Goal: Contribute content: Contribute content

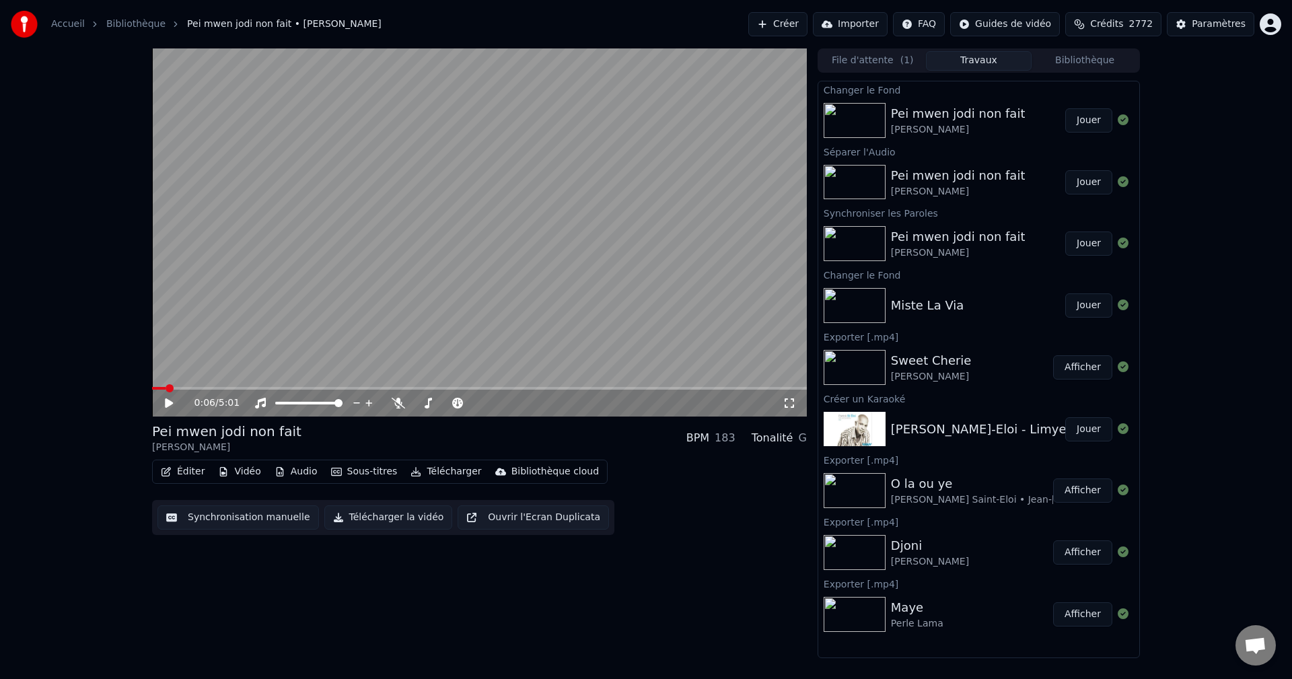
click at [1091, 60] on button "Bibliothèque" at bounding box center [1085, 61] width 106 height 20
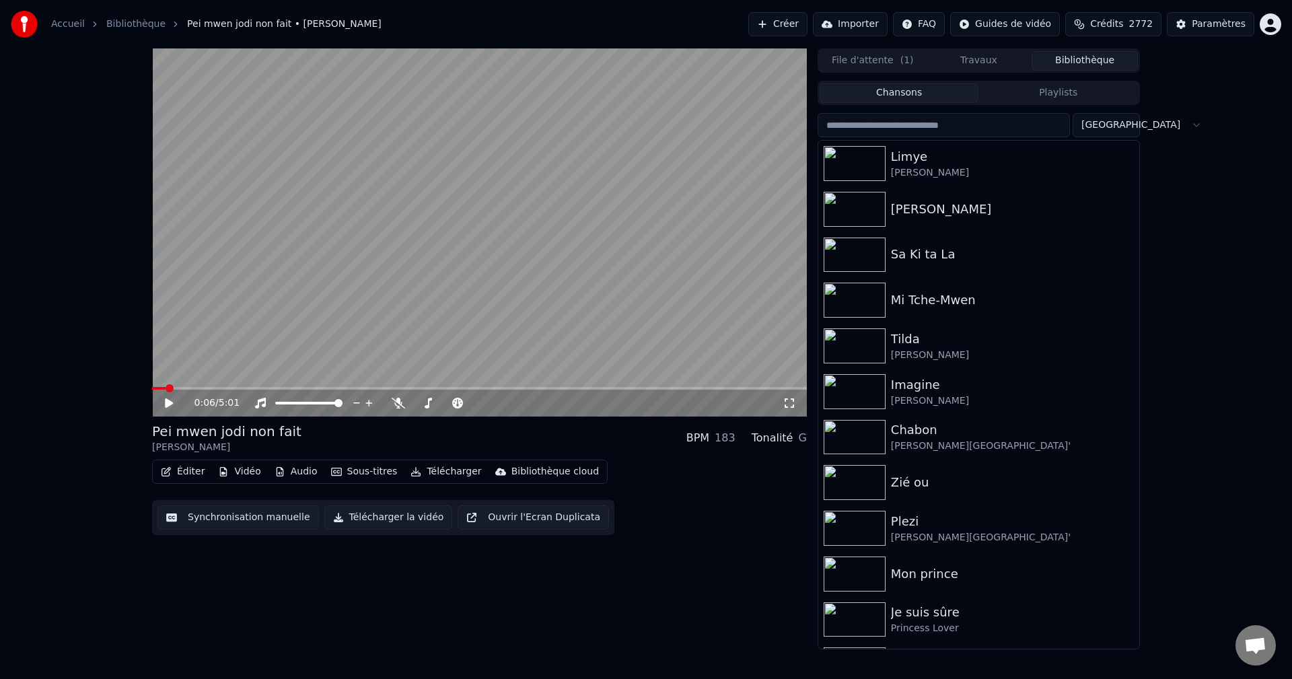
click at [166, 402] on icon at bounding box center [169, 402] width 8 height 9
click at [168, 403] on icon at bounding box center [169, 403] width 7 height 8
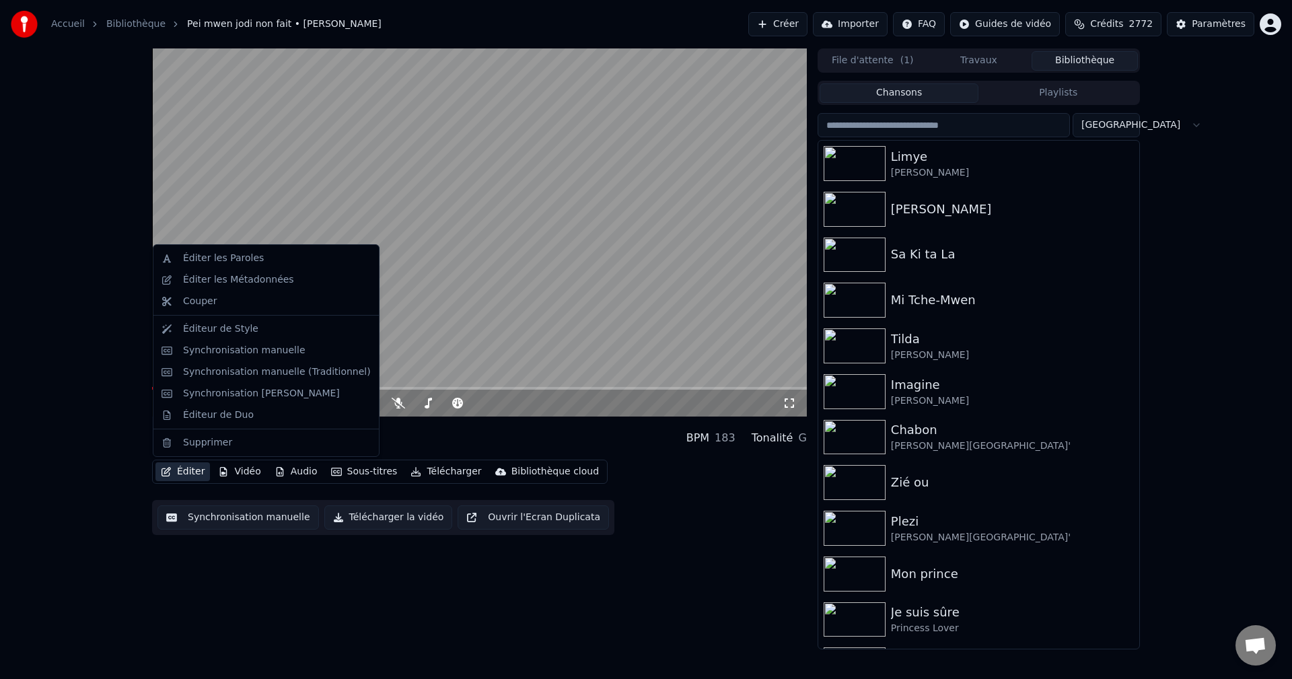
click at [178, 476] on button "Éditer" at bounding box center [182, 471] width 55 height 19
click at [235, 370] on div "Synchronisation manuelle (Traditionnel)" at bounding box center [277, 371] width 188 height 13
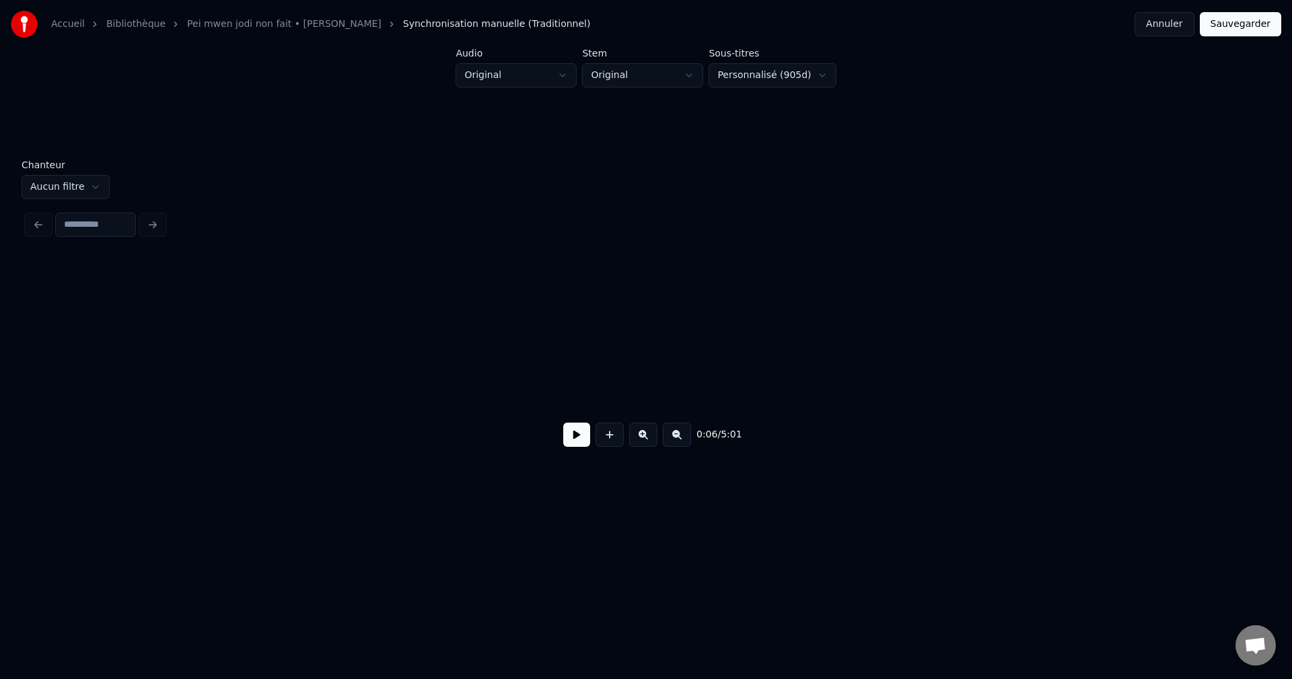
scroll to position [0, 1828]
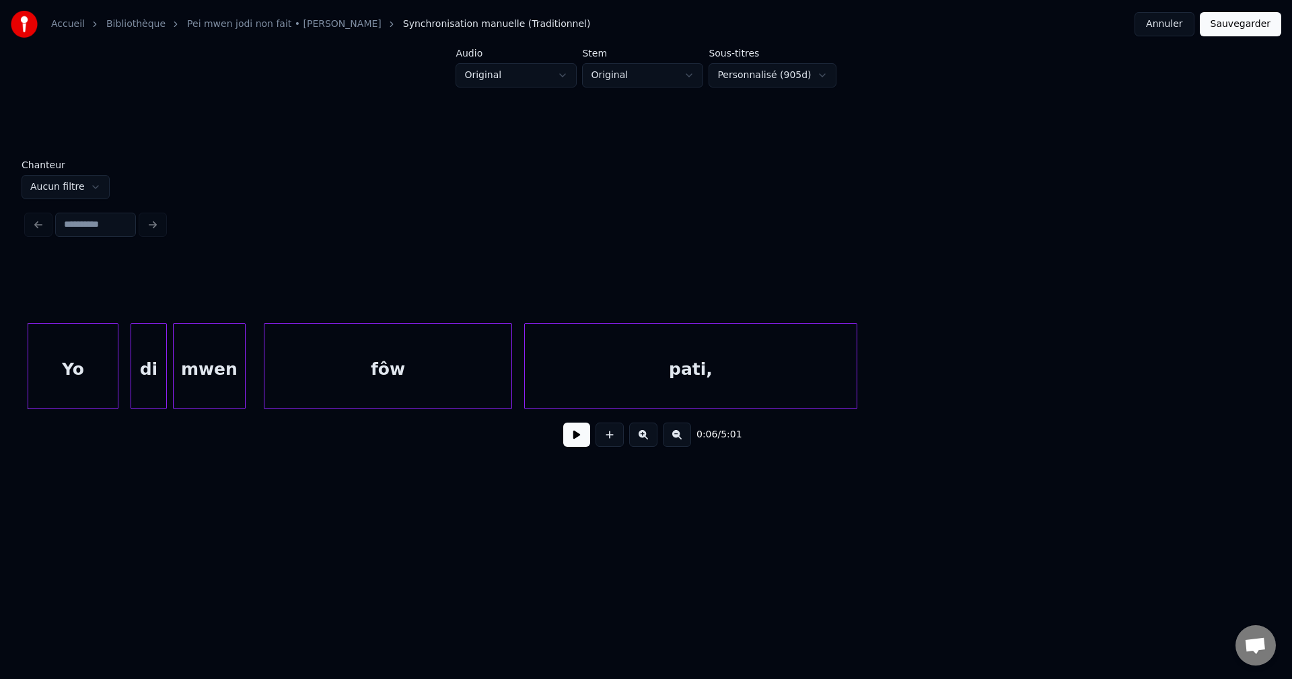
click at [584, 444] on button at bounding box center [576, 435] width 27 height 24
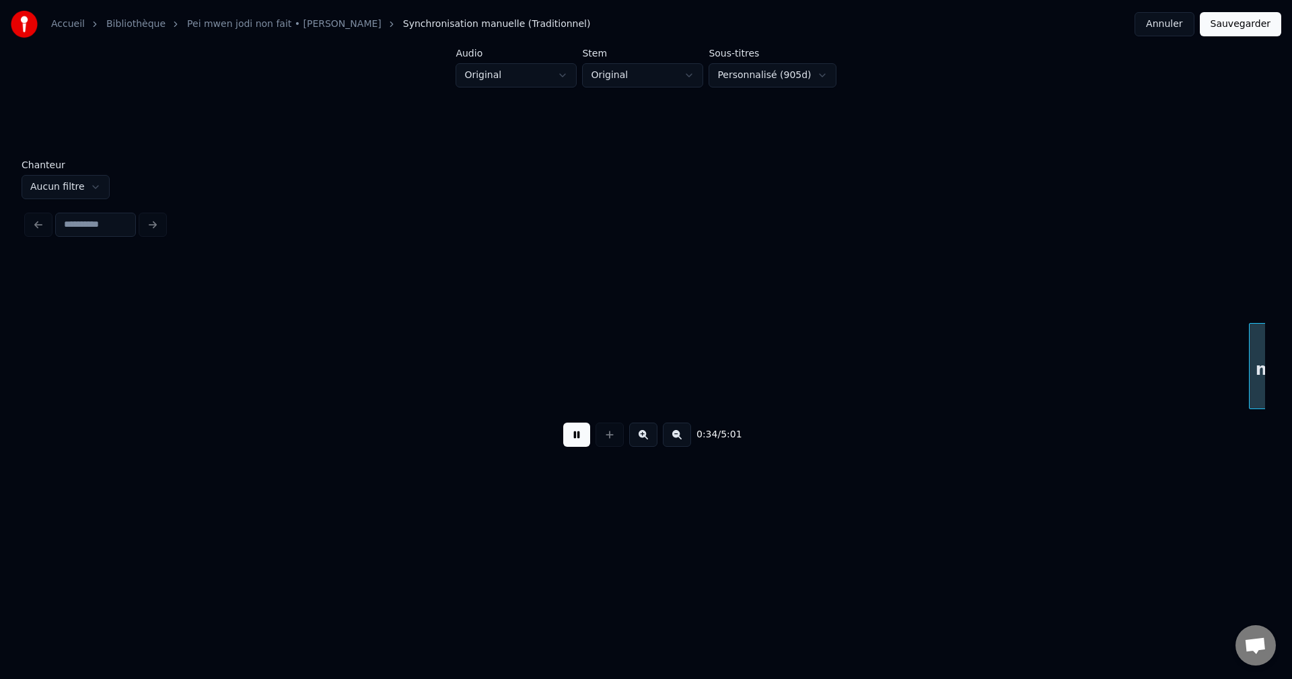
scroll to position [0, 10507]
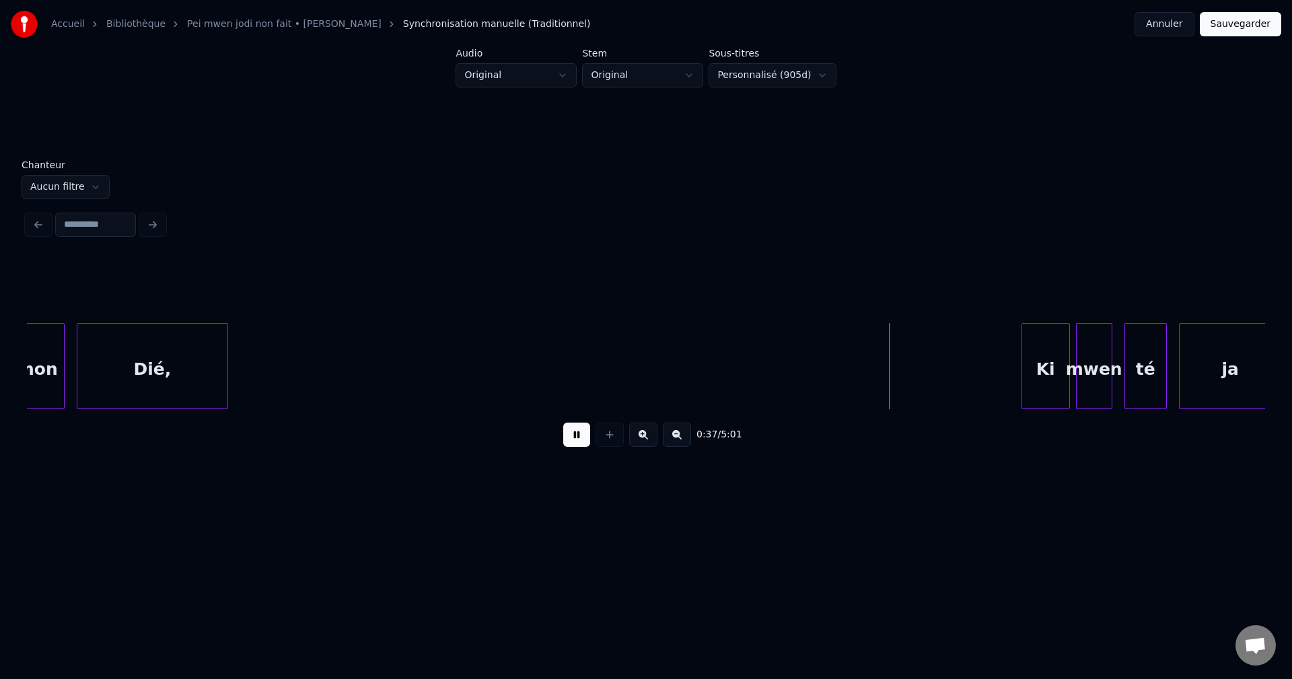
click at [58, 391] on div "mon" at bounding box center [37, 370] width 53 height 92
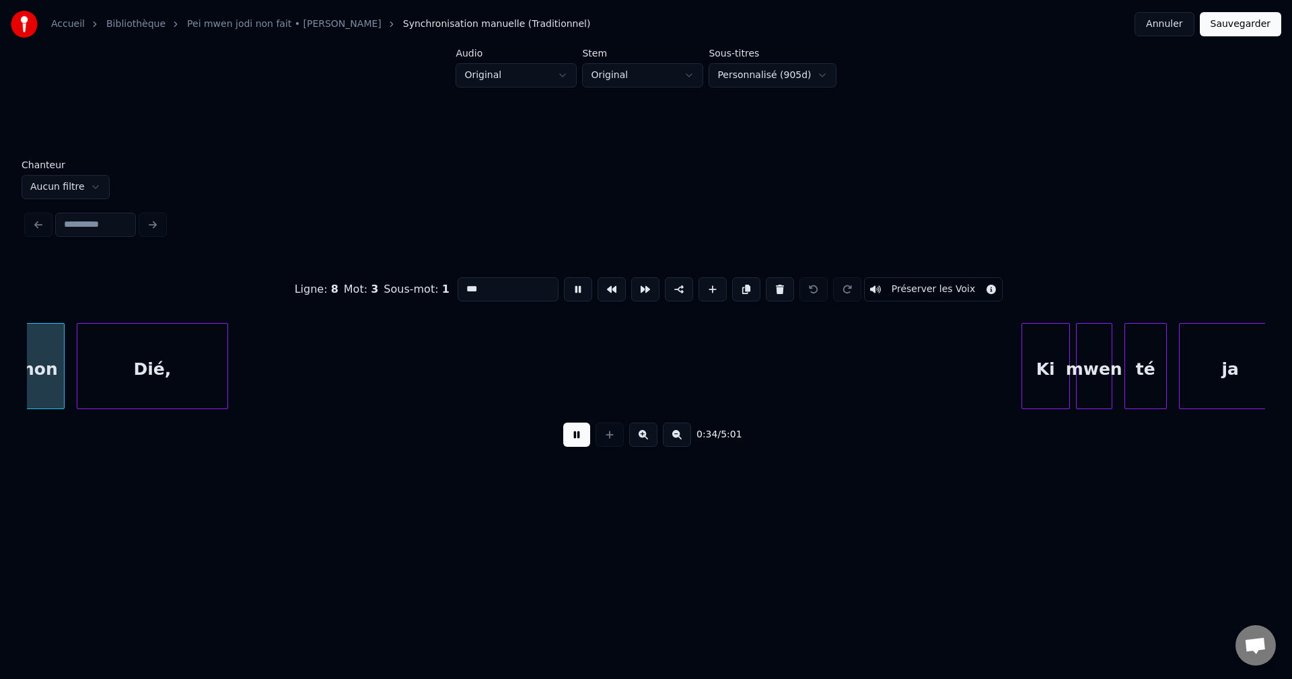
scroll to position [0, 10490]
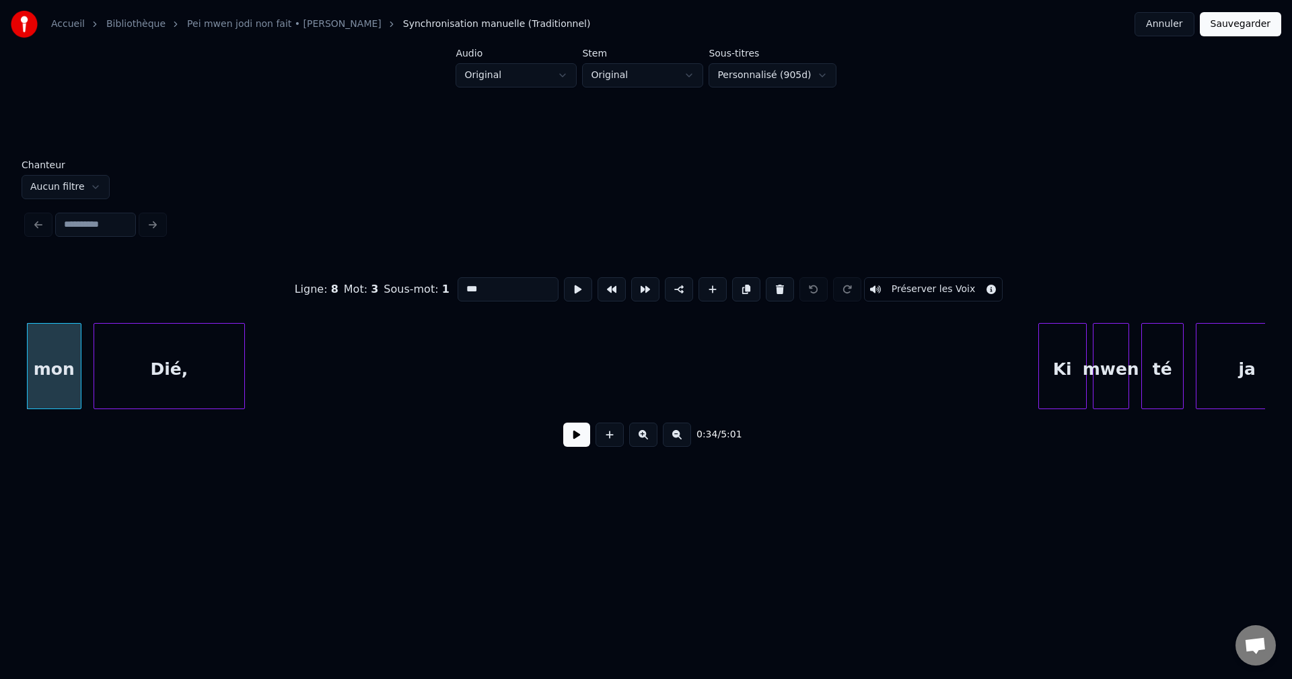
click at [579, 443] on button at bounding box center [576, 435] width 27 height 24
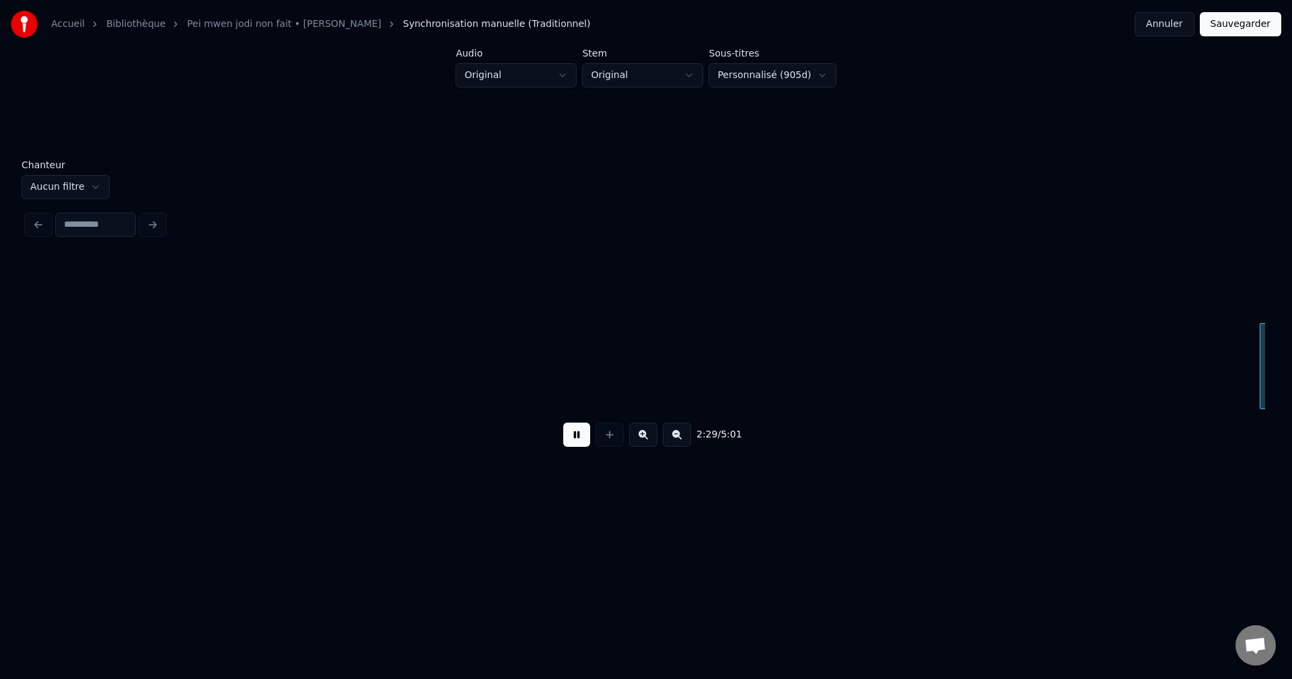
scroll to position [0, 45218]
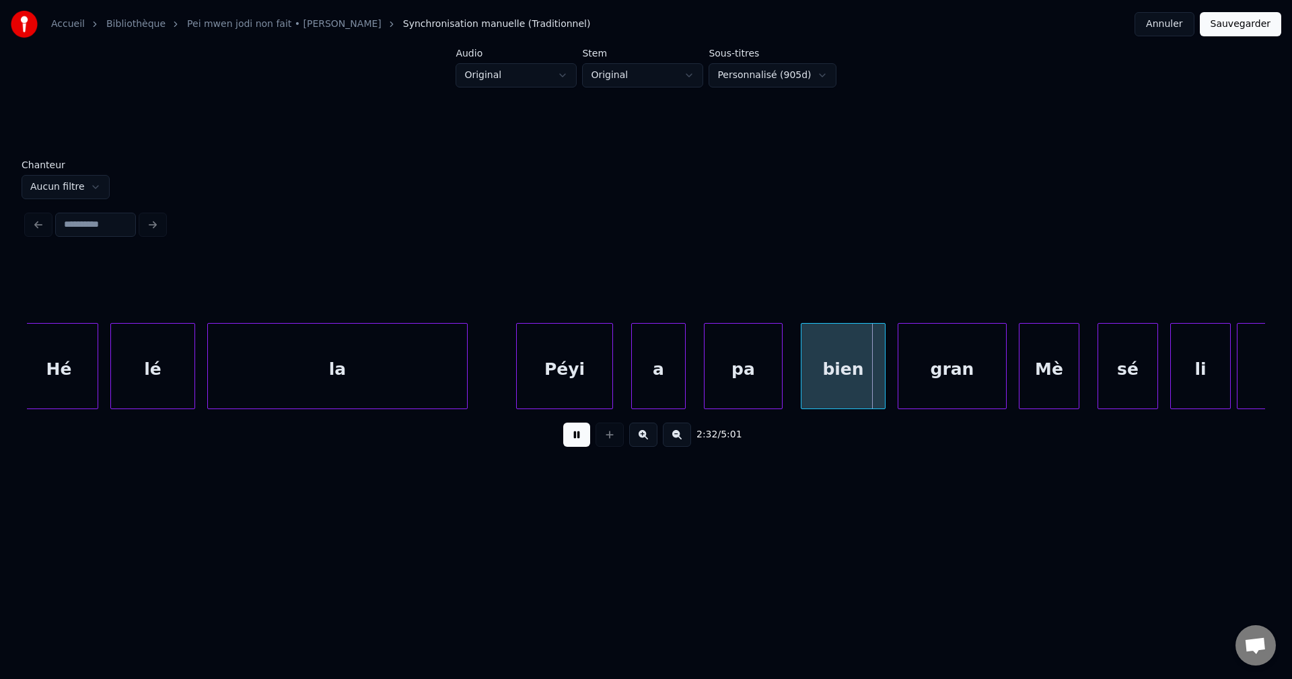
click at [89, 389] on div "Hé" at bounding box center [58, 370] width 77 height 92
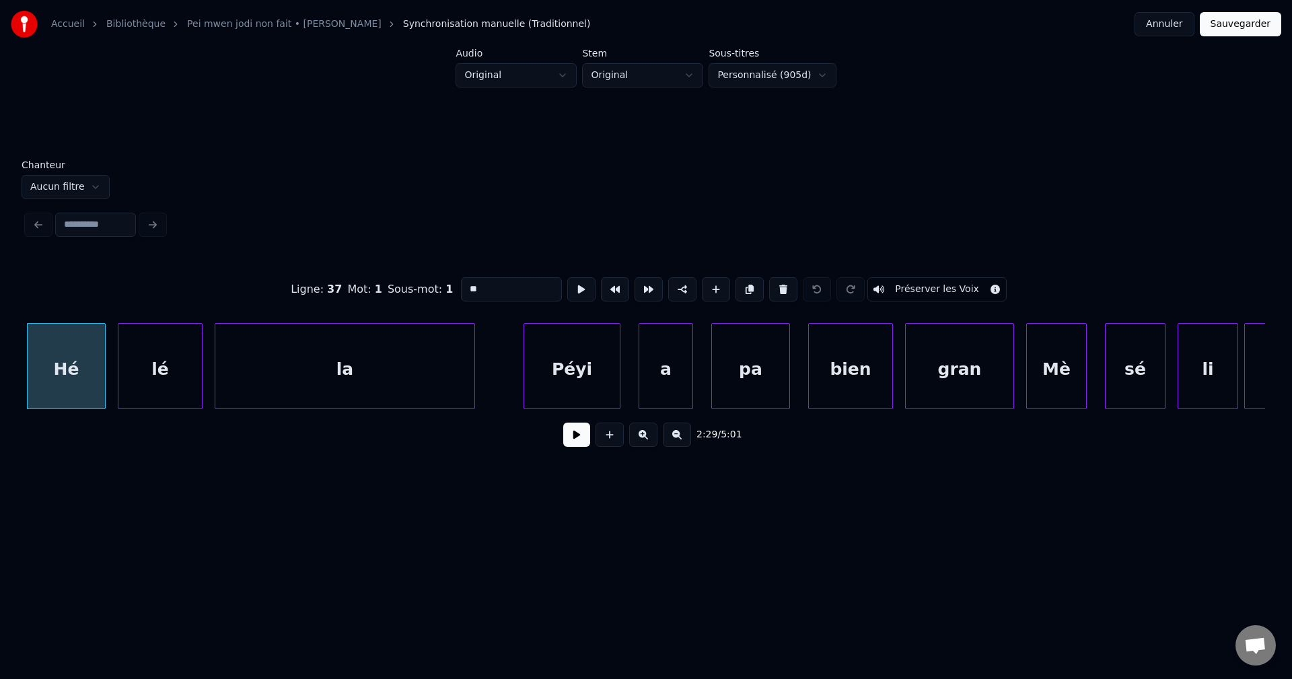
click at [575, 443] on button at bounding box center [576, 435] width 27 height 24
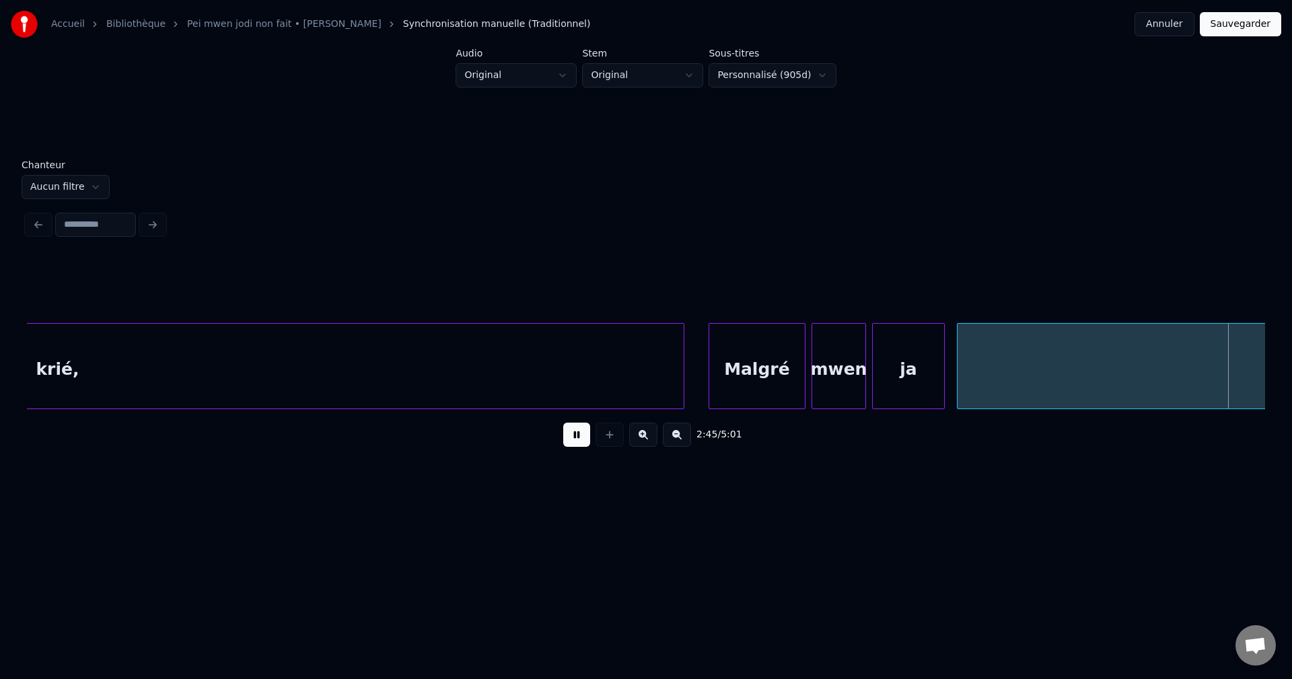
scroll to position [0, 50172]
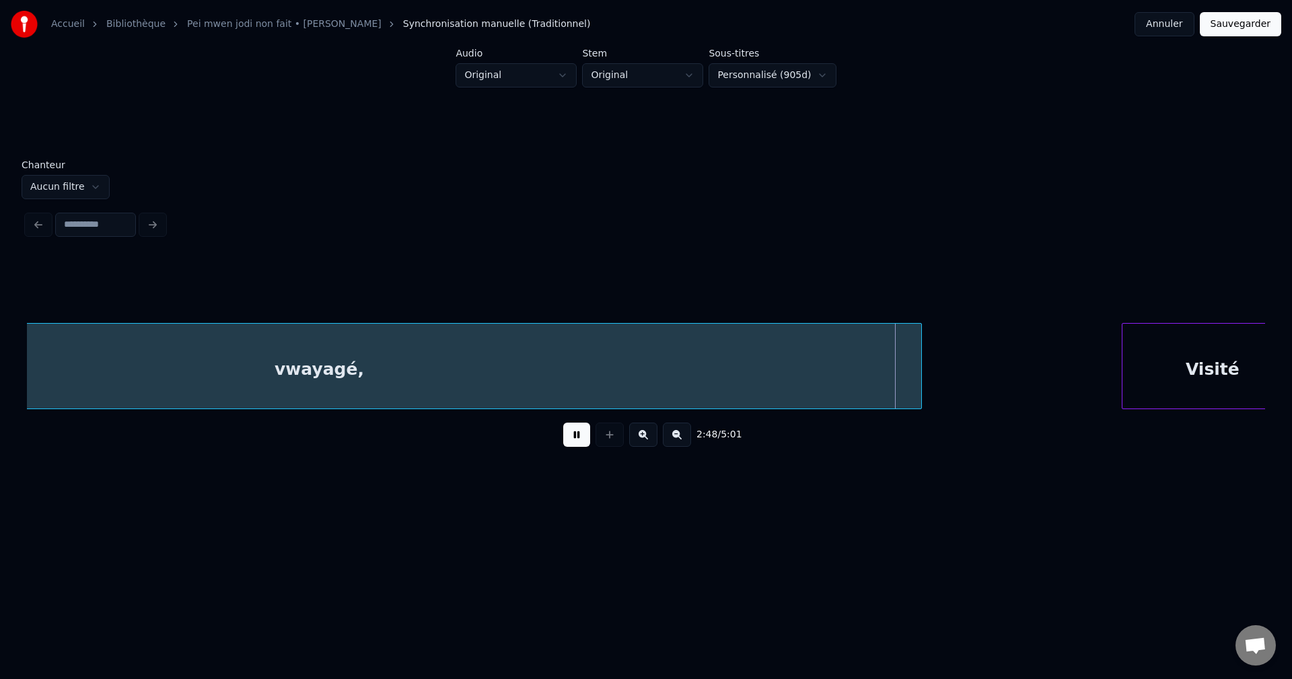
click at [570, 376] on div "vwayagé," at bounding box center [319, 370] width 1204 height 92
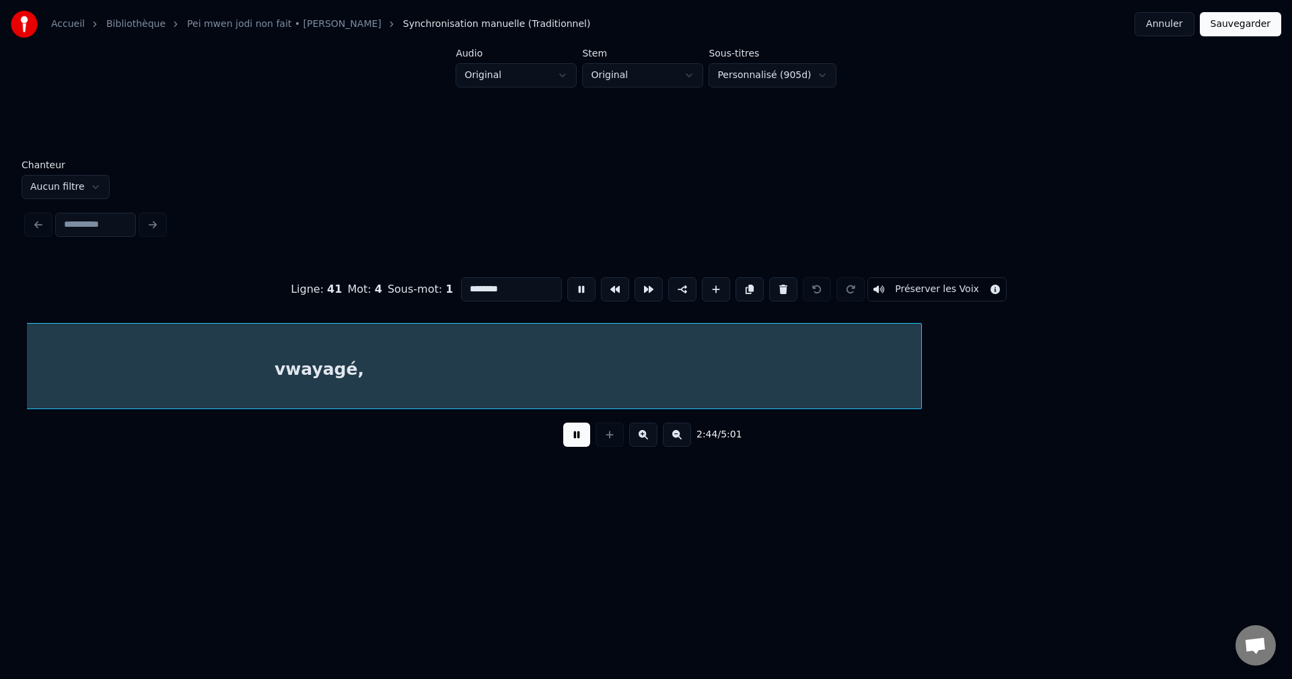
scroll to position [0, 49862]
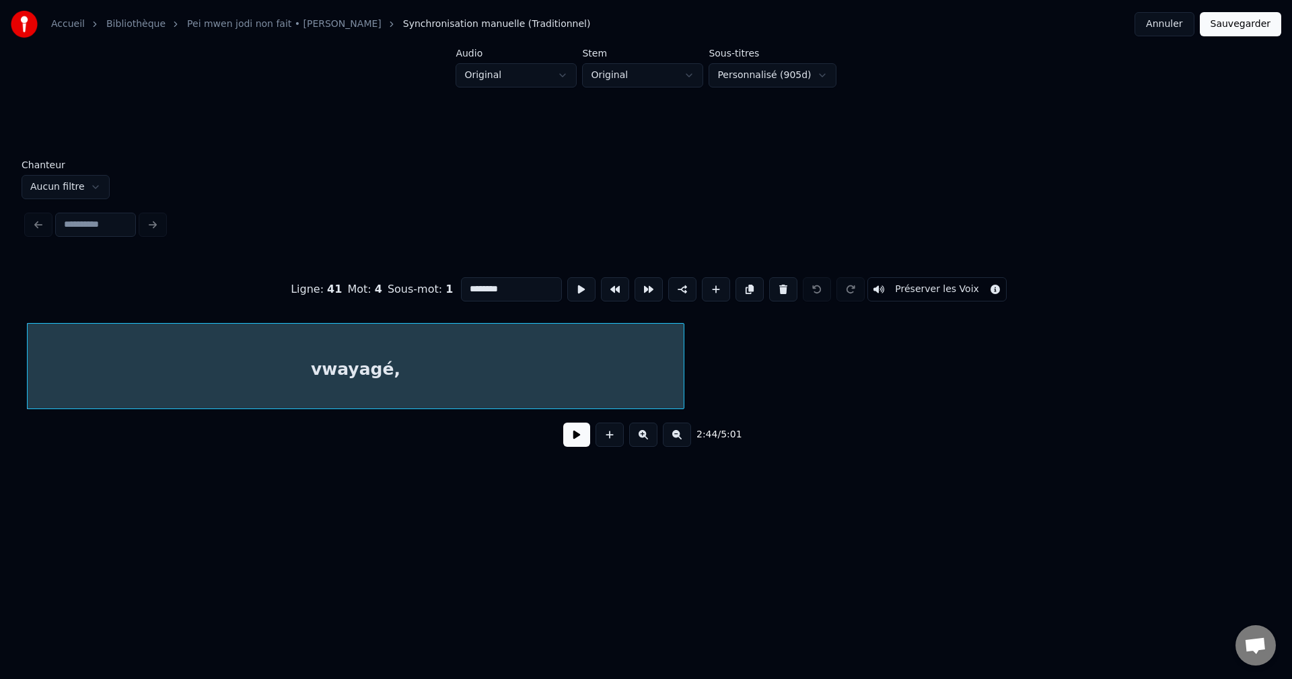
click at [680, 377] on div at bounding box center [682, 366] width 4 height 85
click at [622, 373] on div "vwayagé," at bounding box center [354, 370] width 653 height 92
click at [740, 286] on button at bounding box center [750, 289] width 28 height 24
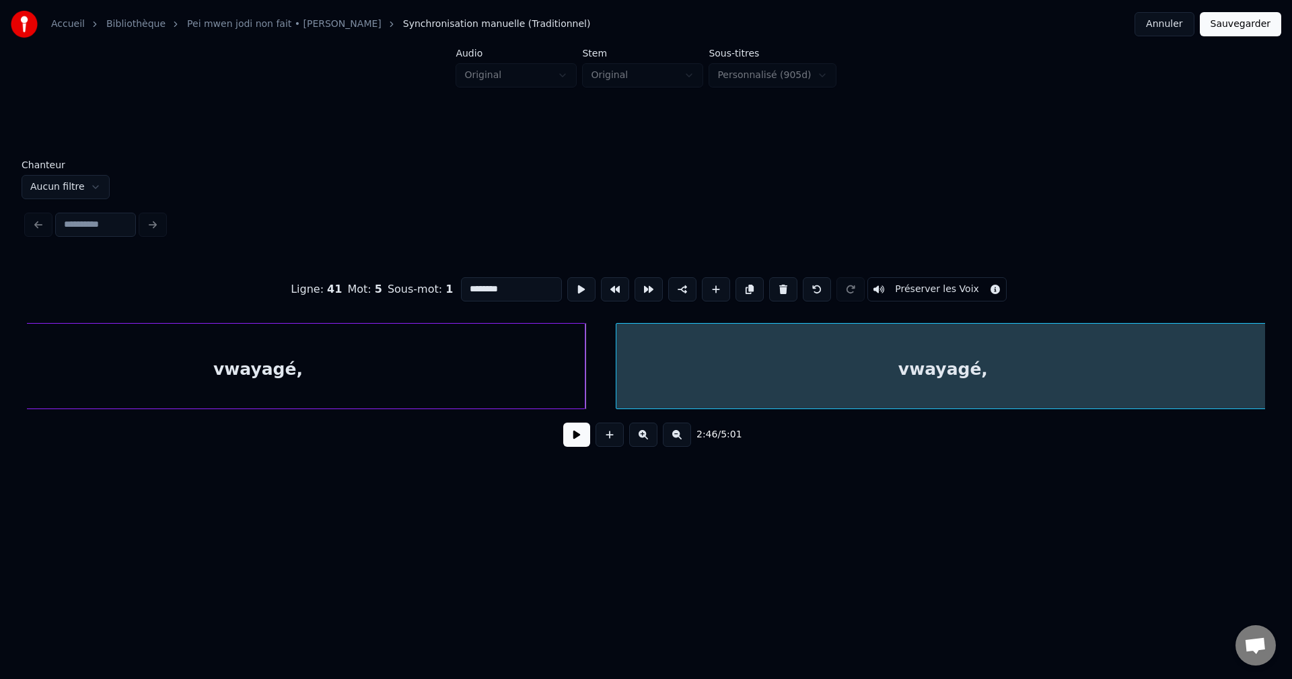
scroll to position [0, 49965]
click at [761, 362] on div "vwayagé," at bounding box center [936, 370] width 653 height 92
drag, startPoint x: 494, startPoint y: 279, endPoint x: 192, endPoint y: 318, distance: 303.9
click at [192, 318] on div "Ligne : 41 Mot : 5 Sous-mot : 1 ******** Préserver les Voix 2:46 / 5:01" at bounding box center [646, 358] width 1238 height 205
type input "******"
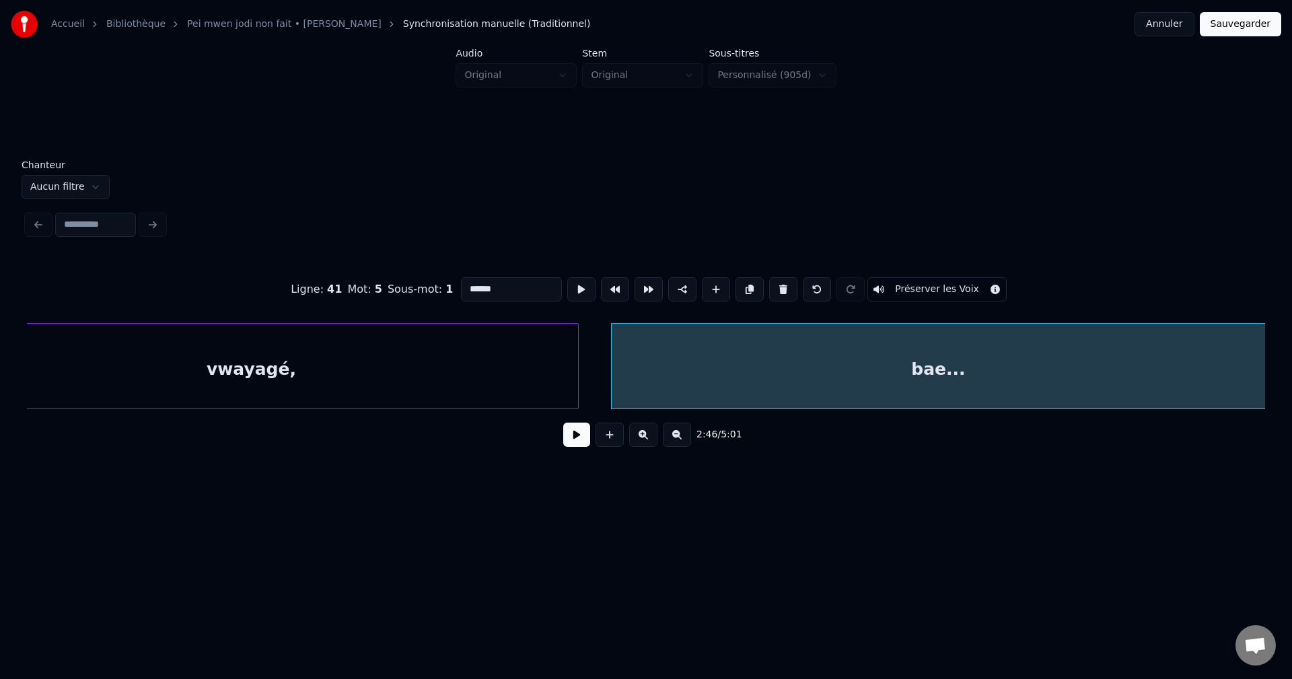
click at [582, 436] on button at bounding box center [576, 435] width 27 height 24
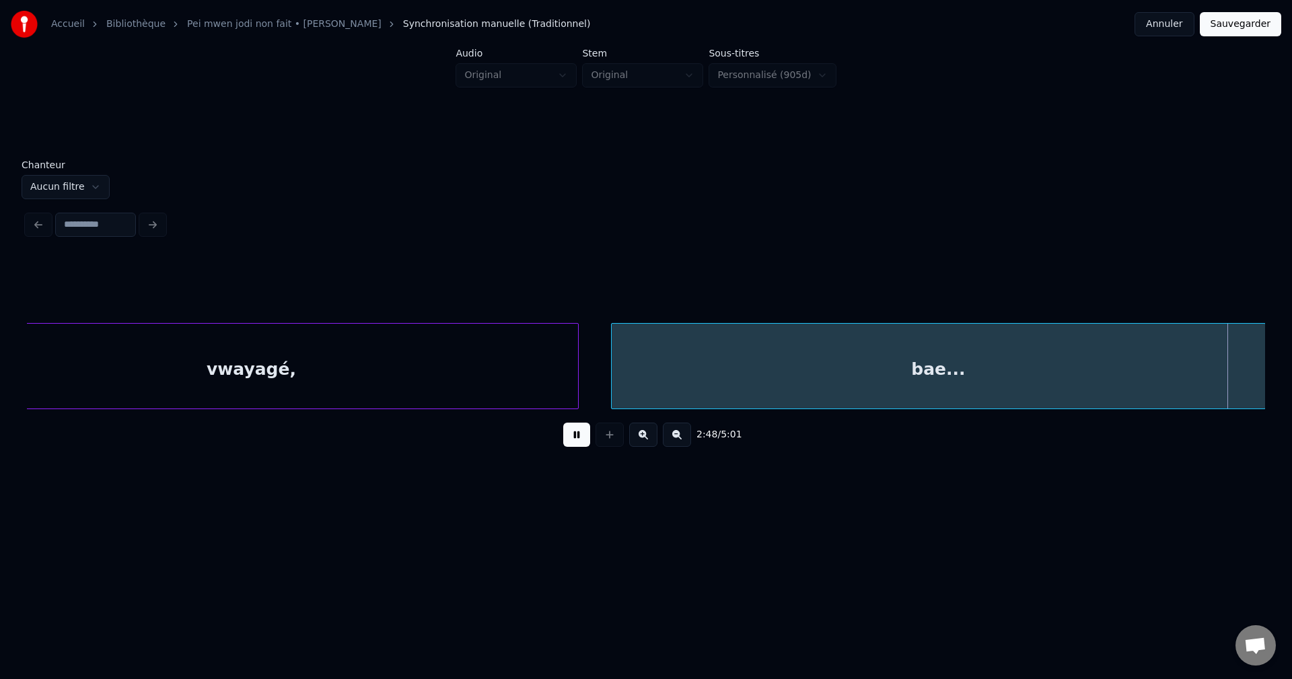
click at [687, 441] on button at bounding box center [677, 435] width 28 height 24
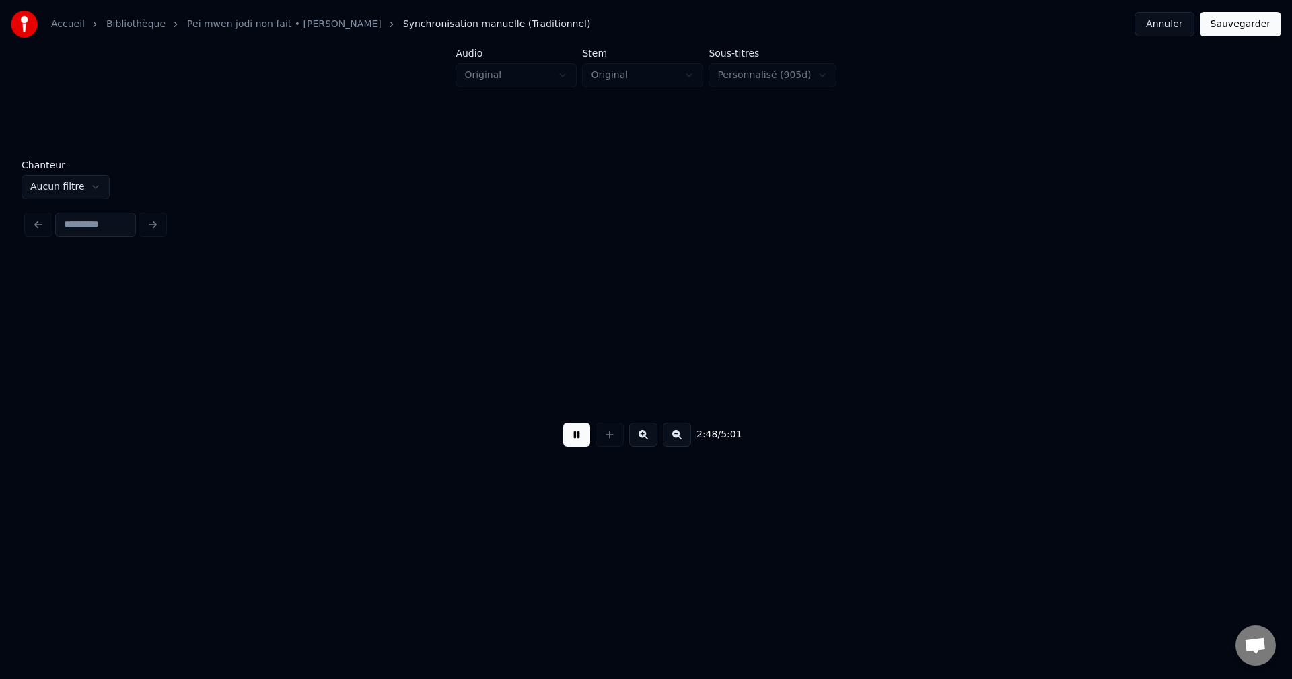
click at [687, 441] on button at bounding box center [677, 435] width 28 height 24
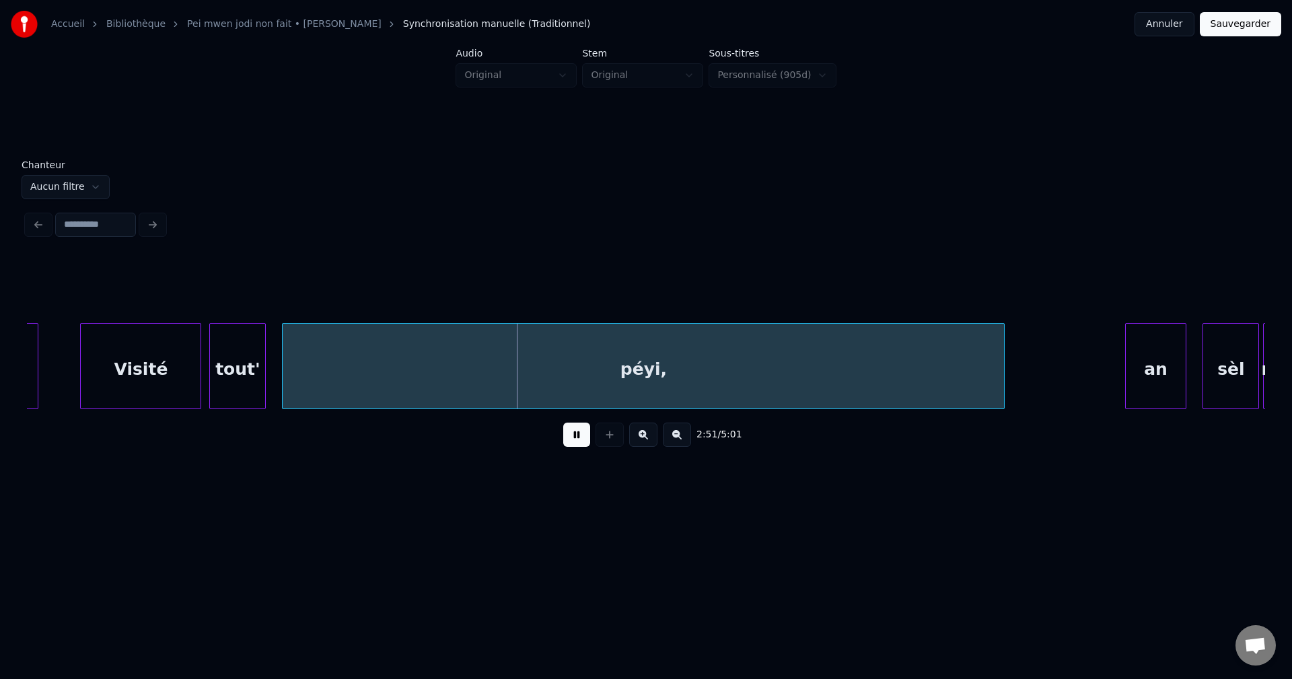
click at [37, 347] on div at bounding box center [36, 366] width 4 height 85
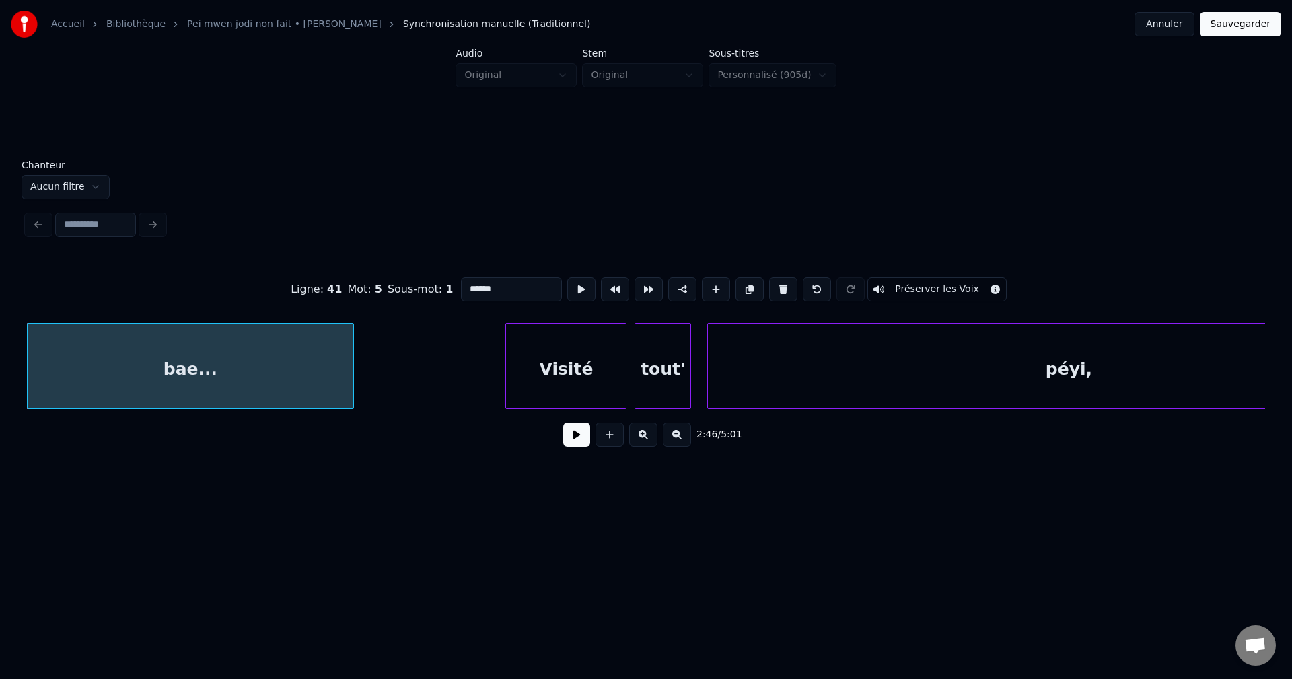
click at [349, 376] on div at bounding box center [351, 366] width 4 height 85
click at [565, 382] on div "Visité" at bounding box center [566, 370] width 120 height 92
type input "******"
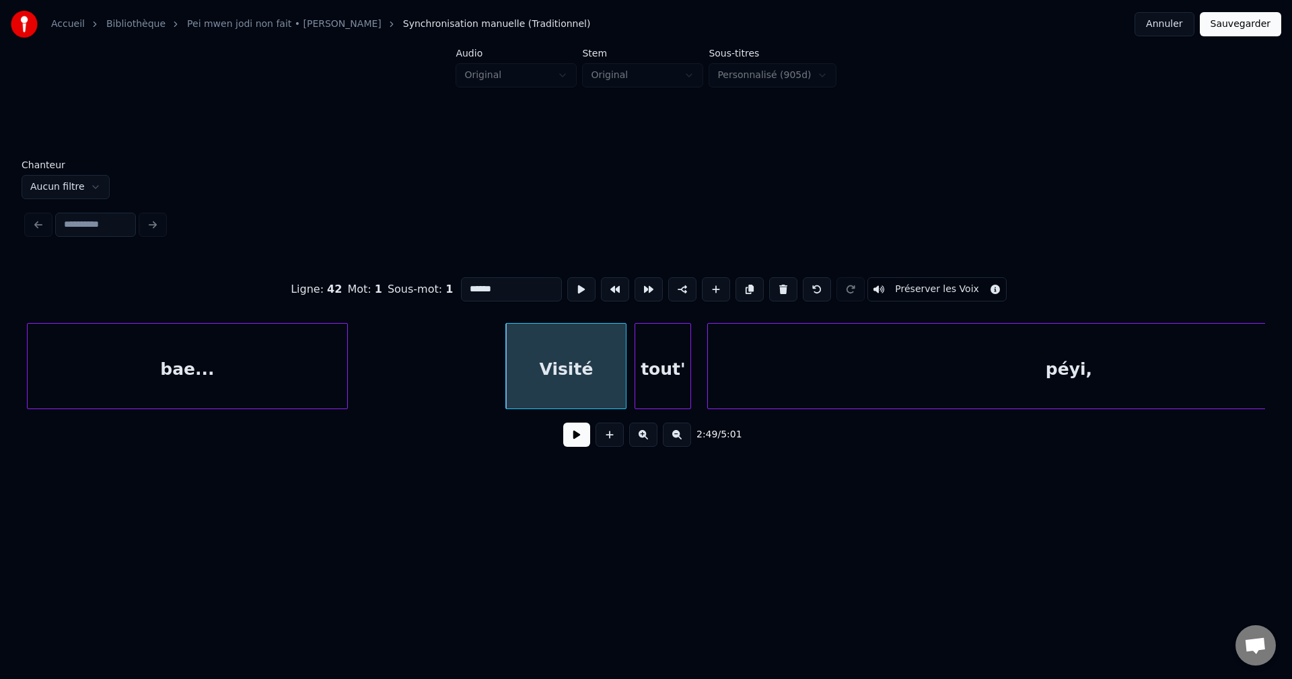
click at [568, 430] on button at bounding box center [576, 435] width 27 height 24
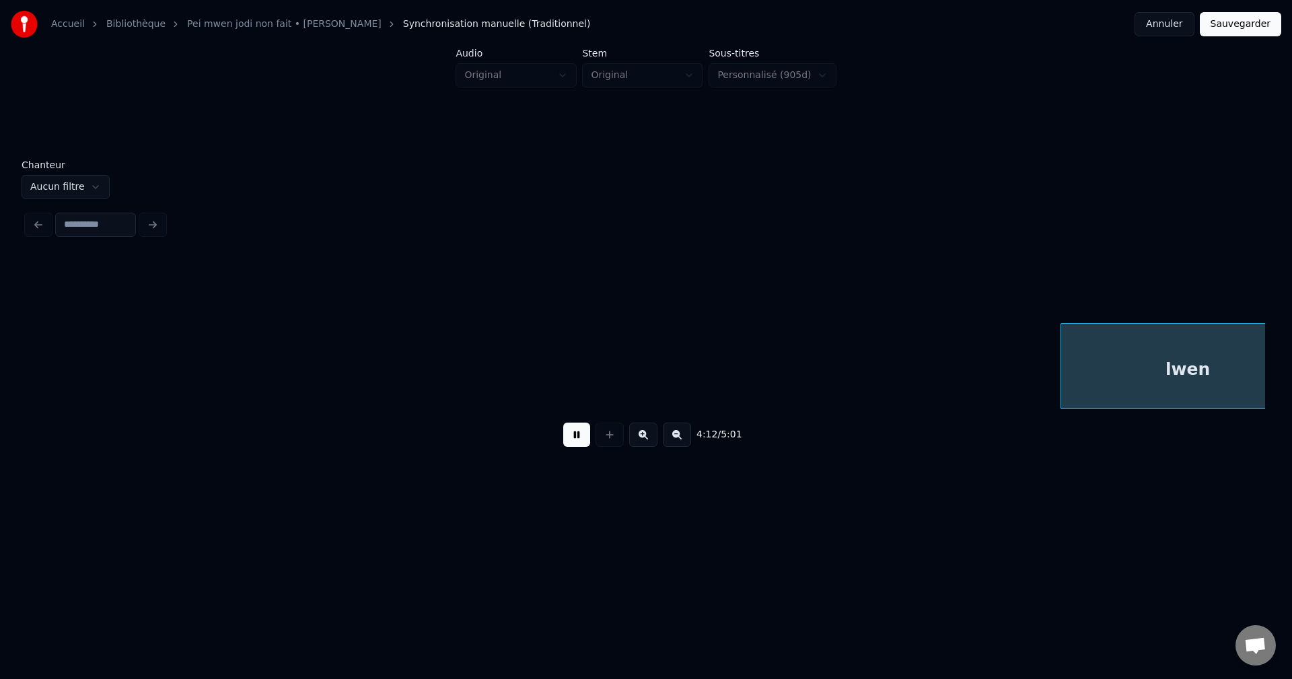
scroll to position [0, 51059]
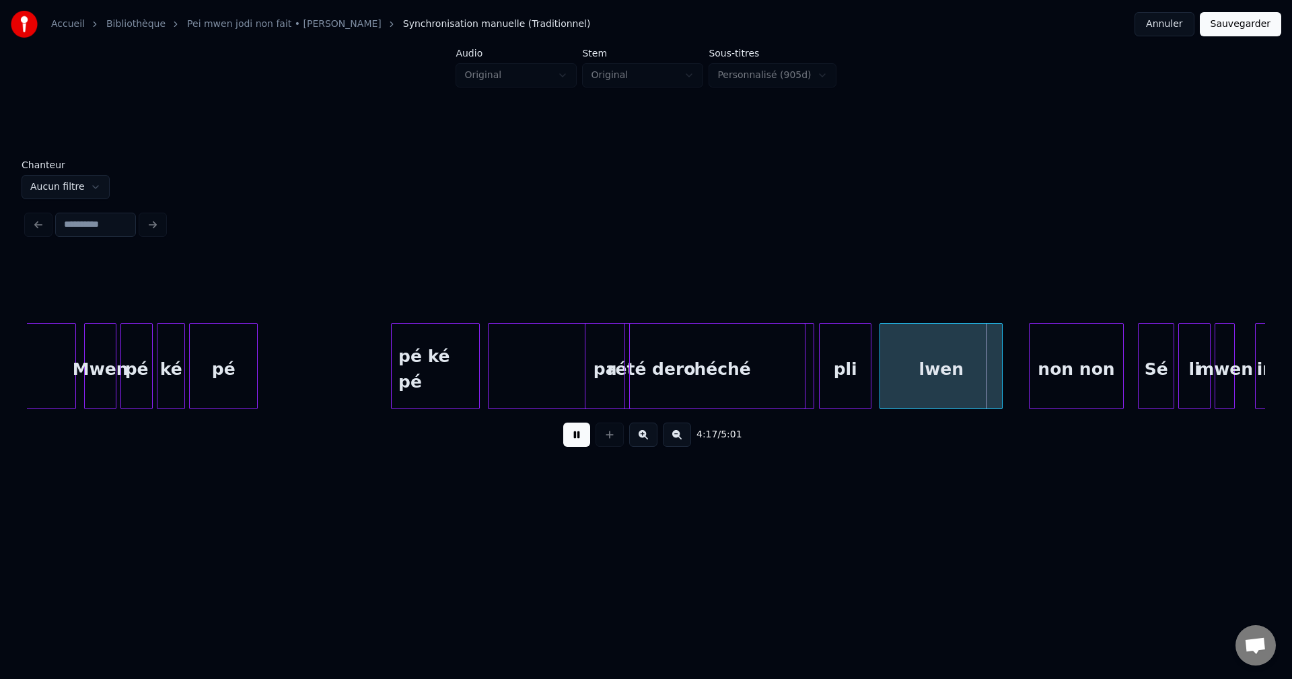
click at [569, 441] on button at bounding box center [576, 435] width 27 height 24
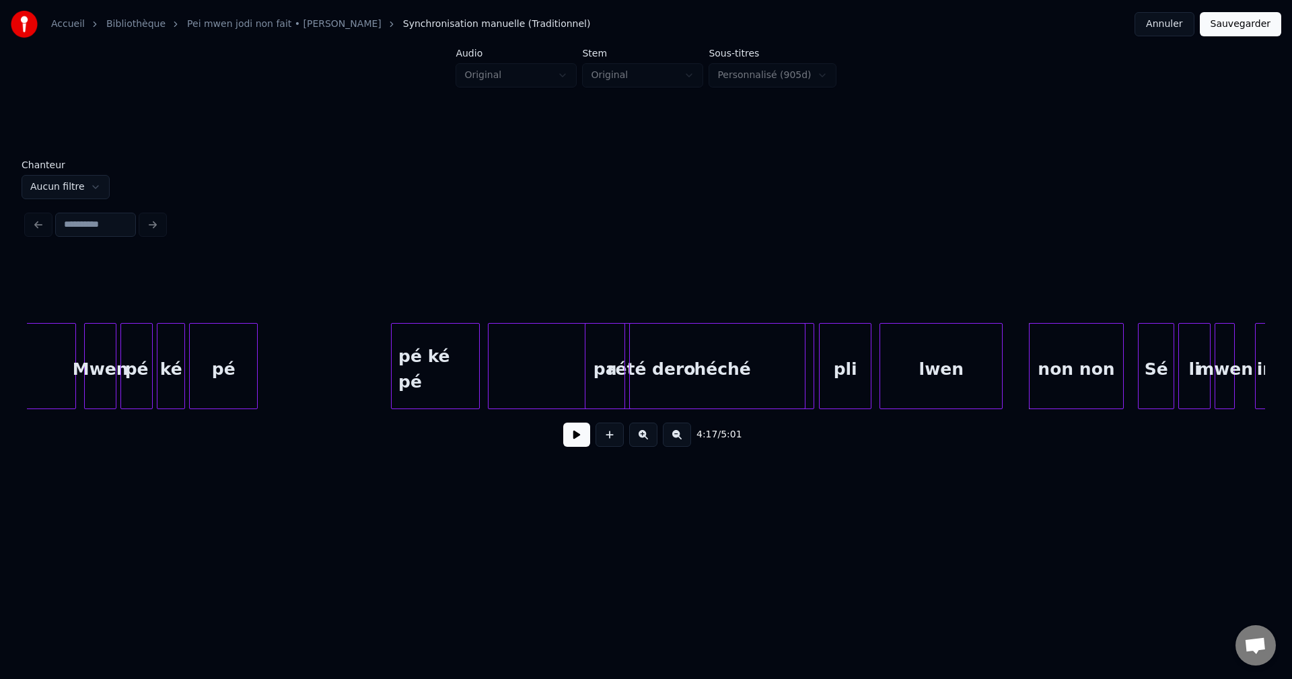
click at [524, 378] on div "rété dero" at bounding box center [651, 370] width 325 height 92
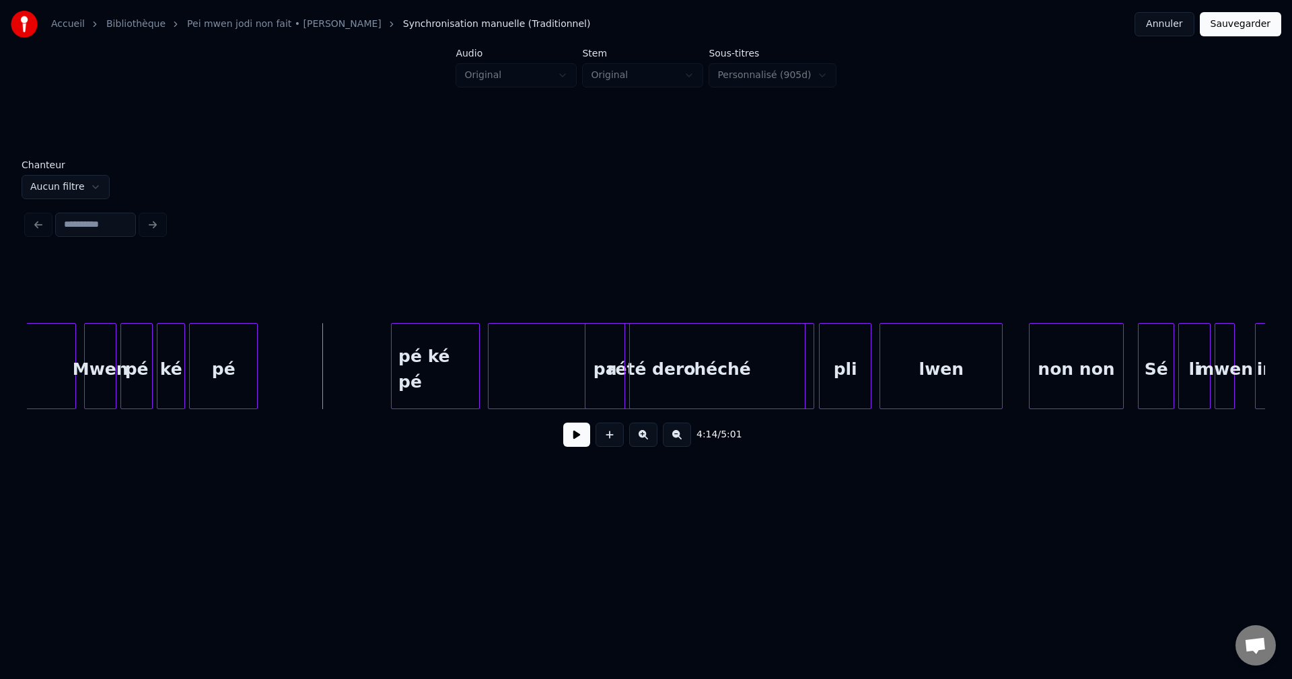
click at [570, 444] on button at bounding box center [576, 435] width 27 height 24
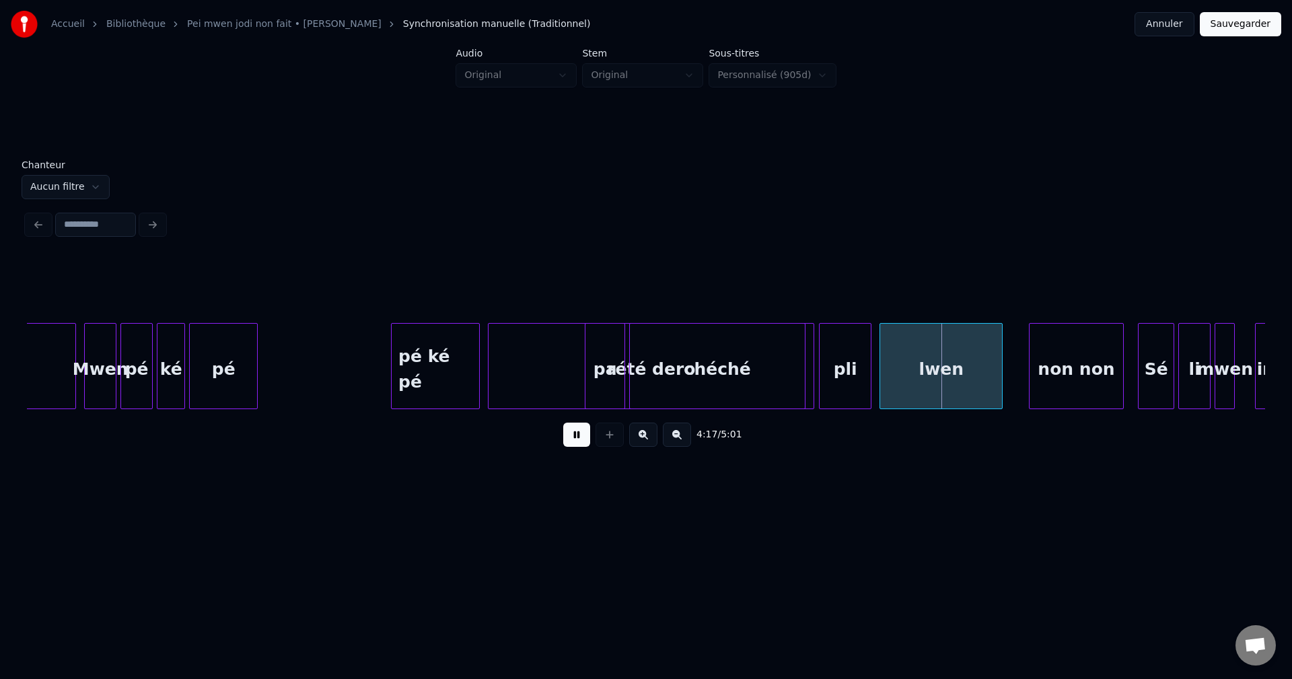
click at [566, 441] on button at bounding box center [576, 435] width 27 height 24
click at [859, 378] on div "pli" at bounding box center [845, 370] width 51 height 92
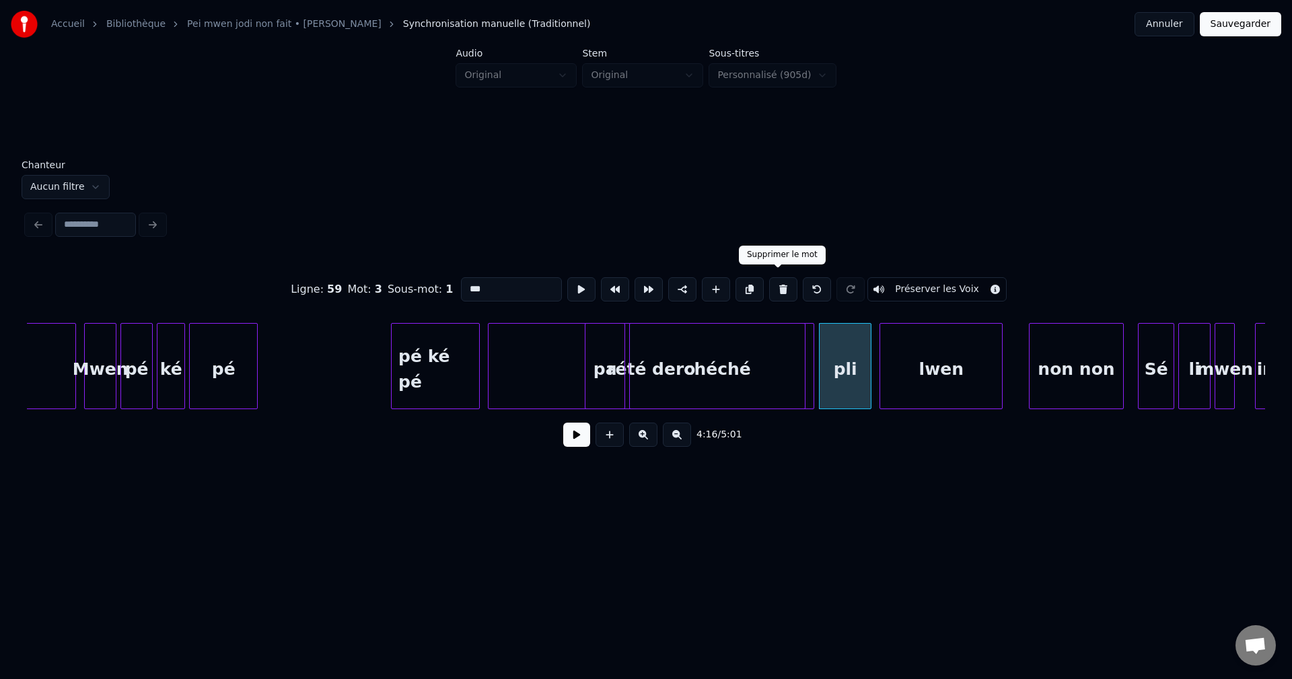
click at [777, 283] on button at bounding box center [783, 289] width 28 height 24
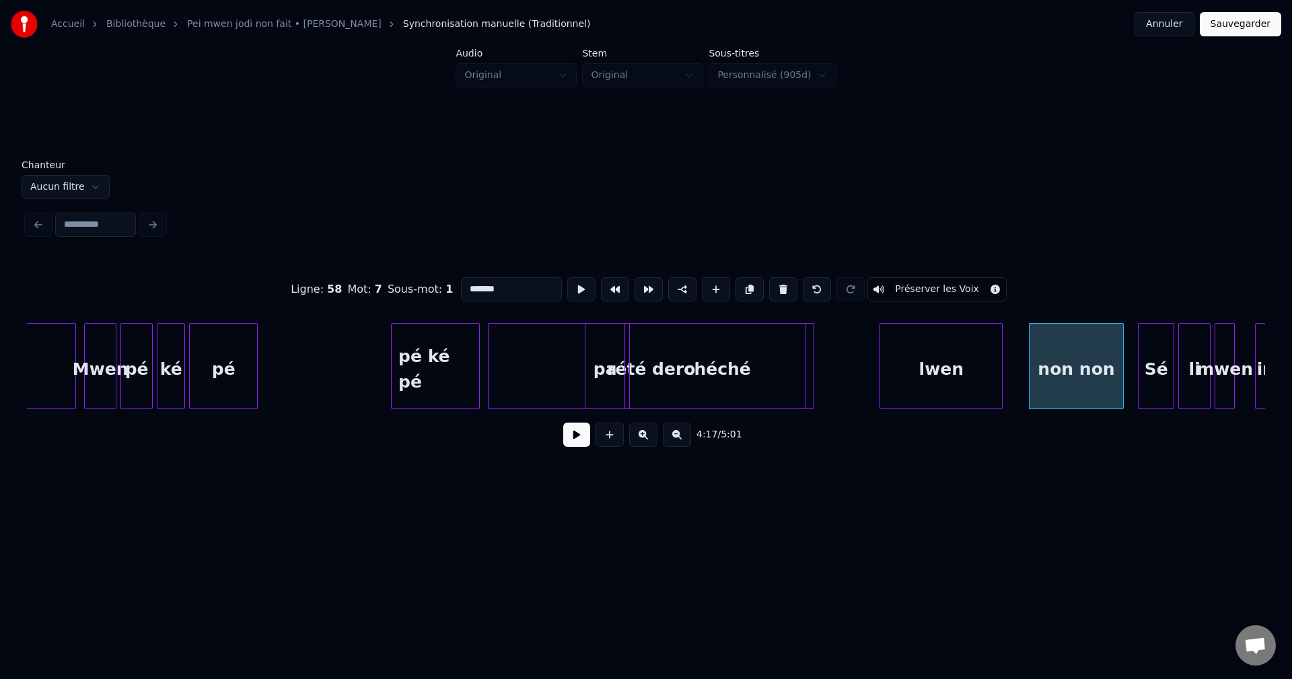
click at [909, 360] on div "lwen" at bounding box center [941, 370] width 122 height 92
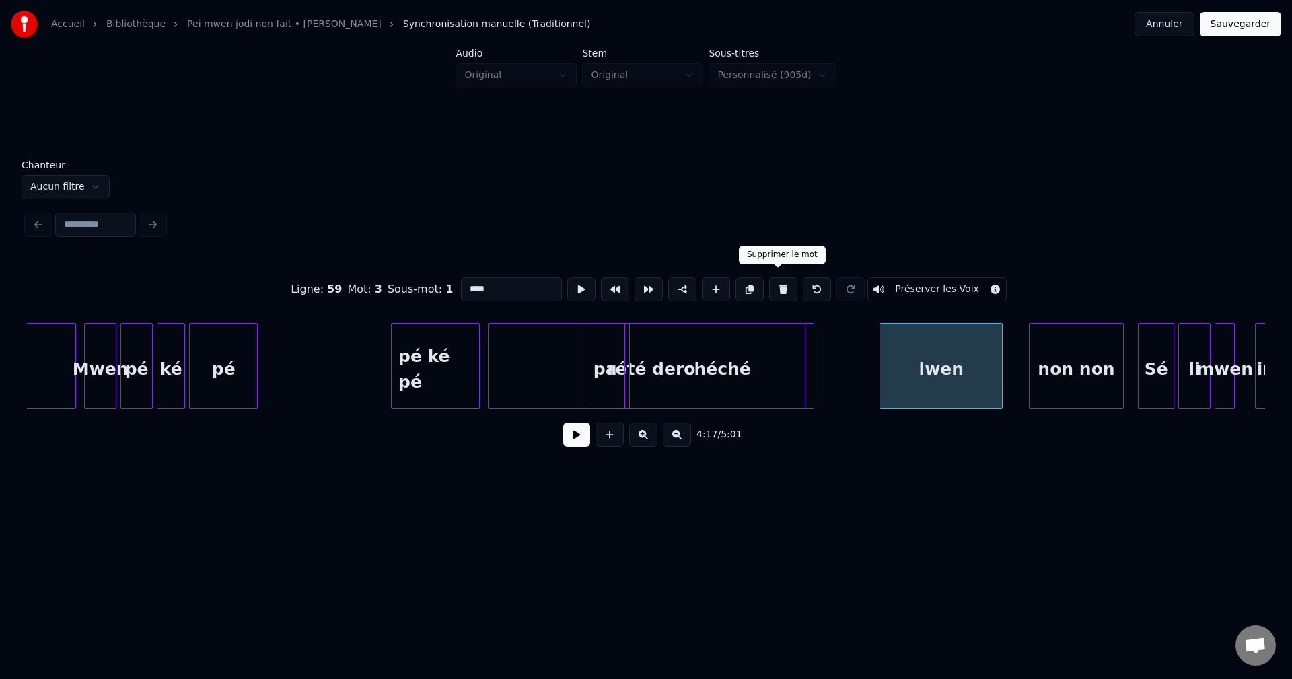
click at [774, 281] on button at bounding box center [783, 289] width 28 height 24
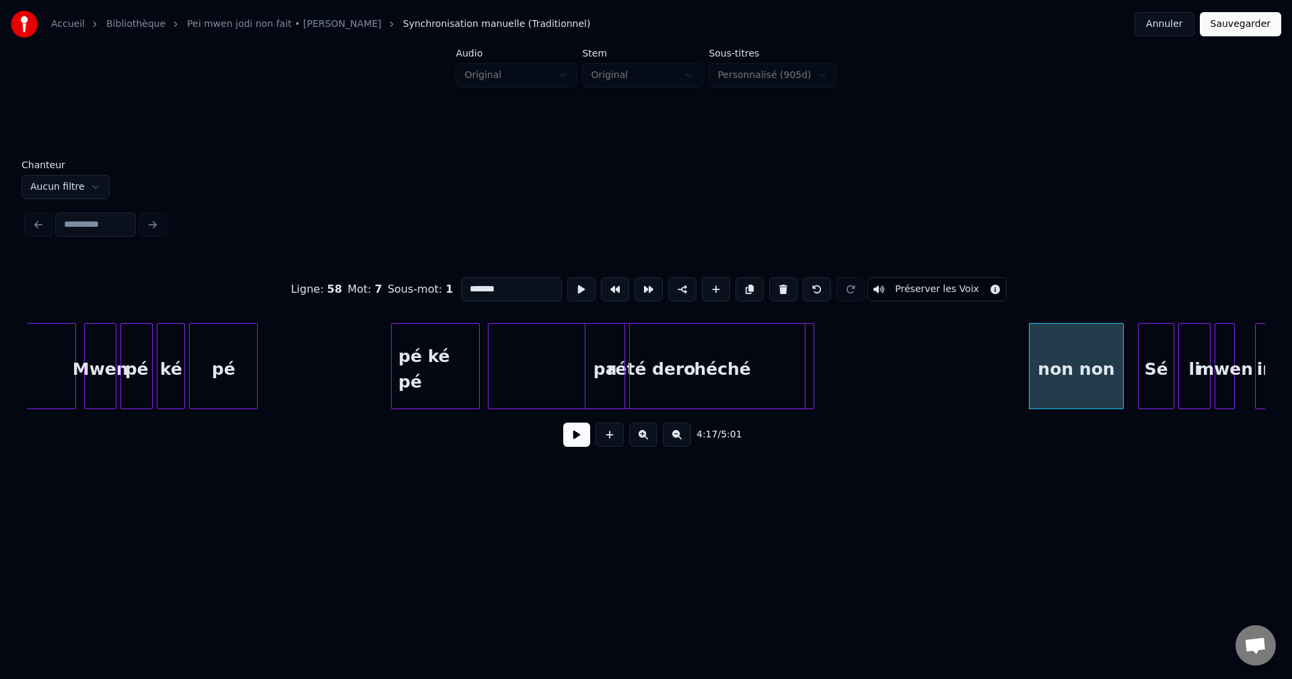
click at [1057, 353] on div "non non" at bounding box center [1077, 370] width 94 height 92
click at [779, 283] on button at bounding box center [783, 289] width 28 height 24
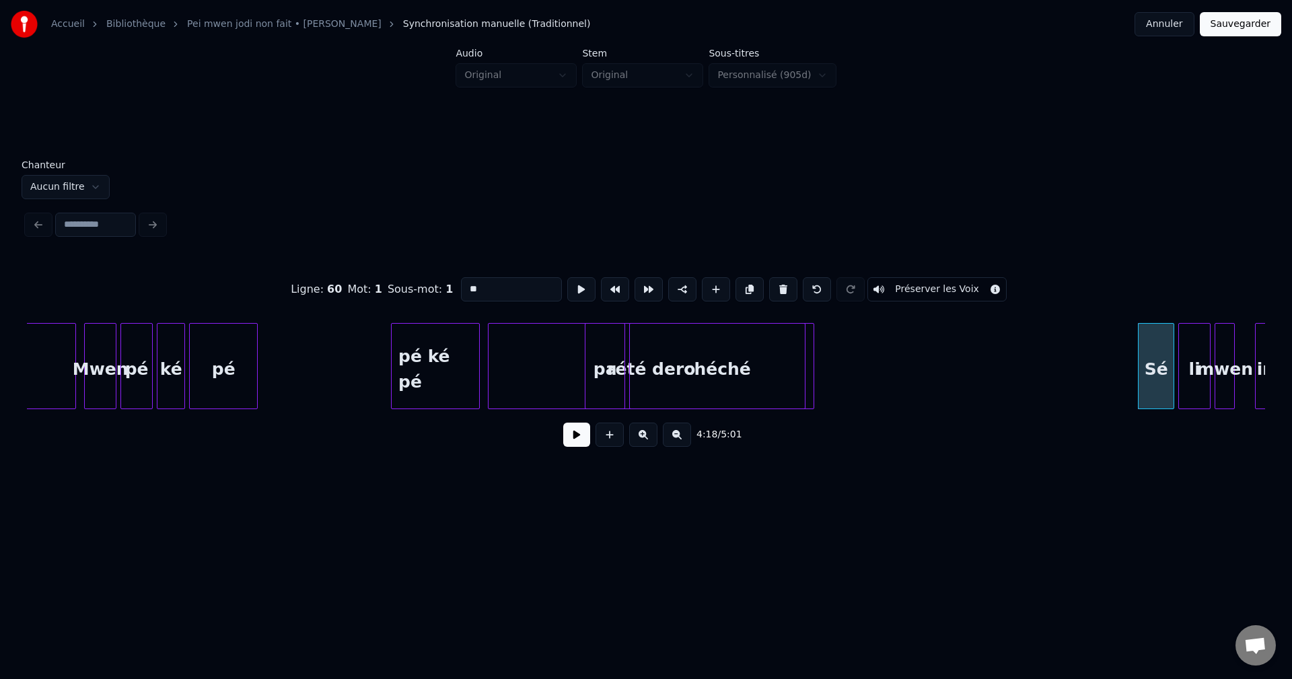
click at [515, 372] on div "rété dero" at bounding box center [651, 370] width 325 height 92
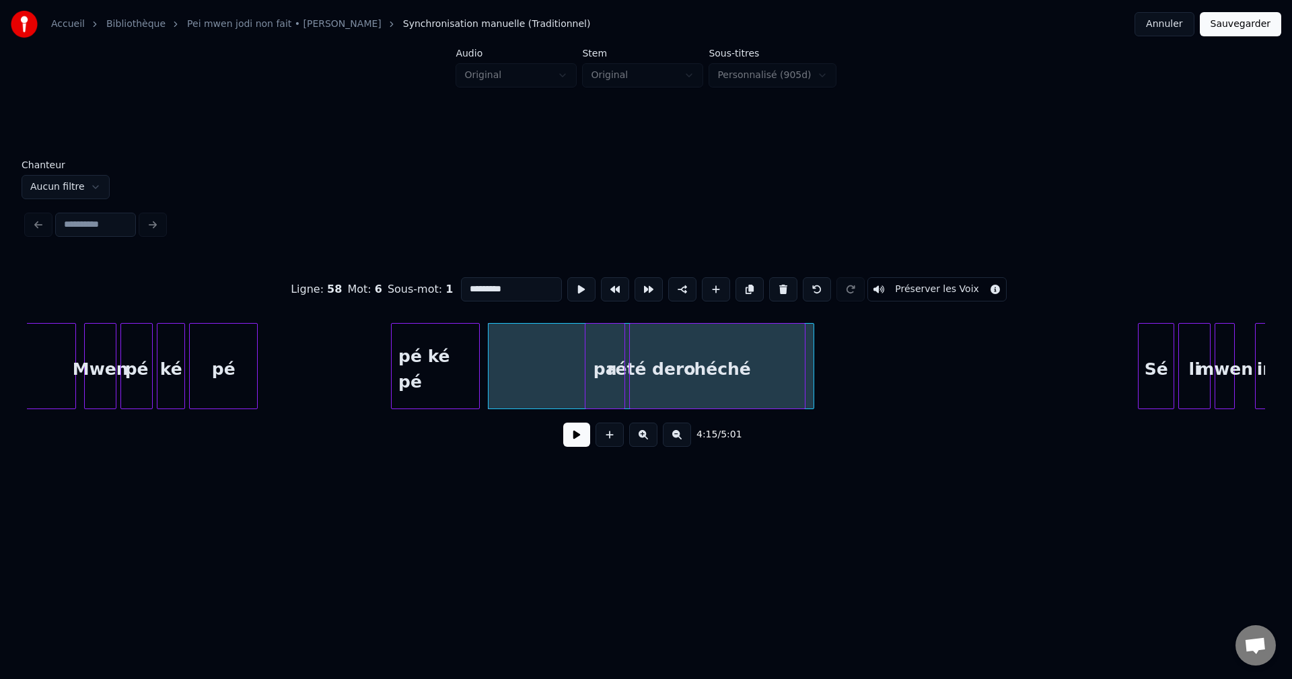
click at [750, 286] on button at bounding box center [750, 289] width 28 height 24
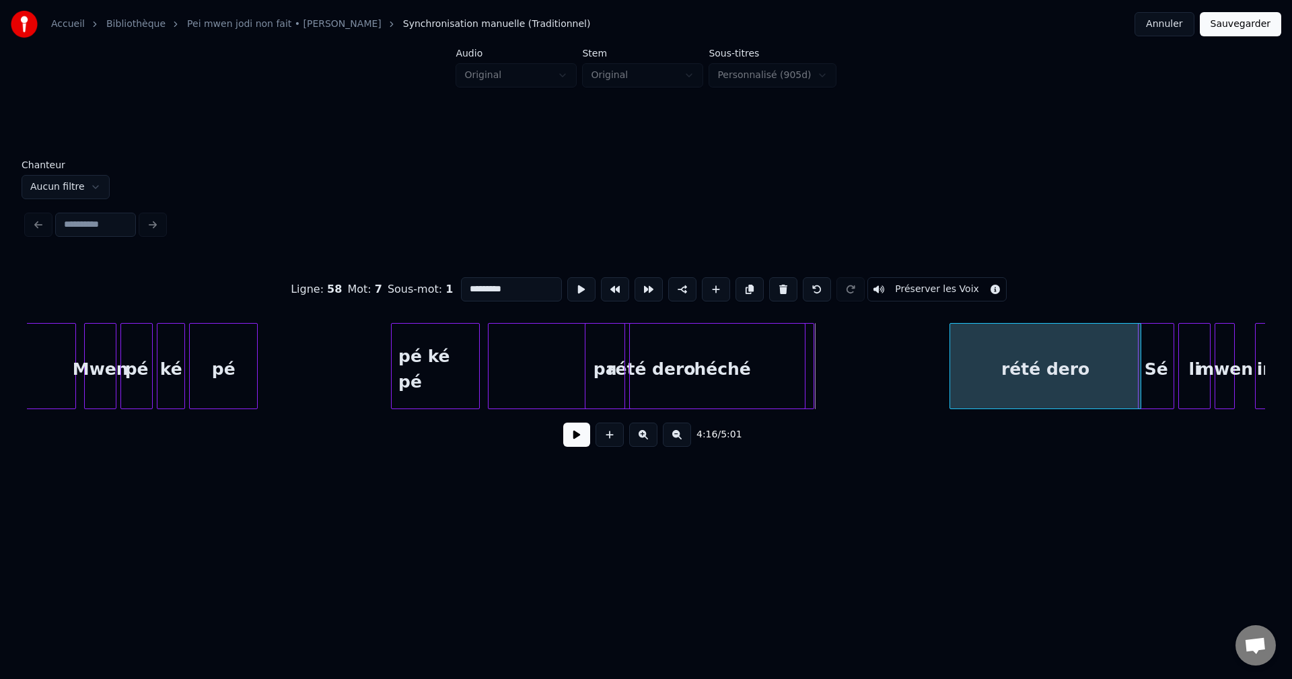
click at [950, 371] on div at bounding box center [952, 366] width 4 height 85
click at [962, 367] on div "rété dero" at bounding box center [1031, 370] width 193 height 92
drag, startPoint x: 205, startPoint y: 311, endPoint x: 180, endPoint y: 314, distance: 25.1
click at [198, 312] on div "Ligne : 58 Mot : 7 Sous-mot : 1 ********* Préserver les Voix" at bounding box center [646, 289] width 1238 height 67
type input "*******"
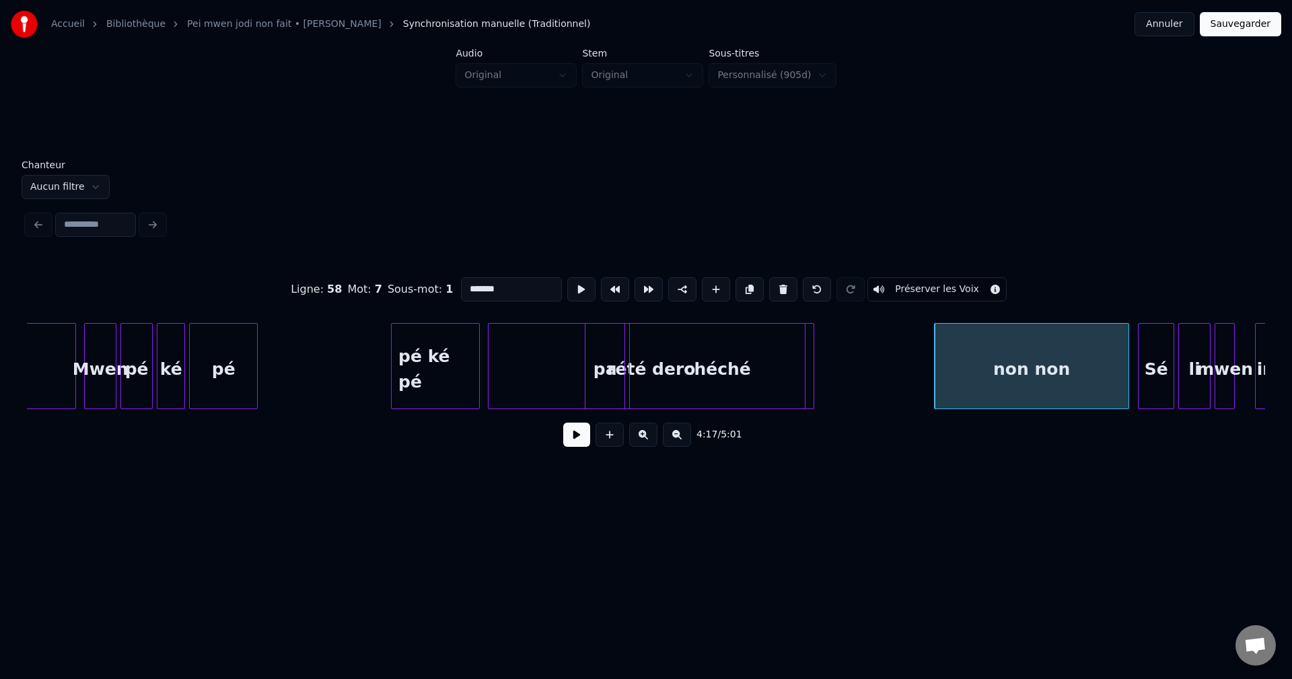
click at [577, 282] on button at bounding box center [581, 289] width 28 height 24
click at [577, 278] on button at bounding box center [581, 289] width 28 height 24
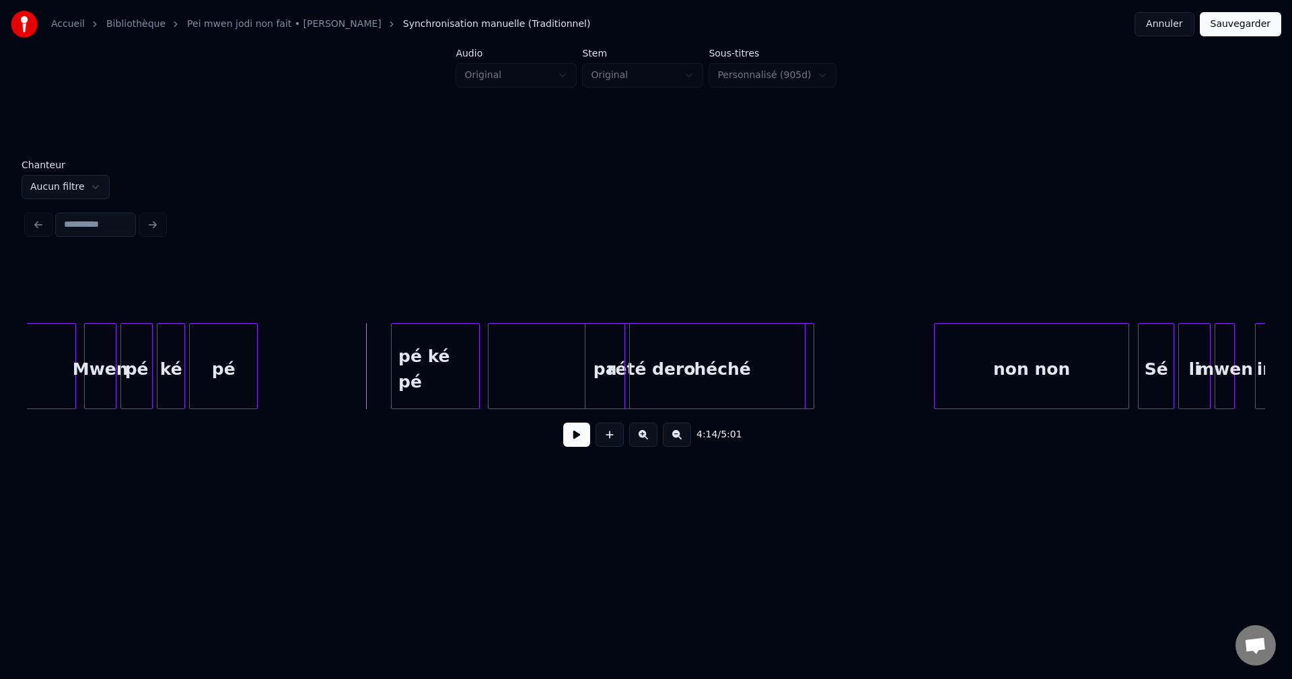
click at [582, 435] on button at bounding box center [576, 435] width 27 height 24
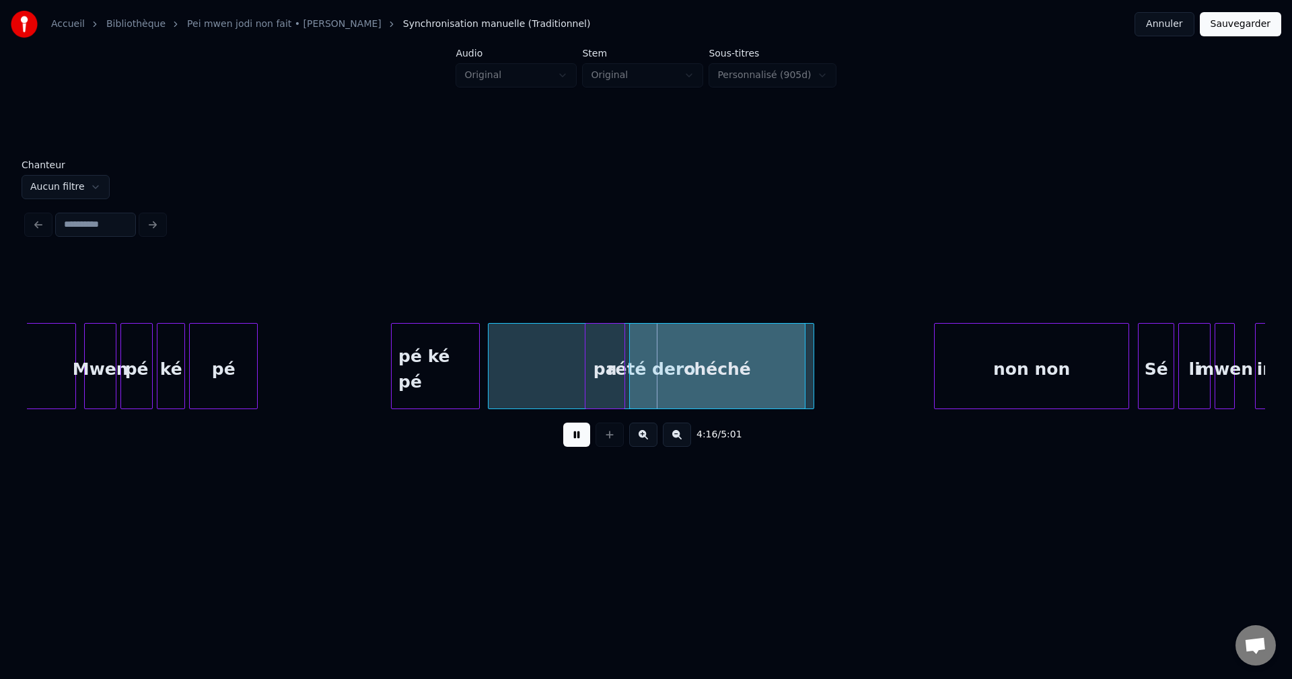
click at [580, 428] on button at bounding box center [576, 435] width 27 height 24
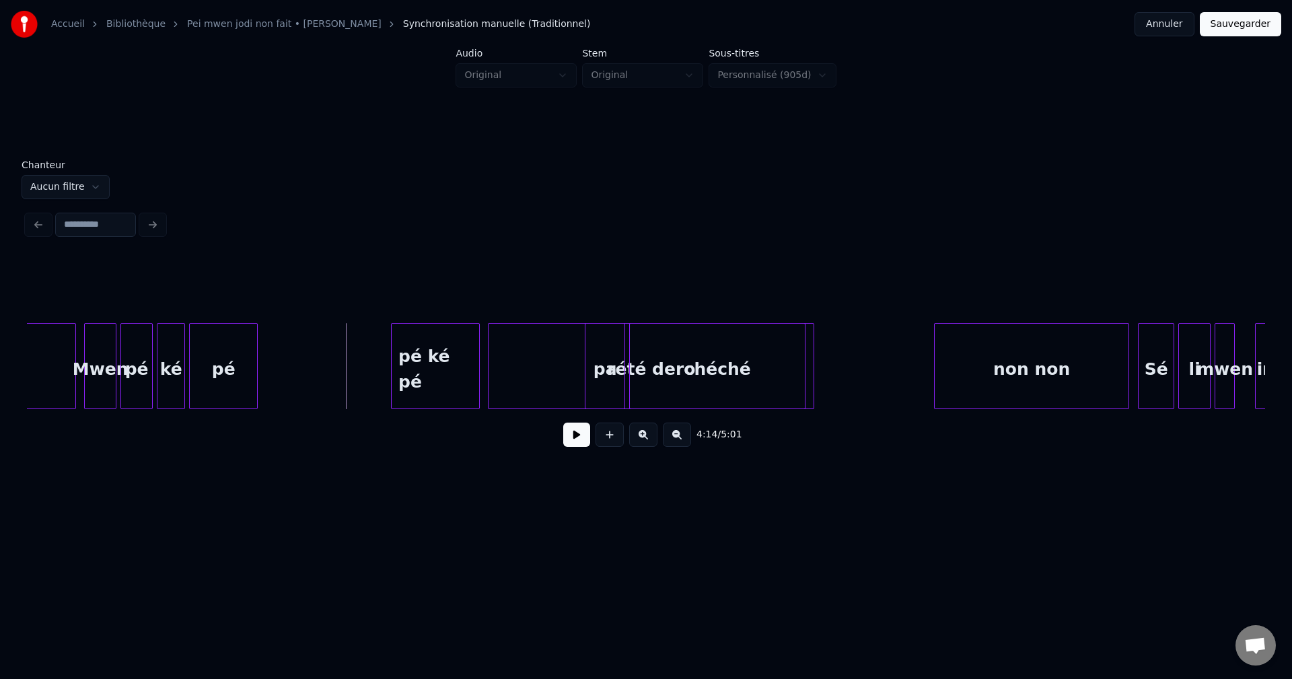
click at [572, 441] on button at bounding box center [576, 435] width 27 height 24
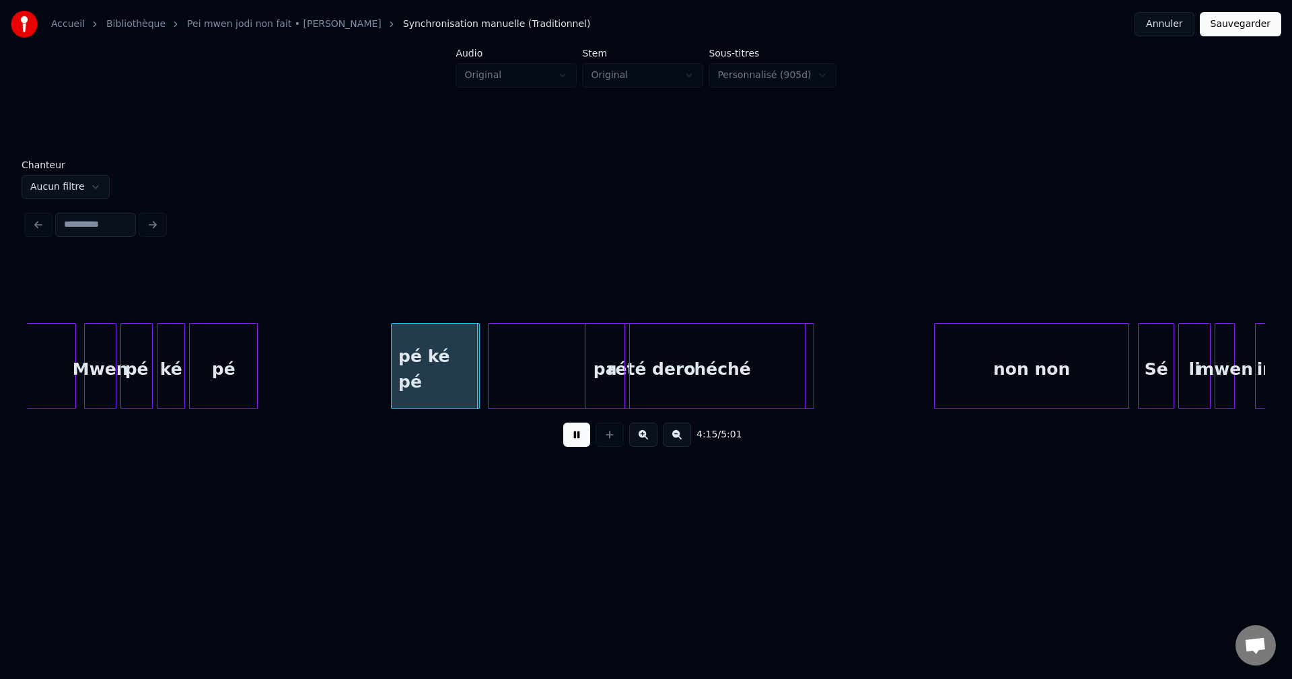
click at [402, 370] on div "pé ké pé" at bounding box center [435, 370] width 87 height 92
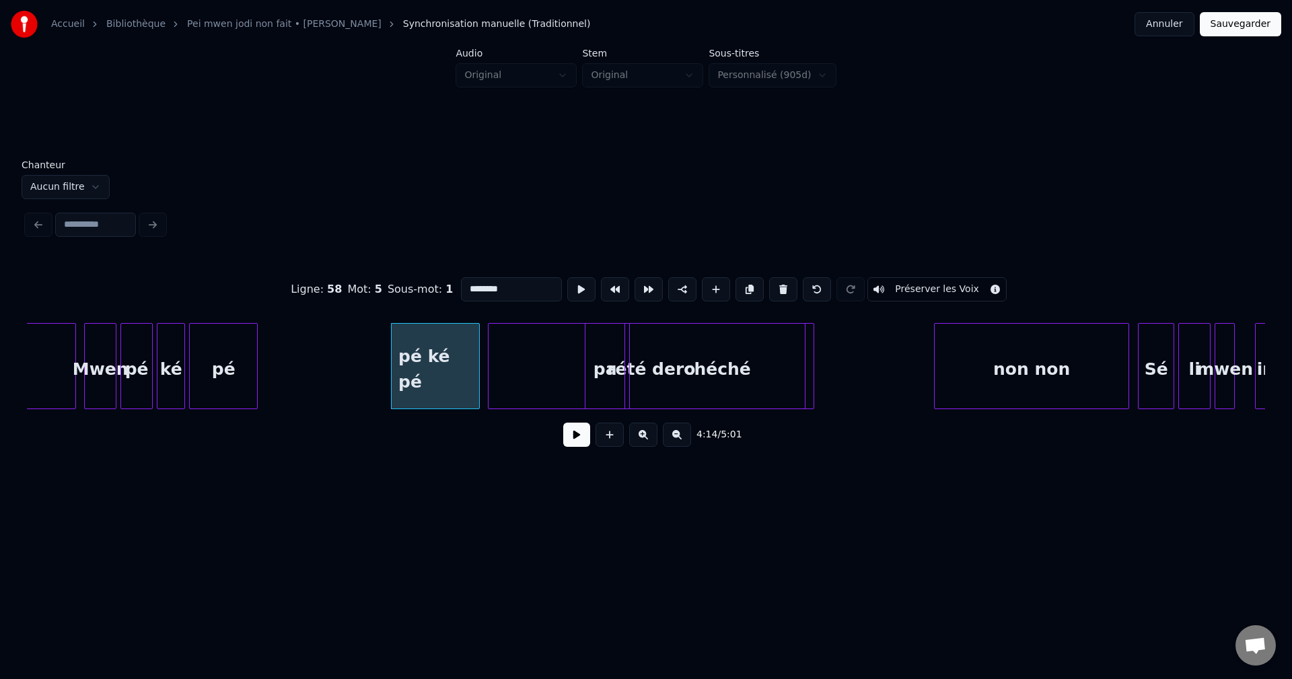
click at [461, 281] on input "********" at bounding box center [511, 289] width 101 height 24
type input "**********"
click at [585, 440] on button at bounding box center [576, 435] width 27 height 24
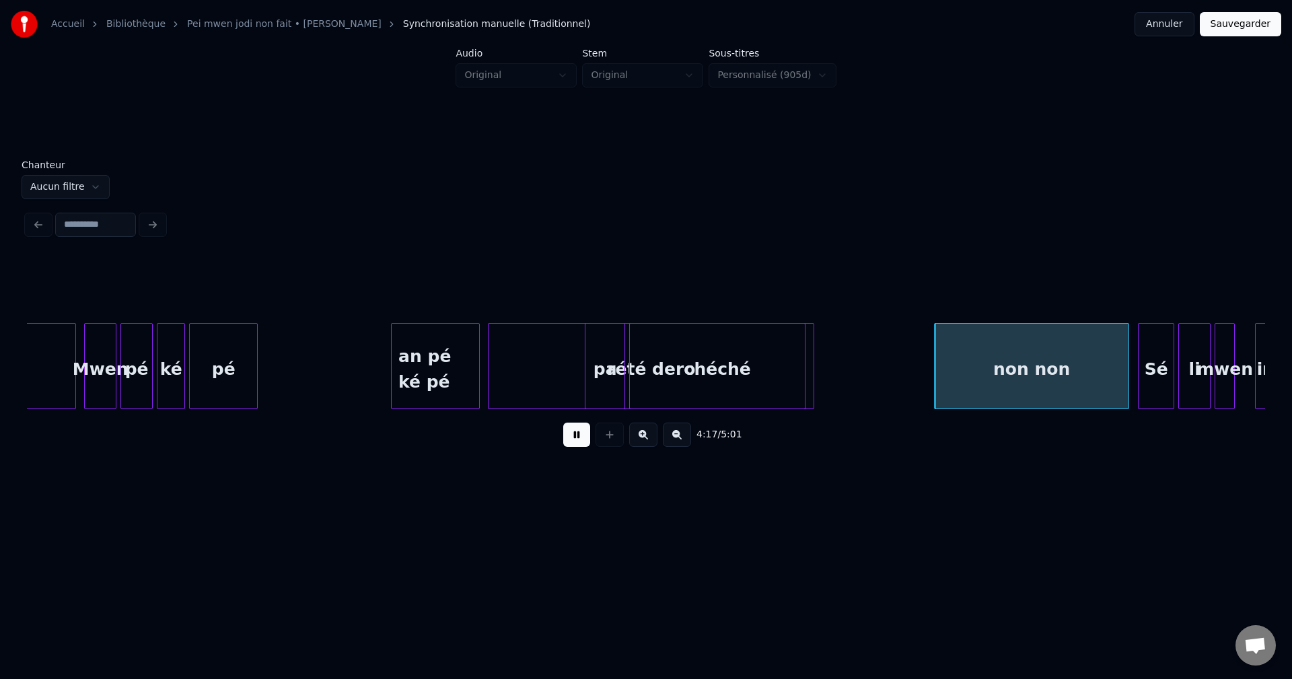
click at [581, 437] on button at bounding box center [576, 435] width 27 height 24
click at [884, 371] on div at bounding box center [886, 366] width 4 height 85
click at [930, 377] on div "non non" at bounding box center [1006, 370] width 246 height 92
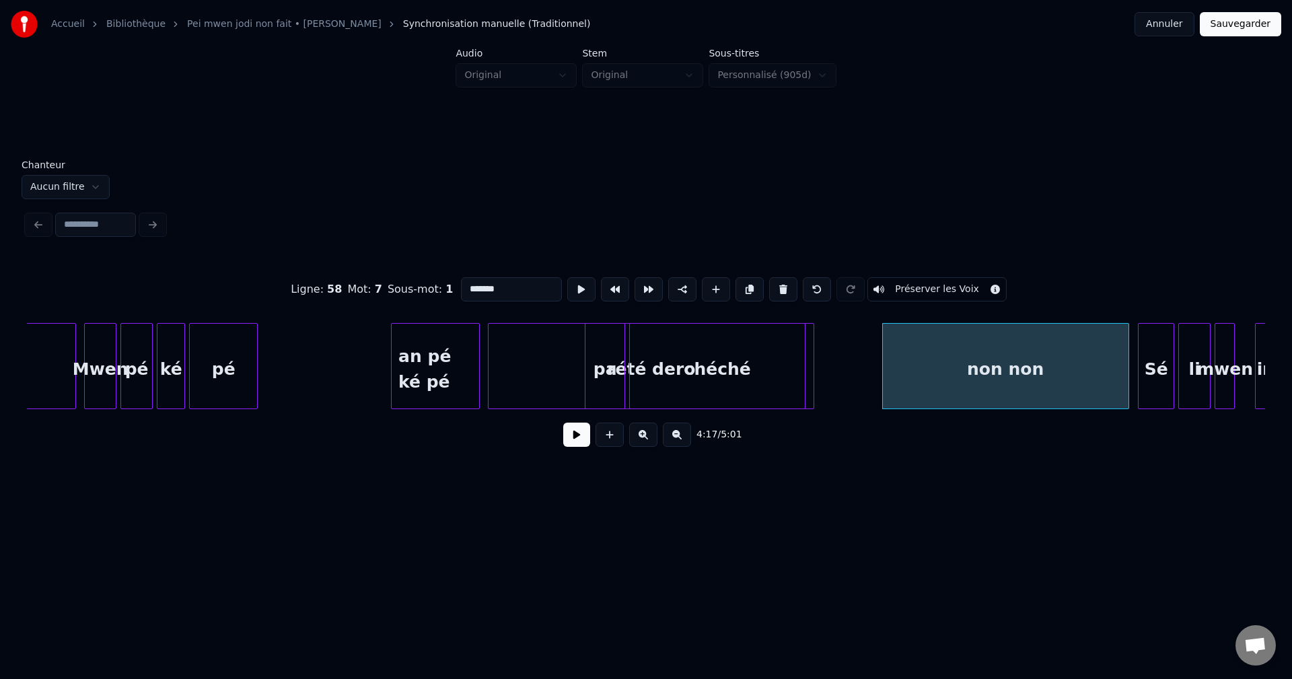
click at [570, 432] on button at bounding box center [576, 435] width 27 height 24
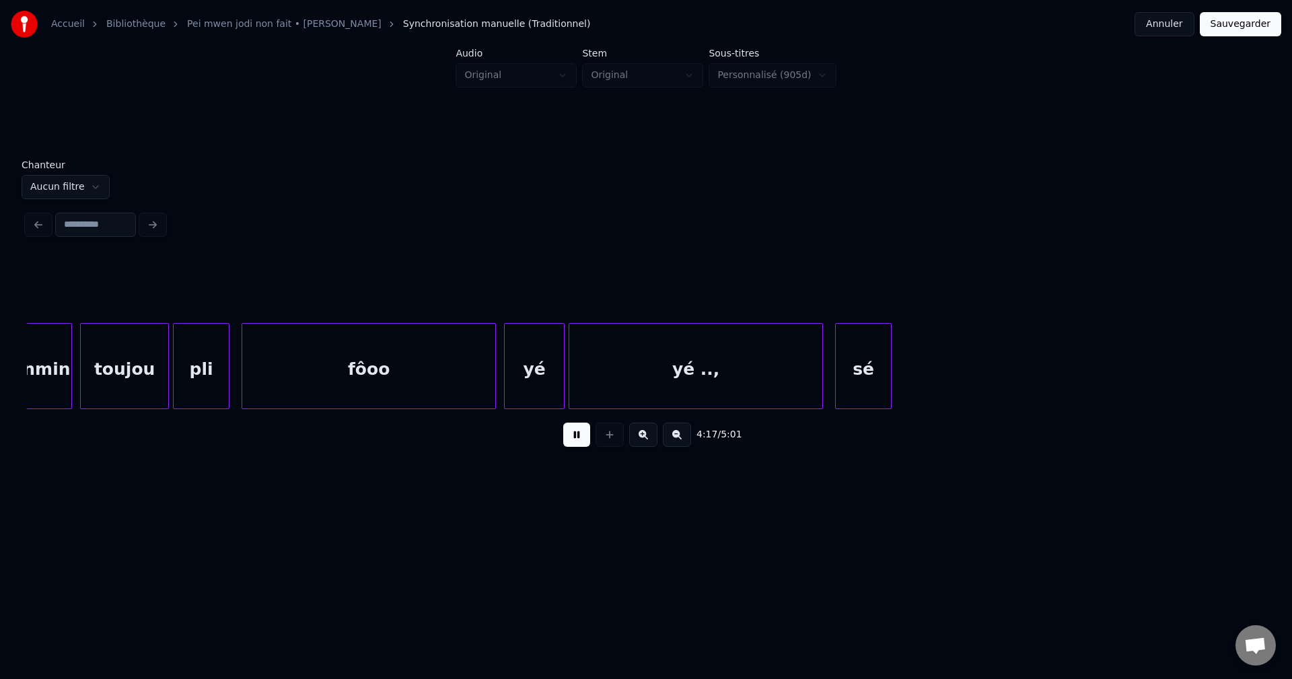
scroll to position [0, 51913]
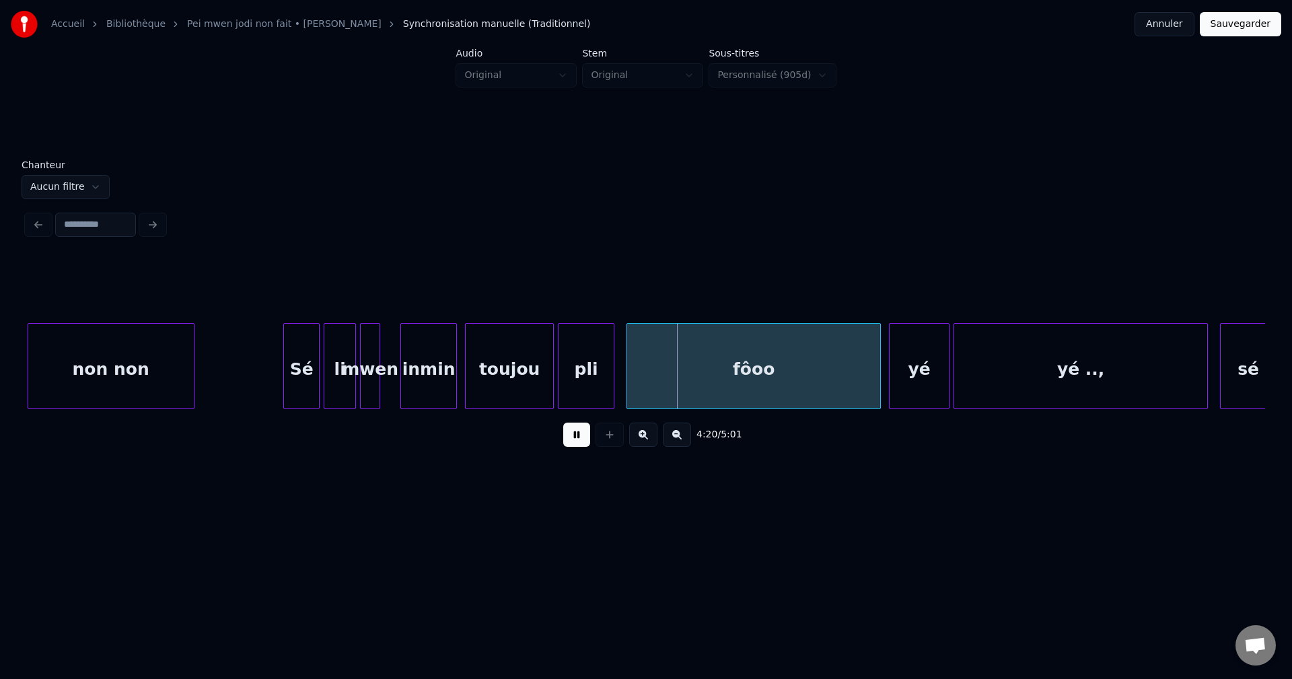
click at [569, 439] on button at bounding box center [576, 435] width 27 height 24
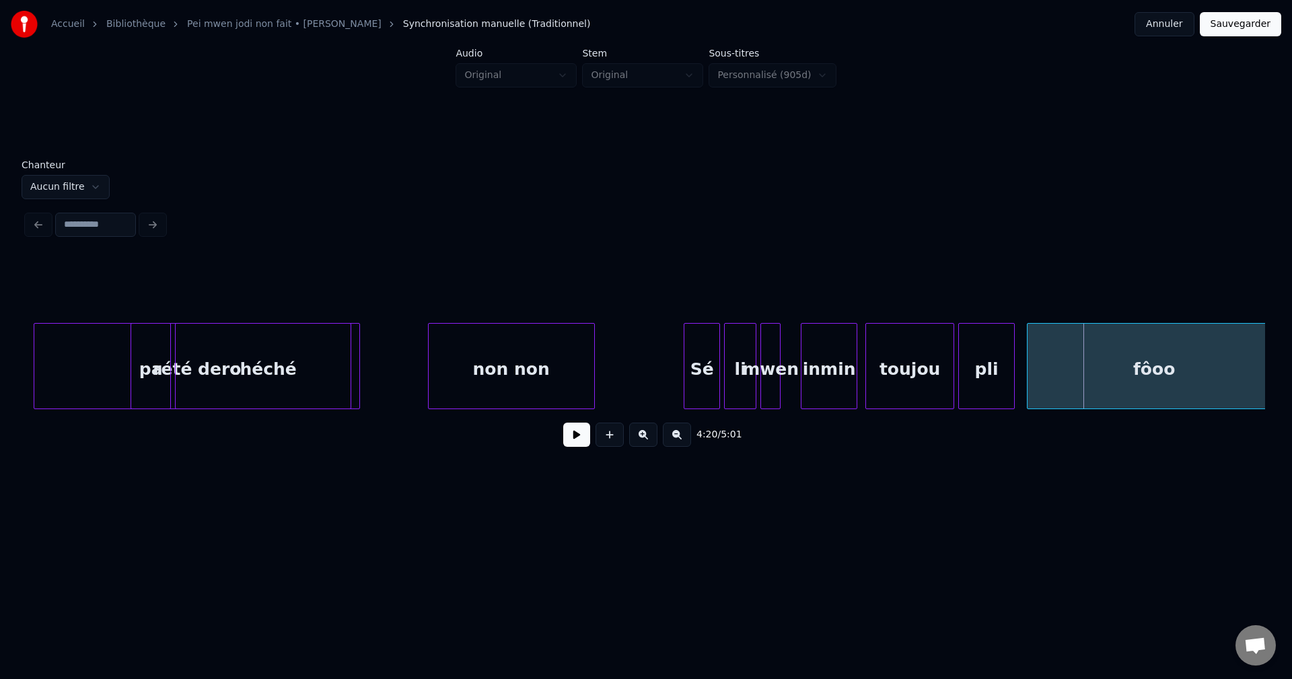
scroll to position [0, 51483]
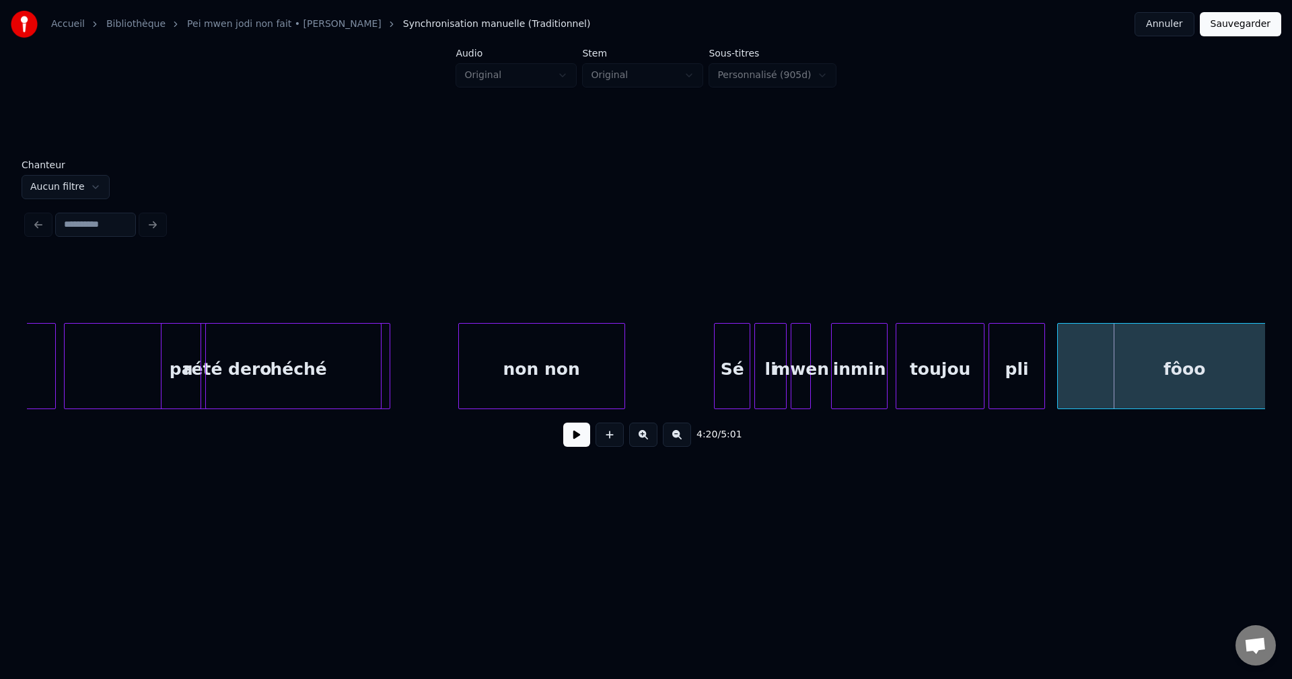
click at [143, 361] on div "rété dero" at bounding box center [227, 370] width 325 height 92
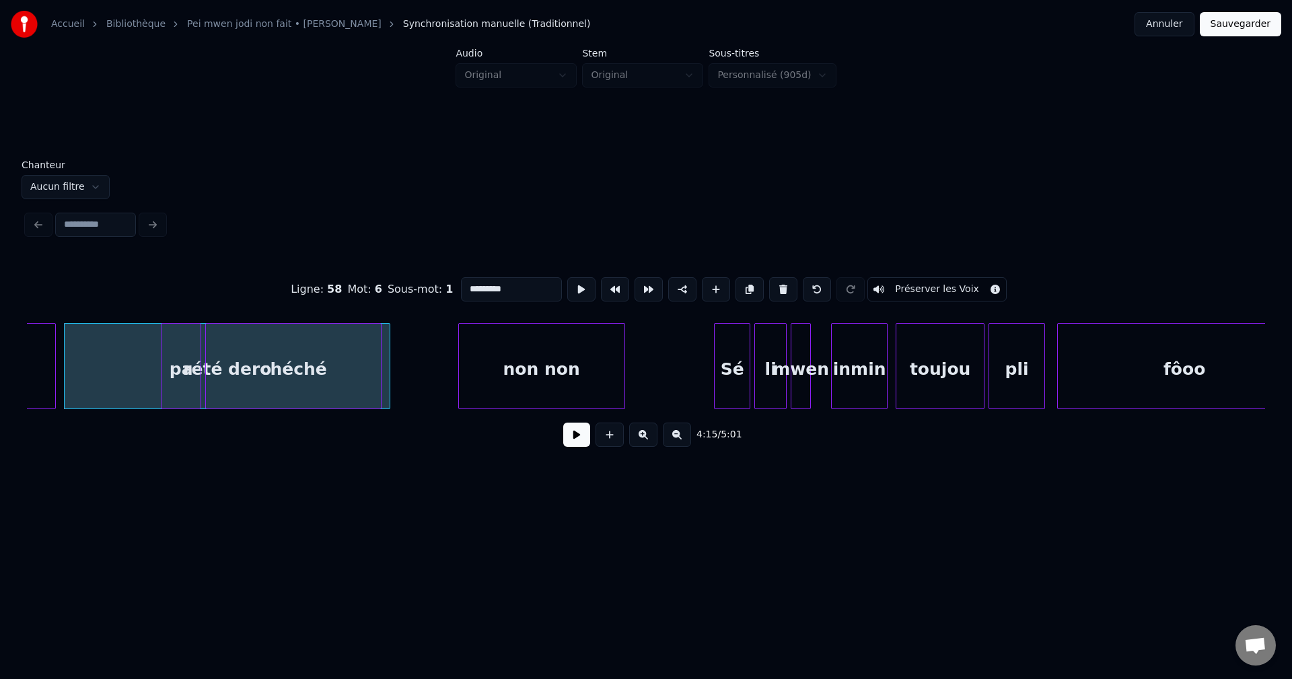
click at [573, 441] on button at bounding box center [576, 435] width 27 height 24
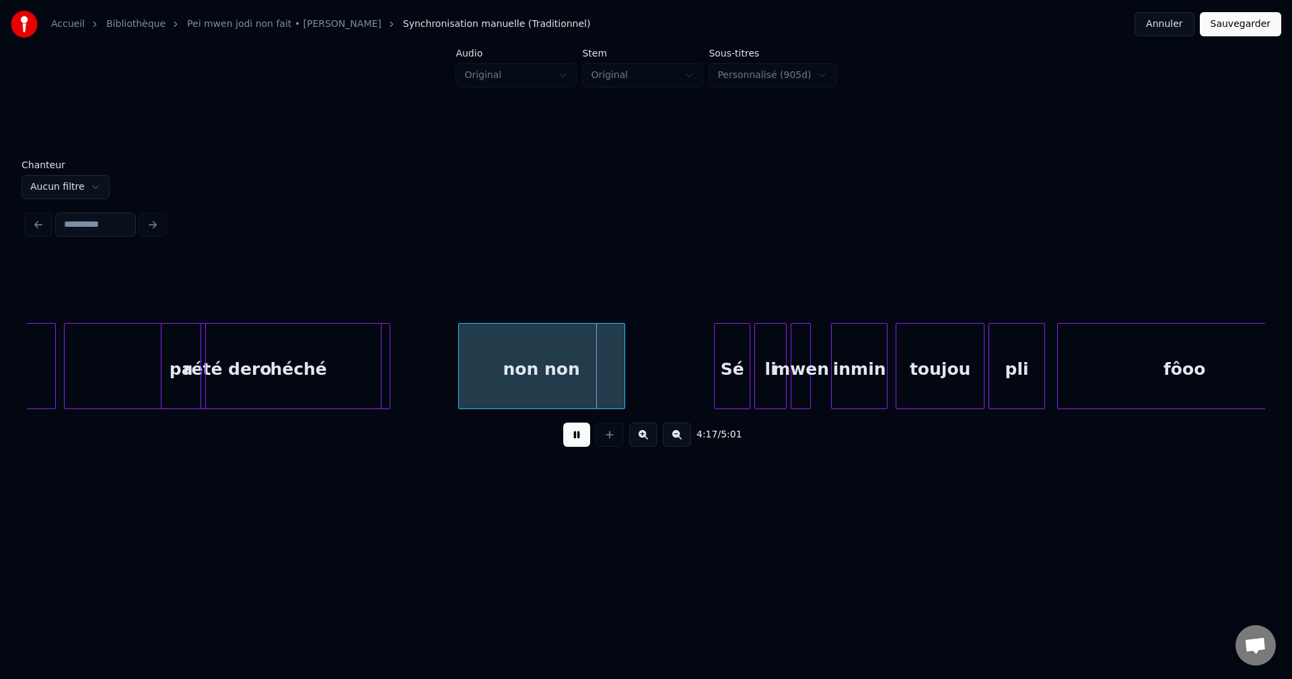
click at [573, 441] on button at bounding box center [576, 435] width 27 height 24
click at [267, 373] on div "chéché" at bounding box center [293, 370] width 175 height 92
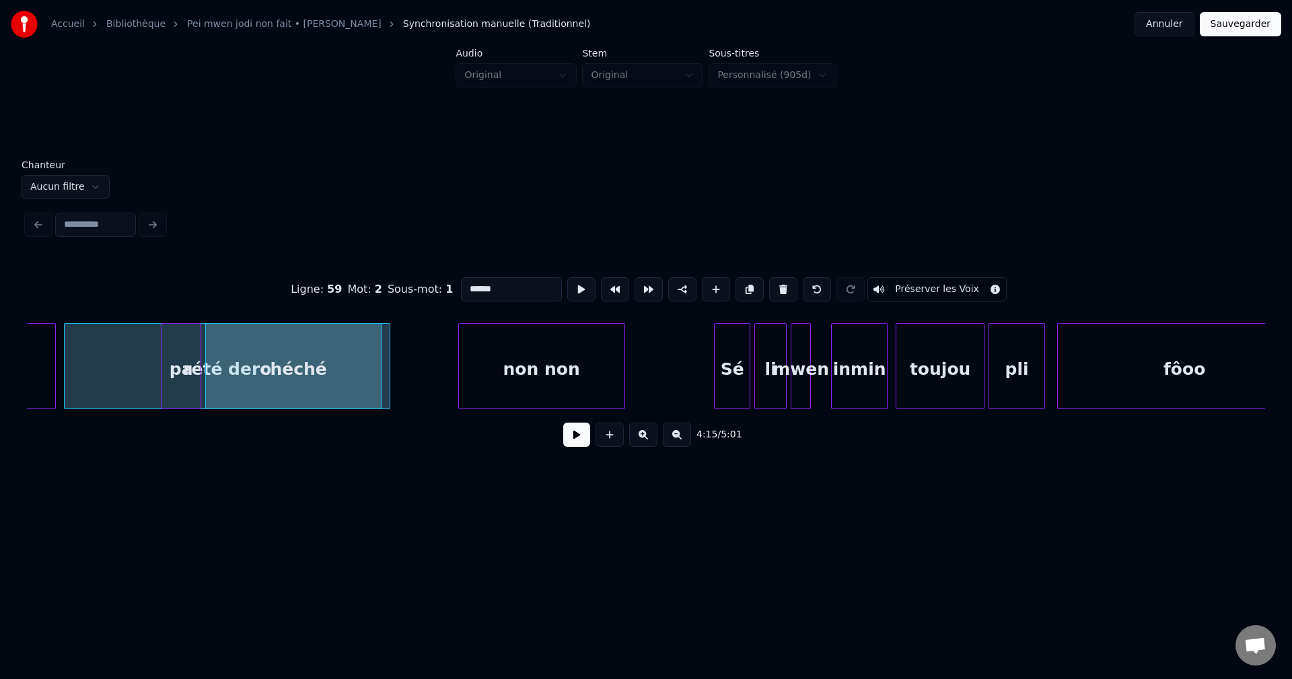
click at [508, 277] on input "******" at bounding box center [511, 289] width 101 height 24
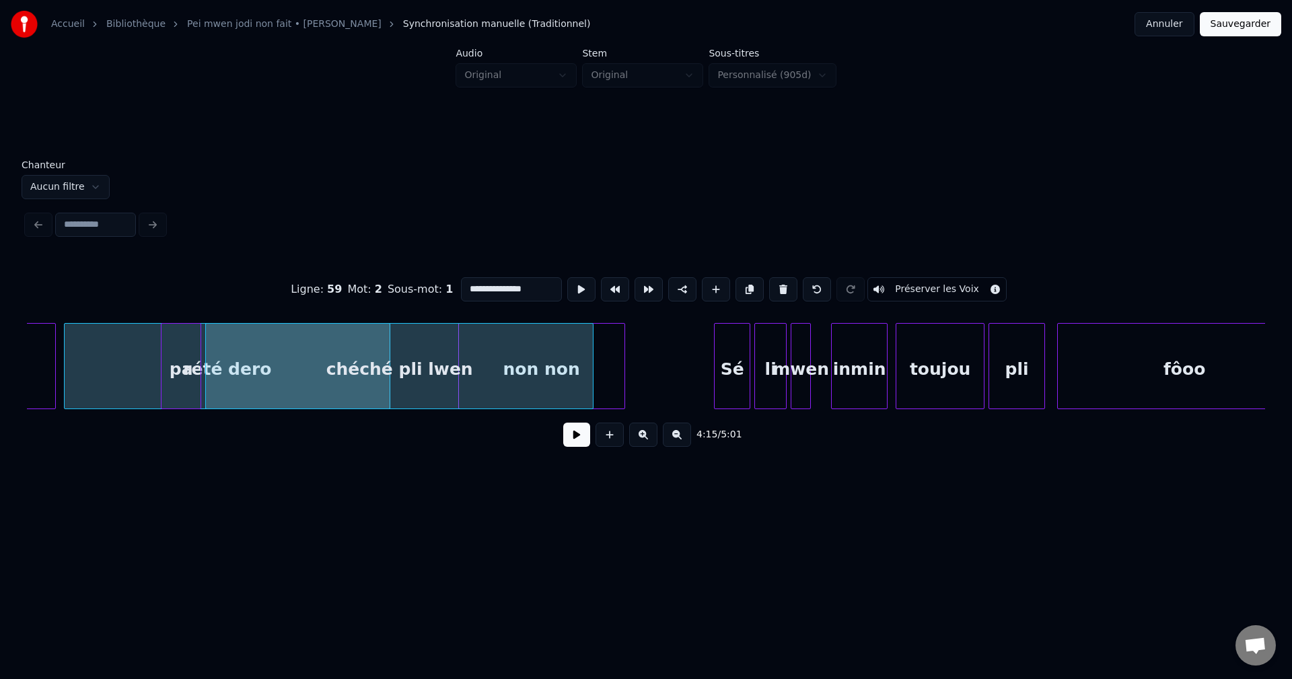
click at [593, 377] on div at bounding box center [591, 366] width 4 height 85
type input "**********"
click at [582, 439] on button at bounding box center [576, 435] width 27 height 24
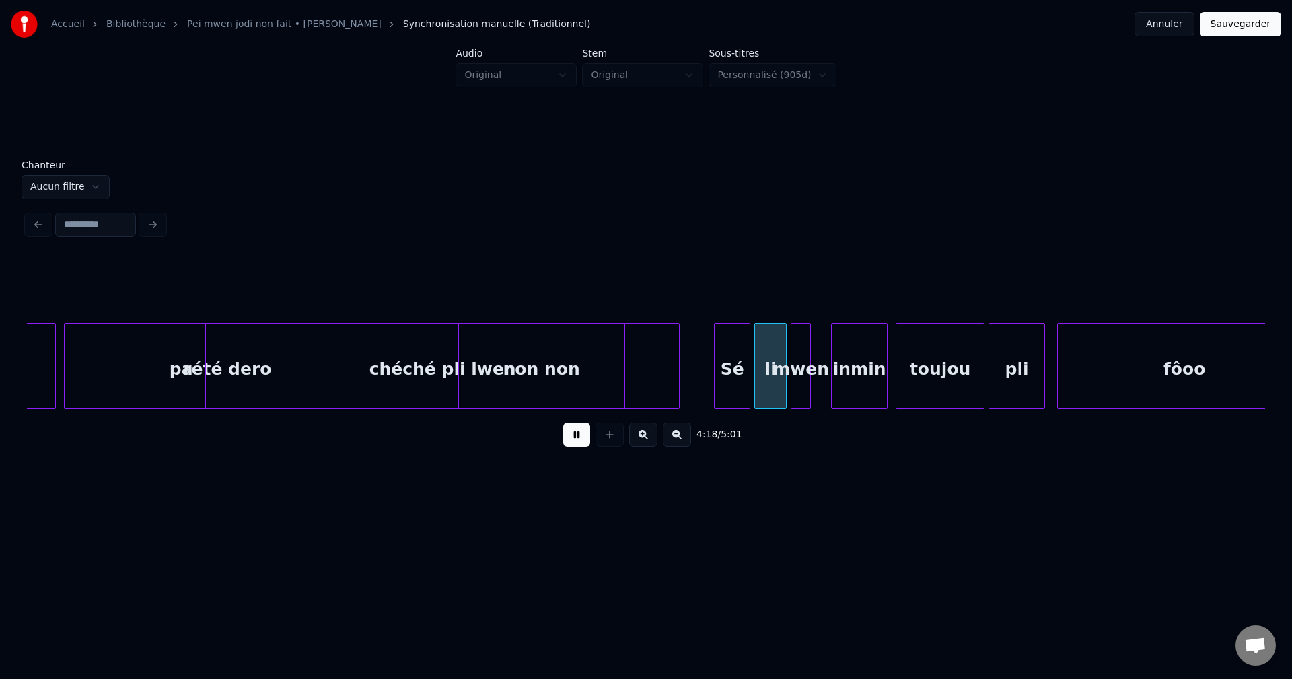
click at [677, 378] on div at bounding box center [677, 366] width 4 height 85
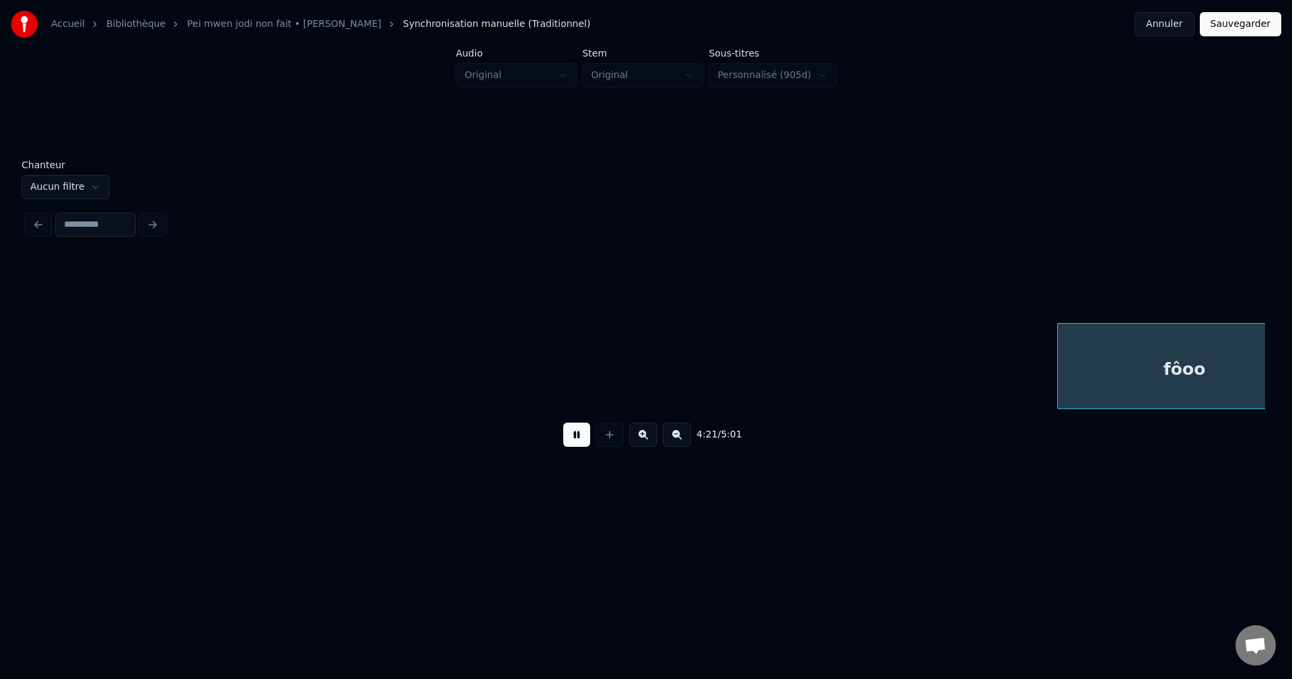
scroll to position [0, 52722]
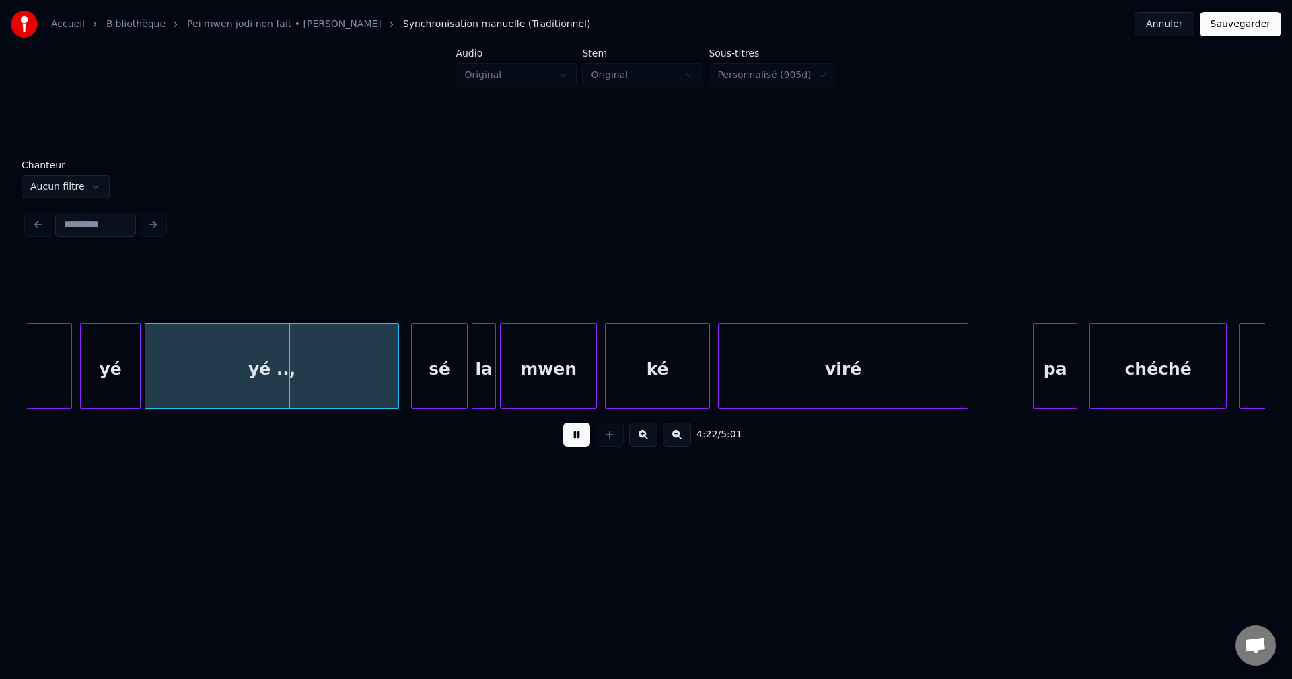
click at [573, 438] on button at bounding box center [576, 435] width 27 height 24
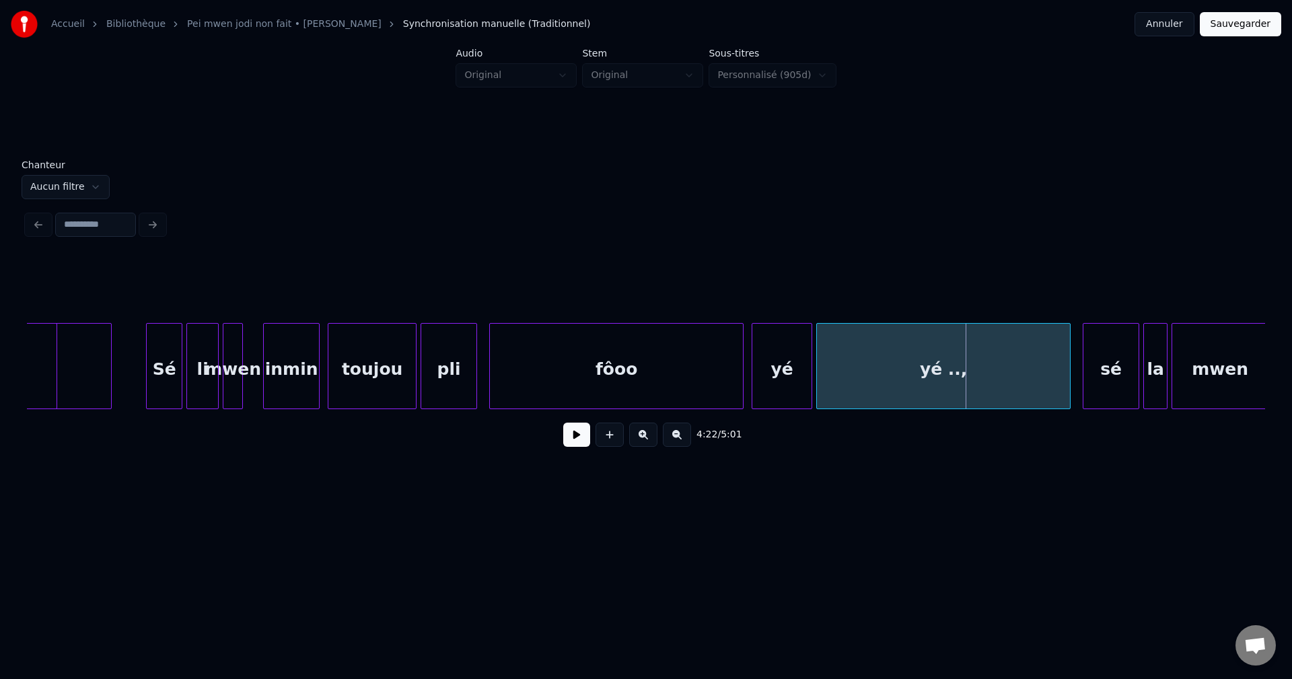
scroll to position [0, 52049]
click at [170, 380] on div "Sé" at bounding box center [165, 370] width 35 height 92
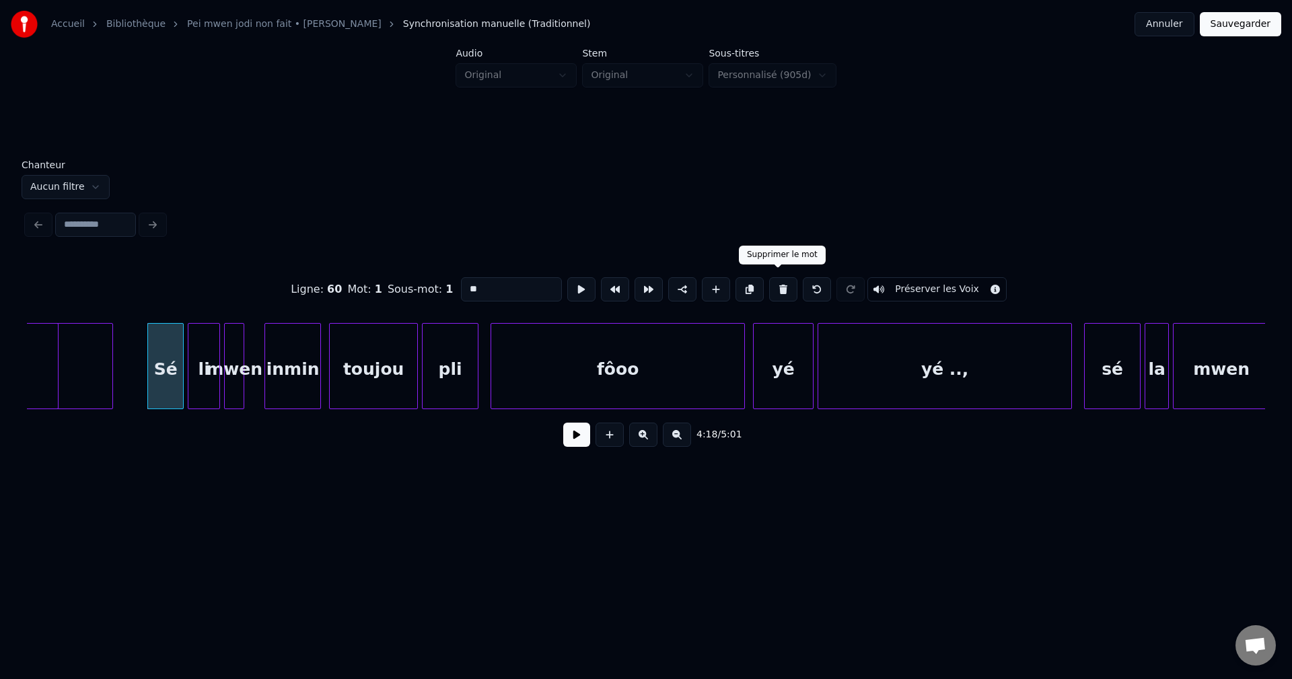
click at [783, 285] on button at bounding box center [783, 289] width 28 height 24
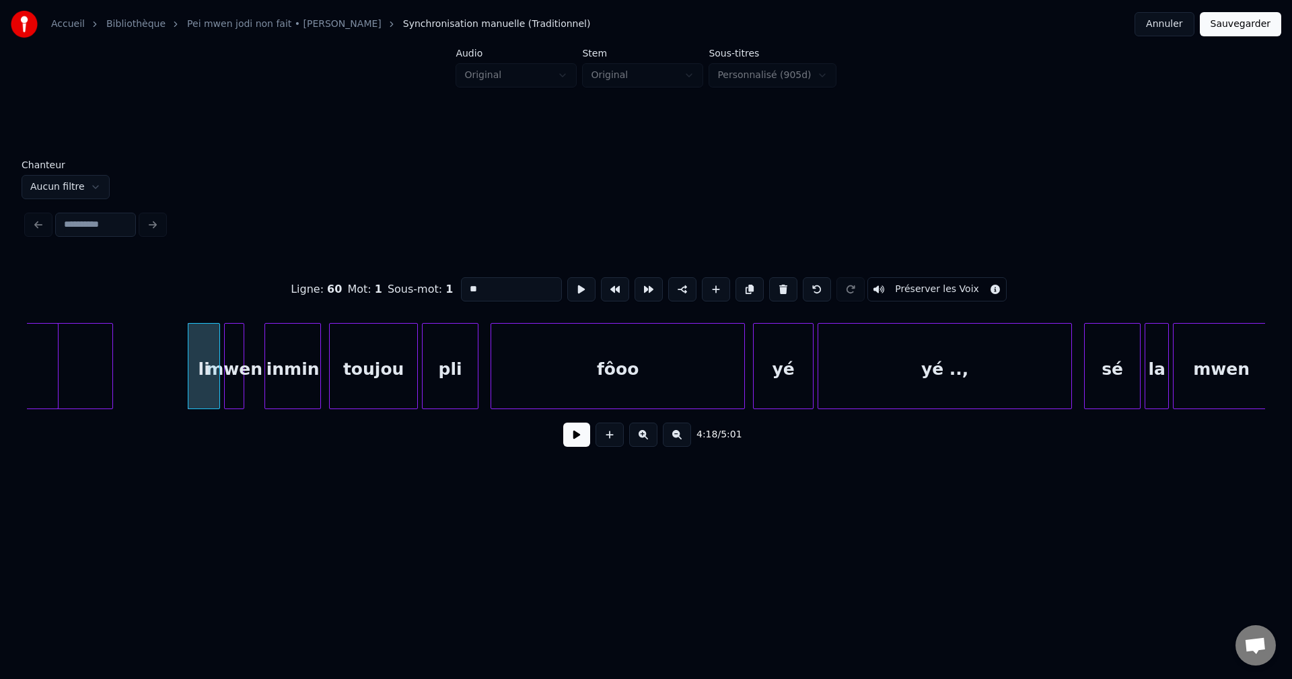
click at [783, 285] on button at bounding box center [783, 289] width 28 height 24
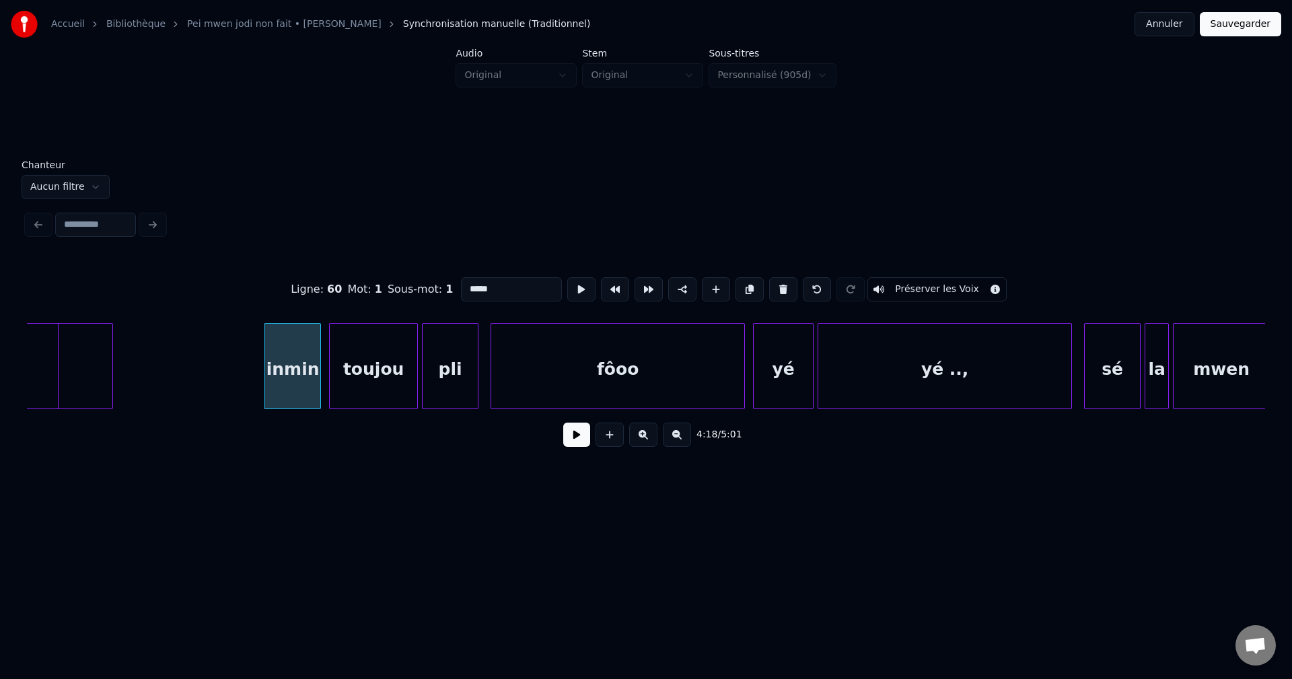
click at [783, 285] on button at bounding box center [783, 289] width 28 height 24
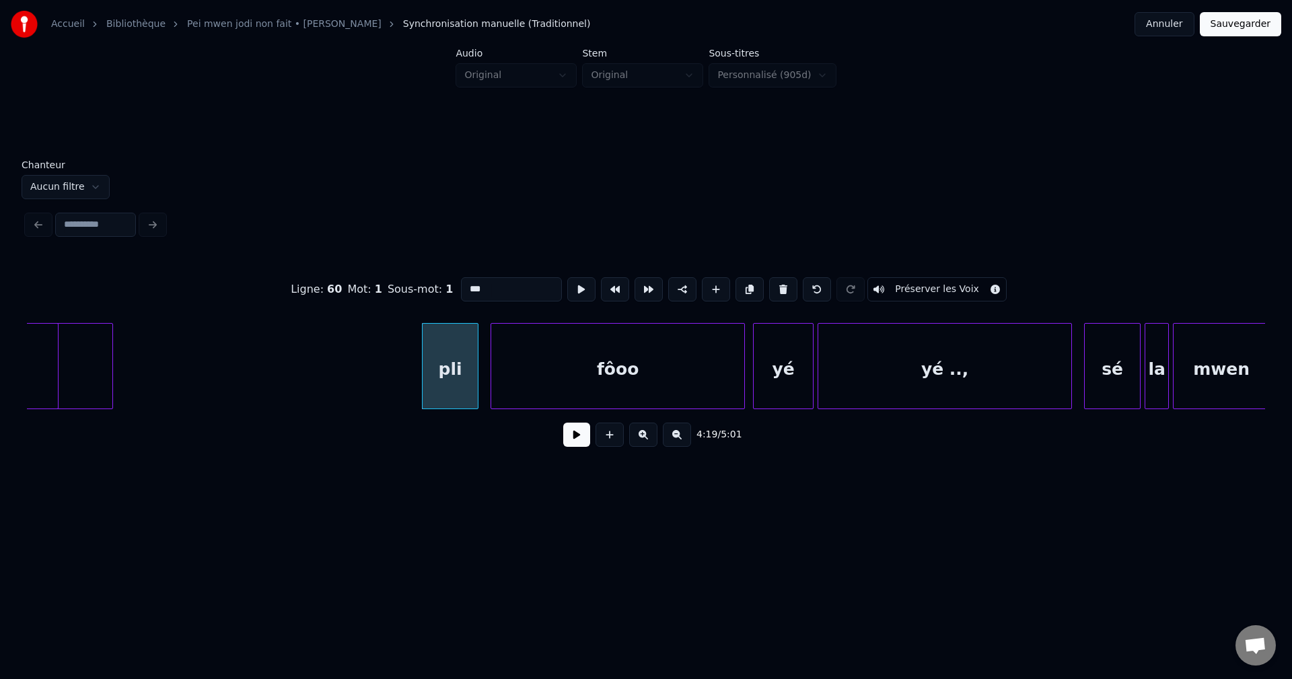
click at [783, 285] on button at bounding box center [783, 289] width 28 height 24
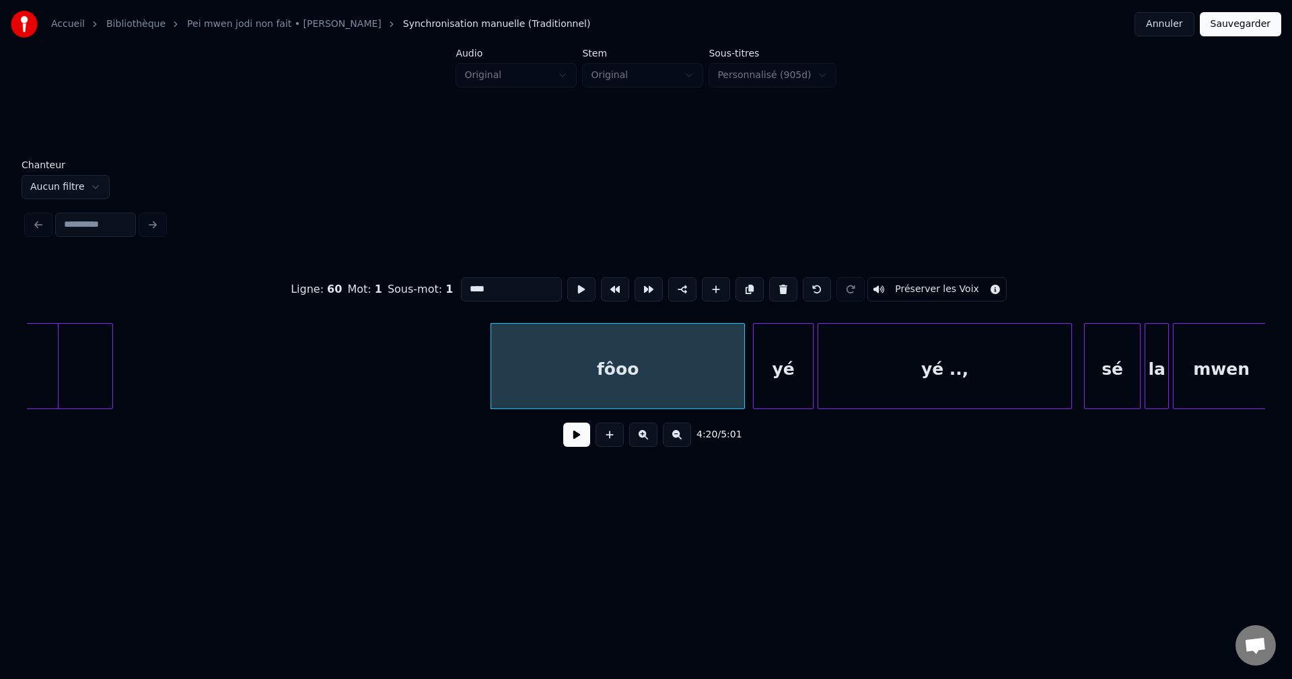
click at [783, 285] on button at bounding box center [783, 289] width 28 height 24
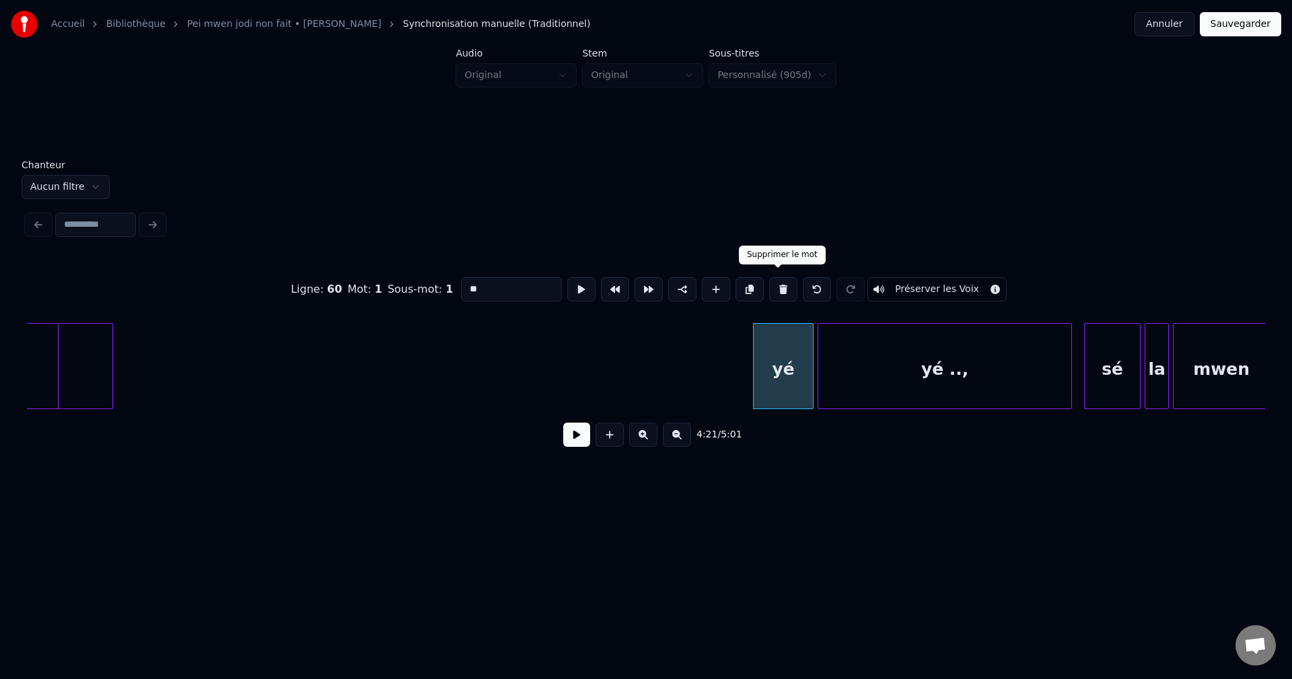
click at [783, 279] on button at bounding box center [783, 289] width 28 height 24
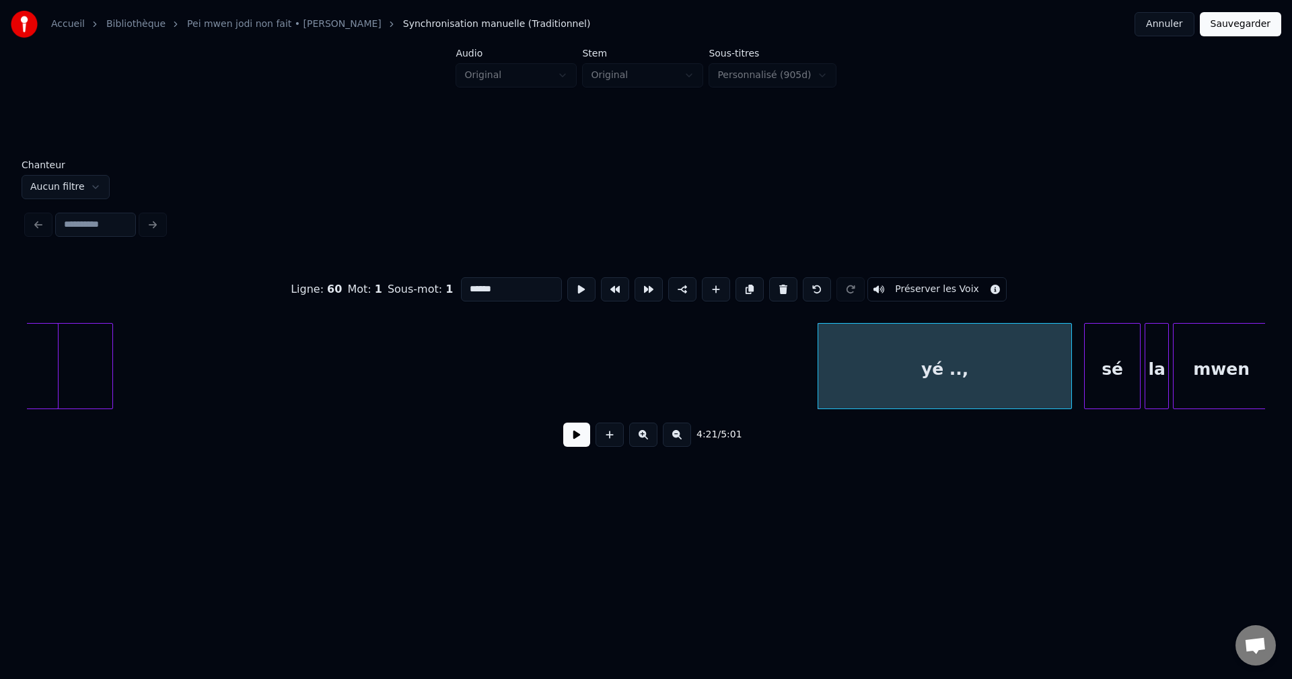
click at [783, 279] on button at bounding box center [783, 289] width 28 height 24
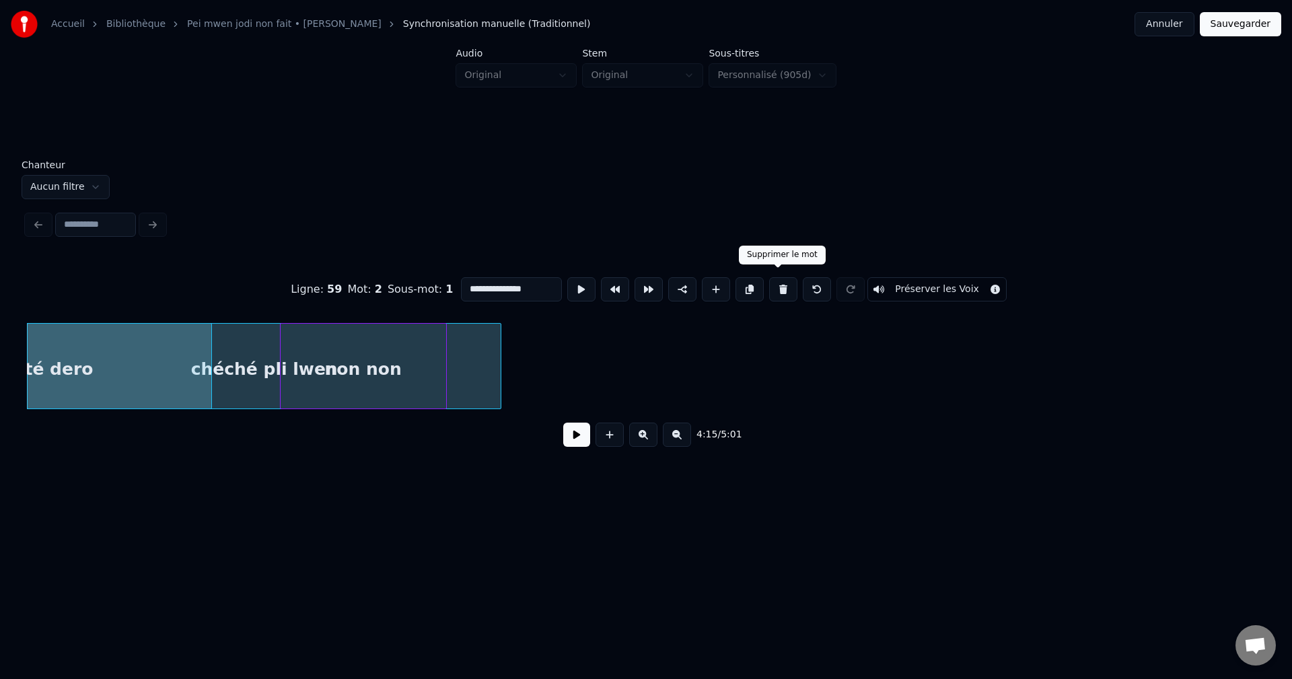
click at [444, 365] on div at bounding box center [444, 366] width 4 height 85
type input "*******"
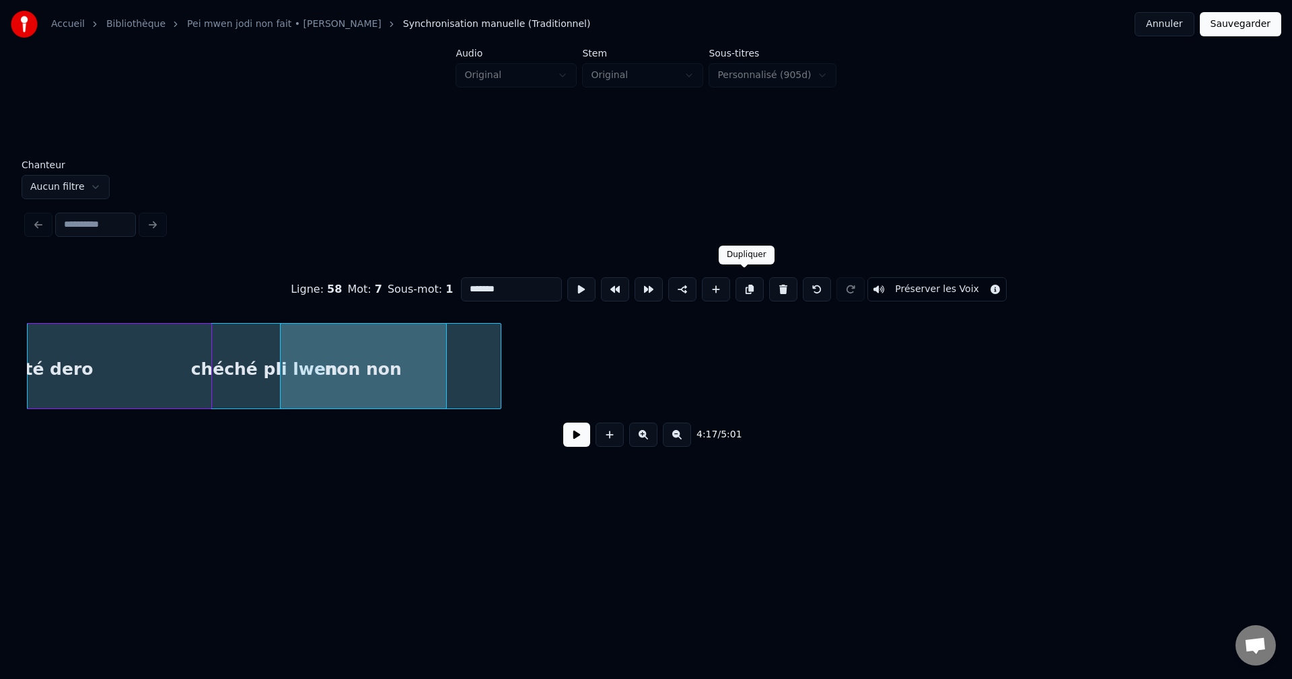
click at [747, 280] on button at bounding box center [750, 289] width 28 height 24
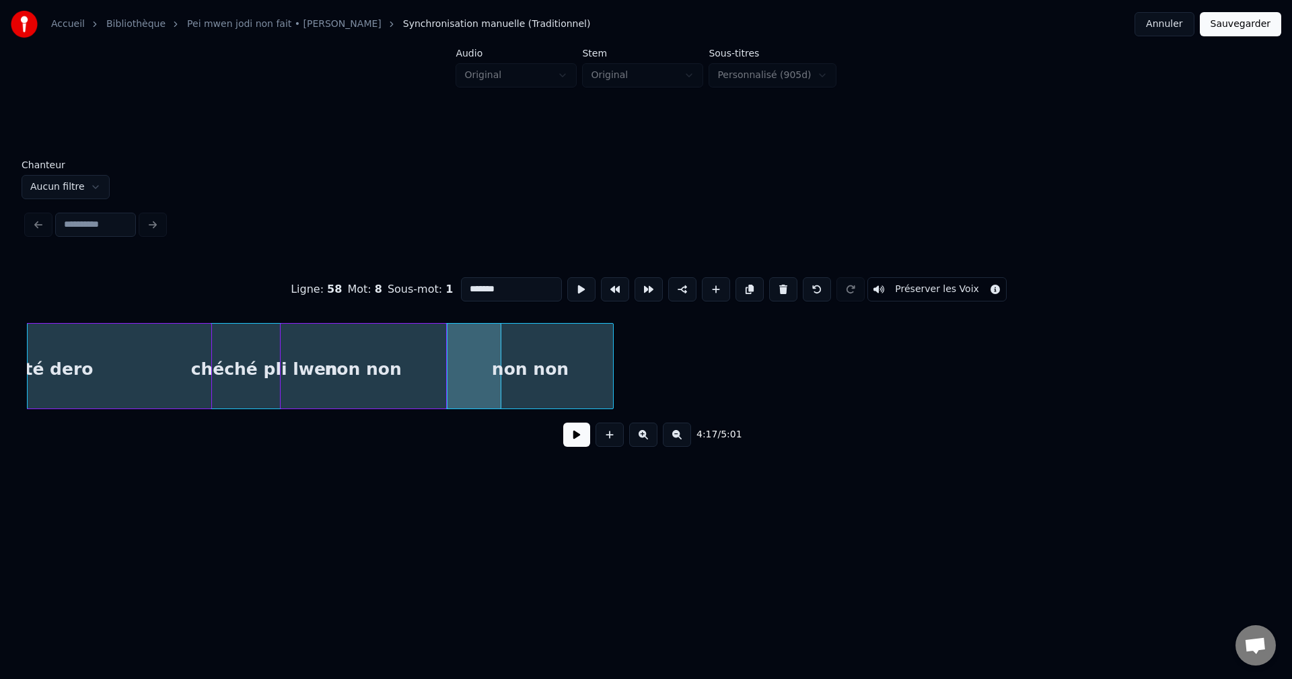
click at [613, 369] on div "non non" at bounding box center [531, 370] width 166 height 92
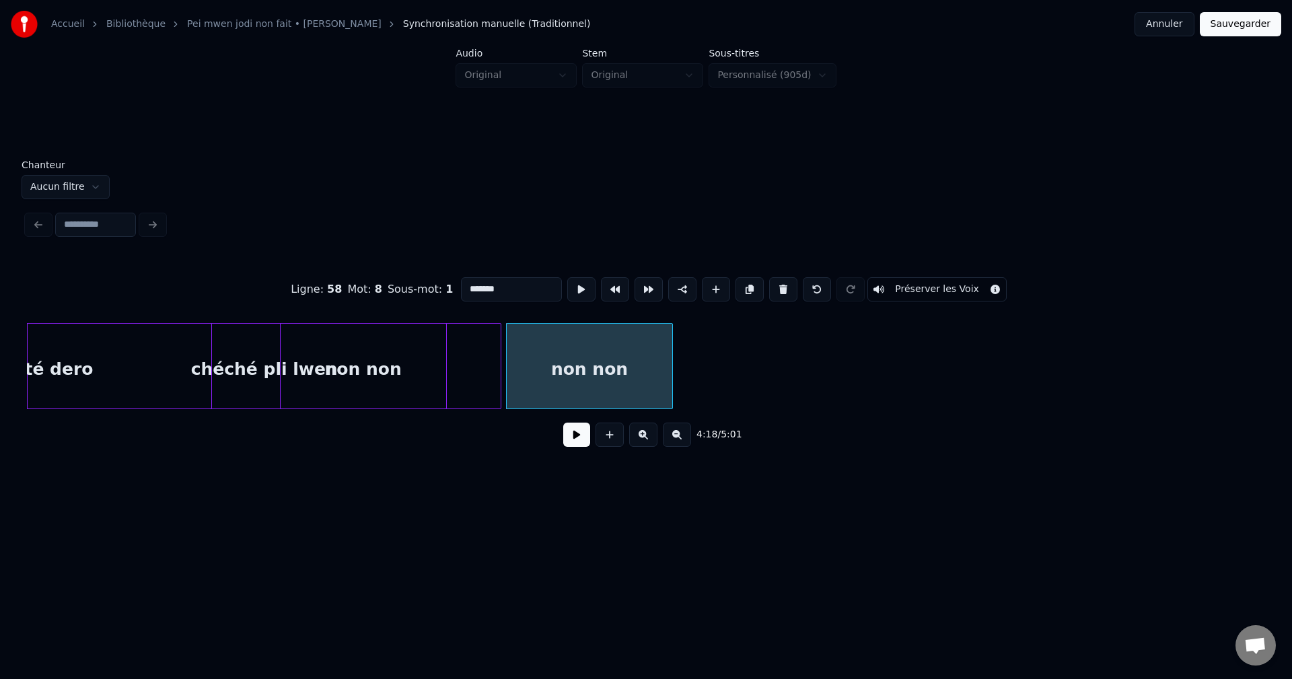
click at [565, 437] on button at bounding box center [576, 435] width 27 height 24
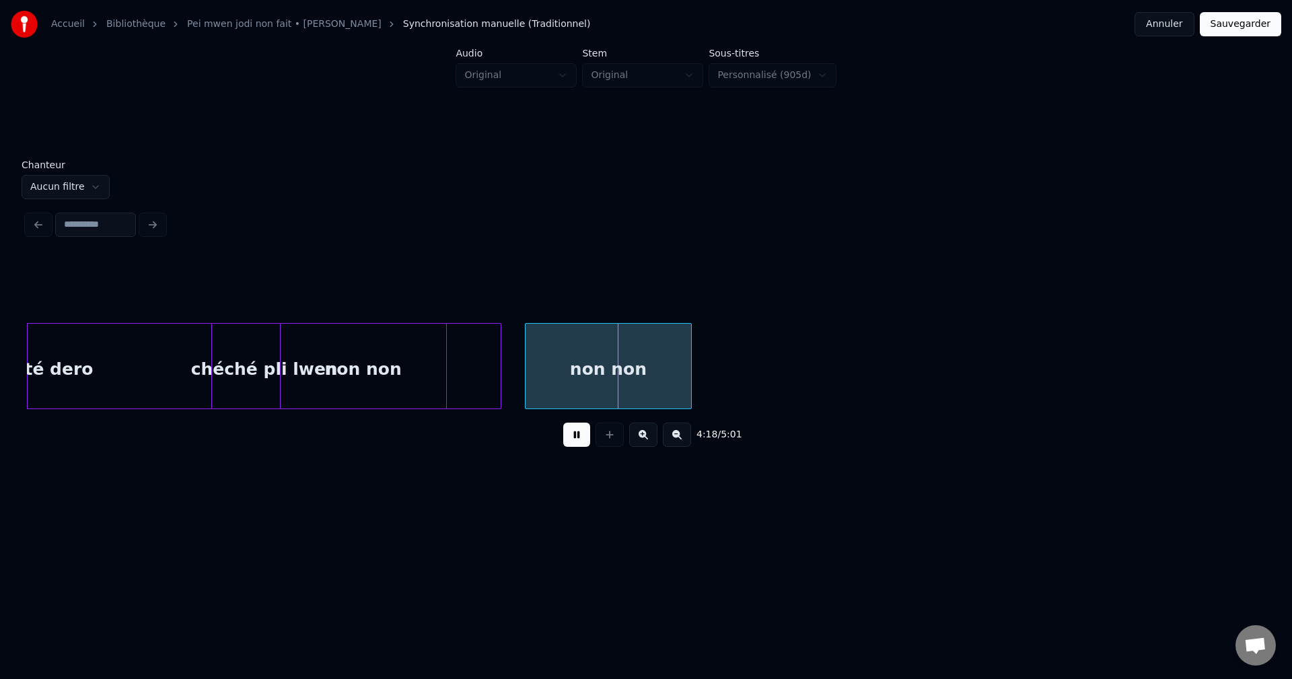
click at [617, 355] on div "non non" at bounding box center [609, 370] width 166 height 92
click at [657, 369] on div "non non" at bounding box center [642, 370] width 166 height 92
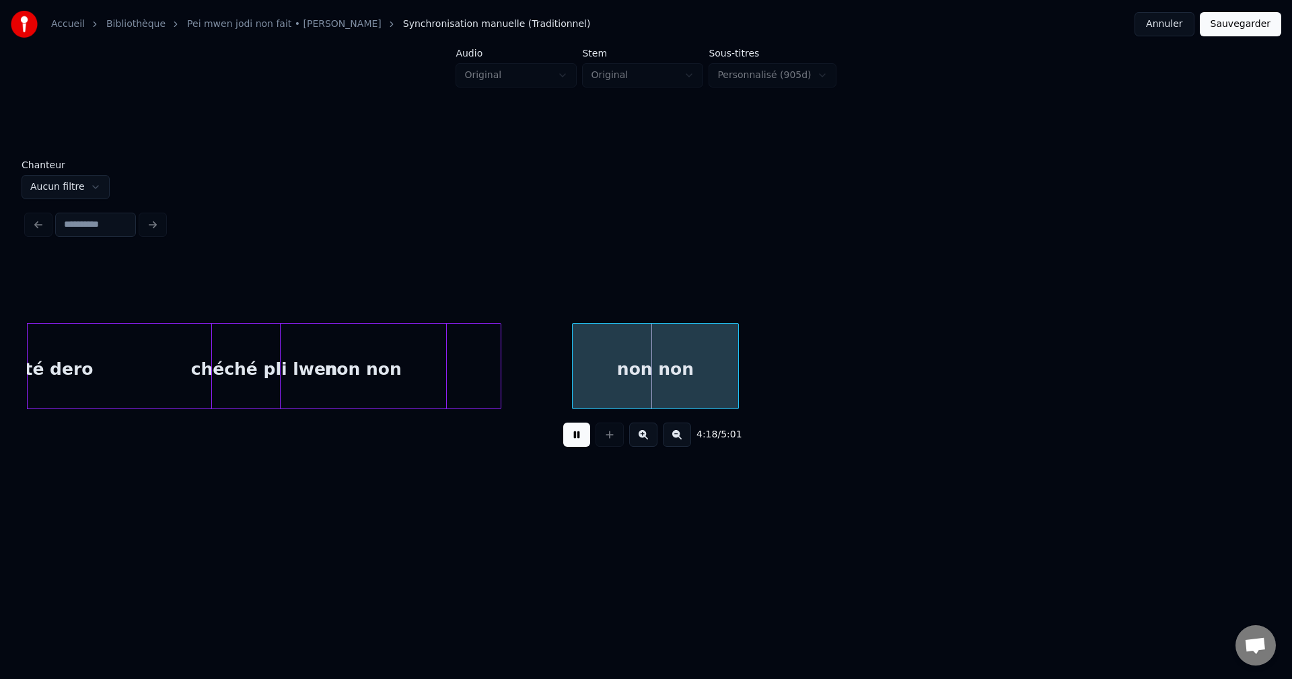
click at [628, 364] on div "non non" at bounding box center [656, 370] width 166 height 92
click at [612, 365] on div "non non" at bounding box center [638, 370] width 166 height 92
click at [619, 365] on div "non non" at bounding box center [623, 370] width 166 height 92
click at [597, 363] on div "non non" at bounding box center [627, 370] width 166 height 92
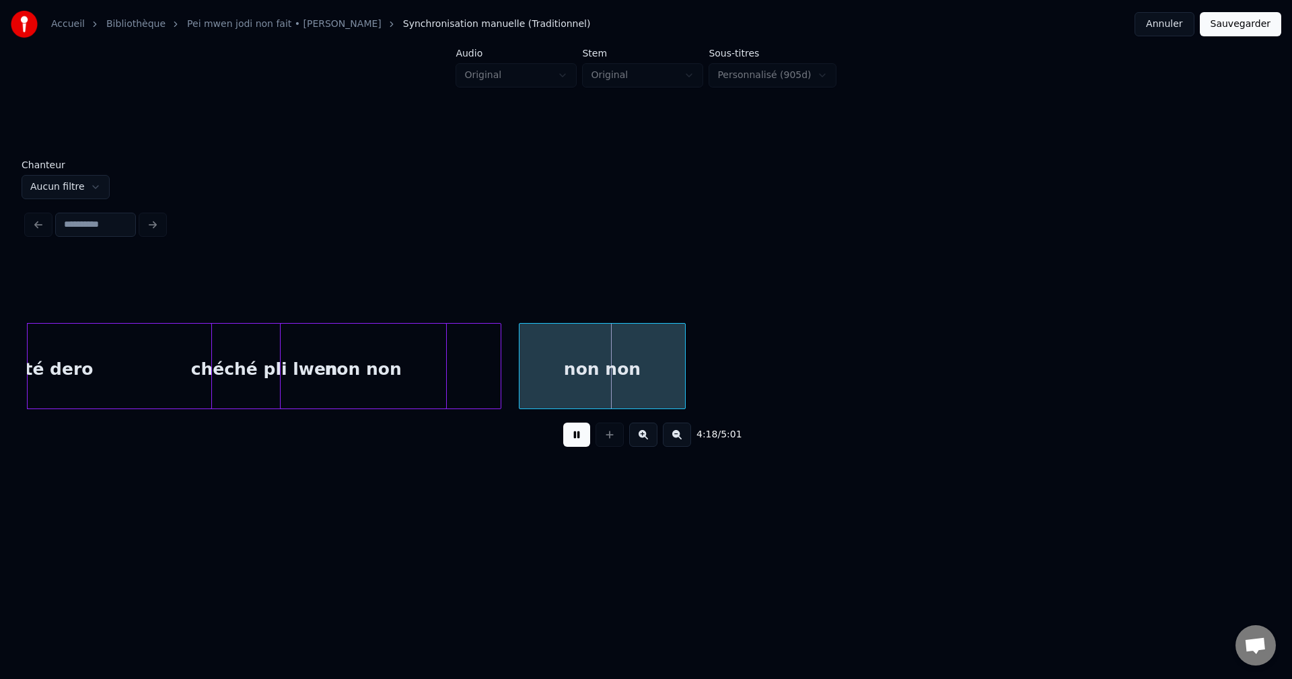
click at [611, 365] on div "non non" at bounding box center [603, 370] width 166 height 92
click at [619, 365] on div "non non" at bounding box center [608, 370] width 166 height 92
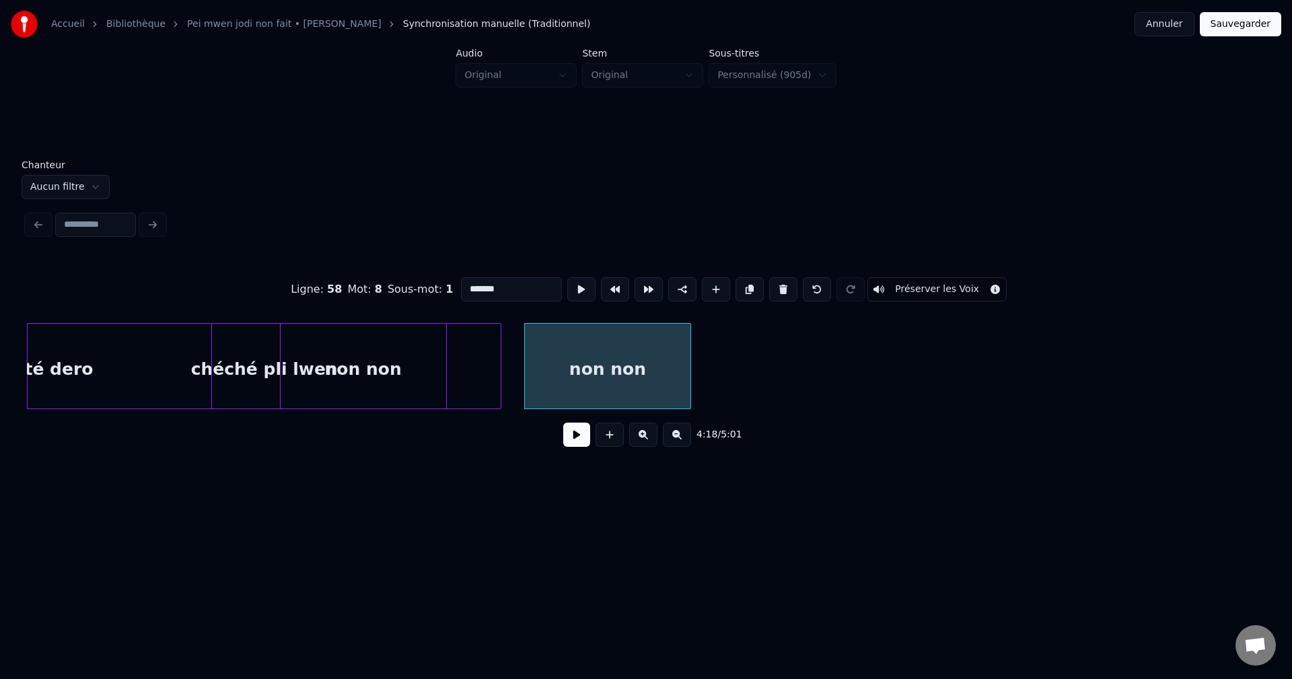
drag, startPoint x: 513, startPoint y: 284, endPoint x: 350, endPoint y: 274, distance: 163.2
click at [355, 274] on div "Ligne : 58 Mot : 8 Sous-mot : 1 ******* Préserver les Voix" at bounding box center [646, 289] width 1238 height 67
paste input "**********"
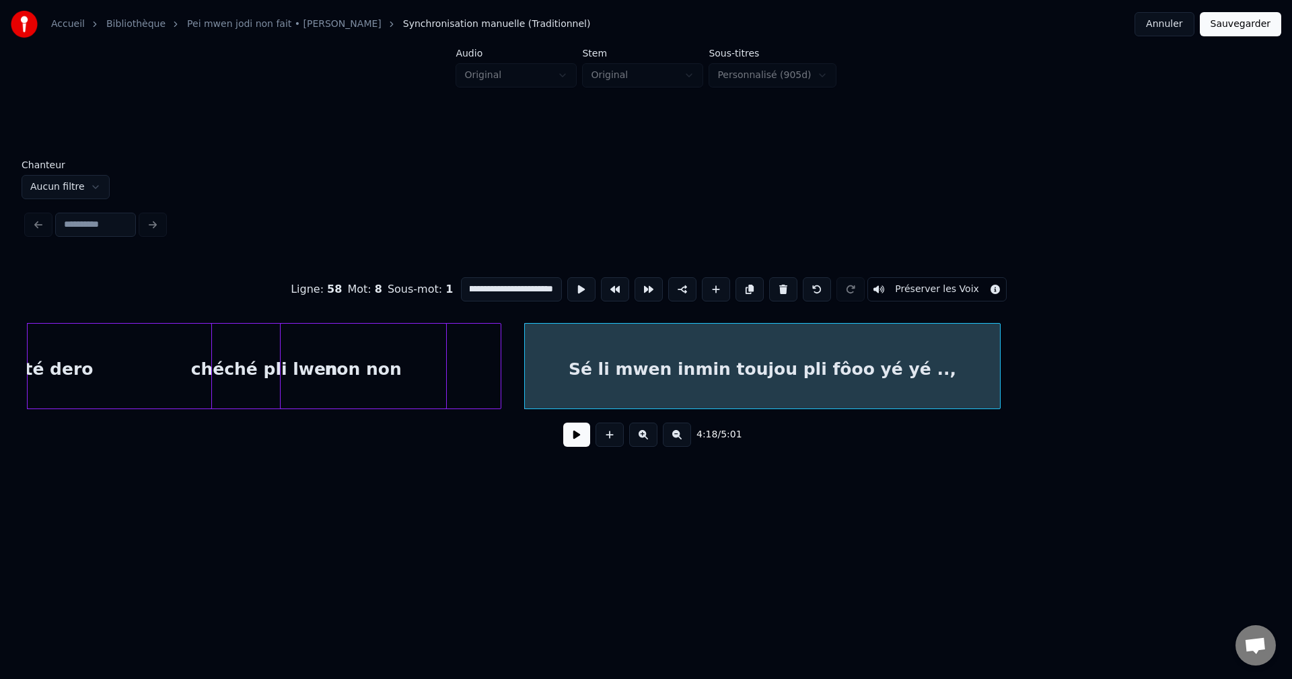
click at [1000, 384] on div at bounding box center [998, 366] width 4 height 85
type input "**********"
drag, startPoint x: 582, startPoint y: 443, endPoint x: 623, endPoint y: 429, distance: 43.6
click at [581, 441] on button at bounding box center [576, 435] width 27 height 24
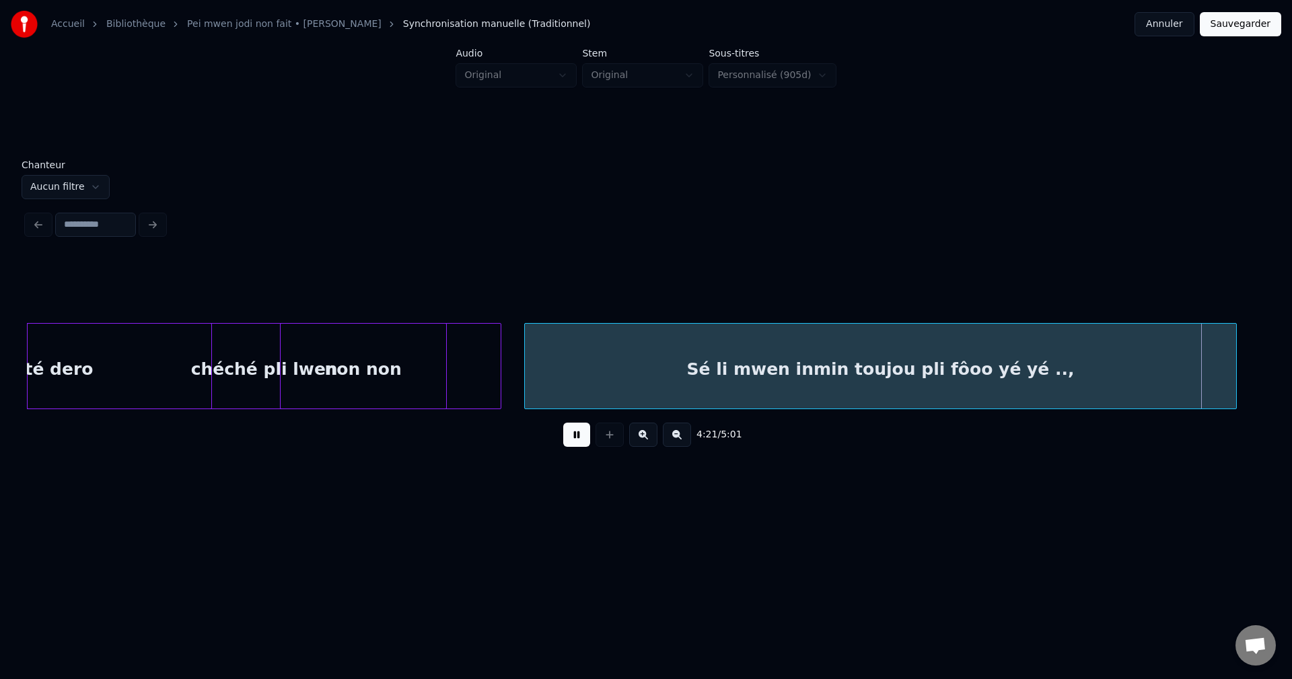
click at [1236, 370] on div at bounding box center [1234, 366] width 4 height 85
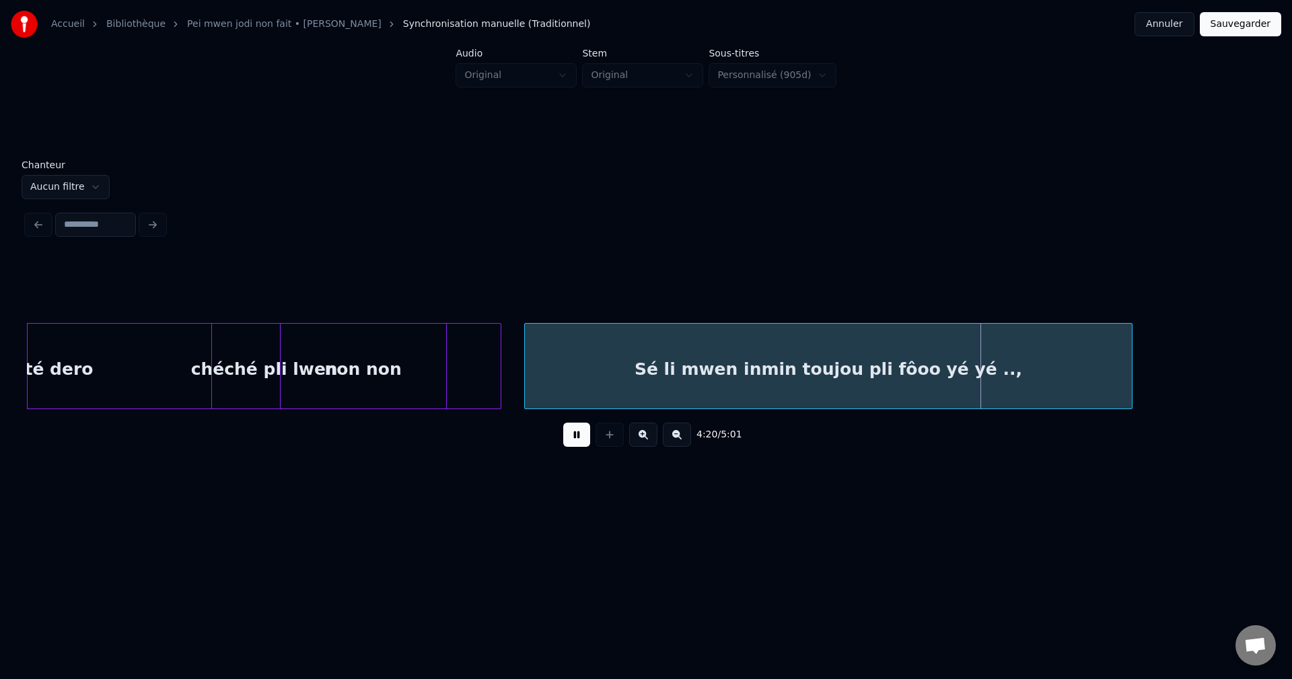
click at [1132, 382] on div at bounding box center [1130, 366] width 4 height 85
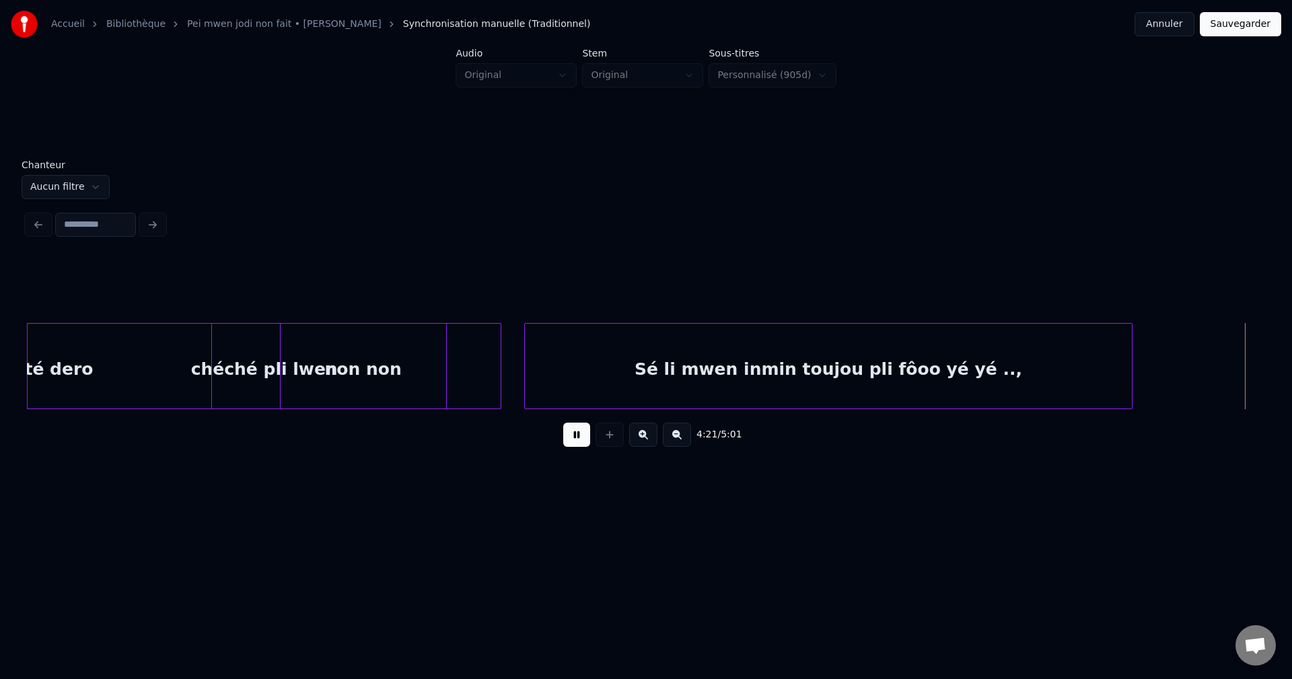
scroll to position [0, 52901]
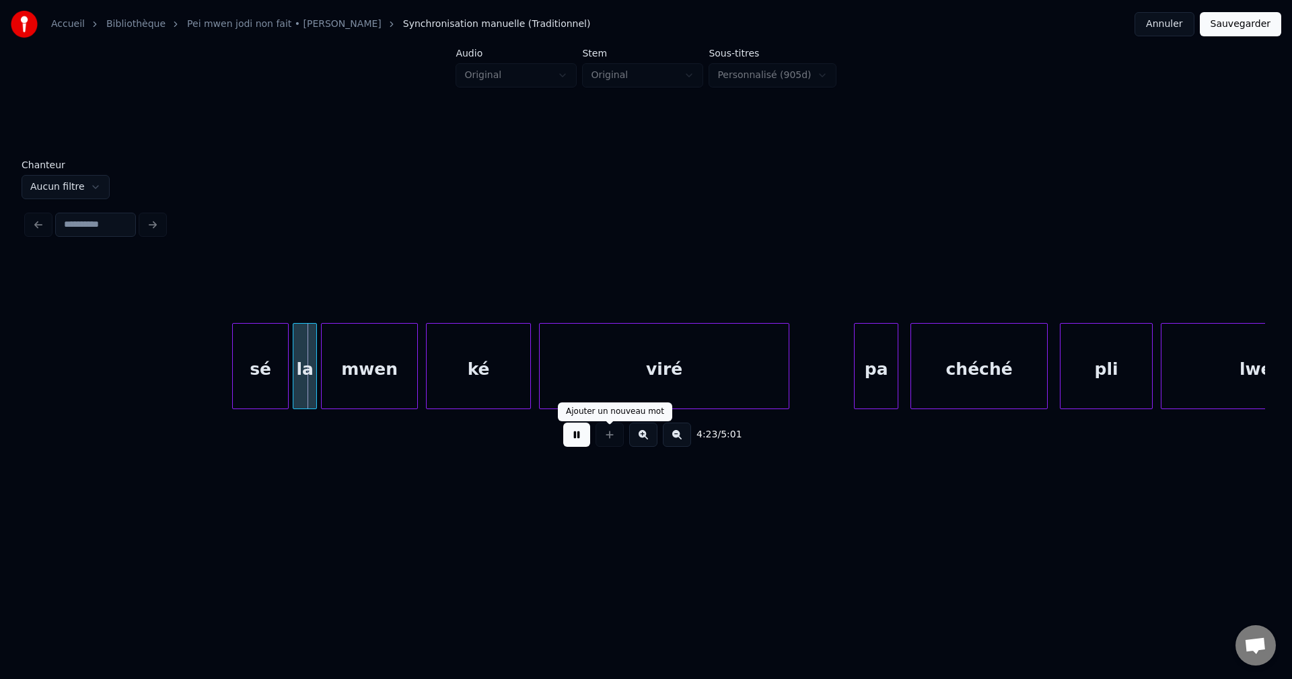
click at [577, 438] on button at bounding box center [576, 435] width 27 height 24
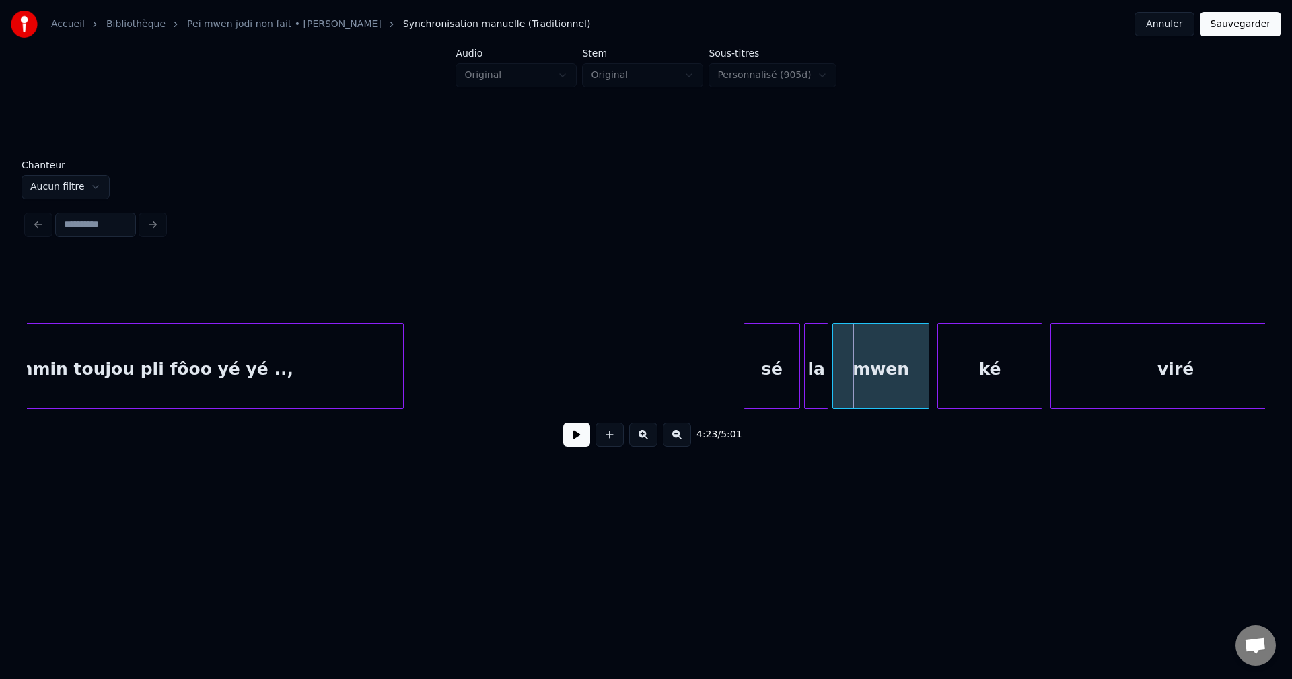
click at [217, 388] on div "Sé li mwen inmin toujou pli fôoo yé yé ..," at bounding box center [99, 370] width 607 height 92
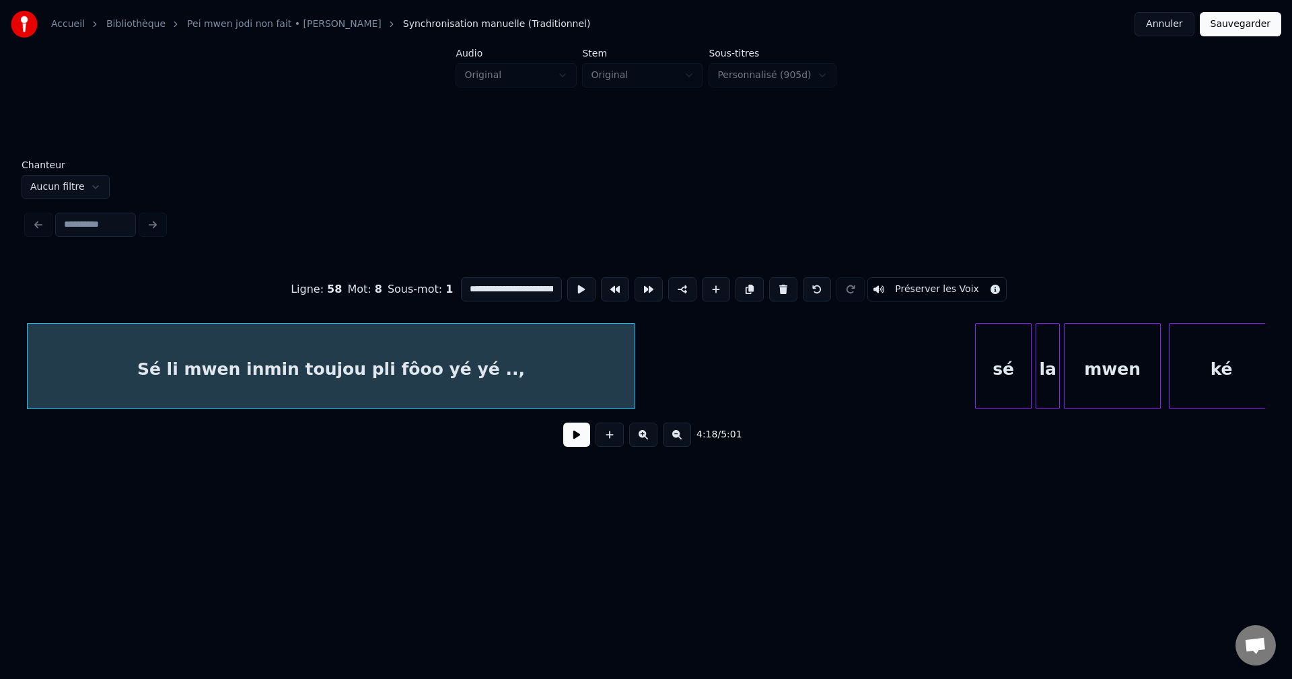
click at [528, 278] on input "**********" at bounding box center [511, 289] width 101 height 24
type input "**********"
click at [577, 442] on button at bounding box center [576, 435] width 27 height 24
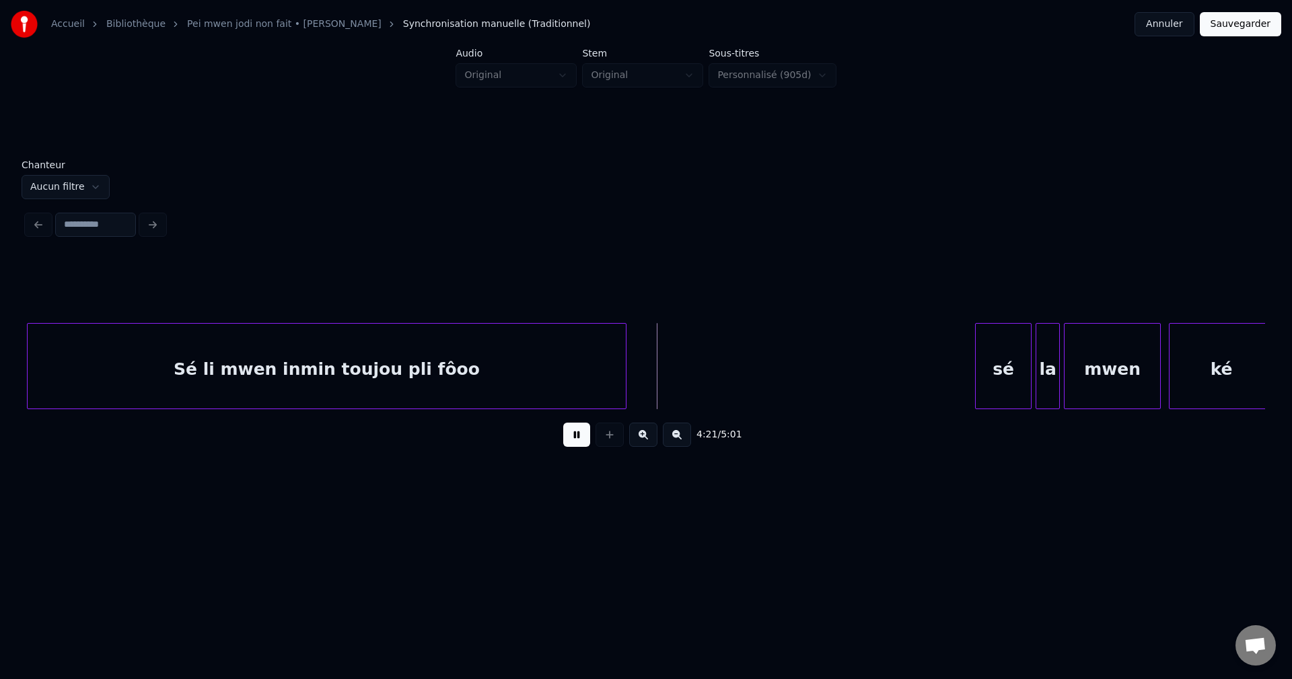
click at [626, 383] on div at bounding box center [624, 366] width 4 height 85
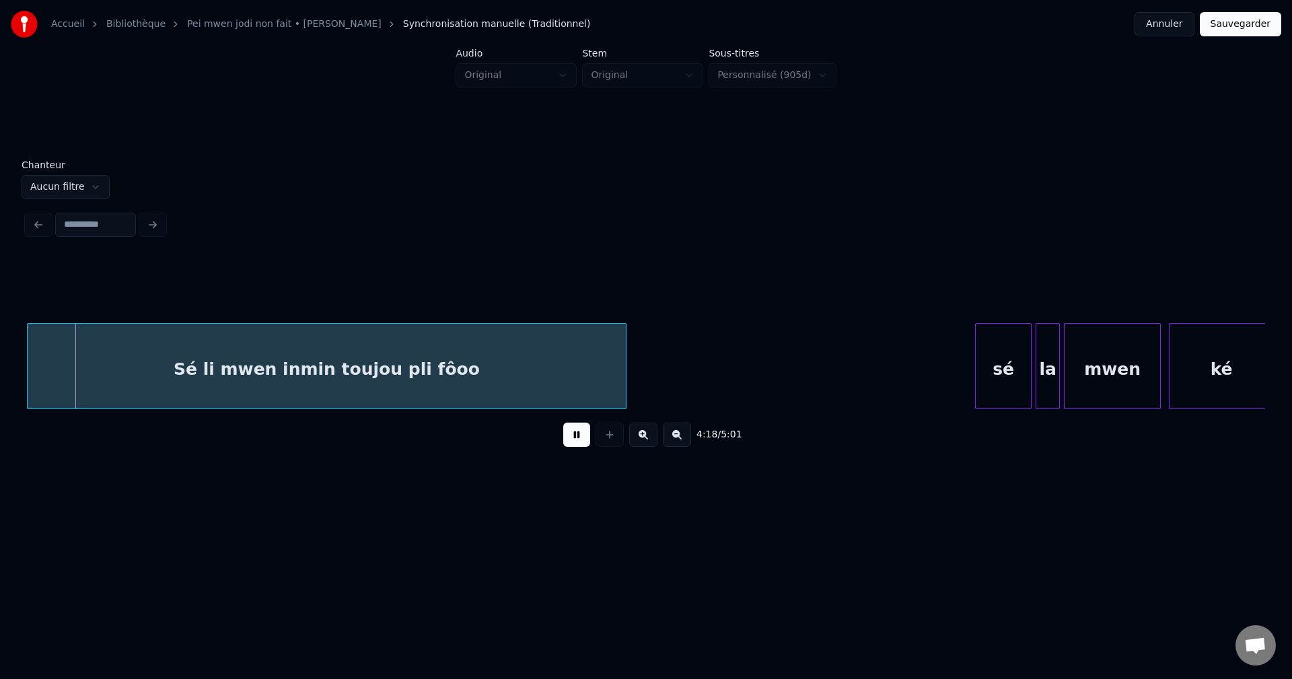
click at [612, 389] on div "Sé li mwen inmin toujou pli fôoo" at bounding box center [327, 370] width 598 height 92
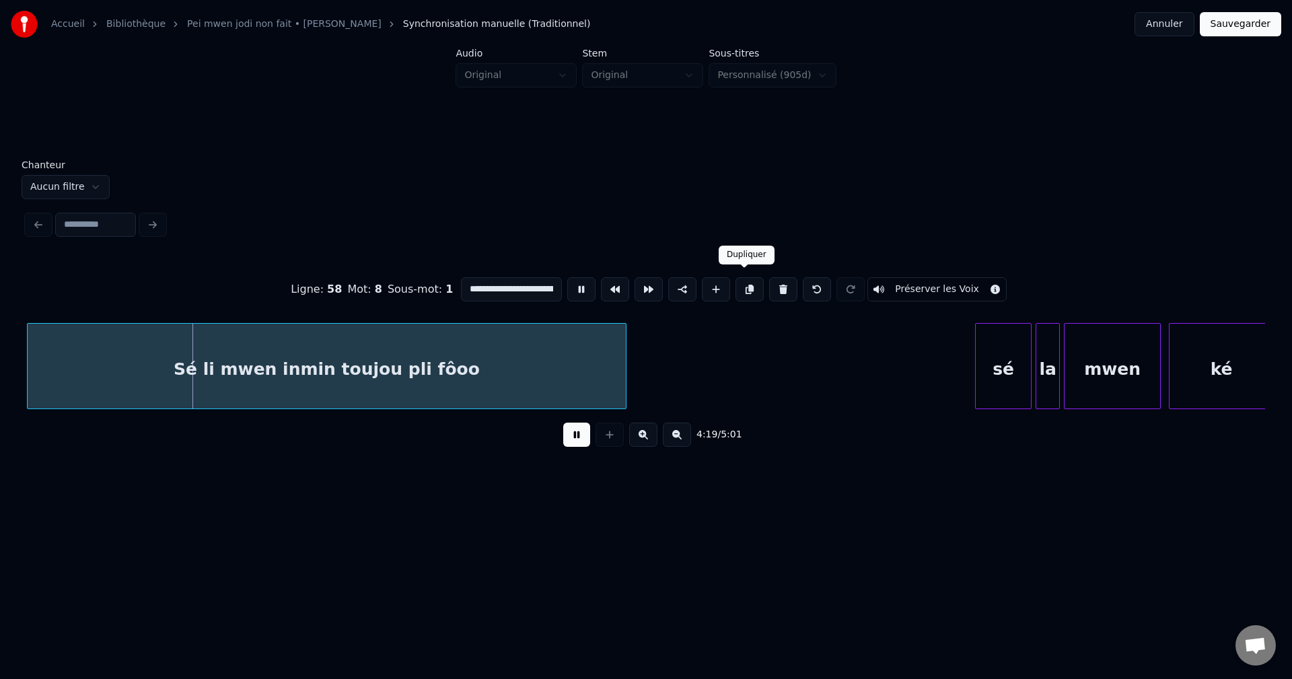
click at [743, 284] on button at bounding box center [750, 289] width 28 height 24
click at [880, 368] on div at bounding box center [878, 366] width 4 height 85
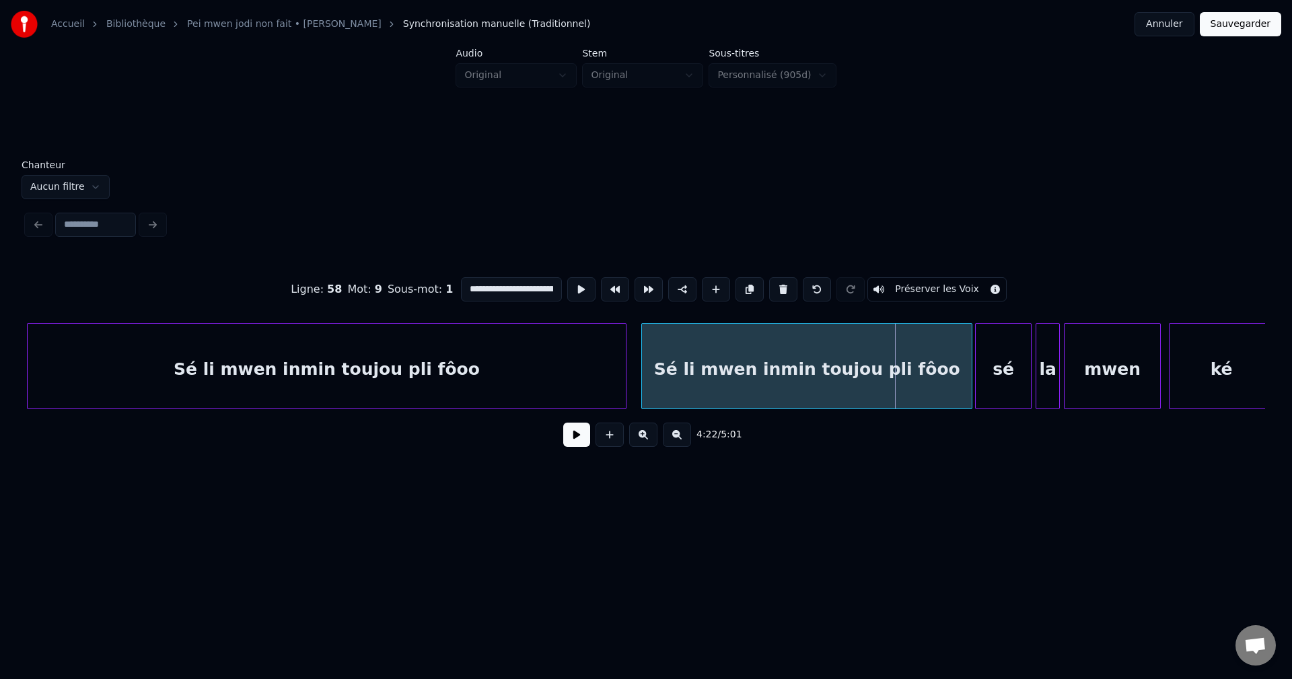
click at [682, 349] on div "Sé li mwen inmin toujou pli fôoo" at bounding box center [807, 370] width 330 height 92
click at [679, 351] on div "Sé li mwen inmin toujou pli fôoo" at bounding box center [807, 370] width 330 height 92
drag, startPoint x: 465, startPoint y: 284, endPoint x: 595, endPoint y: 299, distance: 130.7
click at [595, 299] on div "**********" at bounding box center [646, 289] width 1238 height 67
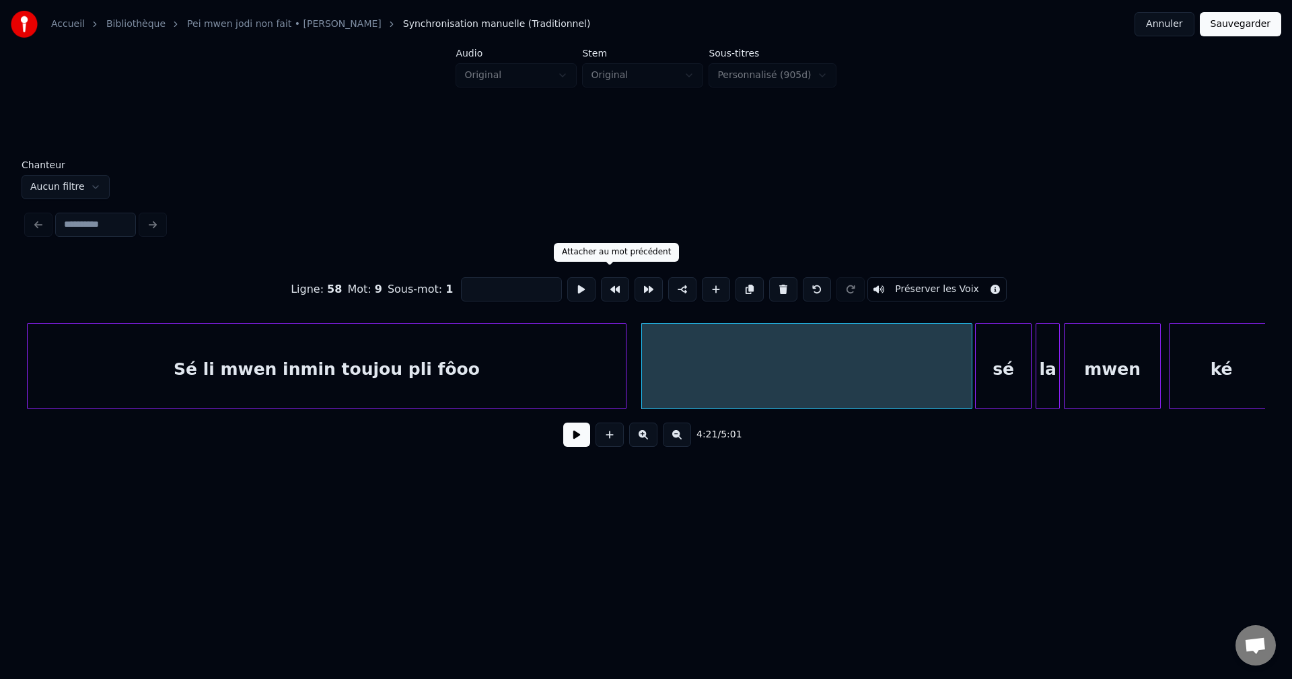
scroll to position [0, 0]
click at [503, 364] on div "Sé li mwen inmin toujou pli fôoo" at bounding box center [327, 370] width 598 height 92
type input "**********"
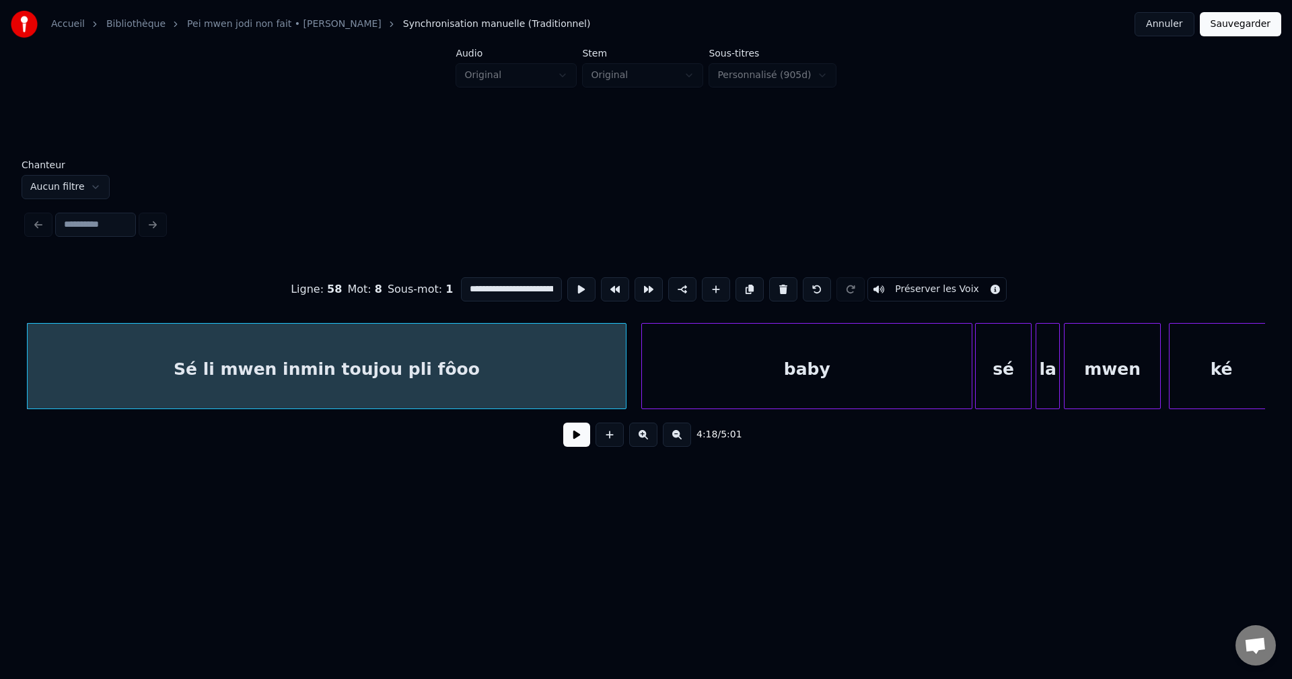
click at [571, 436] on button at bounding box center [576, 435] width 27 height 24
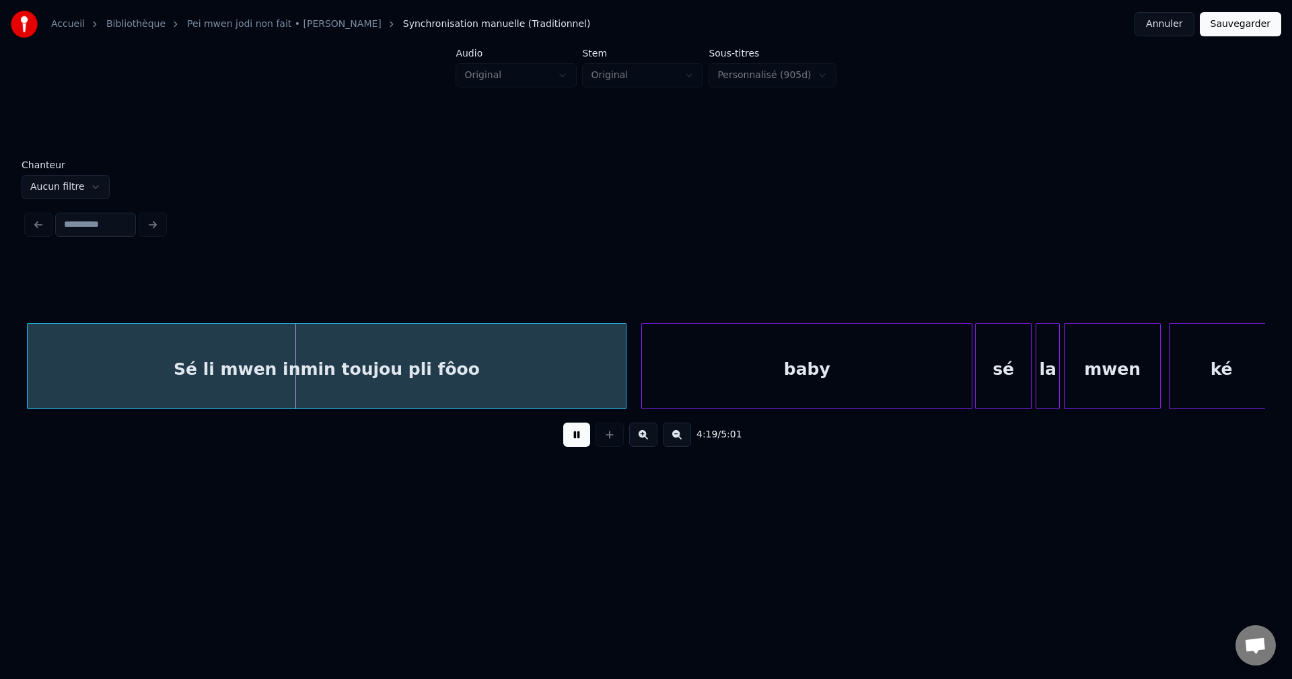
click at [792, 386] on div "baby" at bounding box center [807, 370] width 330 height 92
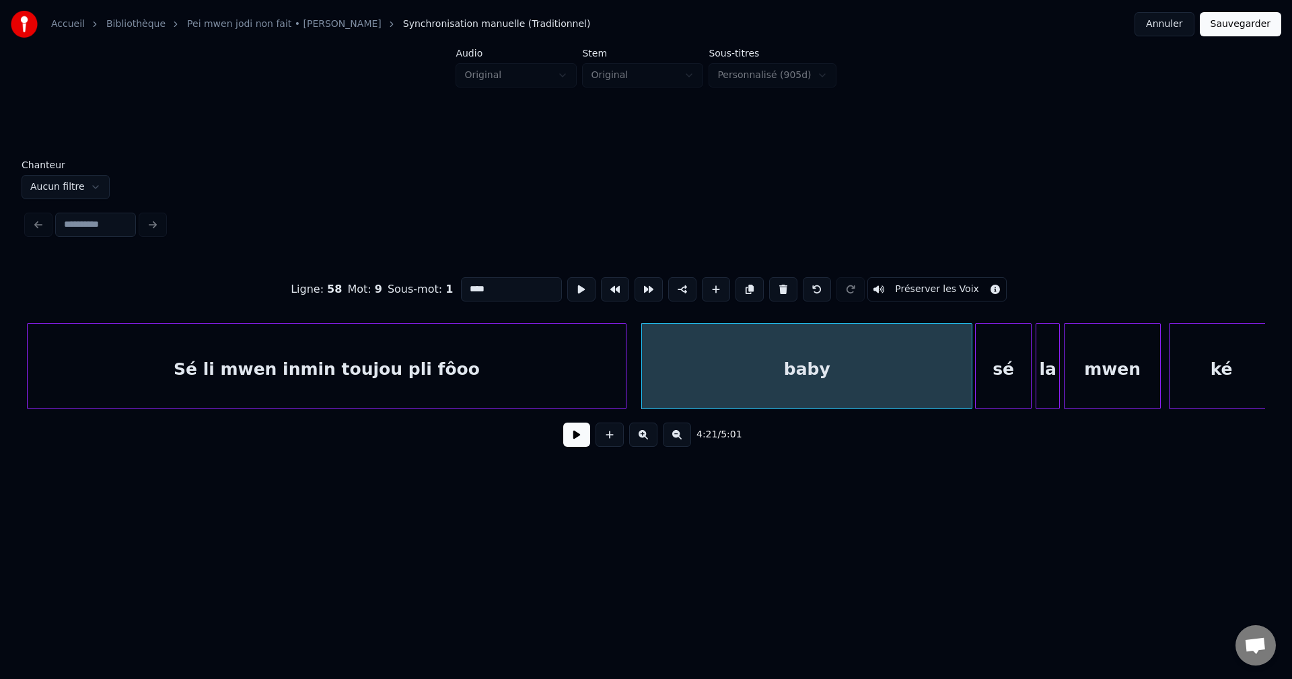
click at [509, 290] on input "****" at bounding box center [511, 289] width 101 height 24
type input "*******"
click at [582, 436] on button at bounding box center [576, 435] width 27 height 24
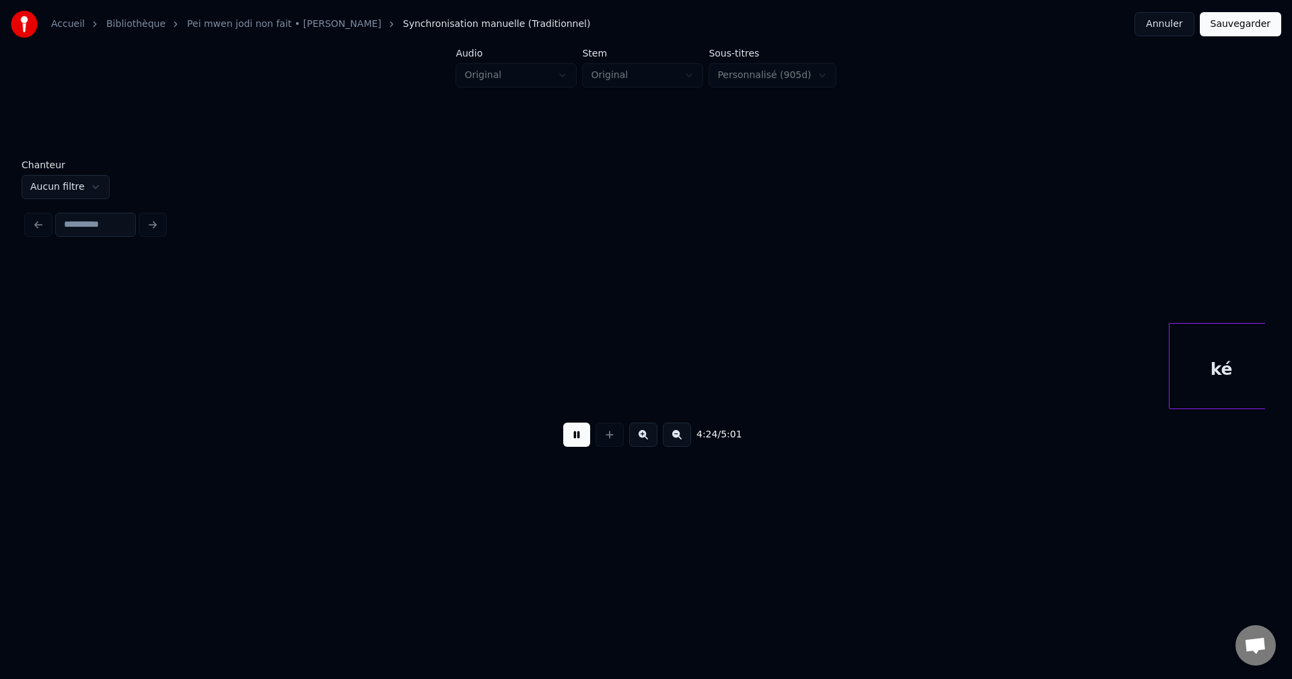
scroll to position [0, 53397]
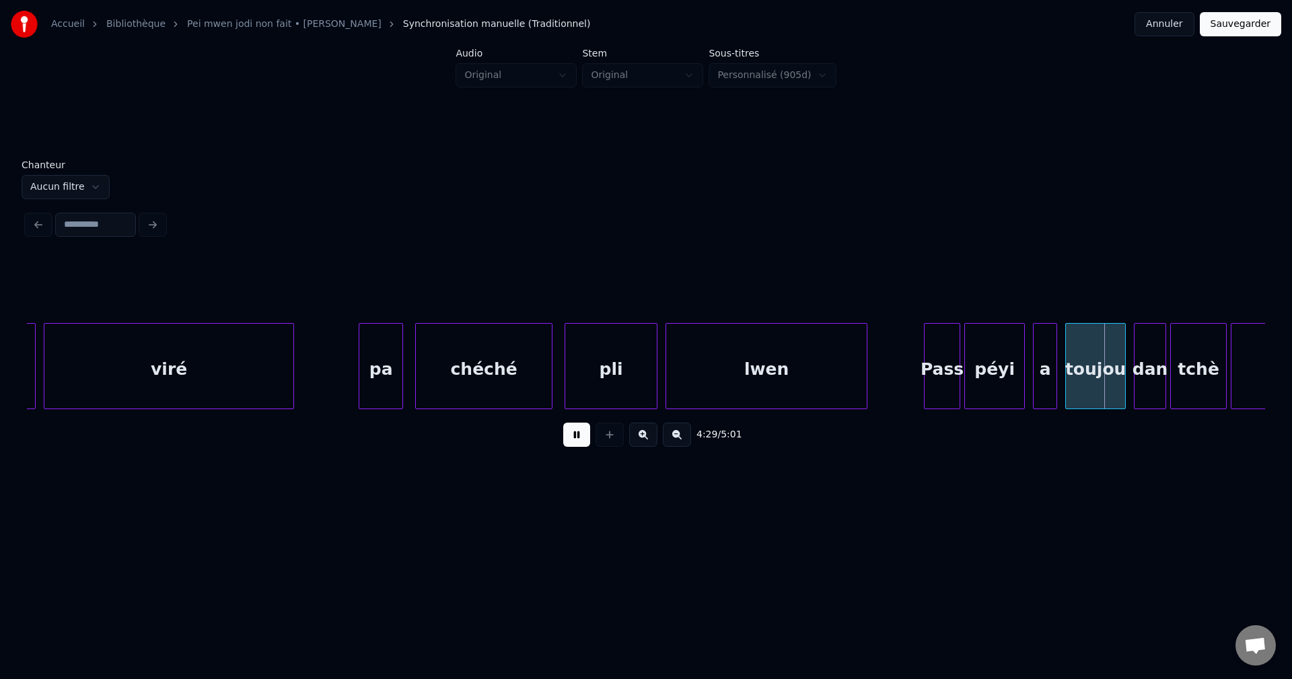
click at [583, 447] on button at bounding box center [576, 435] width 27 height 24
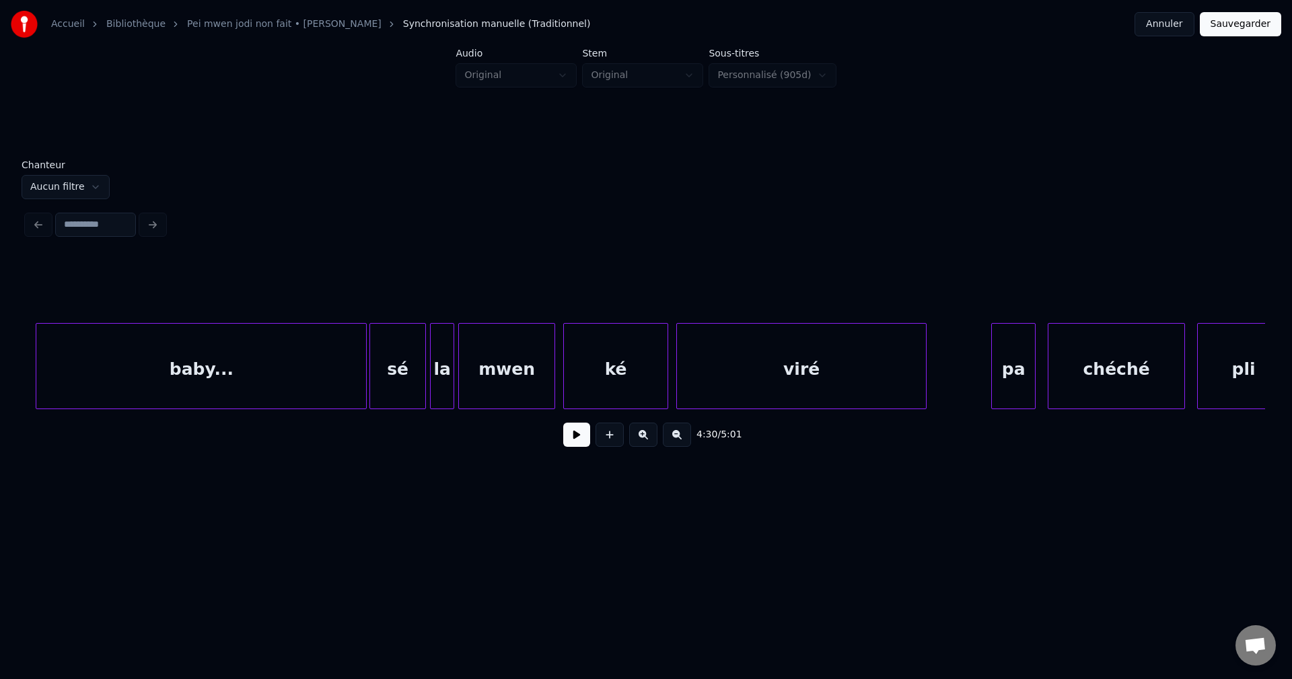
scroll to position [0, 52751]
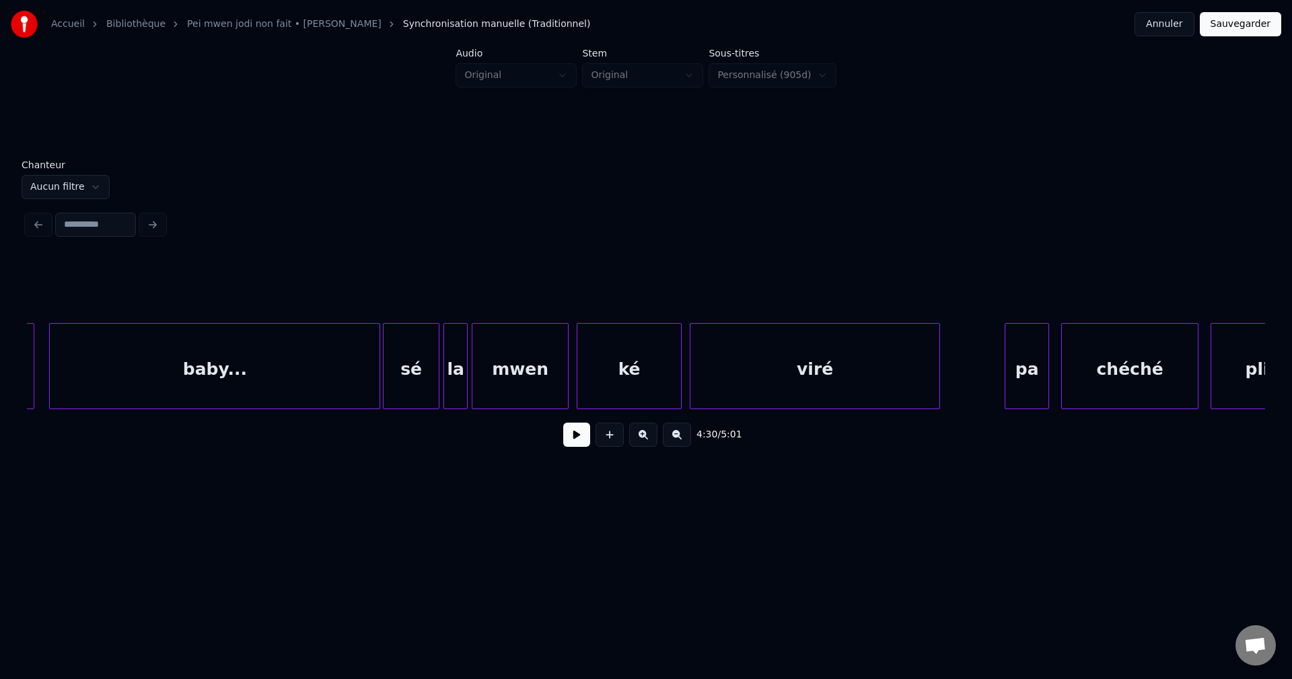
click at [213, 382] on div "baby..." at bounding box center [215, 370] width 330 height 92
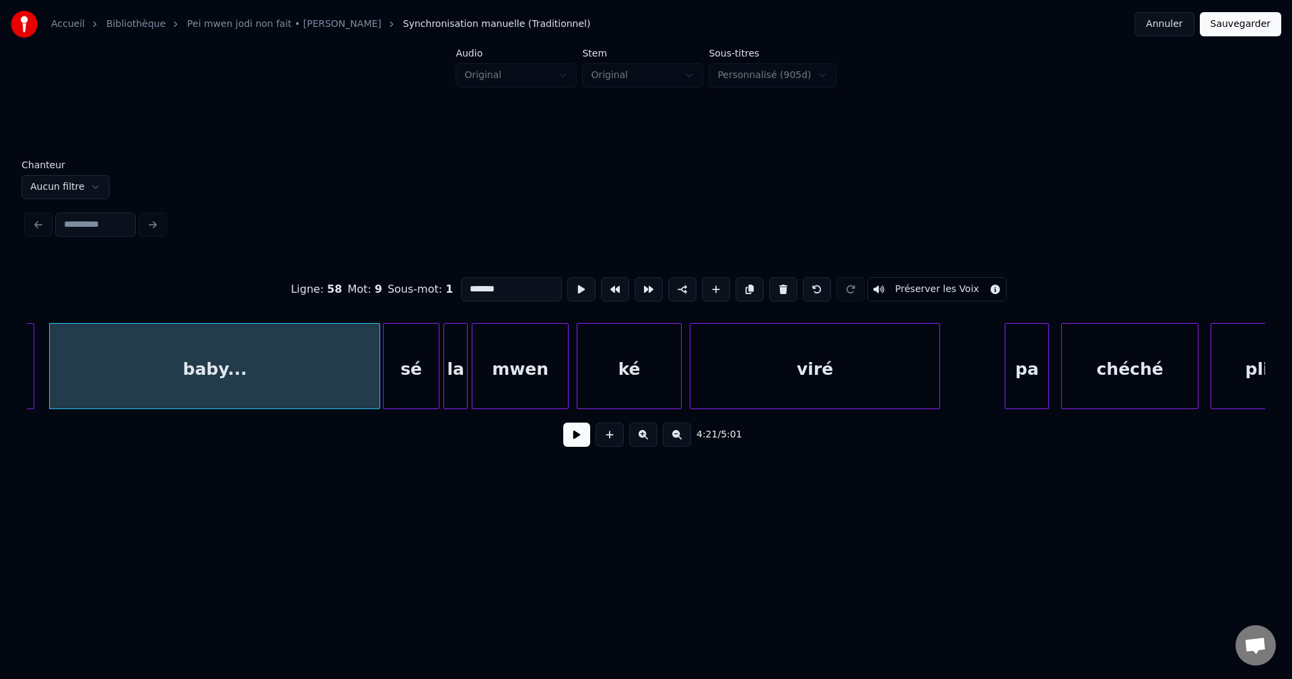
click at [585, 444] on button at bounding box center [576, 435] width 27 height 24
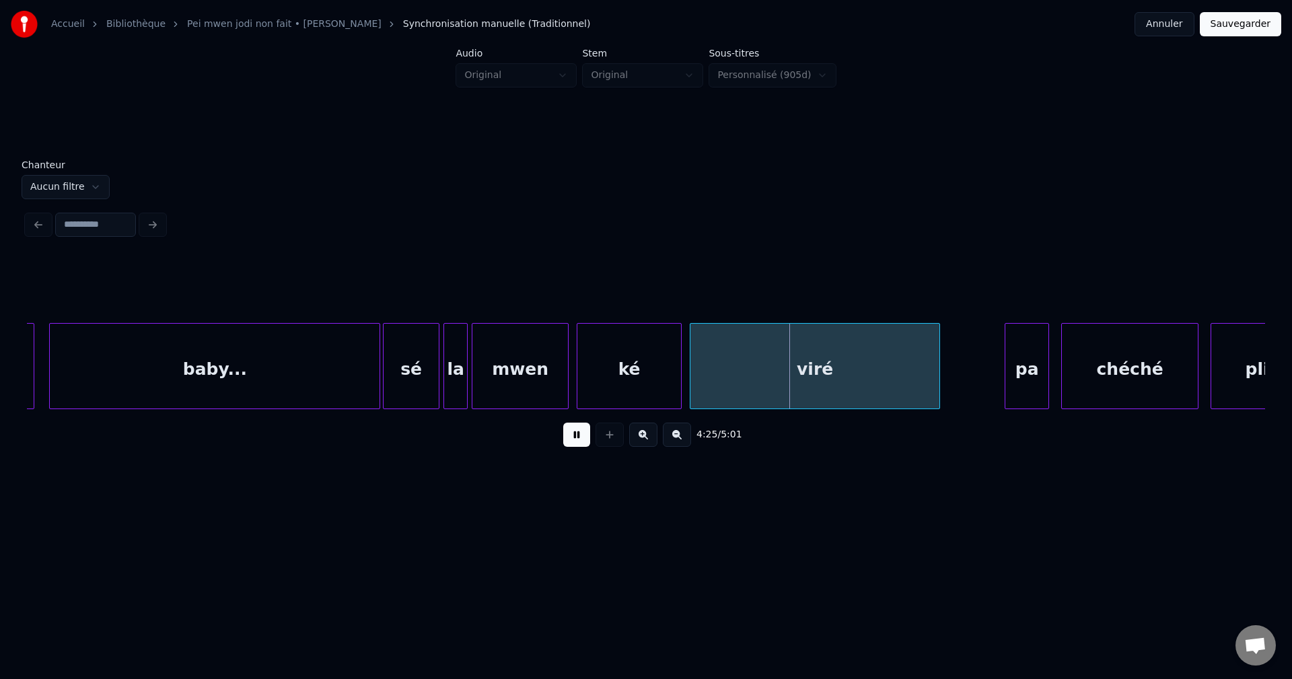
click at [582, 444] on button at bounding box center [576, 435] width 27 height 24
click at [417, 373] on div "sé" at bounding box center [411, 370] width 55 height 92
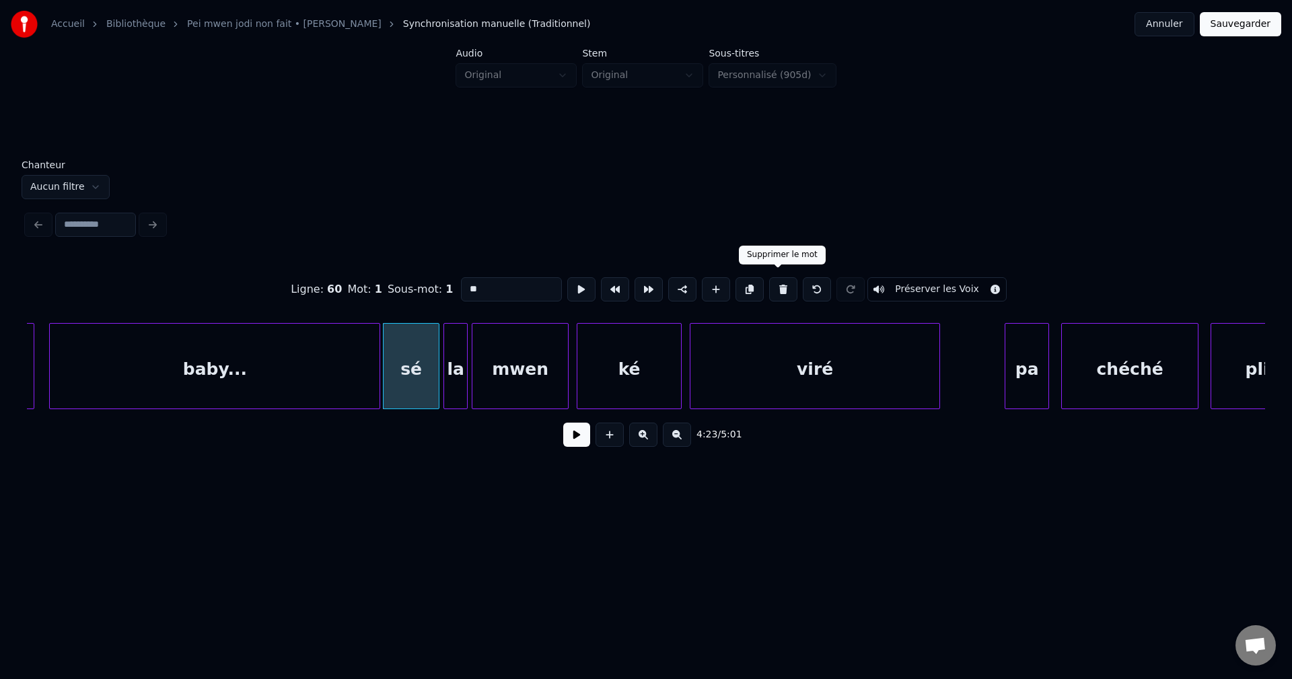
click at [785, 279] on button at bounding box center [783, 289] width 28 height 24
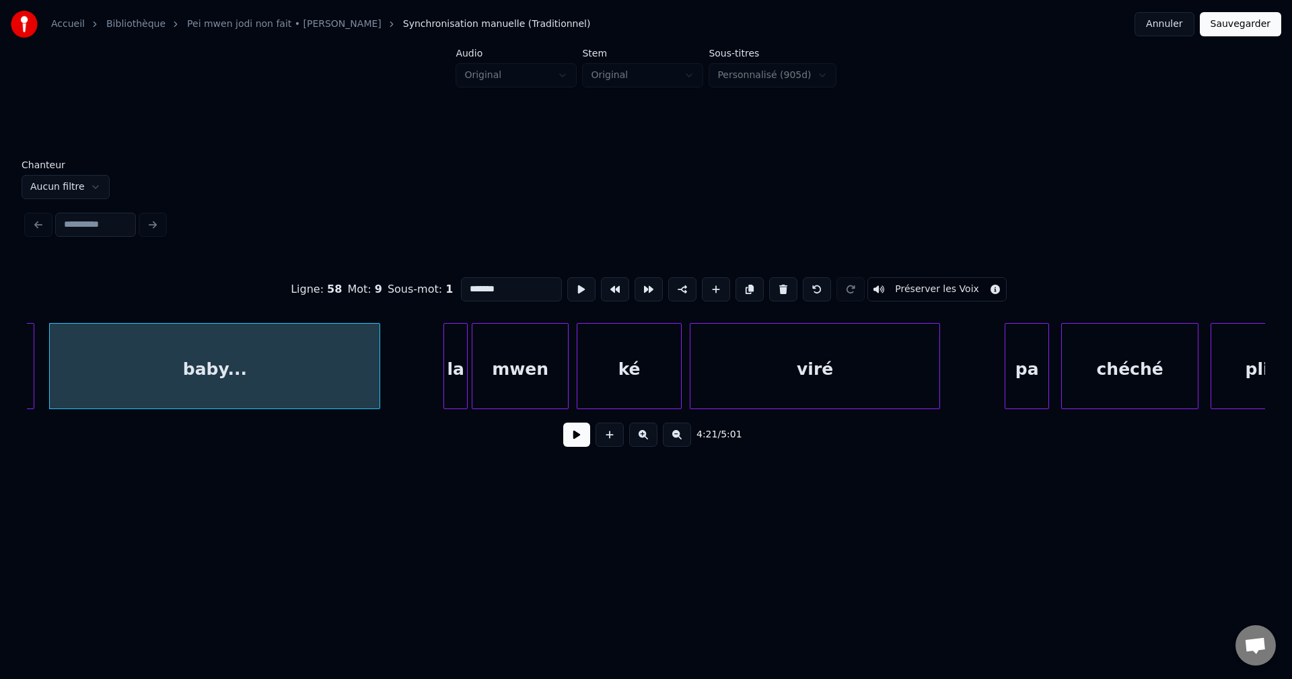
click at [455, 379] on div "la" at bounding box center [455, 370] width 23 height 92
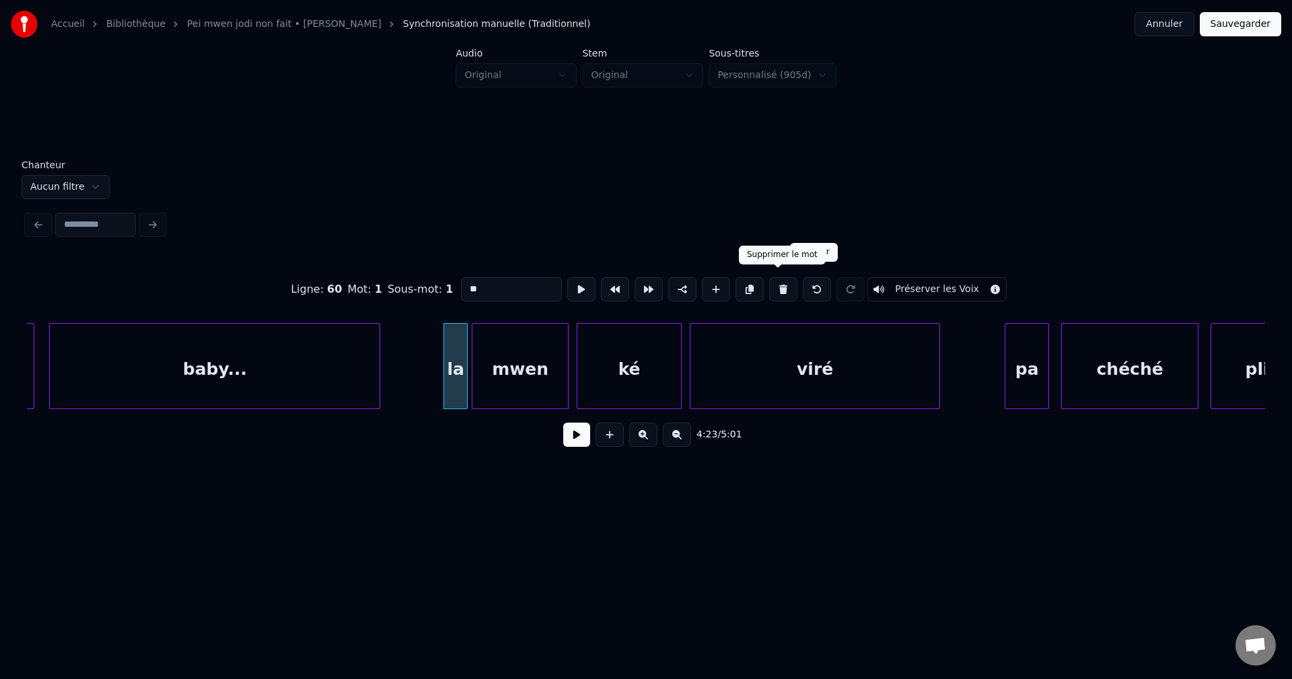
click at [782, 286] on button at bounding box center [783, 289] width 28 height 24
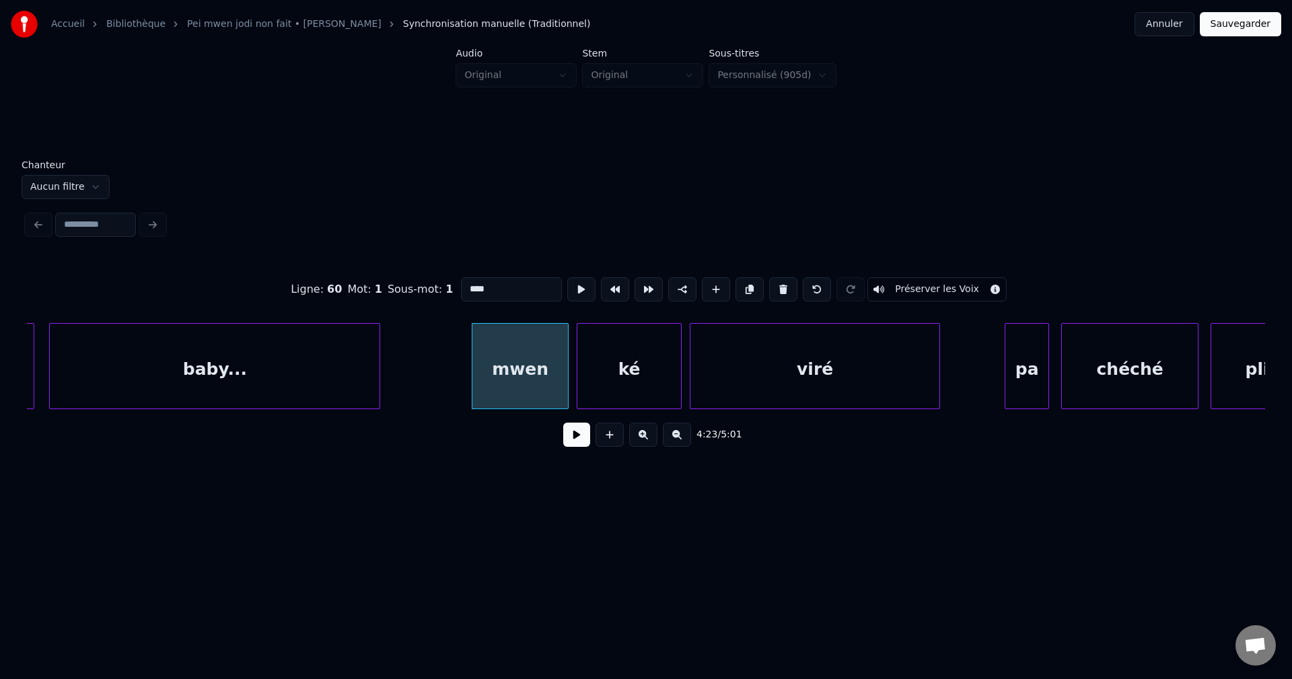
click at [782, 286] on button at bounding box center [783, 289] width 28 height 24
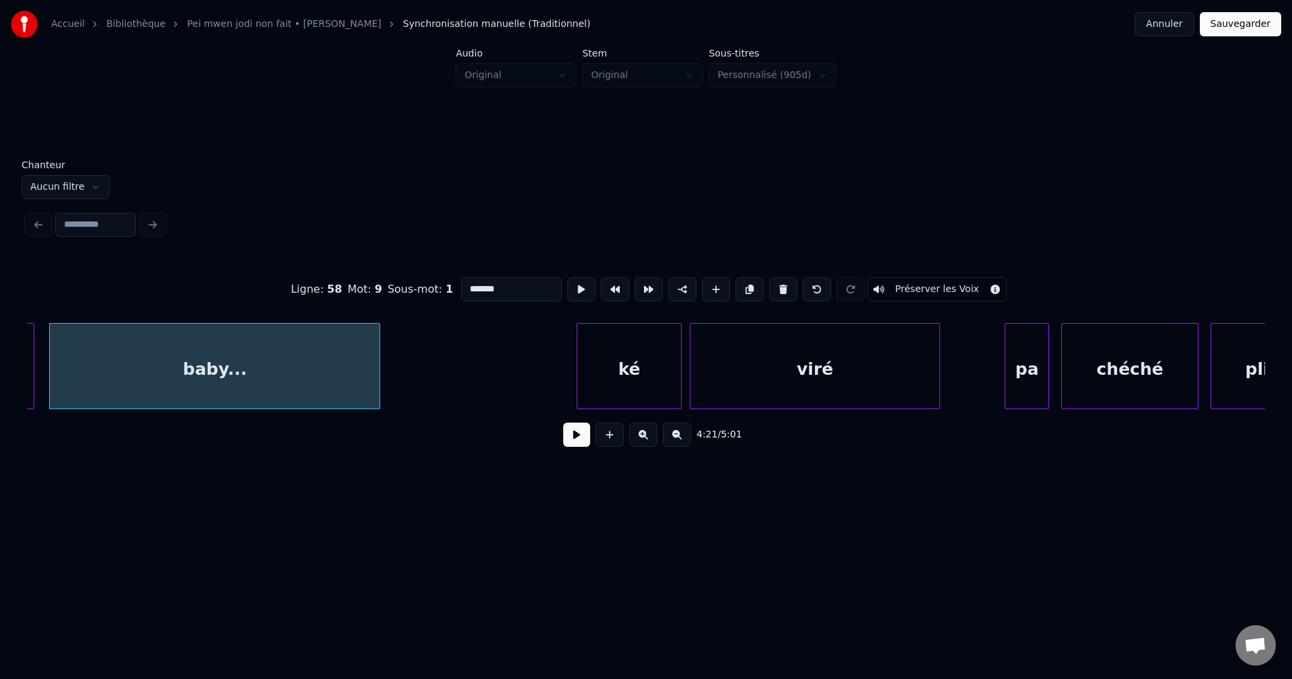
click at [782, 286] on button at bounding box center [783, 289] width 28 height 24
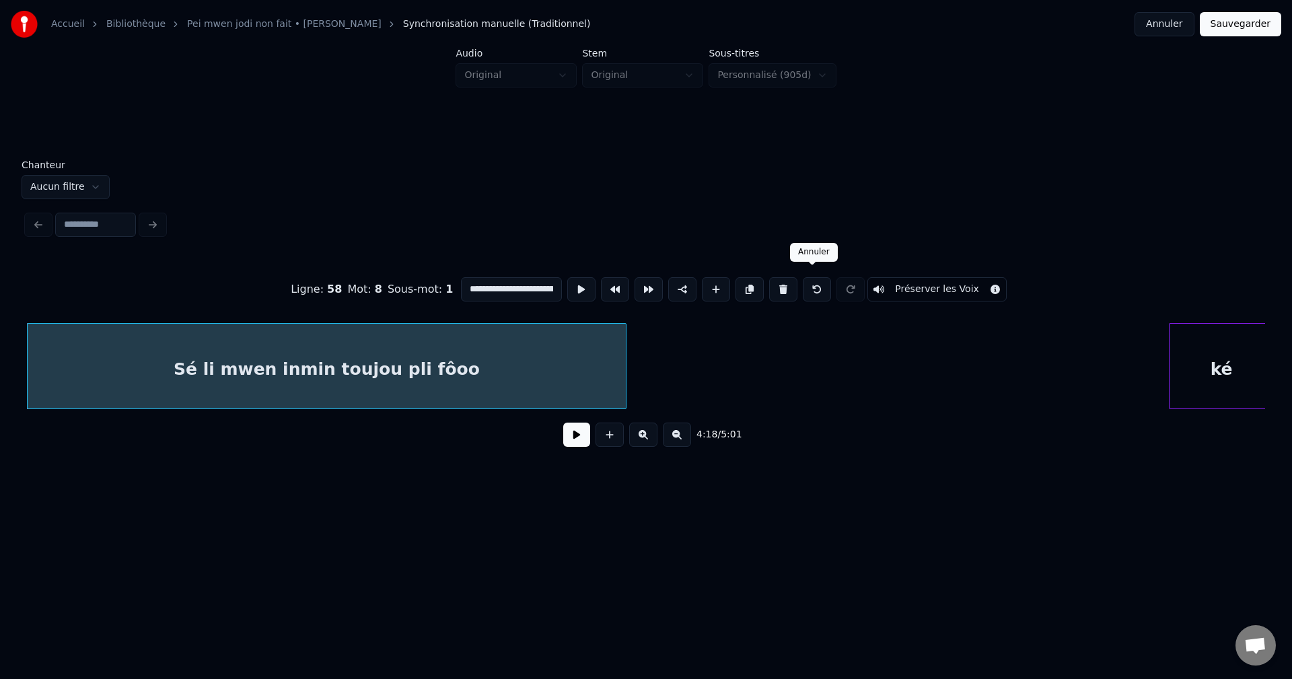
click at [806, 280] on button at bounding box center [817, 289] width 28 height 24
click at [1200, 355] on div "ké" at bounding box center [1222, 370] width 104 height 92
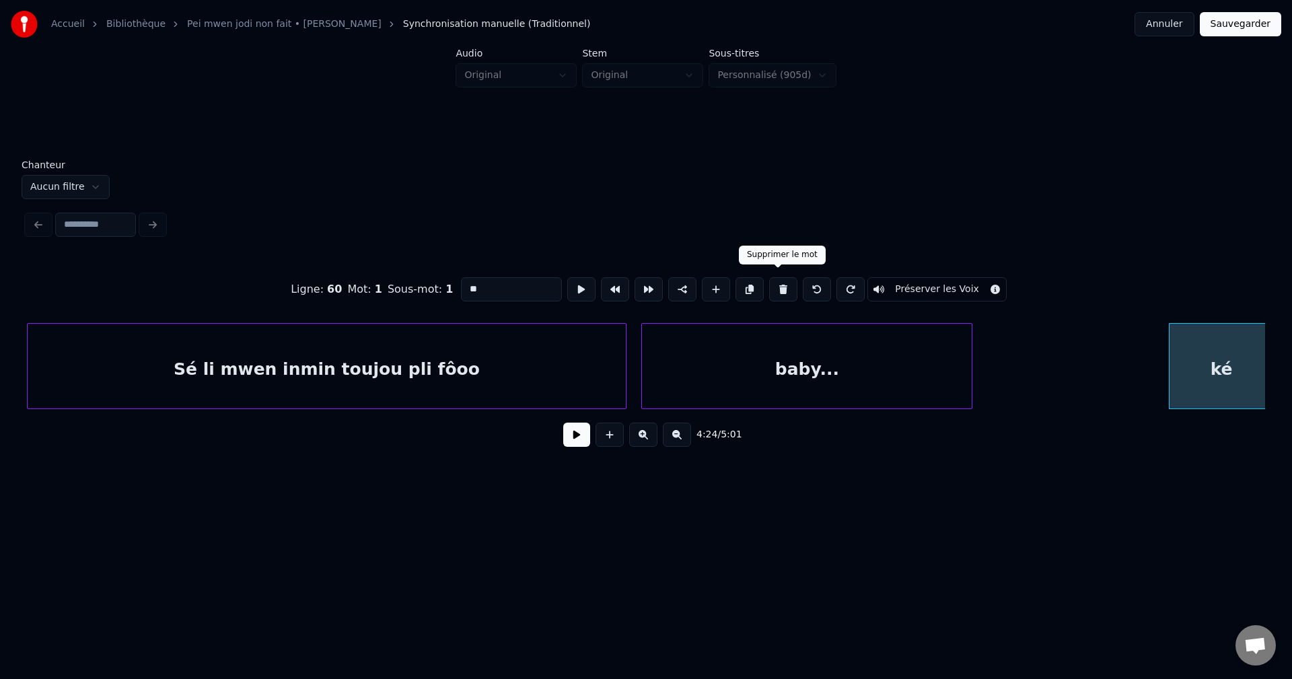
click at [783, 281] on button at bounding box center [783, 289] width 28 height 24
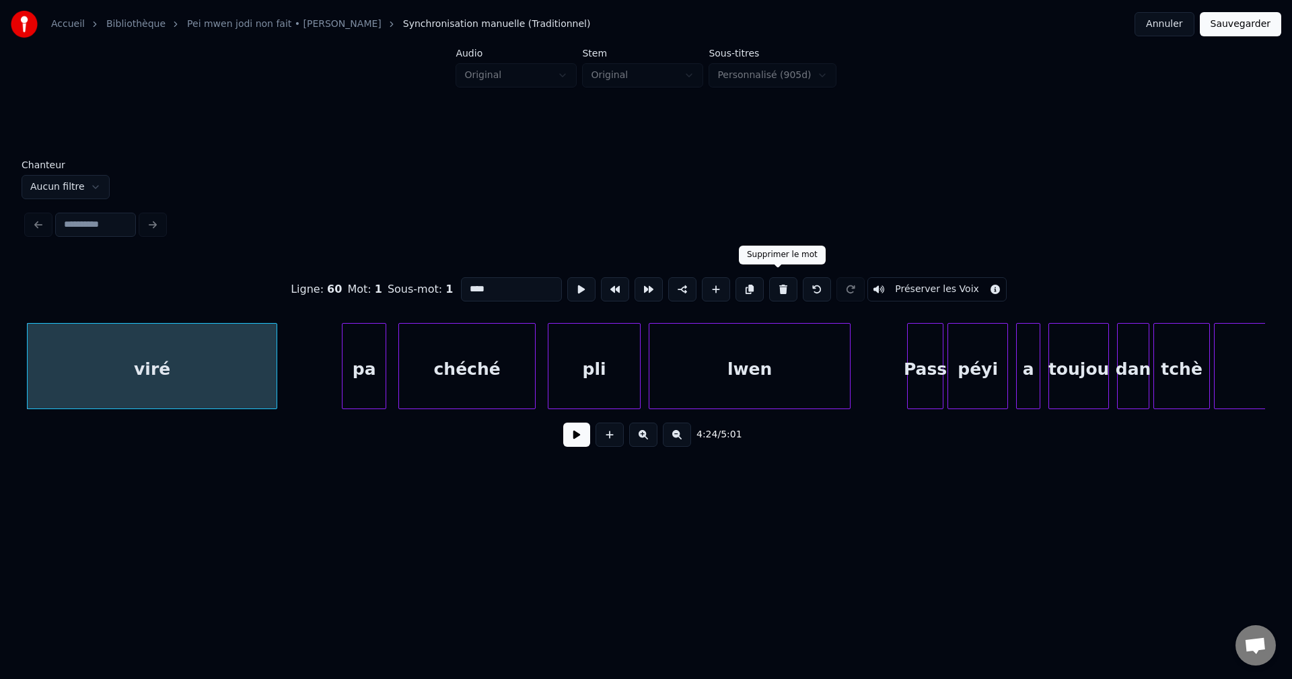
click at [778, 279] on button at bounding box center [783, 289] width 28 height 24
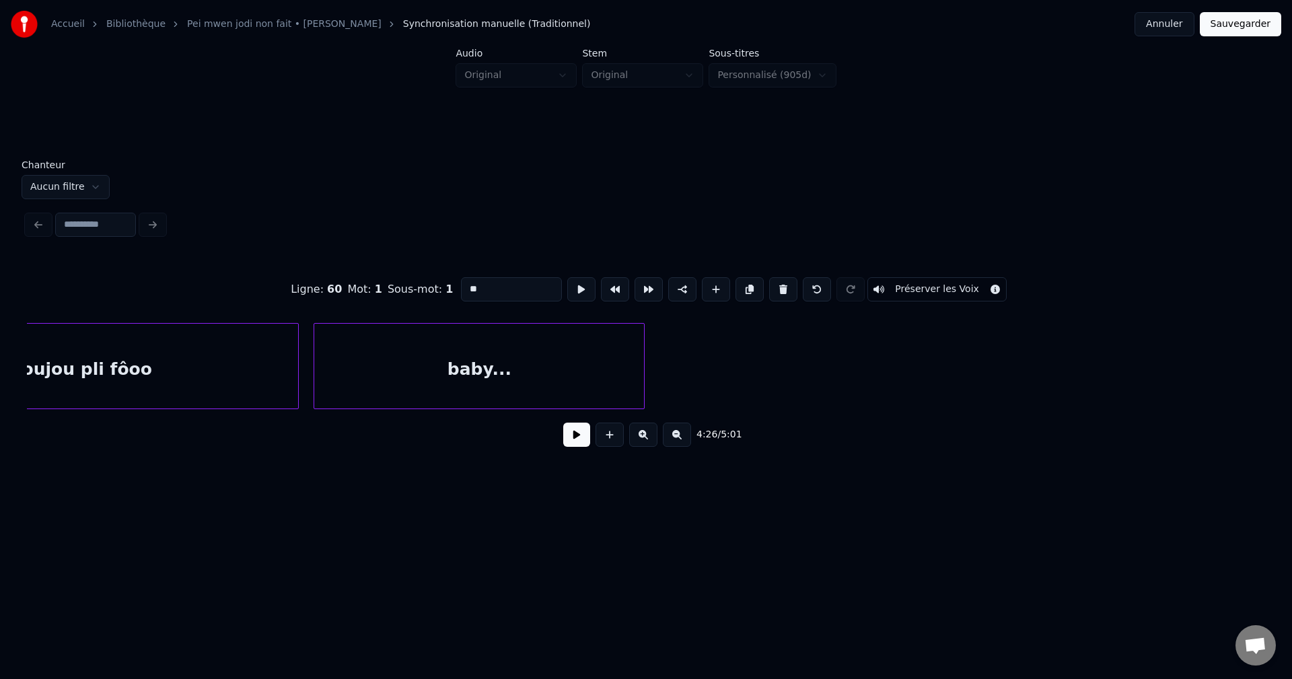
scroll to position [0, 52471]
click at [452, 343] on div "baby..." at bounding box center [494, 370] width 330 height 92
type input "*******"
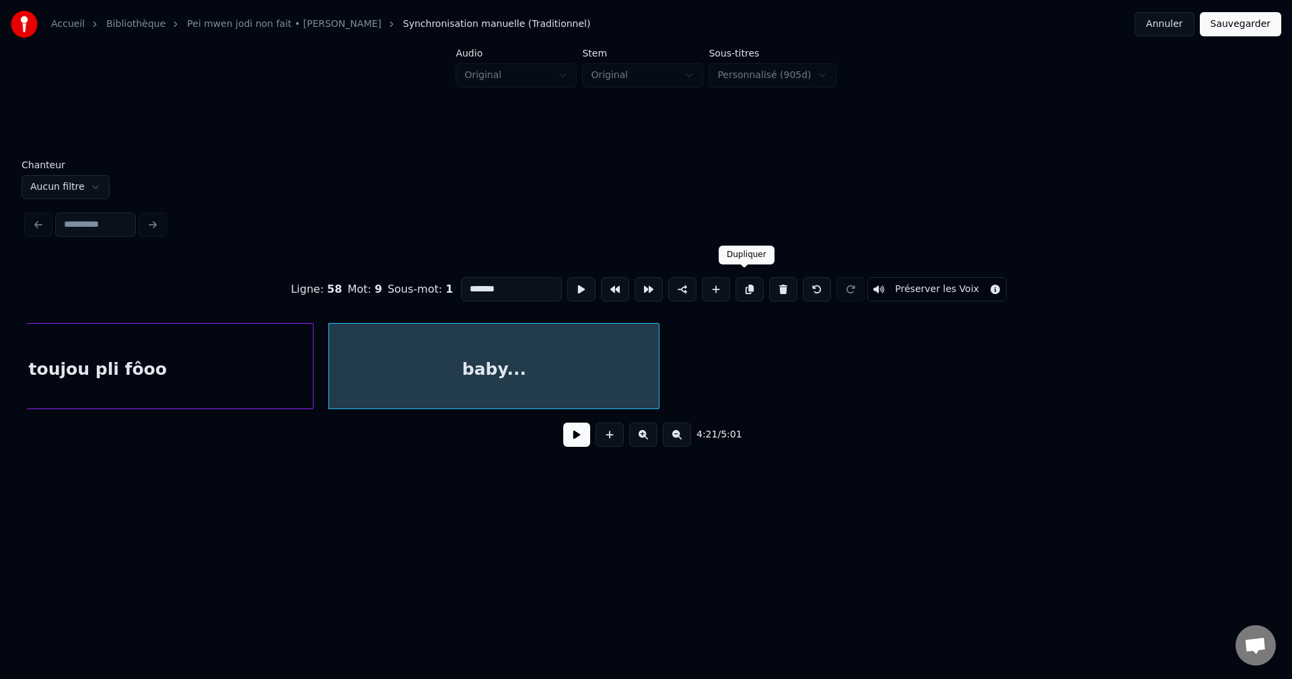
click at [750, 283] on button at bounding box center [750, 289] width 28 height 24
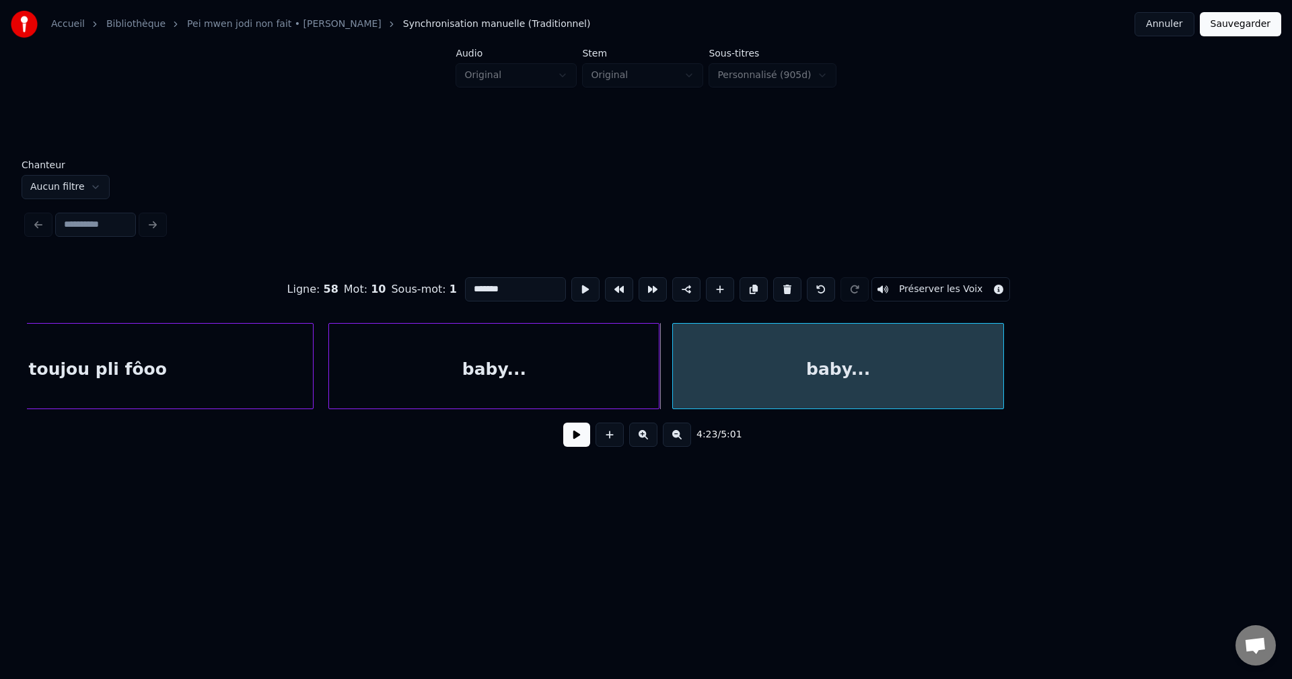
click at [740, 366] on div "baby..." at bounding box center [838, 370] width 330 height 92
click at [581, 445] on button at bounding box center [576, 435] width 27 height 24
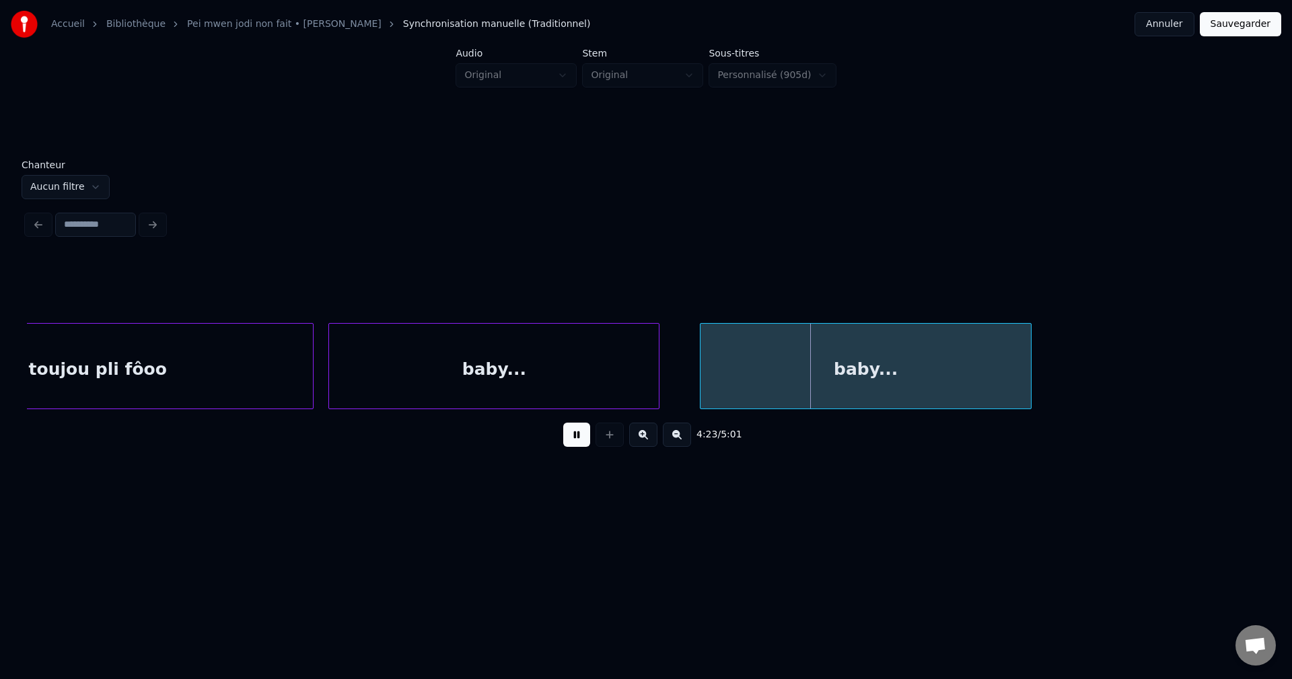
click at [822, 376] on div "baby..." at bounding box center [866, 370] width 330 height 92
click at [796, 376] on div "baby..." at bounding box center [859, 370] width 330 height 92
click at [780, 376] on div "baby..." at bounding box center [836, 370] width 330 height 92
click at [777, 377] on div "baby..." at bounding box center [834, 370] width 330 height 92
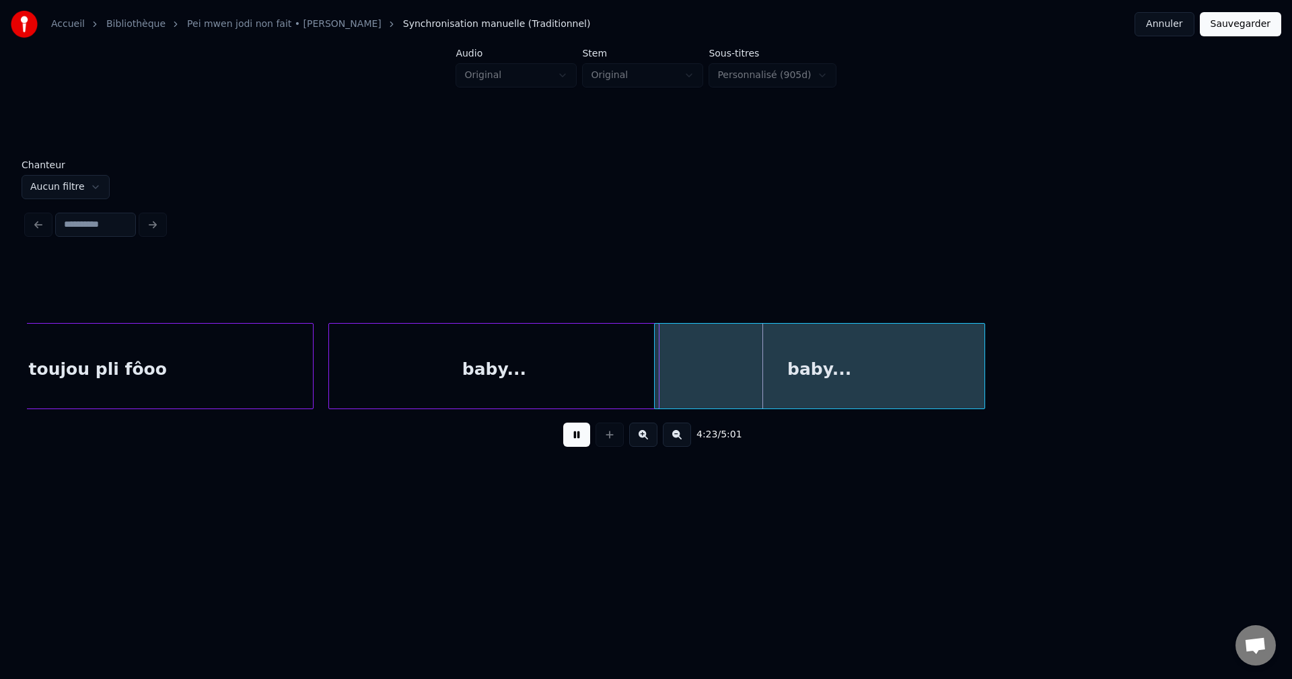
click at [737, 376] on div "baby..." at bounding box center [820, 370] width 330 height 92
click at [754, 371] on div "baby..." at bounding box center [792, 370] width 330 height 92
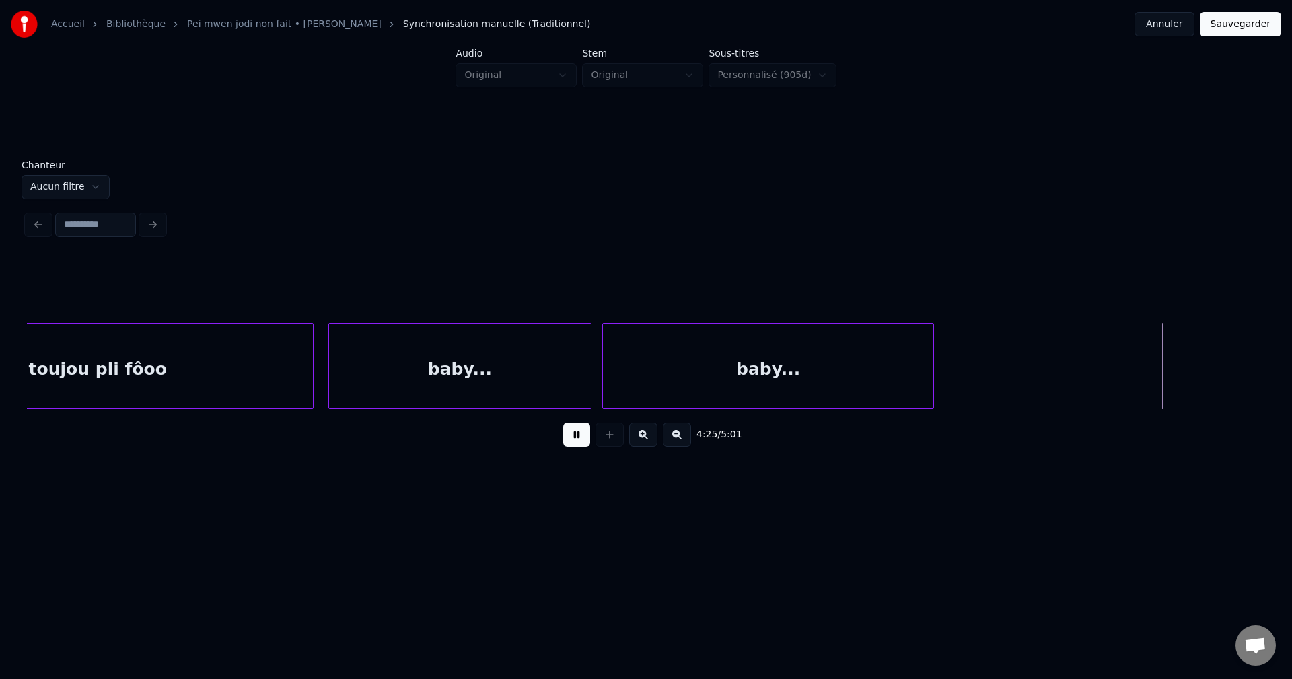
click at [590, 378] on div at bounding box center [589, 366] width 4 height 85
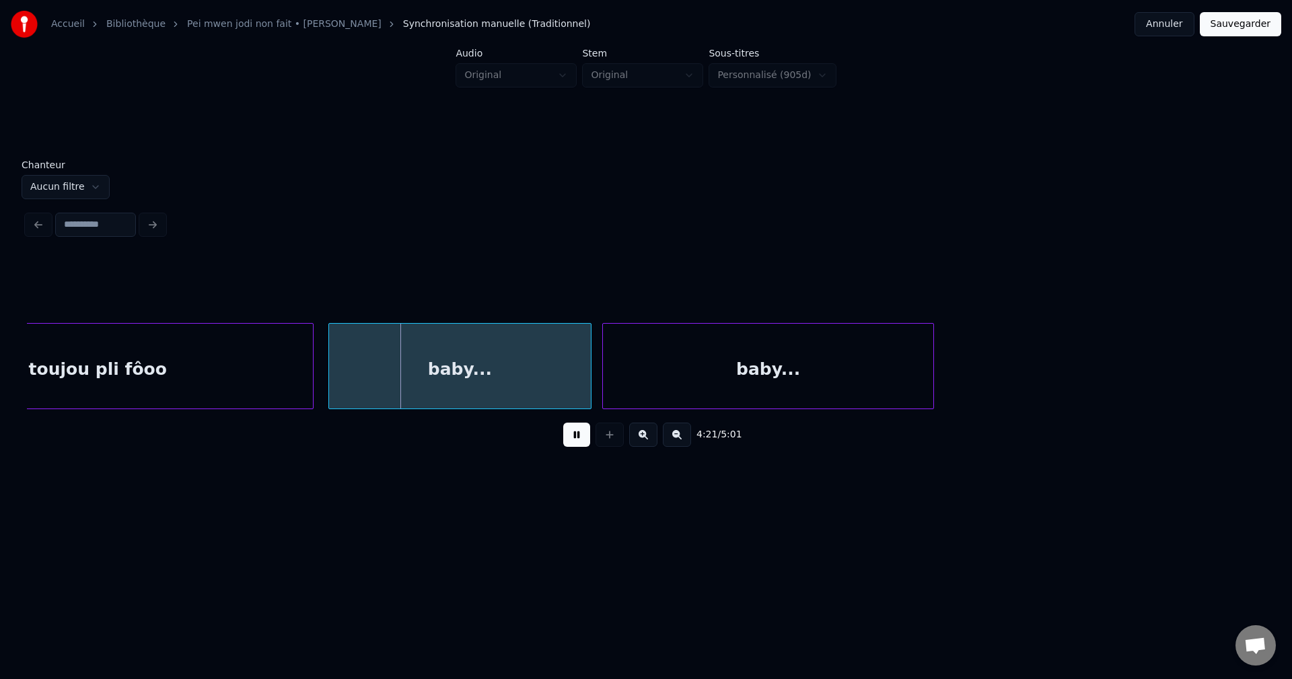
click at [719, 377] on div "baby..." at bounding box center [768, 370] width 330 height 92
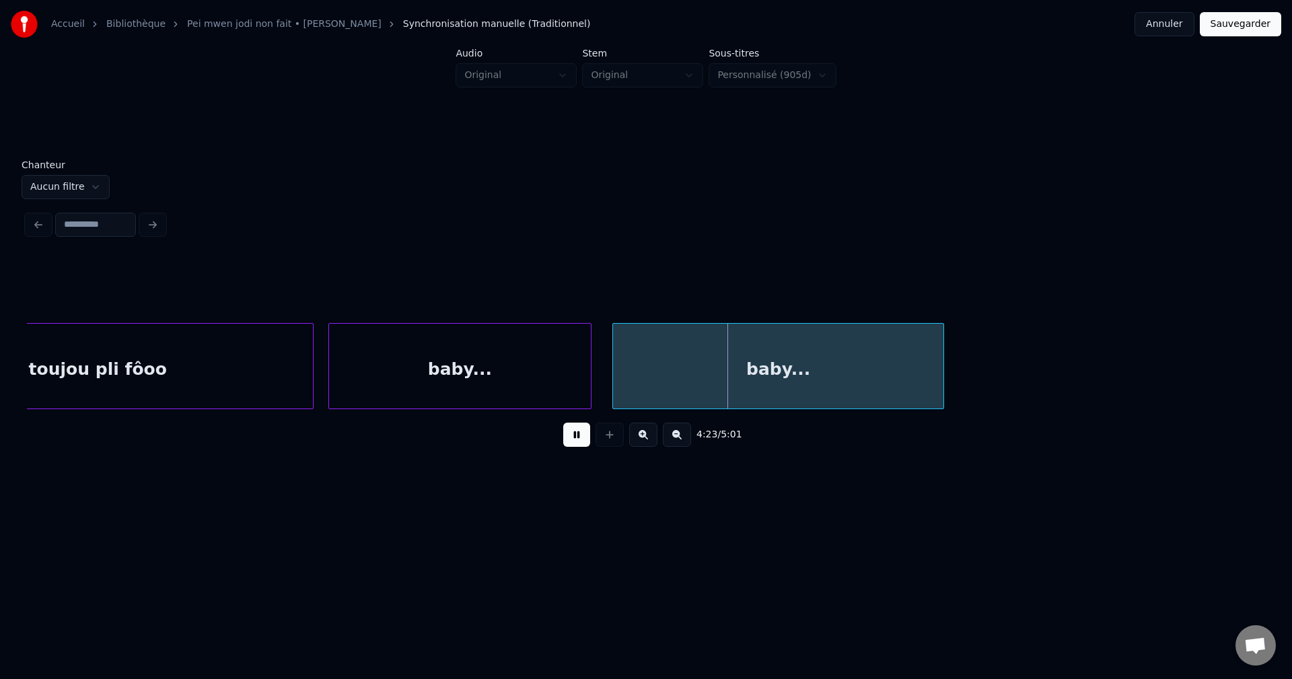
click at [736, 376] on div "baby..." at bounding box center [778, 370] width 330 height 92
click at [752, 374] on div "baby..." at bounding box center [785, 370] width 330 height 92
click at [768, 372] on div "baby..." at bounding box center [795, 370] width 330 height 92
click at [774, 370] on div "baby..." at bounding box center [806, 370] width 330 height 92
click at [784, 366] on div "baby..." at bounding box center [814, 370] width 330 height 92
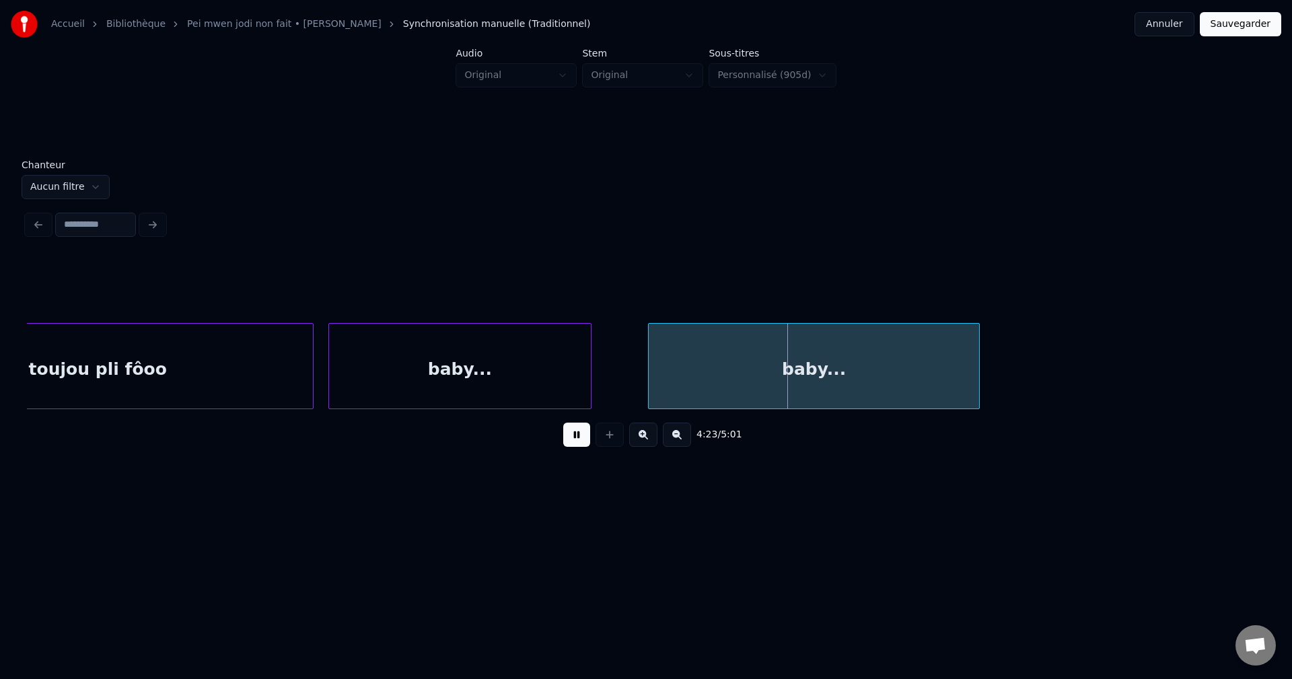
click at [773, 366] on div "baby..." at bounding box center [814, 370] width 330 height 92
click at [769, 366] on div "baby..." at bounding box center [811, 370] width 330 height 92
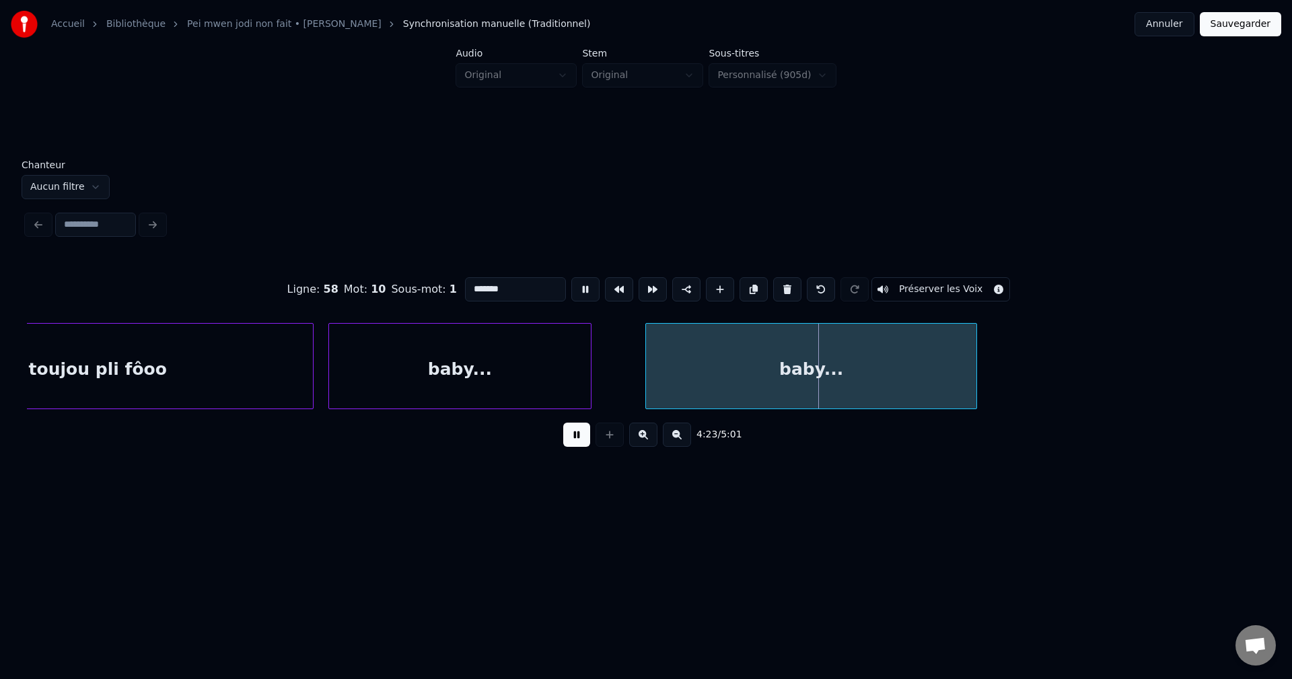
drag, startPoint x: 501, startPoint y: 282, endPoint x: 146, endPoint y: 294, distance: 355.5
click at [158, 294] on div "Ligne : 58 Mot : 10 Sous-mot : 1 ******* Préserver les Voix" at bounding box center [646, 289] width 1238 height 67
paste input "**********"
type input "**********"
click at [581, 429] on button at bounding box center [576, 435] width 27 height 24
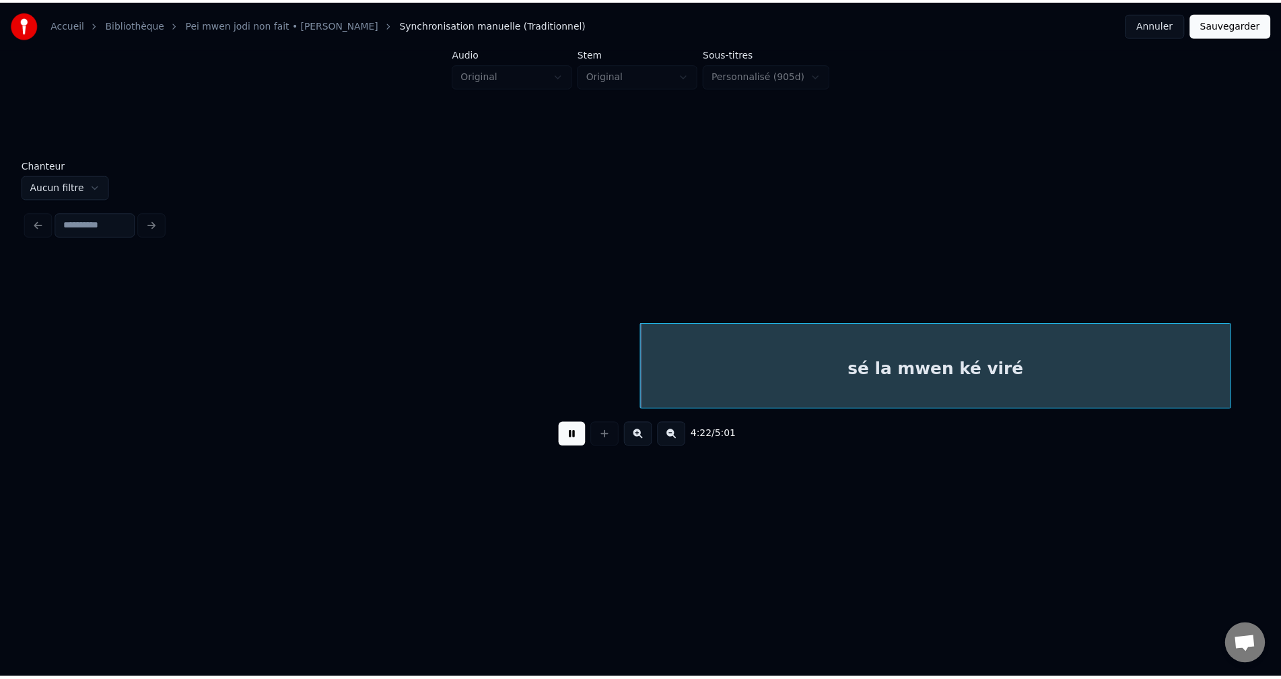
scroll to position [0, 53090]
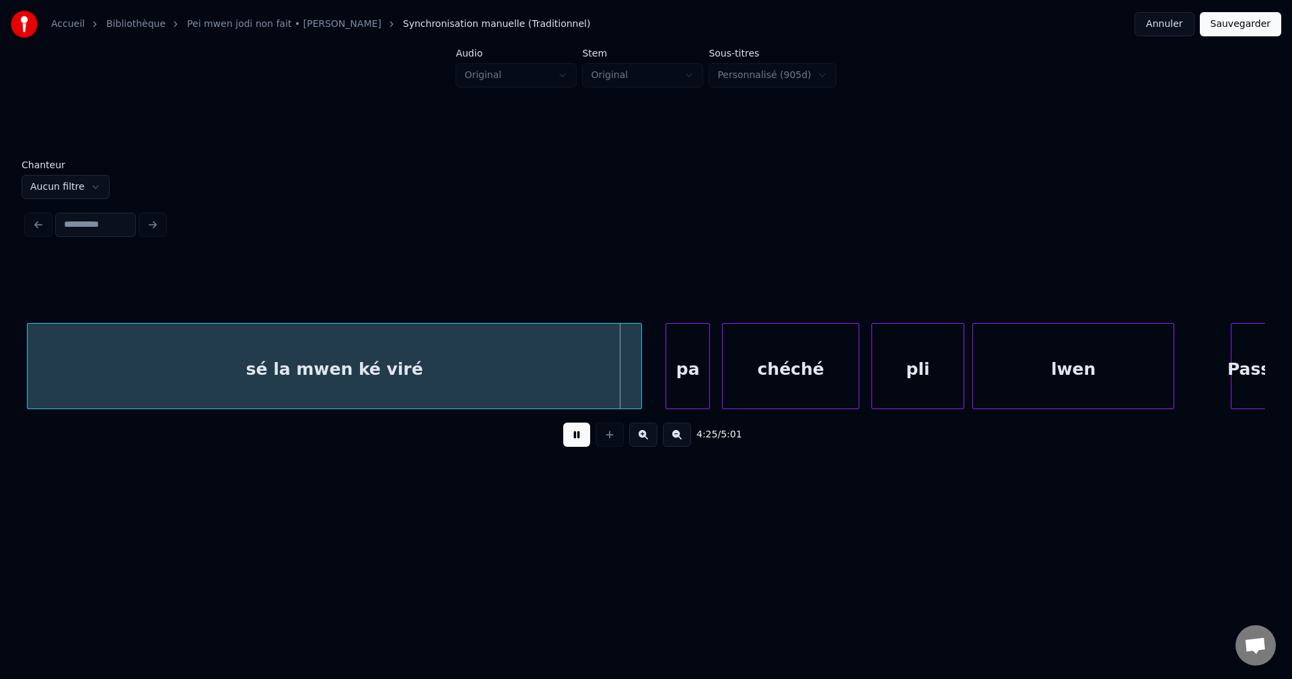
click at [639, 366] on div at bounding box center [639, 366] width 4 height 85
click at [1241, 26] on button "Sauvegarder" at bounding box center [1240, 24] width 81 height 24
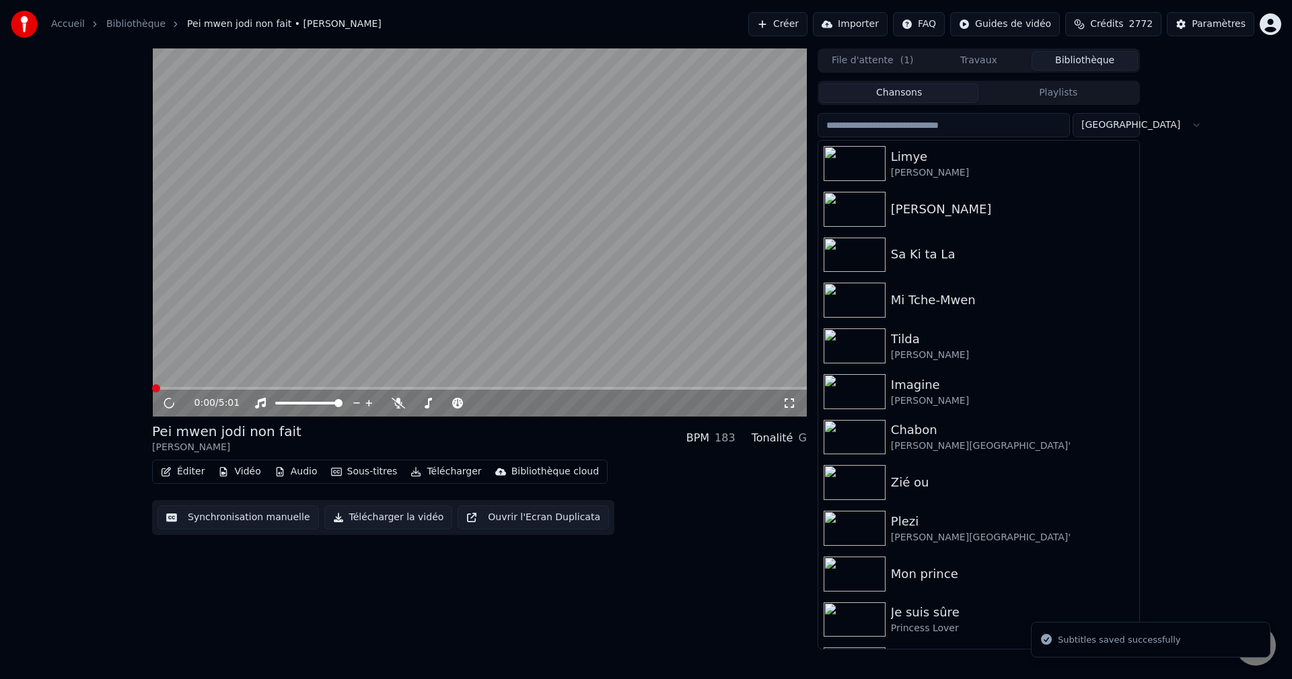
click at [178, 471] on button "Éditer" at bounding box center [182, 471] width 55 height 19
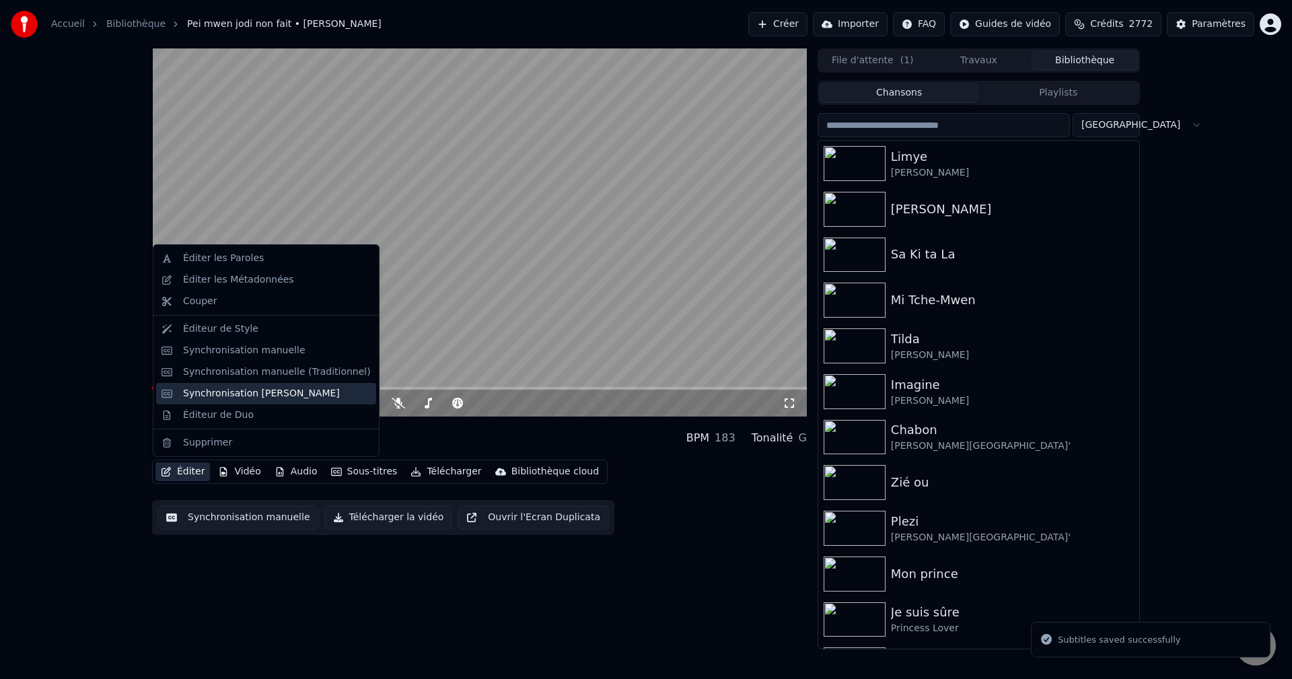
click at [238, 401] on div "Synchronisation [PERSON_NAME]" at bounding box center [266, 394] width 220 height 22
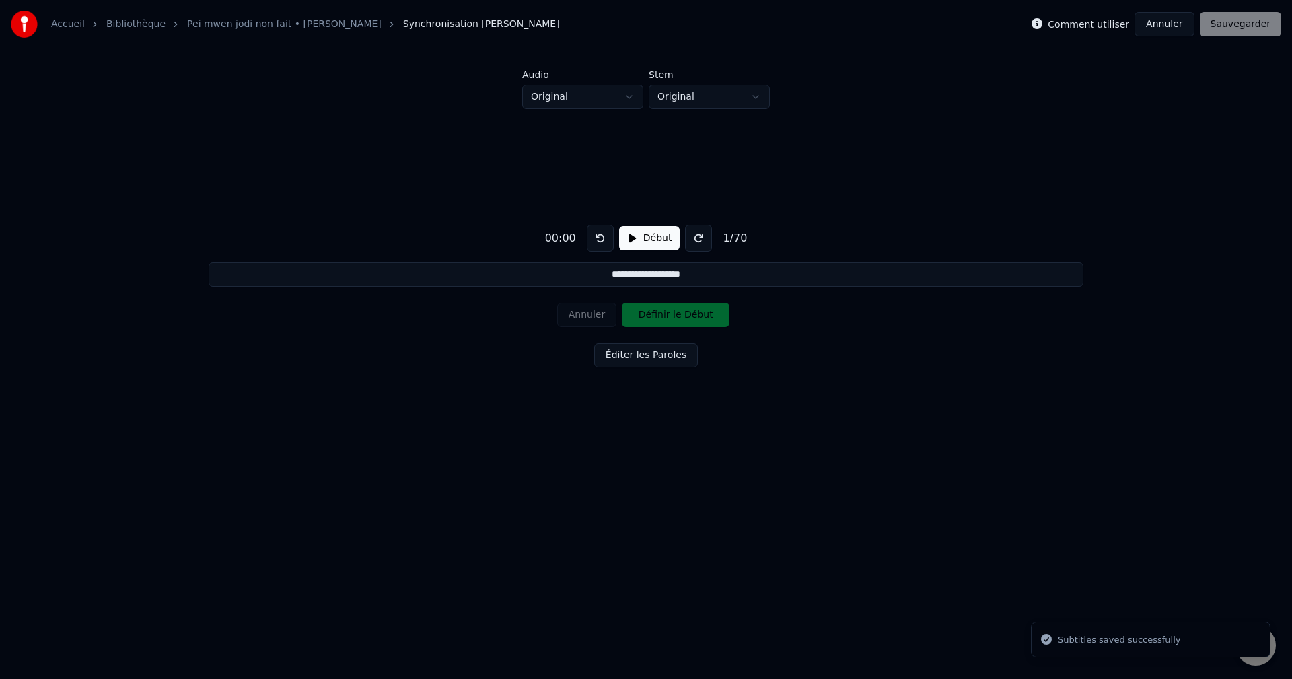
click at [1178, 20] on button "Annuler" at bounding box center [1164, 24] width 59 height 24
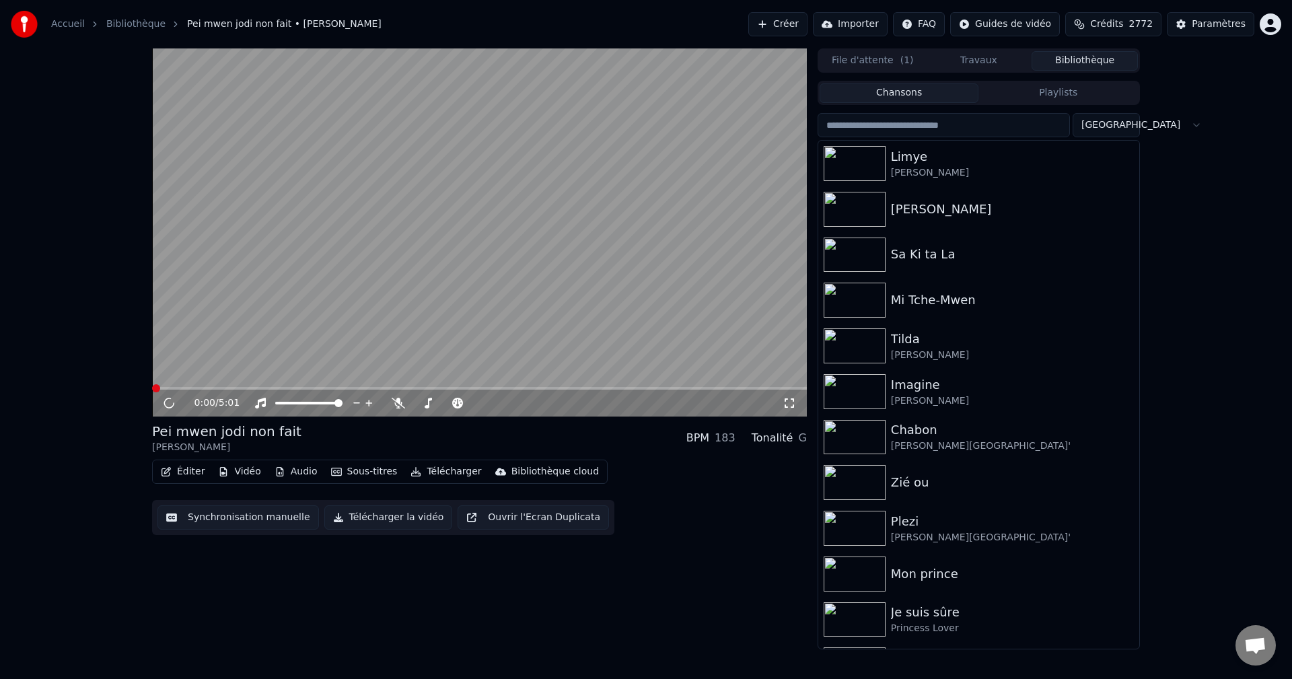
click at [170, 473] on icon "button" at bounding box center [166, 471] width 9 height 9
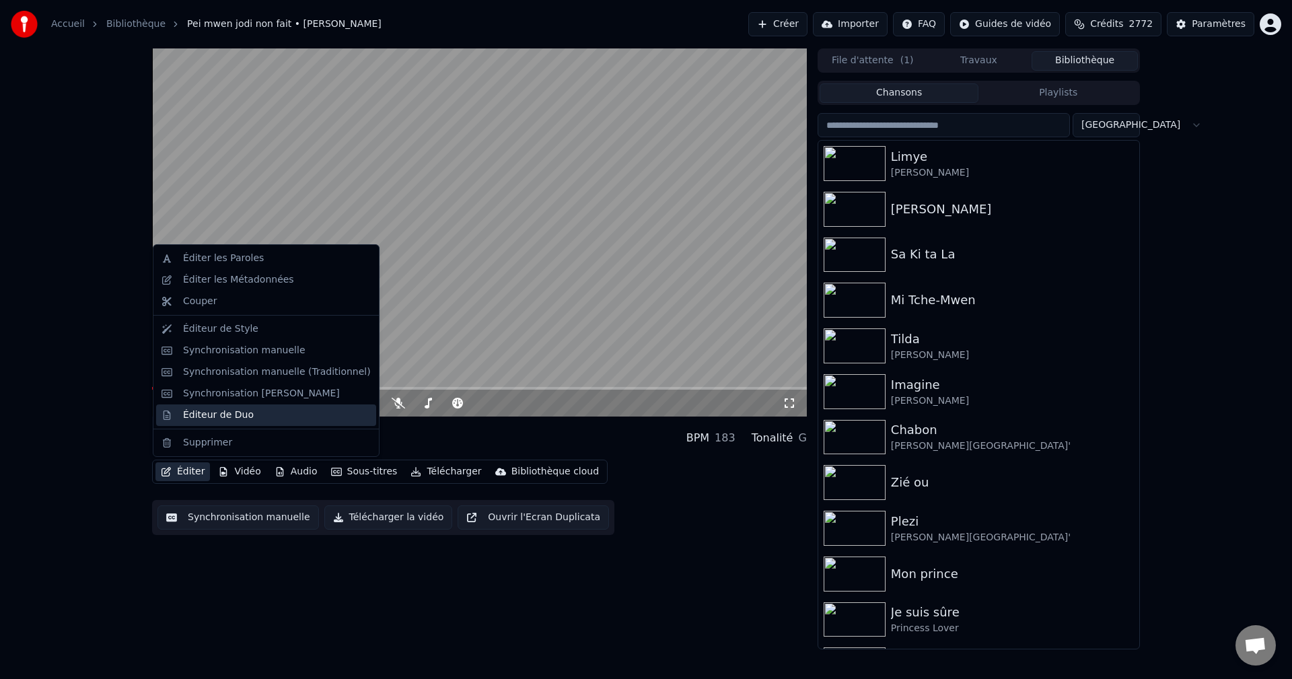
click at [197, 421] on div "Éditeur de Duo" at bounding box center [218, 414] width 71 height 13
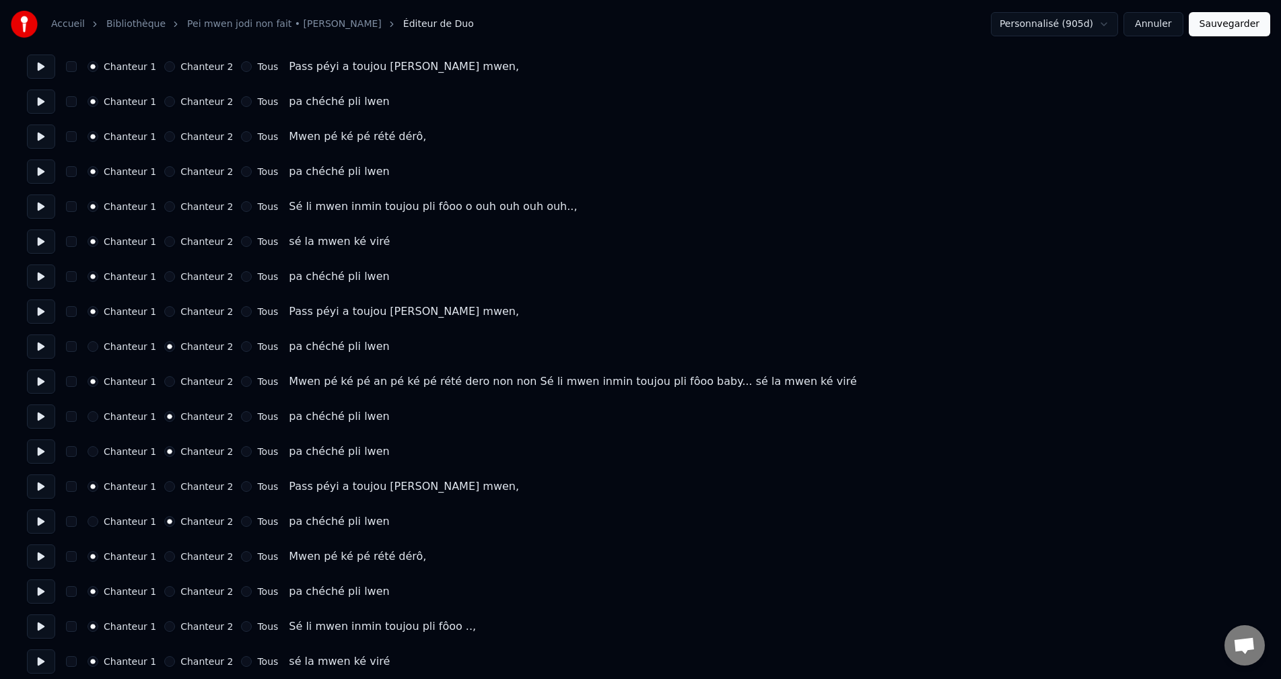
scroll to position [1768, 0]
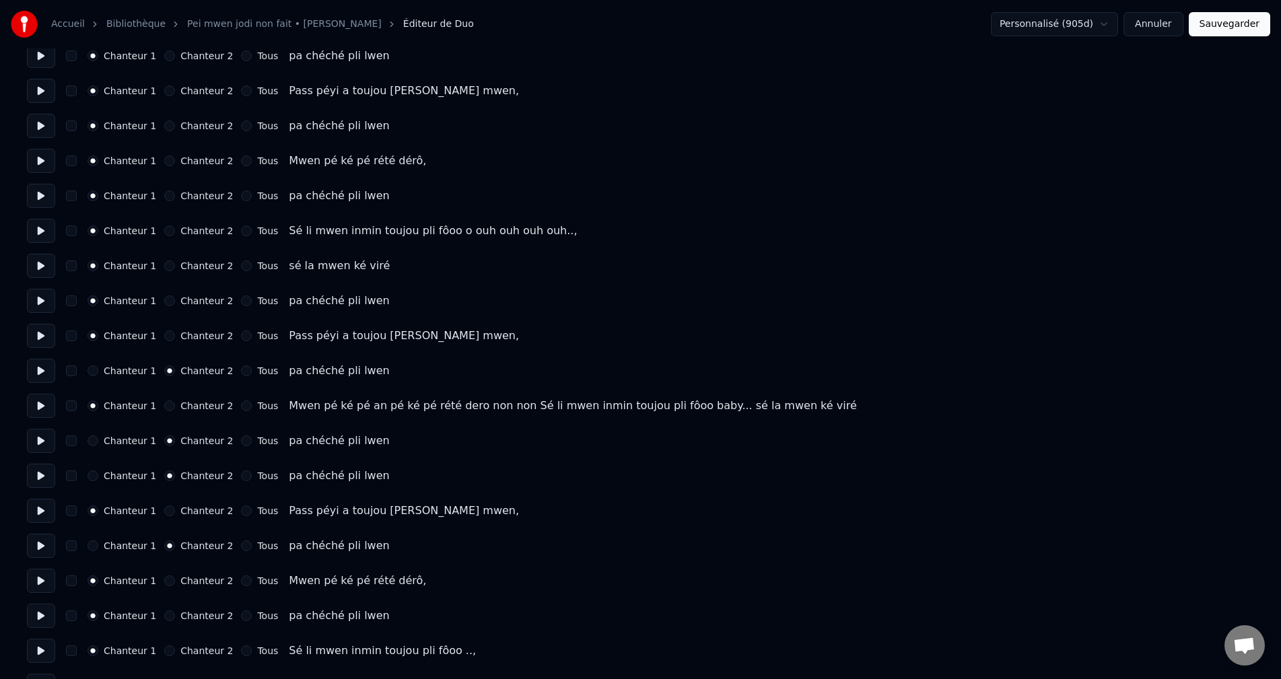
click at [1160, 32] on button "Annuler" at bounding box center [1152, 24] width 59 height 24
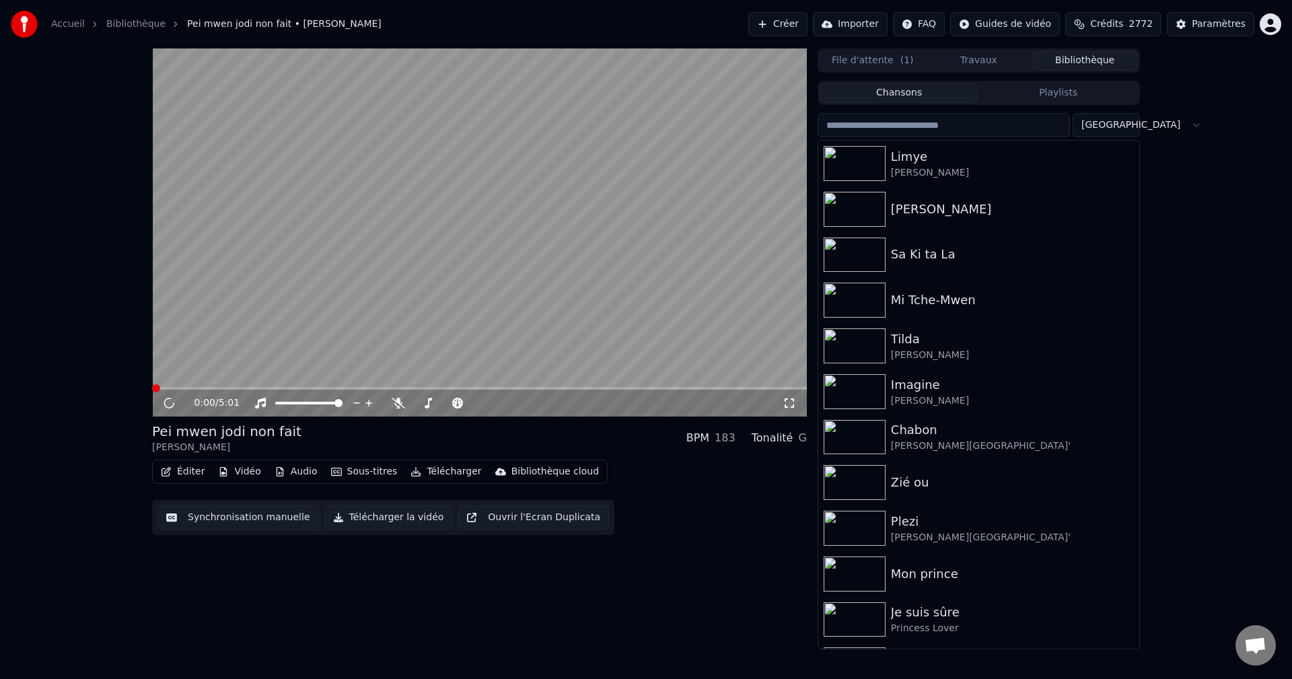
click at [657, 388] on span at bounding box center [479, 388] width 655 height 3
click at [719, 392] on div "3:54 / 5:01" at bounding box center [479, 403] width 655 height 27
click at [719, 390] on span at bounding box center [479, 388] width 655 height 3
click at [196, 465] on button "Éditer" at bounding box center [182, 471] width 55 height 19
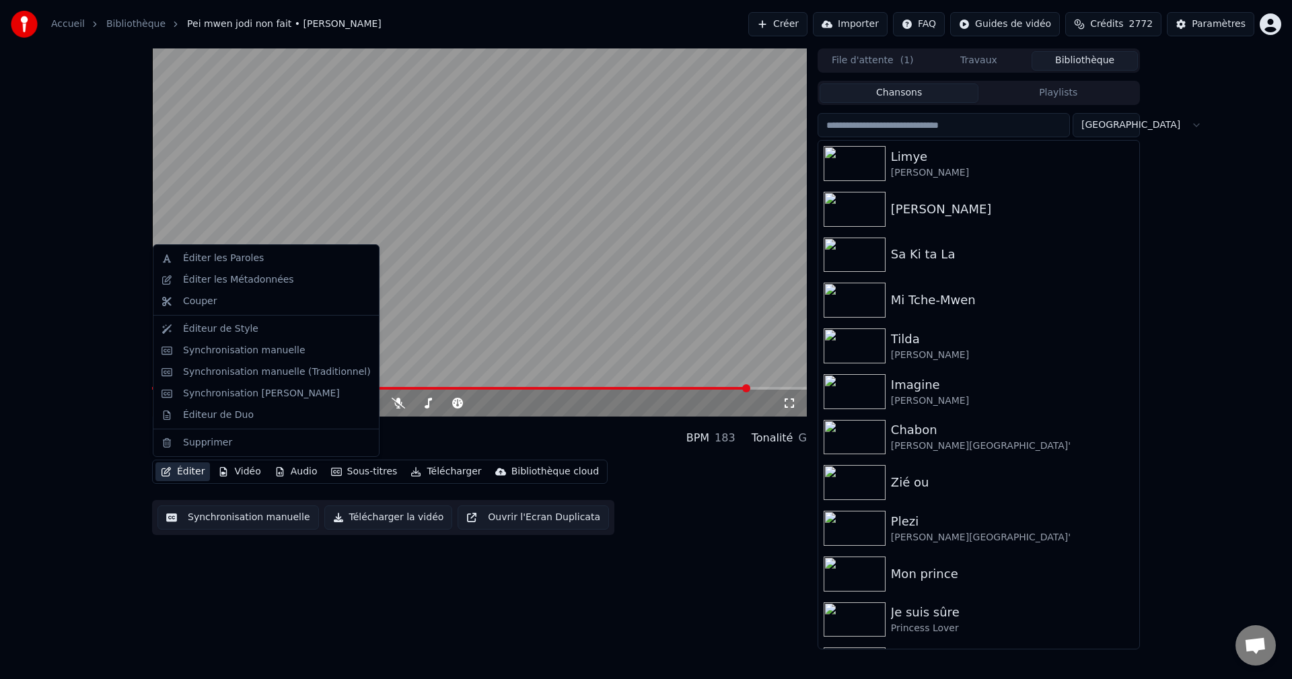
click at [707, 389] on span at bounding box center [451, 388] width 598 height 3
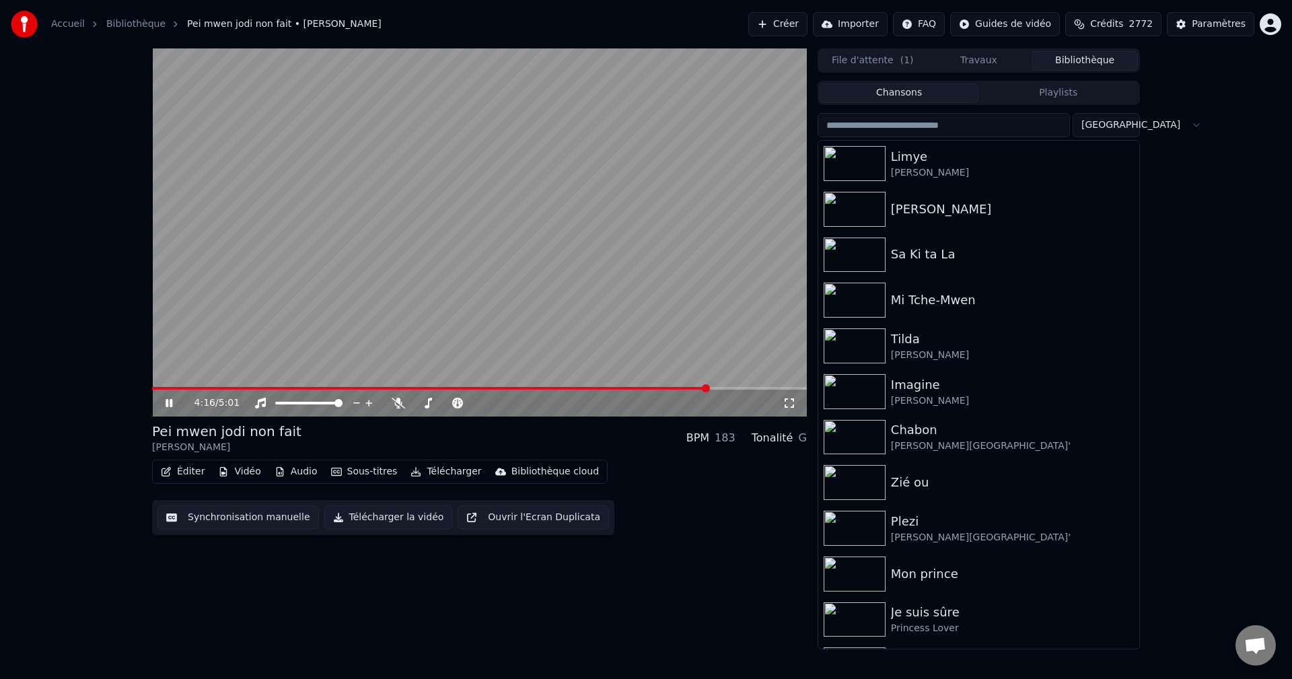
click at [189, 468] on button "Éditer" at bounding box center [182, 471] width 55 height 19
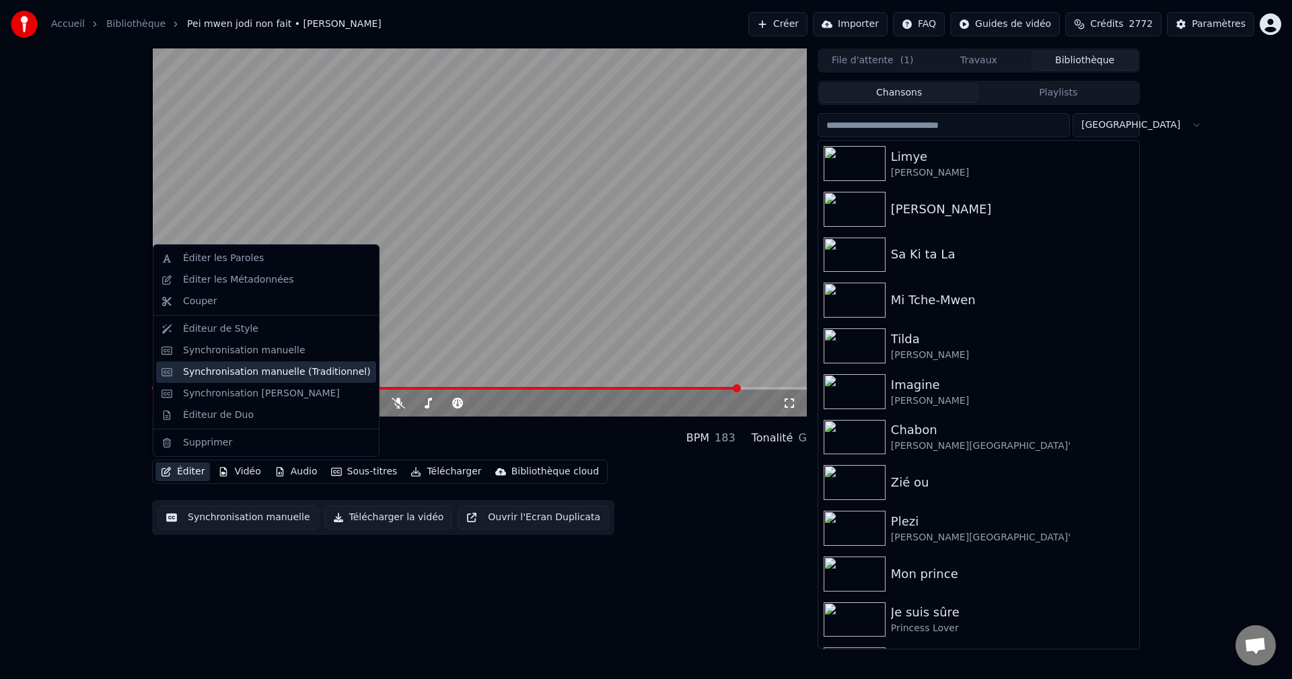
click at [293, 365] on div "Synchronisation manuelle (Traditionnel)" at bounding box center [277, 371] width 188 height 13
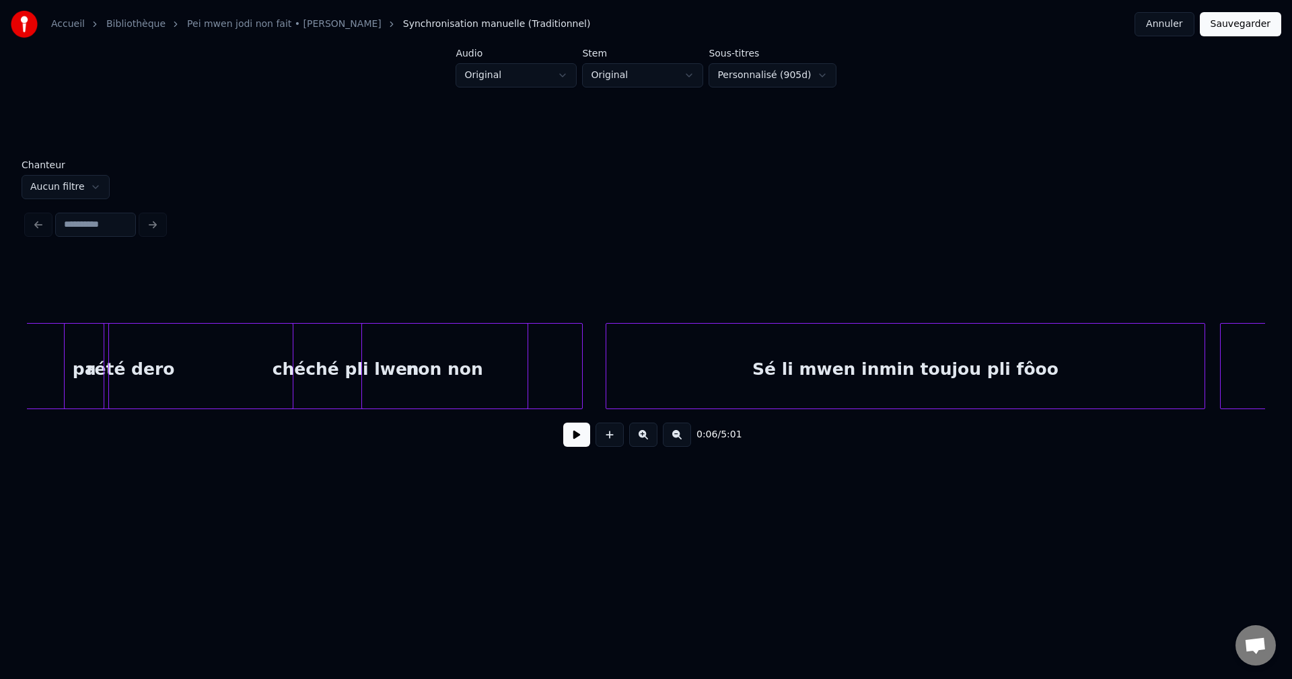
scroll to position [0, 51613]
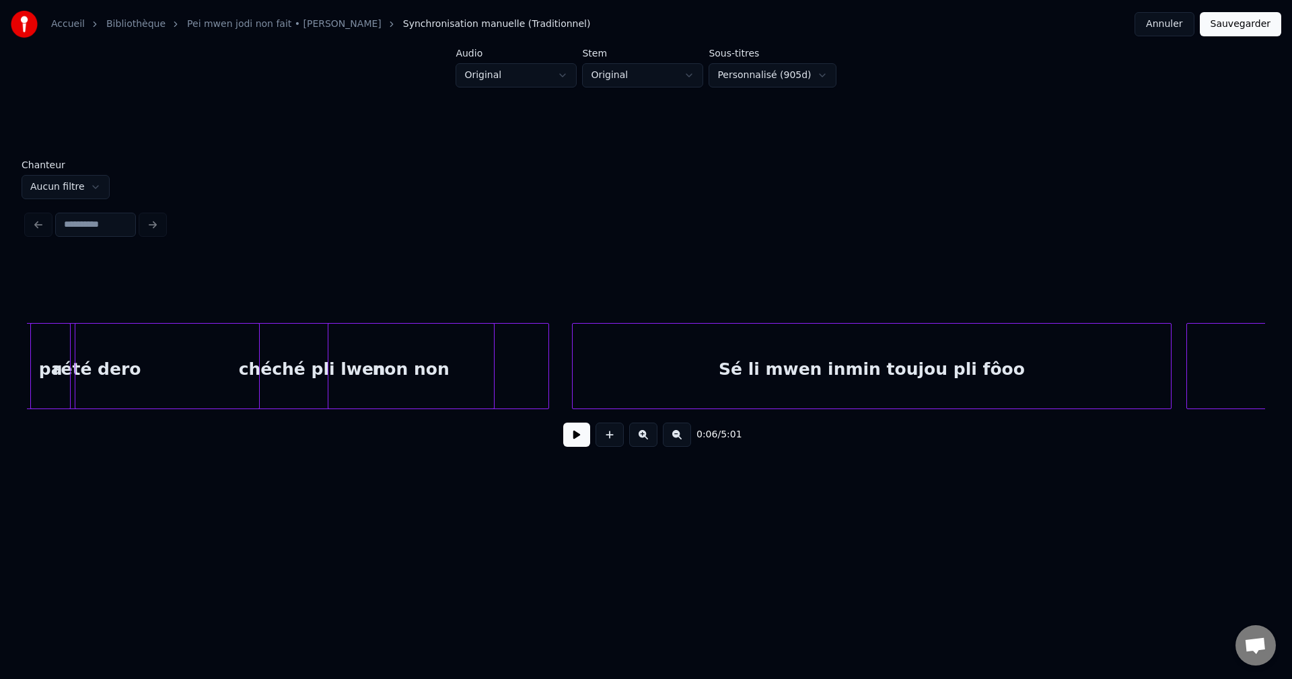
click at [903, 377] on div "Sé li mwen inmin toujou pli fôoo" at bounding box center [872, 370] width 598 height 92
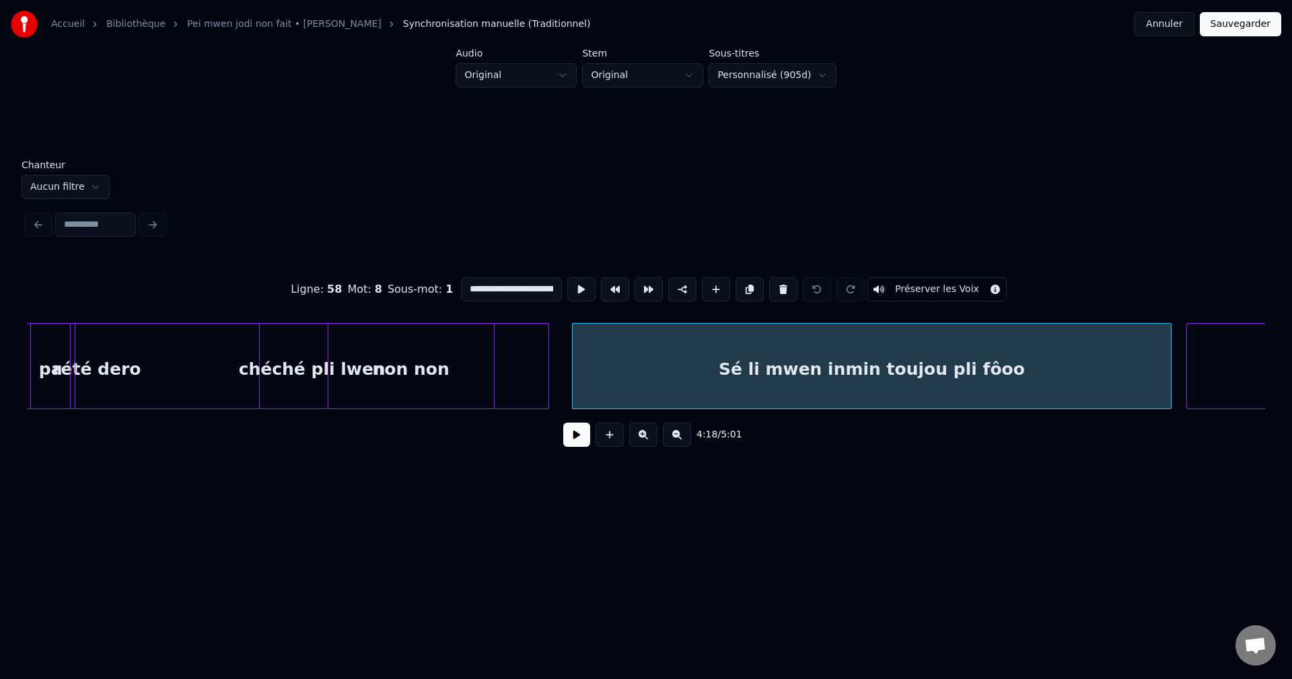
click at [592, 436] on div "4:18 / 5:01" at bounding box center [646, 435] width 1217 height 30
click at [580, 437] on button at bounding box center [576, 435] width 27 height 24
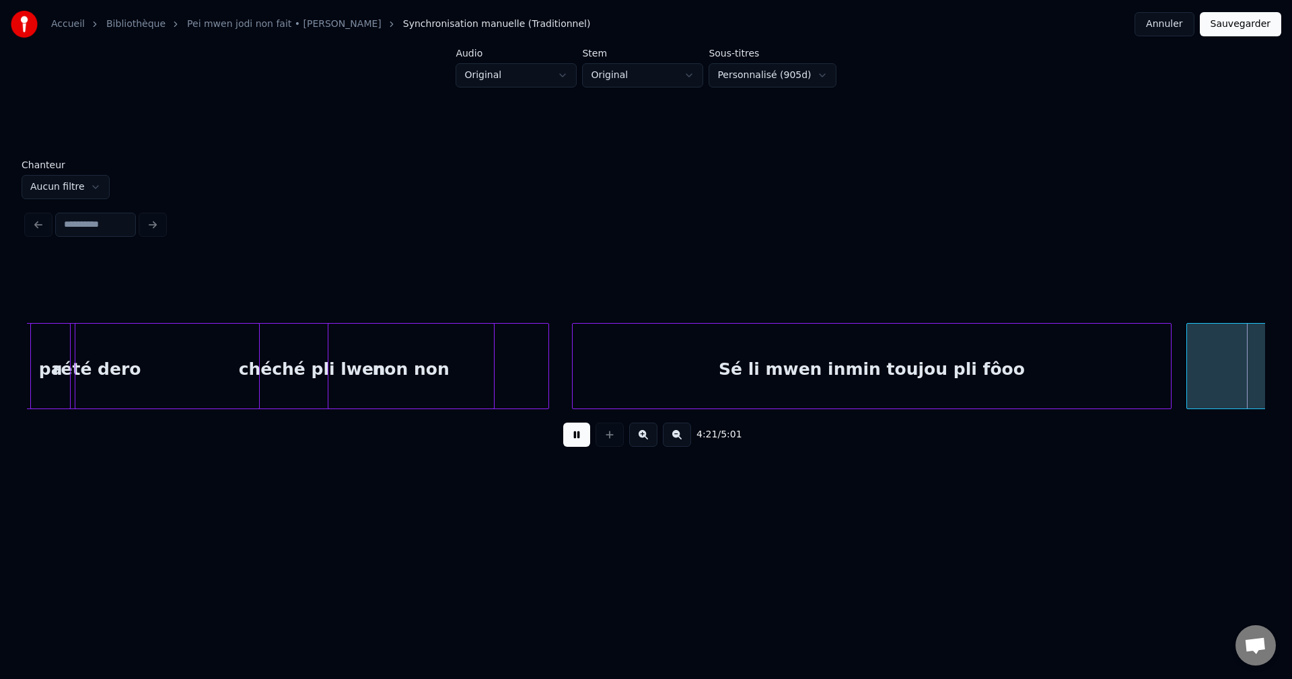
scroll to position [0, 52851]
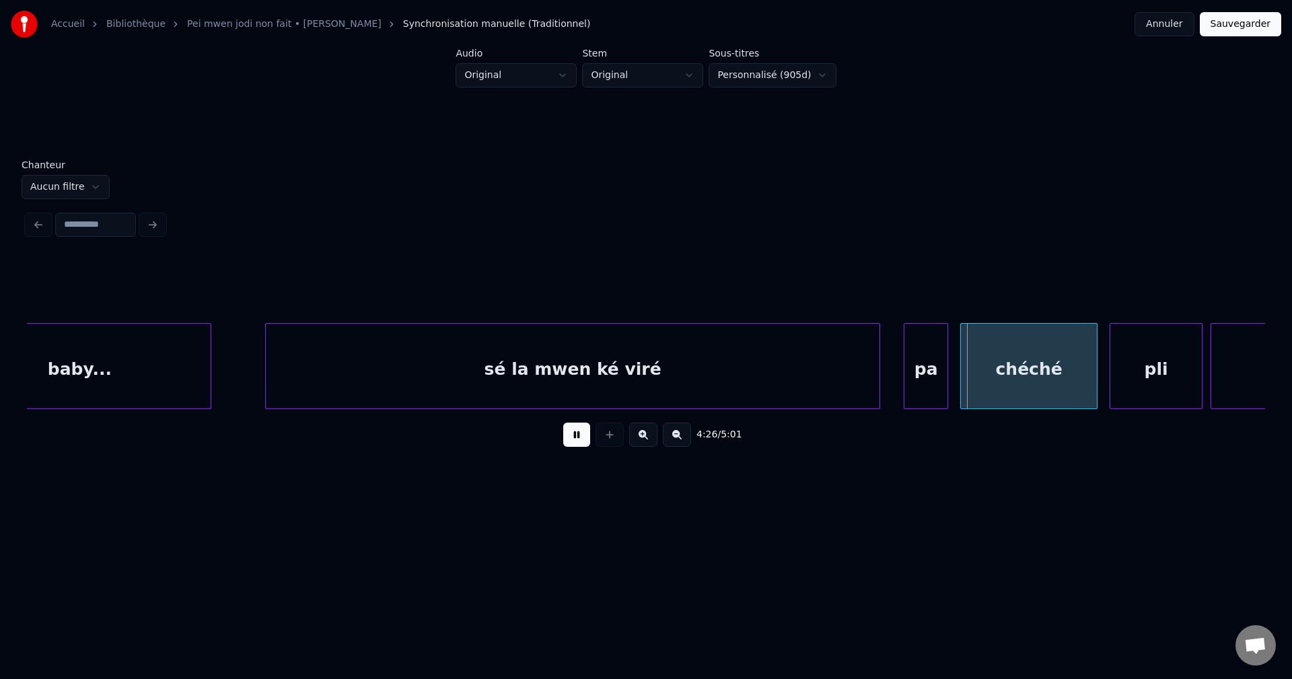
click at [567, 439] on button at bounding box center [576, 435] width 27 height 24
click at [756, 334] on div "sé la mwen ké viré" at bounding box center [572, 370] width 613 height 92
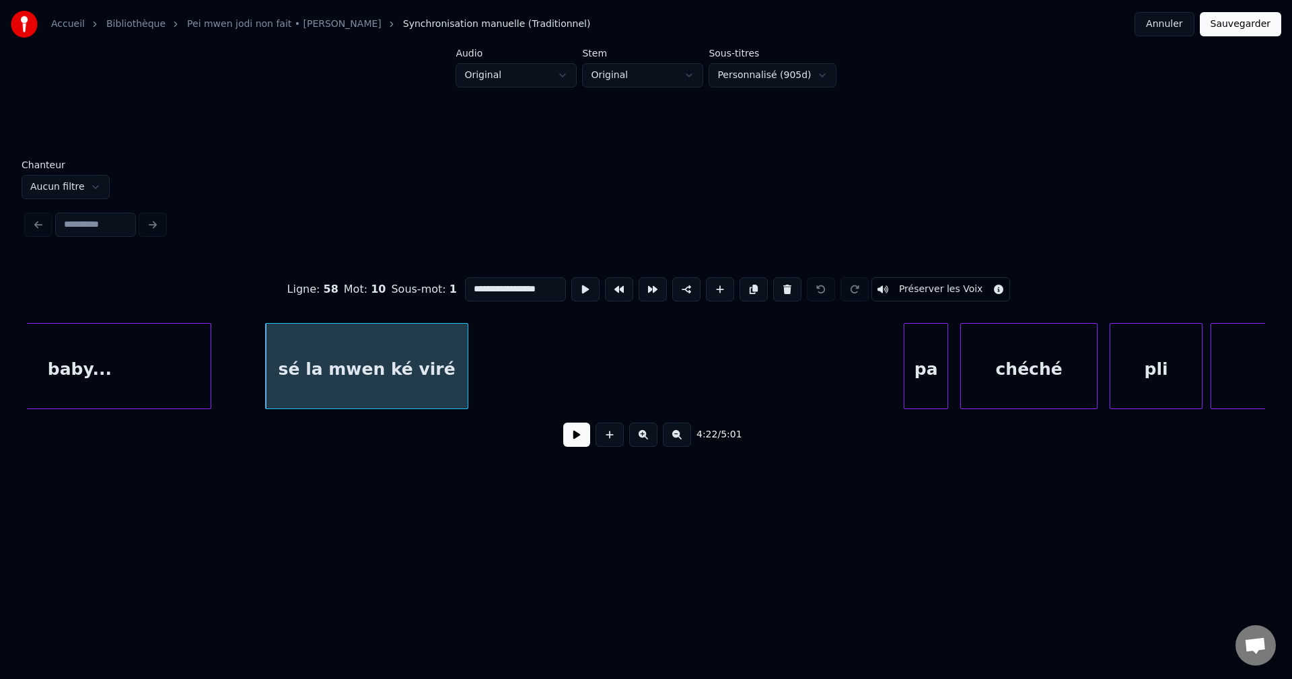
click at [466, 340] on div at bounding box center [466, 366] width 4 height 85
click at [437, 349] on div "sé la mwen ké viré" at bounding box center [366, 370] width 201 height 92
click at [583, 447] on button at bounding box center [576, 435] width 27 height 24
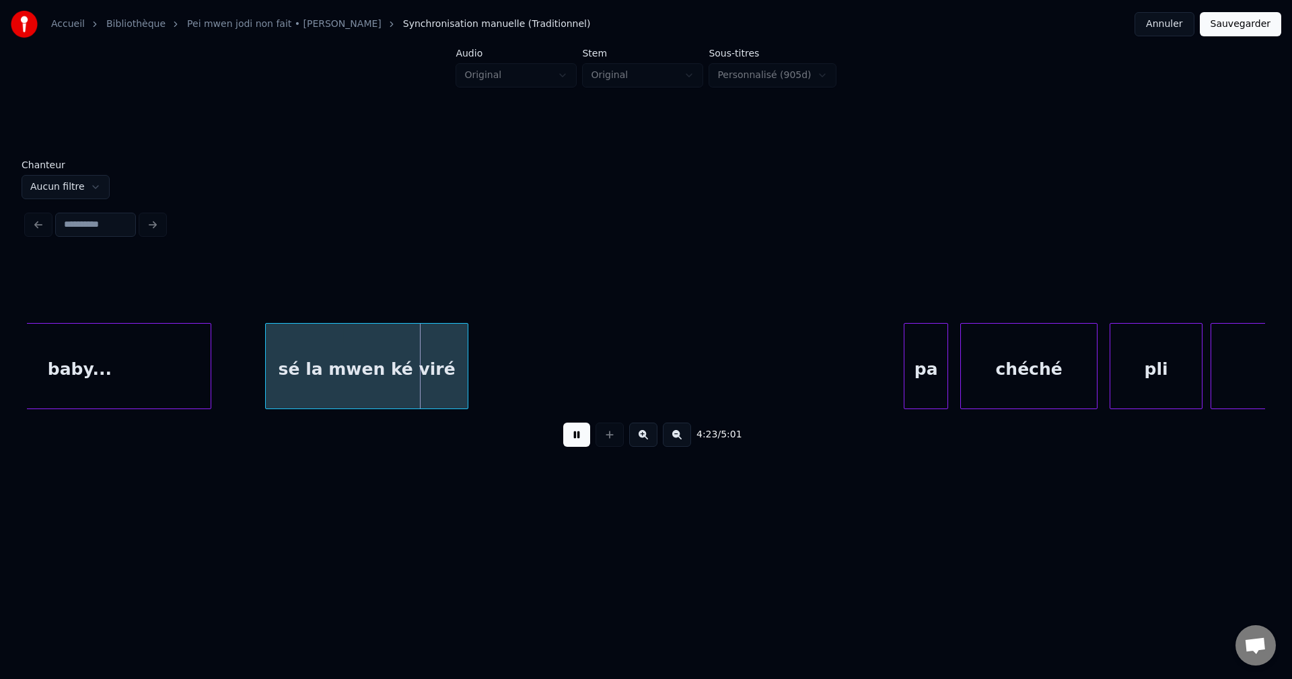
click at [579, 443] on button at bounding box center [576, 435] width 27 height 24
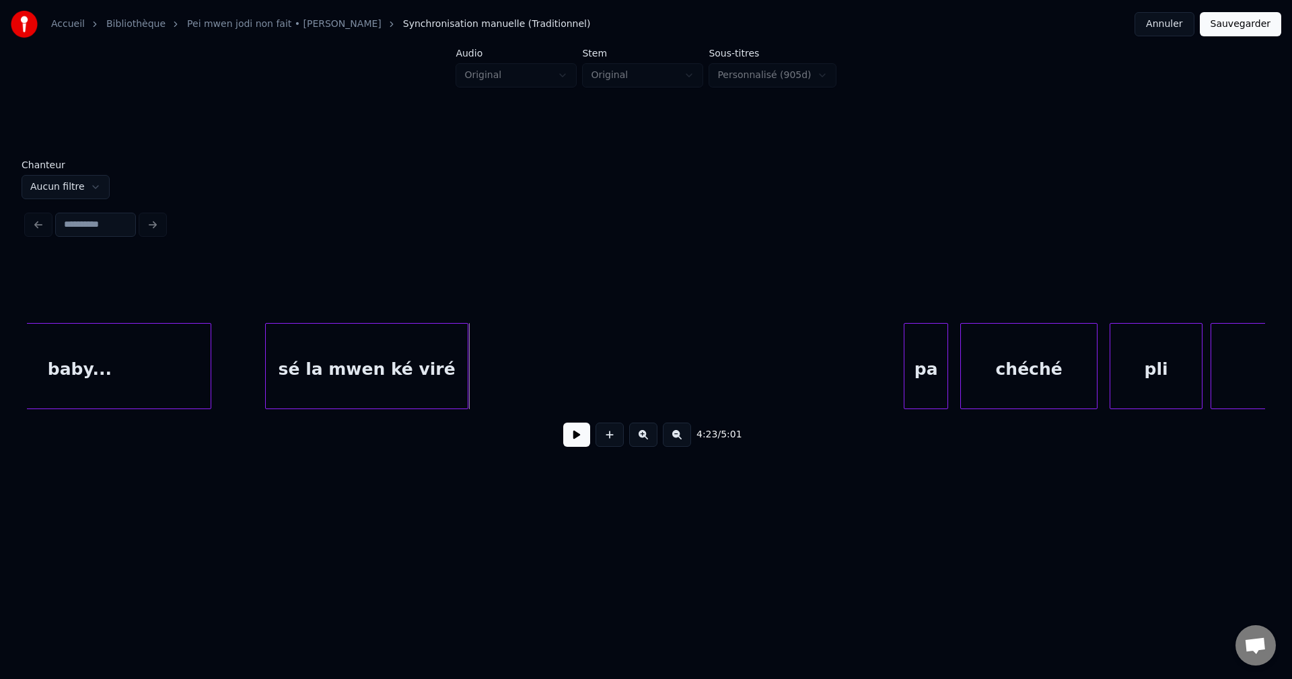
click at [433, 373] on div "sé la mwen ké viré" at bounding box center [366, 370] width 201 height 92
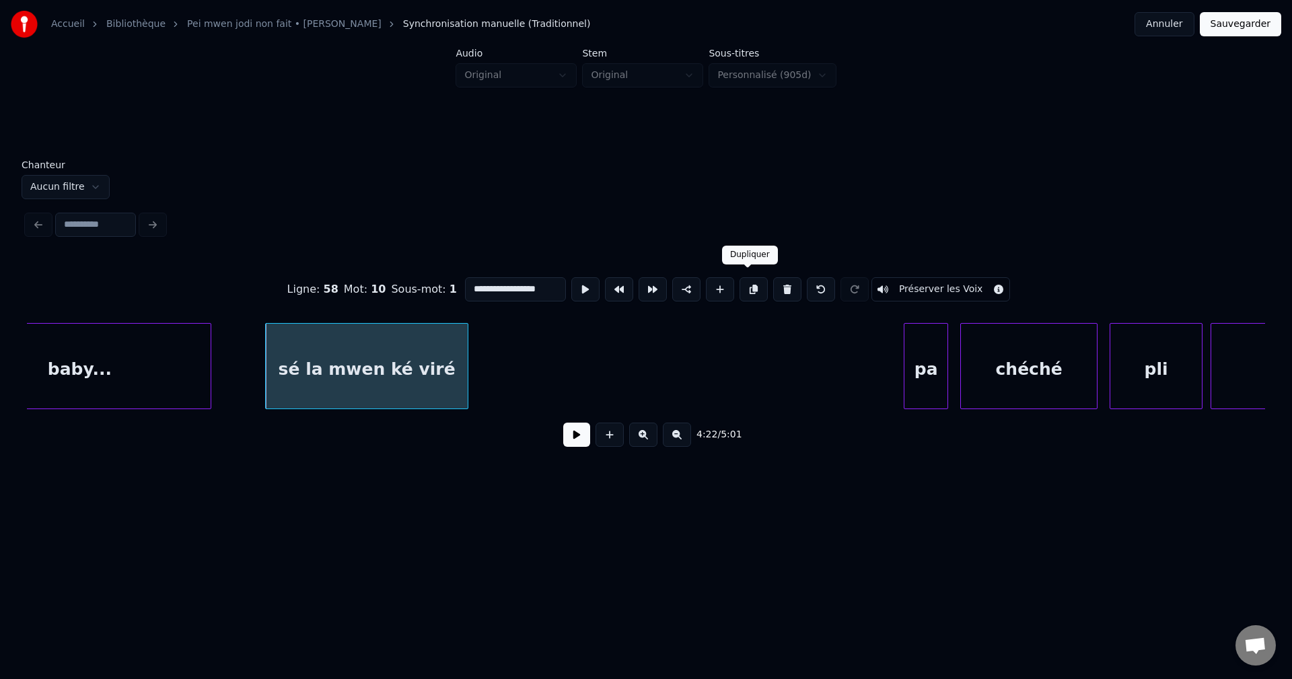
click at [749, 284] on button at bounding box center [754, 289] width 28 height 24
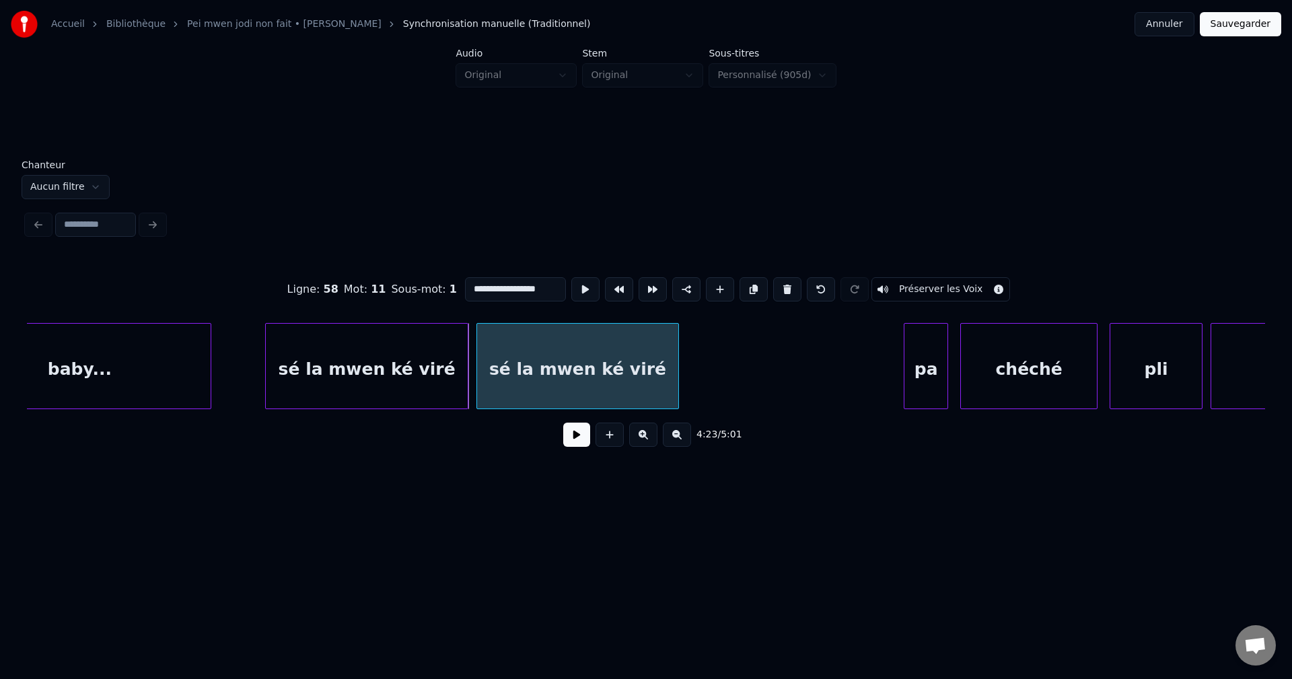
click at [568, 353] on div "sé la mwen ké viré" at bounding box center [577, 370] width 201 height 92
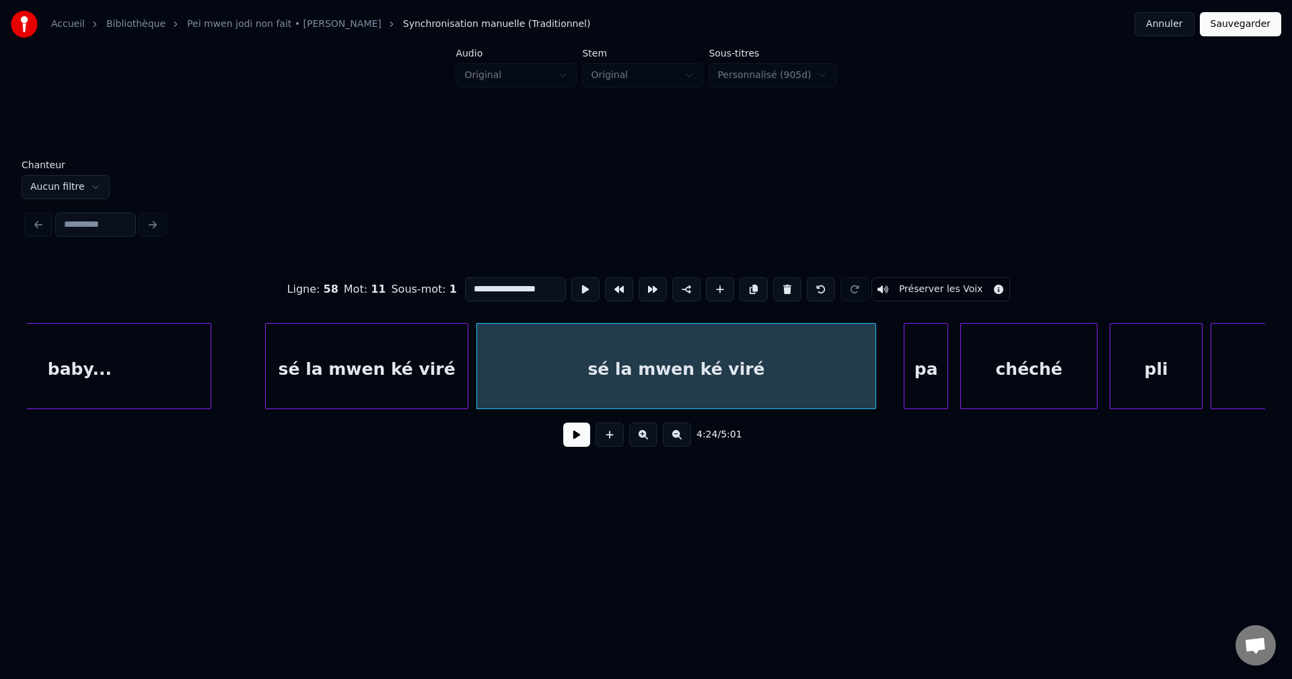
click at [875, 380] on div at bounding box center [873, 366] width 4 height 85
click at [792, 376] on div "sé la mwen ké viré" at bounding box center [678, 370] width 402 height 92
click at [519, 281] on input "**********" at bounding box center [515, 289] width 101 height 24
click at [440, 386] on div "sé la mwen ké viré" at bounding box center [366, 370] width 201 height 92
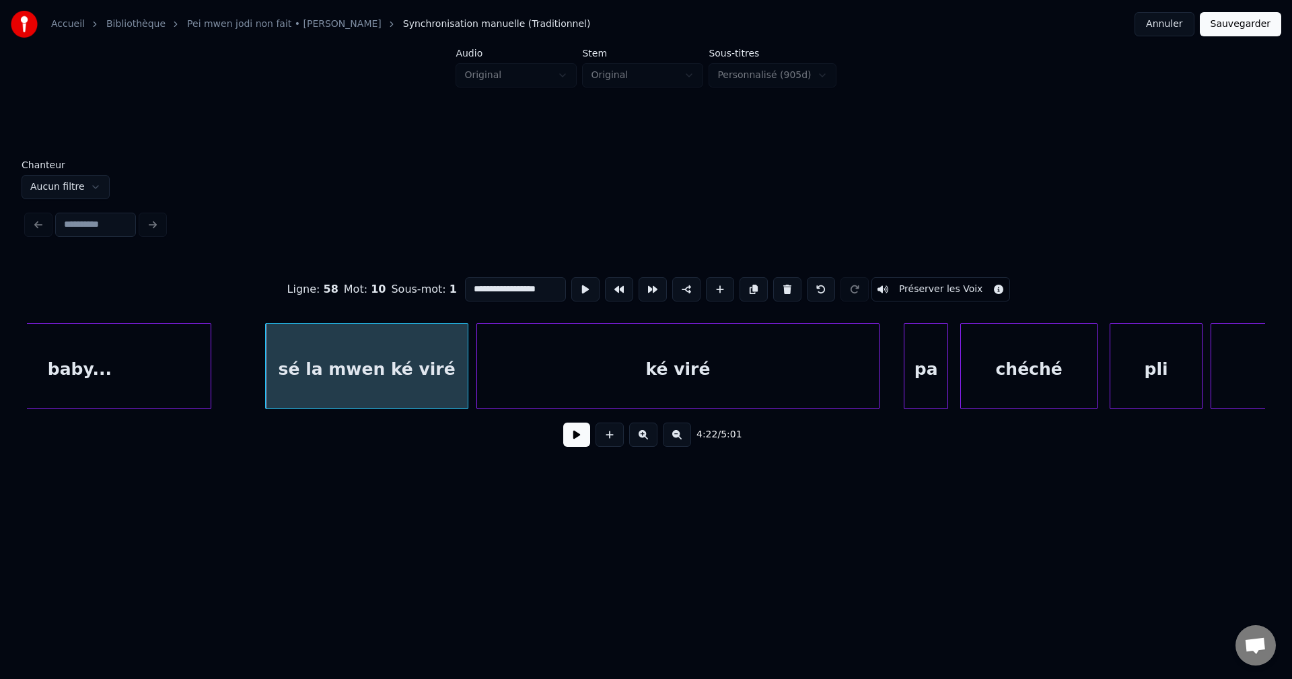
click at [551, 284] on input "**********" at bounding box center [515, 289] width 101 height 24
click at [655, 363] on div "ké viré" at bounding box center [678, 370] width 402 height 92
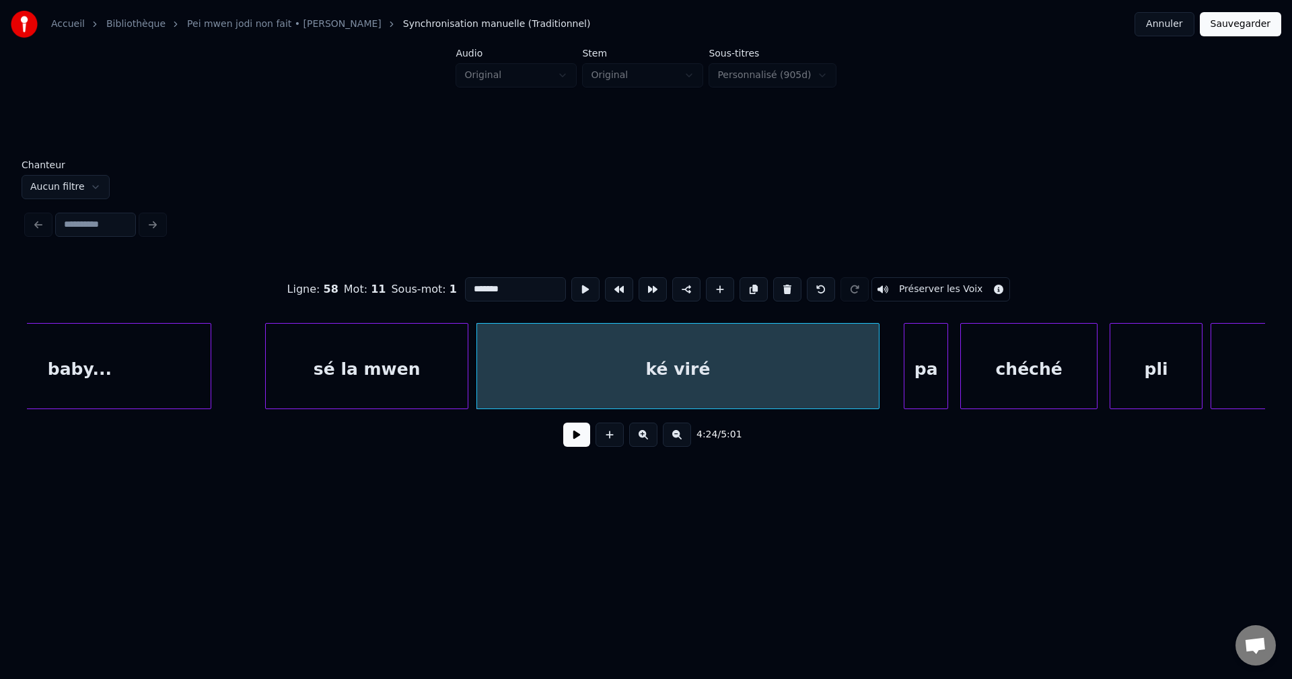
type input "*******"
click at [577, 444] on button at bounding box center [576, 435] width 27 height 24
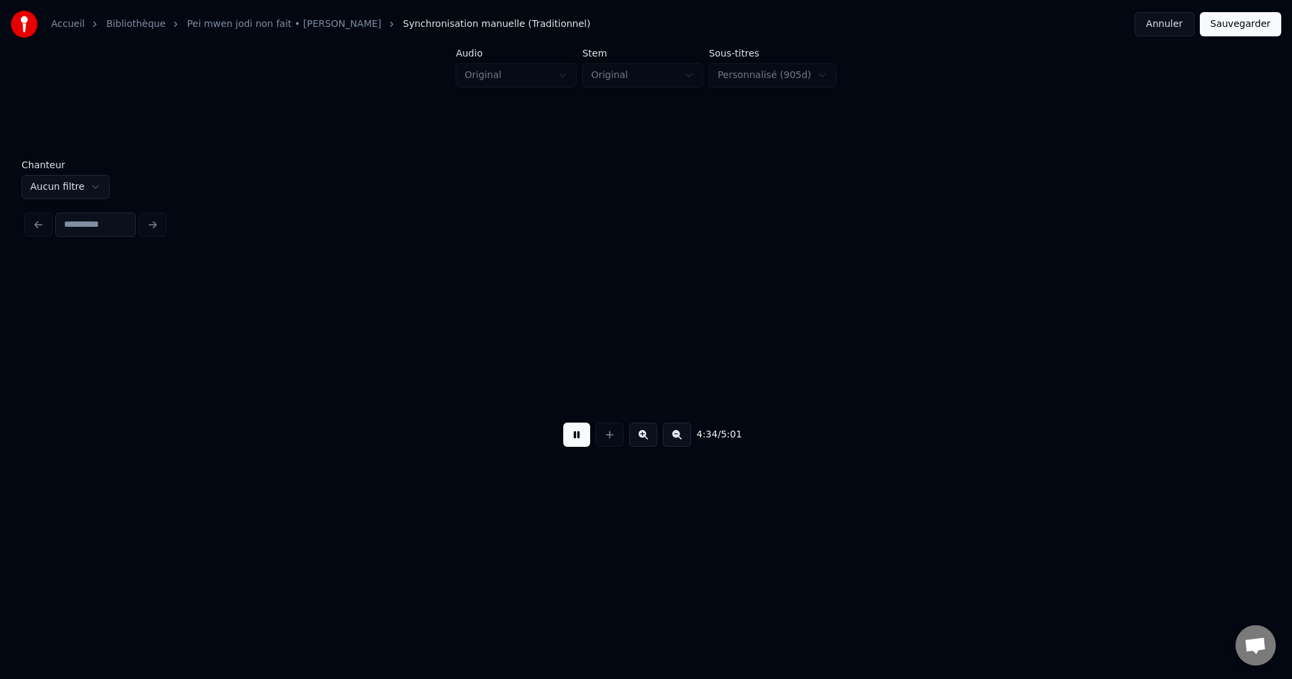
scroll to position [0, 55329]
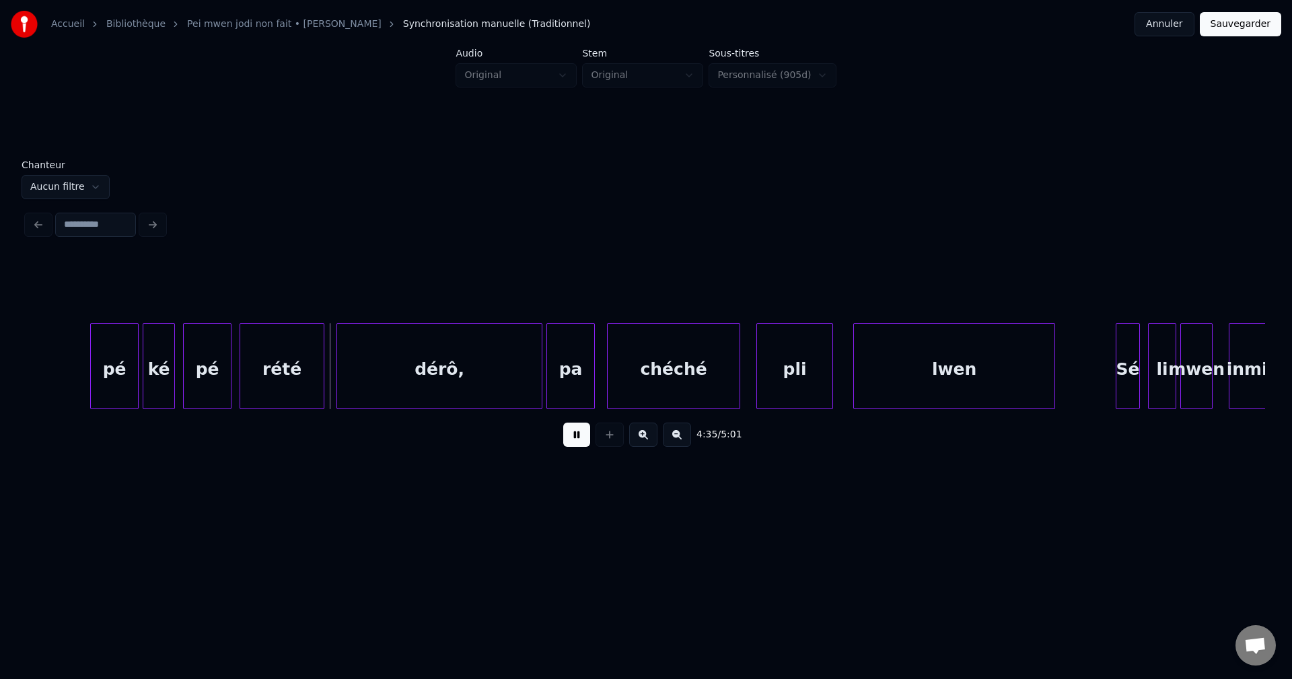
click at [581, 436] on button at bounding box center [576, 435] width 27 height 24
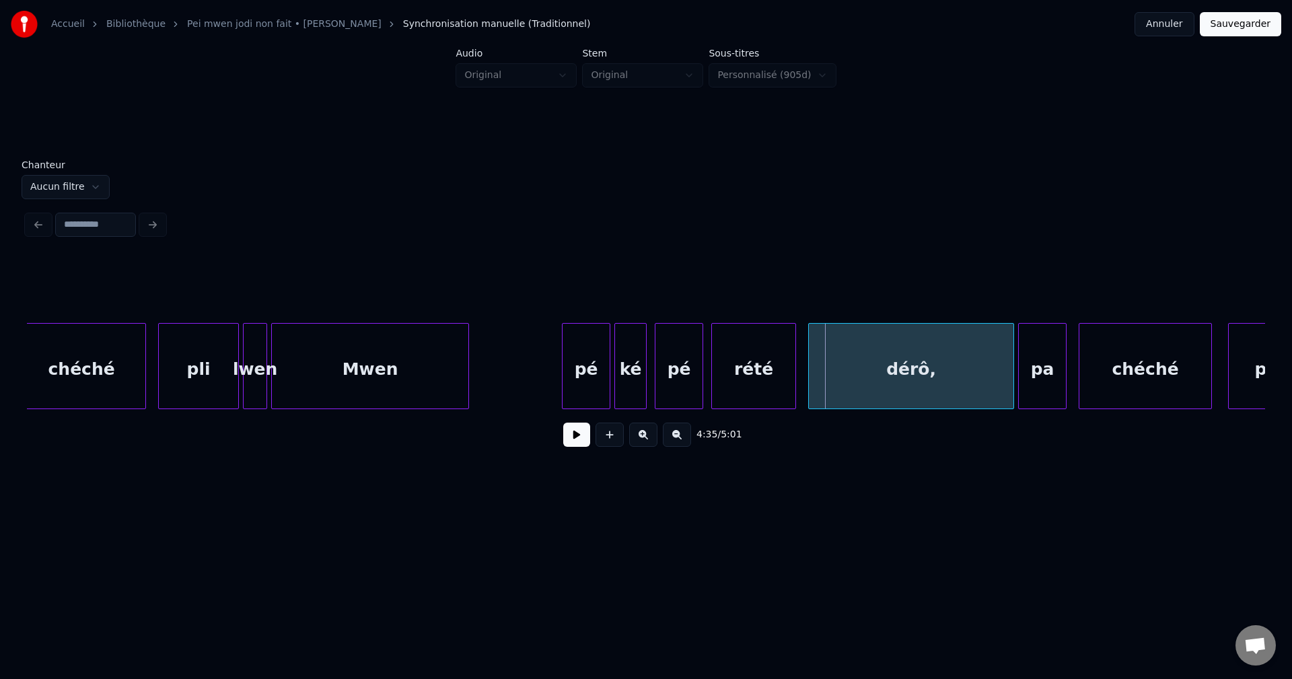
scroll to position [0, 54844]
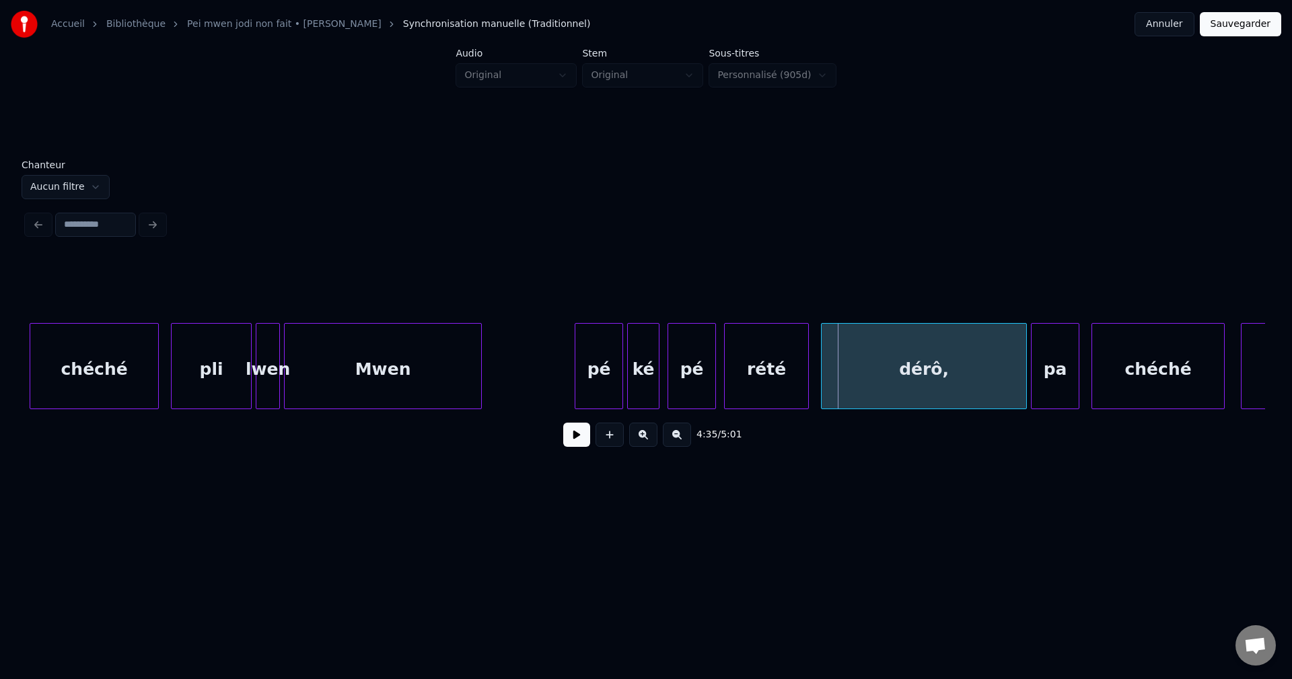
click at [225, 371] on div "pli" at bounding box center [211, 370] width 79 height 92
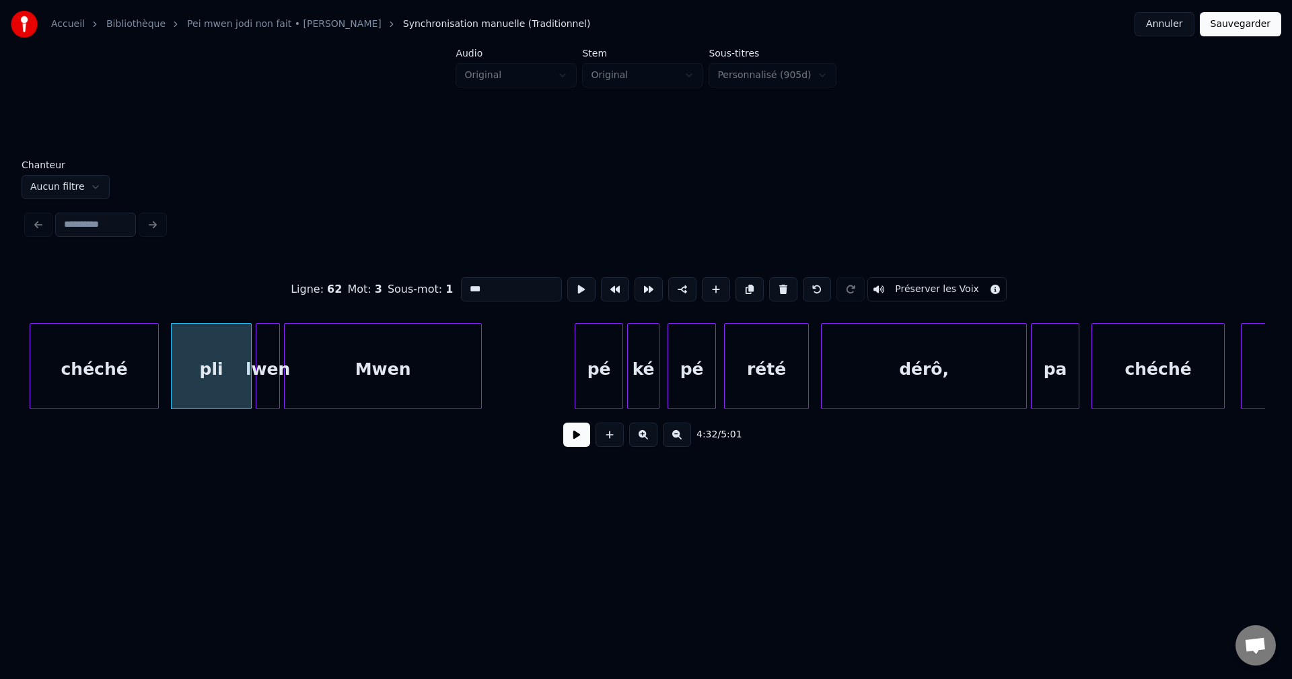
click at [578, 447] on button at bounding box center [576, 435] width 27 height 24
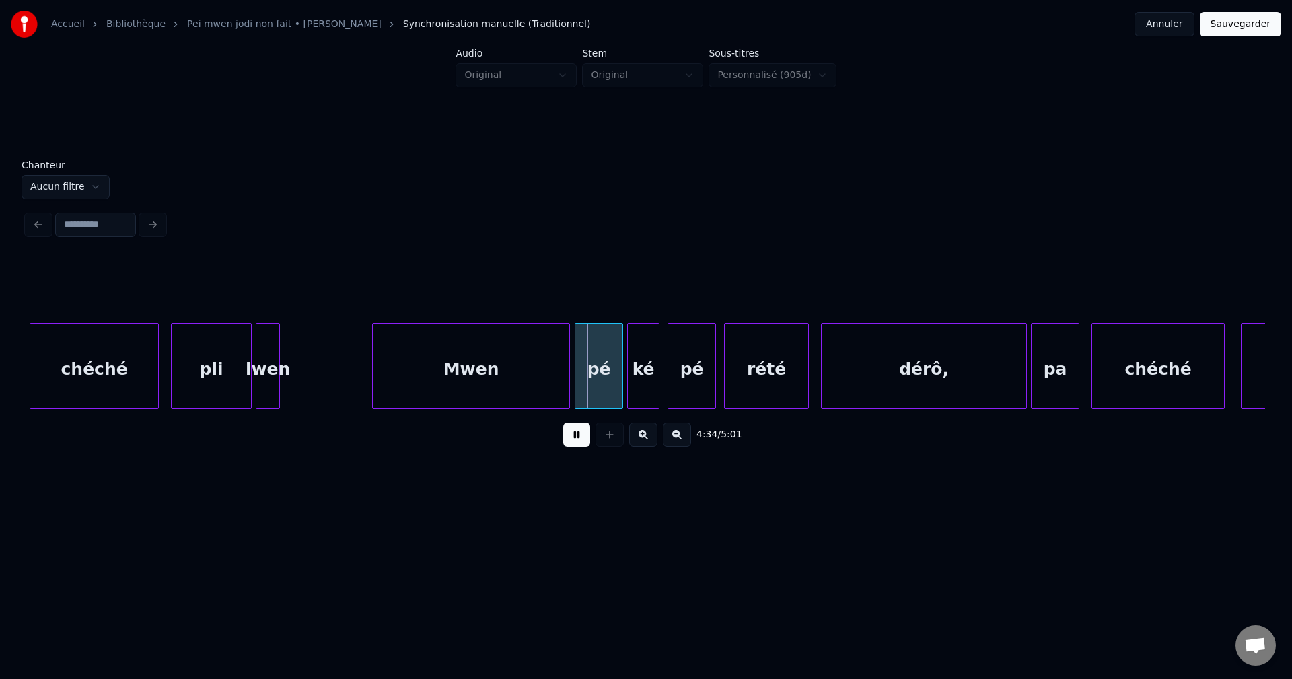
click at [460, 379] on div "Mwen" at bounding box center [471, 370] width 196 height 92
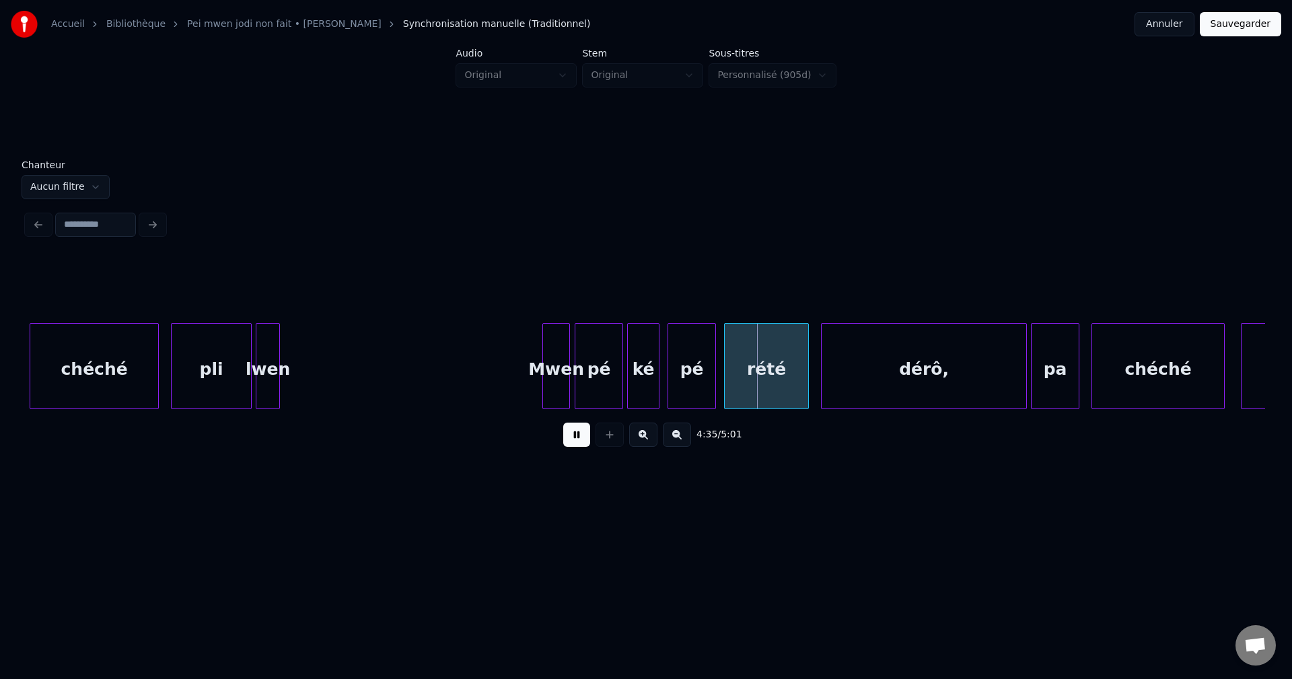
click at [543, 380] on div at bounding box center [545, 366] width 4 height 85
click at [273, 373] on div "lwen" at bounding box center [267, 370] width 23 height 92
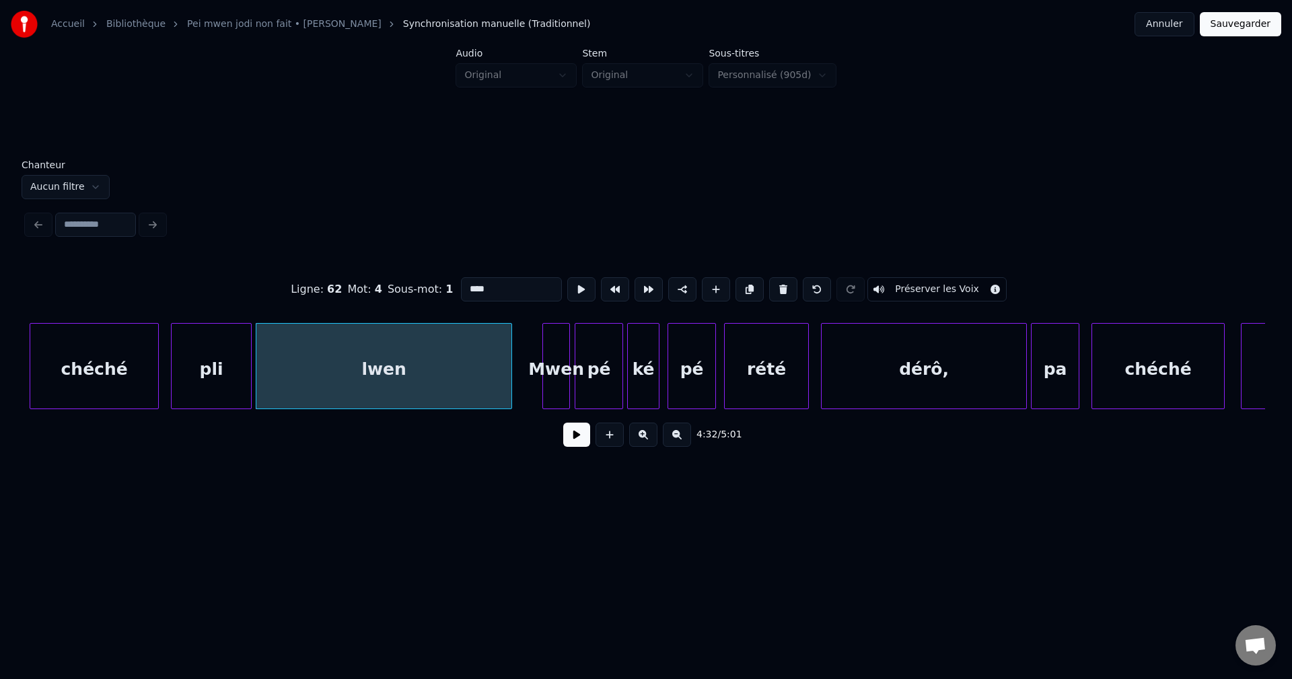
click at [509, 382] on div at bounding box center [509, 366] width 4 height 85
click at [469, 382] on div "lwen" at bounding box center [382, 370] width 253 height 92
click at [574, 447] on button at bounding box center [576, 435] width 27 height 24
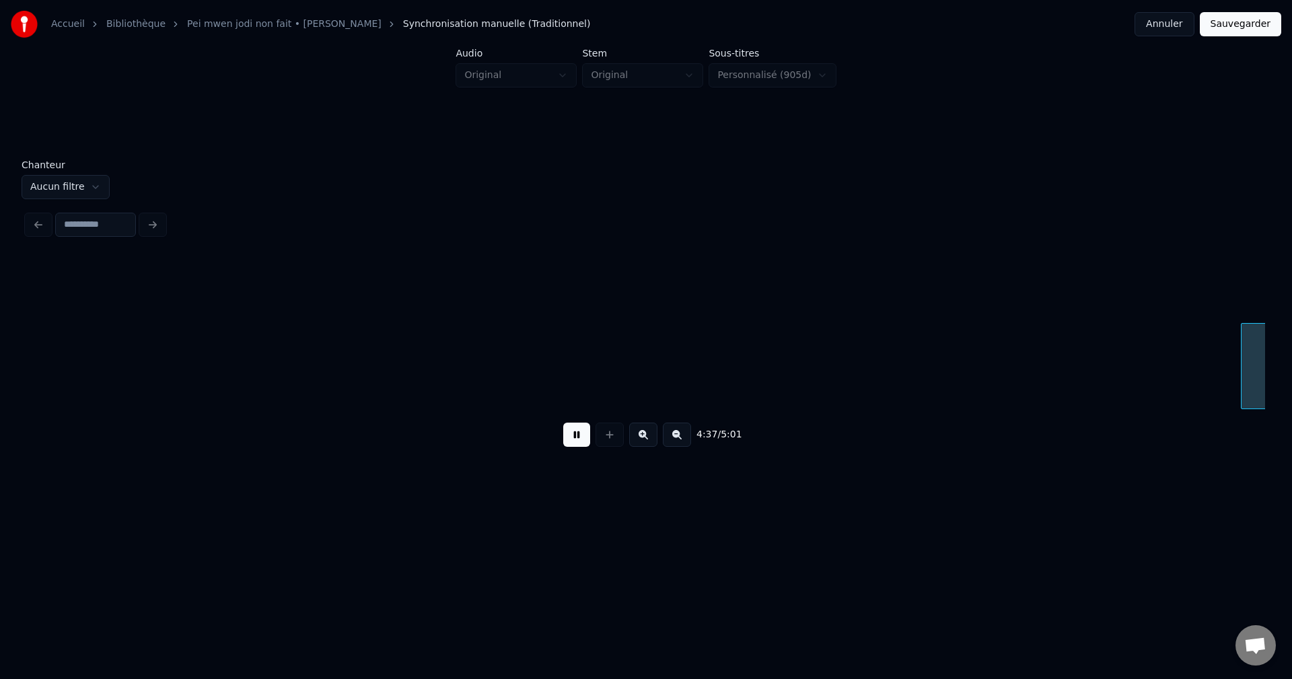
scroll to position [0, 56084]
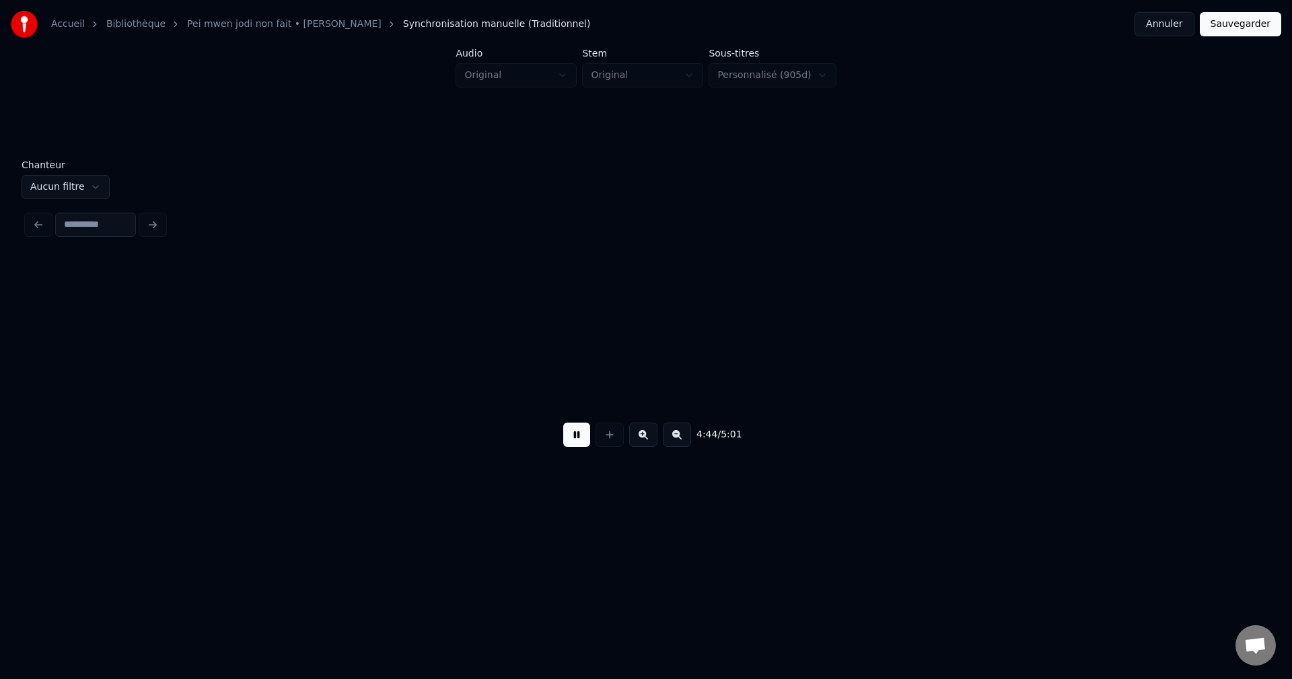
scroll to position [0, 57324]
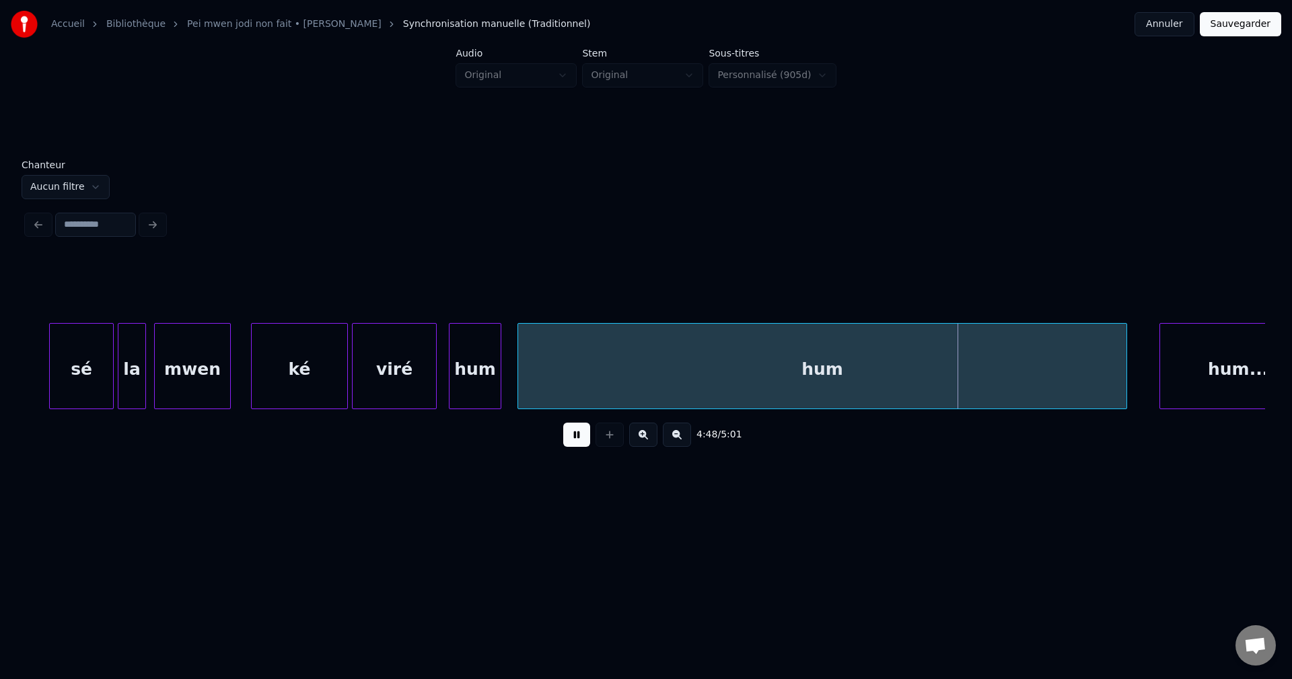
click at [485, 367] on div "hum" at bounding box center [475, 370] width 51 height 92
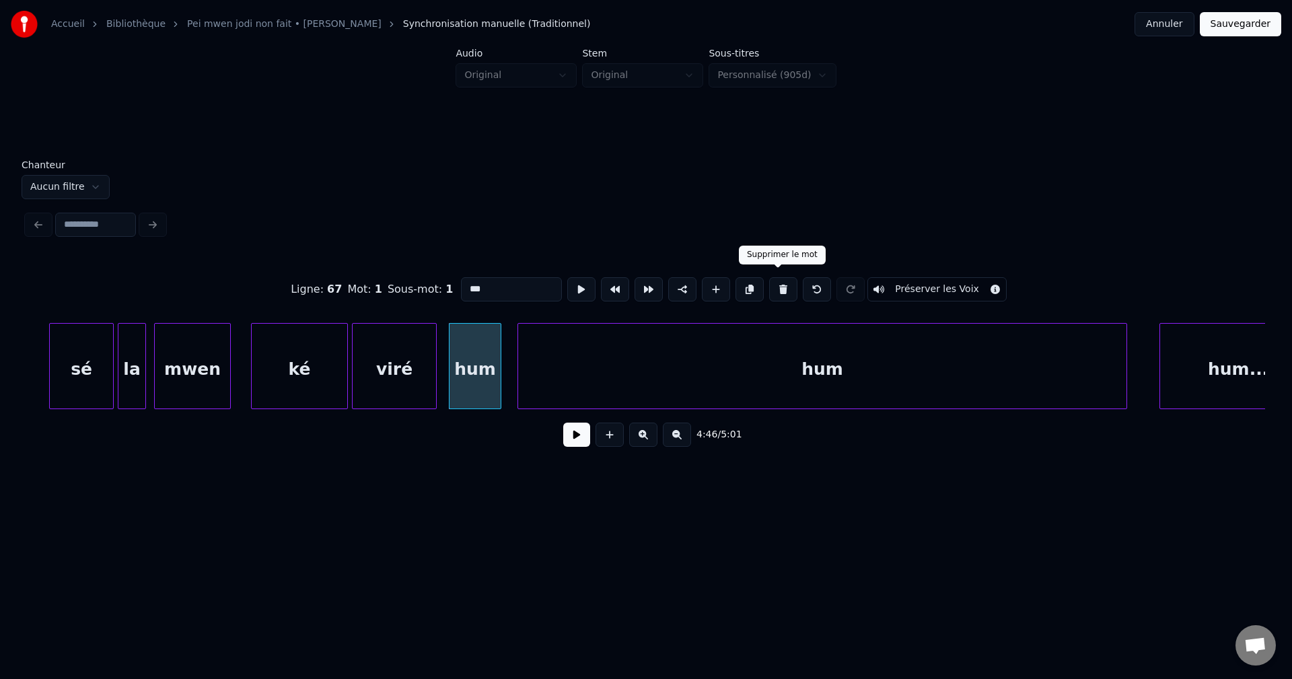
click at [773, 285] on button at bounding box center [783, 289] width 28 height 24
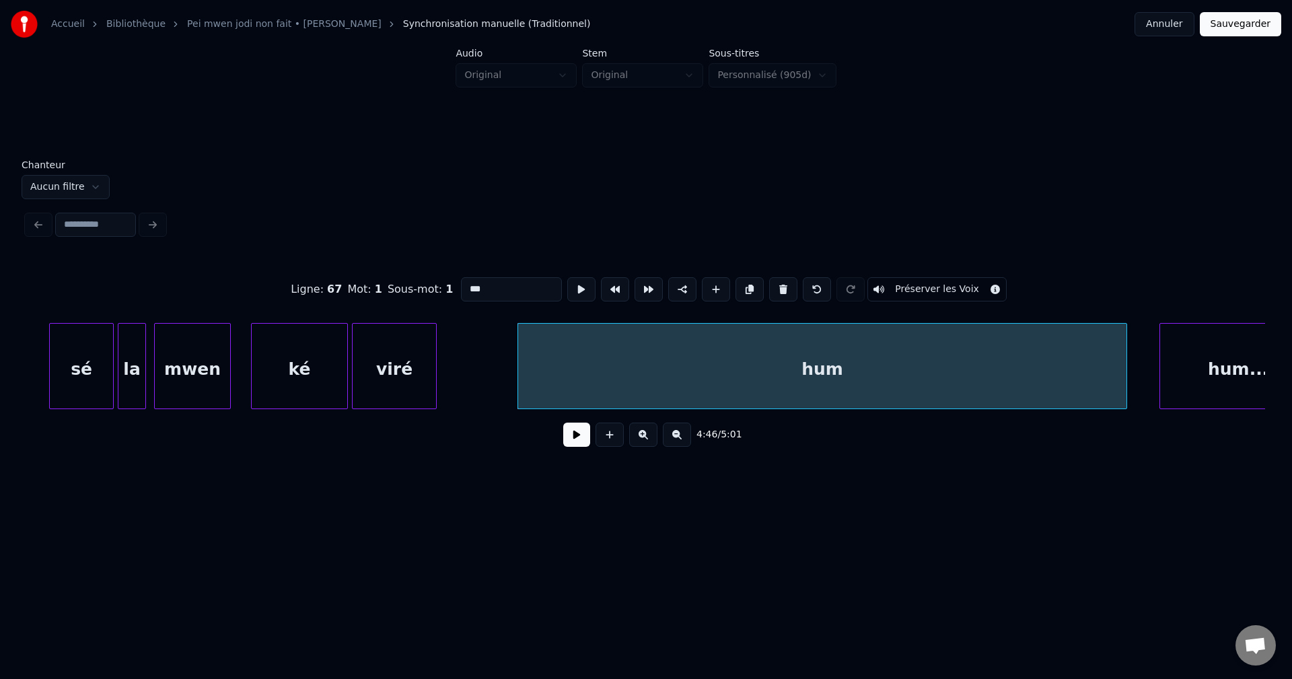
click at [588, 383] on div "hum" at bounding box center [822, 370] width 608 height 92
click at [779, 279] on button at bounding box center [783, 289] width 28 height 24
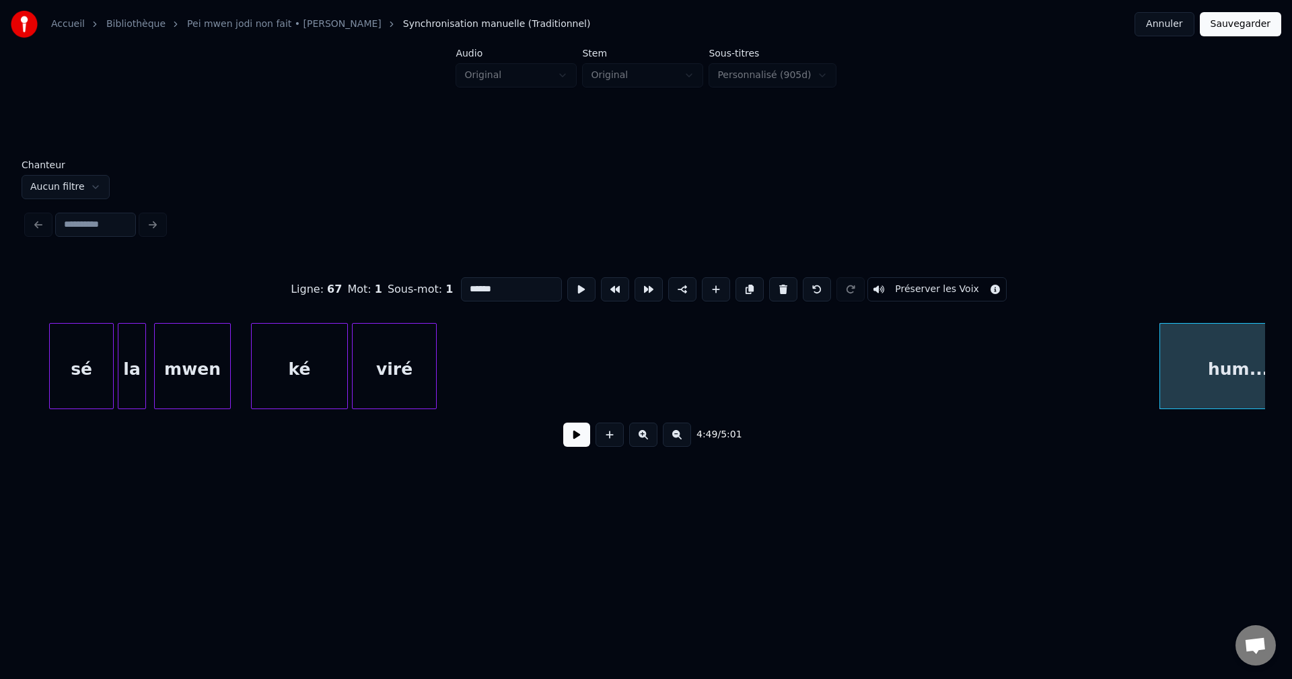
click at [398, 389] on div "viré" at bounding box center [394, 370] width 83 height 92
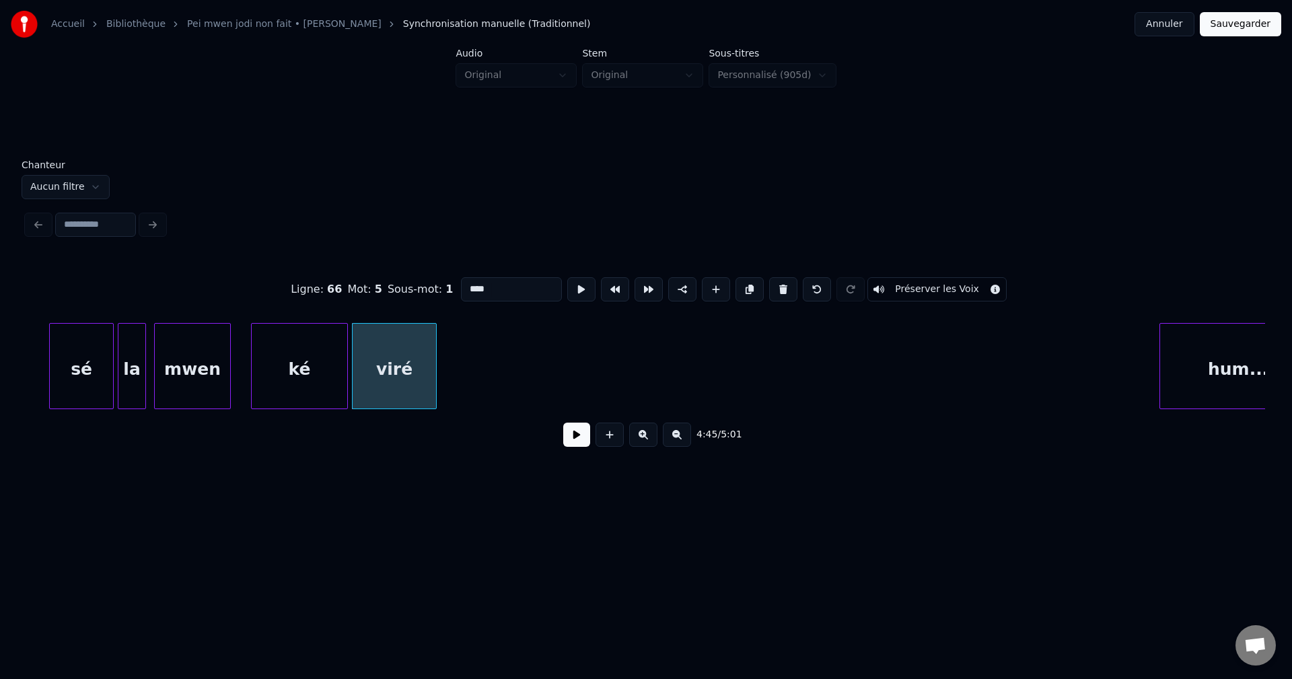
click at [524, 290] on input "****" at bounding box center [511, 289] width 101 height 24
type input "*******"
click at [577, 447] on button at bounding box center [576, 435] width 27 height 24
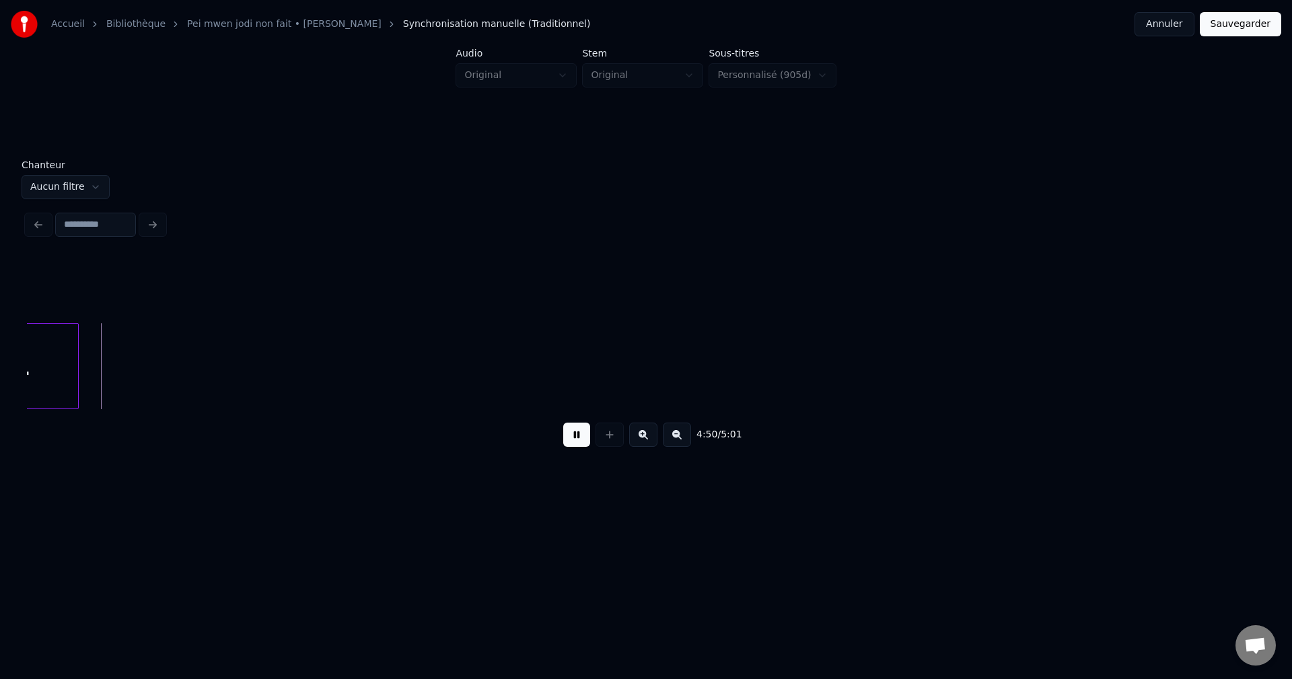
scroll to position [0, 57649]
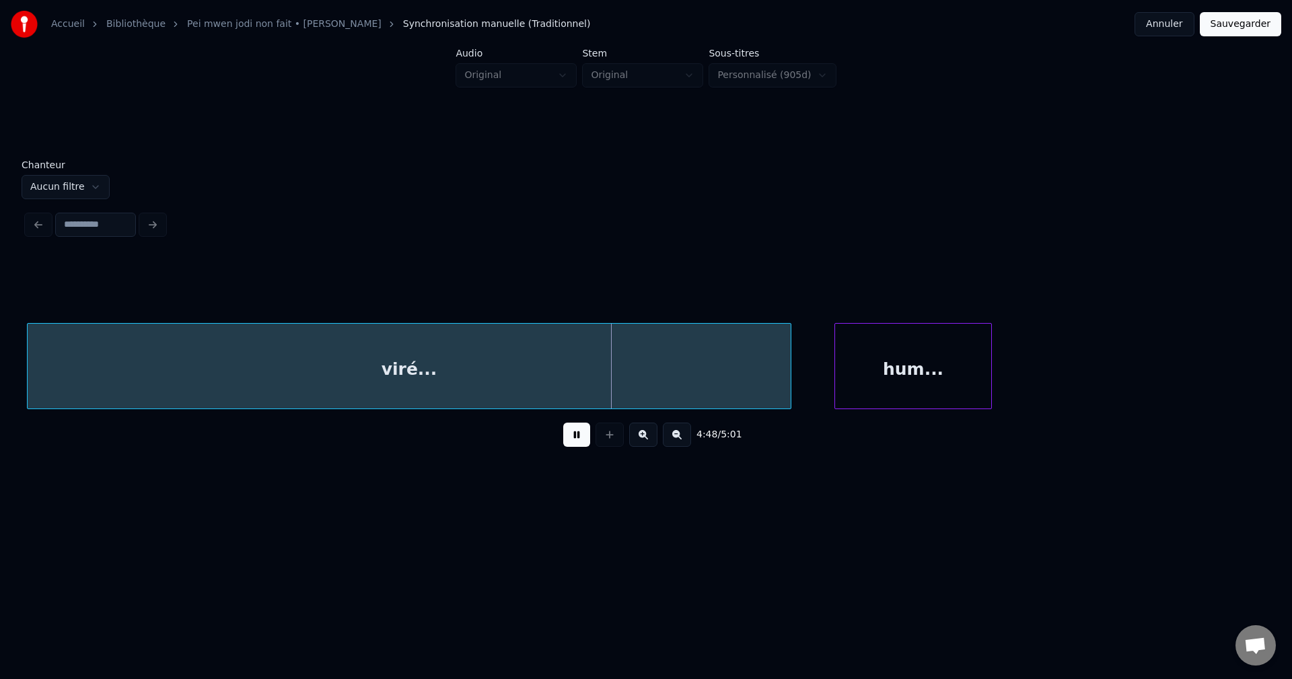
click at [877, 369] on div "hum..." at bounding box center [913, 370] width 156 height 92
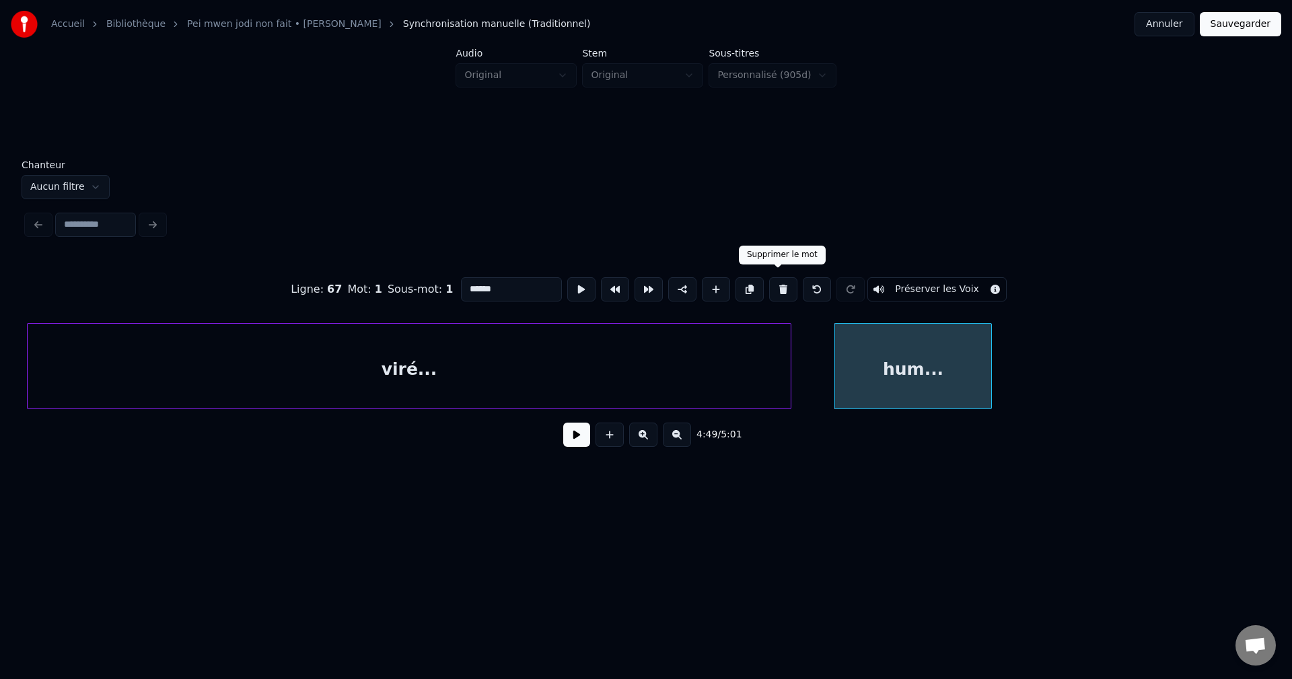
click at [783, 279] on button at bounding box center [783, 289] width 28 height 24
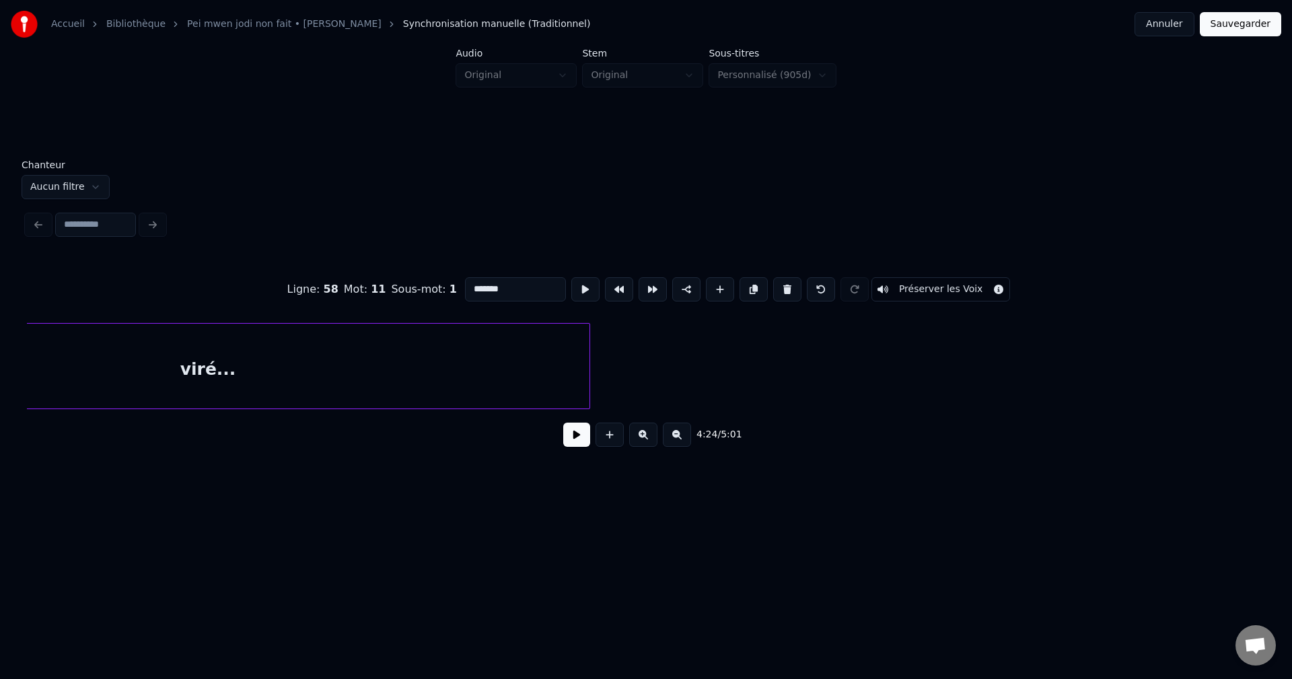
click at [478, 380] on div "viré..." at bounding box center [207, 370] width 763 height 92
type input "*******"
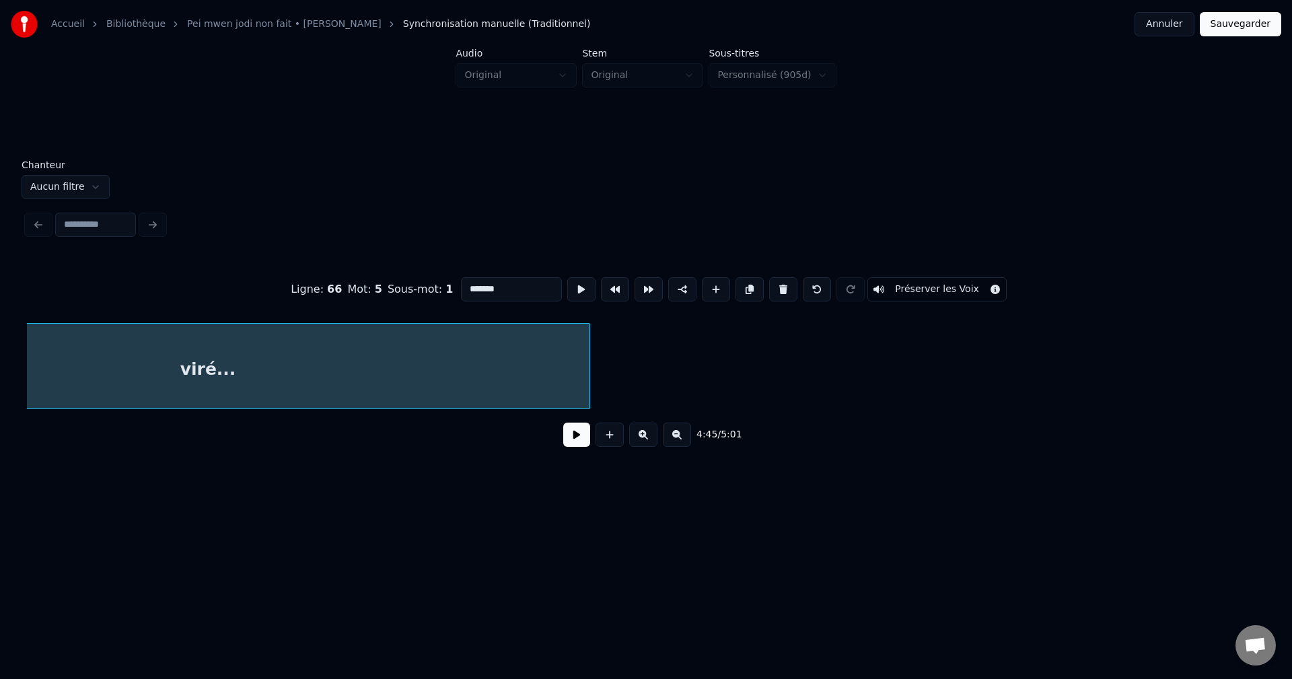
scroll to position [0, 57649]
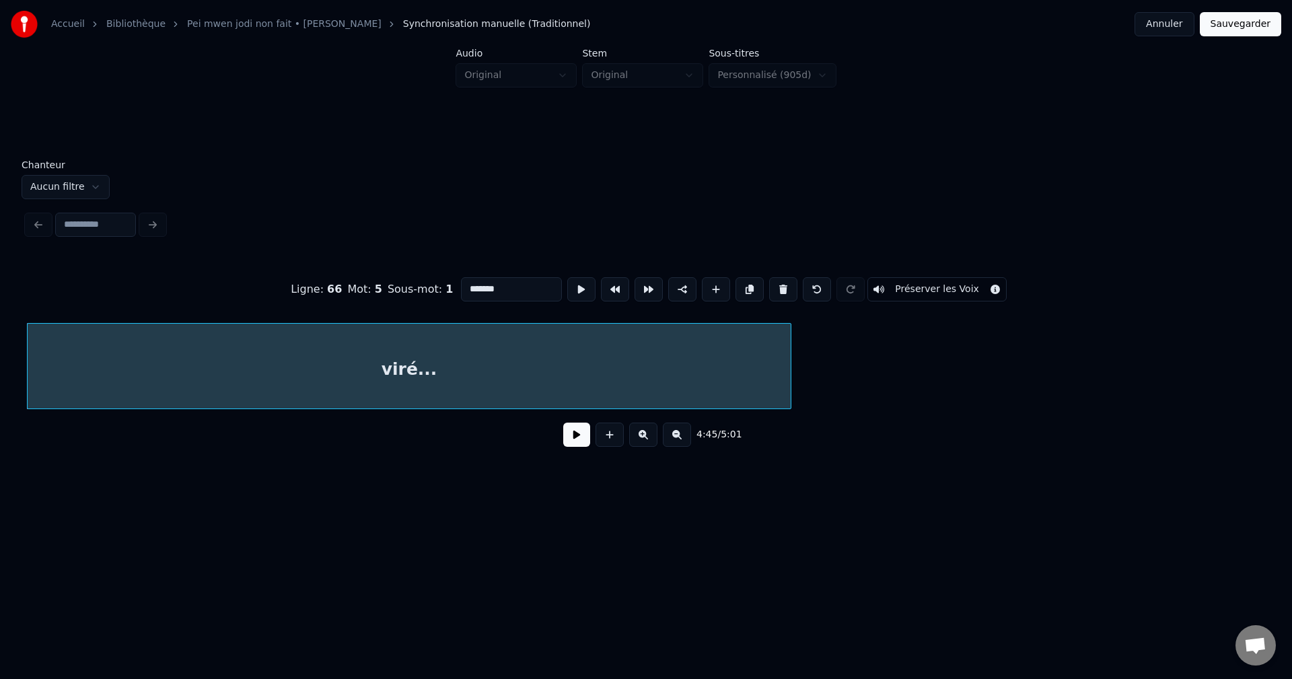
click at [572, 442] on button at bounding box center [576, 435] width 27 height 24
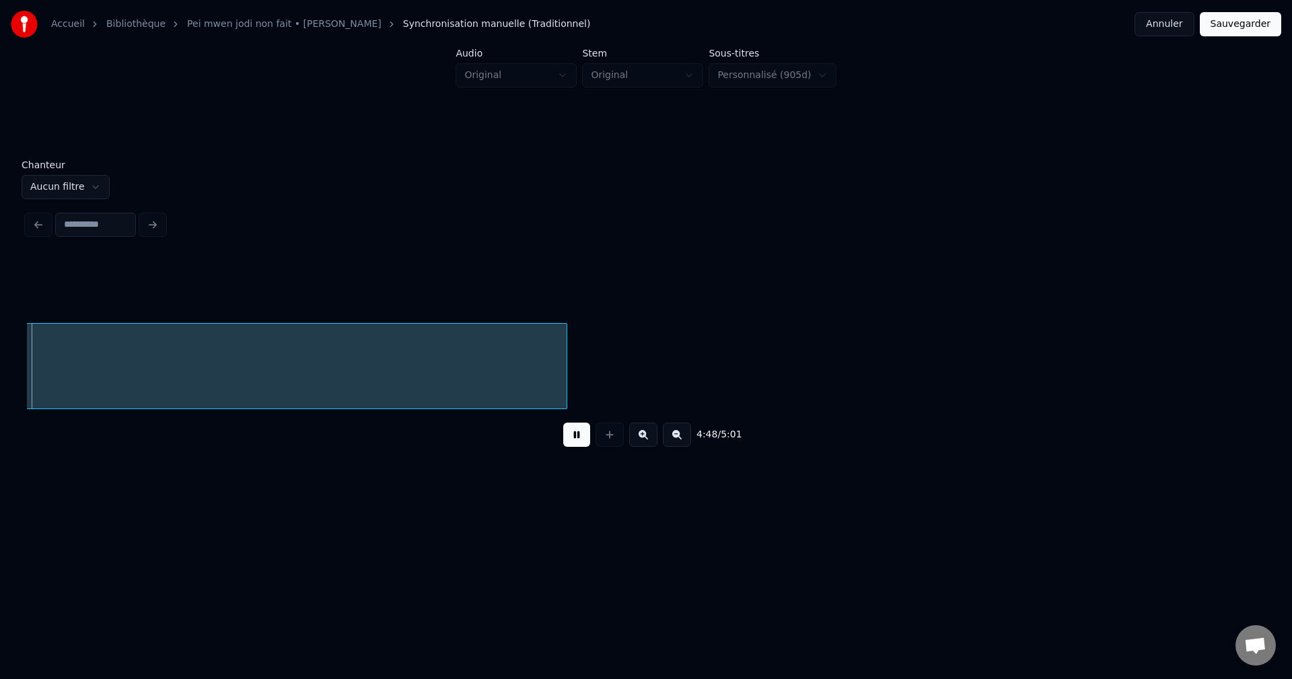
scroll to position [0, 58282]
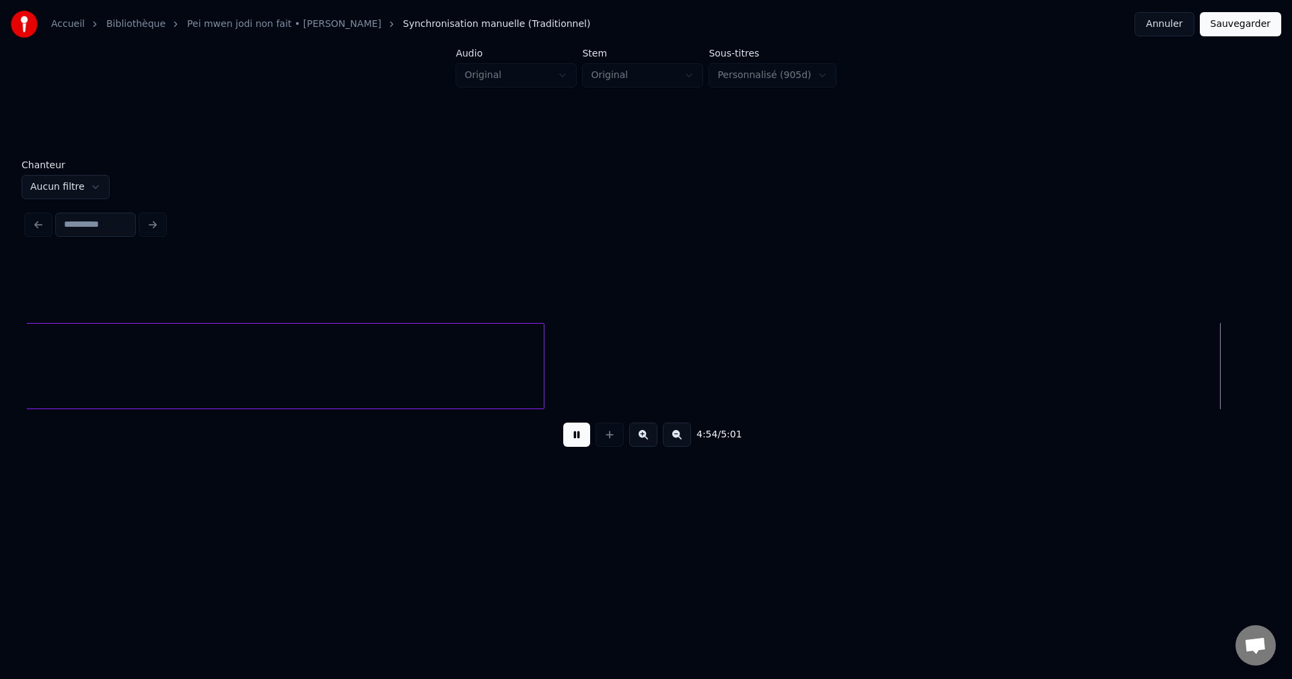
drag, startPoint x: 547, startPoint y: 368, endPoint x: 618, endPoint y: 370, distance: 70.7
click at [754, 367] on div at bounding box center [754, 366] width 4 height 85
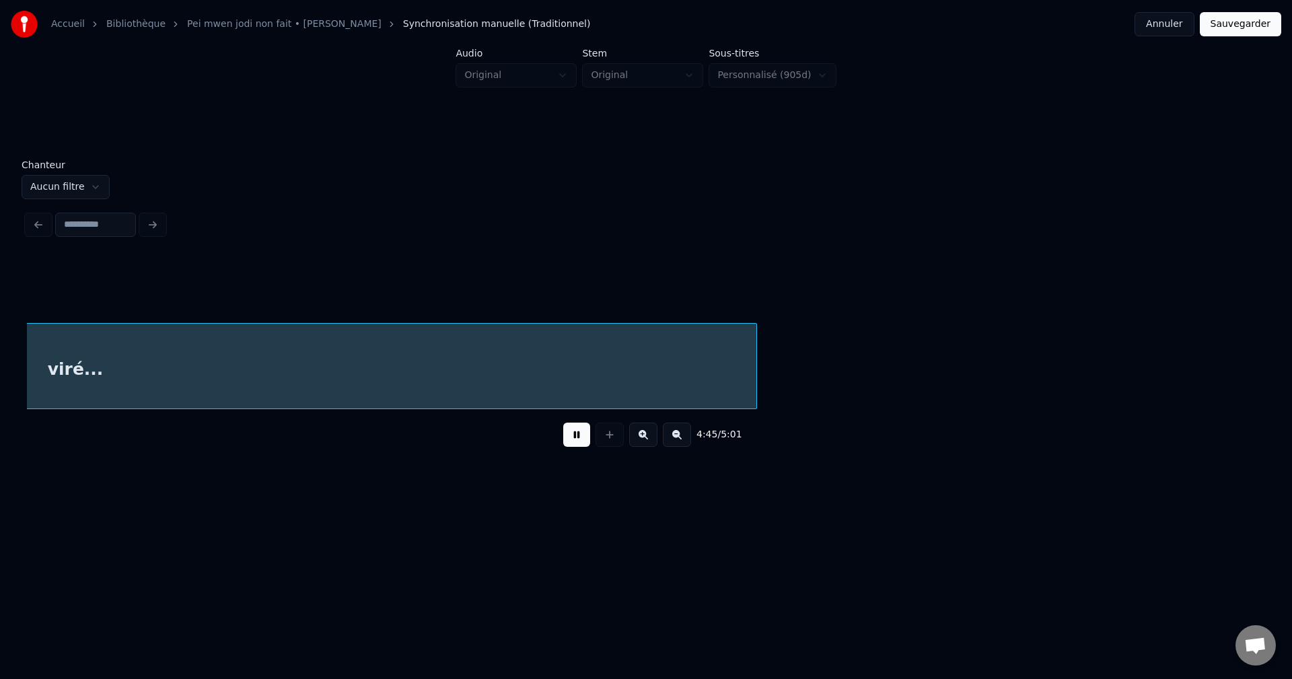
scroll to position [0, 57649]
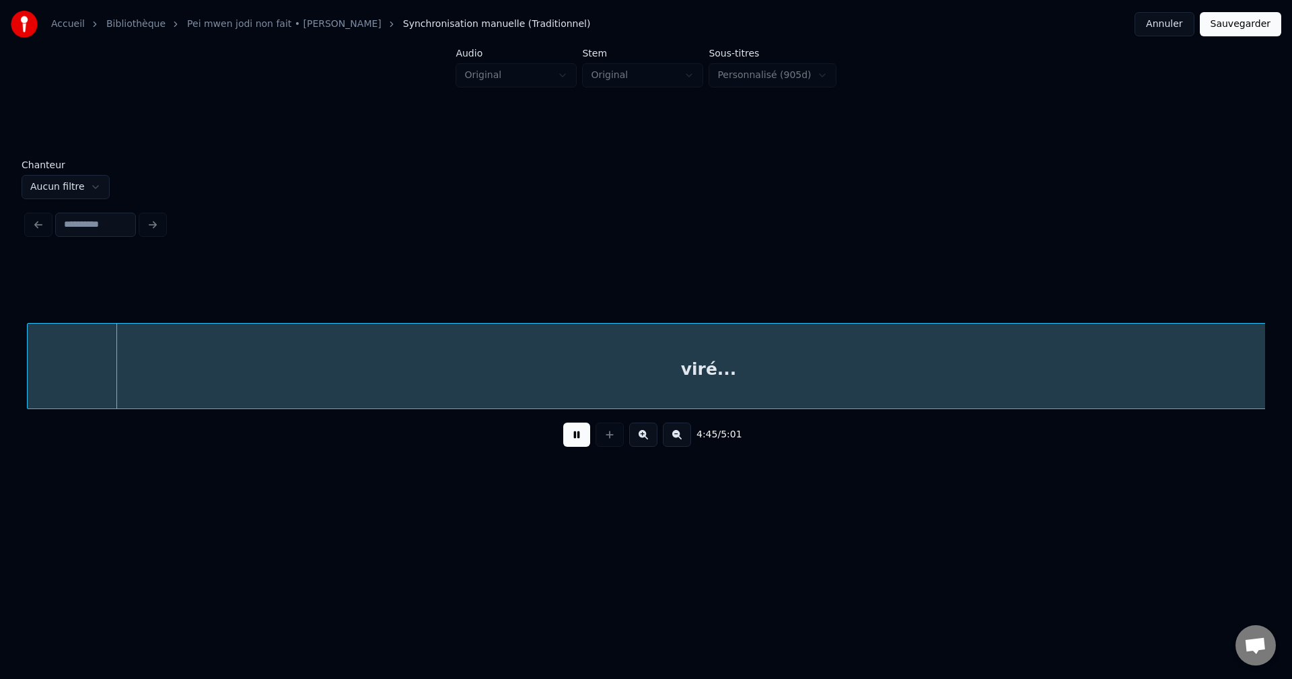
click at [719, 368] on div "viré..." at bounding box center [709, 370] width 1362 height 92
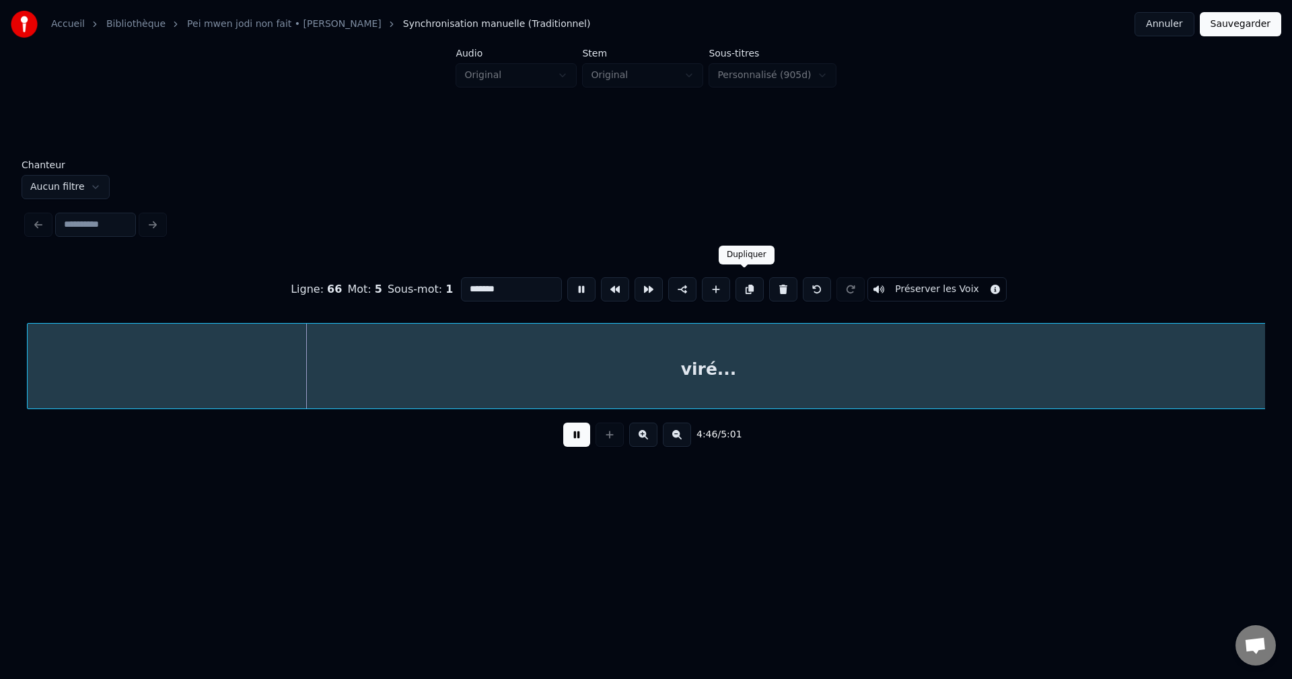
click at [744, 283] on button at bounding box center [750, 289] width 28 height 24
click at [703, 371] on div "viré..." at bounding box center [709, 370] width 1362 height 92
drag, startPoint x: 501, startPoint y: 277, endPoint x: 205, endPoint y: 297, distance: 296.7
click at [211, 304] on div "Ligne : 66 Mot : 5 Sous-mot : 1 ******* Préserver les Voix" at bounding box center [646, 289] width 1238 height 67
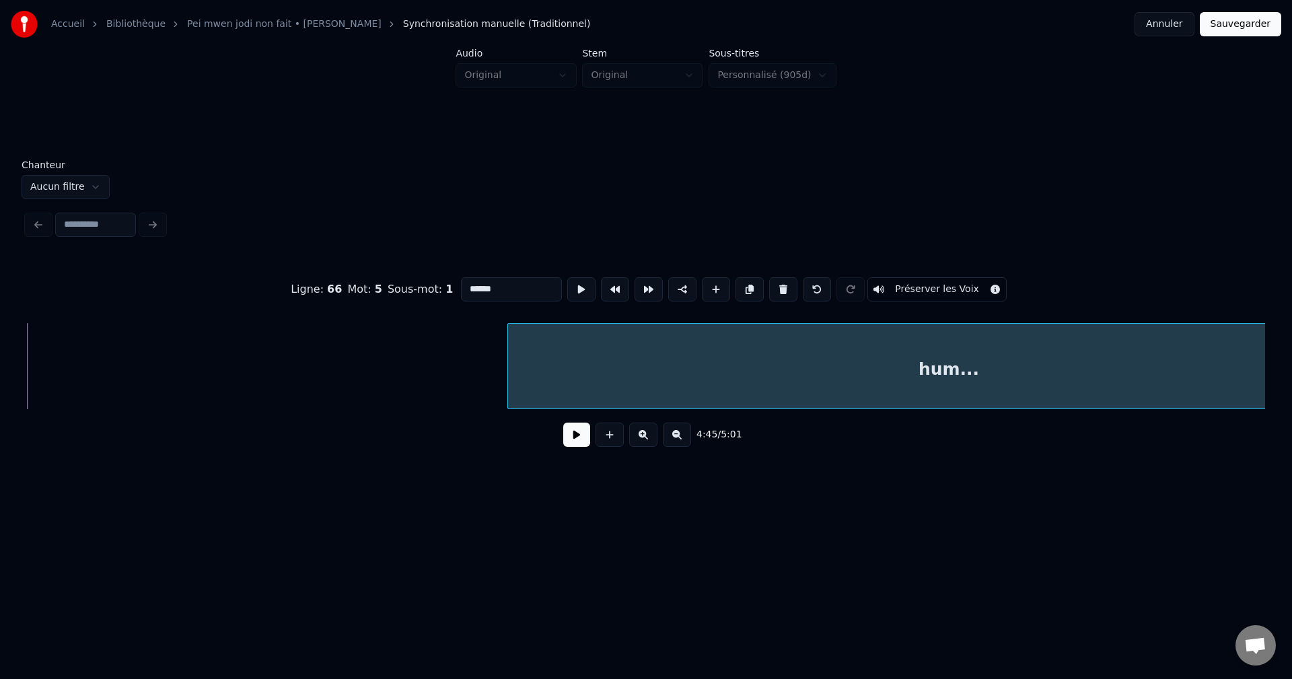
click at [511, 387] on div at bounding box center [510, 366] width 4 height 85
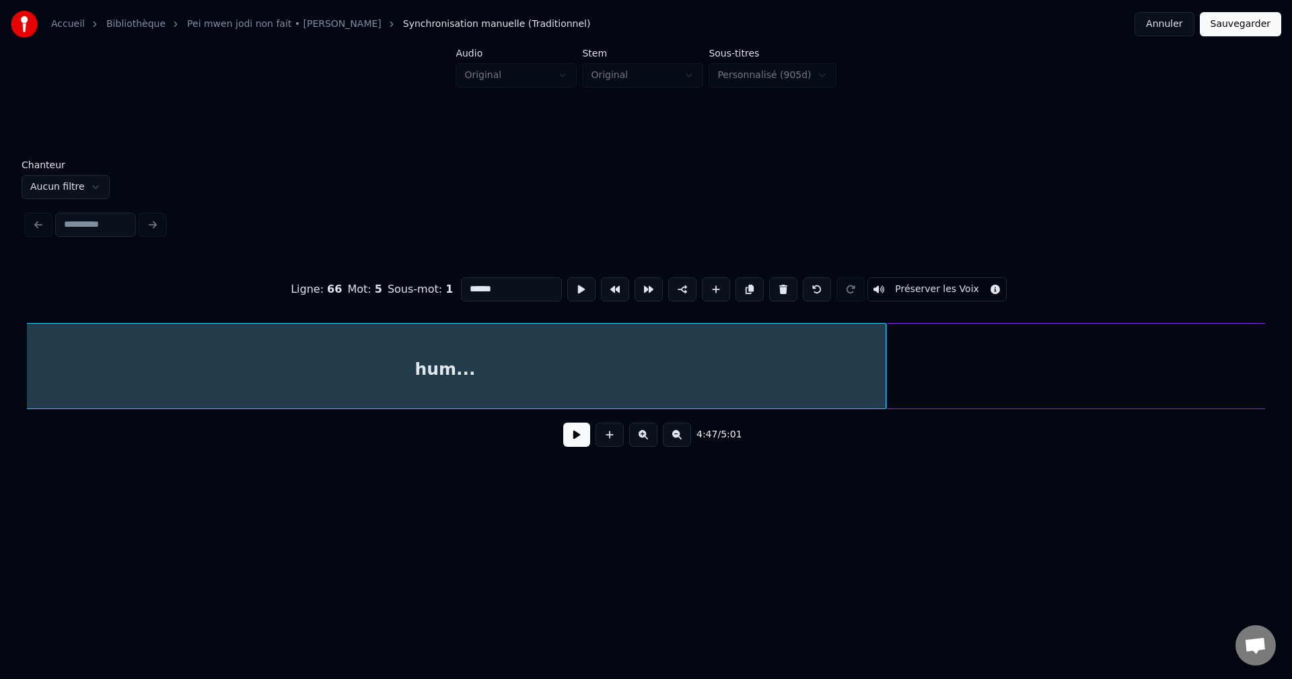
scroll to position [0, 57985]
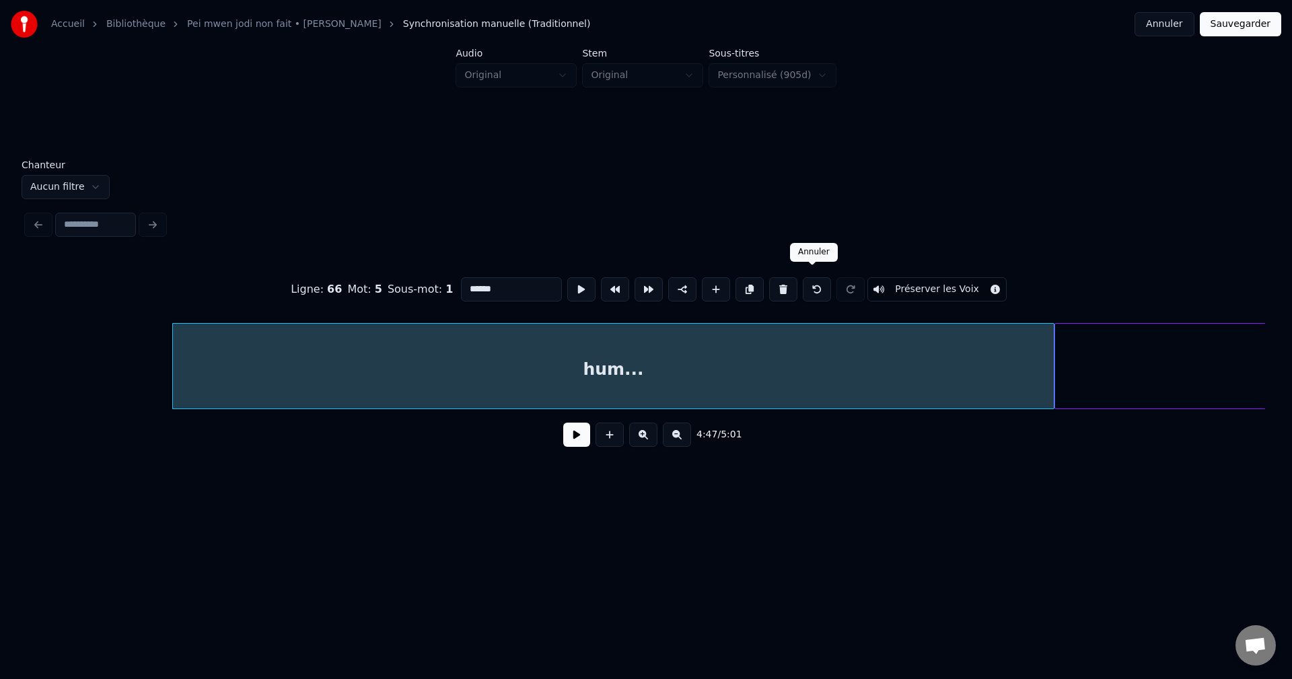
type input "******"
click at [807, 279] on button at bounding box center [817, 289] width 28 height 24
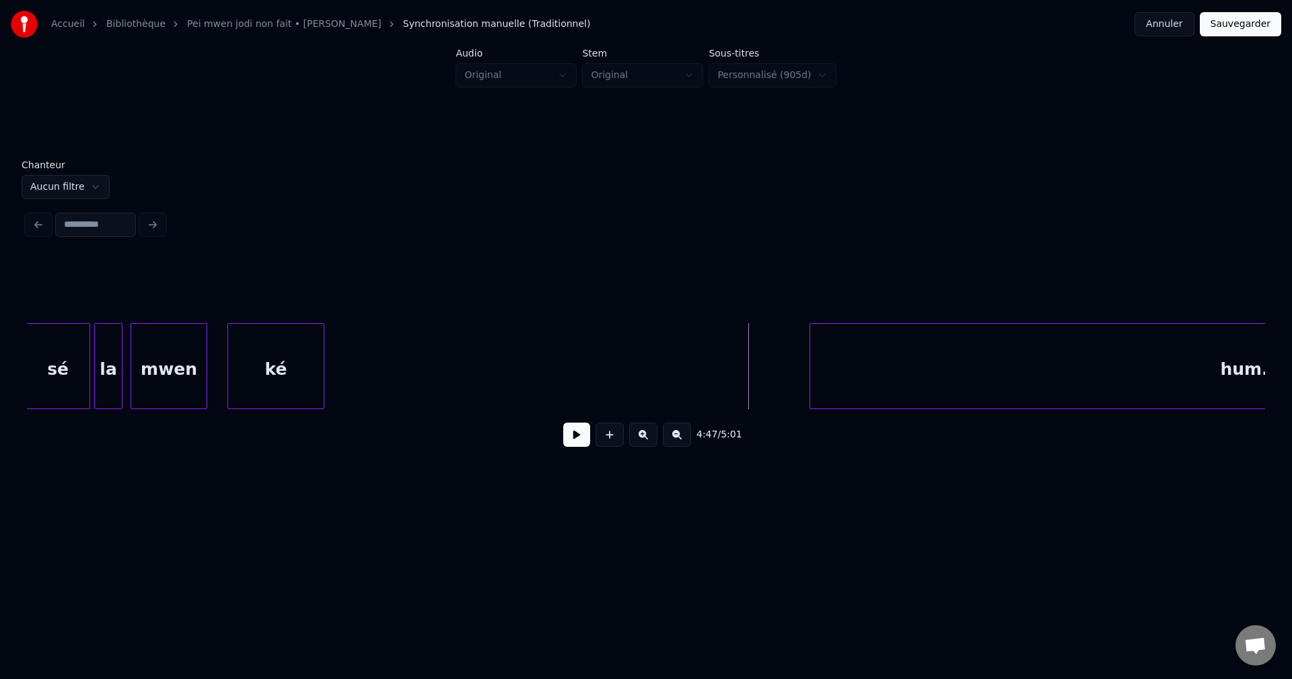
scroll to position [0, 57339]
click at [277, 362] on div "ké" at bounding box center [285, 370] width 96 height 92
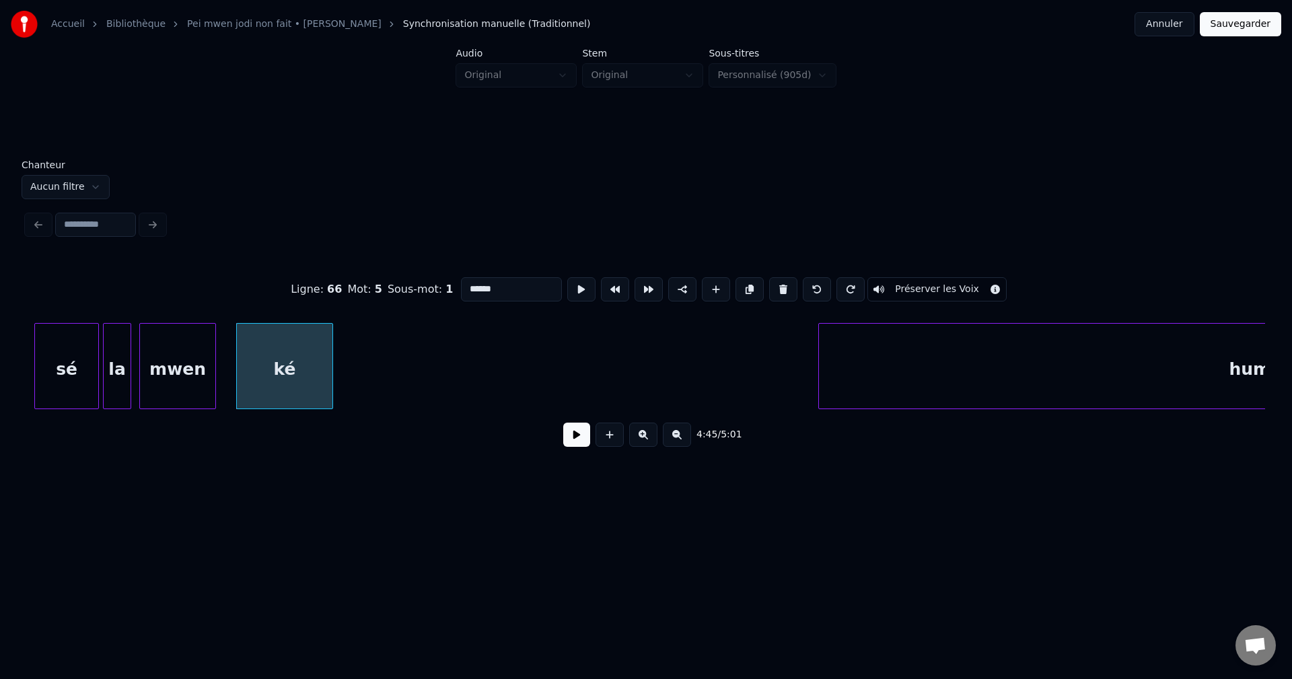
type input "**"
click at [568, 437] on button at bounding box center [576, 435] width 27 height 24
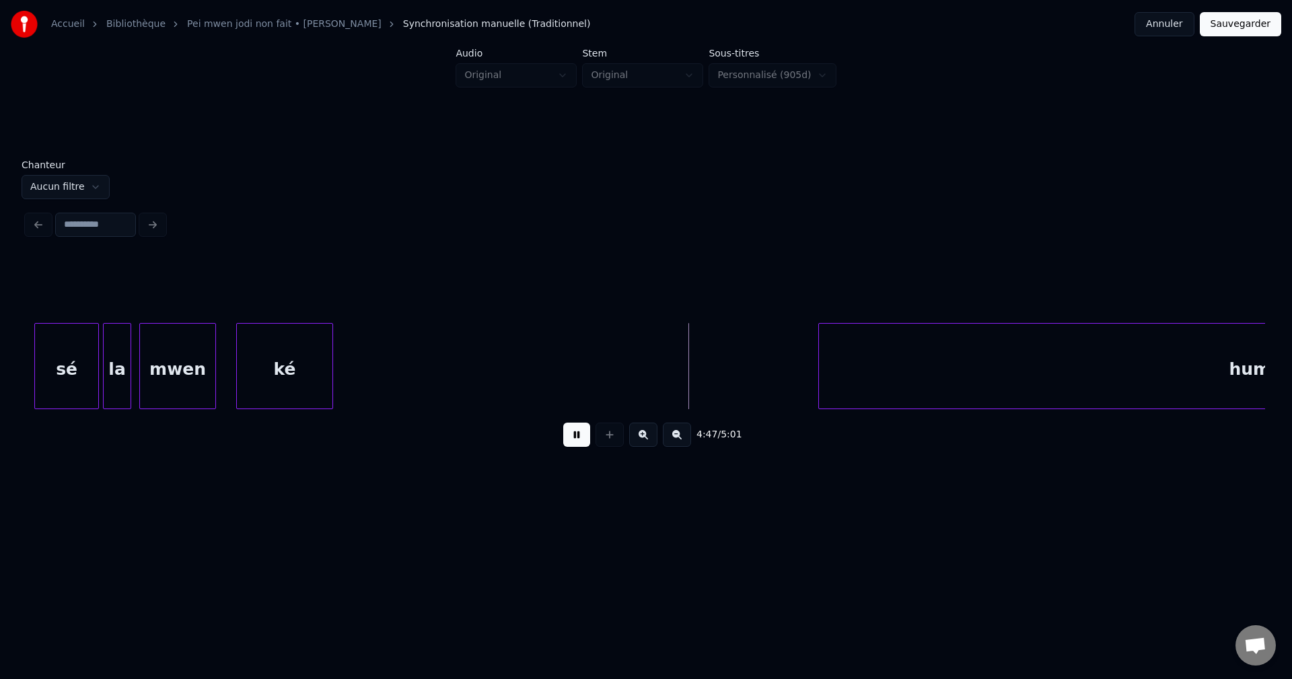
click at [292, 360] on div "ké" at bounding box center [285, 370] width 96 height 92
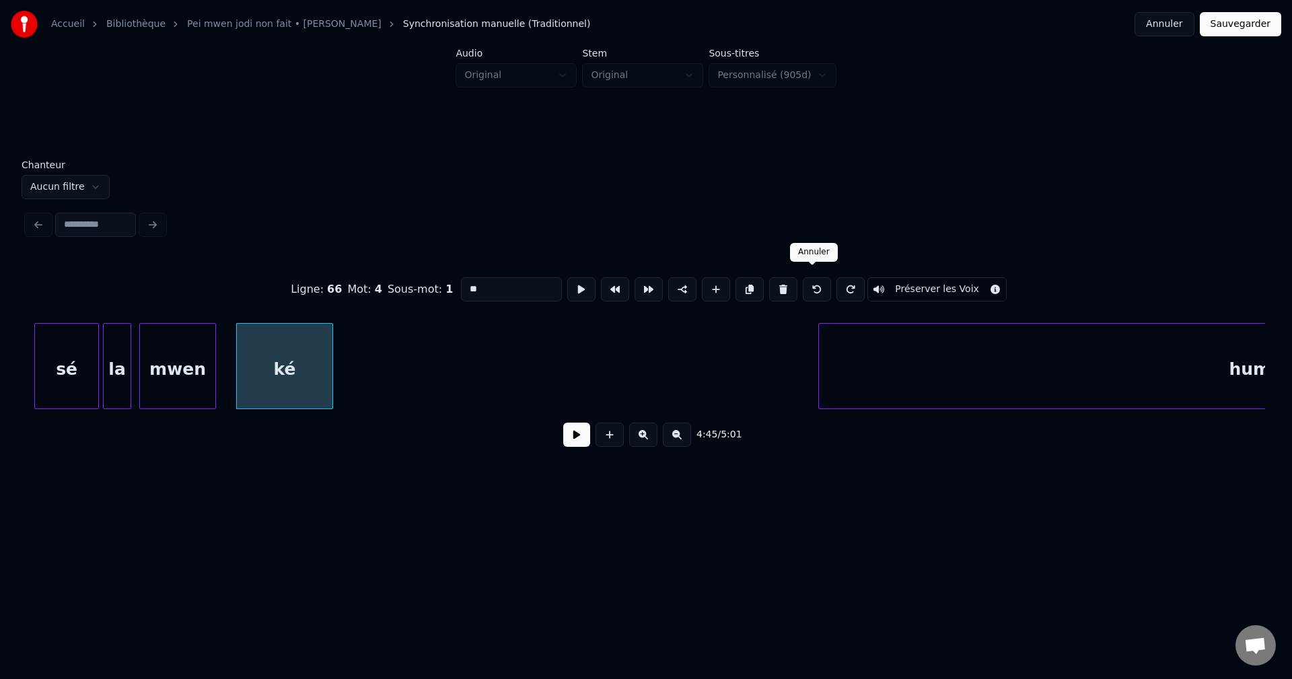
click at [813, 285] on button at bounding box center [817, 289] width 28 height 24
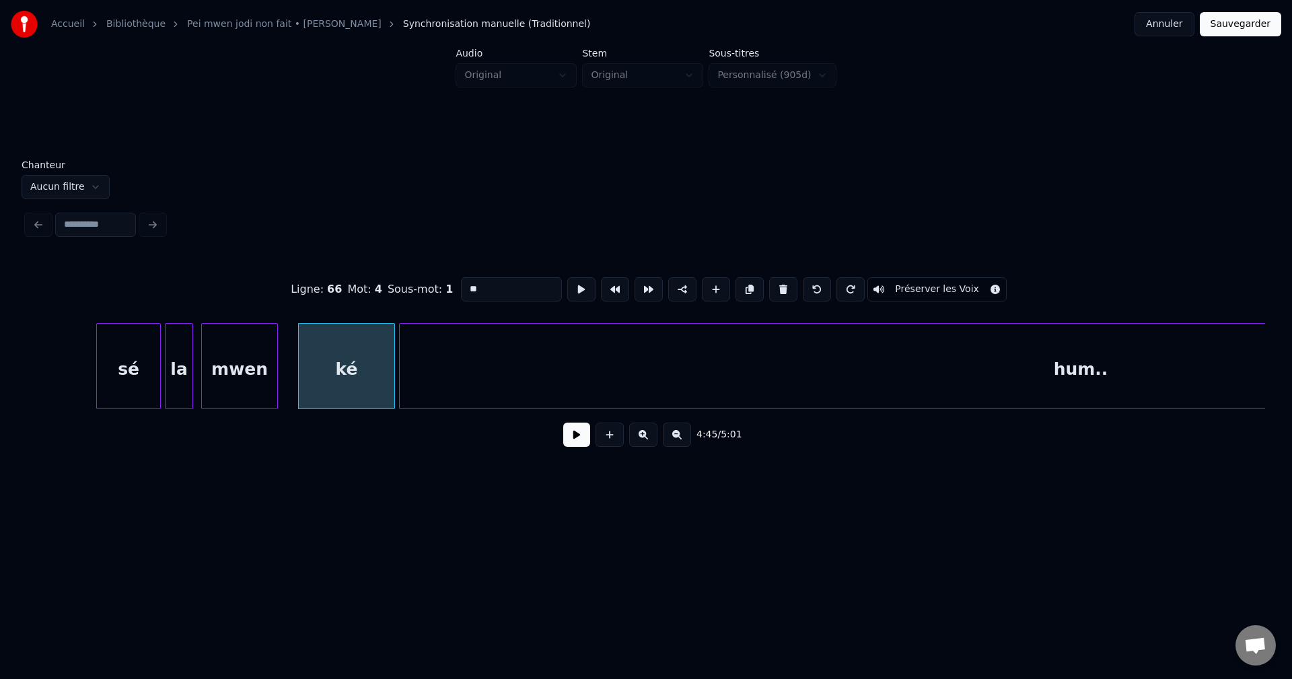
scroll to position [0, 57142]
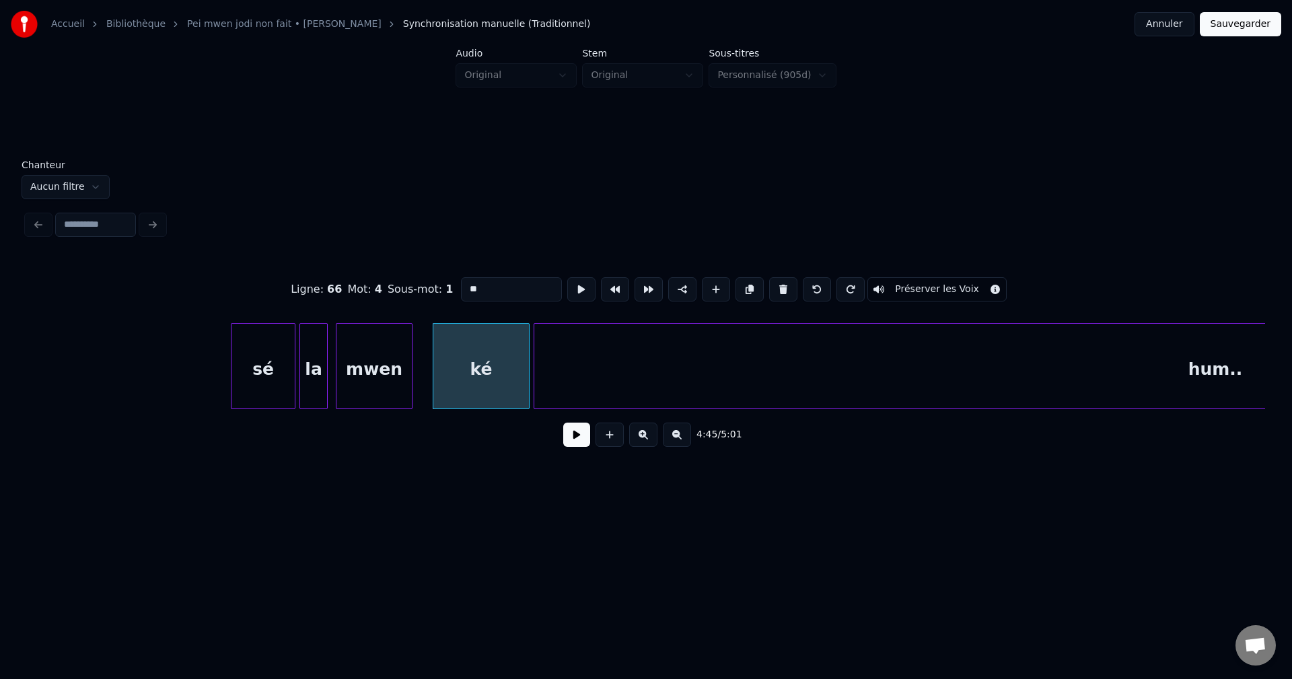
click at [931, 378] on div "hum.." at bounding box center [1215, 370] width 1362 height 92
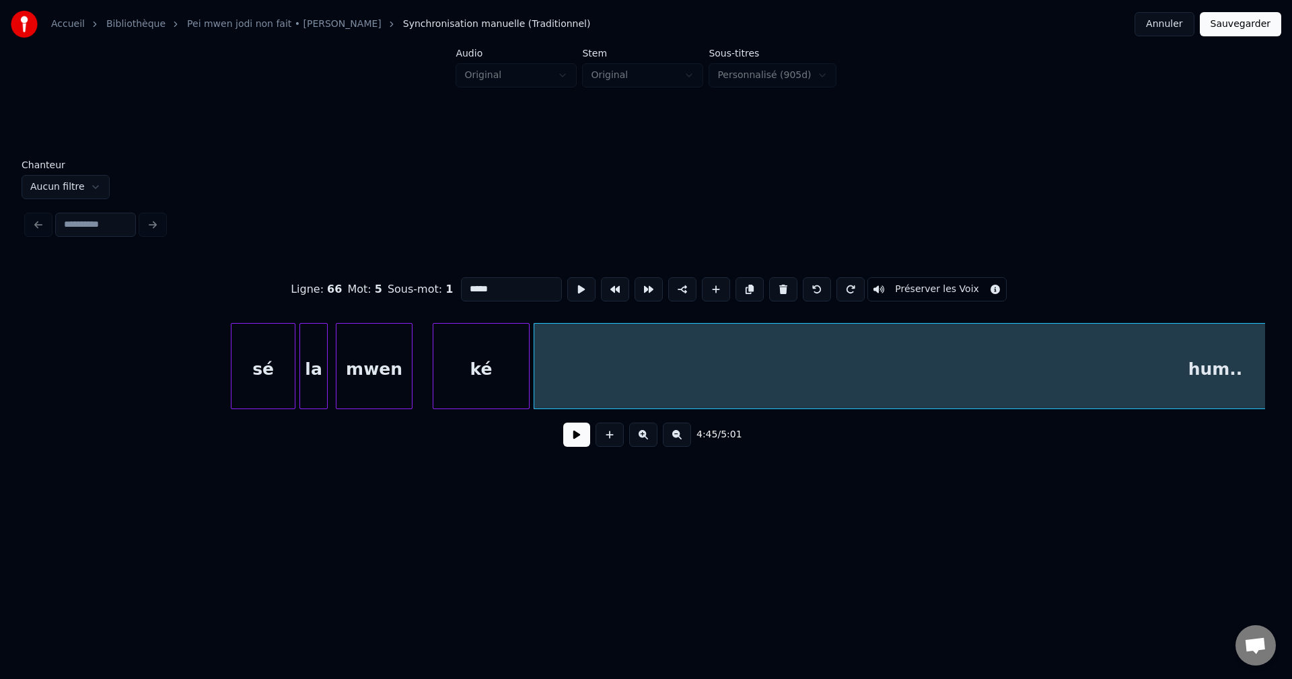
click at [453, 378] on div "ké" at bounding box center [481, 370] width 96 height 92
type input "**"
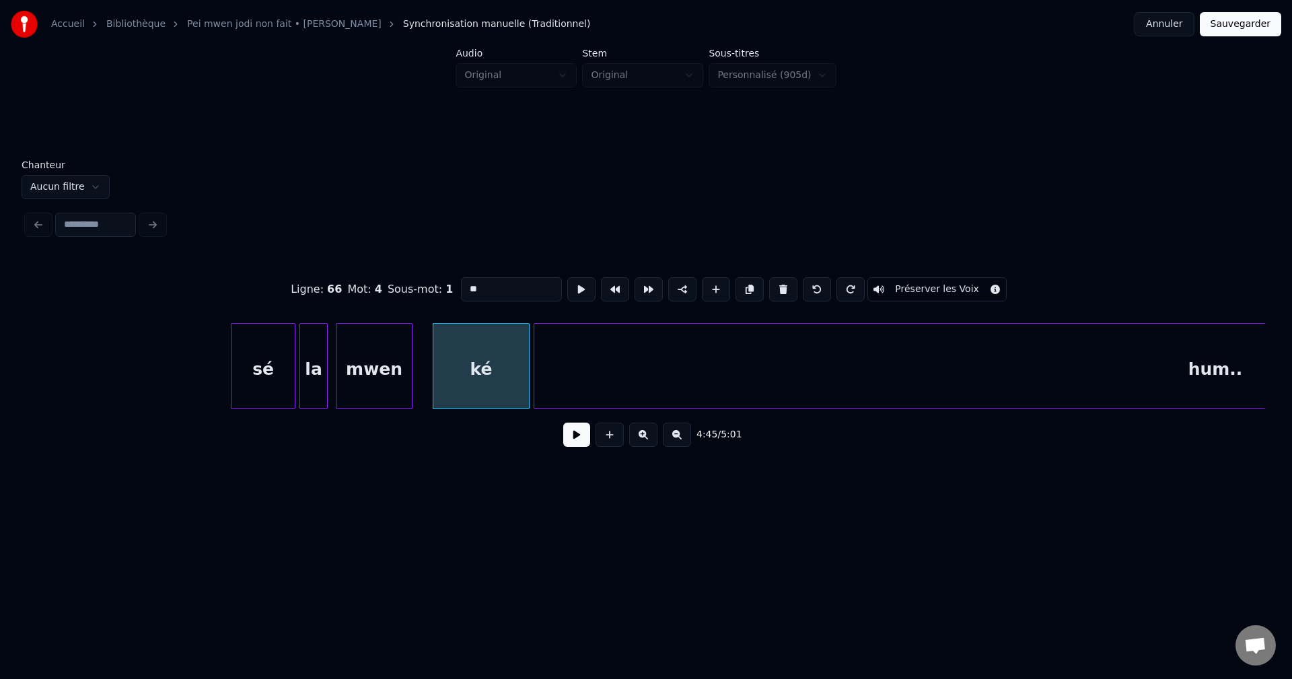
click at [579, 442] on button at bounding box center [576, 435] width 27 height 24
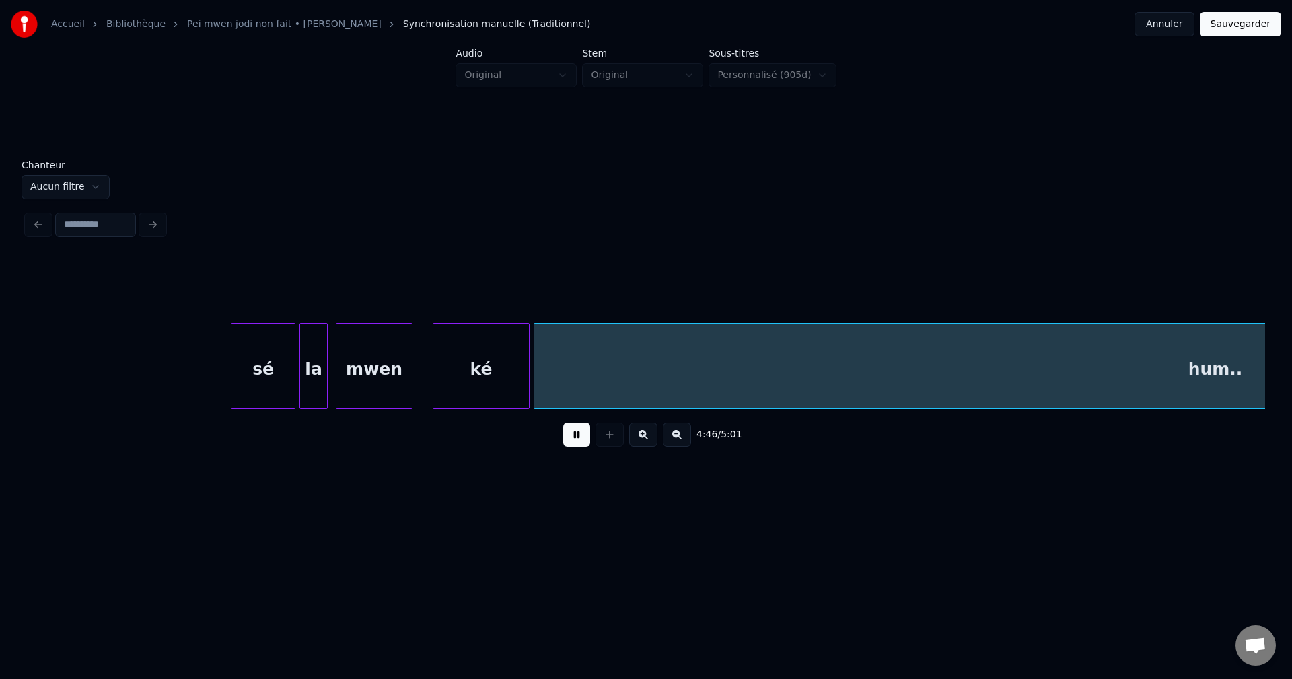
click at [672, 380] on div "hum.." at bounding box center [1215, 370] width 1362 height 92
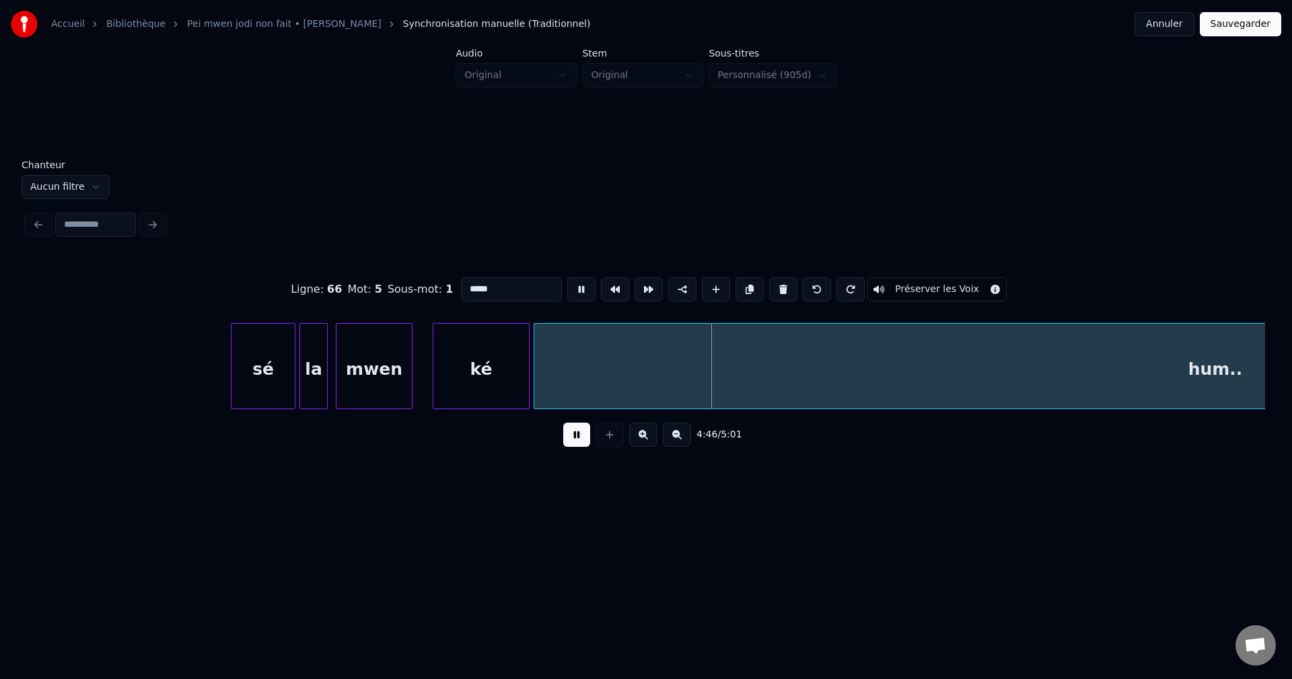
drag, startPoint x: 506, startPoint y: 287, endPoint x: 135, endPoint y: 287, distance: 371.5
click at [135, 287] on div "Ligne : 66 Mot : 5 Sous-mot : 1 ***** Préserver les Voix" at bounding box center [646, 289] width 1238 height 67
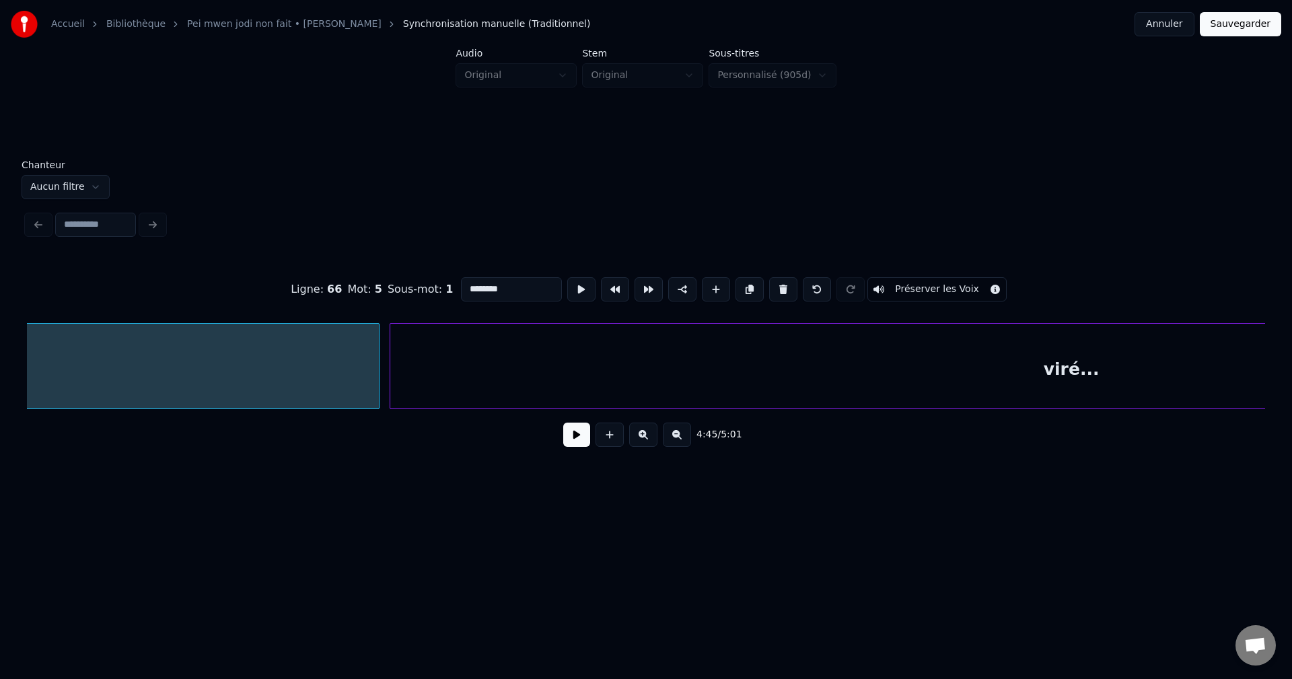
scroll to position [0, 58693]
click at [584, 384] on div "viré..." at bounding box center [1038, 370] width 1362 height 92
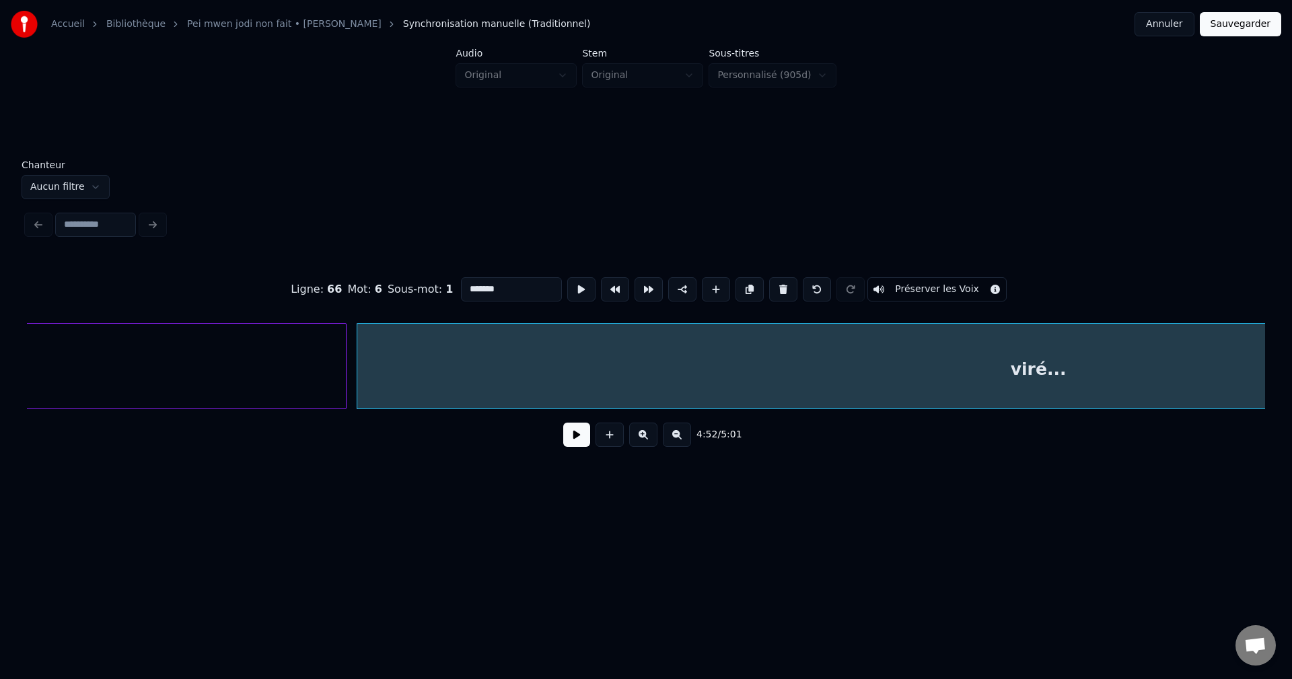
type input "*******"
click at [582, 447] on button at bounding box center [576, 435] width 27 height 24
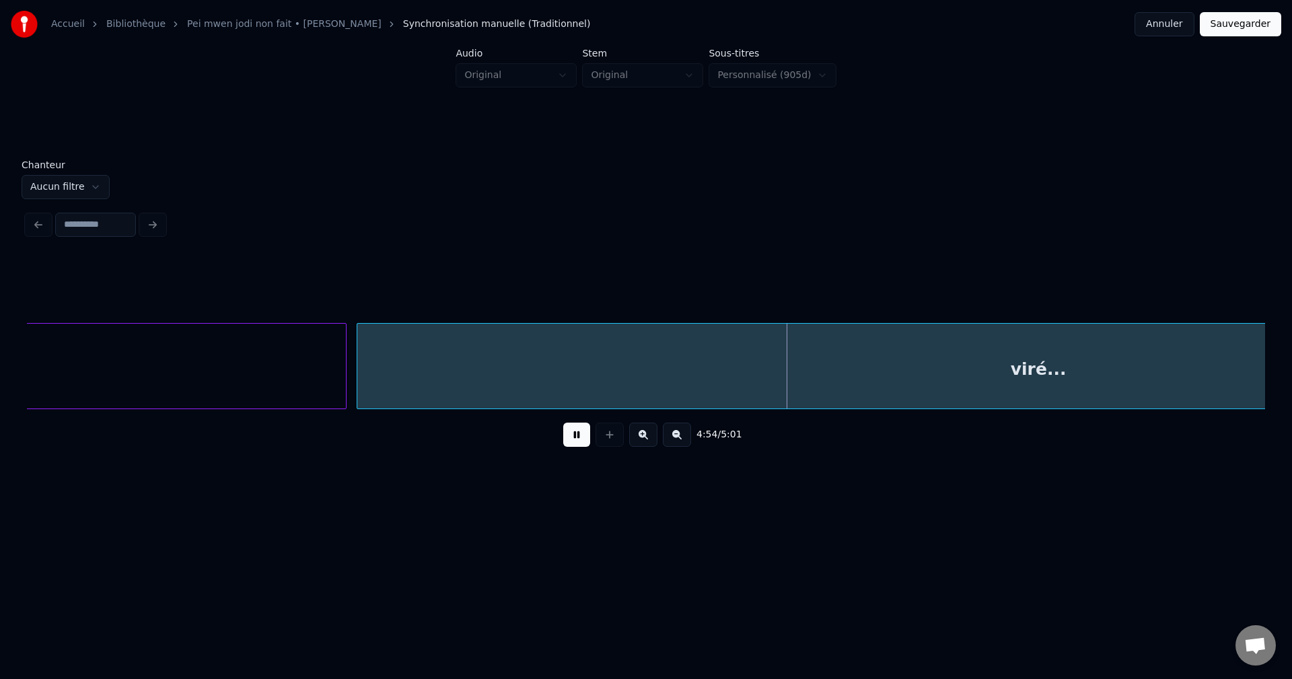
click at [542, 380] on div "viré..." at bounding box center [1038, 370] width 1362 height 92
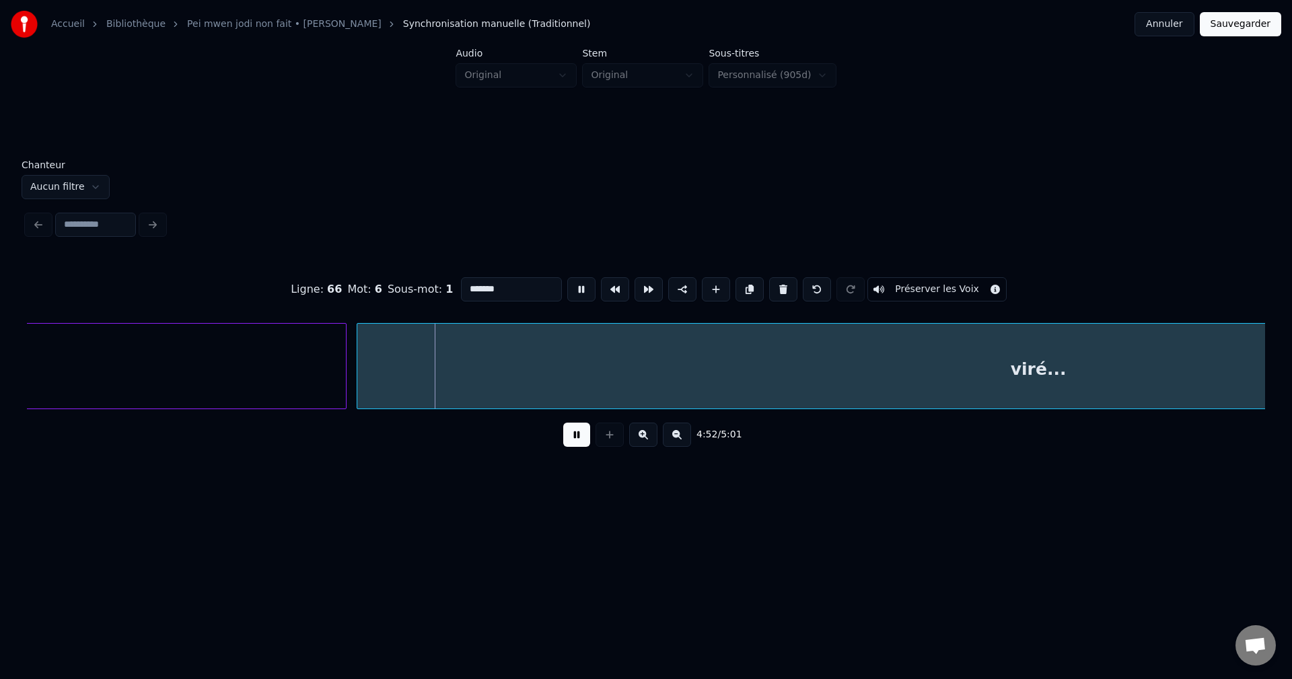
drag, startPoint x: 499, startPoint y: 286, endPoint x: 221, endPoint y: 286, distance: 277.3
click at [221, 286] on div "Ligne : 66 Mot : 6 Sous-mot : 1 ******* Préserver les Voix" at bounding box center [646, 289] width 1238 height 67
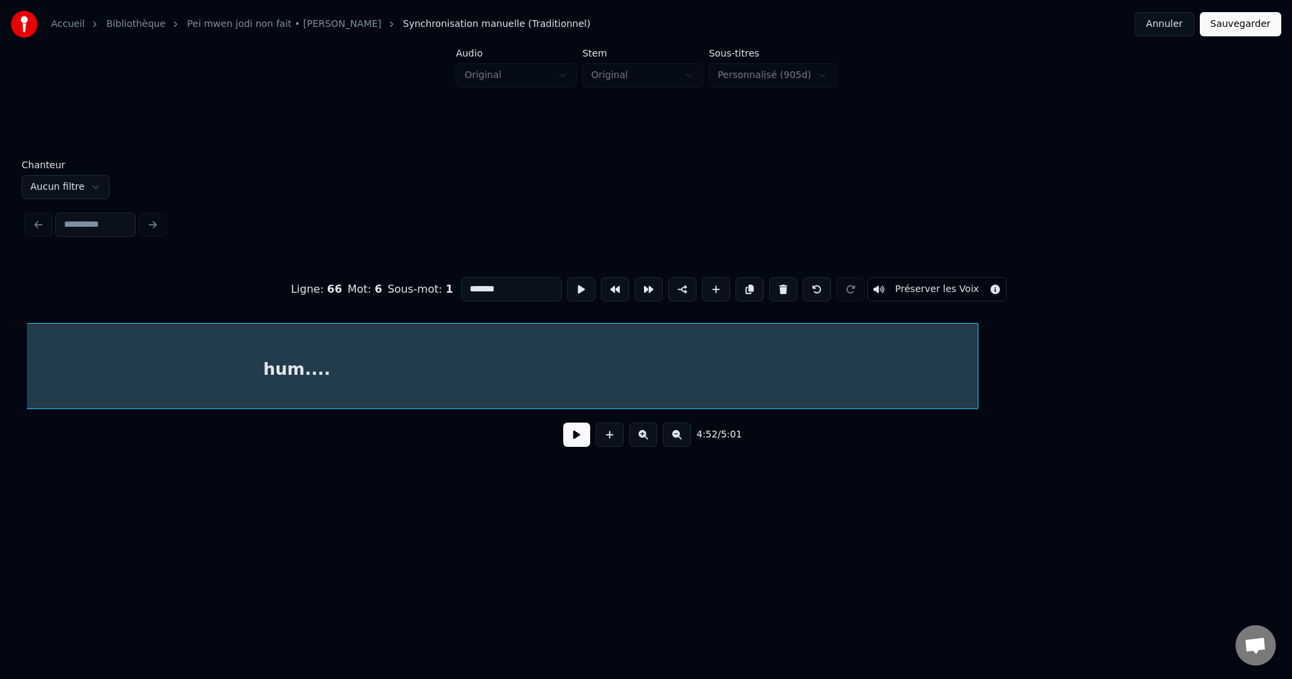
scroll to position [0, 59469]
click at [713, 387] on div "hum...." at bounding box center [262, 370] width 1362 height 92
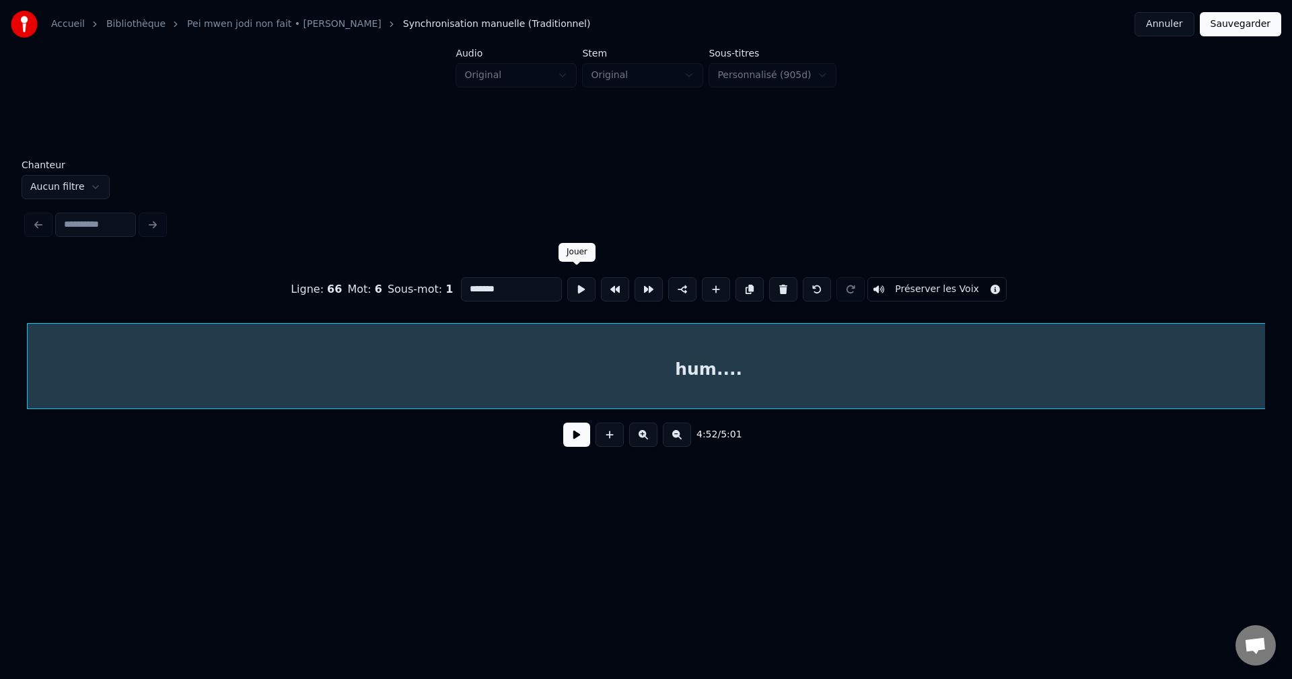
type input "*******"
drag, startPoint x: 567, startPoint y: 284, endPoint x: 575, endPoint y: 284, distance: 8.1
click at [570, 284] on button at bounding box center [581, 289] width 28 height 24
click at [1260, 27] on button "Sauvegarder" at bounding box center [1240, 24] width 81 height 24
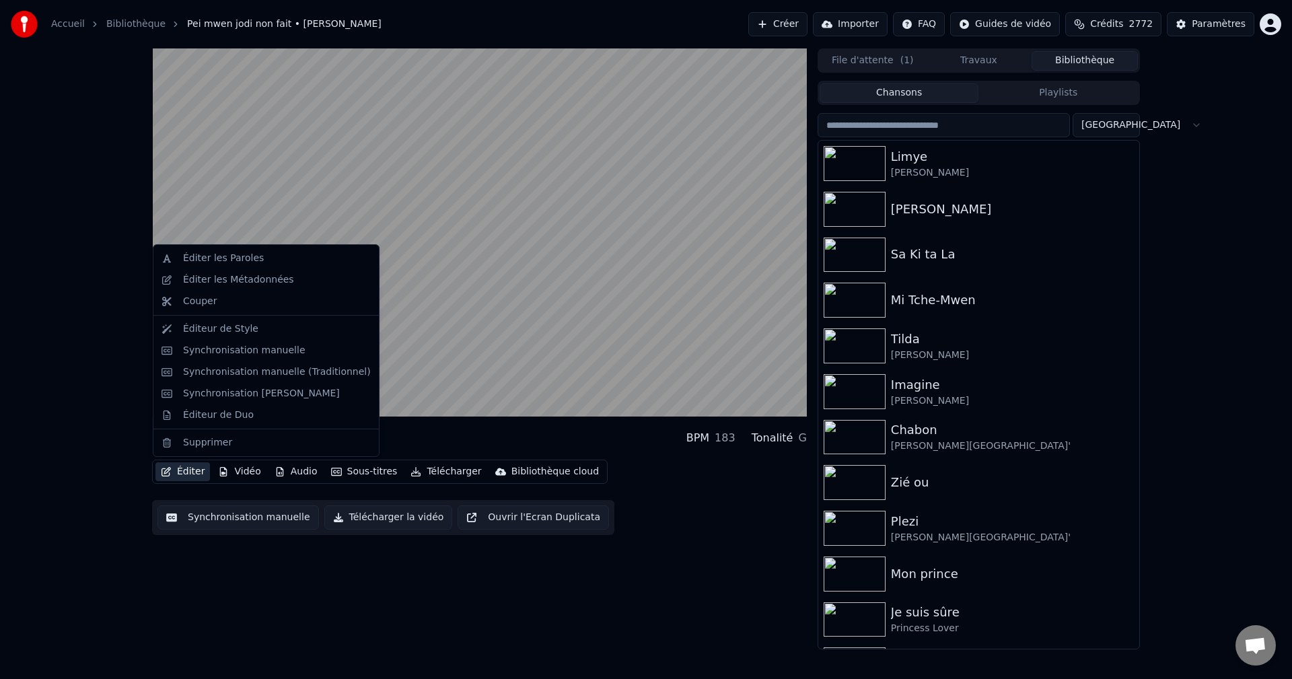
click at [192, 478] on button "Éditer" at bounding box center [182, 471] width 55 height 19
click at [250, 281] on div "Éditer les Métadonnées" at bounding box center [238, 279] width 111 height 13
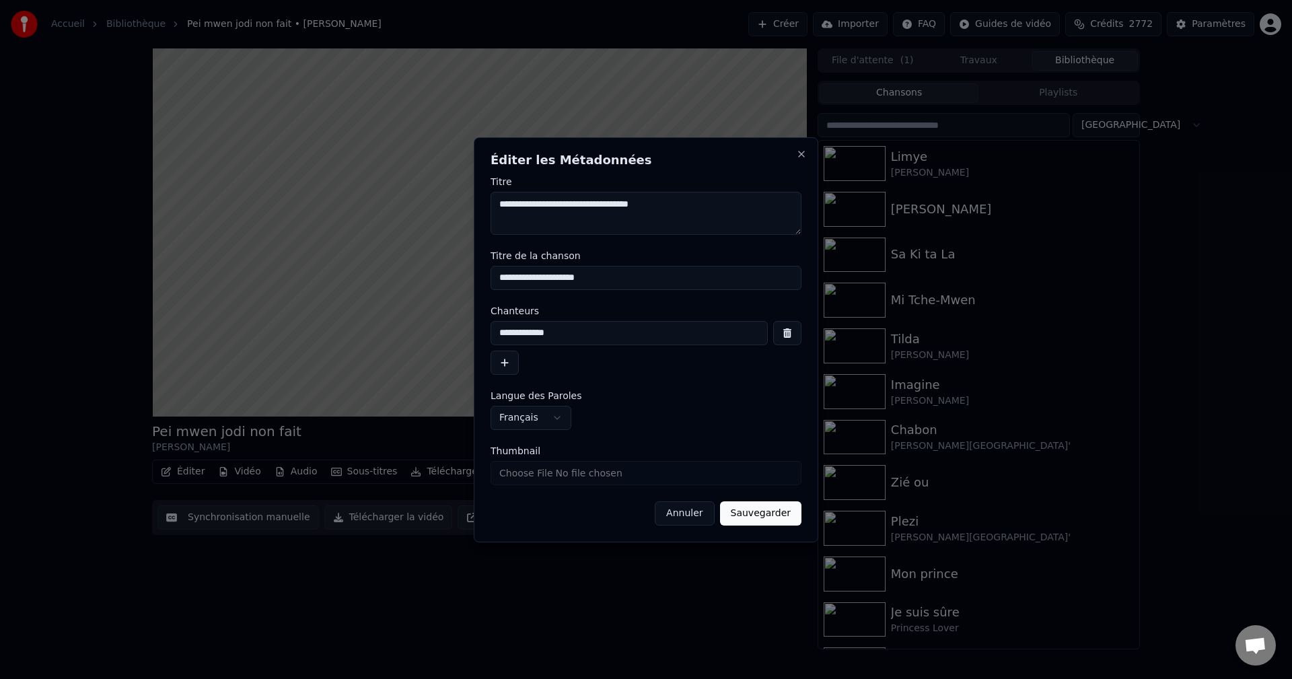
click at [669, 200] on textarea "**********" at bounding box center [646, 213] width 311 height 43
click at [582, 207] on textarea "**********" at bounding box center [646, 213] width 311 height 43
click at [646, 211] on textarea "**********" at bounding box center [646, 213] width 311 height 43
drag, startPoint x: 645, startPoint y: 211, endPoint x: 571, endPoint y: 211, distance: 74.0
click at [571, 211] on textarea "**********" at bounding box center [646, 213] width 311 height 43
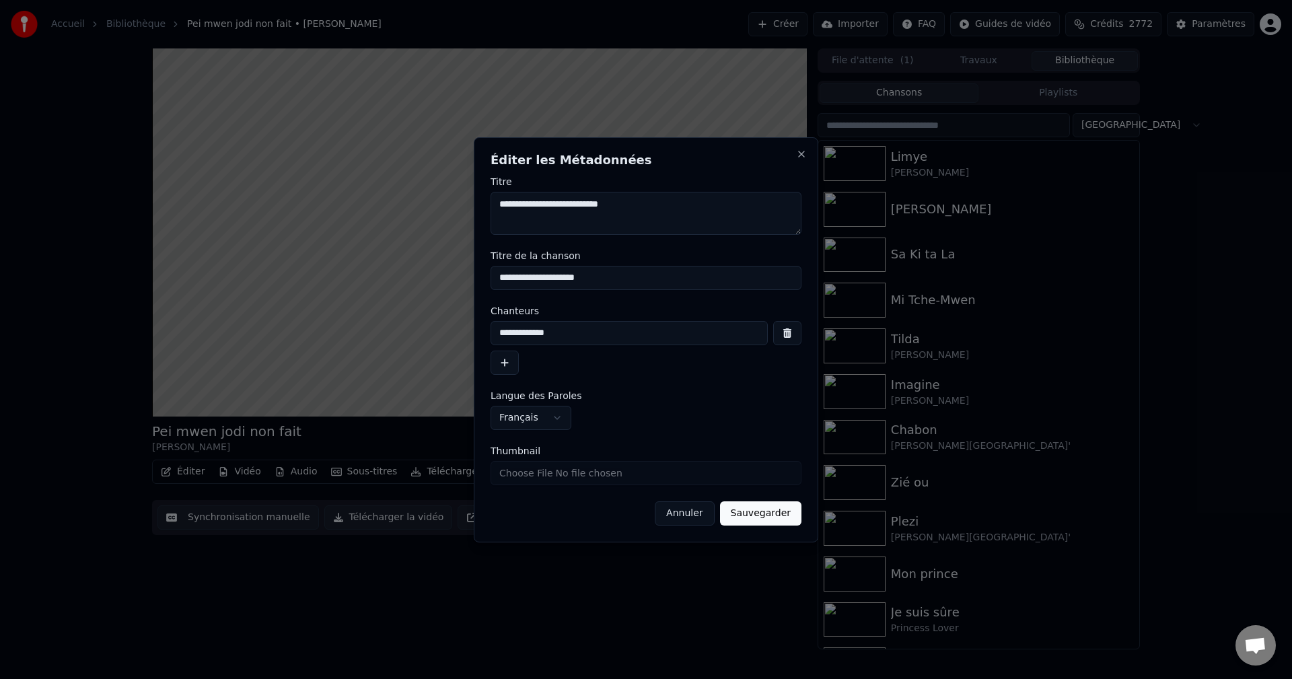
type textarea "**********"
drag, startPoint x: 596, startPoint y: 281, endPoint x: 411, endPoint y: 299, distance: 185.9
click at [411, 299] on body "**********" at bounding box center [646, 339] width 1292 height 679
paste input
type input "**********"
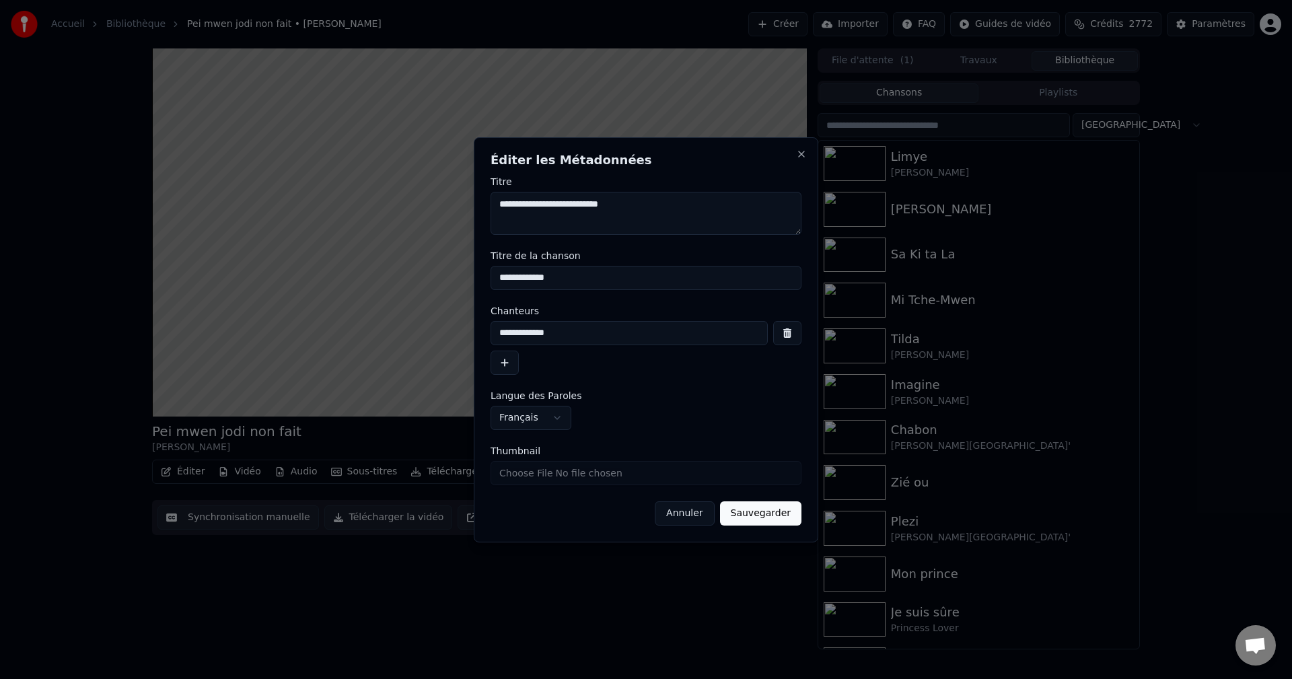
click at [505, 366] on button "button" at bounding box center [505, 363] width 28 height 24
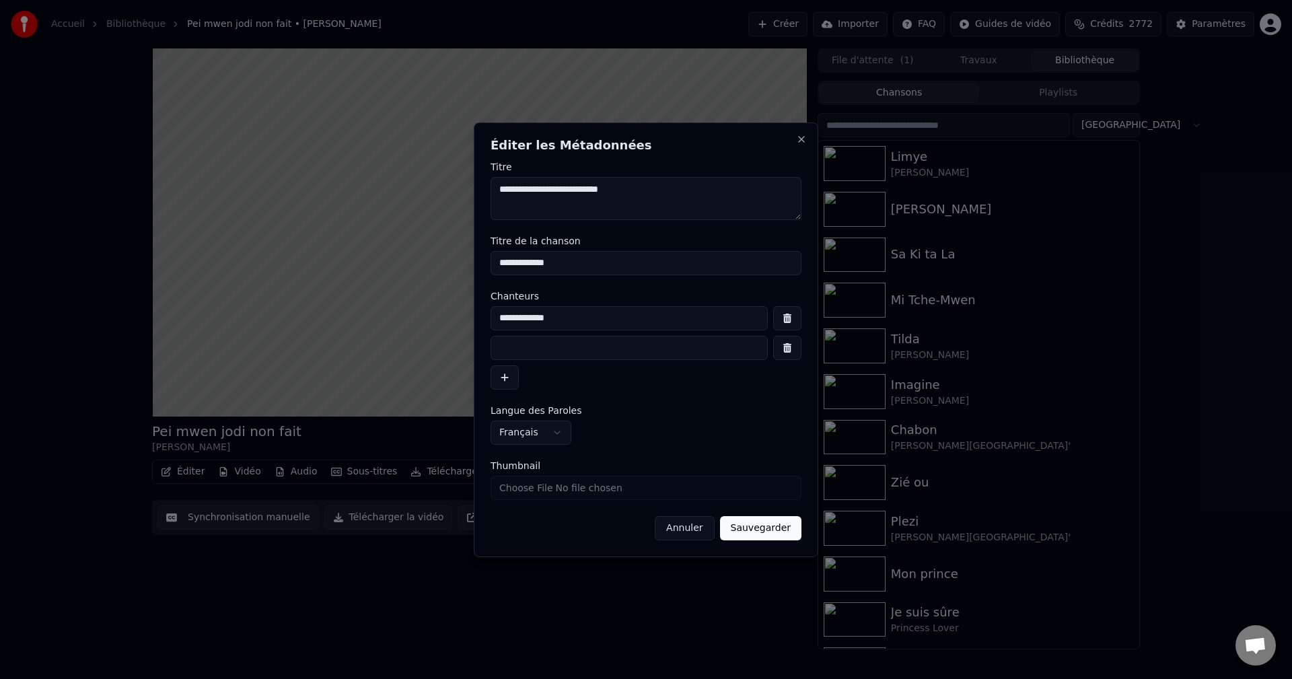
click at [792, 517] on button "Sauvegarder" at bounding box center [760, 528] width 81 height 24
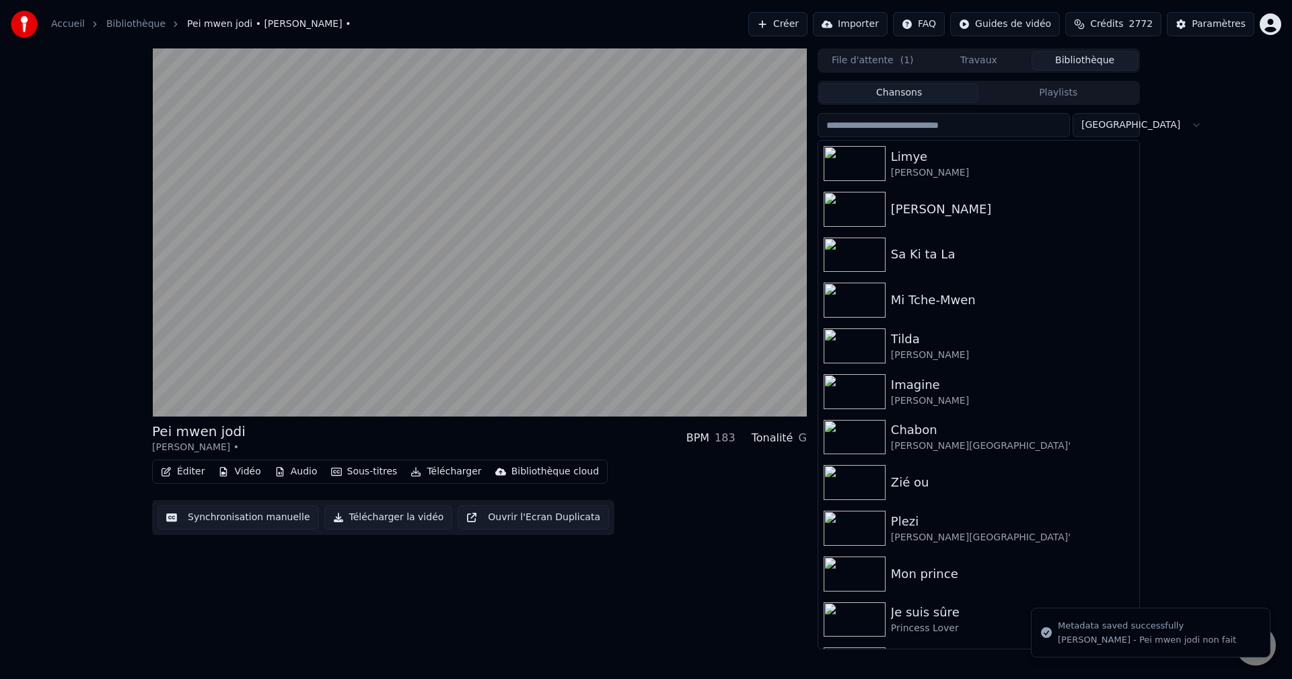
click at [436, 475] on button "Télécharger" at bounding box center [445, 471] width 81 height 19
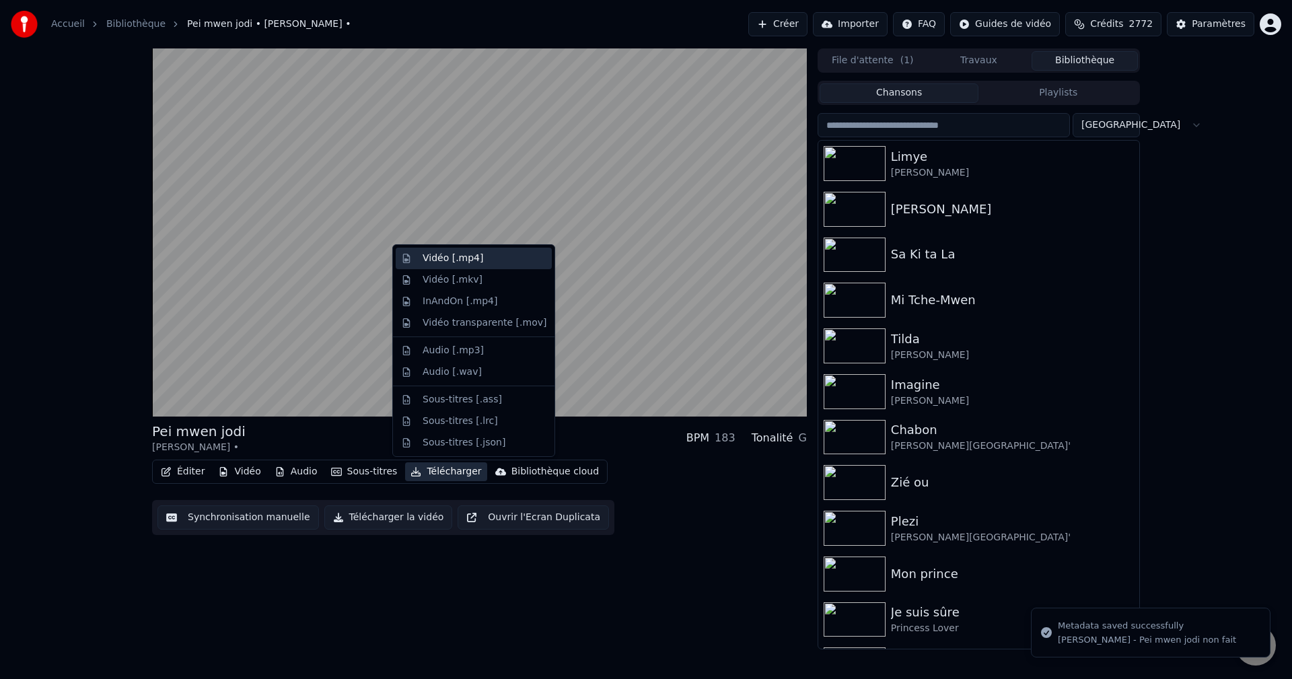
click at [441, 264] on div "Vidéo [.mp4]" at bounding box center [453, 258] width 61 height 13
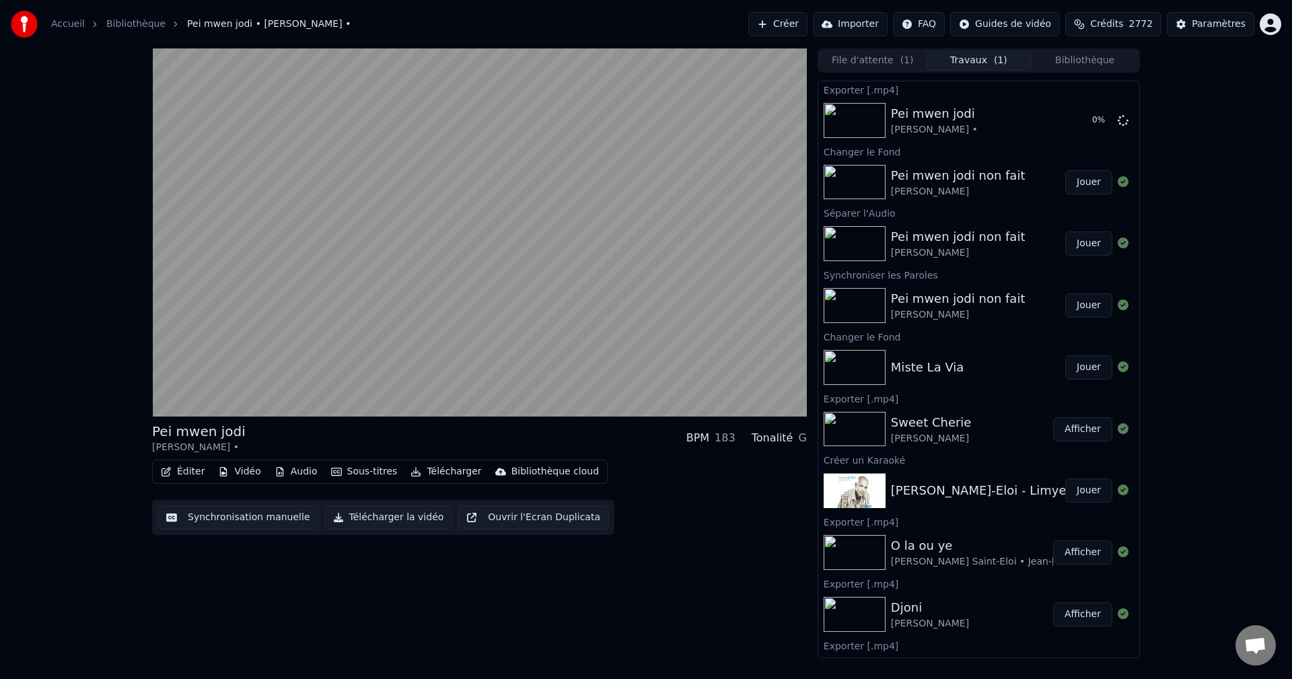
click at [1088, 65] on button "Bibliothèque" at bounding box center [1085, 61] width 106 height 20
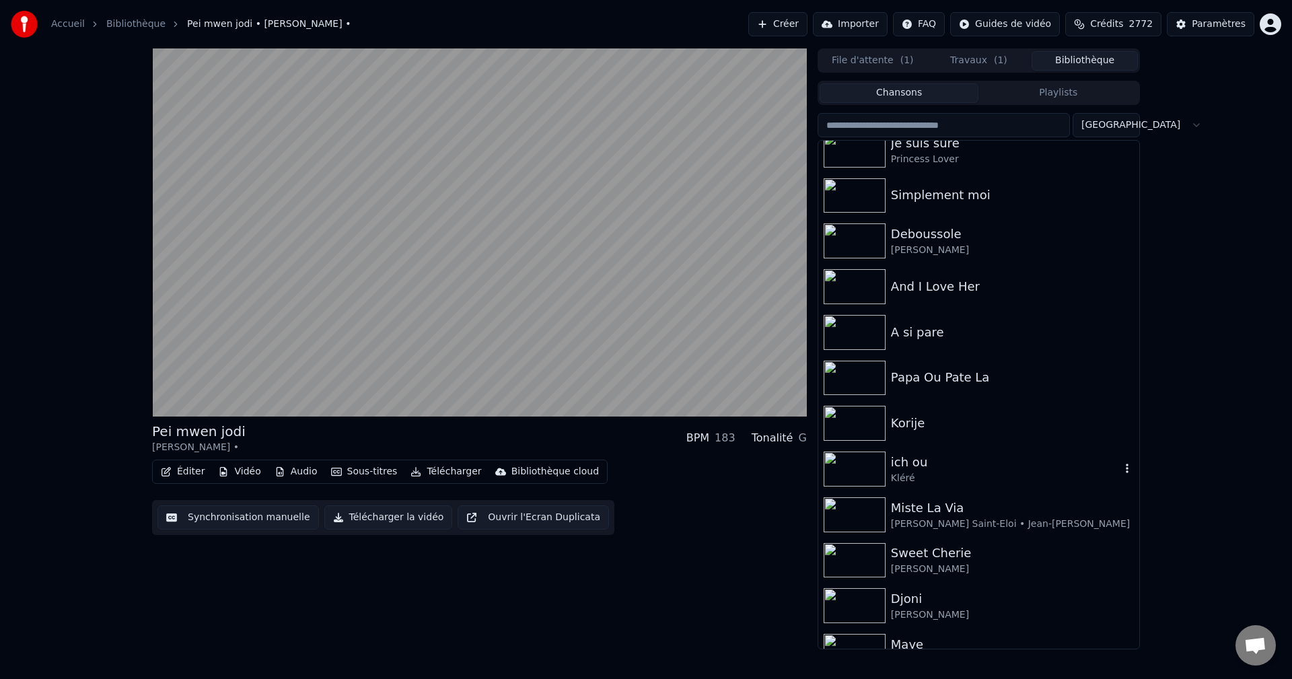
scroll to position [404, 0]
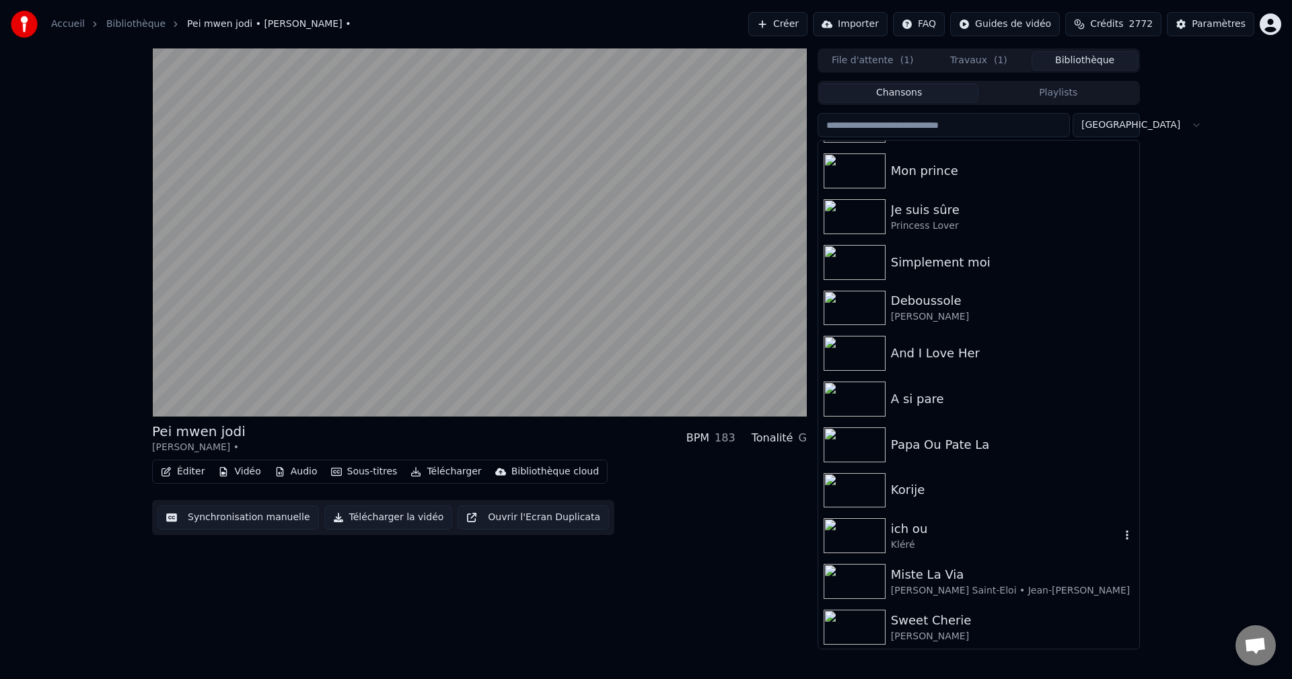
click at [923, 525] on div "ich ou" at bounding box center [1005, 529] width 229 height 19
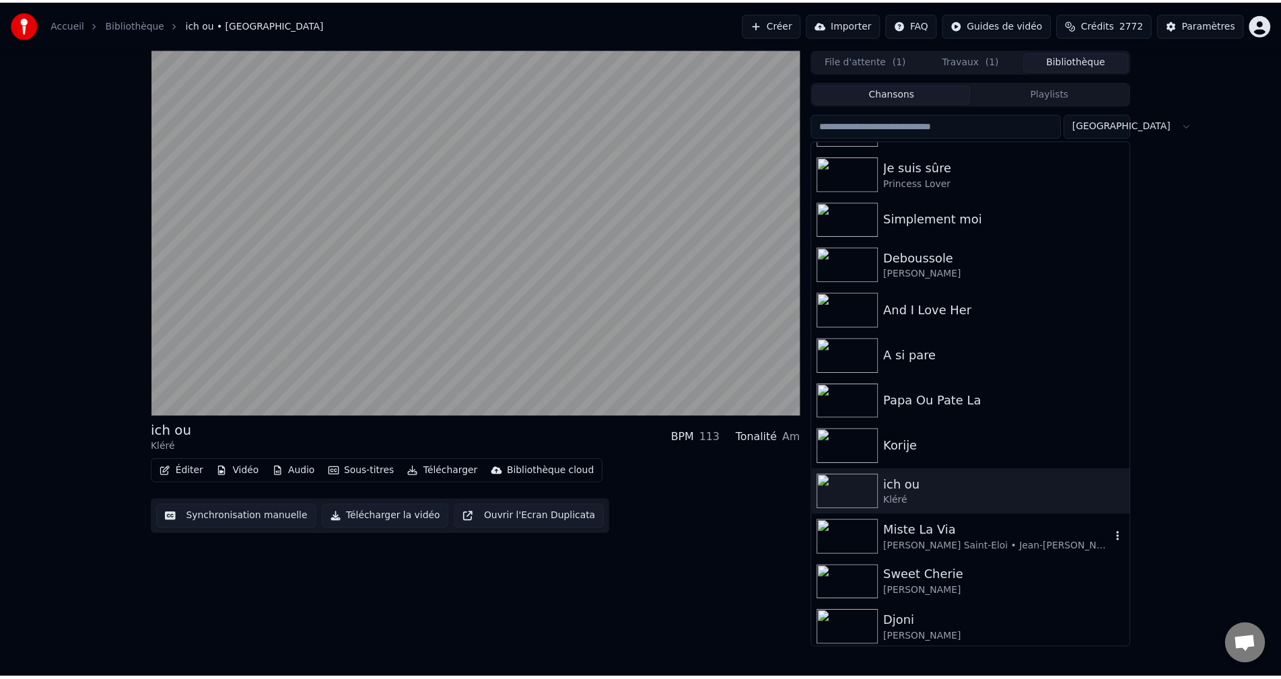
scroll to position [471, 0]
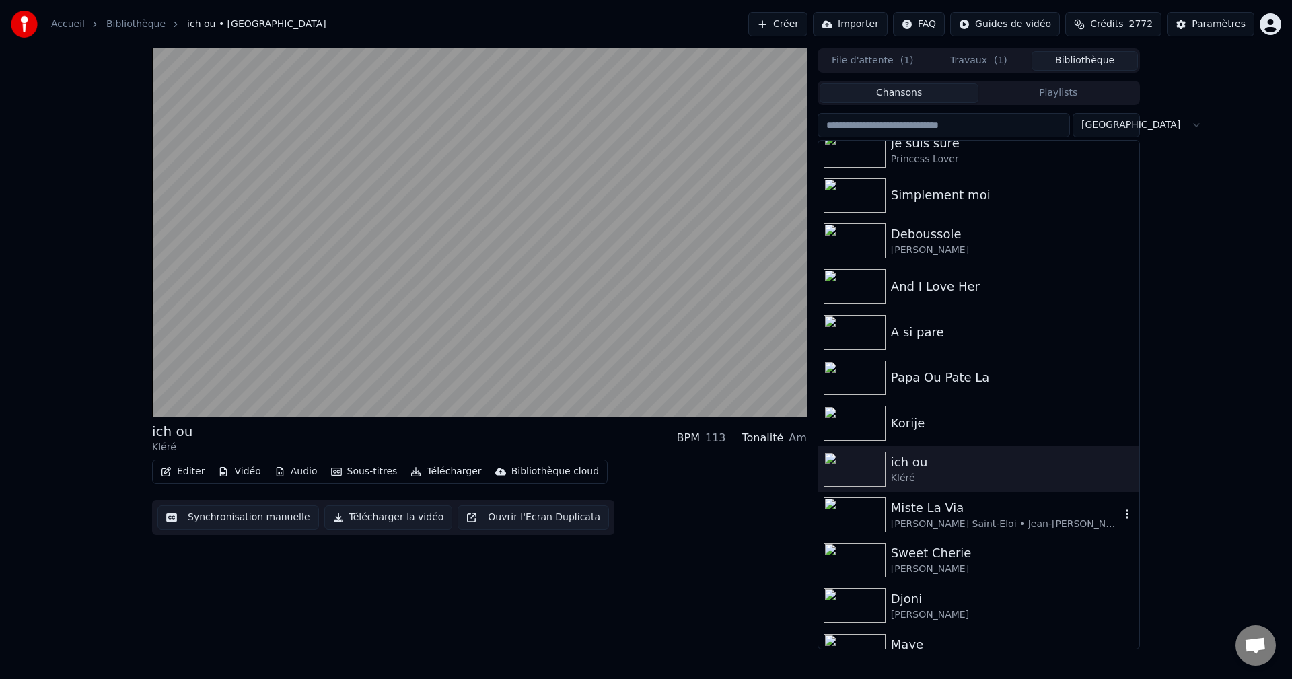
click at [941, 534] on div "Miste La Via [PERSON_NAME] Saint-Eloi • Jean-[PERSON_NAME]" at bounding box center [978, 515] width 321 height 46
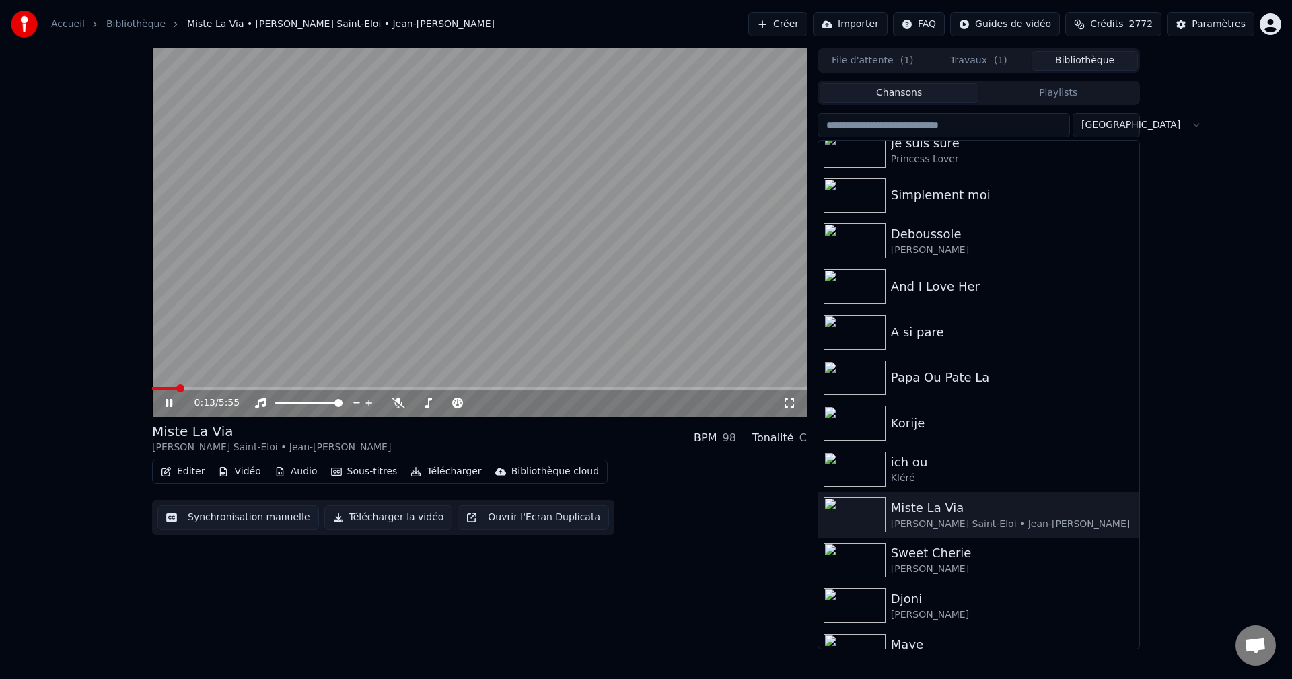
click at [444, 464] on button "Télécharger" at bounding box center [445, 471] width 81 height 19
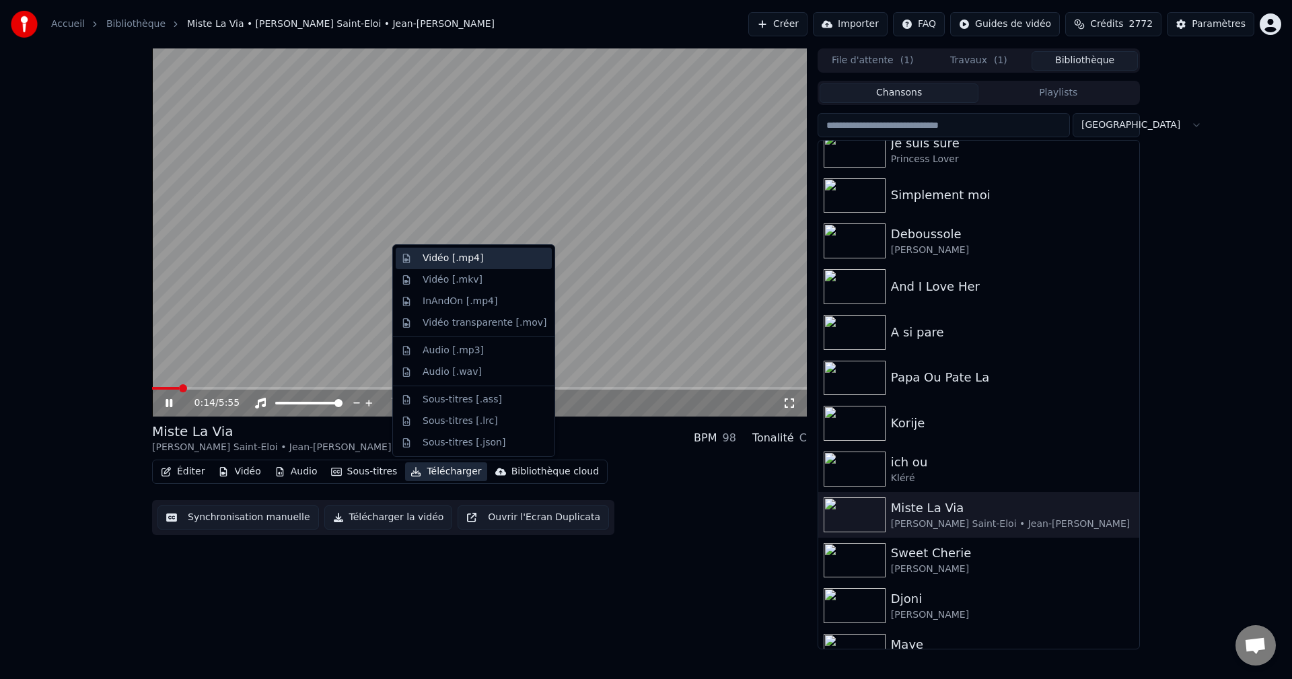
click at [463, 256] on div "Vidéo [.mp4]" at bounding box center [453, 258] width 61 height 13
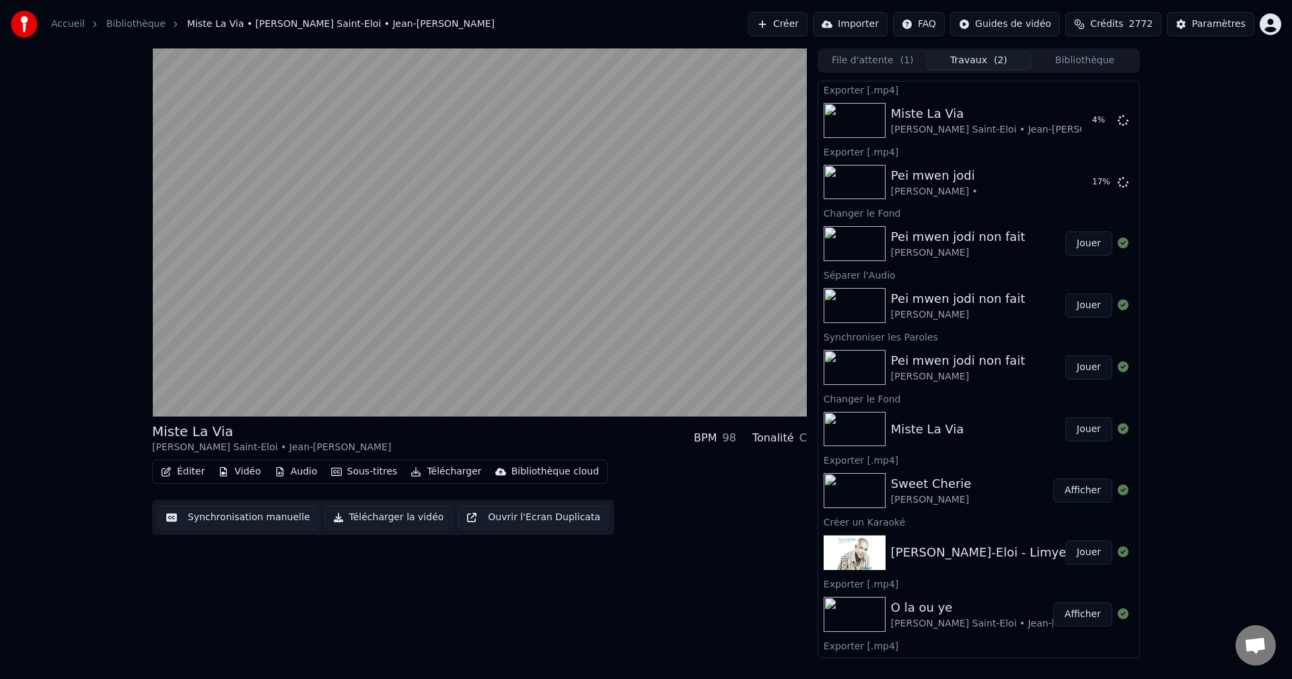
click at [1086, 67] on button "Bibliothèque" at bounding box center [1085, 61] width 106 height 20
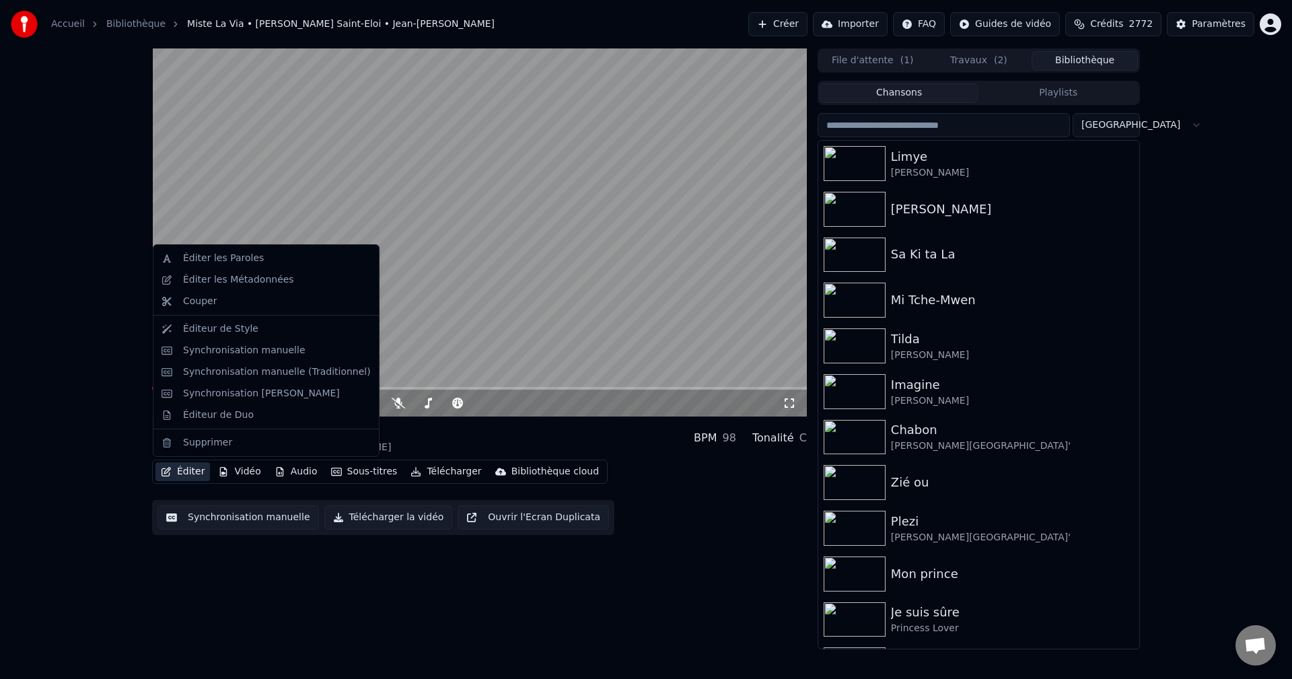
click at [183, 470] on button "Éditer" at bounding box center [182, 471] width 55 height 19
click at [222, 419] on div "Éditeur de Duo" at bounding box center [218, 414] width 71 height 13
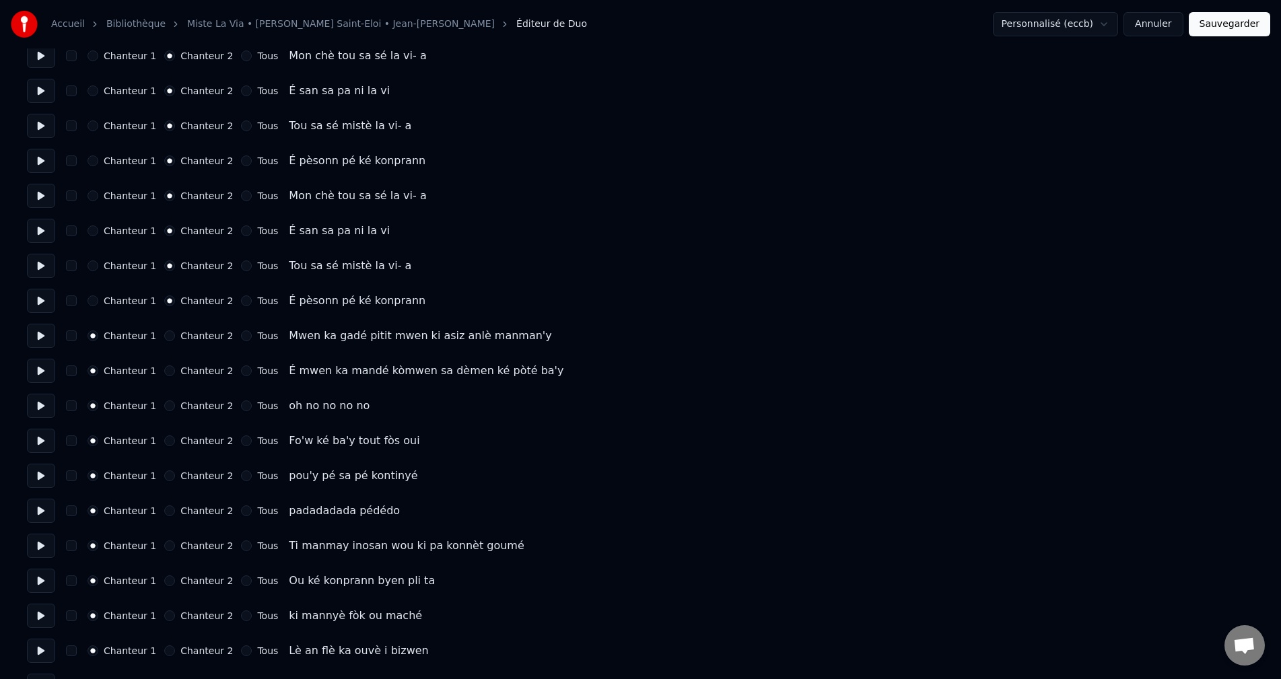
scroll to position [1345, 0]
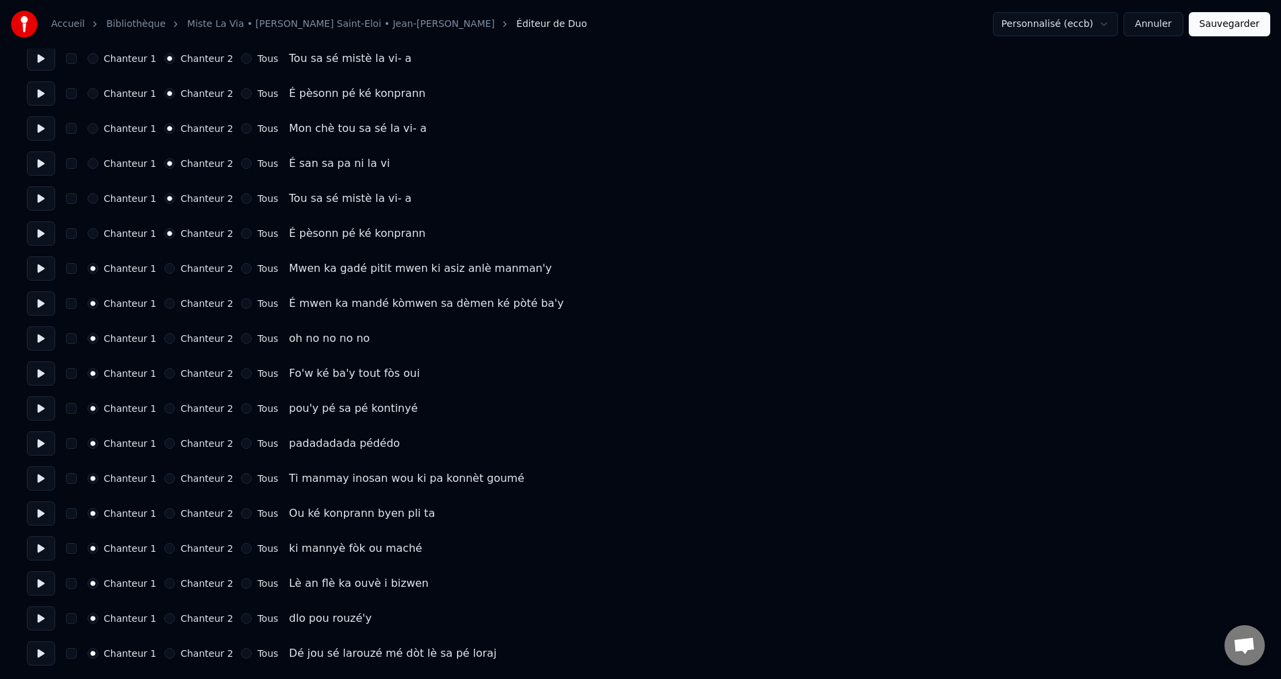
click at [36, 269] on button at bounding box center [41, 268] width 28 height 24
click at [36, 300] on button at bounding box center [41, 303] width 28 height 24
click at [46, 348] on button at bounding box center [41, 338] width 28 height 24
click at [38, 382] on button at bounding box center [41, 373] width 28 height 24
click at [42, 411] on button at bounding box center [41, 408] width 28 height 24
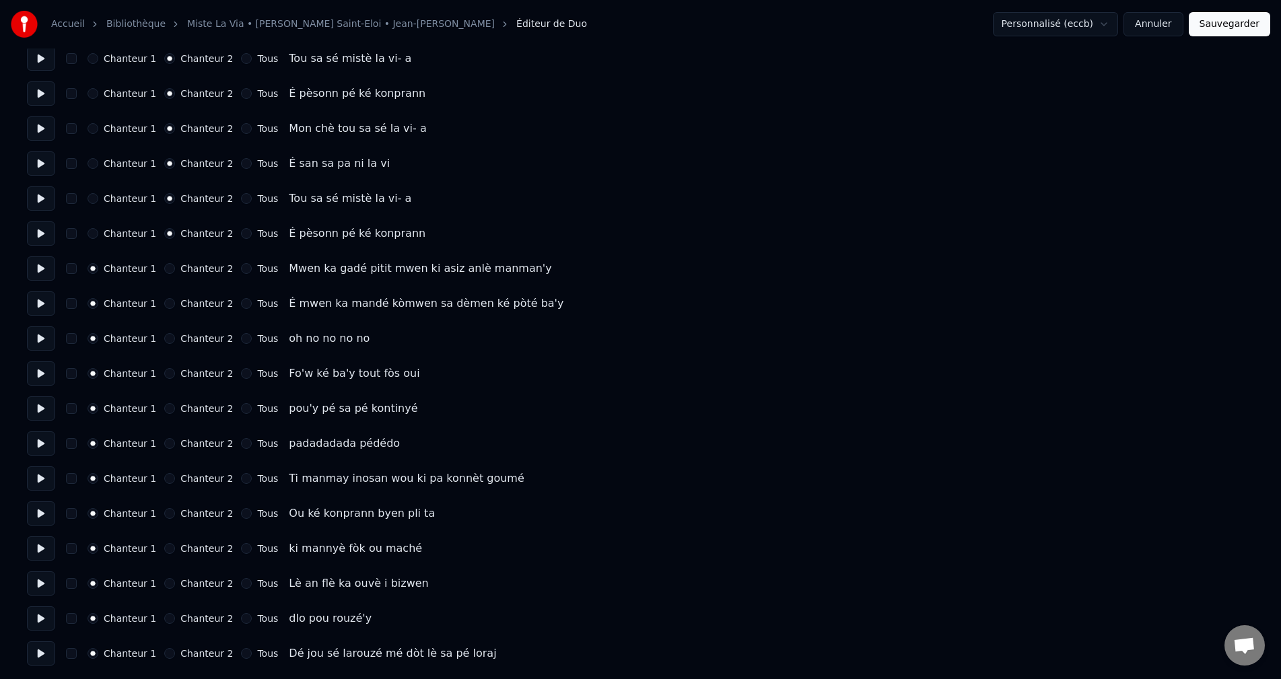
click at [44, 410] on button at bounding box center [41, 408] width 28 height 24
click at [40, 436] on button at bounding box center [41, 443] width 28 height 24
click at [44, 474] on button at bounding box center [41, 478] width 28 height 24
click at [41, 451] on button at bounding box center [41, 443] width 28 height 24
click at [44, 509] on button at bounding box center [41, 513] width 28 height 24
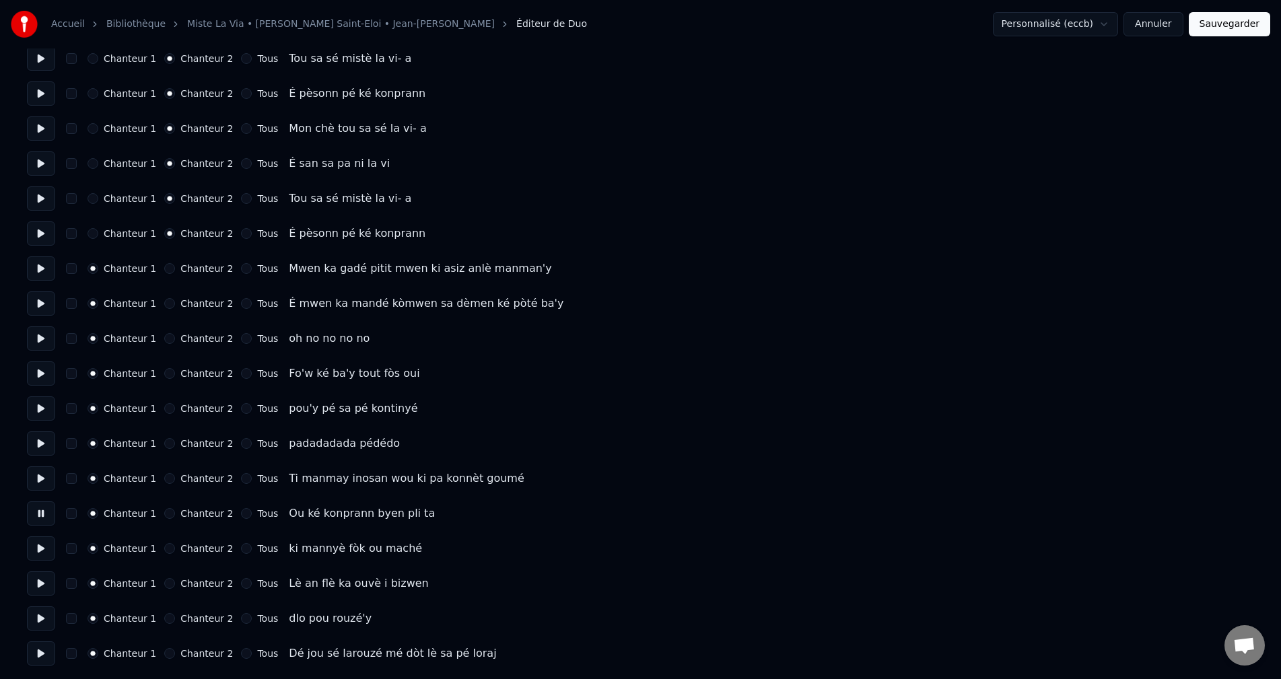
click at [44, 548] on button at bounding box center [41, 548] width 28 height 24
click at [43, 590] on button at bounding box center [41, 583] width 28 height 24
click at [44, 630] on button at bounding box center [41, 618] width 28 height 24
click at [42, 657] on button at bounding box center [41, 653] width 28 height 24
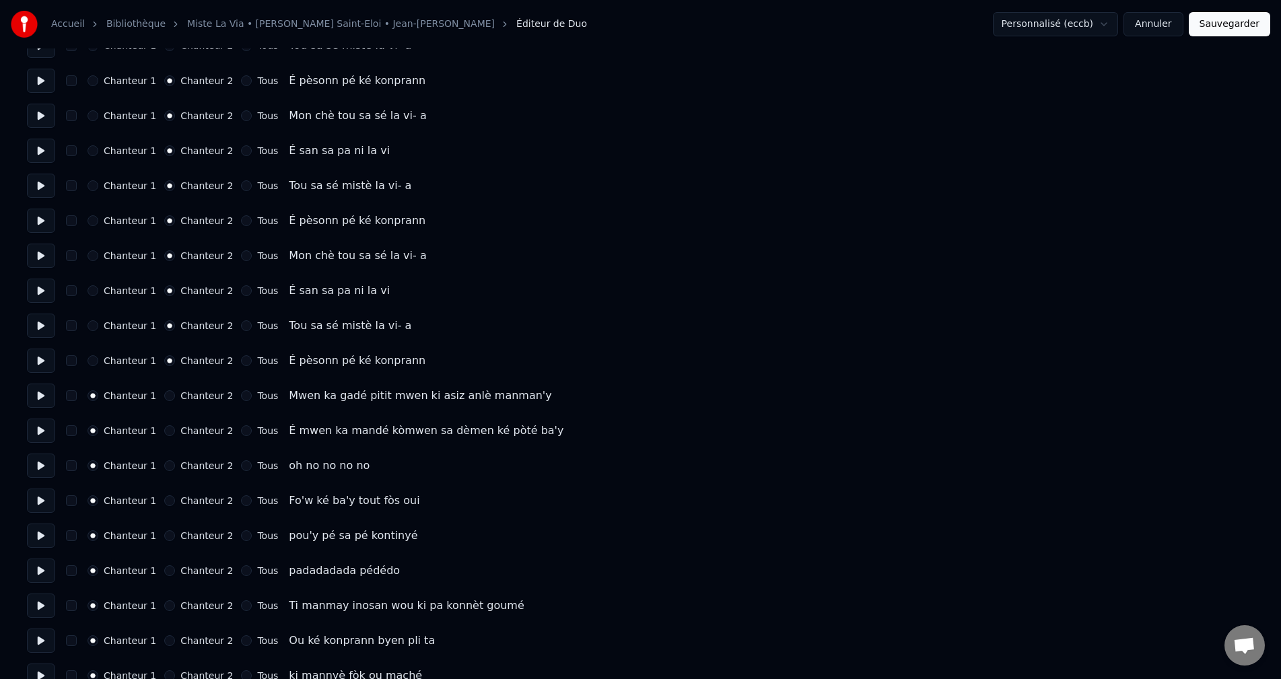
scroll to position [1211, 0]
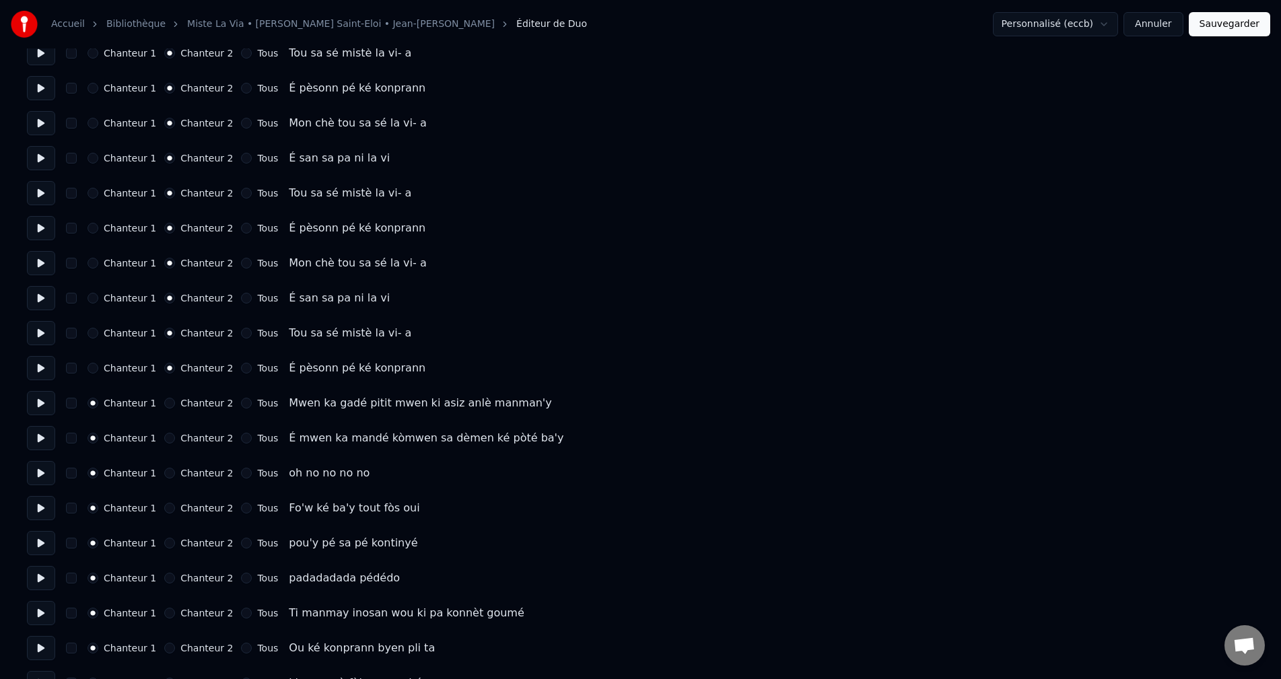
click at [34, 368] on button at bounding box center [41, 368] width 28 height 24
click at [35, 393] on button at bounding box center [41, 403] width 28 height 24
click at [50, 433] on button at bounding box center [41, 438] width 28 height 24
click at [47, 476] on button at bounding box center [41, 473] width 28 height 24
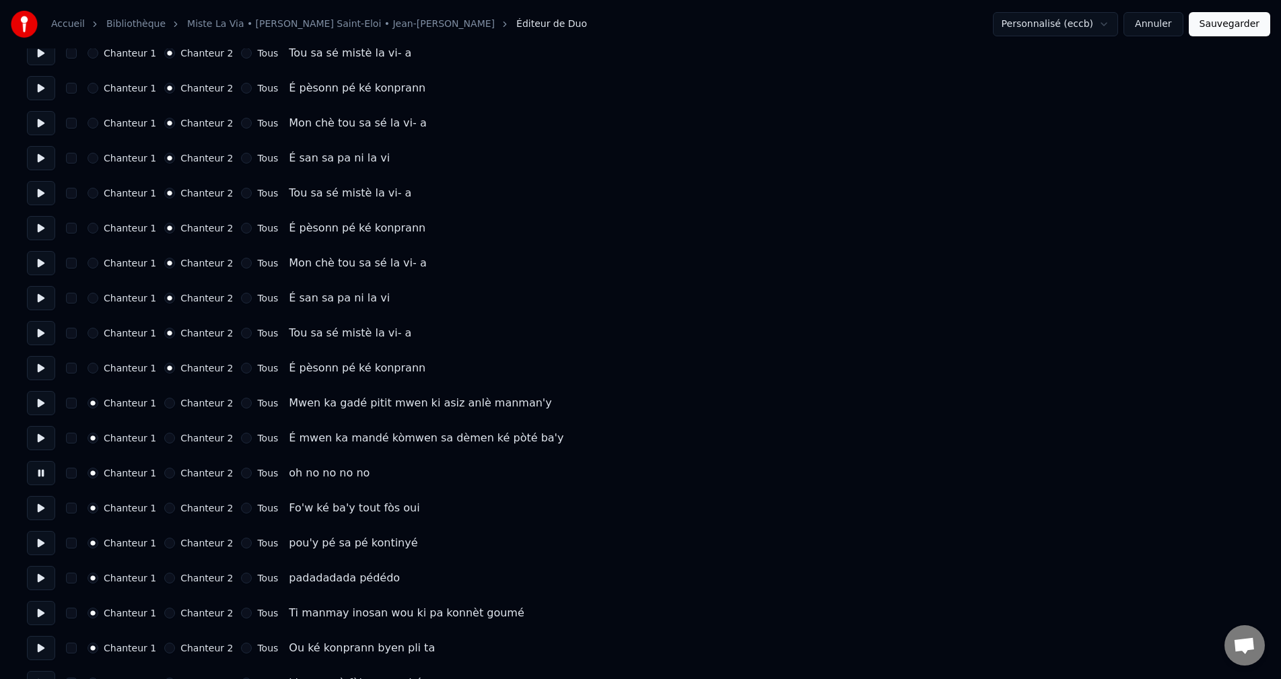
drag, startPoint x: 47, startPoint y: 497, endPoint x: 45, endPoint y: 505, distance: 8.3
click at [46, 500] on button at bounding box center [41, 508] width 28 height 24
click at [46, 541] on button at bounding box center [41, 543] width 28 height 24
click at [43, 549] on button at bounding box center [41, 543] width 28 height 24
click at [44, 548] on button at bounding box center [41, 543] width 28 height 24
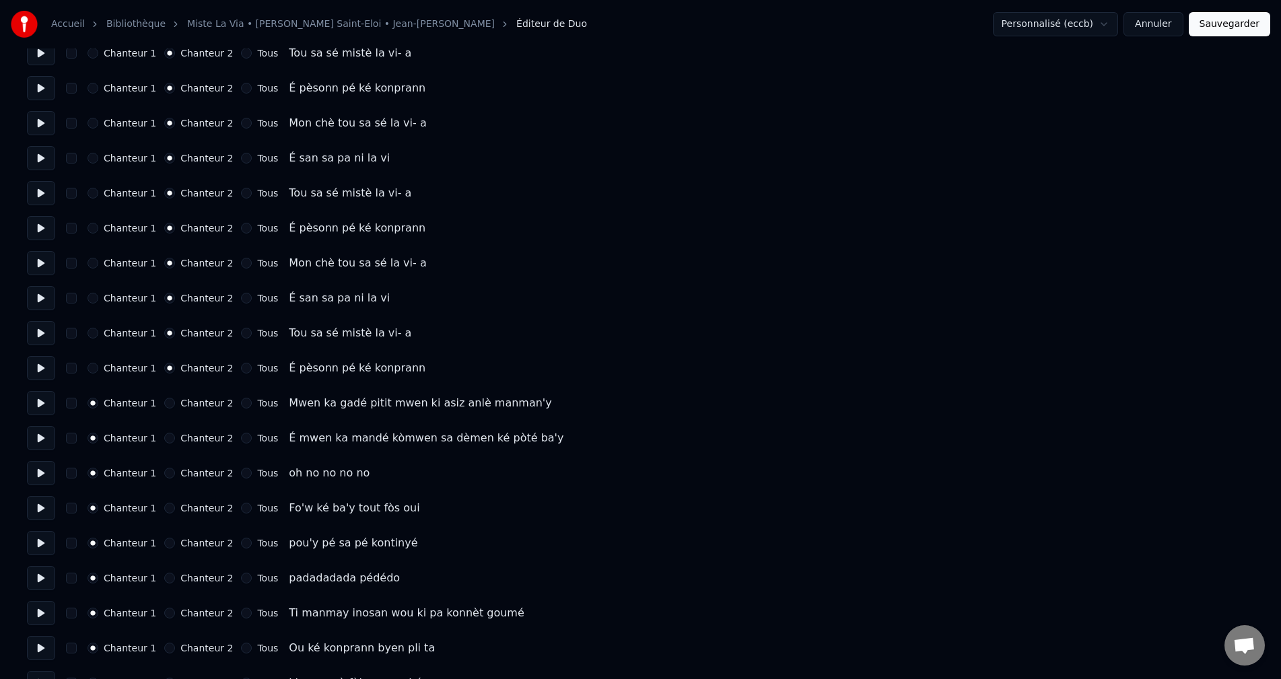
click at [1157, 32] on button "Annuler" at bounding box center [1152, 24] width 59 height 24
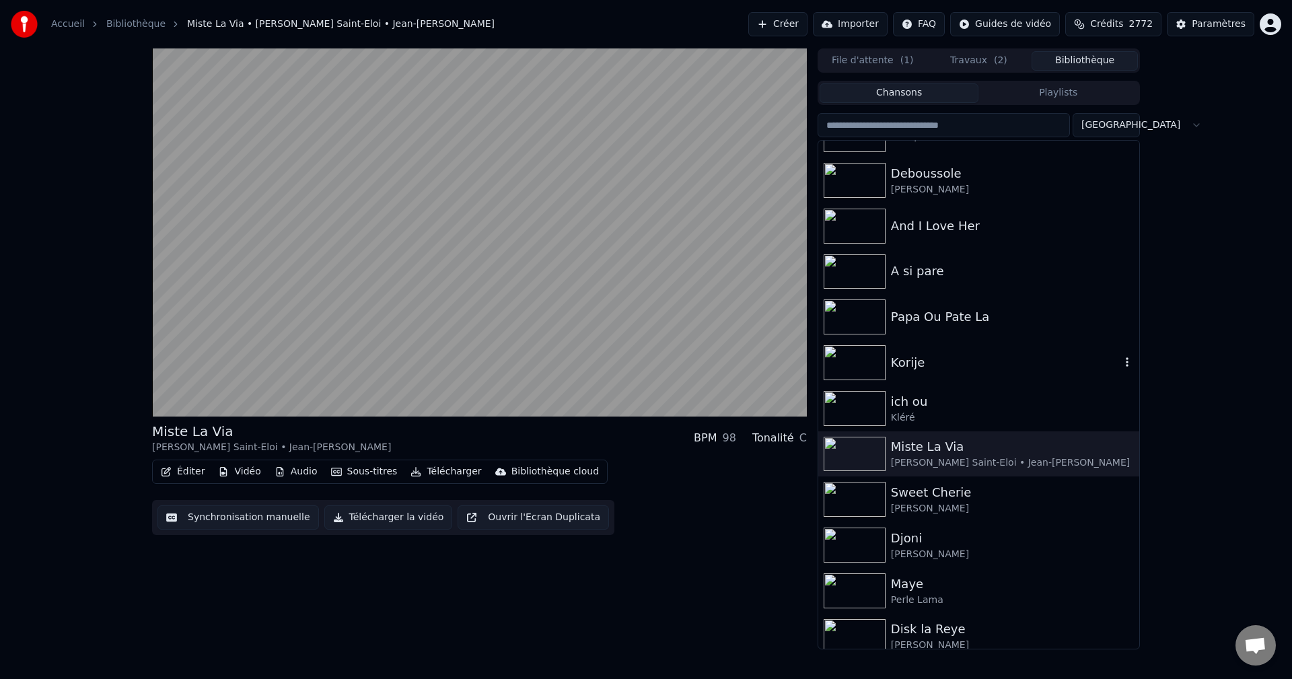
scroll to position [538, 0]
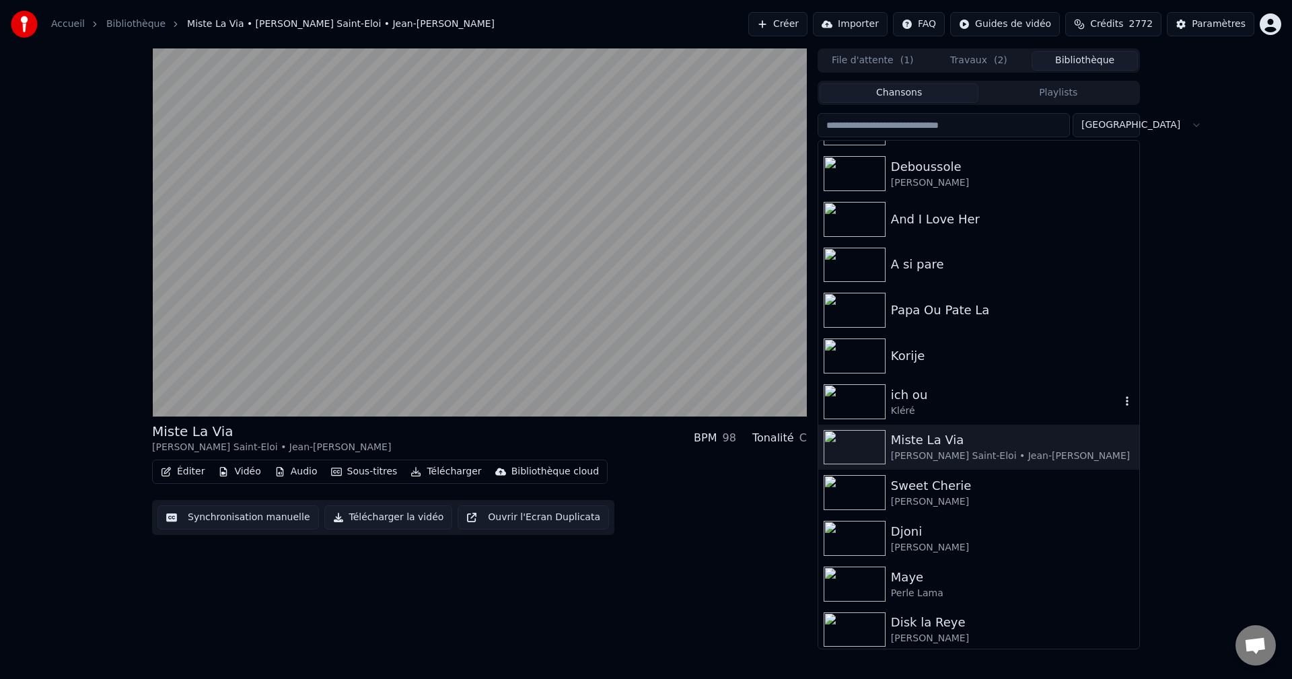
click at [904, 408] on div "Kléré" at bounding box center [1005, 410] width 229 height 13
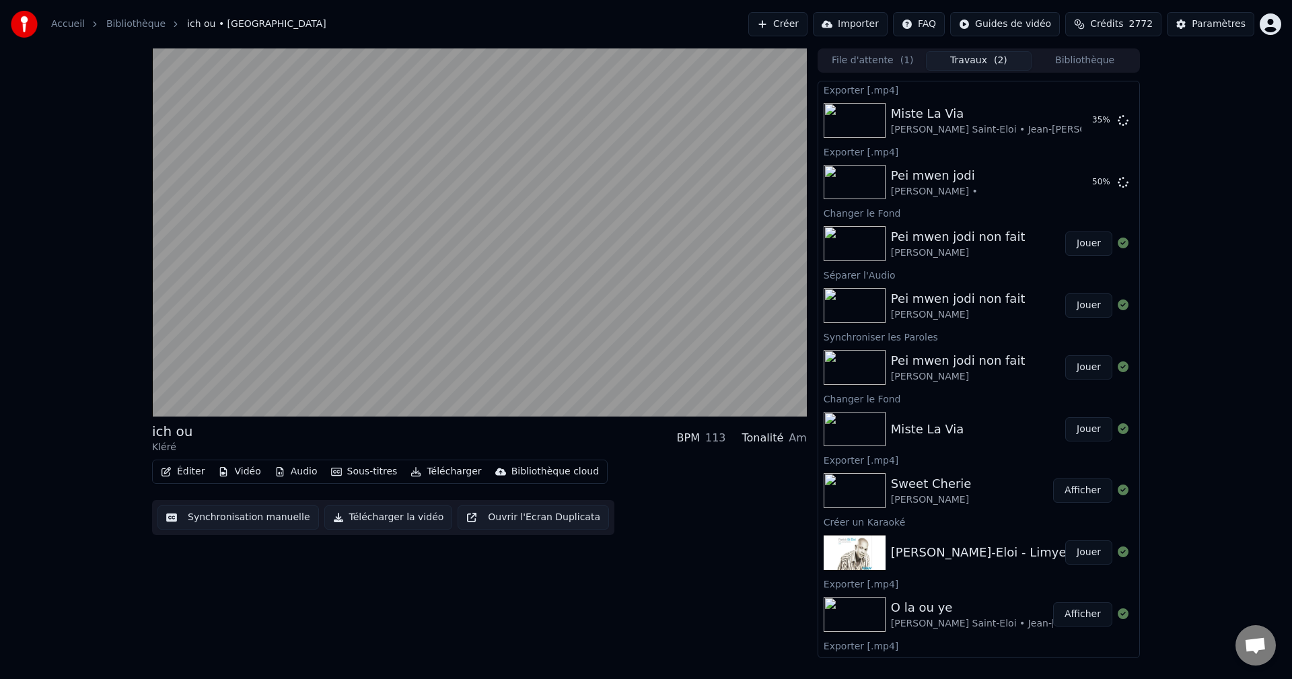
click at [1001, 65] on span "( 2 )" at bounding box center [1000, 60] width 13 height 13
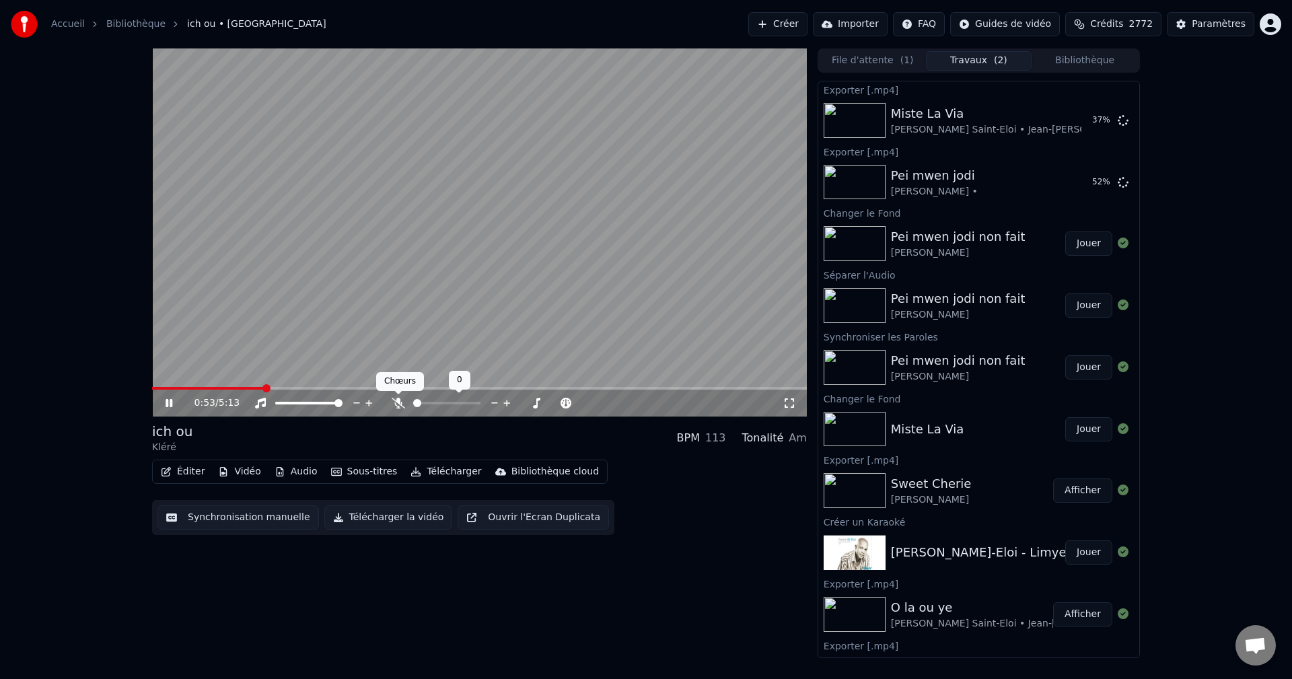
click at [398, 404] on icon at bounding box center [398, 403] width 13 height 11
click at [273, 388] on span at bounding box center [275, 388] width 8 height 8
click at [1071, 65] on button "Bibliothèque" at bounding box center [1085, 61] width 106 height 20
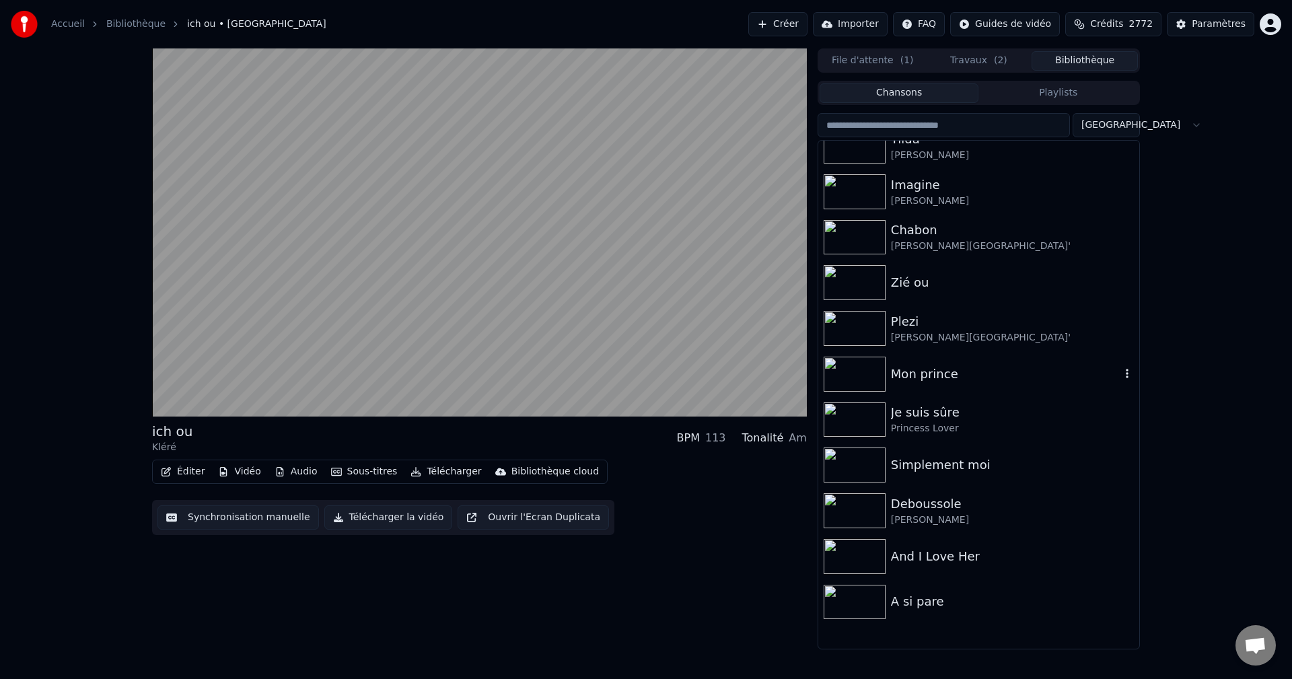
scroll to position [202, 0]
click at [1123, 20] on span "Crédits" at bounding box center [1106, 23] width 33 height 13
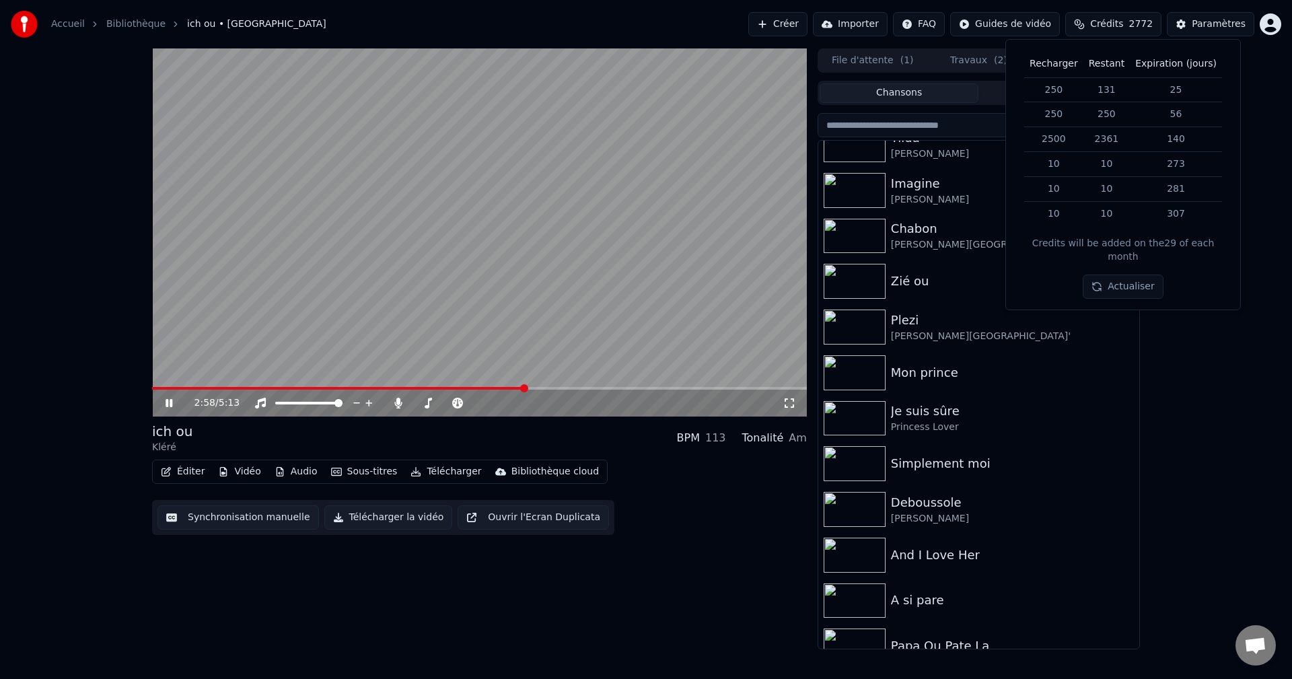
click at [732, 538] on div "2:58 / 5:13 ich ou Kléré BPM 113 Tonalité Am Éditer Vidéo Audio Sous-titres Tél…" at bounding box center [479, 348] width 655 height 601
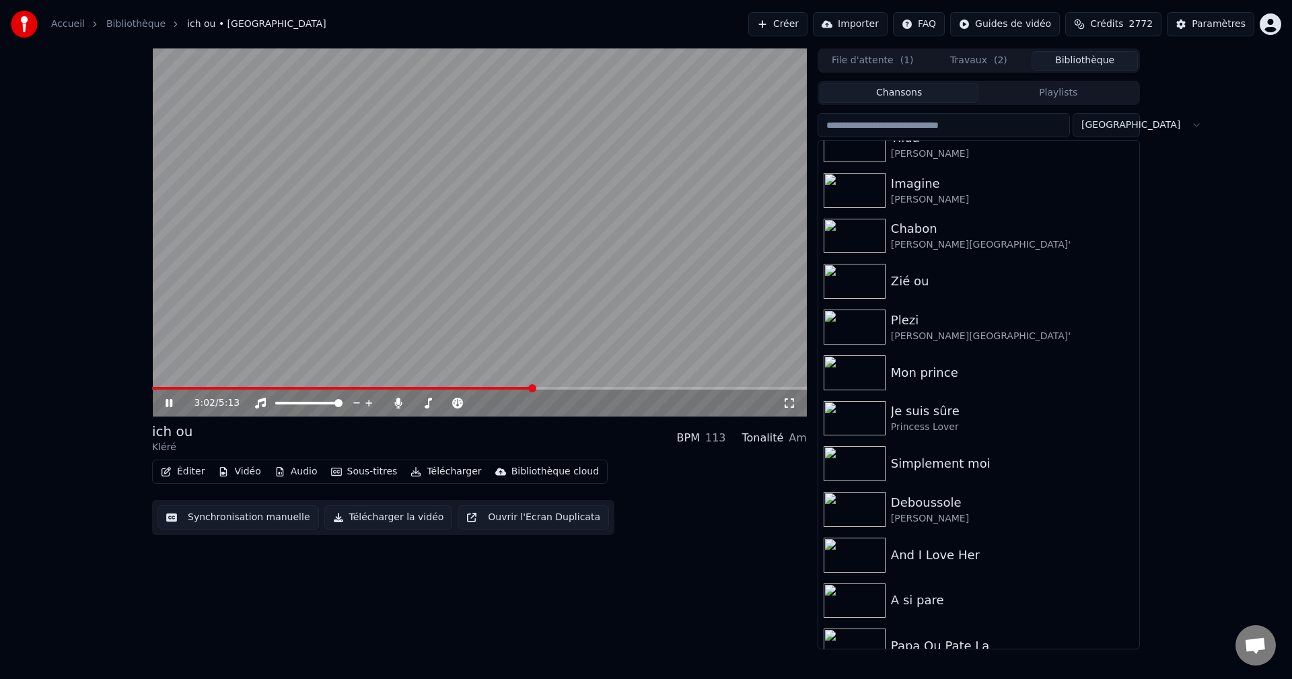
click at [170, 403] on icon at bounding box center [169, 403] width 7 height 8
click at [808, 15] on button "Créer" at bounding box center [777, 24] width 59 height 24
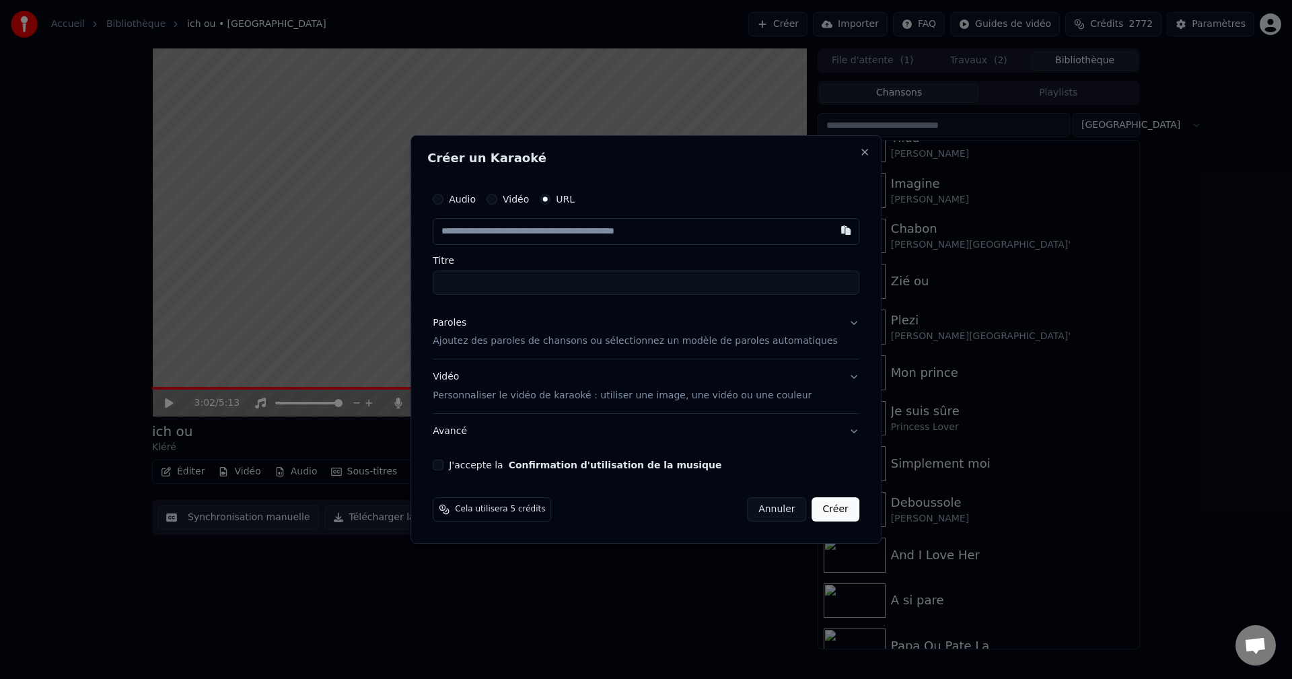
click at [466, 324] on div "Paroles" at bounding box center [450, 322] width 34 height 13
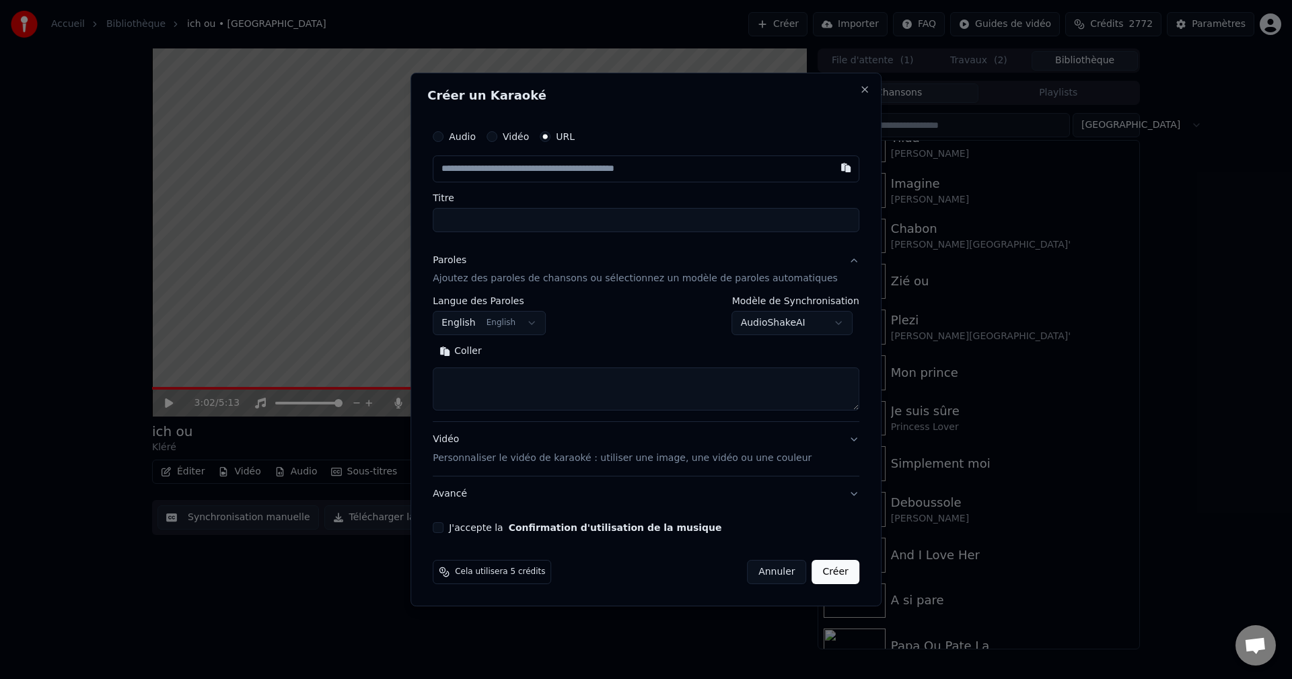
click at [491, 318] on body "**********" at bounding box center [646, 339] width 1292 height 679
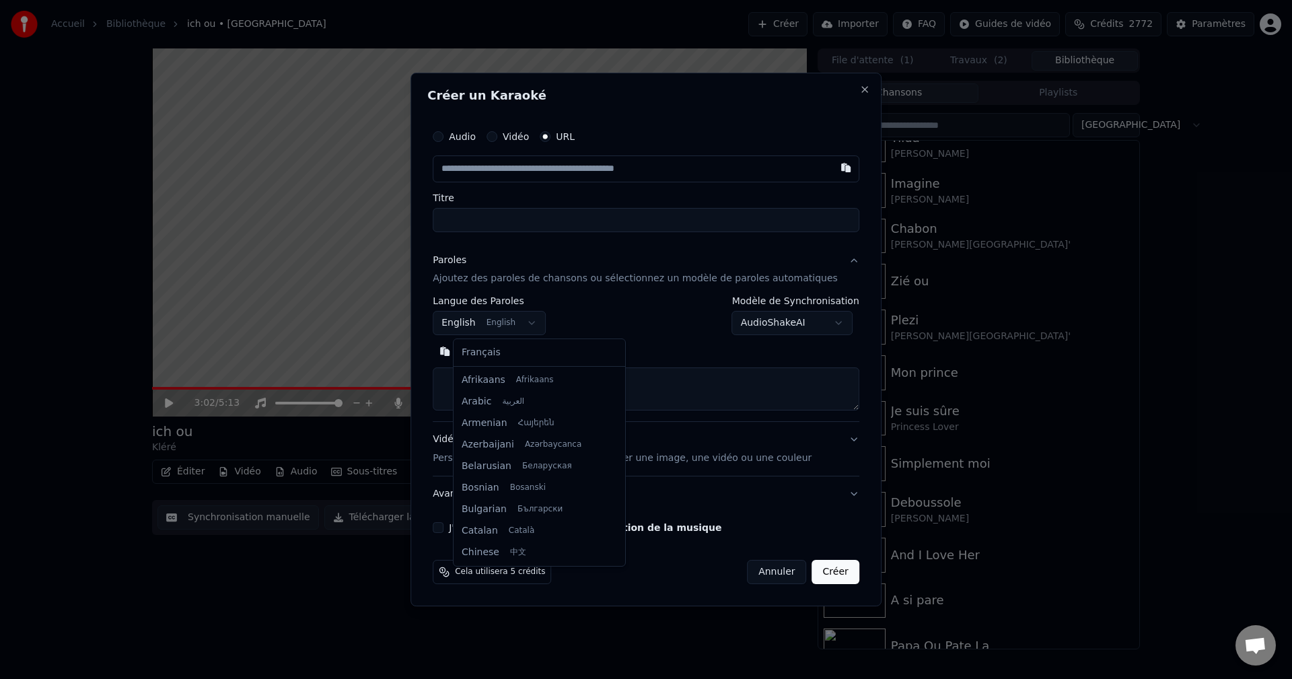
scroll to position [108, 0]
select select "**"
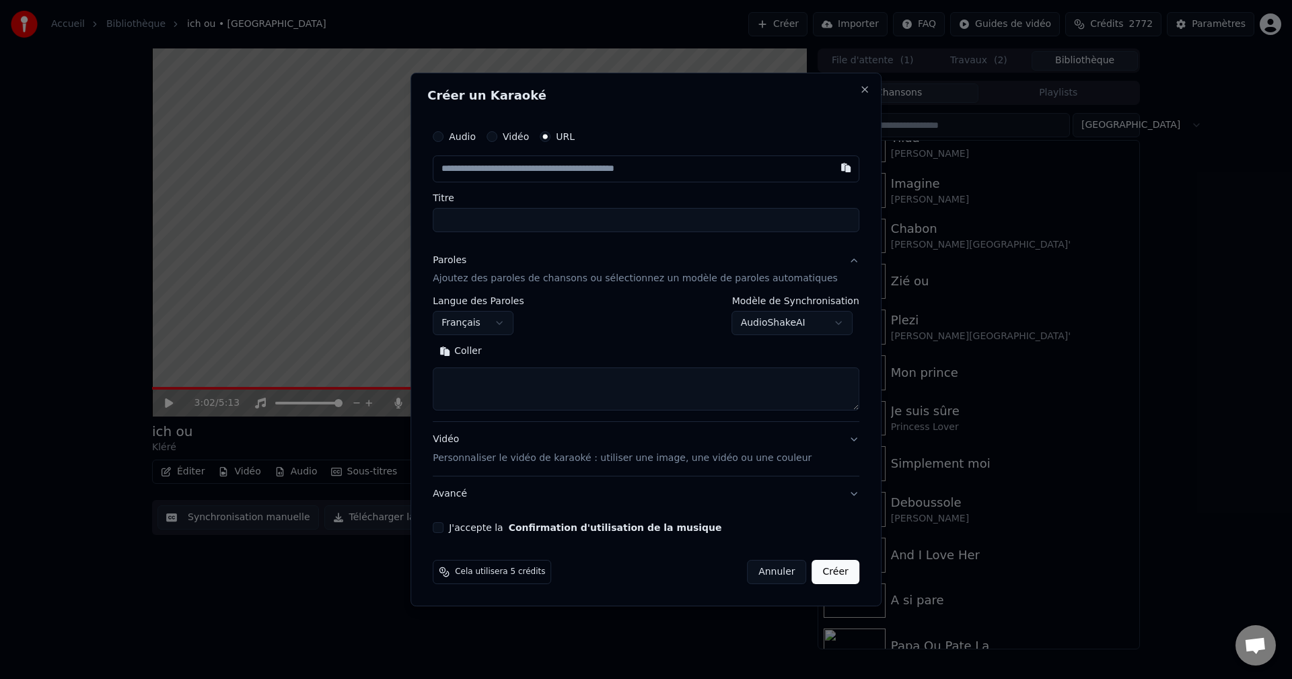
click at [502, 388] on textarea at bounding box center [646, 389] width 427 height 43
paste textarea "**********"
type textarea "**********"
click at [557, 341] on button "Développer" at bounding box center [535, 352] width 83 height 22
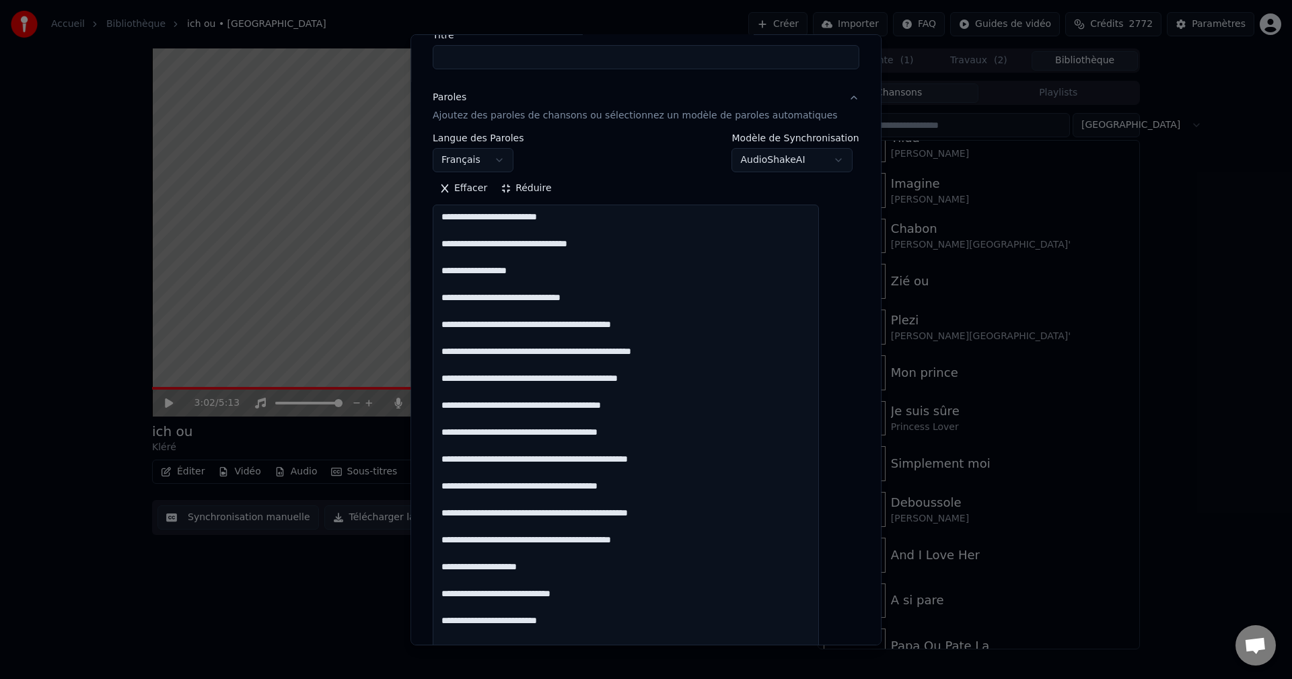
scroll to position [135, 0]
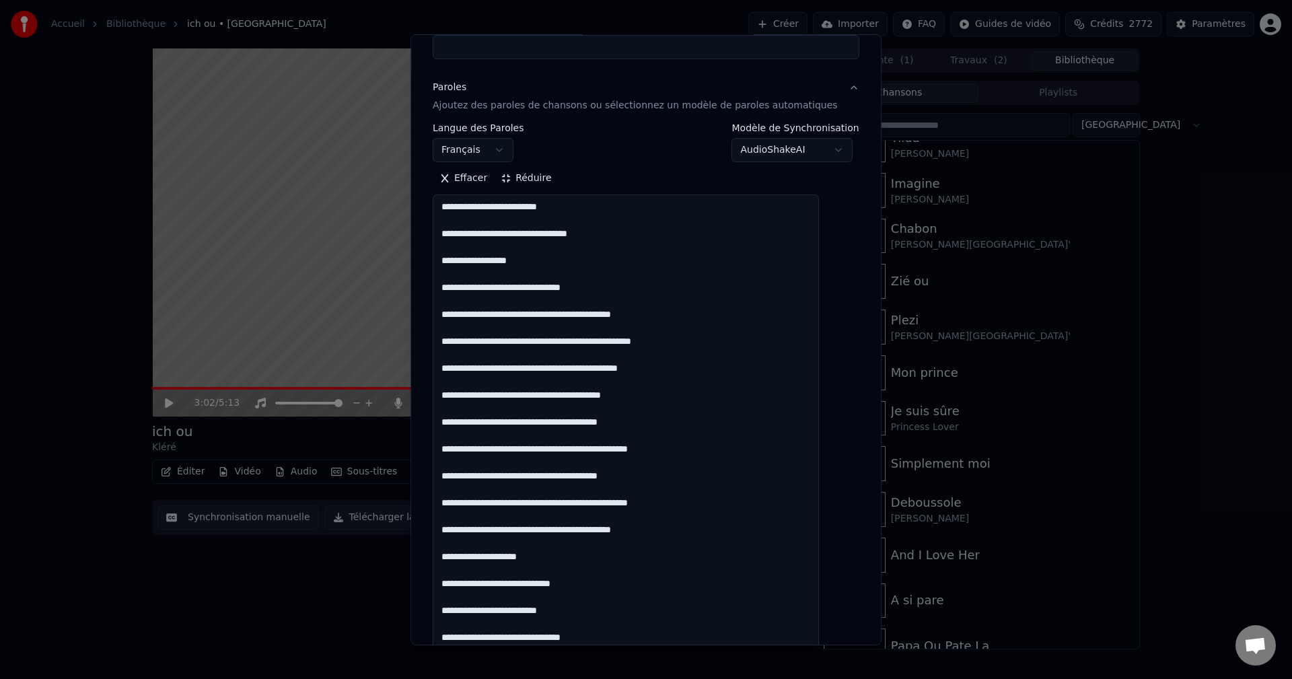
click at [683, 480] on textarea at bounding box center [626, 643] width 386 height 898
click at [672, 521] on textarea at bounding box center [626, 643] width 386 height 898
click at [466, 92] on div "Paroles" at bounding box center [450, 86] width 34 height 13
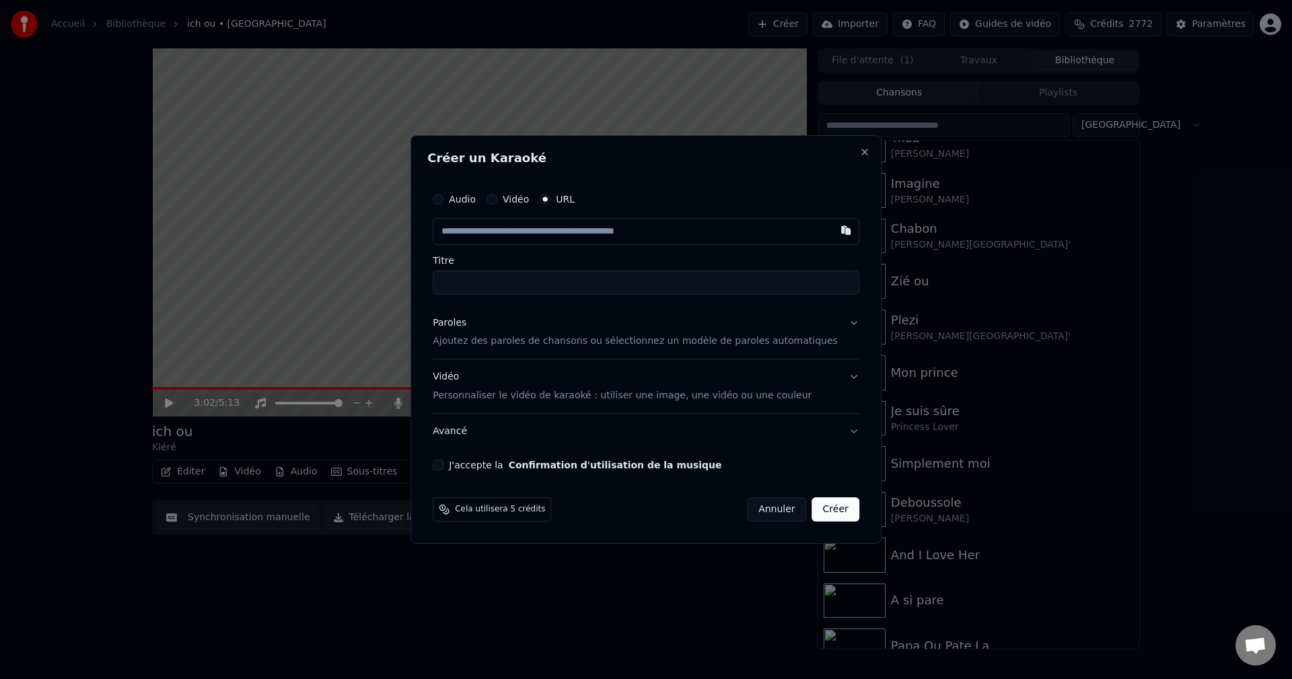
click at [534, 232] on input "text" at bounding box center [646, 231] width 427 height 27
paste input "**********"
type input "**********"
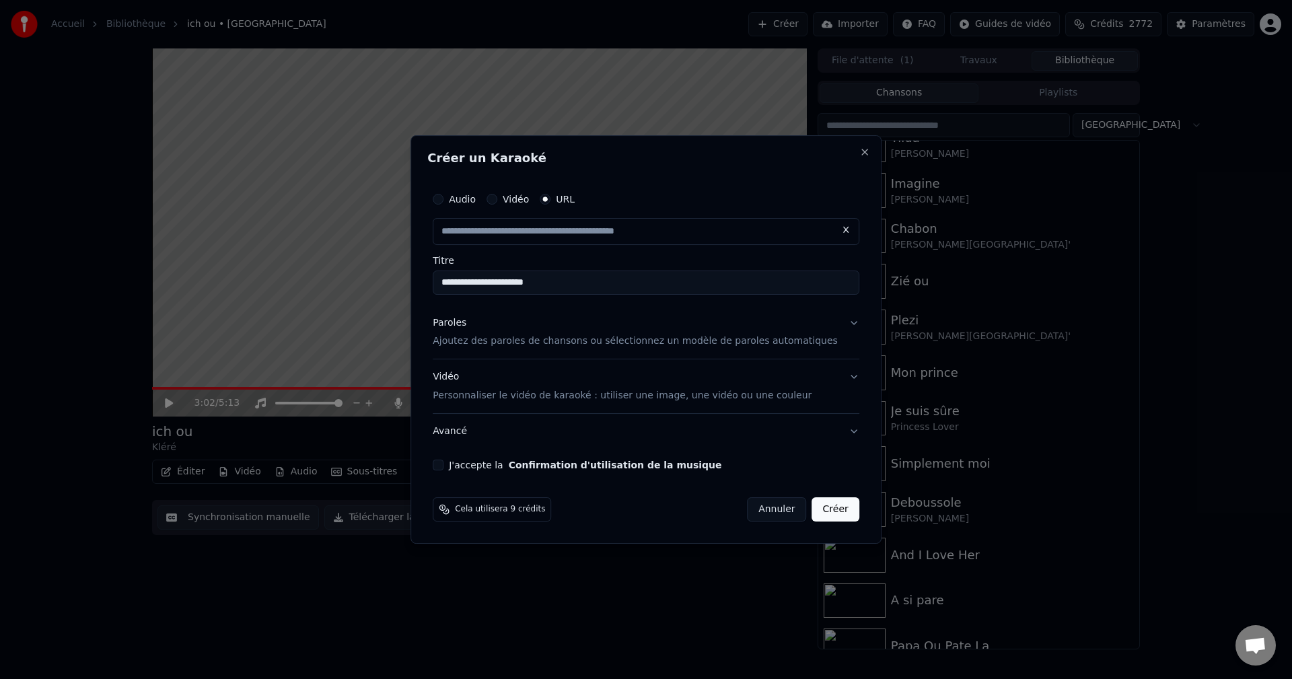
click at [466, 328] on div "Paroles" at bounding box center [450, 322] width 34 height 13
type input "**********"
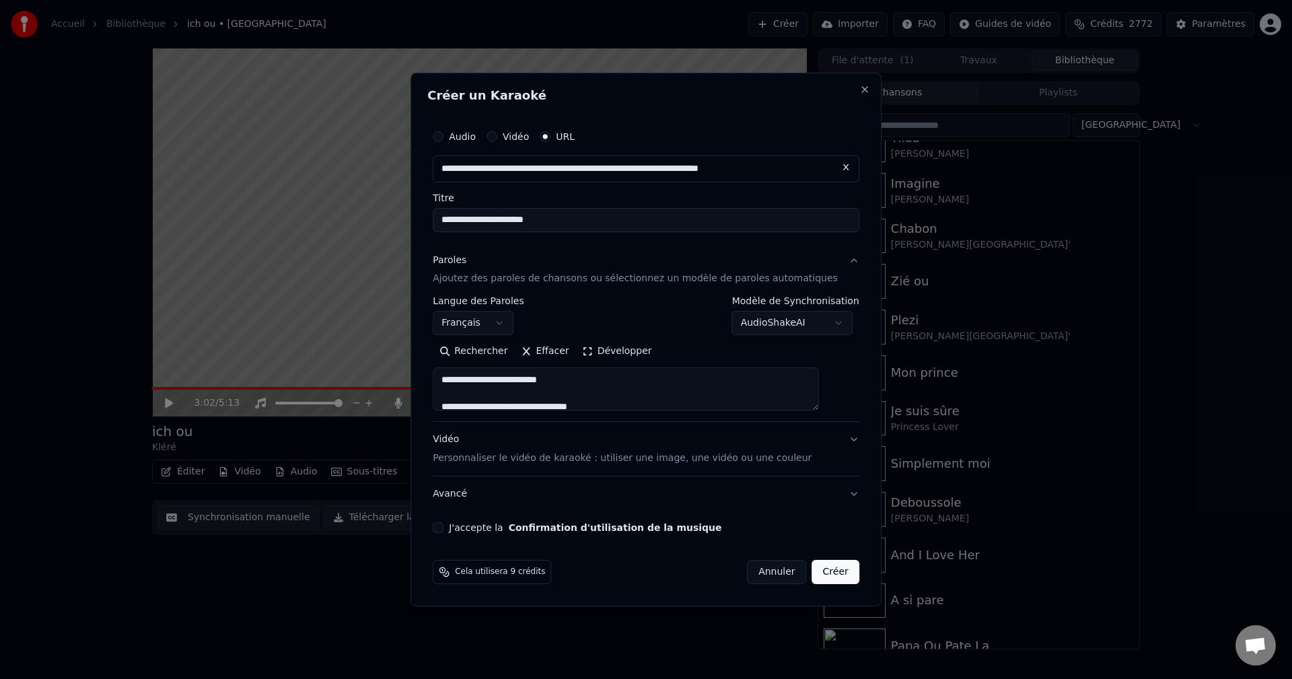
click at [606, 353] on button "Développer" at bounding box center [617, 352] width 83 height 22
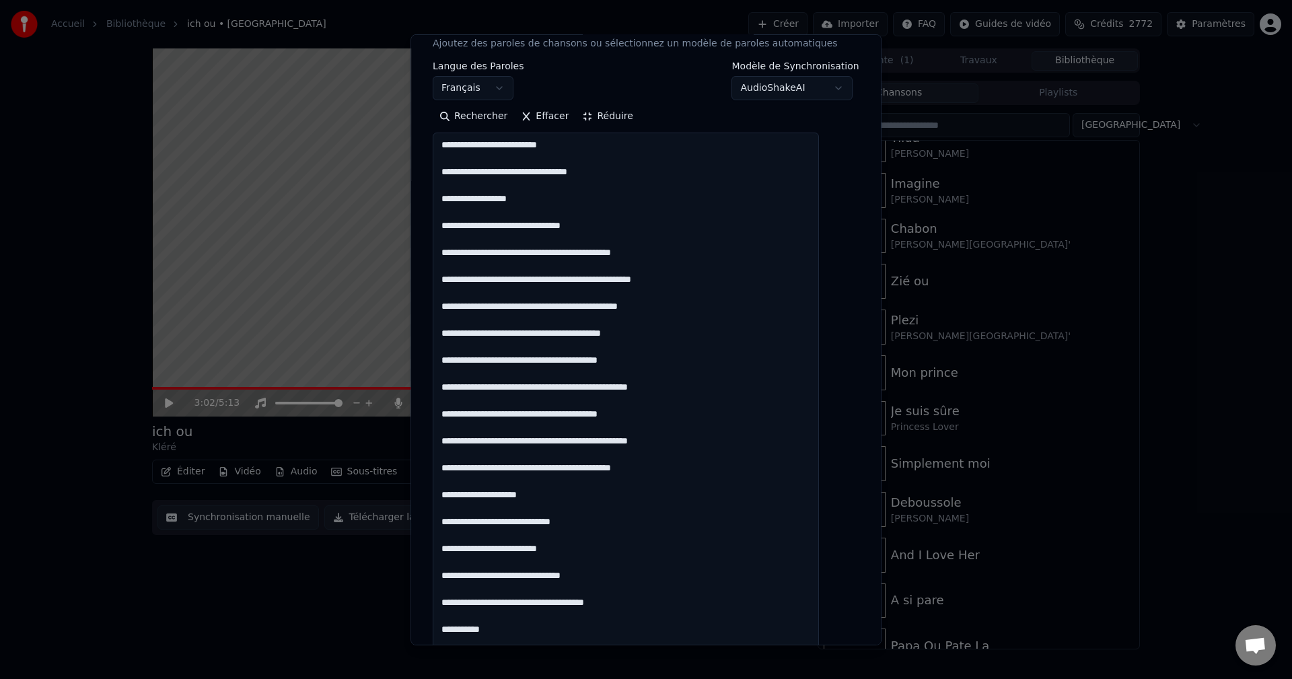
scroll to position [202, 0]
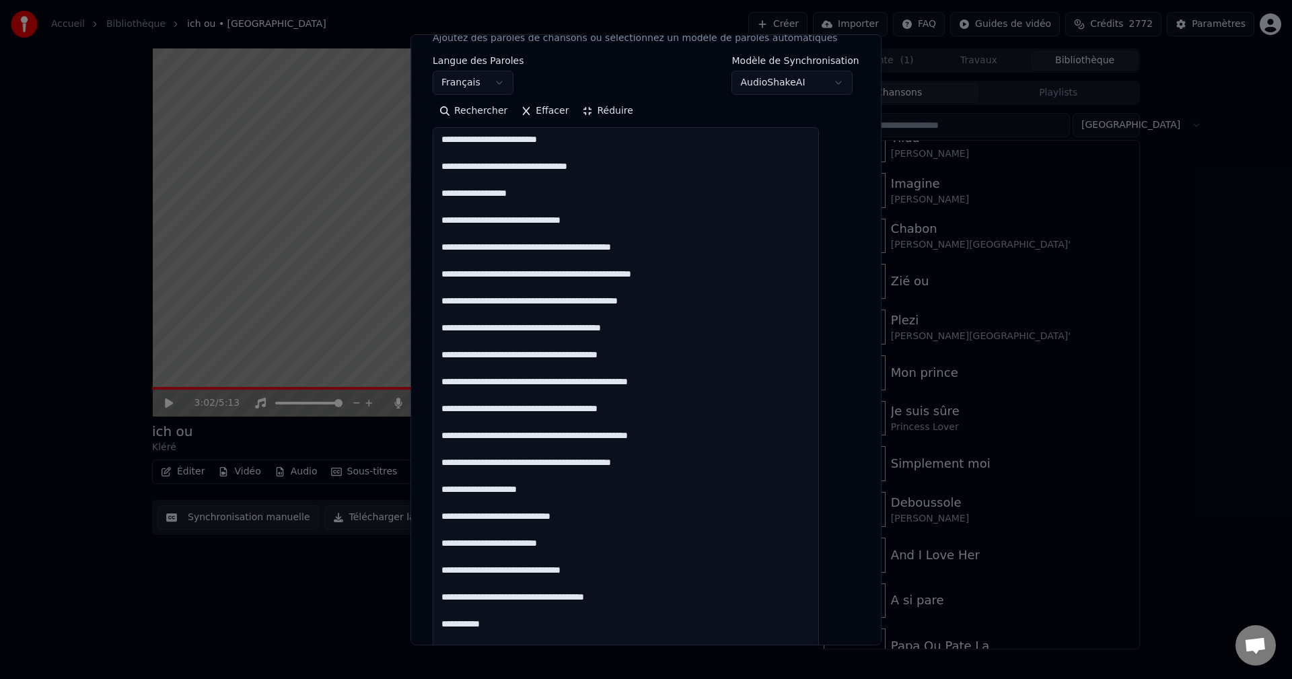
click at [678, 381] on textarea at bounding box center [626, 576] width 386 height 898
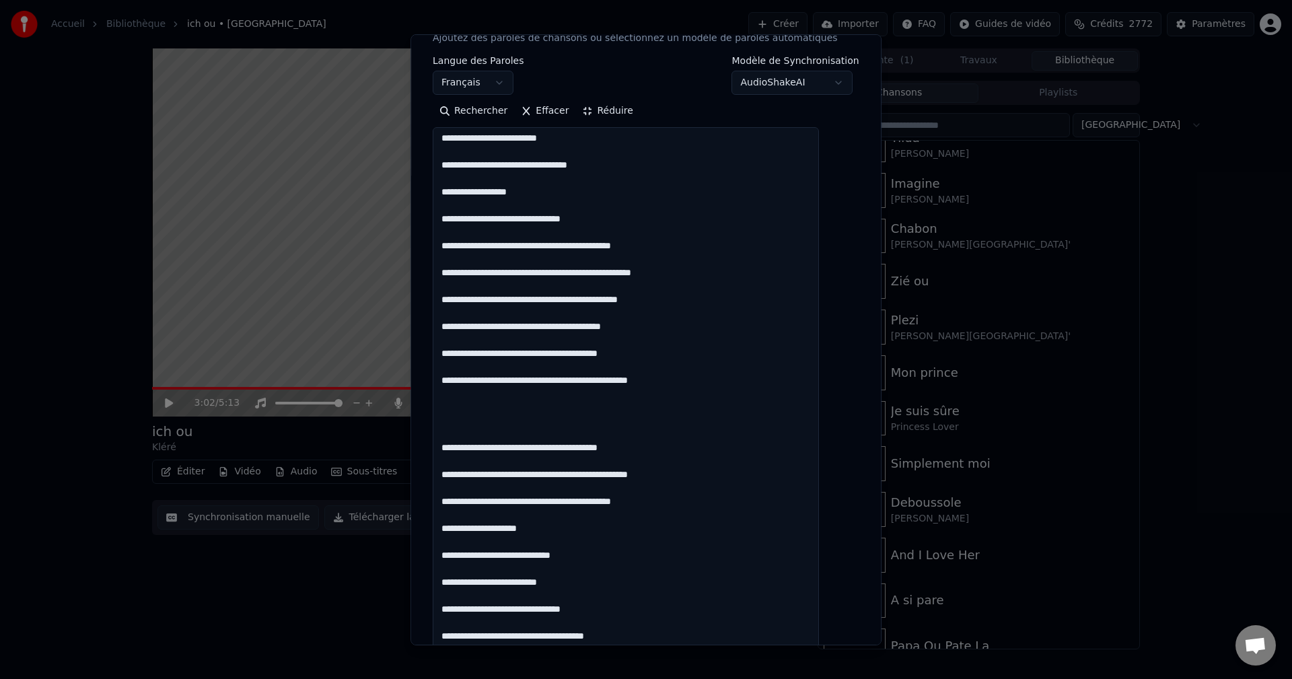
click at [675, 478] on textarea at bounding box center [626, 576] width 386 height 898
click at [686, 406] on textarea at bounding box center [626, 576] width 386 height 898
click at [685, 388] on textarea at bounding box center [626, 576] width 386 height 898
click at [669, 443] on textarea at bounding box center [626, 576] width 386 height 898
click at [594, 484] on textarea at bounding box center [626, 576] width 386 height 898
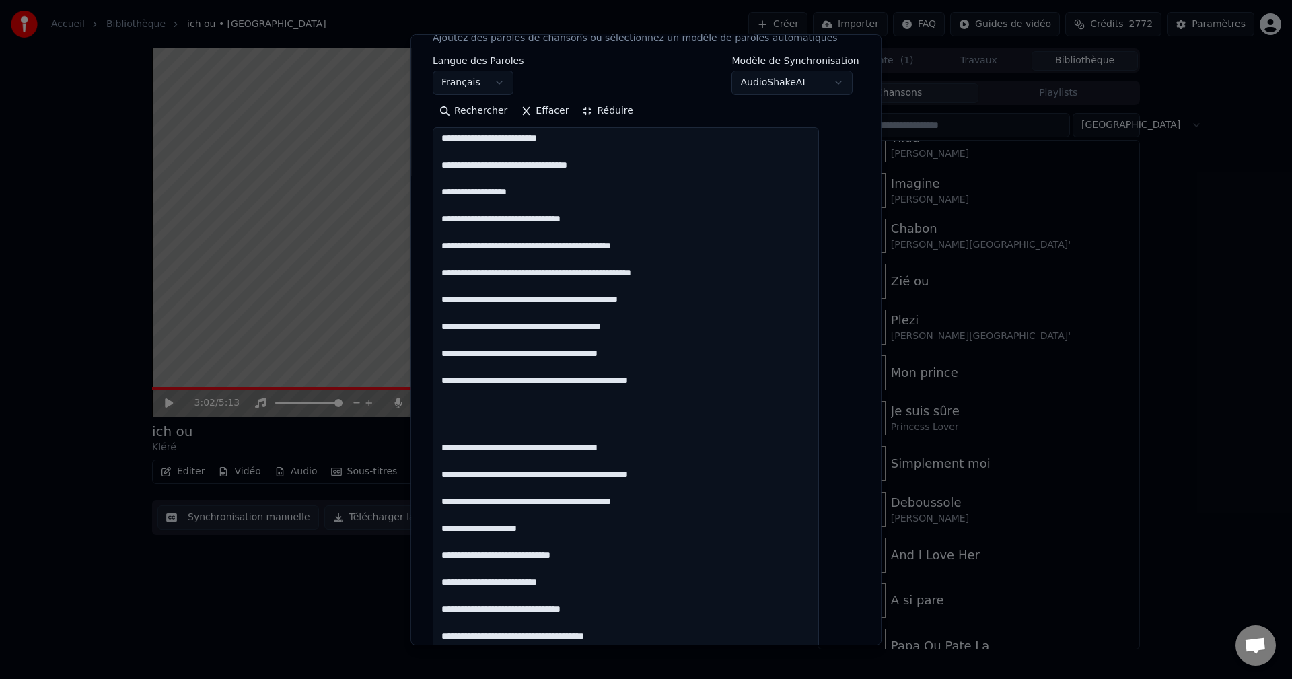
click at [614, 486] on textarea at bounding box center [626, 576] width 386 height 898
click at [680, 477] on textarea at bounding box center [626, 576] width 386 height 898
click at [527, 507] on textarea at bounding box center [626, 576] width 386 height 898
drag, startPoint x: 549, startPoint y: 532, endPoint x: 530, endPoint y: 526, distance: 20.6
click at [530, 526] on textarea at bounding box center [626, 576] width 386 height 898
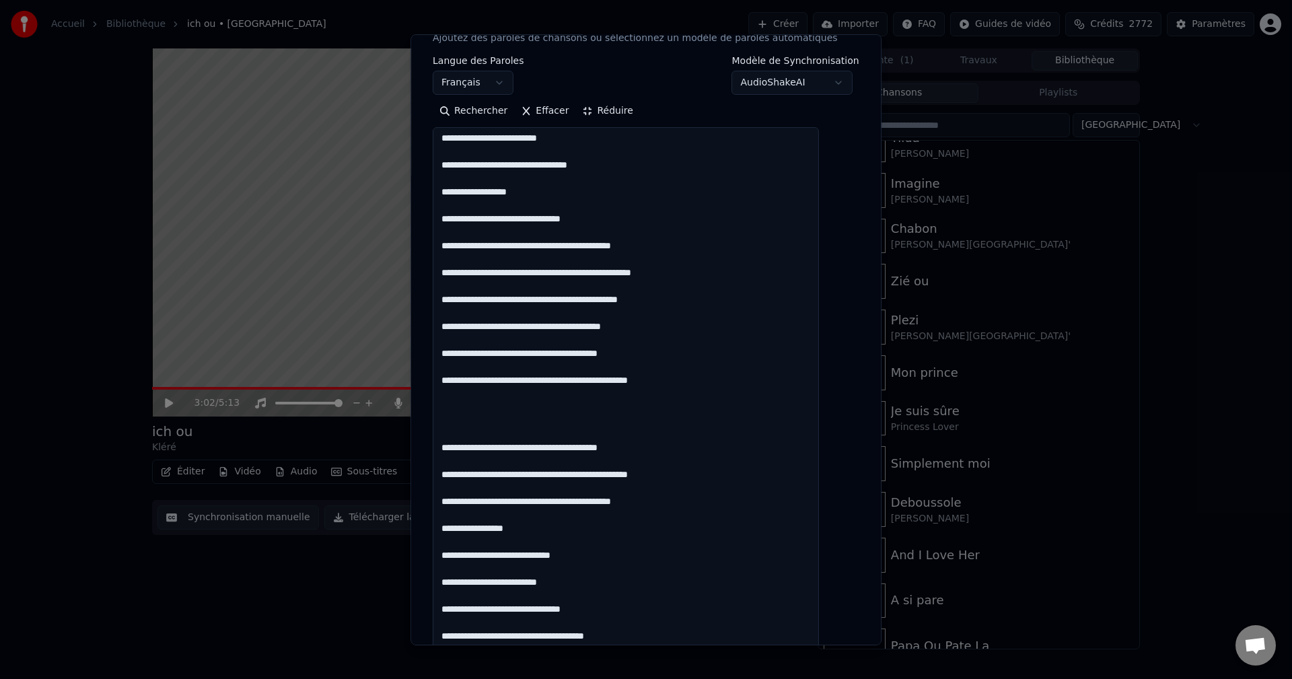
drag, startPoint x: 541, startPoint y: 527, endPoint x: 444, endPoint y: 502, distance: 100.1
click at [444, 502] on div "**********" at bounding box center [645, 515] width 437 height 1277
click at [532, 527] on textarea at bounding box center [626, 576] width 386 height 898
paste textarea "**********"
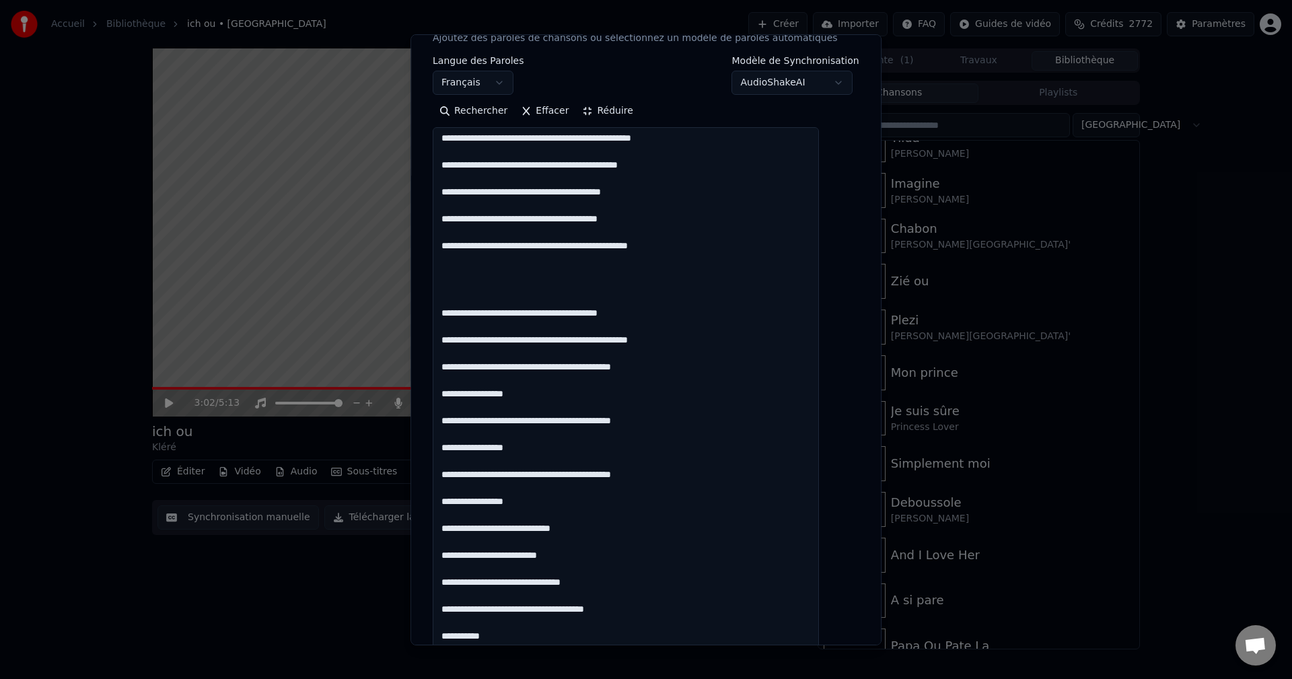
scroll to position [149, 0]
click at [549, 494] on textarea at bounding box center [626, 576] width 386 height 898
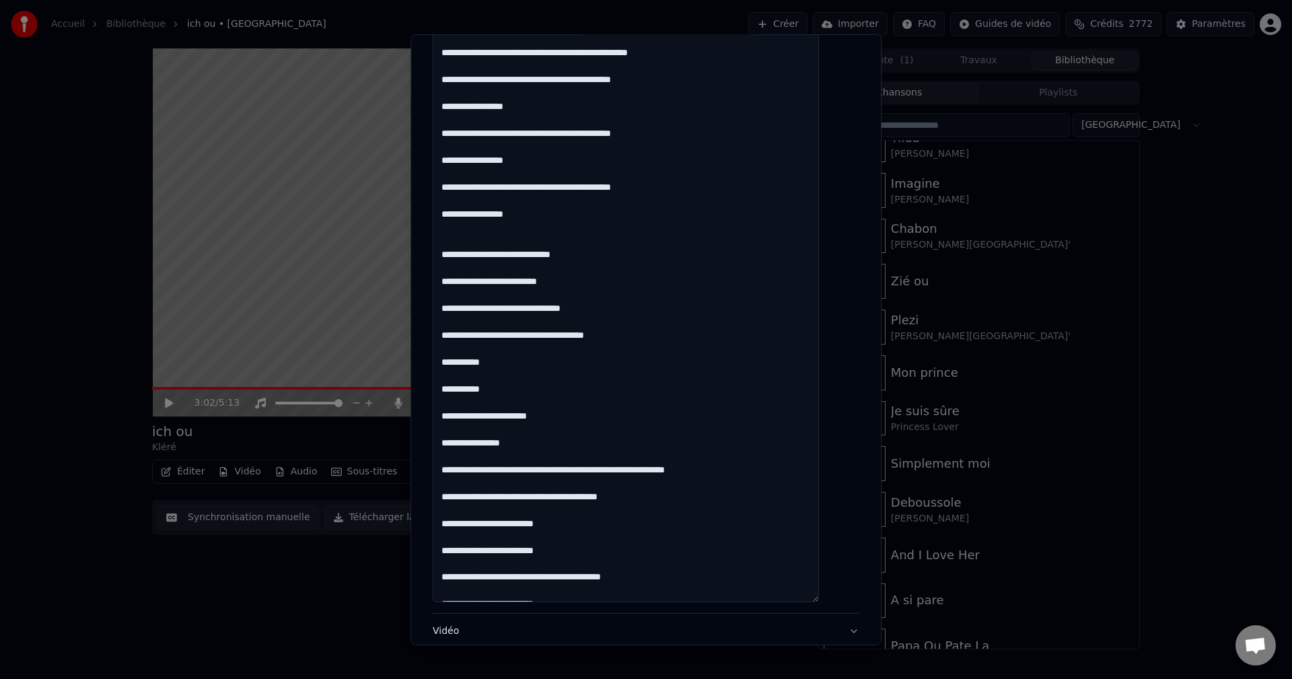
scroll to position [606, 0]
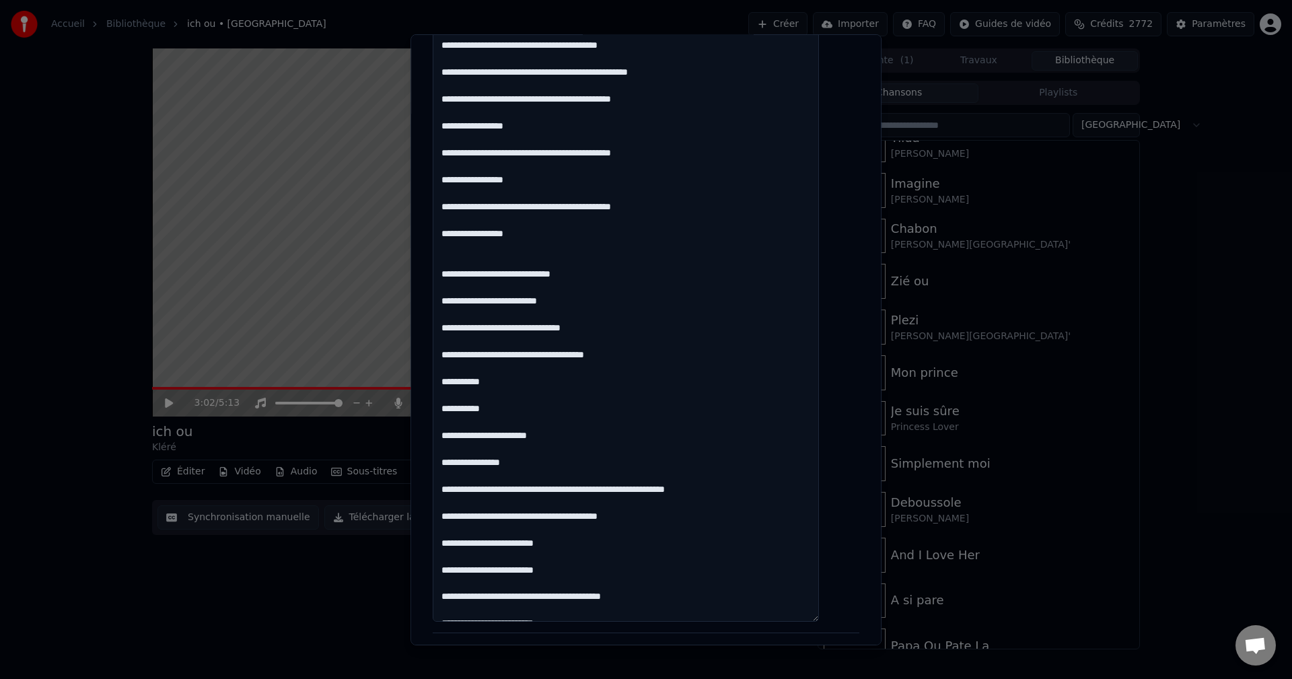
type textarea "**********"
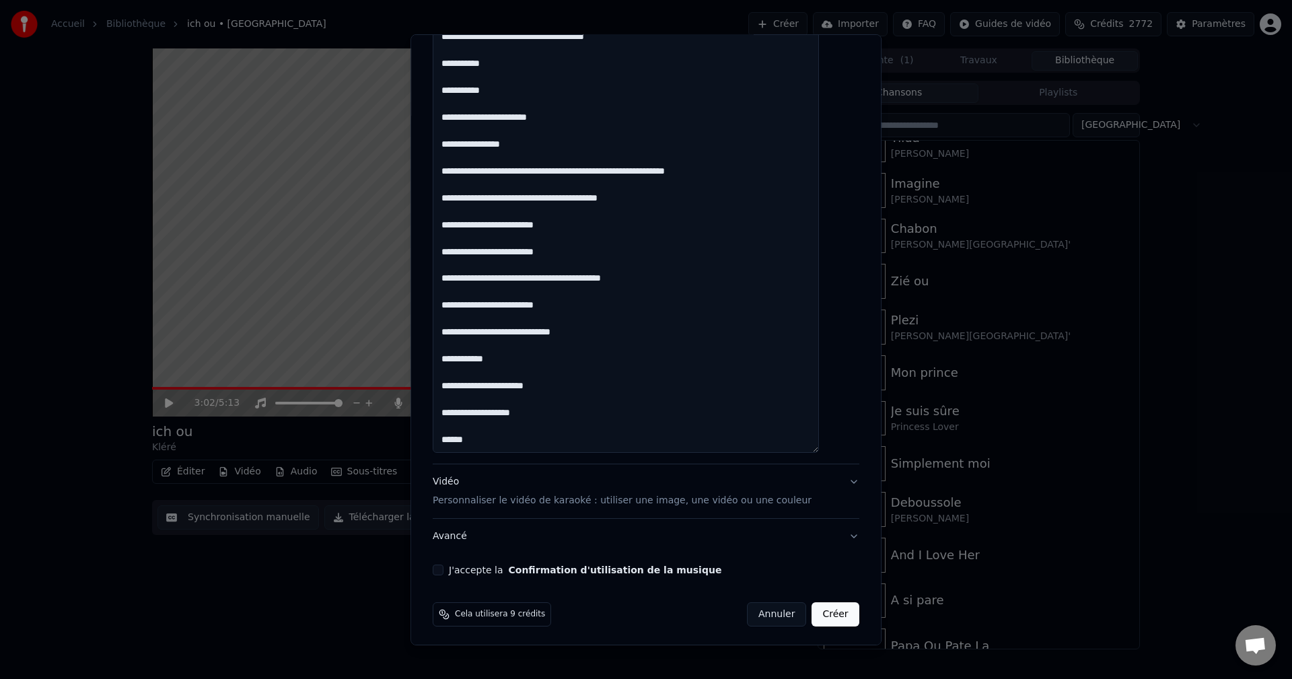
scroll to position [778, 0]
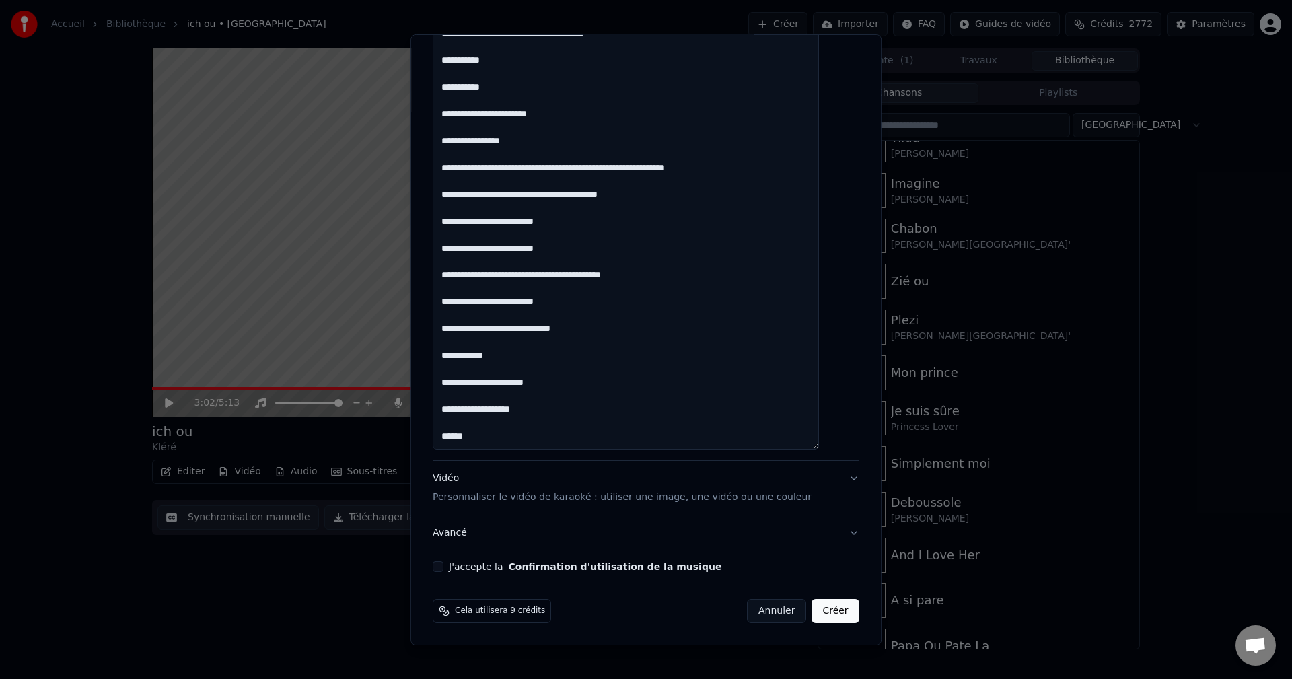
click at [766, 607] on button "Annuler" at bounding box center [776, 611] width 59 height 24
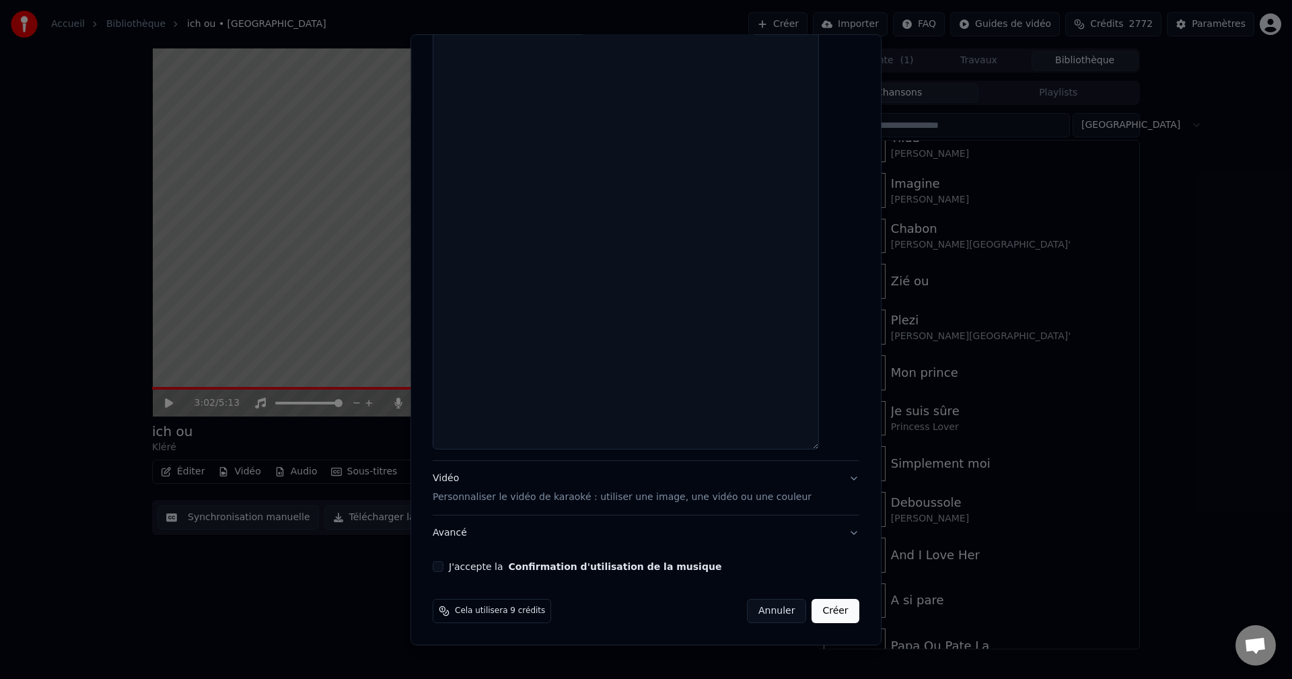
select select
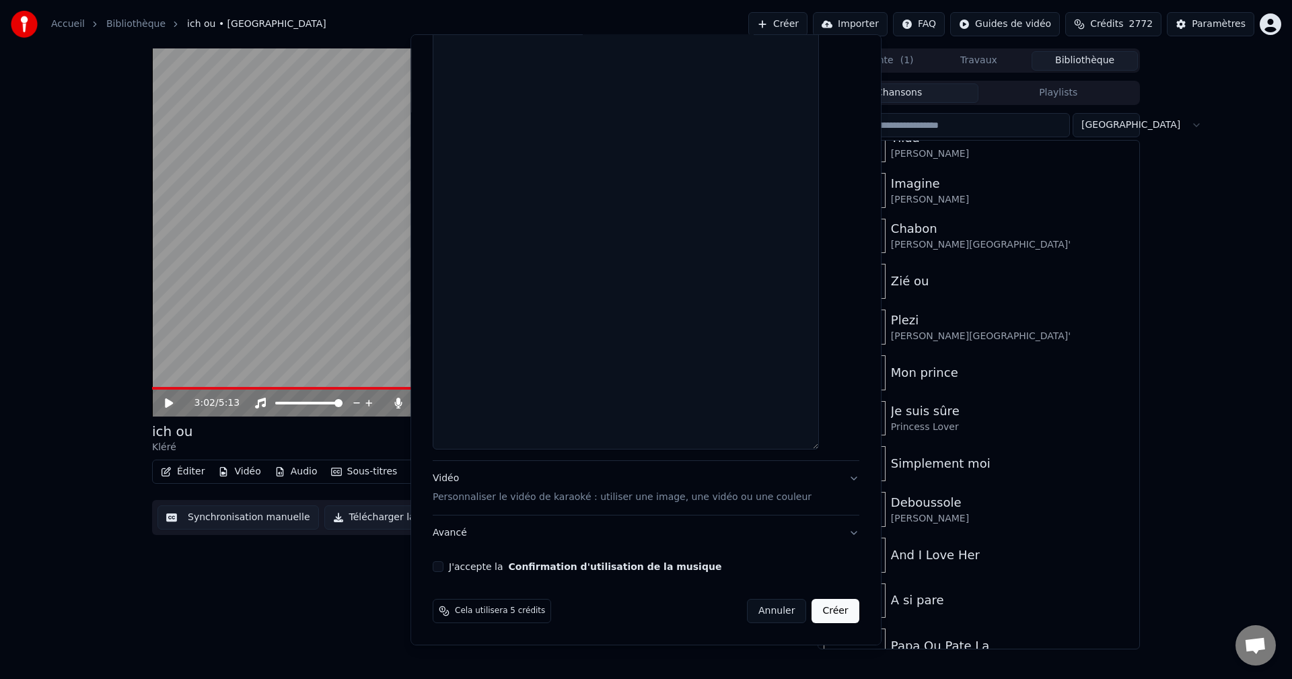
scroll to position [0, 0]
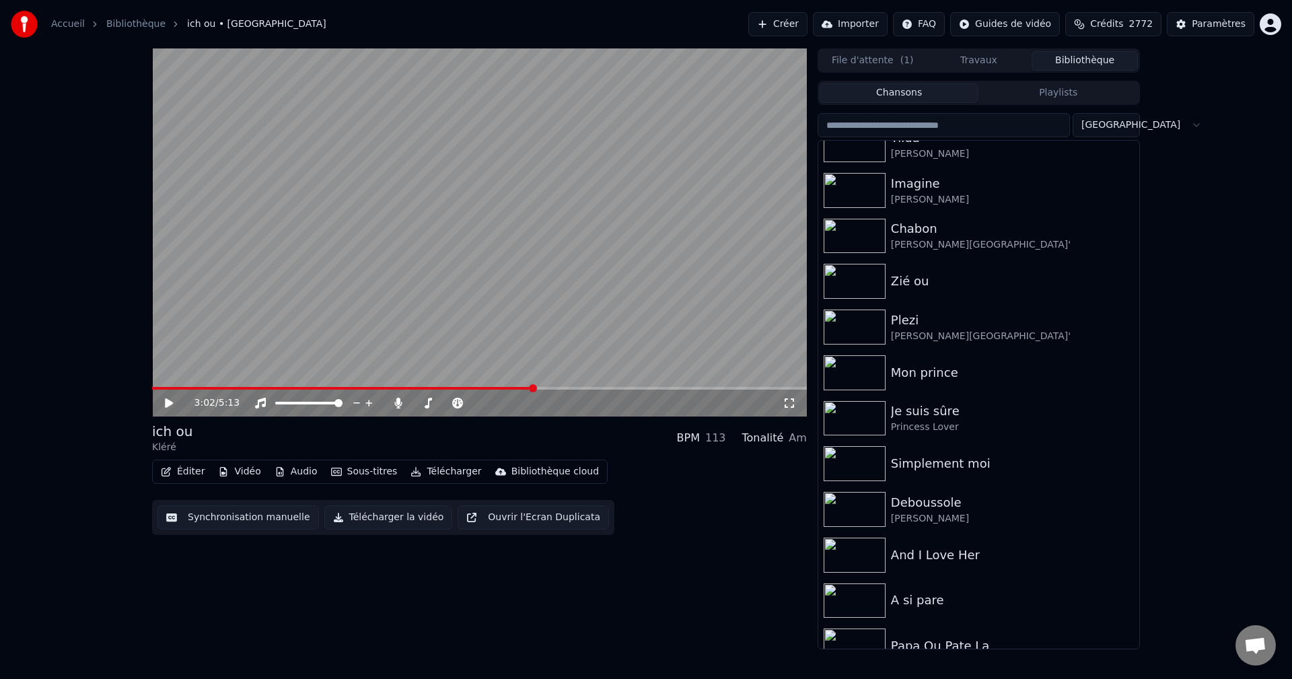
click at [945, 120] on input "search" at bounding box center [944, 125] width 252 height 24
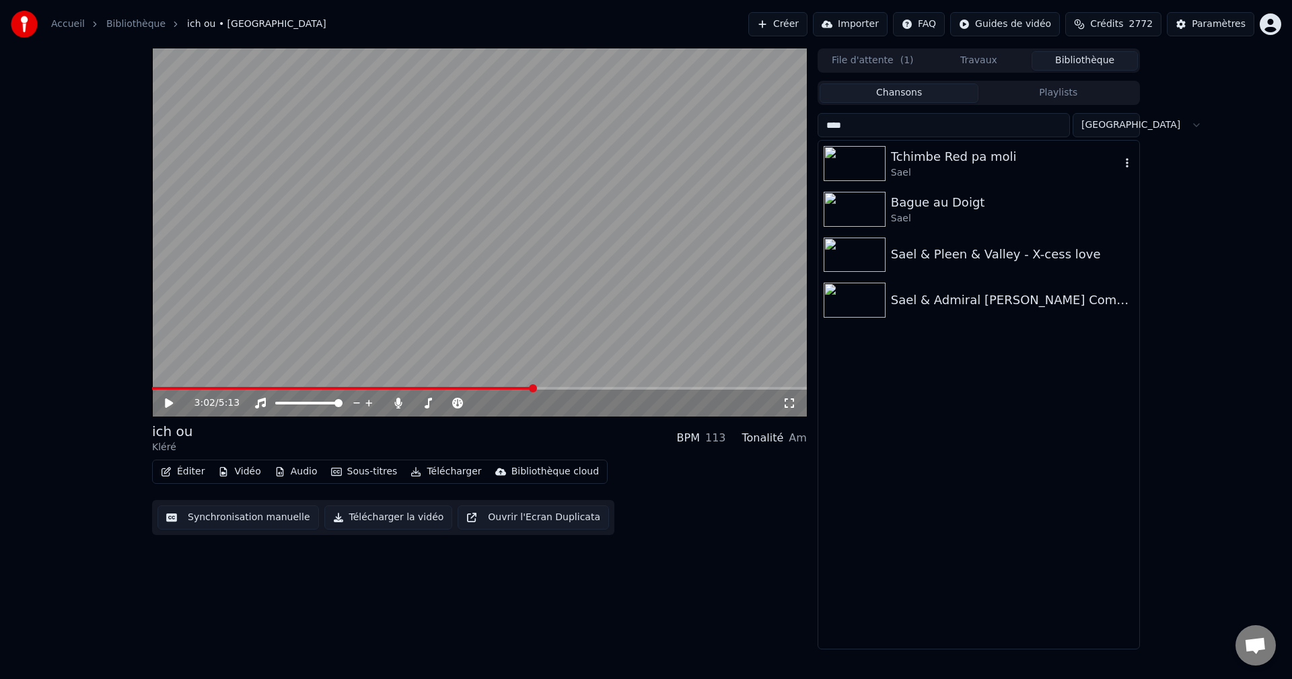
click at [929, 149] on div "Tchimbe Red pa moli" at bounding box center [1005, 156] width 229 height 19
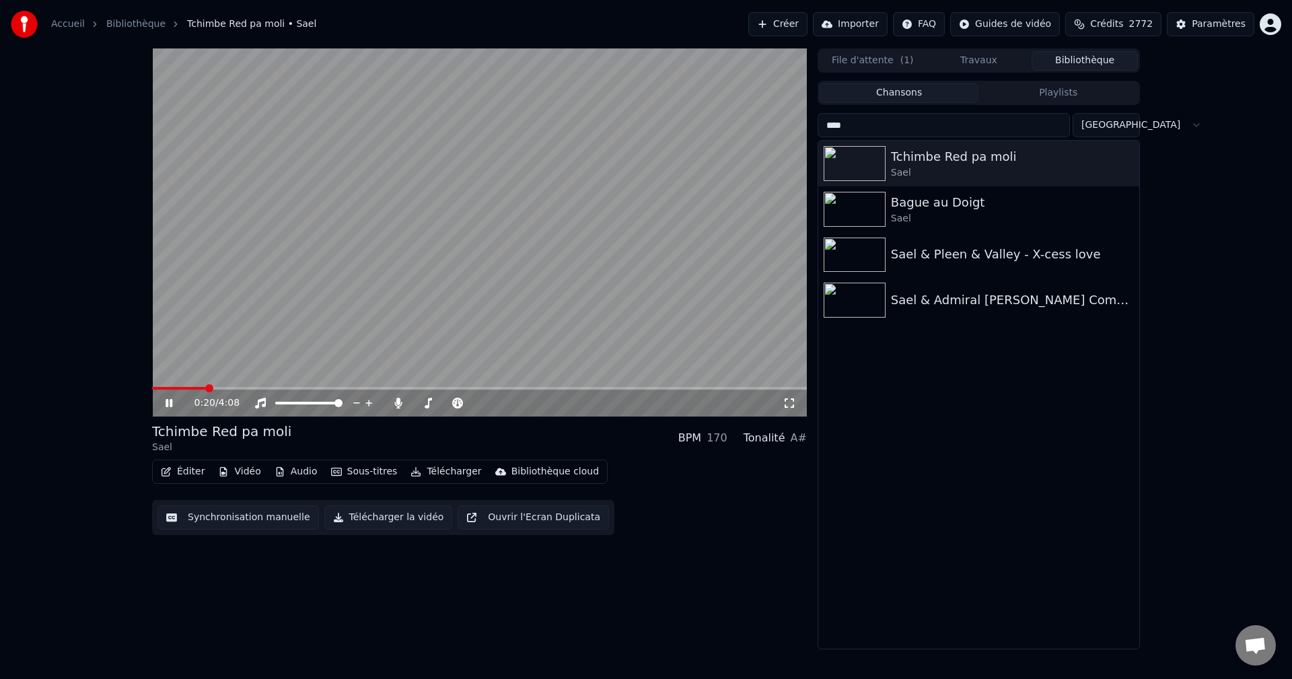
click at [170, 404] on icon at bounding box center [179, 403] width 32 height 11
drag, startPoint x: 885, startPoint y: 131, endPoint x: 627, endPoint y: 121, distance: 257.9
click at [637, 122] on div "0:20 / 4:08 Tchimbe Red pa moli Sael BPM 170 Tonalité A# Éditer Vidéo Audio Sou…" at bounding box center [645, 348] width 1009 height 601
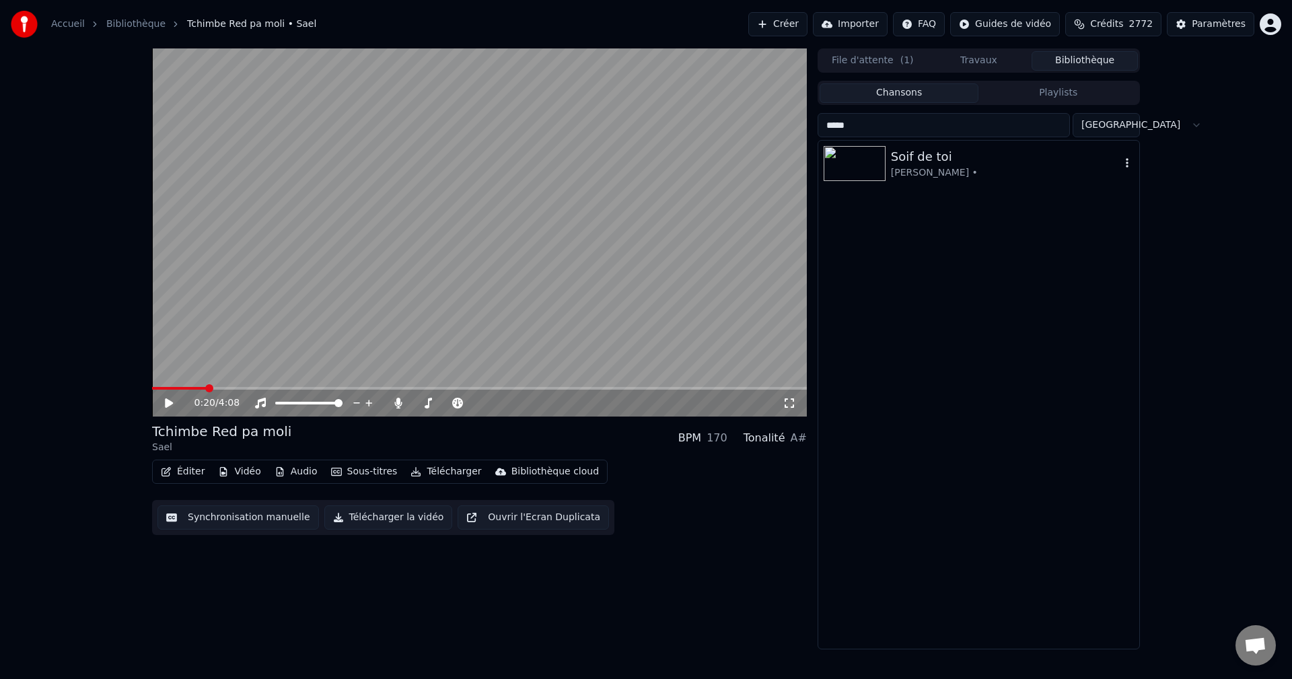
click at [932, 149] on div "Soif de toi" at bounding box center [1005, 156] width 229 height 19
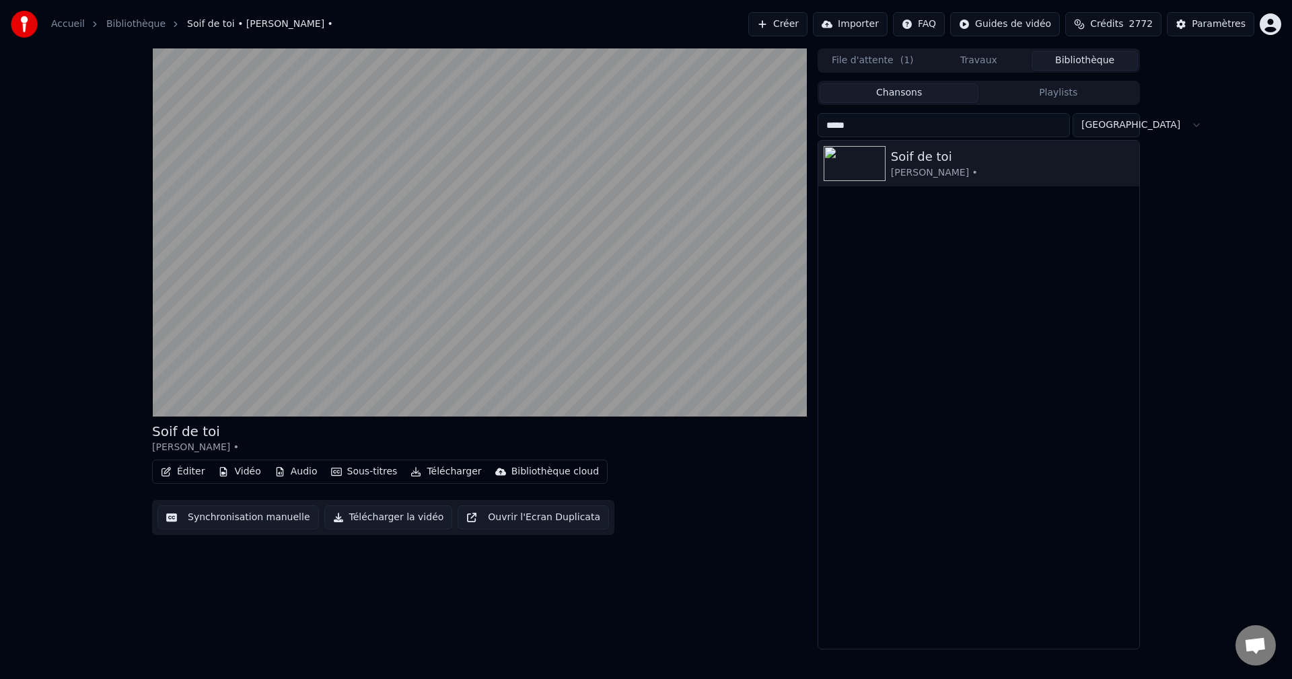
drag, startPoint x: 966, startPoint y: 126, endPoint x: 724, endPoint y: 144, distance: 242.9
click at [857, 131] on input "****" at bounding box center [944, 125] width 252 height 24
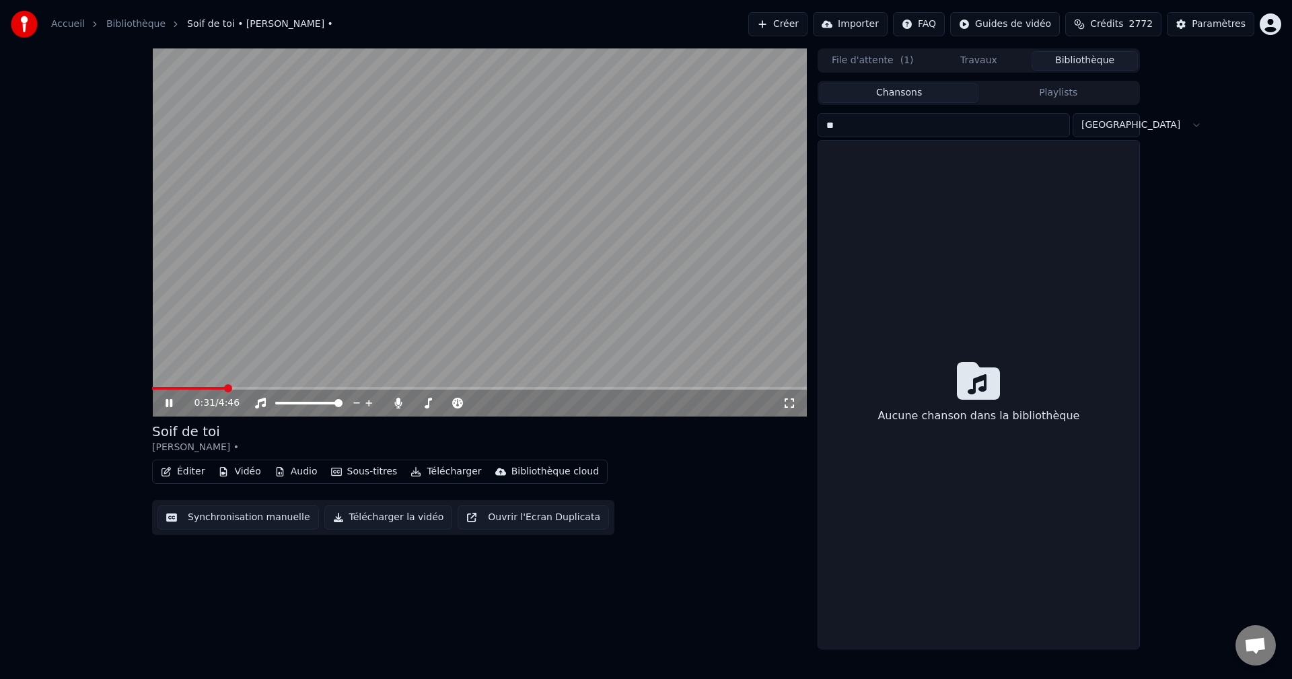
type input "*"
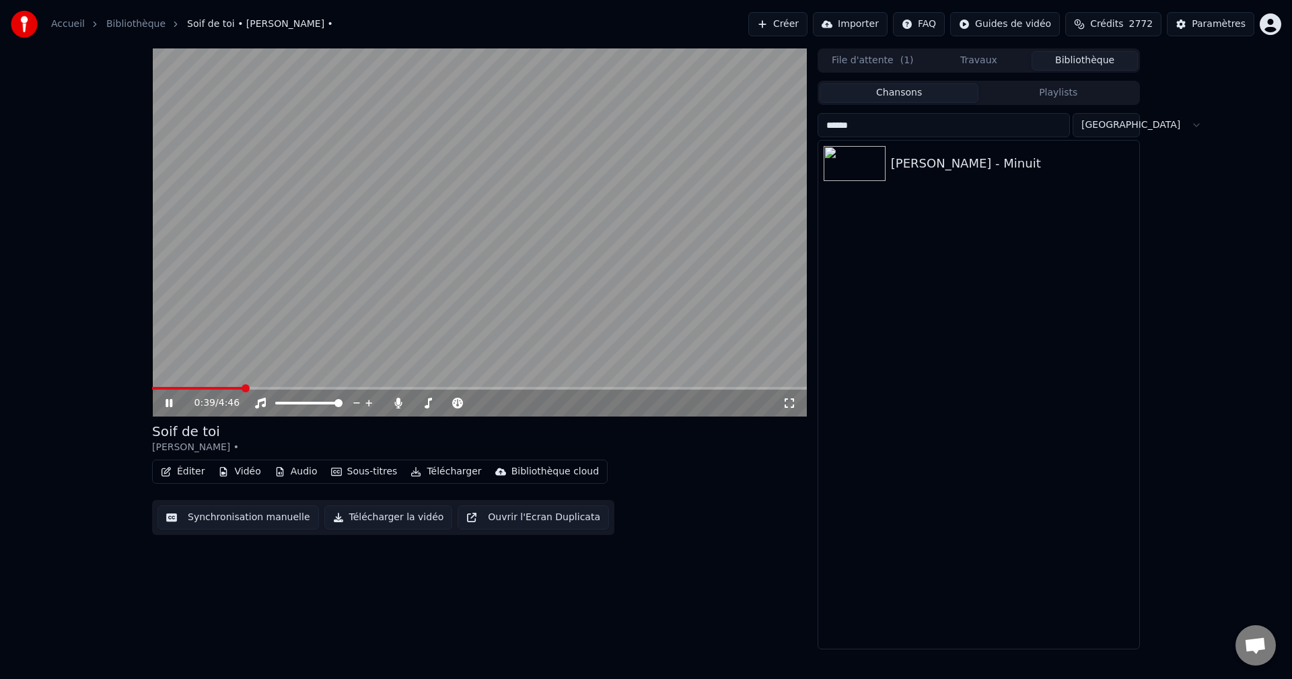
drag, startPoint x: 898, startPoint y: 128, endPoint x: 718, endPoint y: 147, distance: 181.4
click at [731, 146] on div "0:39 / 4:46 Soif de toi [PERSON_NAME] • Éditer Vidéo Audio Sous-titres Téléchar…" at bounding box center [645, 348] width 1009 height 601
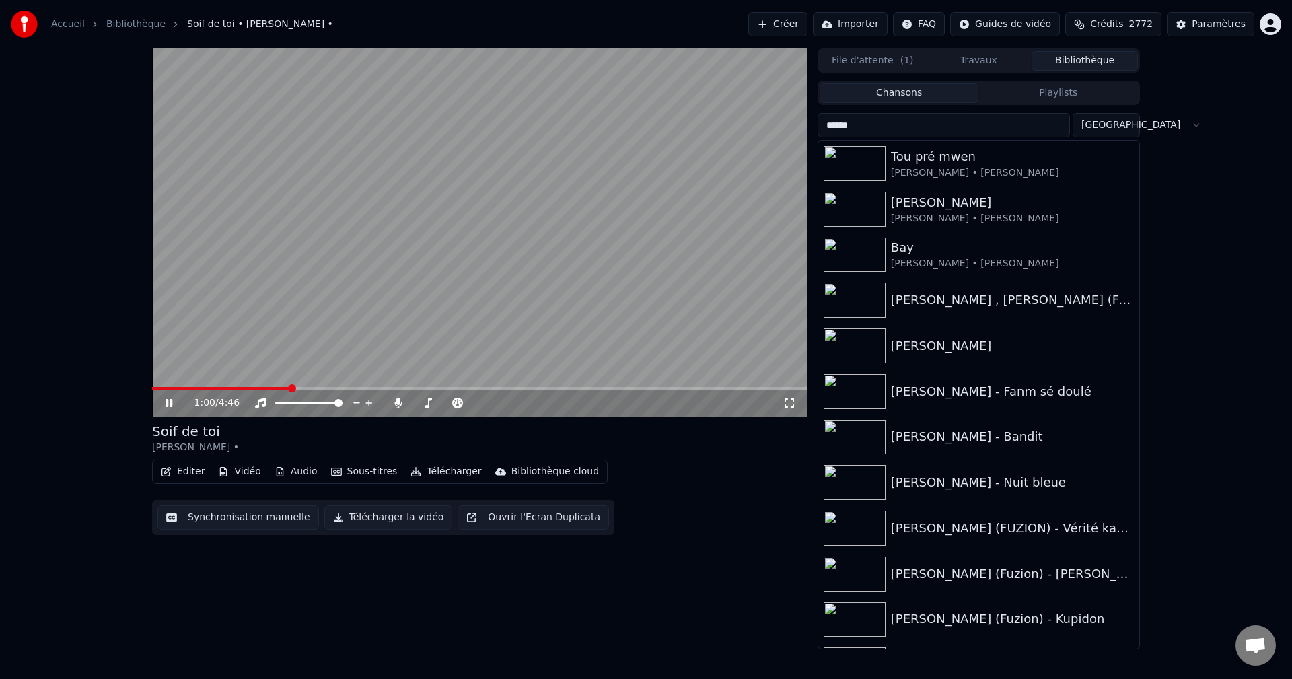
drag, startPoint x: 925, startPoint y: 129, endPoint x: 504, endPoint y: 165, distance: 422.8
click at [520, 166] on div "1:00 / 4:46 Soif de toi [PERSON_NAME] • Éditer Vidéo Audio Sous-titres Téléchar…" at bounding box center [645, 348] width 1009 height 601
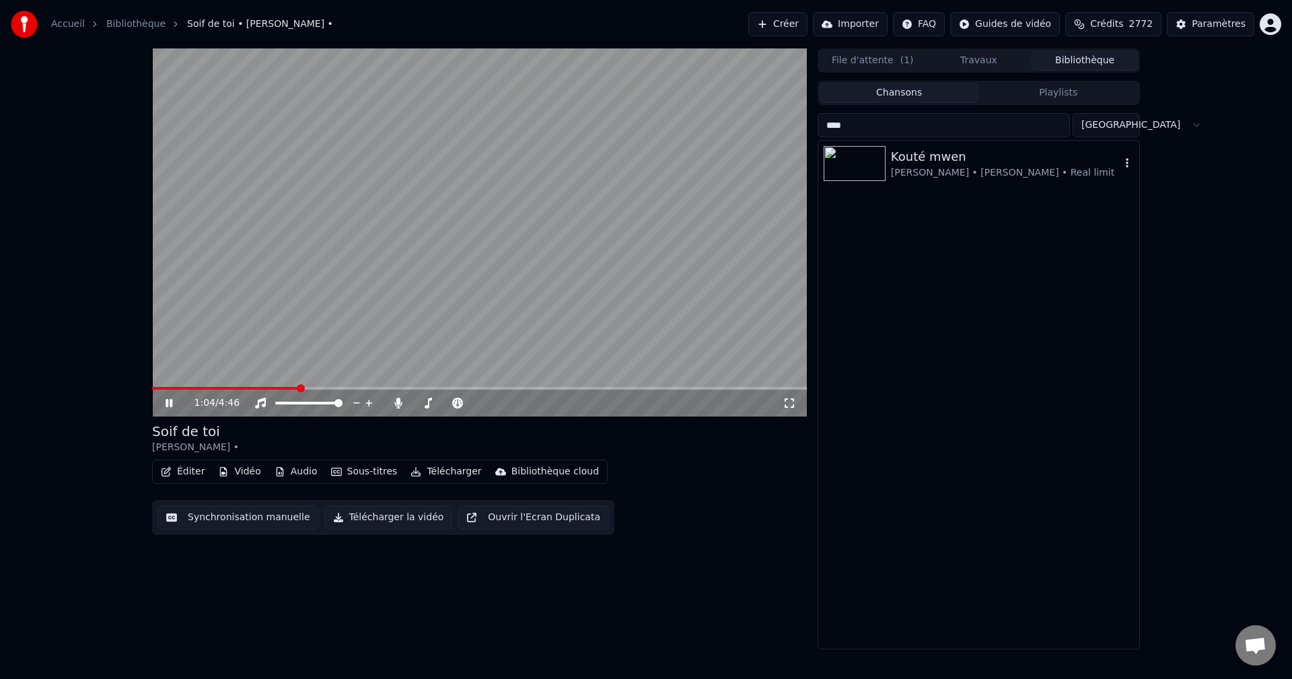
click at [884, 172] on img at bounding box center [855, 163] width 62 height 35
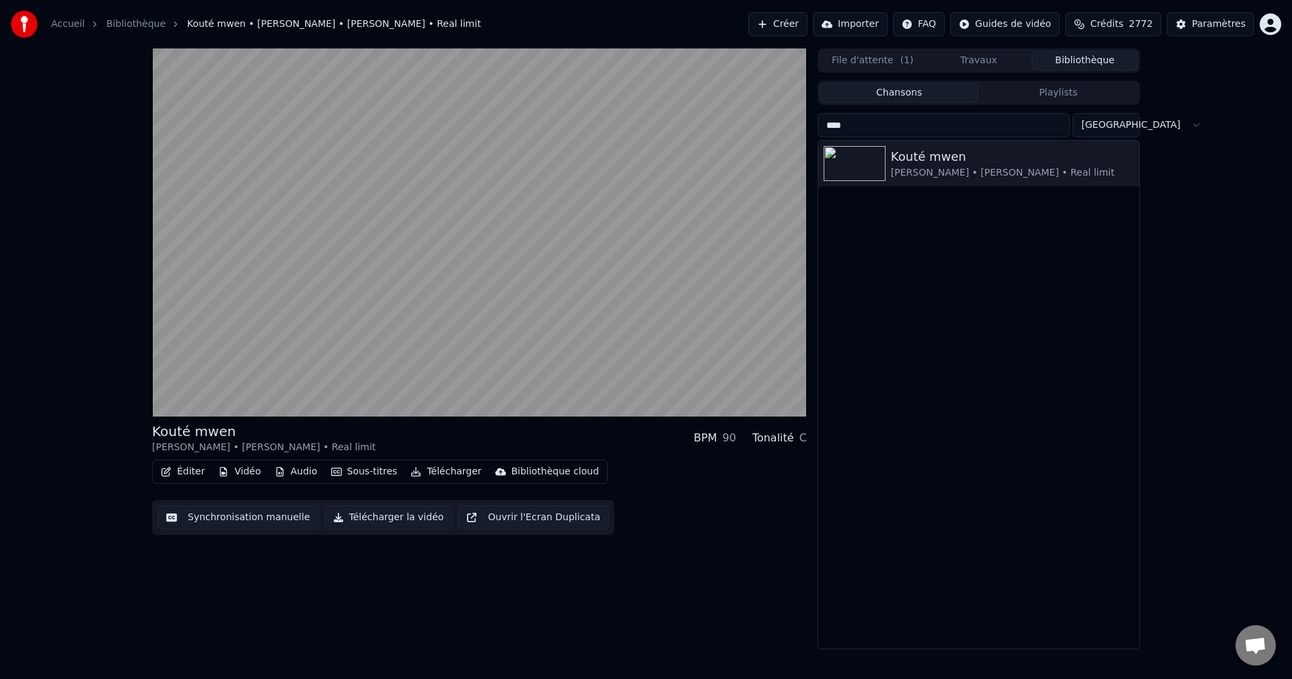
drag, startPoint x: 897, startPoint y: 124, endPoint x: 434, endPoint y: 123, distance: 463.0
click at [456, 126] on div "Kouté mwen [PERSON_NAME] • [PERSON_NAME] • Real limit BPM 90 Tonalité C Éditer …" at bounding box center [645, 348] width 1009 height 601
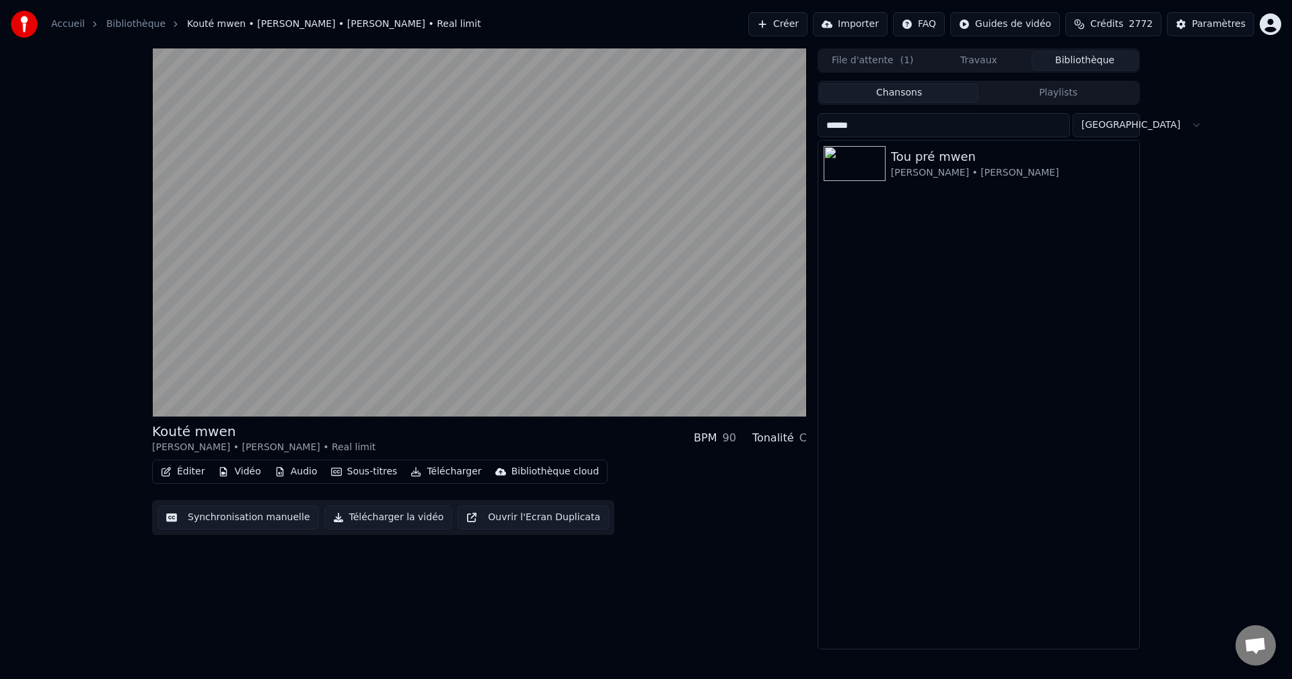
drag, startPoint x: 892, startPoint y: 130, endPoint x: 580, endPoint y: 115, distance: 312.6
click at [588, 115] on div "Kouté mwen [PERSON_NAME] • [PERSON_NAME] • Real limit BPM 90 Tonalité C Éditer …" at bounding box center [645, 348] width 1009 height 601
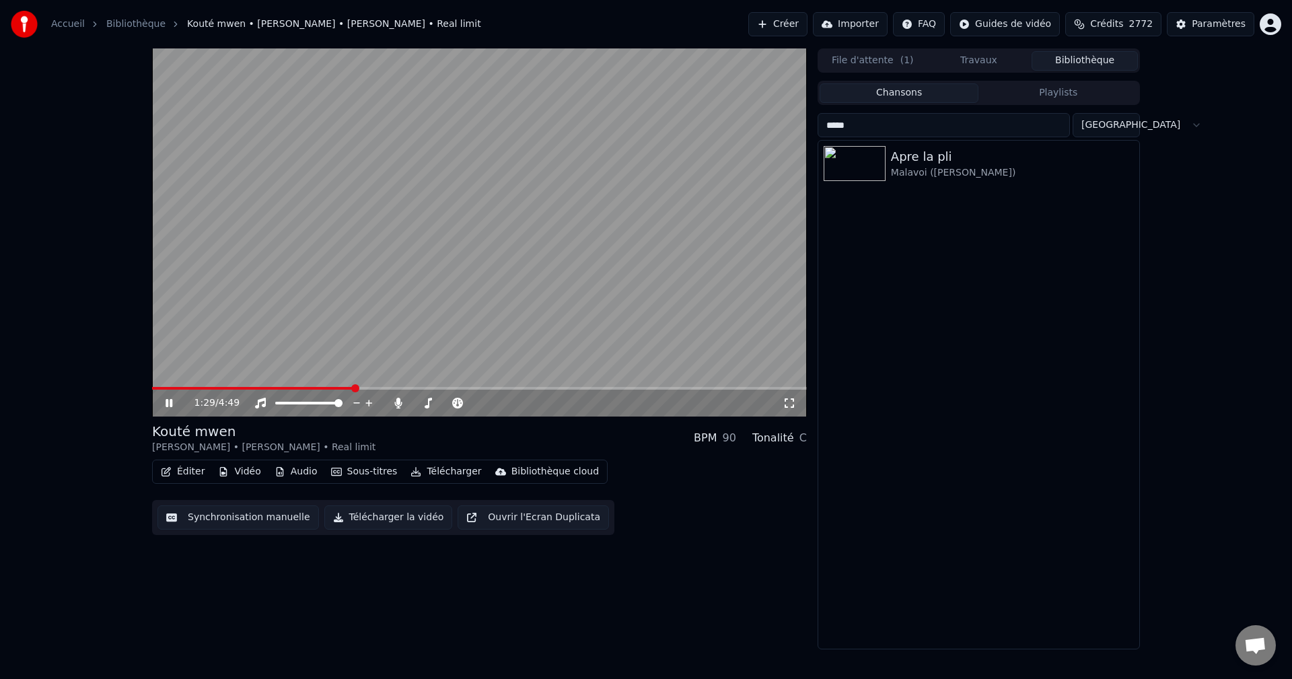
type input "*****"
click at [167, 398] on icon at bounding box center [179, 403] width 32 height 11
click at [808, 21] on button "Créer" at bounding box center [777, 24] width 59 height 24
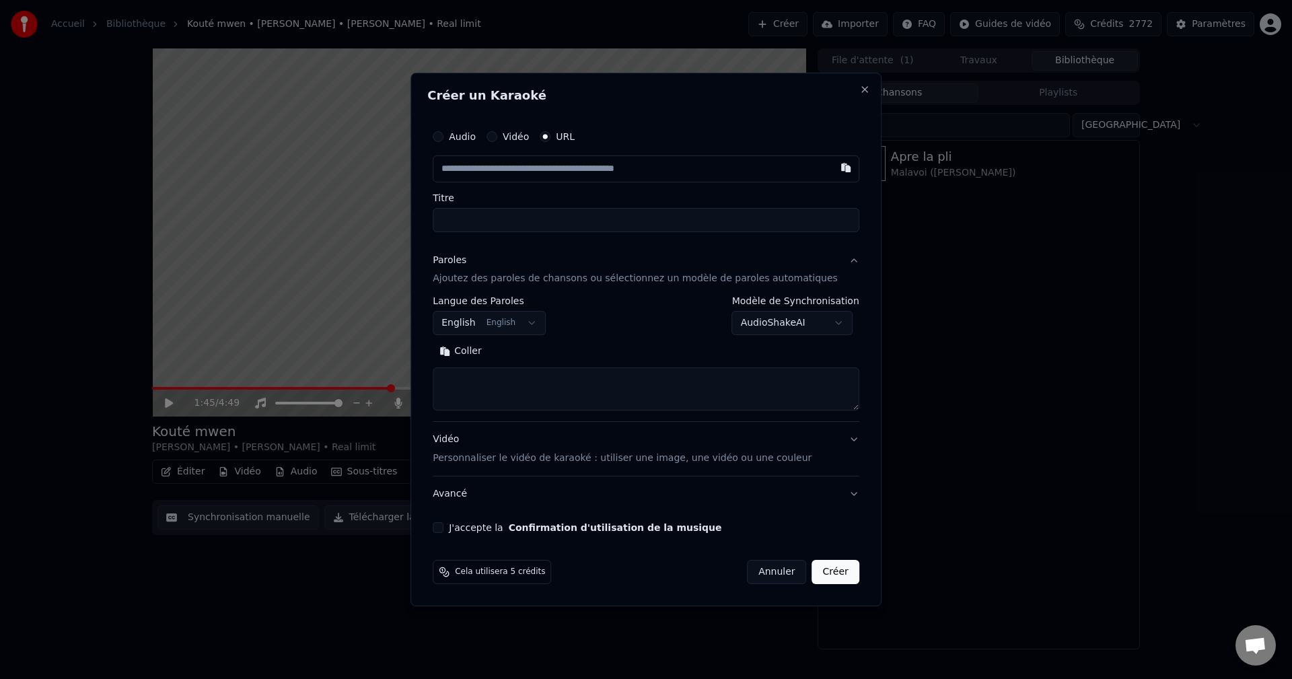
click at [507, 330] on body "**********" at bounding box center [646, 339] width 1292 height 679
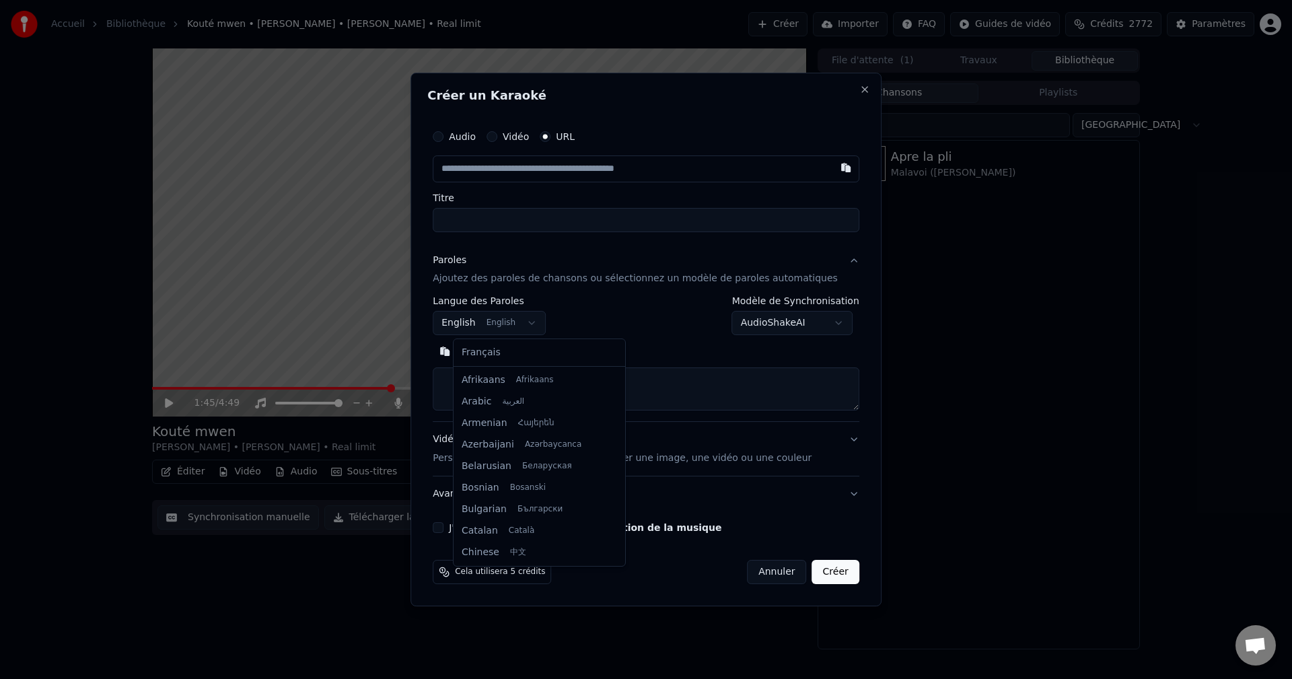
scroll to position [108, 0]
select select "**"
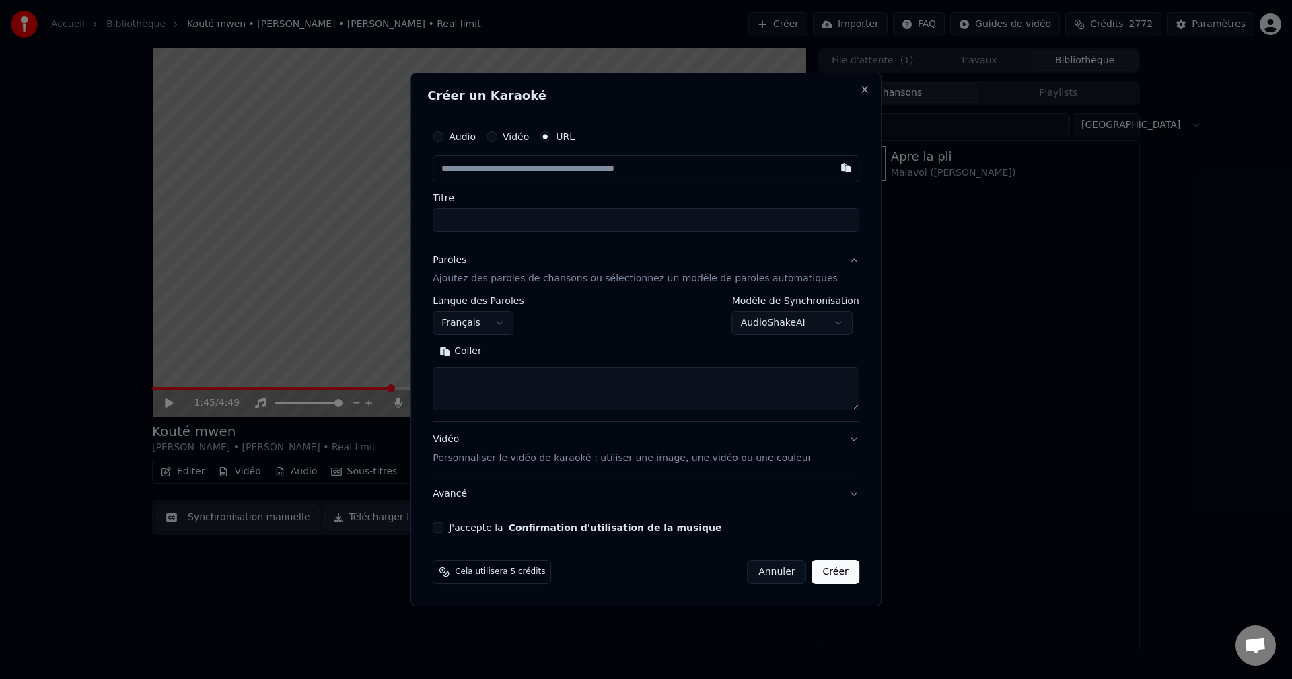
click at [516, 390] on textarea at bounding box center [646, 389] width 427 height 43
paste textarea "**********"
click at [531, 349] on button "Développer" at bounding box center [535, 352] width 83 height 22
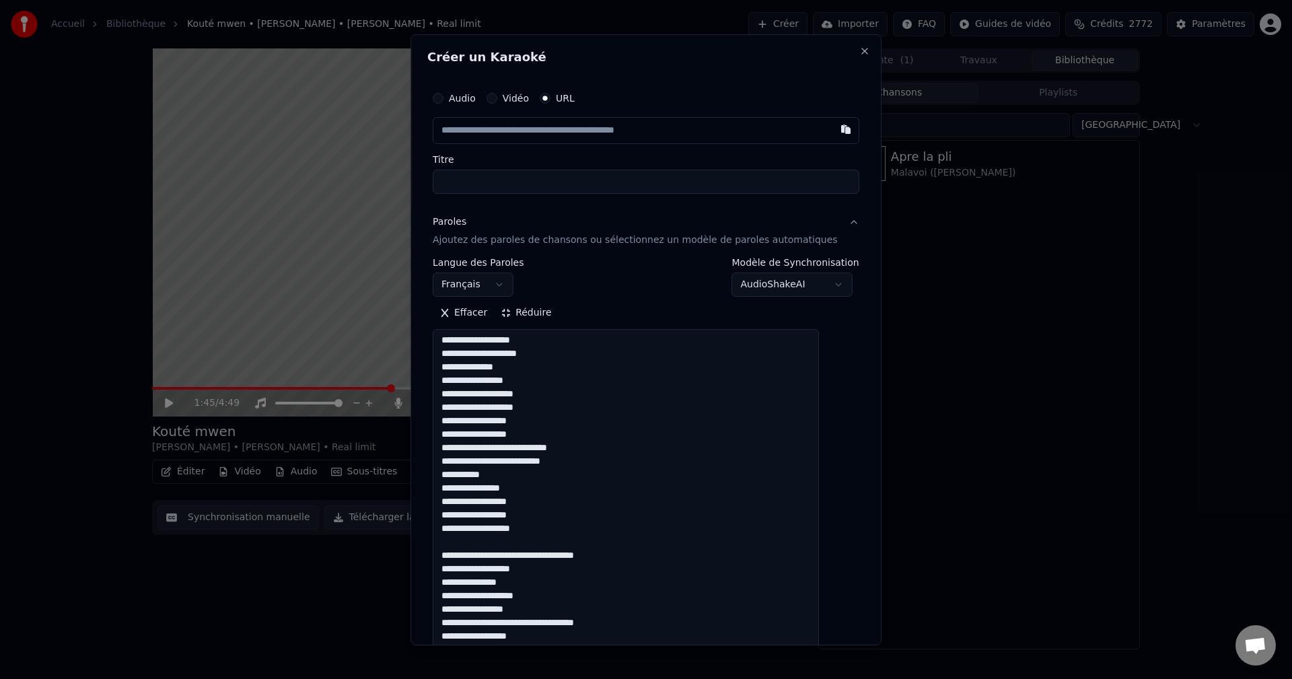
click at [536, 387] on textarea "**********" at bounding box center [626, 576] width 386 height 495
click at [549, 391] on textarea "**********" at bounding box center [626, 576] width 386 height 495
click at [536, 408] on textarea "**********" at bounding box center [626, 576] width 386 height 495
click at [530, 425] on textarea "**********" at bounding box center [626, 576] width 386 height 495
click at [549, 431] on textarea "**********" at bounding box center [626, 576] width 386 height 495
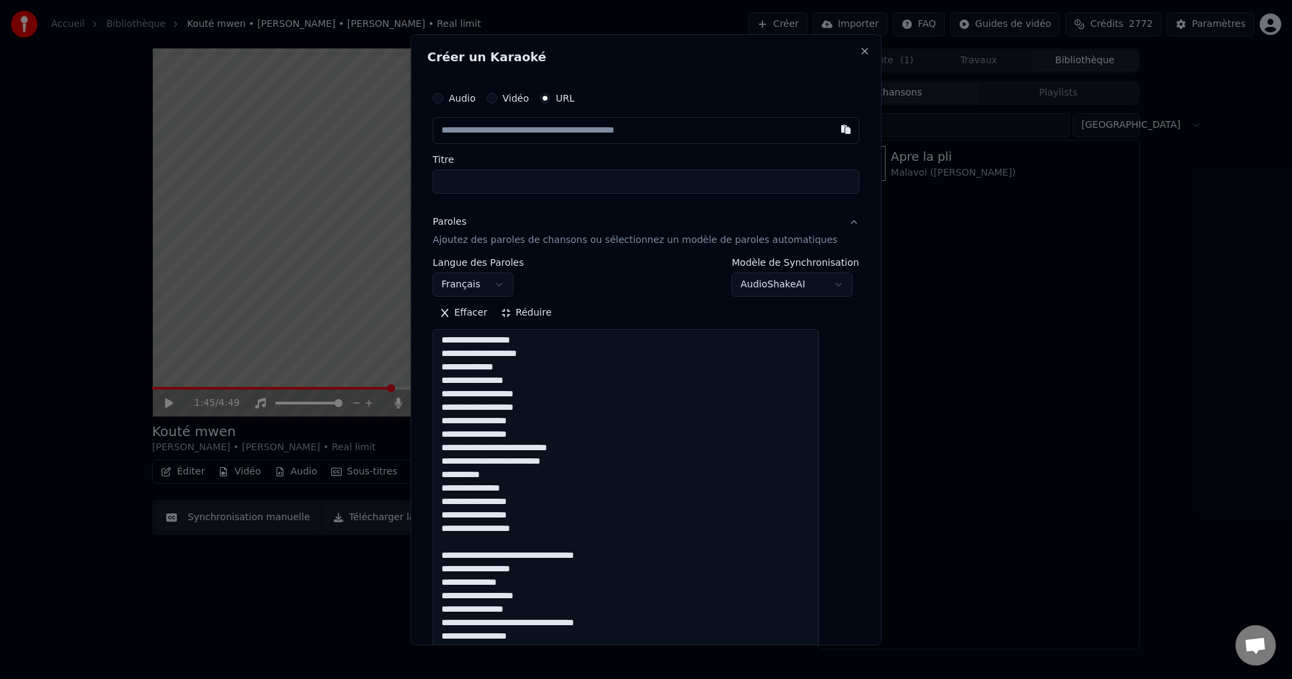
drag, startPoint x: 547, startPoint y: 528, endPoint x: 435, endPoint y: 450, distance: 136.4
click at [435, 450] on div "**********" at bounding box center [645, 339] width 471 height 611
click at [569, 528] on textarea "**********" at bounding box center [626, 576] width 386 height 495
paste textarea "**********"
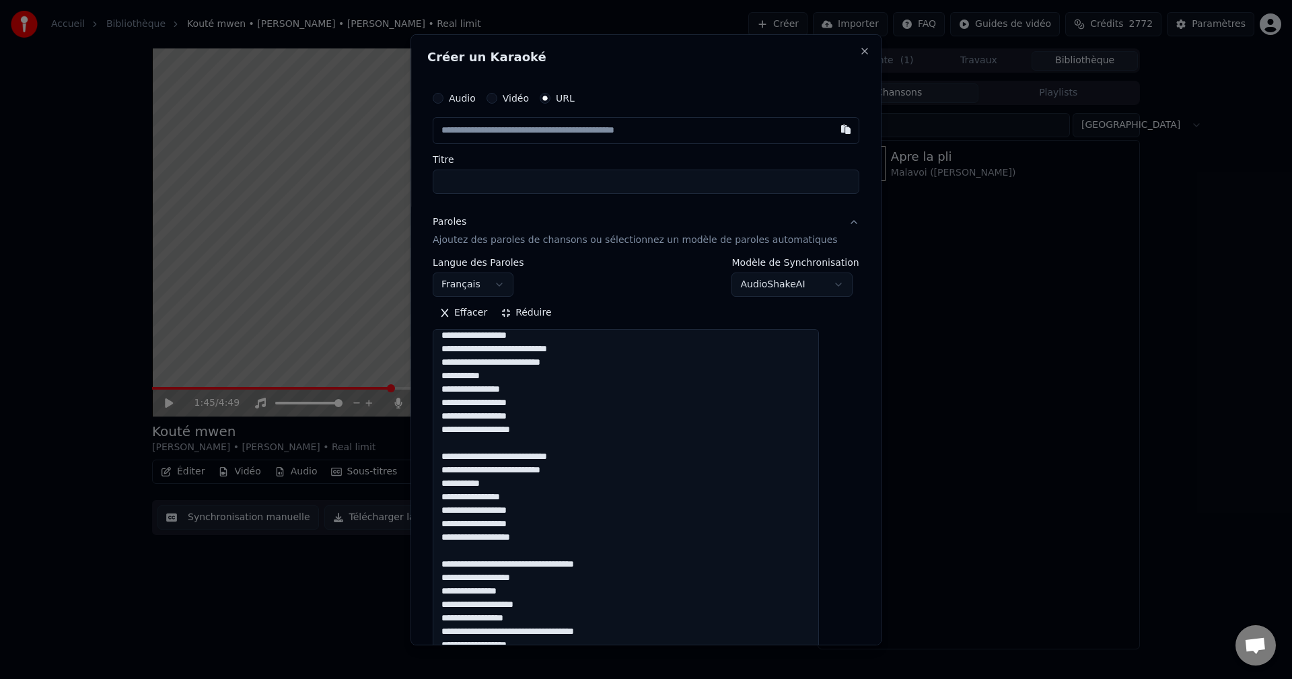
scroll to position [109, 0]
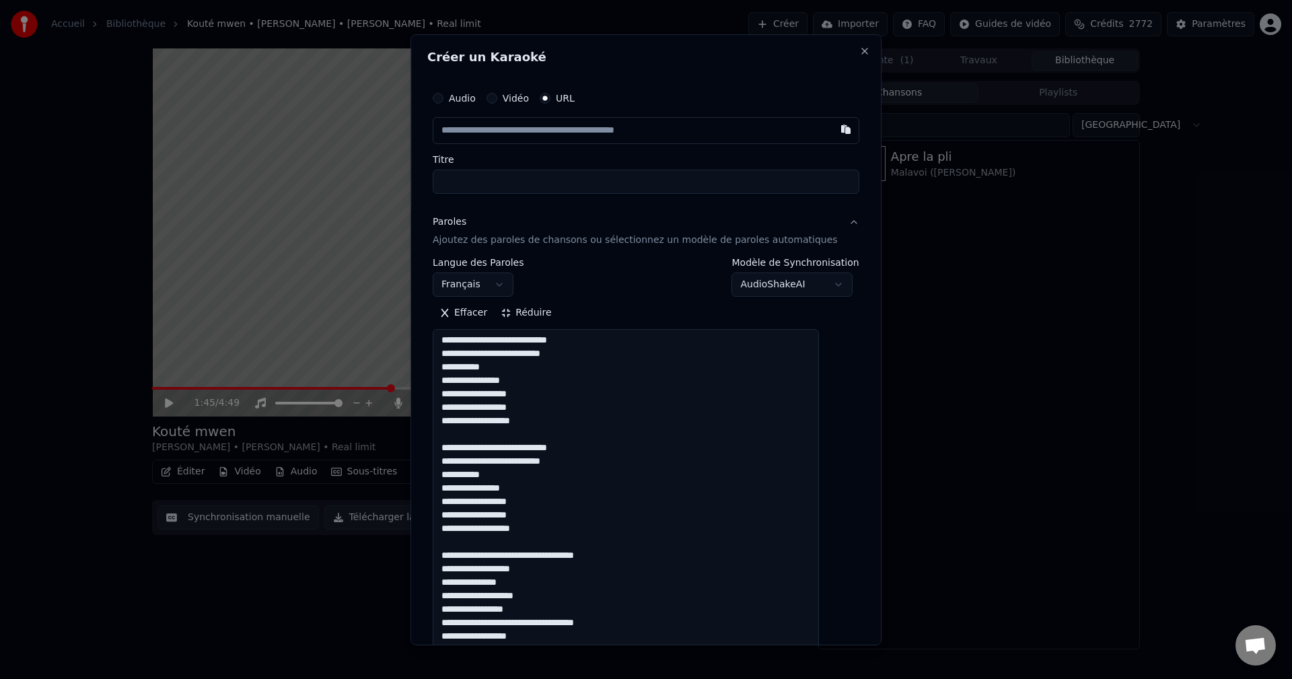
click at [552, 486] on textarea "**********" at bounding box center [626, 576] width 386 height 495
click at [554, 499] on textarea "**********" at bounding box center [626, 576] width 386 height 495
click at [554, 508] on textarea "**********" at bounding box center [626, 576] width 386 height 495
click at [552, 517] on textarea "**********" at bounding box center [626, 576] width 386 height 495
click at [557, 526] on textarea "**********" at bounding box center [626, 576] width 386 height 495
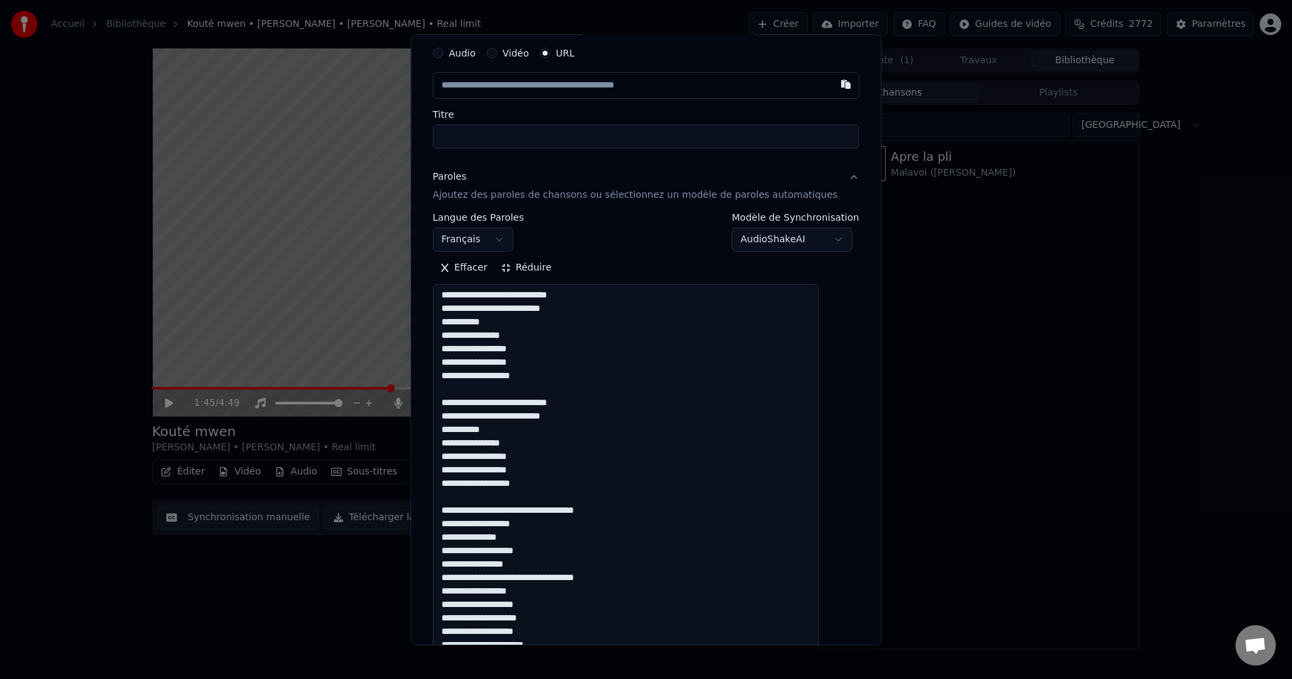
scroll to position [67, 0]
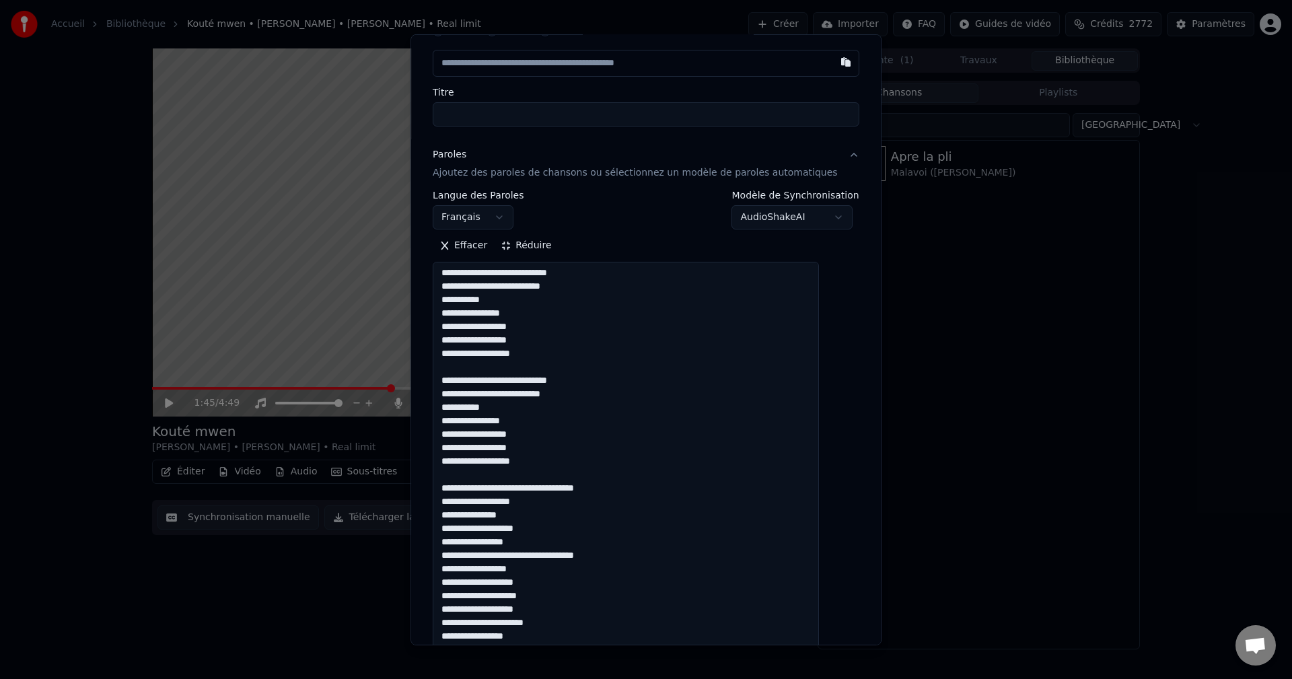
click at [544, 489] on textarea "**********" at bounding box center [626, 509] width 386 height 495
drag, startPoint x: 520, startPoint y: 500, endPoint x: 457, endPoint y: 501, distance: 63.3
click at [457, 501] on textarea "**********" at bounding box center [626, 509] width 386 height 495
click at [545, 534] on textarea "**********" at bounding box center [626, 509] width 386 height 495
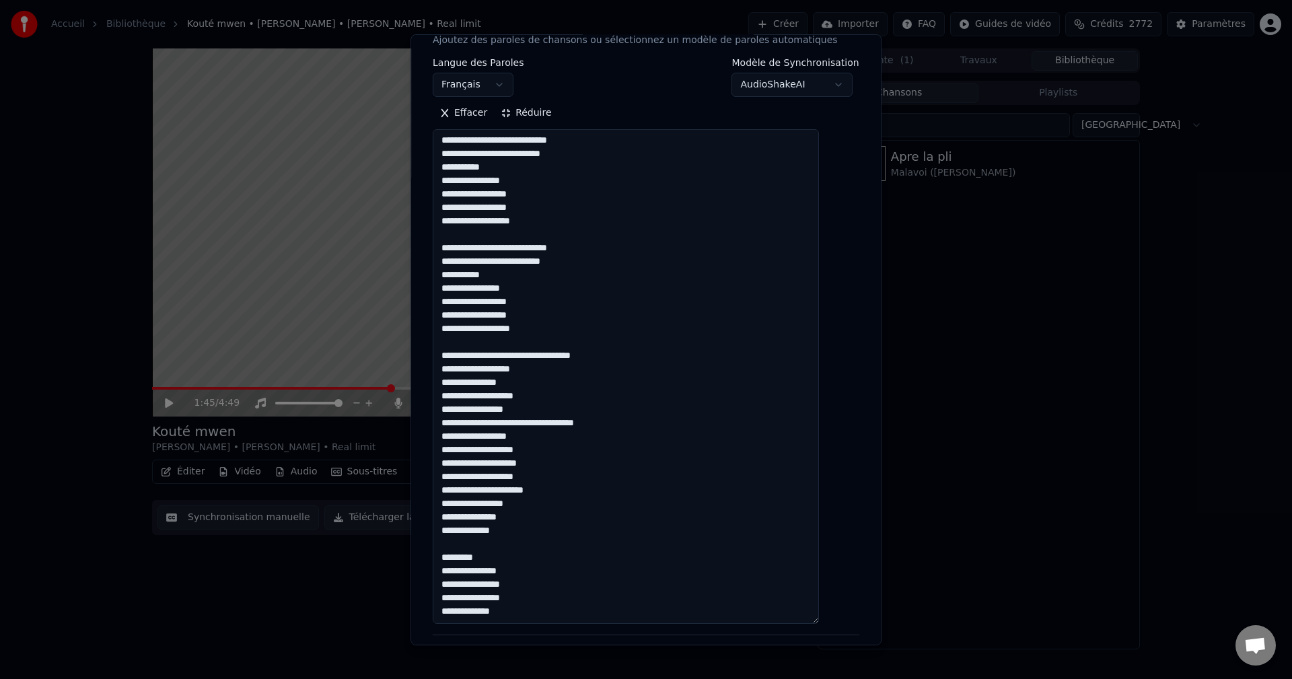
scroll to position [202, 0]
click at [495, 353] on textarea "**********" at bounding box center [626, 374] width 386 height 495
click at [548, 402] on textarea "**********" at bounding box center [626, 374] width 386 height 495
click at [550, 393] on textarea "**********" at bounding box center [626, 374] width 386 height 495
click at [454, 414] on textarea "**********" at bounding box center [626, 374] width 386 height 495
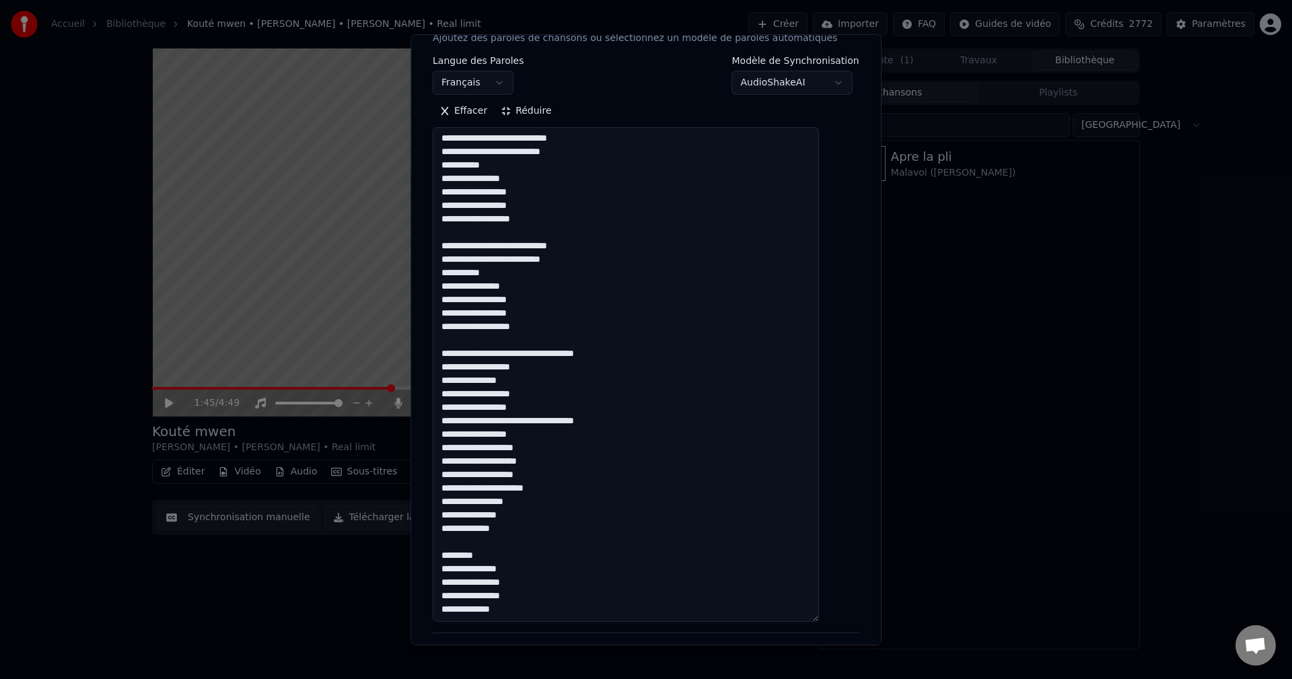
click at [619, 422] on textarea "**********" at bounding box center [626, 374] width 386 height 495
drag, startPoint x: 495, startPoint y: 501, endPoint x: 547, endPoint y: 546, distance: 68.7
click at [547, 546] on textarea "**********" at bounding box center [626, 374] width 386 height 495
click at [464, 439] on textarea "**********" at bounding box center [626, 374] width 386 height 495
paste textarea "**********"
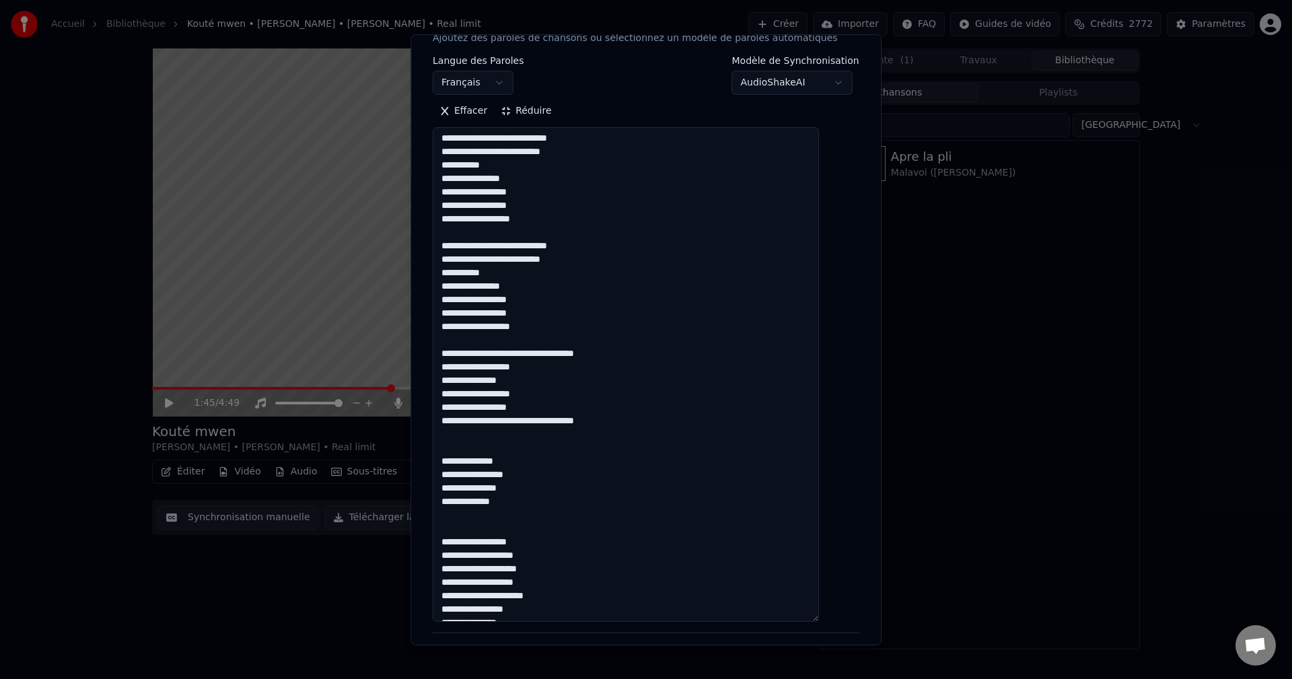
paste textarea "**********"
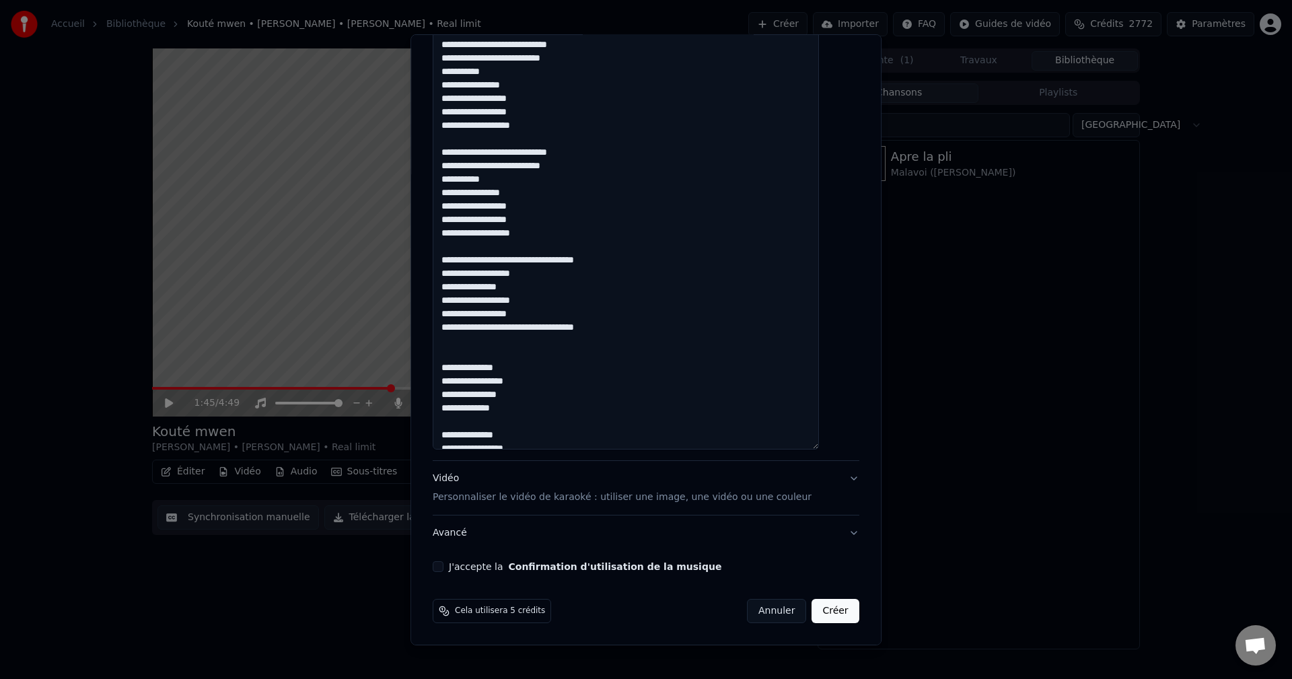
scroll to position [29, 0]
drag, startPoint x: 458, startPoint y: 264, endPoint x: 616, endPoint y: 334, distance: 172.6
click at [616, 334] on textarea "**********" at bounding box center [626, 202] width 386 height 495
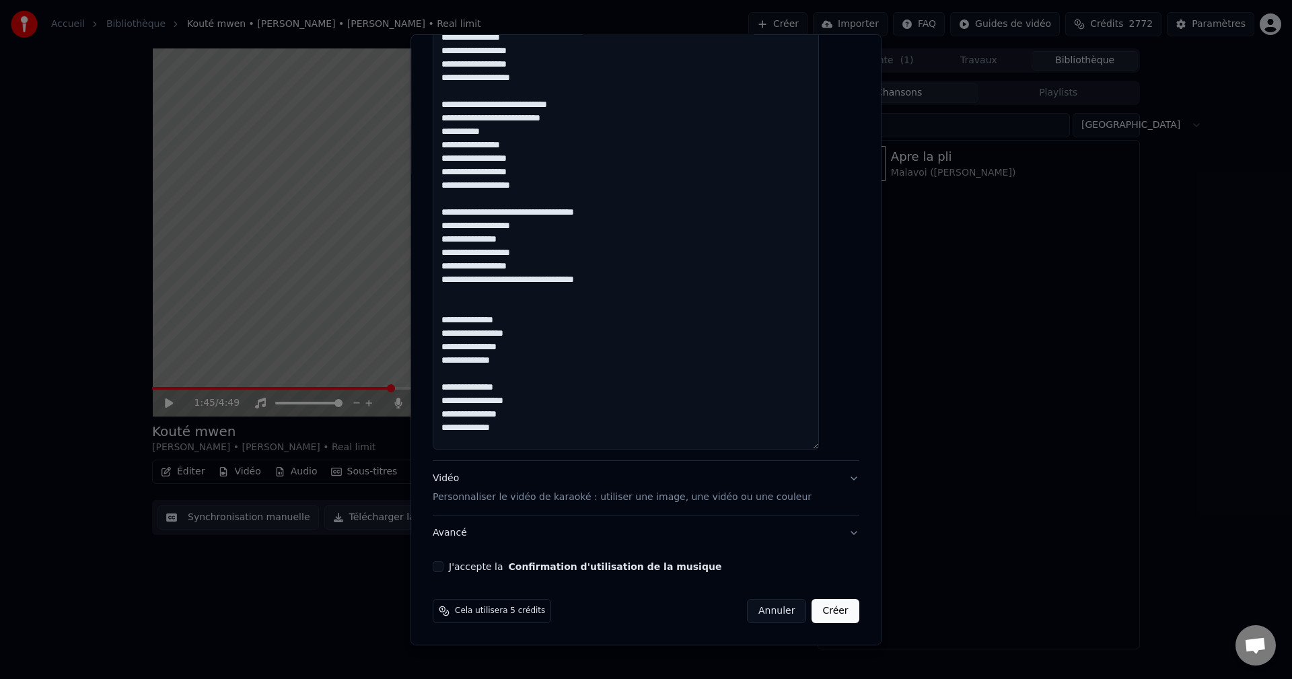
scroll to position [164, 0]
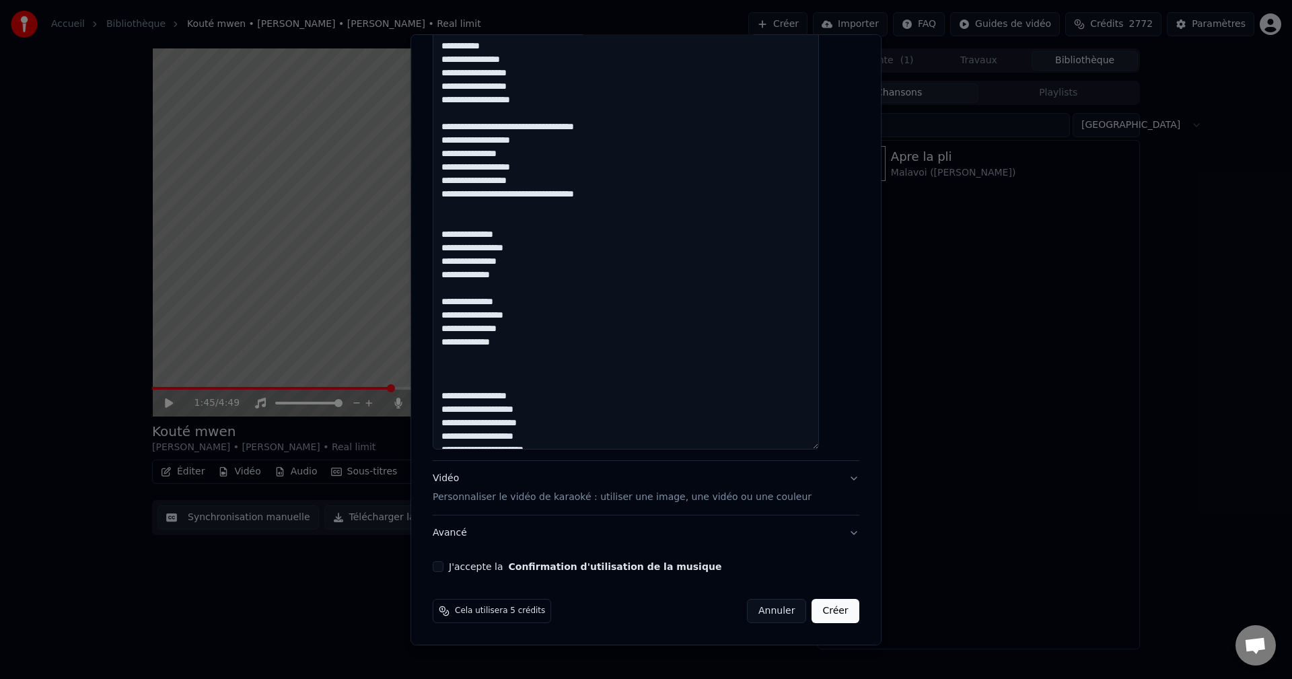
click at [465, 370] on textarea "**********" at bounding box center [626, 202] width 386 height 495
paste textarea "**********"
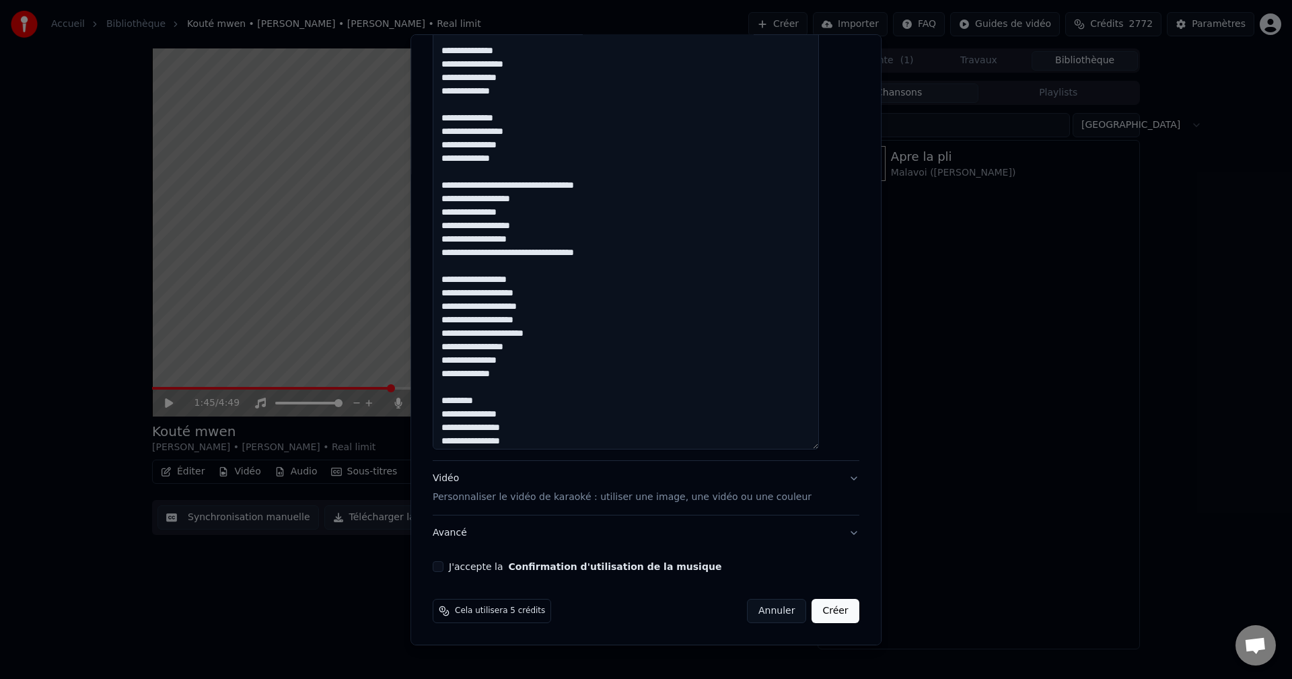
scroll to position [365, 0]
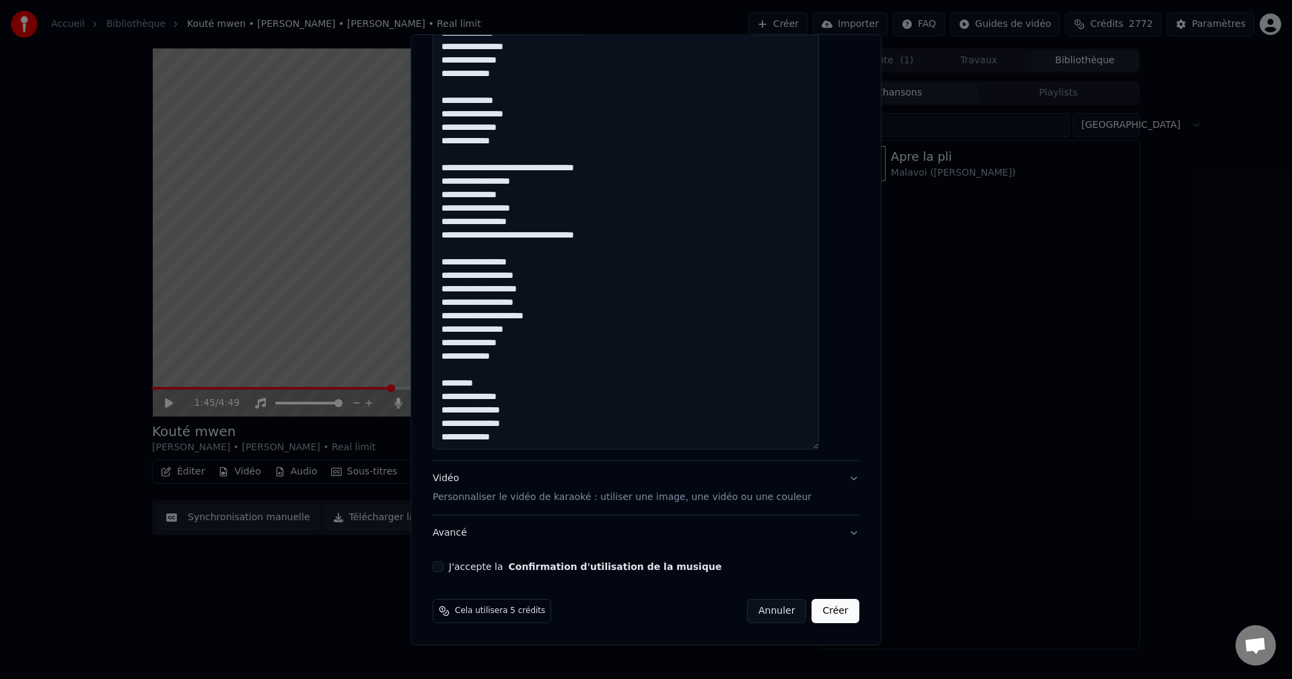
drag, startPoint x: 456, startPoint y: 208, endPoint x: 633, endPoint y: 238, distance: 179.6
click at [633, 238] on textarea at bounding box center [626, 202] width 386 height 495
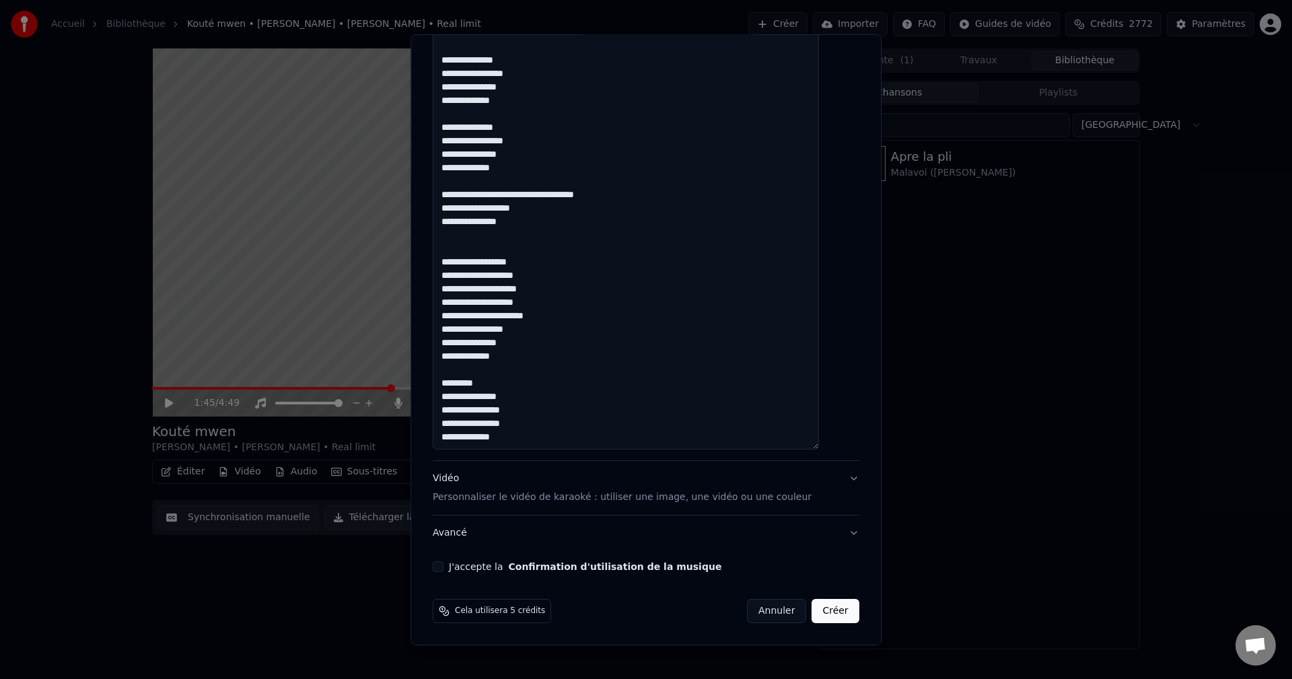
scroll to position [375, 0]
click at [485, 262] on textarea at bounding box center [626, 201] width 386 height 495
click at [497, 263] on textarea at bounding box center [626, 201] width 386 height 495
click at [493, 262] on textarea at bounding box center [626, 201] width 386 height 495
click at [539, 260] on textarea at bounding box center [626, 201] width 386 height 495
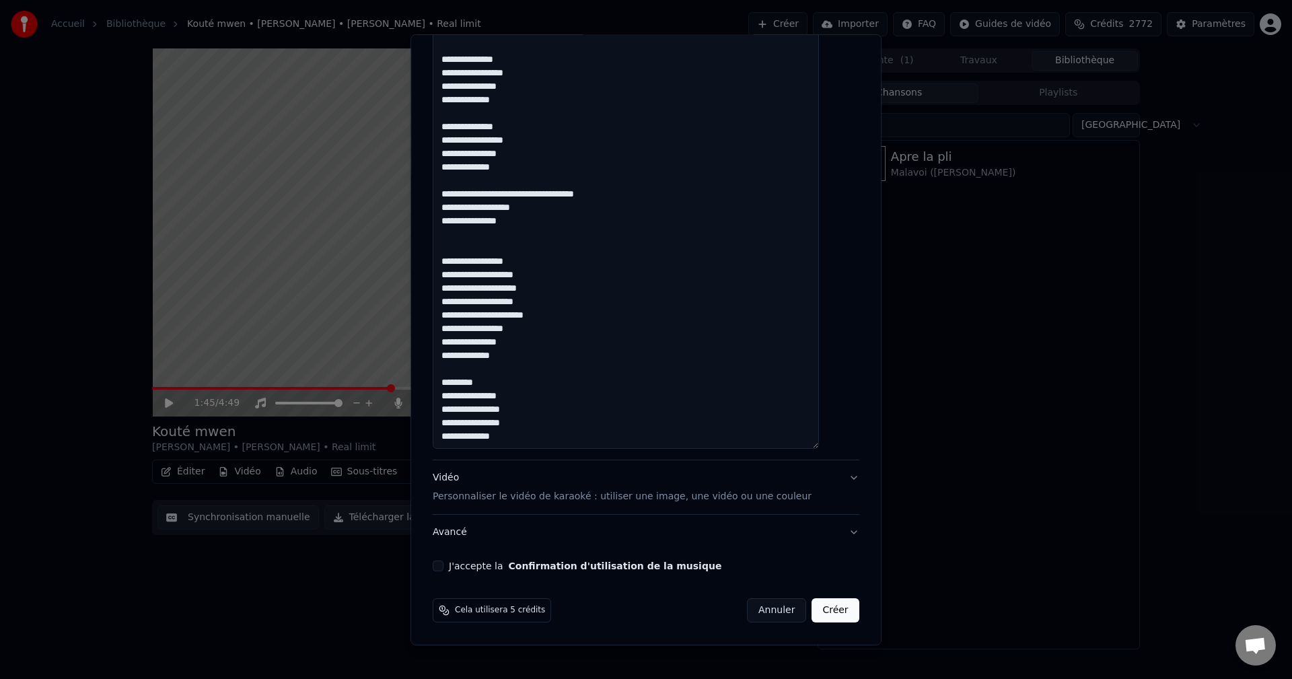
click at [528, 201] on textarea at bounding box center [626, 201] width 386 height 495
click at [530, 264] on textarea at bounding box center [626, 201] width 386 height 495
drag, startPoint x: 565, startPoint y: 279, endPoint x: 454, endPoint y: 278, distance: 110.4
click at [454, 278] on textarea at bounding box center [626, 201] width 386 height 495
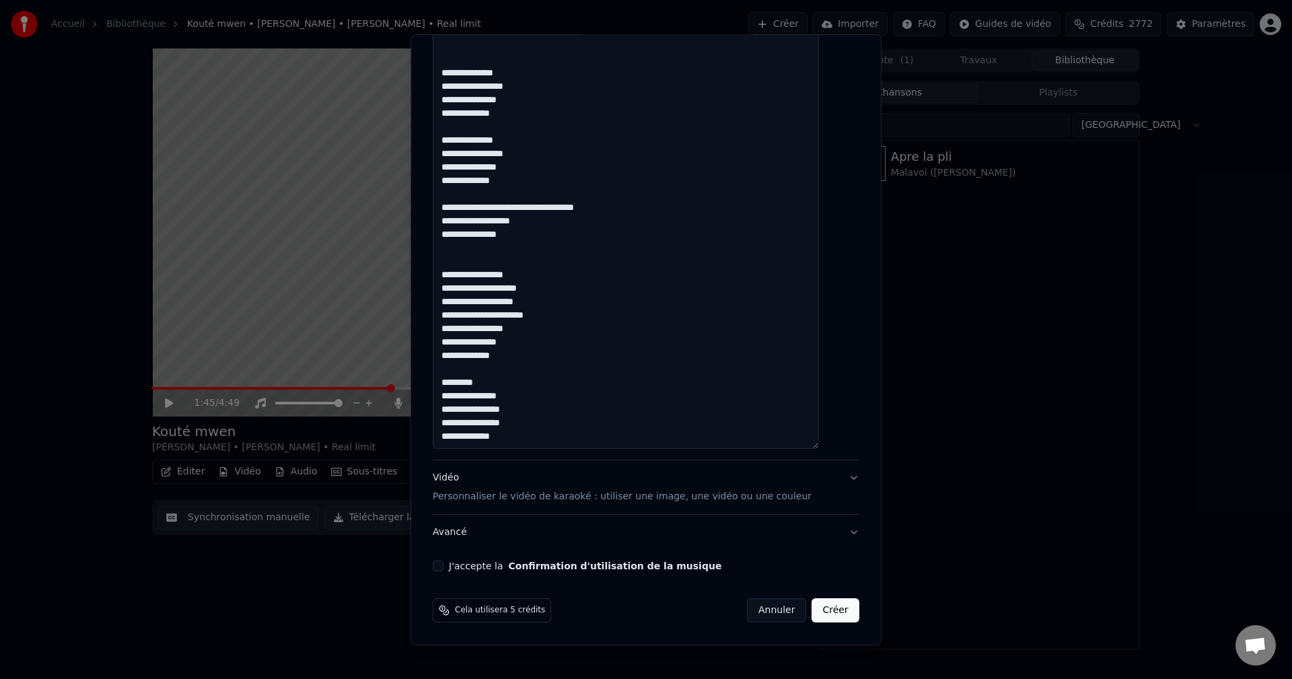
scroll to position [324, 0]
click at [508, 287] on textarea at bounding box center [626, 201] width 386 height 495
click at [550, 291] on textarea at bounding box center [626, 201] width 386 height 495
click at [517, 299] on textarea at bounding box center [626, 201] width 386 height 495
click at [524, 279] on textarea at bounding box center [626, 201] width 386 height 495
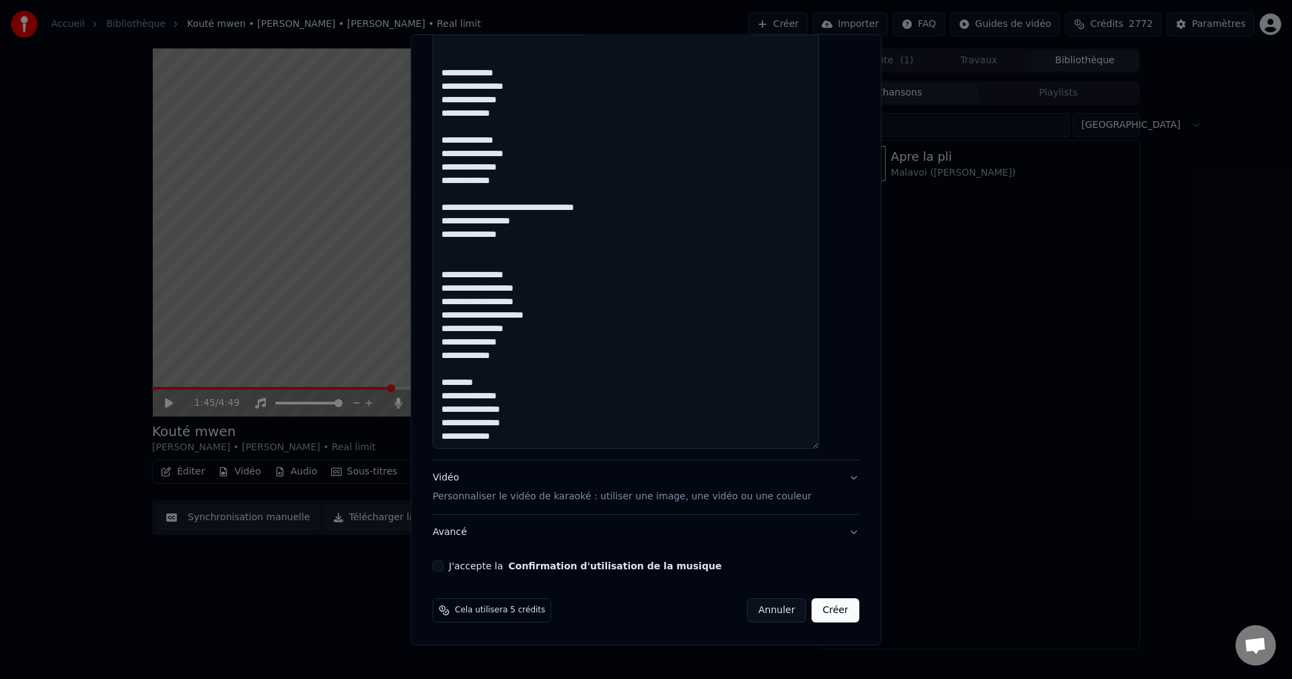
click at [555, 288] on textarea at bounding box center [626, 201] width 386 height 495
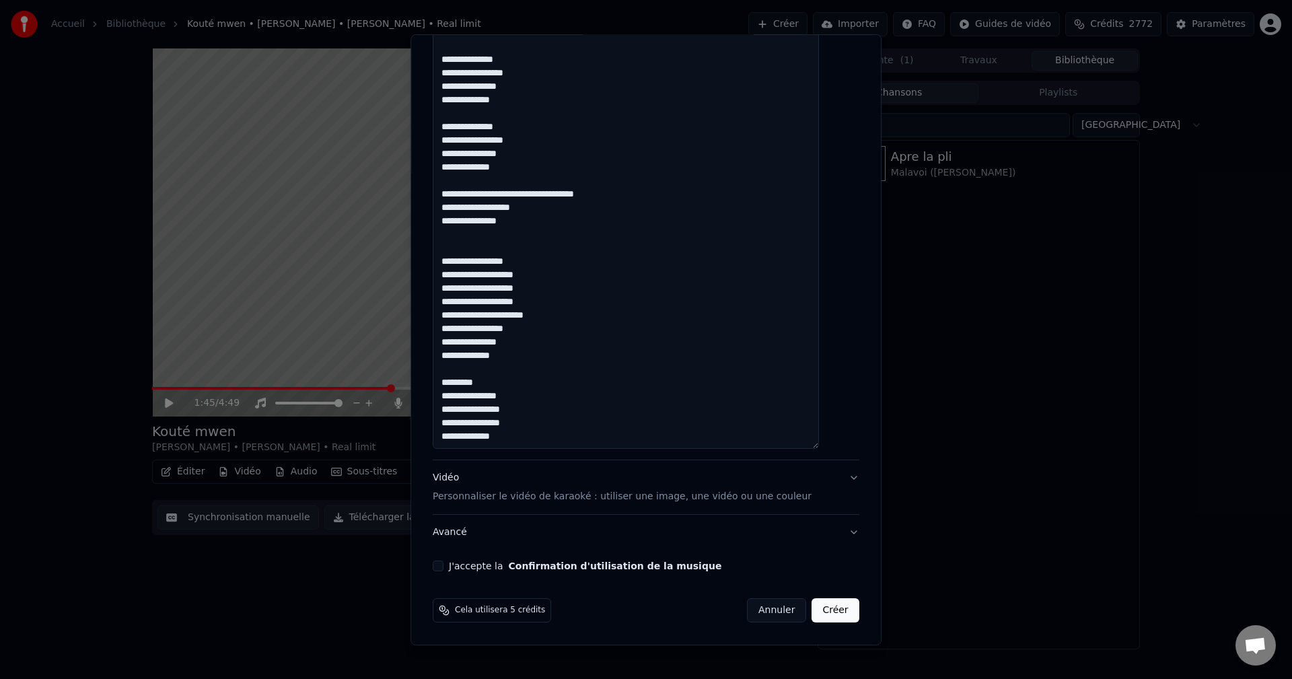
drag, startPoint x: 514, startPoint y: 303, endPoint x: 440, endPoint y: 304, distance: 74.0
click at [440, 304] on div "**********" at bounding box center [645, 339] width 471 height 611
click at [559, 303] on textarea at bounding box center [626, 201] width 386 height 495
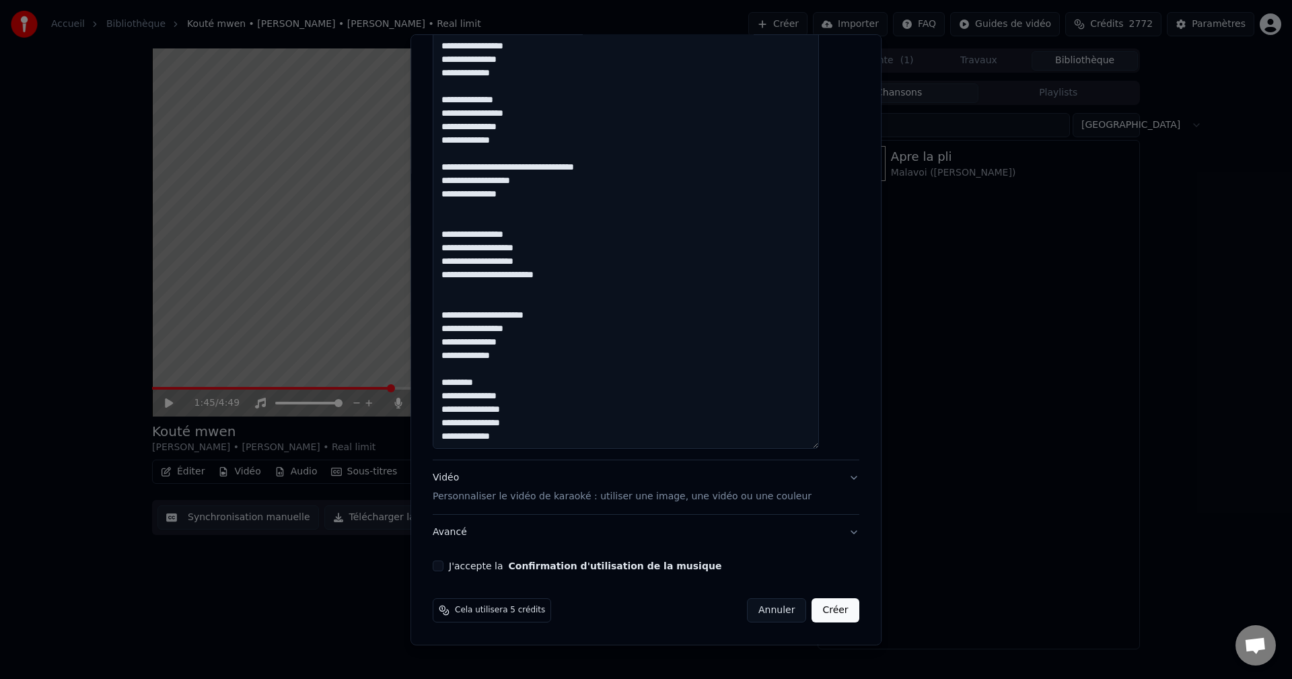
drag, startPoint x: 580, startPoint y: 276, endPoint x: 448, endPoint y: 238, distance: 137.2
click at [448, 238] on textarea at bounding box center [626, 201] width 386 height 495
click at [470, 301] on textarea at bounding box center [626, 201] width 386 height 495
paste textarea "**********"
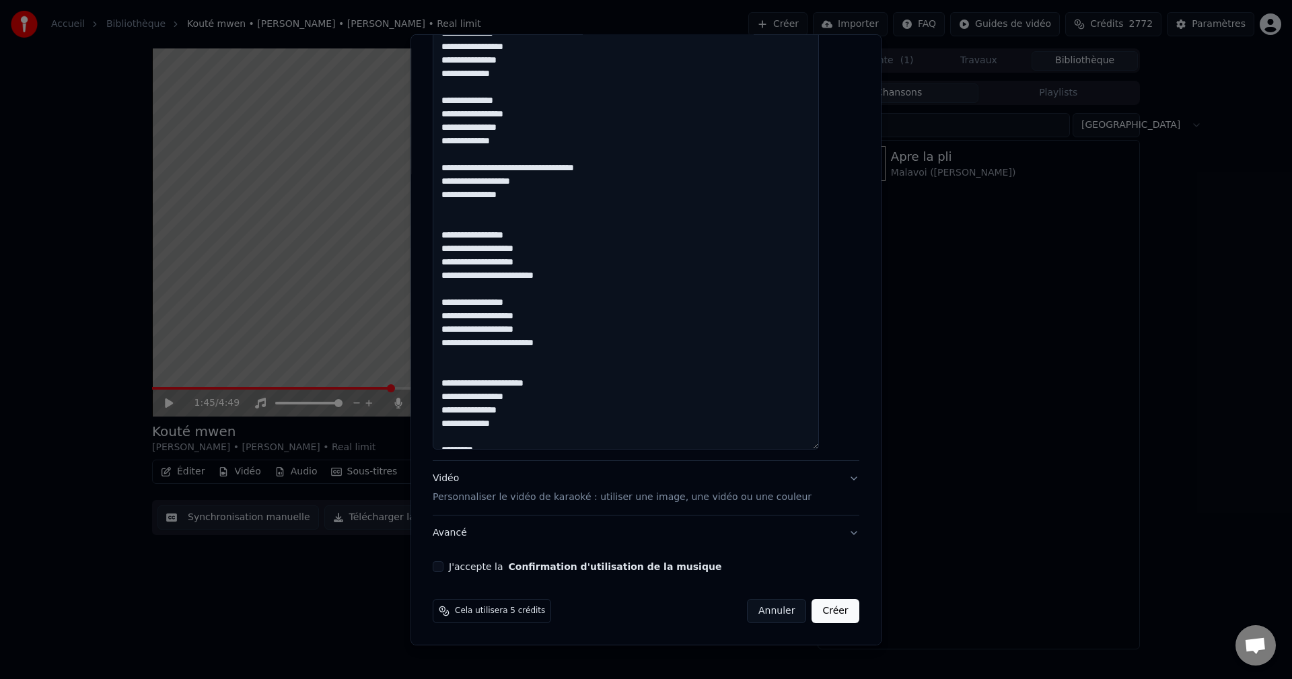
drag, startPoint x: 584, startPoint y: 347, endPoint x: 537, endPoint y: 343, distance: 47.3
click at [537, 343] on textarea at bounding box center [626, 202] width 386 height 495
drag, startPoint x: 570, startPoint y: 334, endPoint x: 441, endPoint y: 326, distance: 128.8
click at [441, 326] on div "**********" at bounding box center [645, 141] width 437 height 873
click at [460, 316] on textarea at bounding box center [626, 202] width 386 height 495
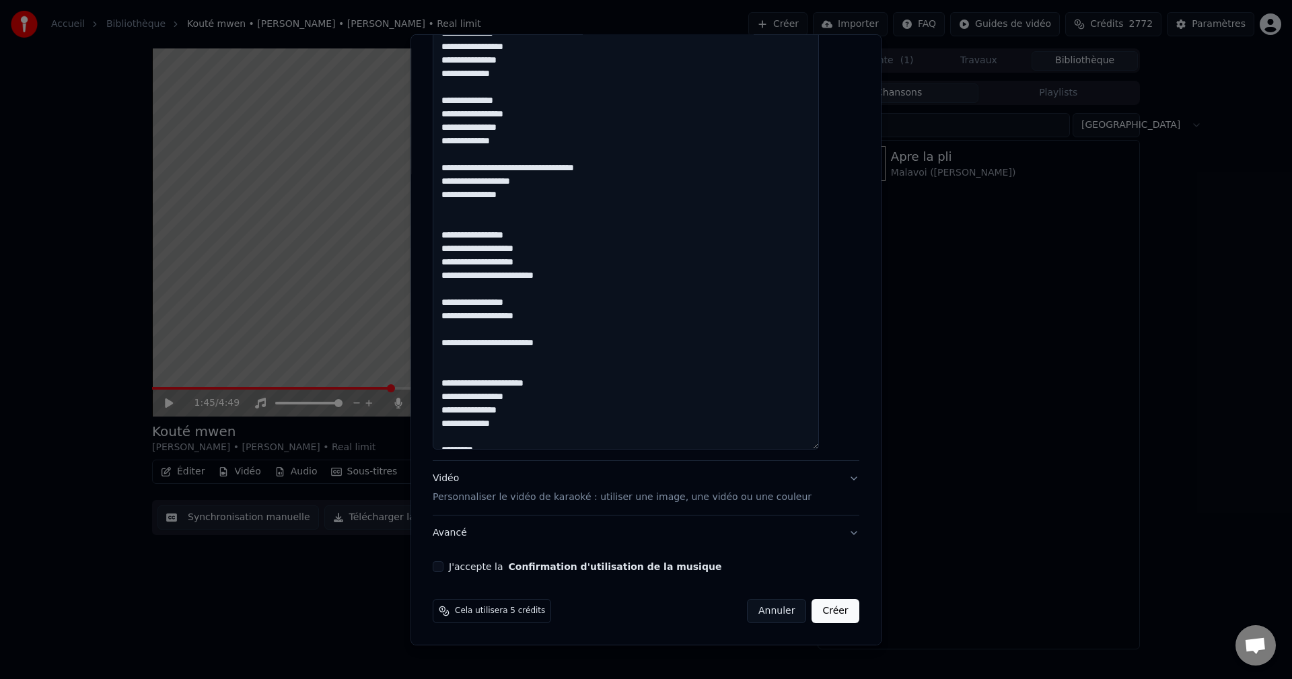
paste textarea "**********"
click at [462, 317] on textarea at bounding box center [626, 202] width 386 height 495
click at [566, 316] on textarea at bounding box center [626, 202] width 386 height 495
drag, startPoint x: 501, startPoint y: 357, endPoint x: 452, endPoint y: 357, distance: 49.8
click at [452, 357] on textarea at bounding box center [626, 202] width 386 height 495
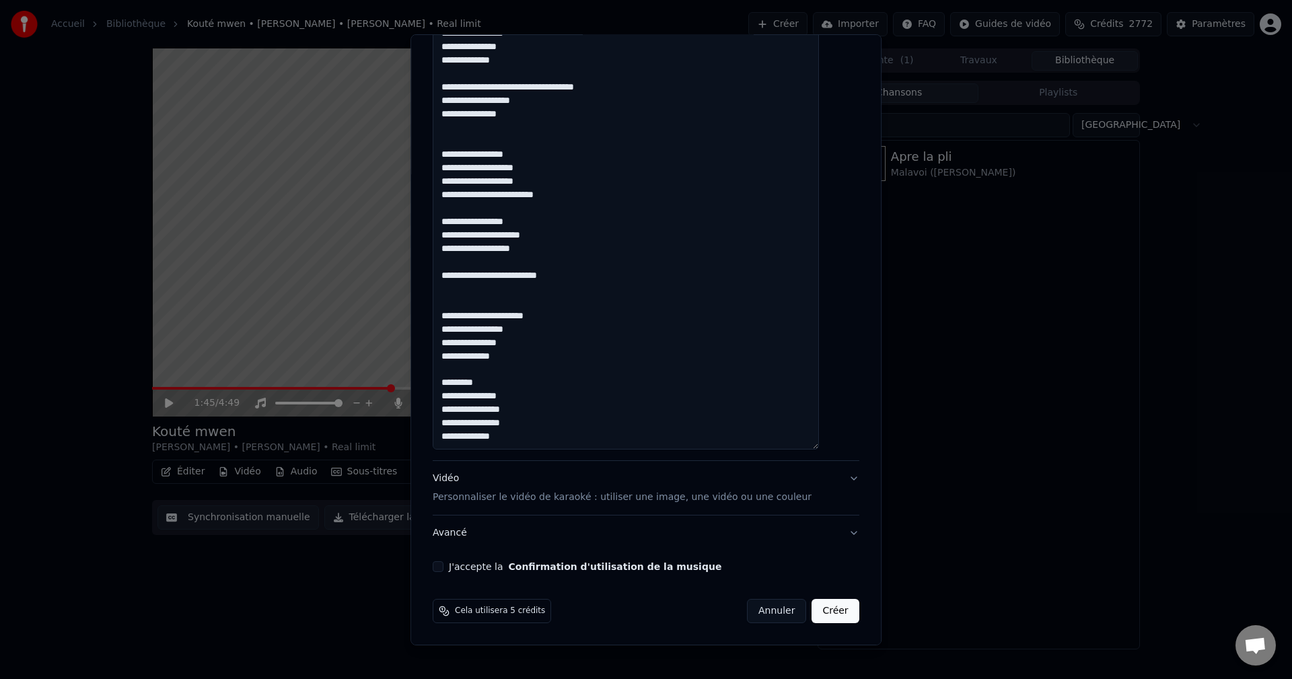
click at [497, 378] on textarea at bounding box center [626, 202] width 386 height 495
click at [493, 327] on textarea at bounding box center [626, 202] width 386 height 495
click at [494, 316] on textarea at bounding box center [626, 202] width 386 height 495
click at [513, 277] on textarea at bounding box center [626, 202] width 386 height 495
click at [517, 297] on textarea at bounding box center [626, 202] width 386 height 495
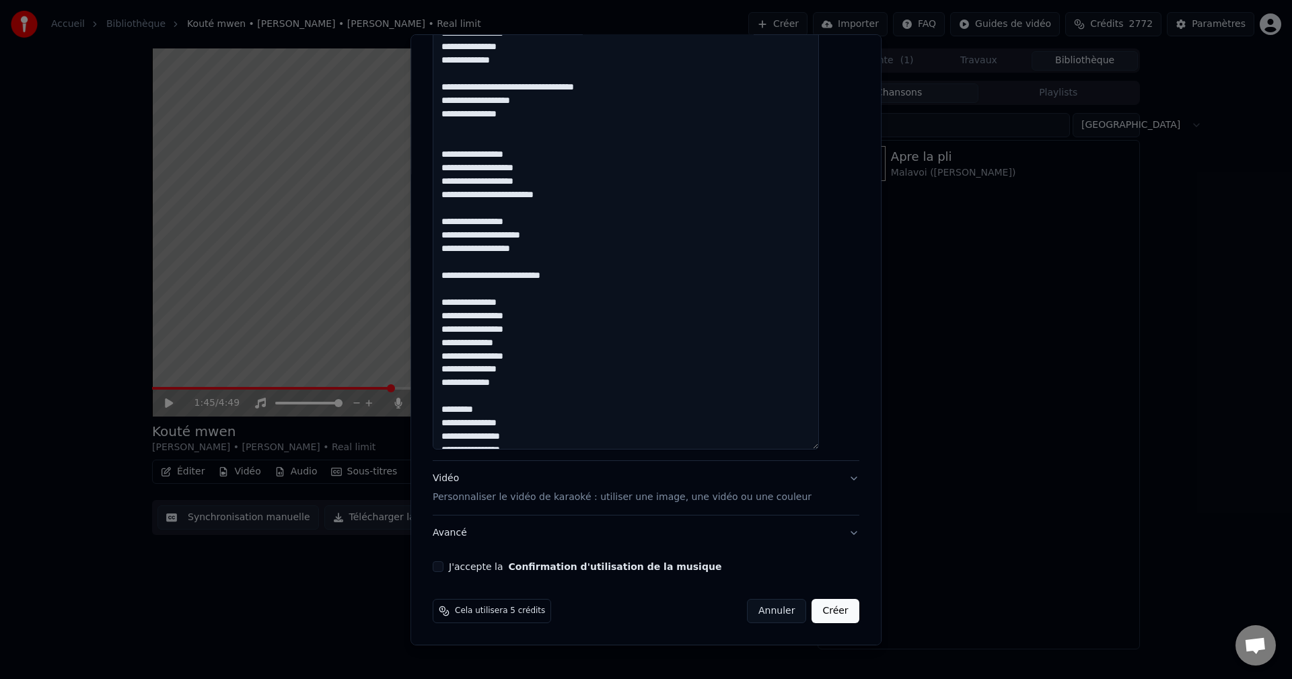
click at [540, 386] on textarea at bounding box center [626, 202] width 386 height 495
click at [557, 324] on textarea at bounding box center [626, 202] width 386 height 495
click at [538, 329] on textarea at bounding box center [626, 202] width 386 height 495
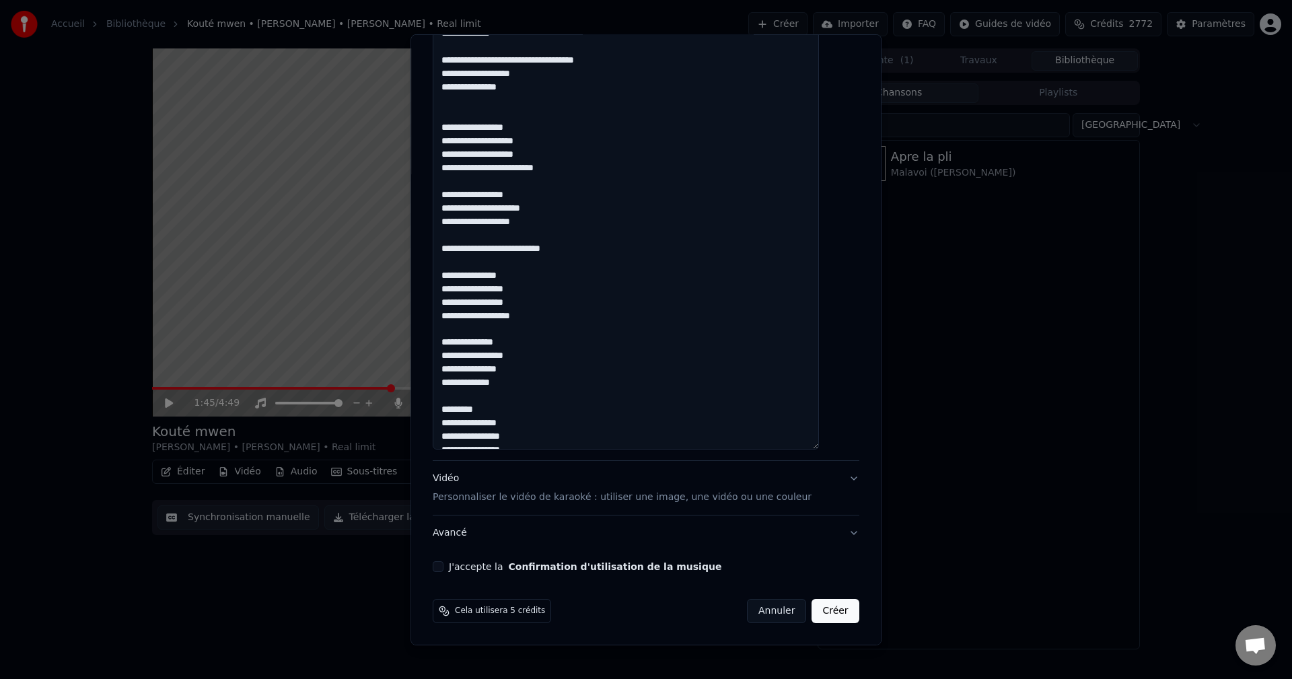
scroll to position [499, 0]
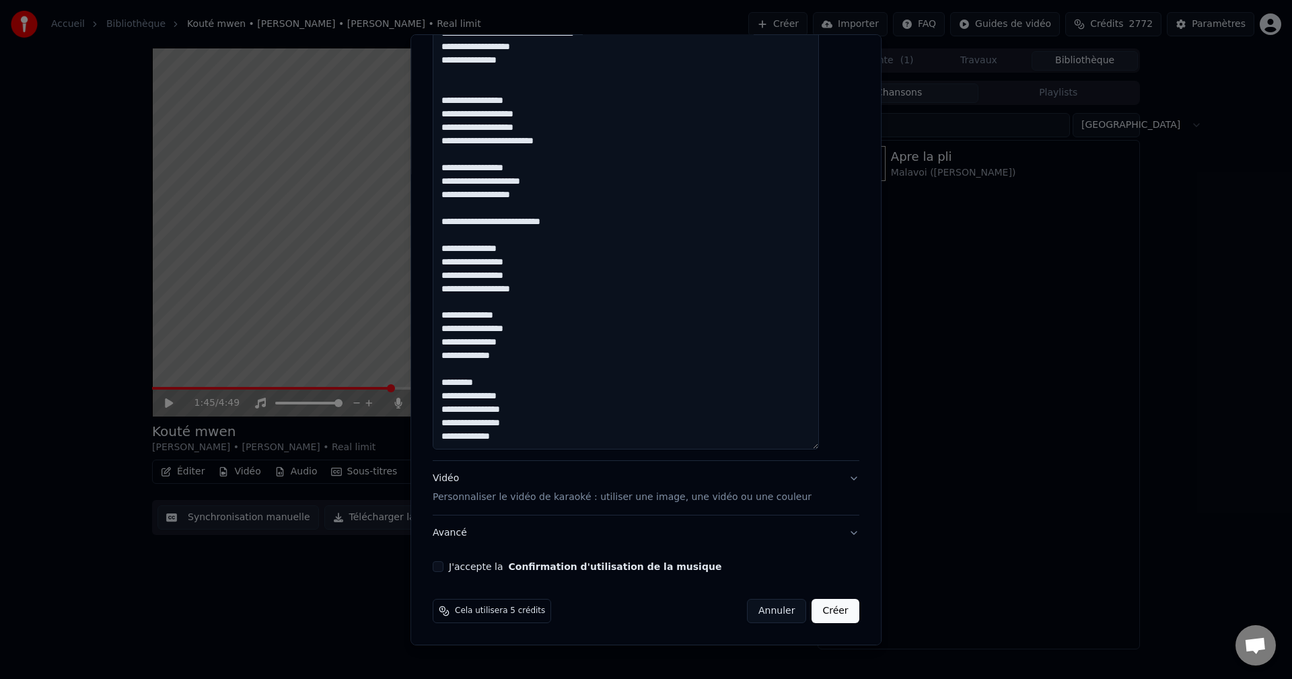
click at [513, 331] on textarea at bounding box center [626, 202] width 386 height 495
click at [532, 332] on textarea at bounding box center [626, 202] width 386 height 495
click at [499, 343] on textarea at bounding box center [626, 202] width 386 height 495
click at [524, 347] on textarea at bounding box center [626, 202] width 386 height 495
click at [540, 359] on textarea at bounding box center [626, 202] width 386 height 495
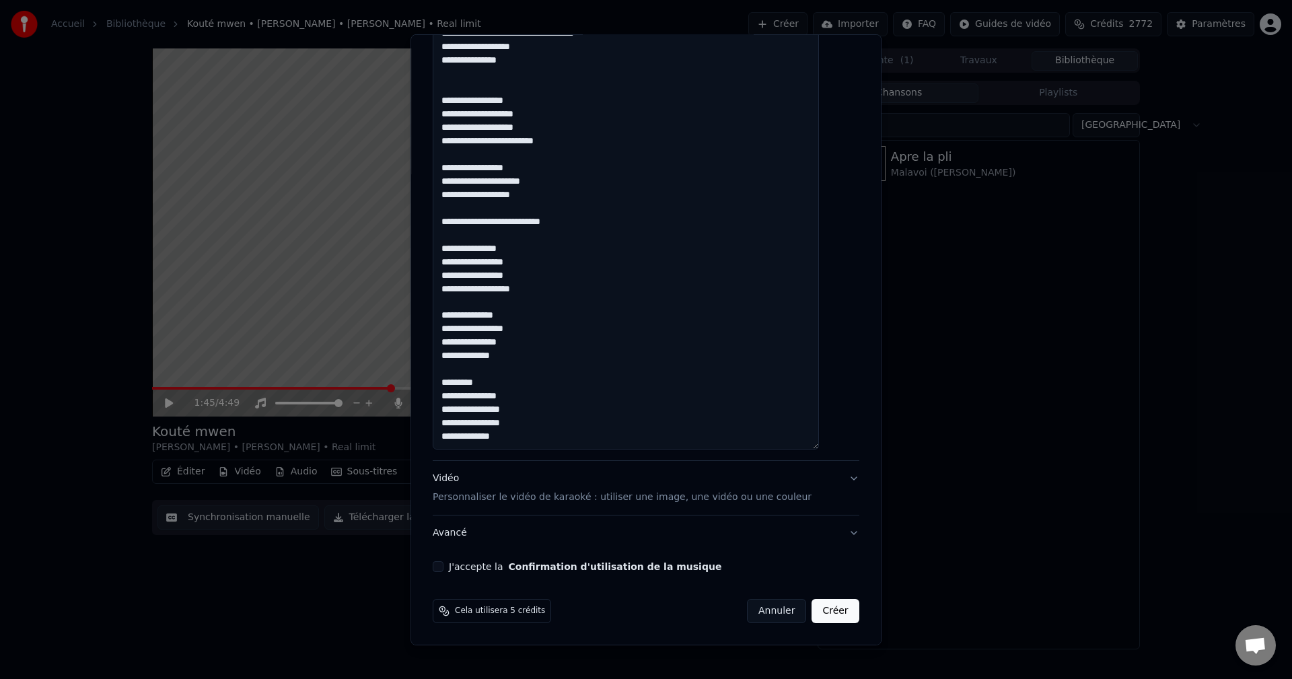
drag, startPoint x: 539, startPoint y: 358, endPoint x: 438, endPoint y: 314, distance: 110.0
click at [438, 314] on div "**********" at bounding box center [645, 339] width 471 height 611
drag, startPoint x: 531, startPoint y: 438, endPoint x: 451, endPoint y: 397, distance: 90.0
click at [451, 397] on textarea at bounding box center [626, 202] width 386 height 495
click at [482, 369] on textarea at bounding box center [626, 202] width 386 height 495
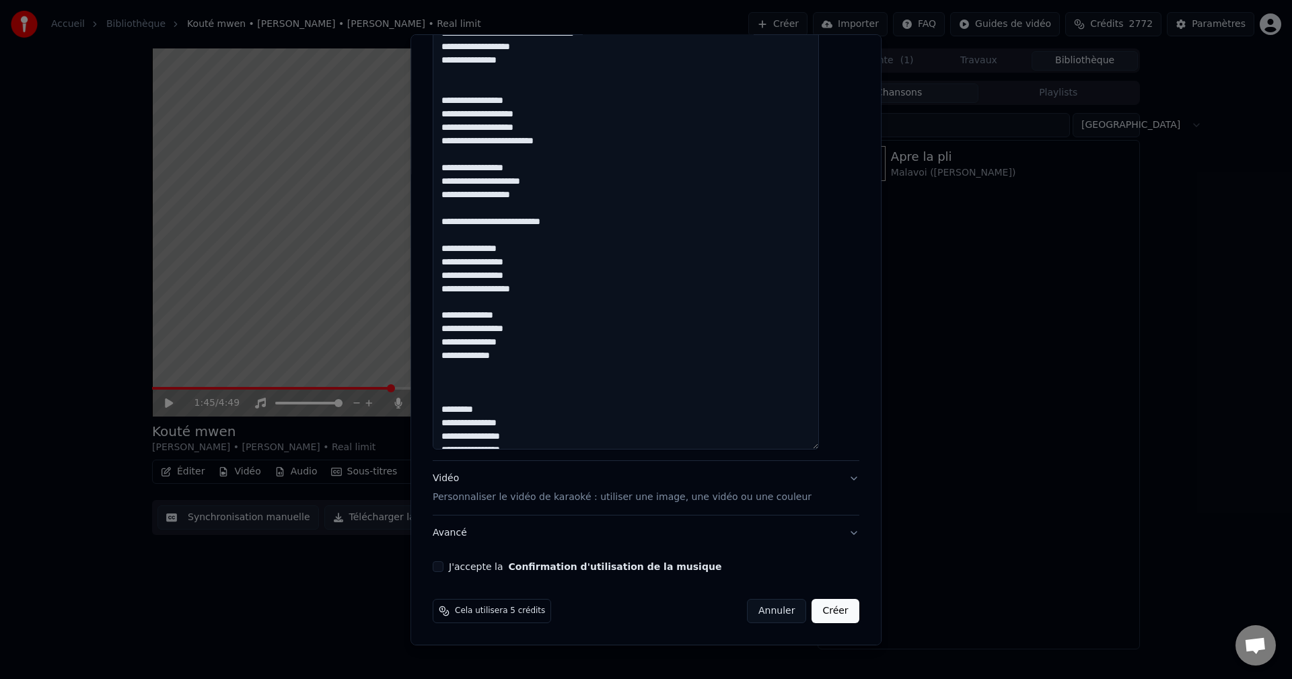
paste textarea "**********"
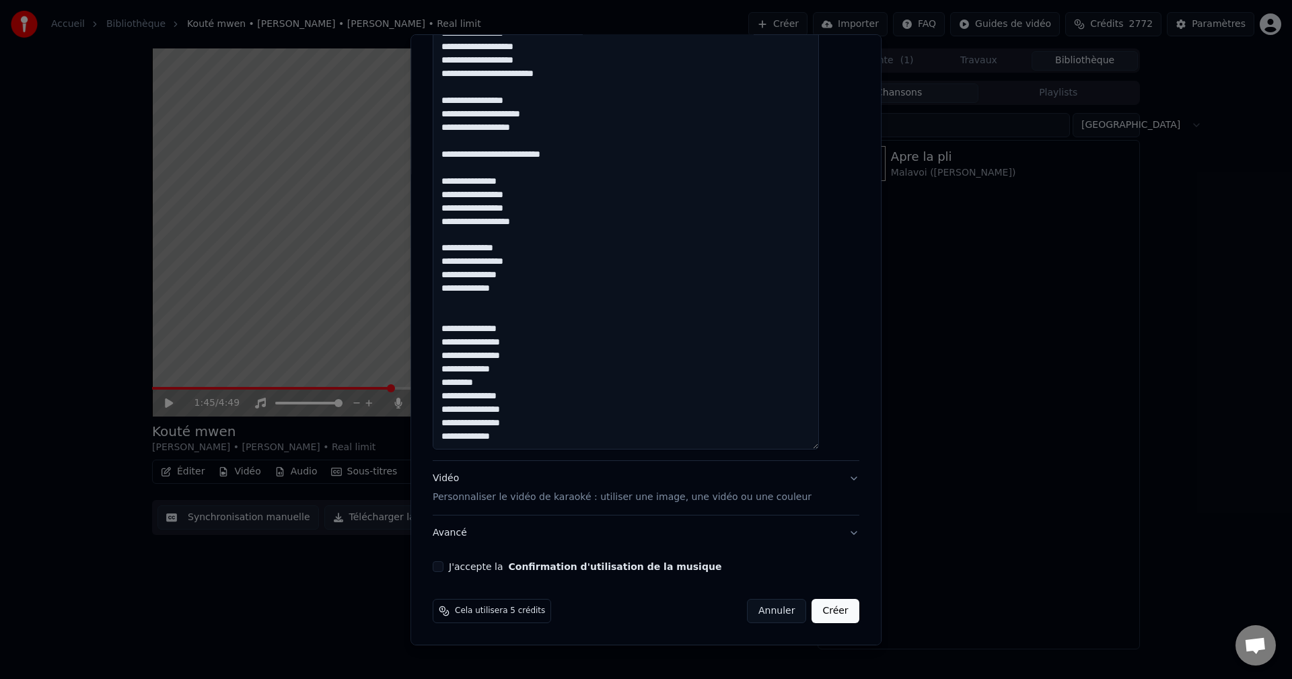
click at [456, 345] on textarea at bounding box center [626, 202] width 386 height 495
click at [511, 330] on textarea at bounding box center [626, 202] width 386 height 495
click at [513, 330] on textarea at bounding box center [626, 202] width 386 height 495
click at [457, 353] on textarea at bounding box center [626, 202] width 386 height 495
click at [466, 347] on textarea at bounding box center [626, 202] width 386 height 495
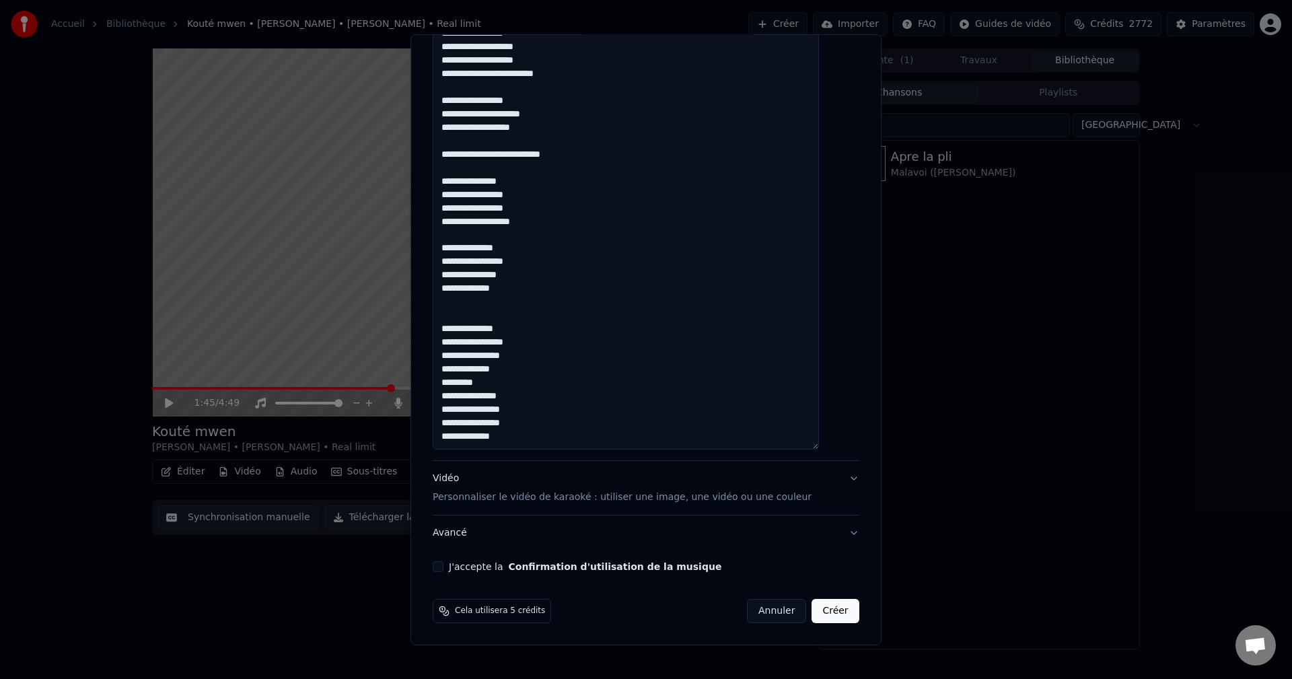
click at [517, 334] on textarea at bounding box center [626, 202] width 386 height 495
click at [530, 347] on textarea at bounding box center [626, 202] width 386 height 495
click at [524, 358] on textarea at bounding box center [626, 202] width 386 height 495
click at [519, 373] on textarea at bounding box center [626, 202] width 386 height 495
click at [526, 372] on textarea at bounding box center [626, 202] width 386 height 495
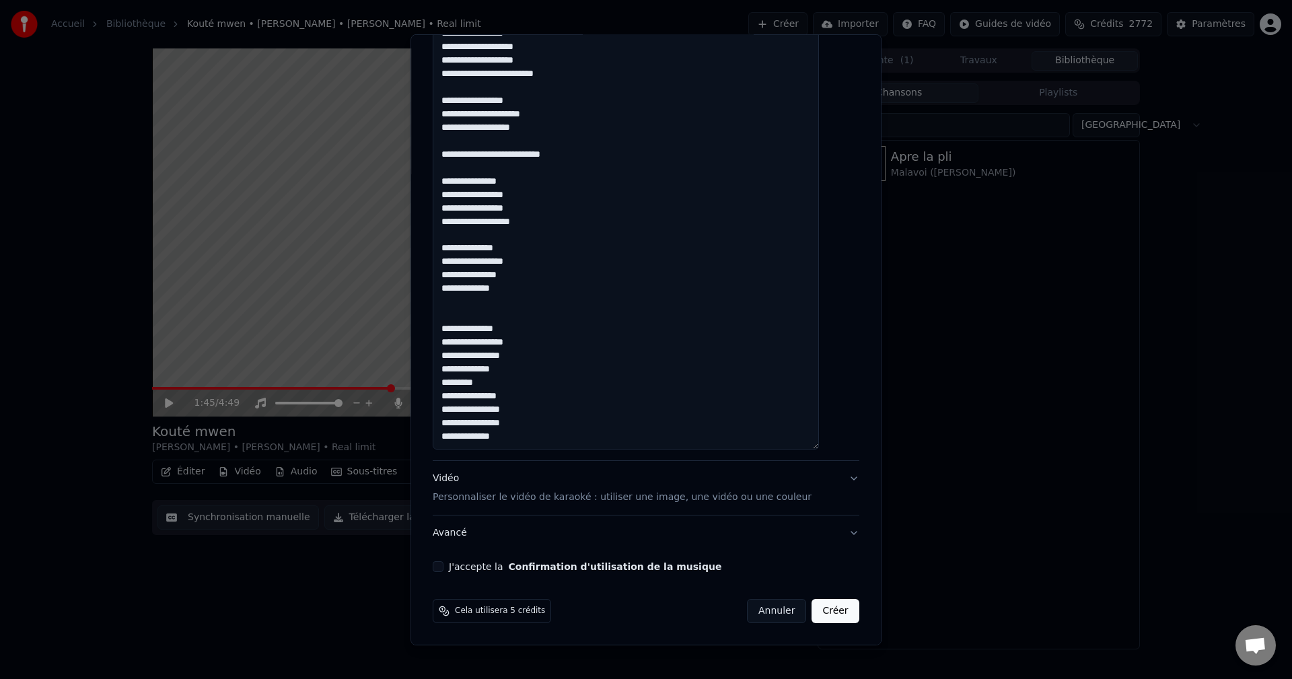
drag, startPoint x: 507, startPoint y: 386, endPoint x: 449, endPoint y: 388, distance: 58.6
click at [449, 388] on textarea at bounding box center [626, 202] width 386 height 495
click at [536, 371] on textarea at bounding box center [626, 202] width 386 height 495
drag, startPoint x: 532, startPoint y: 291, endPoint x: 445, endPoint y: 250, distance: 96.0
click at [445, 250] on div "**********" at bounding box center [645, 141] width 437 height 873
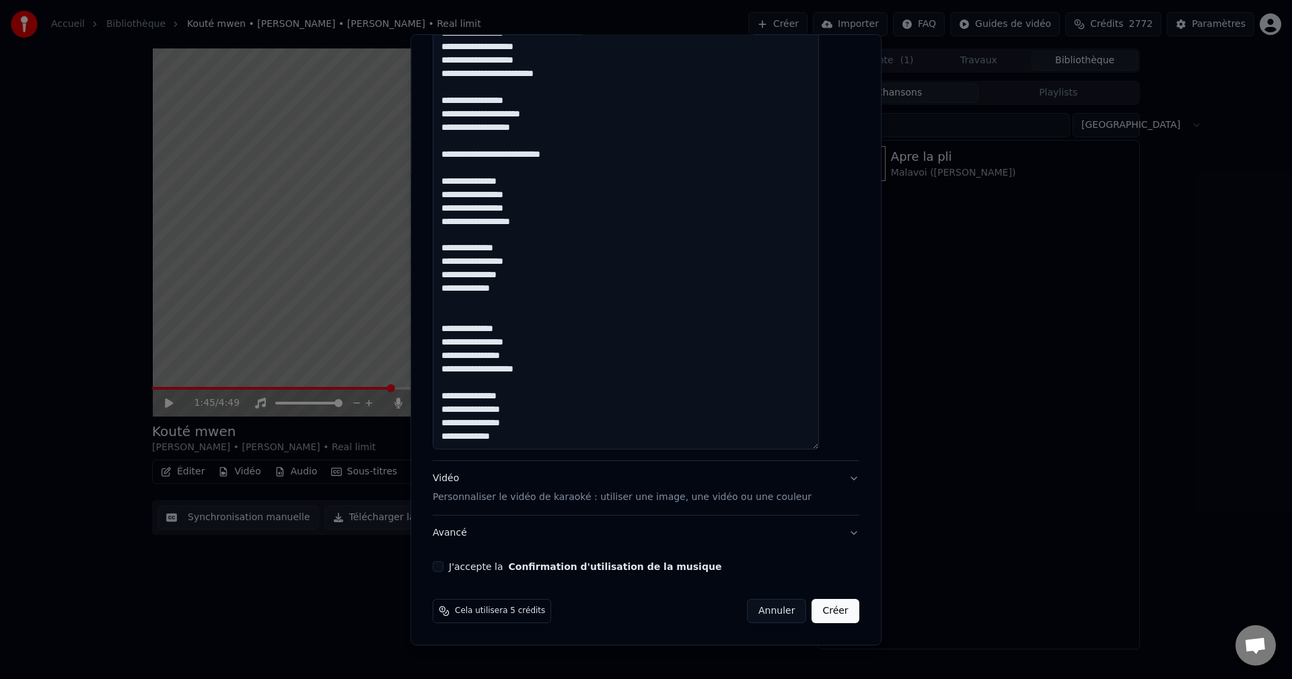
drag, startPoint x: 538, startPoint y: 437, endPoint x: 455, endPoint y: 396, distance: 92.7
click at [455, 396] on textarea at bounding box center [626, 202] width 386 height 495
paste textarea "**********"
drag, startPoint x: 566, startPoint y: 347, endPoint x: 442, endPoint y: 309, distance: 129.6
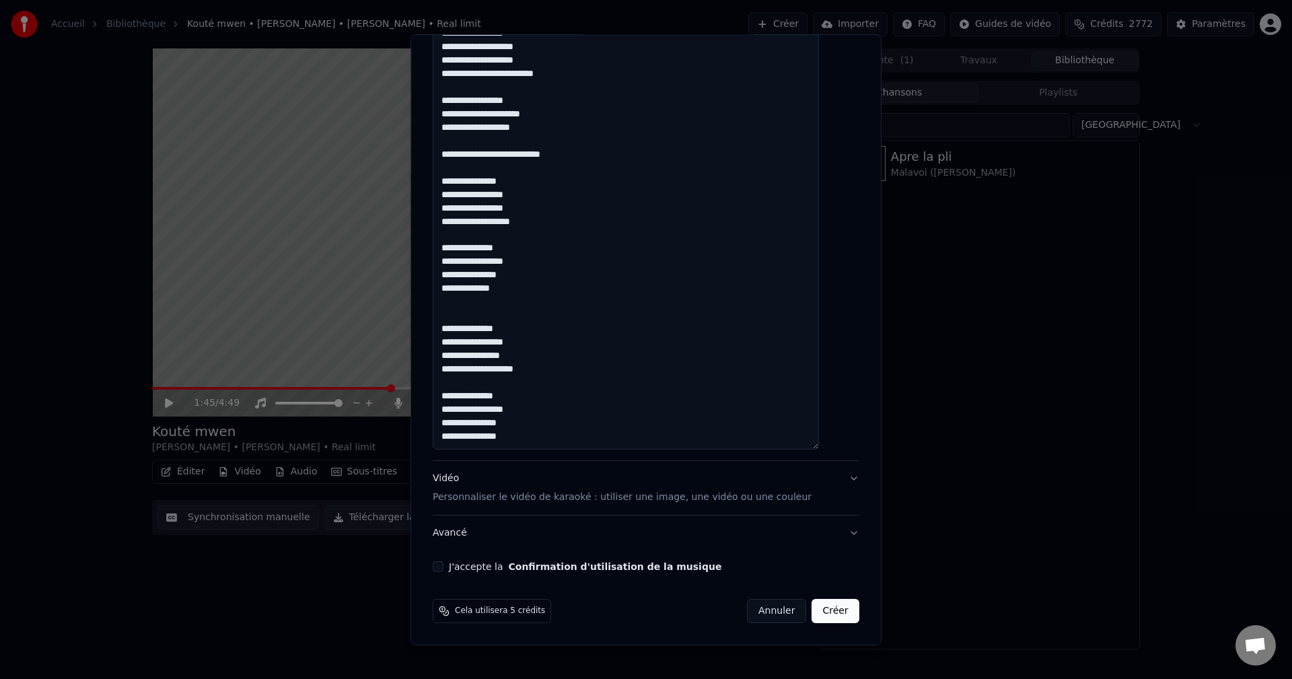
click at [442, 309] on div "**********" at bounding box center [645, 141] width 437 height 873
click at [473, 435] on textarea at bounding box center [626, 202] width 386 height 495
paste textarea "**********"
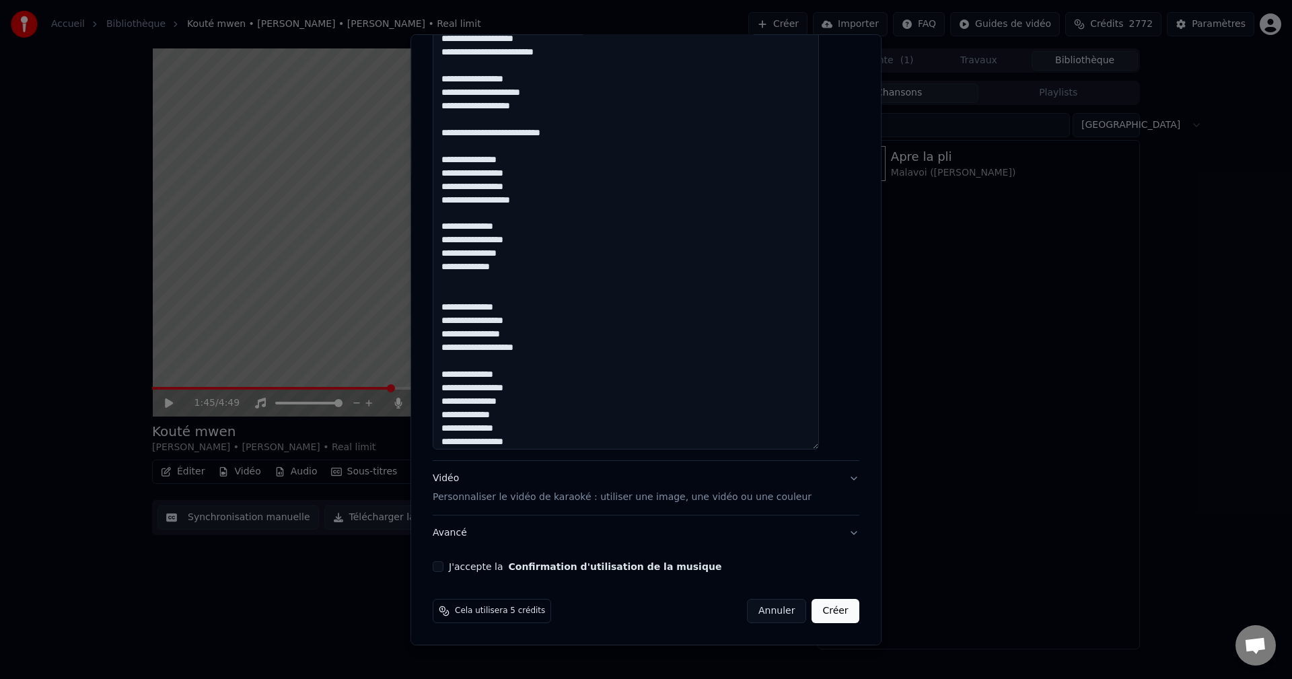
scroll to position [615, 0]
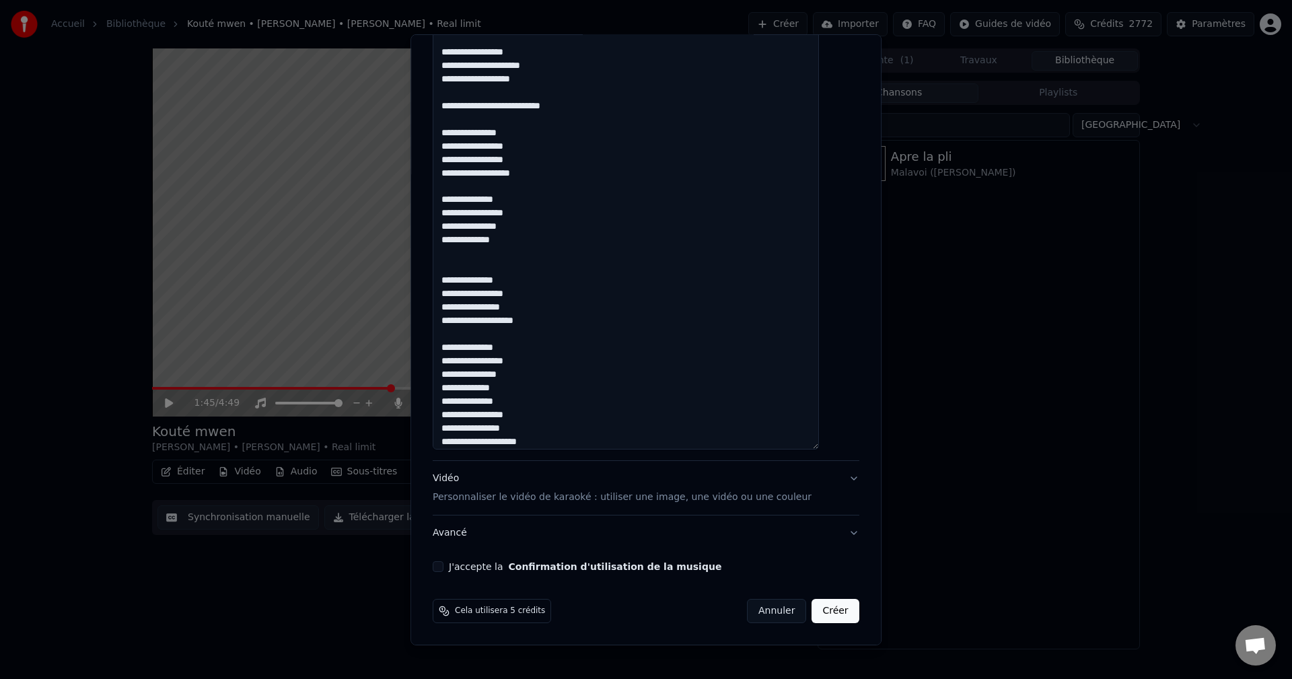
click at [582, 441] on textarea at bounding box center [626, 202] width 386 height 495
drag, startPoint x: 529, startPoint y: 445, endPoint x: 451, endPoint y: 342, distance: 129.2
click at [451, 342] on textarea at bounding box center [626, 202] width 386 height 495
click at [538, 436] on textarea at bounding box center [626, 202] width 386 height 495
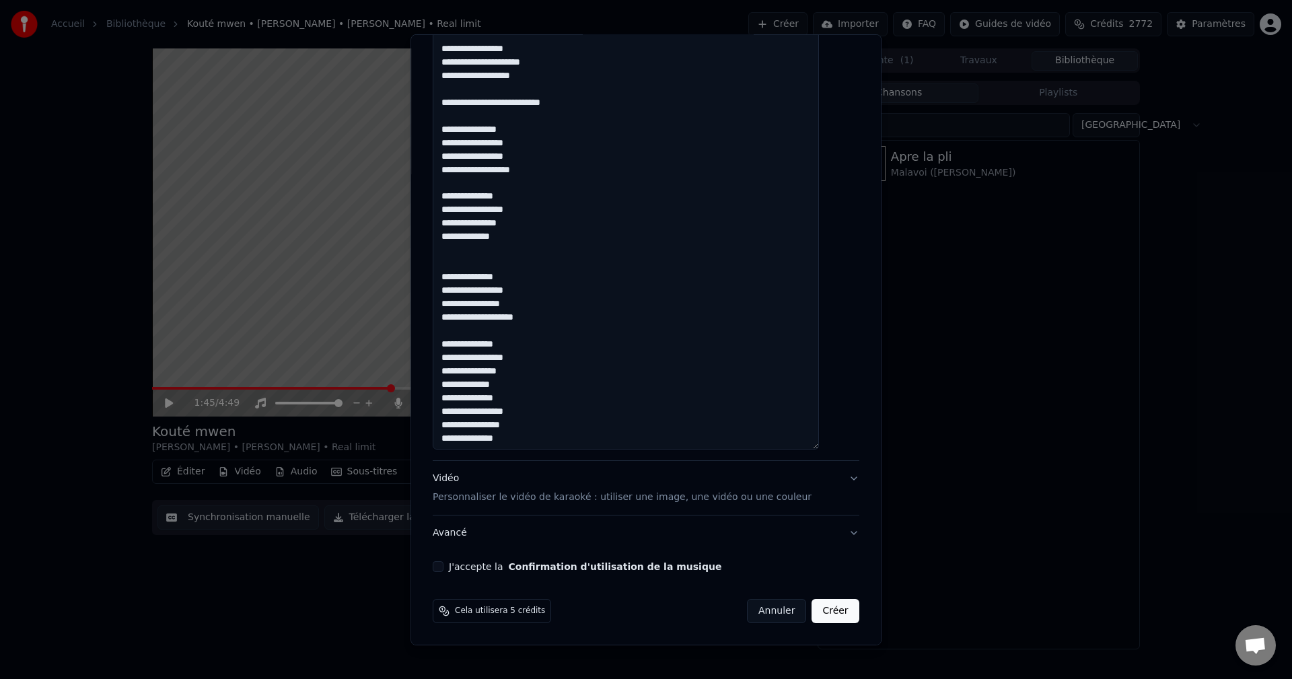
click at [536, 437] on textarea at bounding box center [626, 202] width 386 height 495
click at [532, 439] on textarea at bounding box center [626, 202] width 386 height 495
click at [555, 430] on textarea at bounding box center [626, 202] width 386 height 495
click at [552, 439] on textarea at bounding box center [626, 202] width 386 height 495
paste textarea "**********"
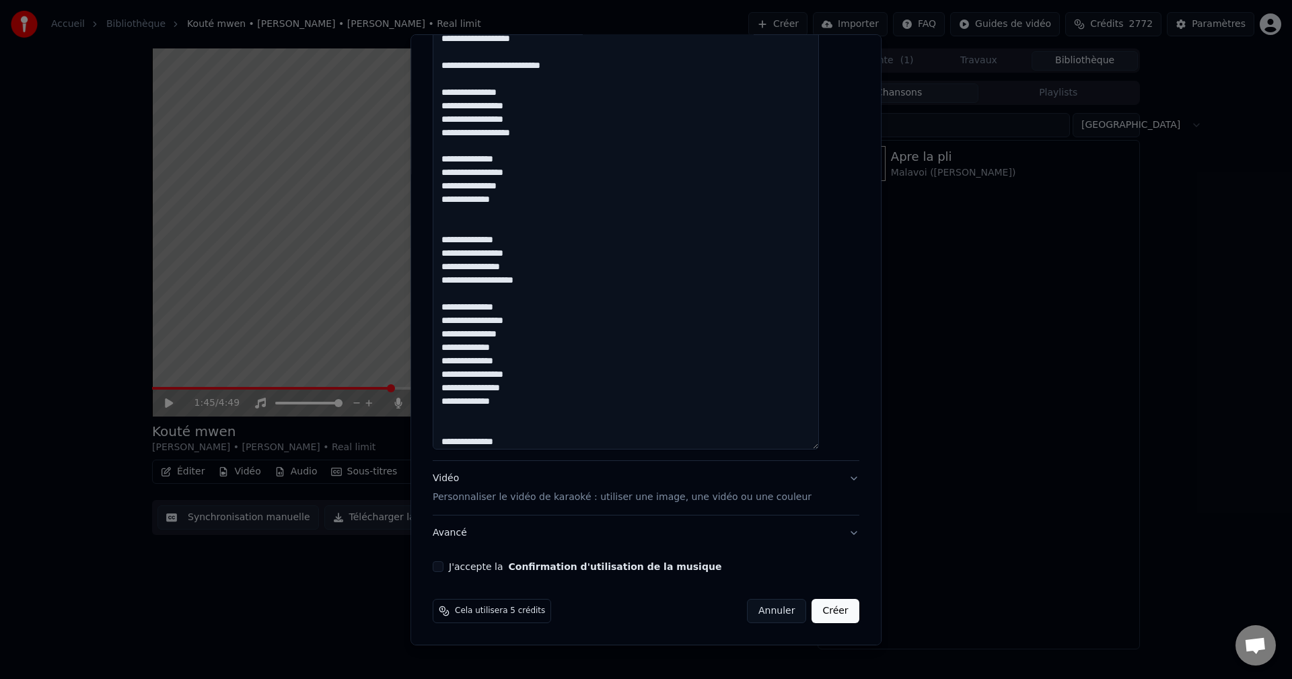
scroll to position [749, 0]
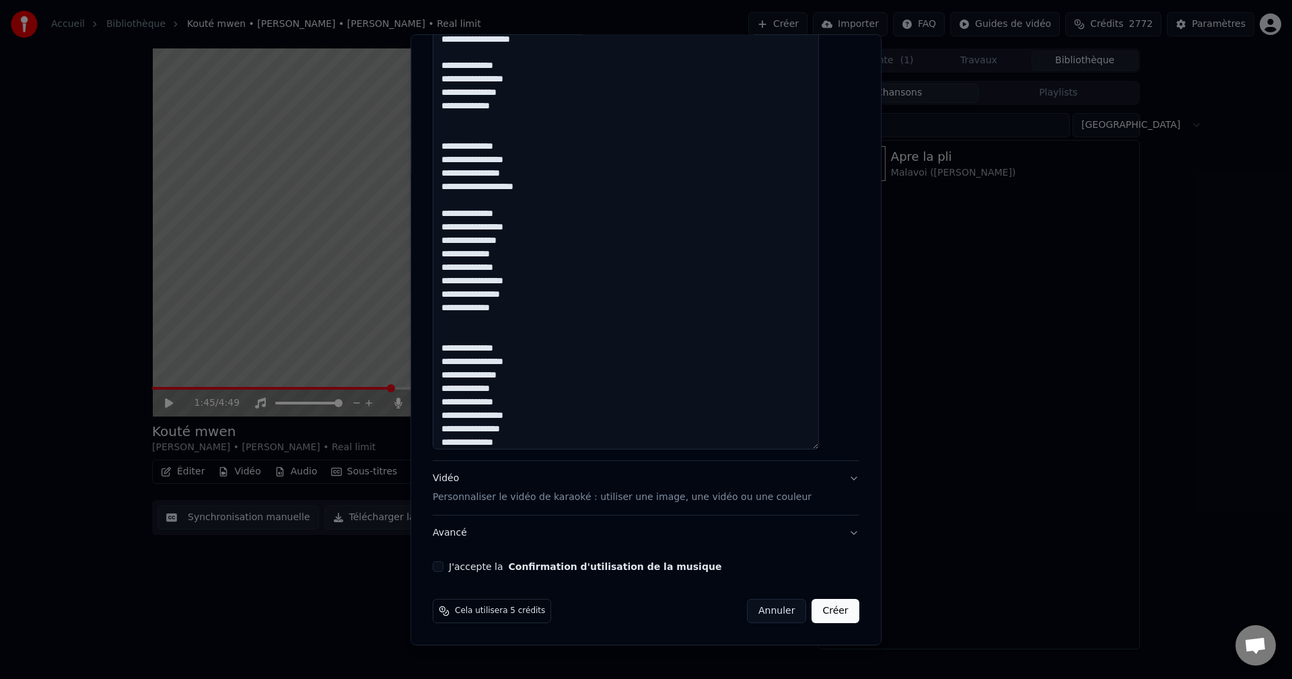
click at [514, 351] on textarea at bounding box center [626, 202] width 386 height 495
click at [524, 364] on textarea at bounding box center [626, 202] width 386 height 495
click at [541, 397] on textarea at bounding box center [626, 202] width 386 height 495
click at [535, 407] on textarea at bounding box center [626, 202] width 386 height 495
click at [534, 417] on textarea at bounding box center [626, 202] width 386 height 495
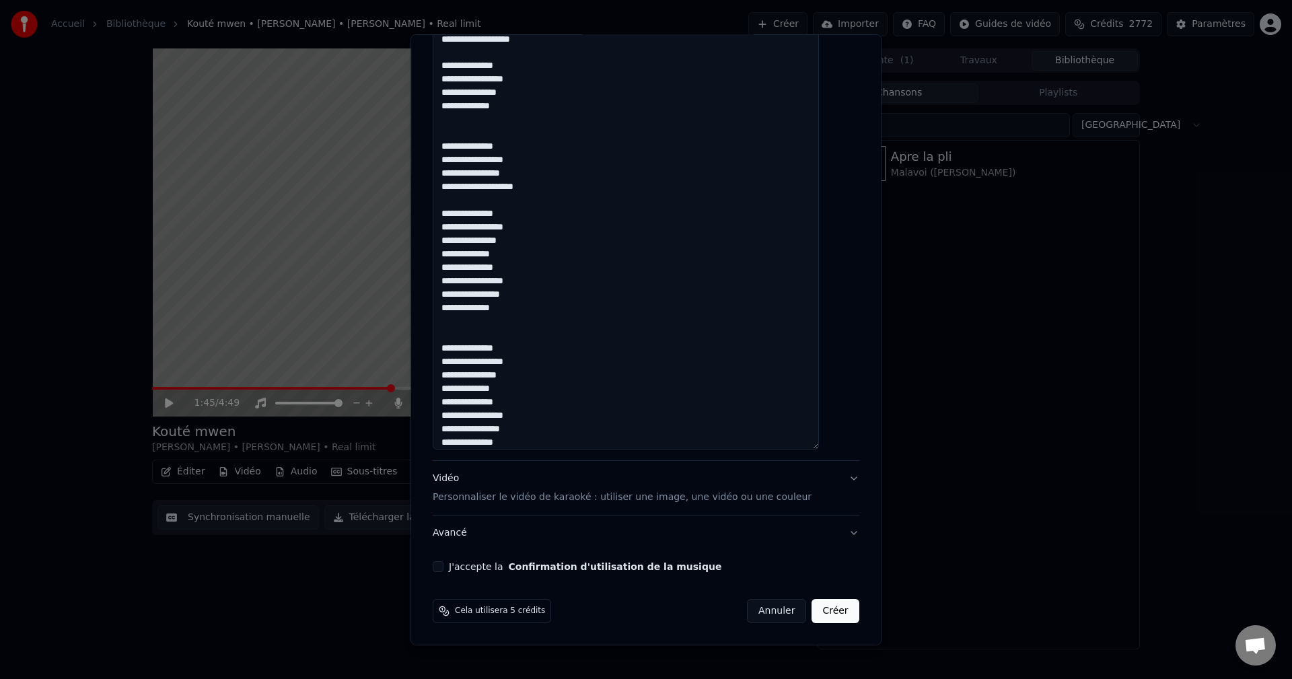
click at [536, 428] on textarea at bounding box center [626, 202] width 386 height 495
click at [529, 242] on textarea at bounding box center [626, 202] width 386 height 495
click at [507, 250] on textarea at bounding box center [626, 202] width 386 height 495
click at [534, 239] on textarea at bounding box center [626, 202] width 386 height 495
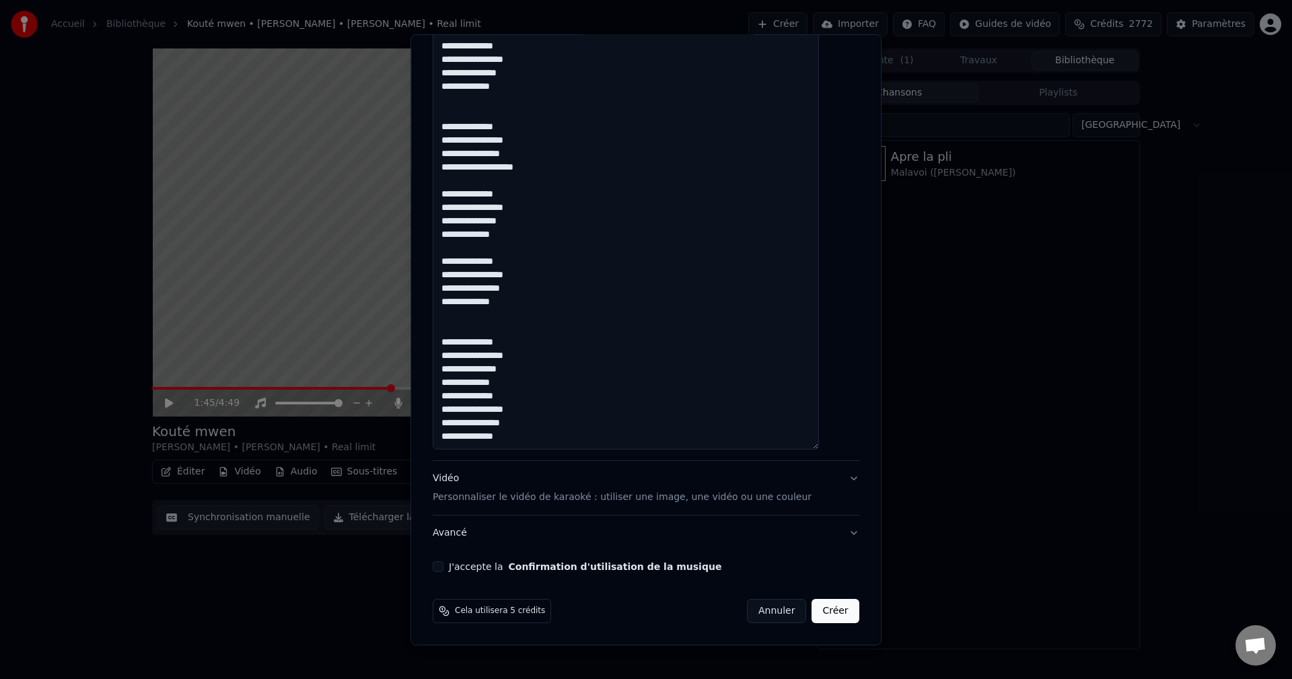
click at [538, 277] on textarea at bounding box center [626, 202] width 386 height 495
click at [505, 288] on textarea at bounding box center [626, 202] width 386 height 495
click at [513, 288] on textarea at bounding box center [626, 202] width 386 height 495
drag, startPoint x: 535, startPoint y: 301, endPoint x: 453, endPoint y: 196, distance: 133.3
click at [453, 196] on textarea at bounding box center [626, 202] width 386 height 495
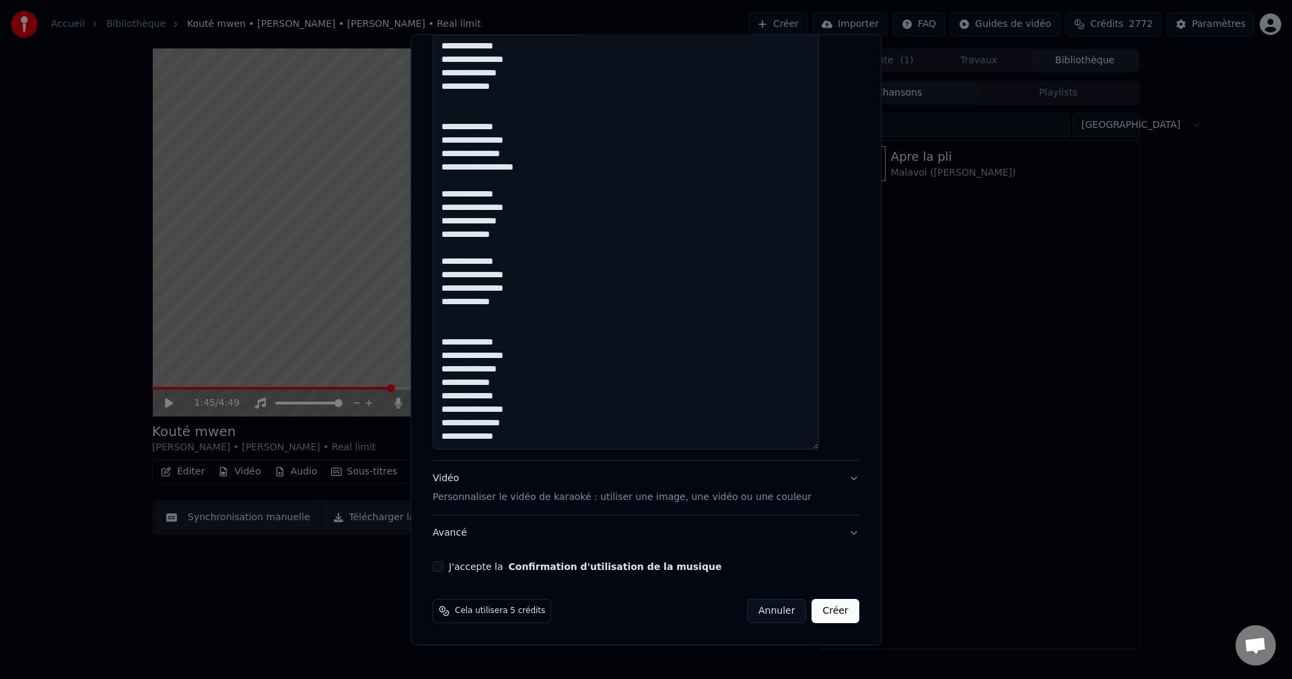
drag, startPoint x: 536, startPoint y: 435, endPoint x: 454, endPoint y: 338, distance: 127.0
click at [454, 338] on textarea at bounding box center [626, 202] width 386 height 495
paste textarea "**********"
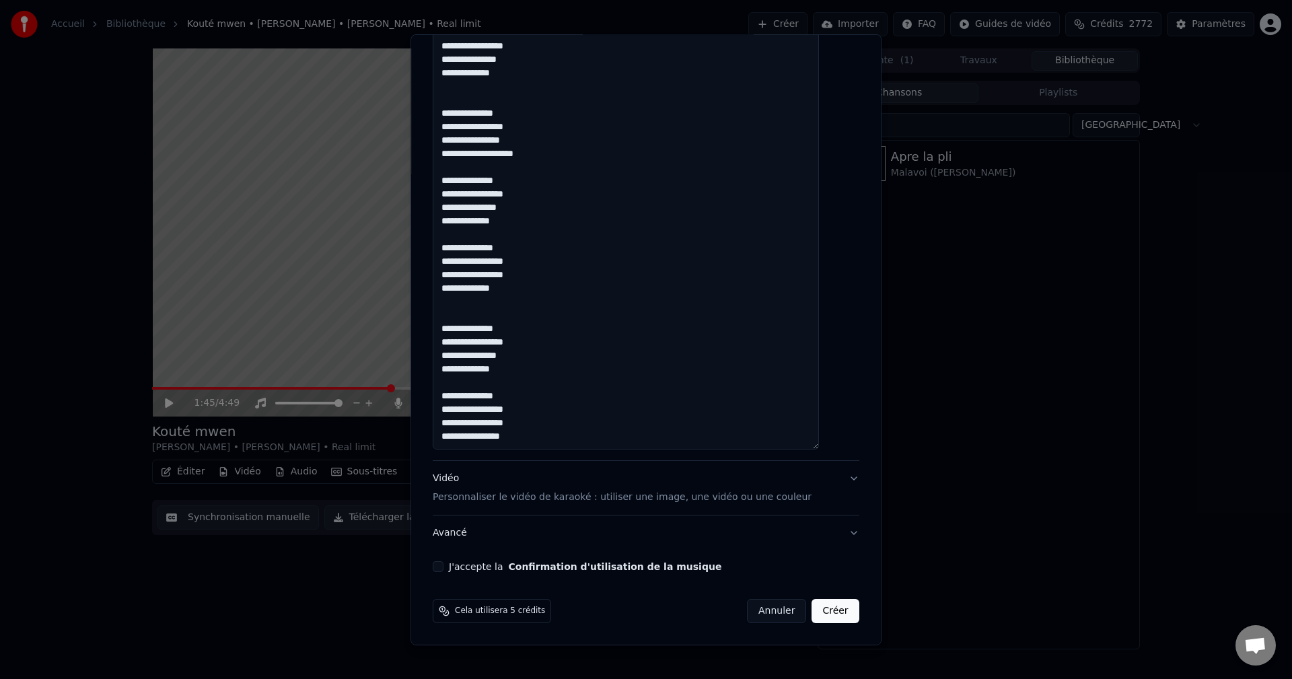
scroll to position [803, 0]
paste textarea "**********"
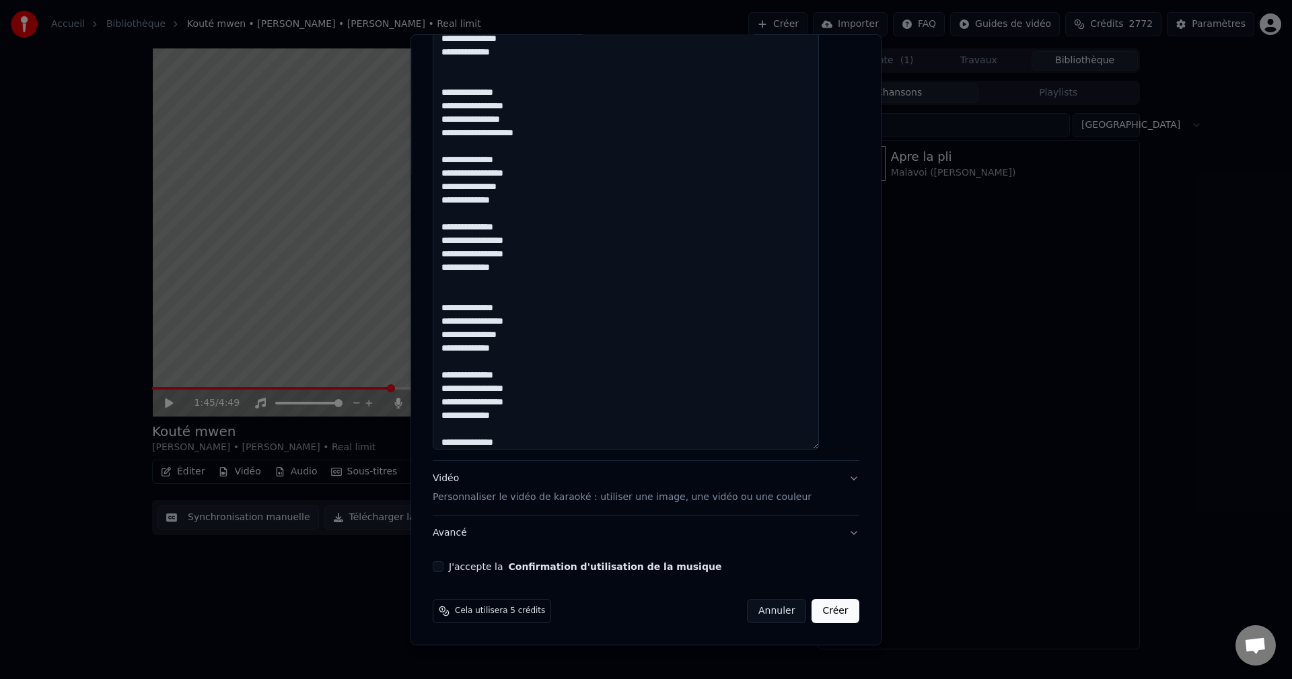
scroll to position [910, 0]
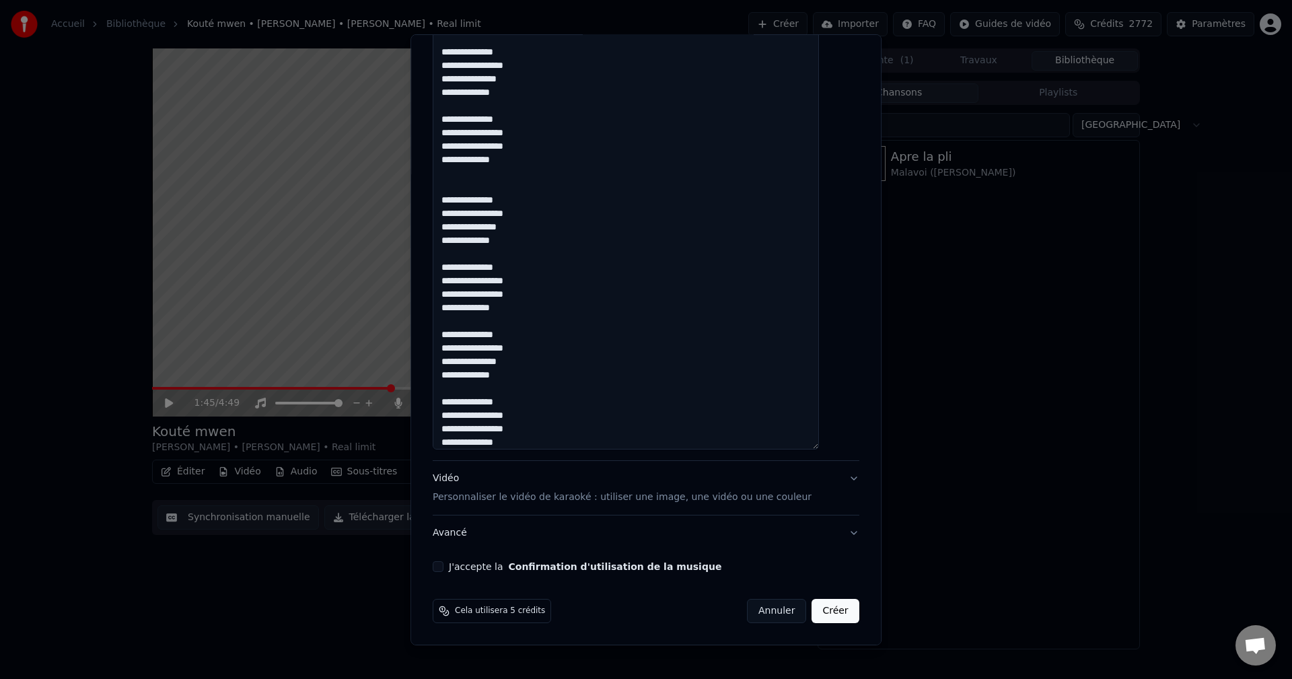
click at [523, 336] on textarea at bounding box center [626, 202] width 386 height 495
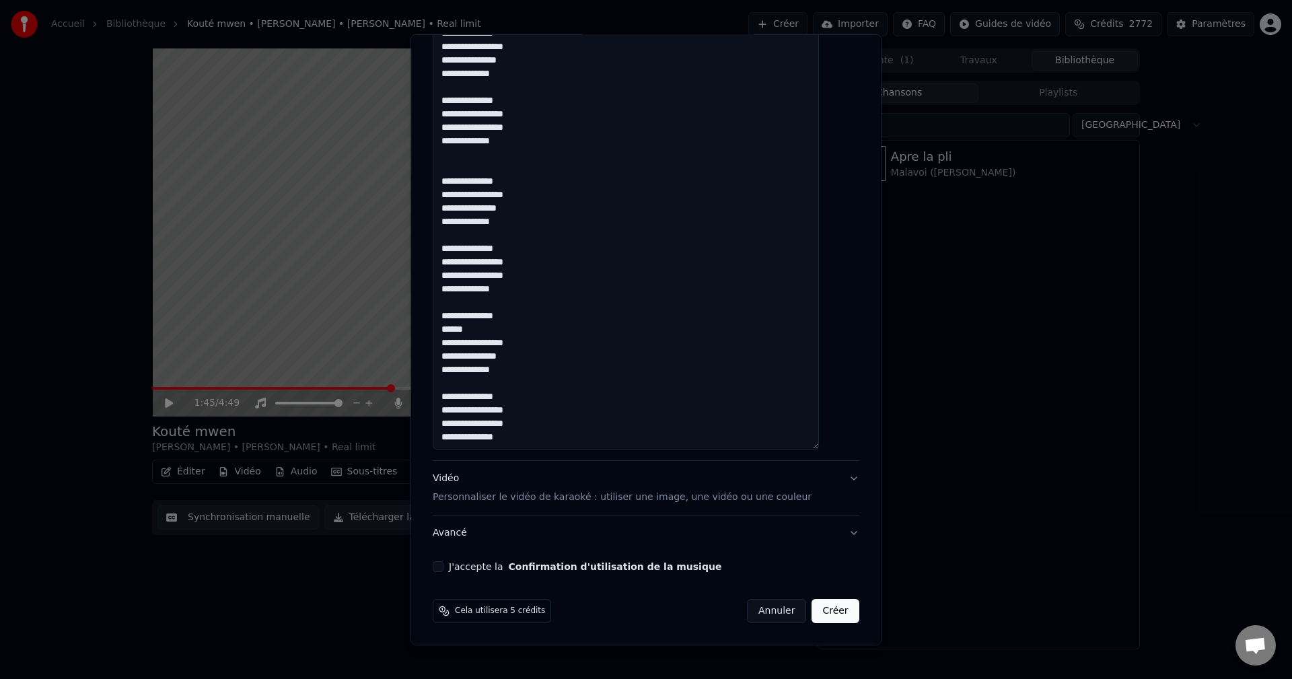
drag, startPoint x: 530, startPoint y: 445, endPoint x: 465, endPoint y: 425, distance: 67.5
click at [460, 423] on textarea at bounding box center [626, 202] width 386 height 495
click at [532, 413] on textarea at bounding box center [626, 202] width 386 height 495
drag, startPoint x: 529, startPoint y: 429, endPoint x: 450, endPoint y: 412, distance: 80.5
click at [450, 412] on textarea at bounding box center [626, 202] width 386 height 495
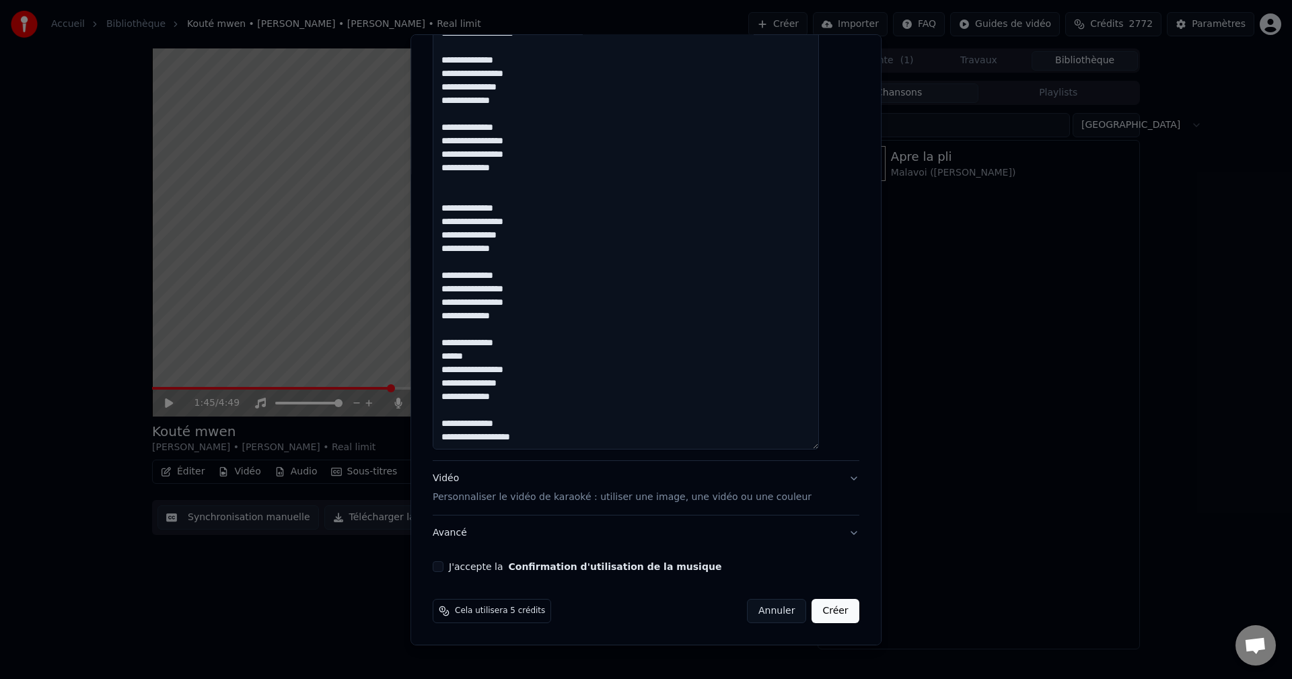
scroll to position [375, 0]
type textarea "**********"
click at [462, 480] on div "Vidéo Personnaliser le vidéo de karaoké : utiliser une image, une vidéo ou une …" at bounding box center [622, 487] width 379 height 32
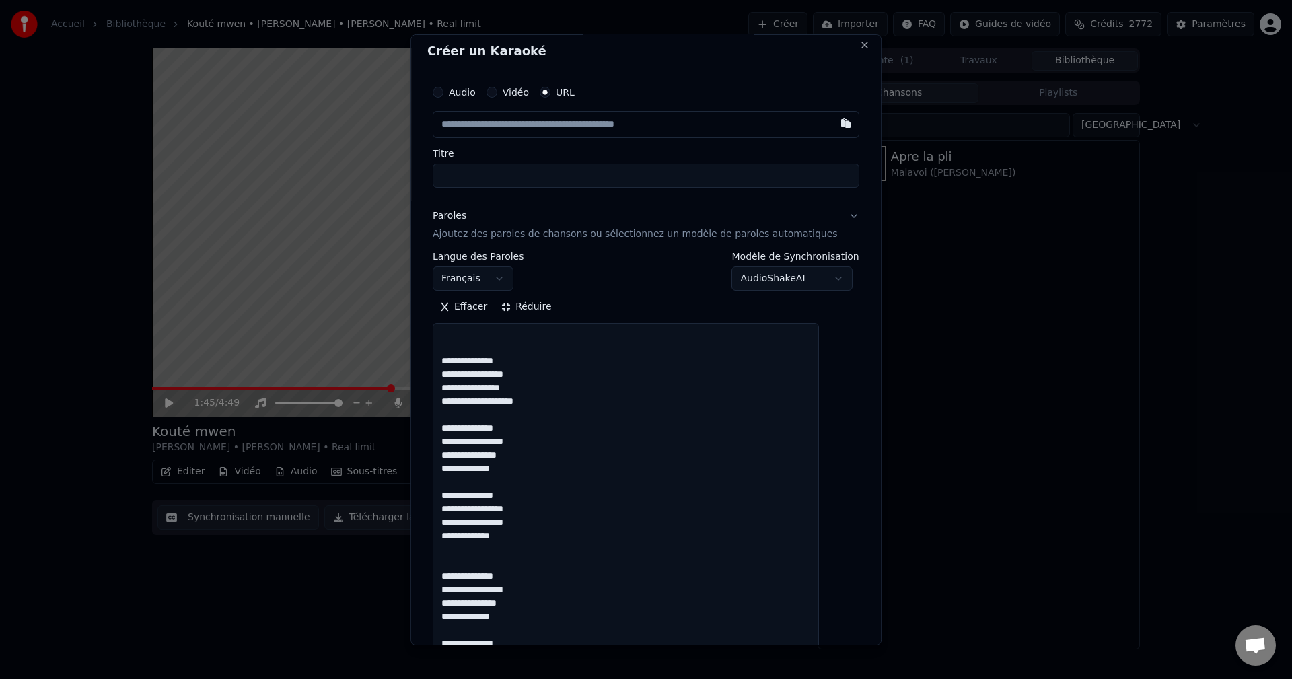
scroll to position [0, 0]
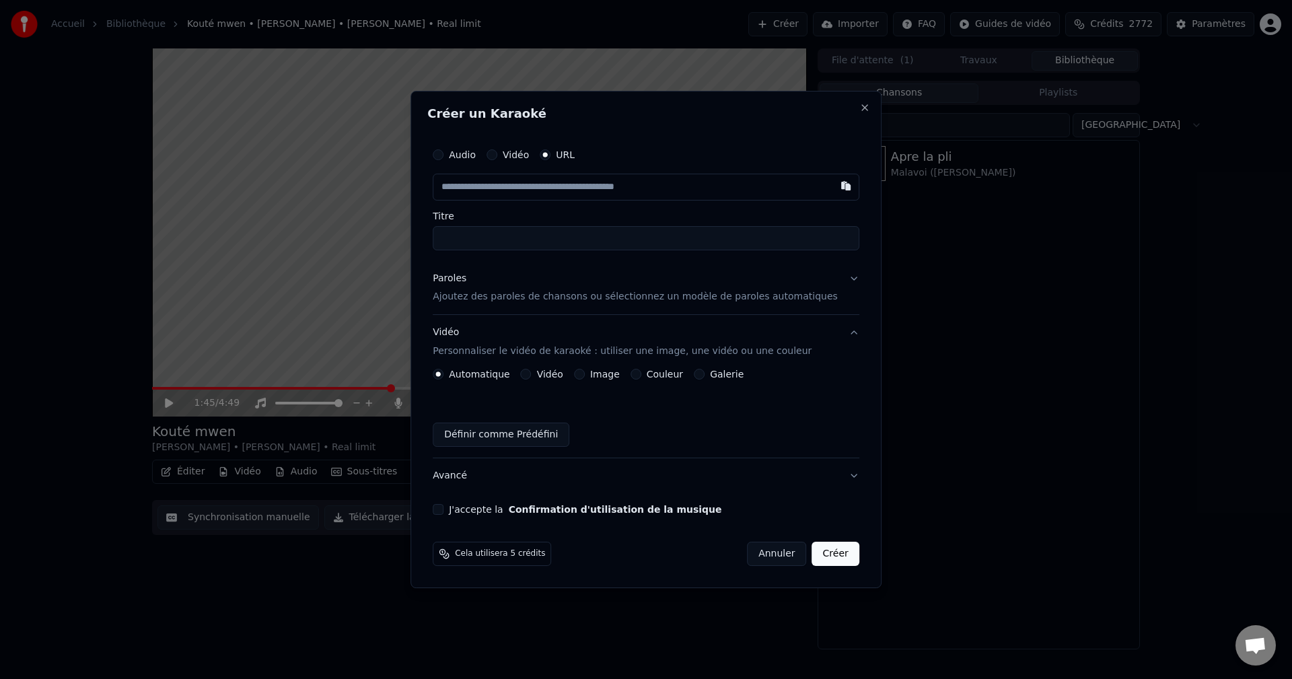
click at [554, 190] on input "text" at bounding box center [646, 187] width 427 height 27
paste input "**********"
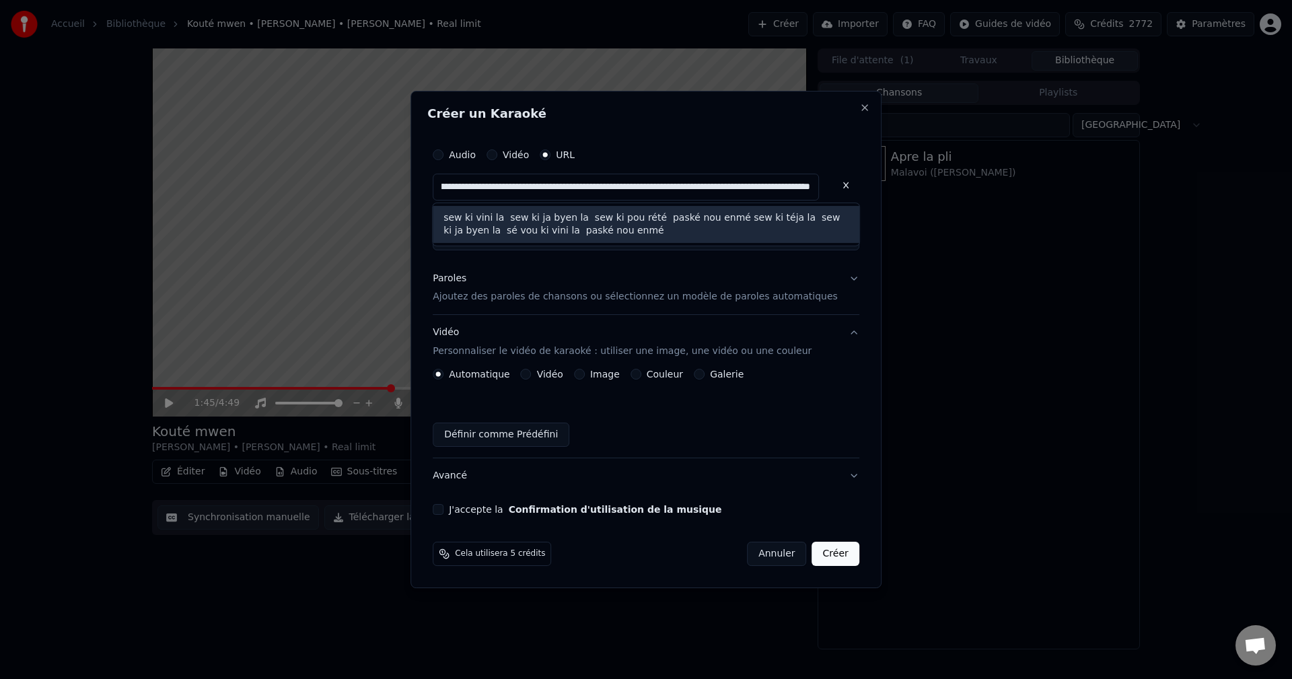
type input "**********"
click at [832, 181] on button at bounding box center [845, 186] width 27 height 24
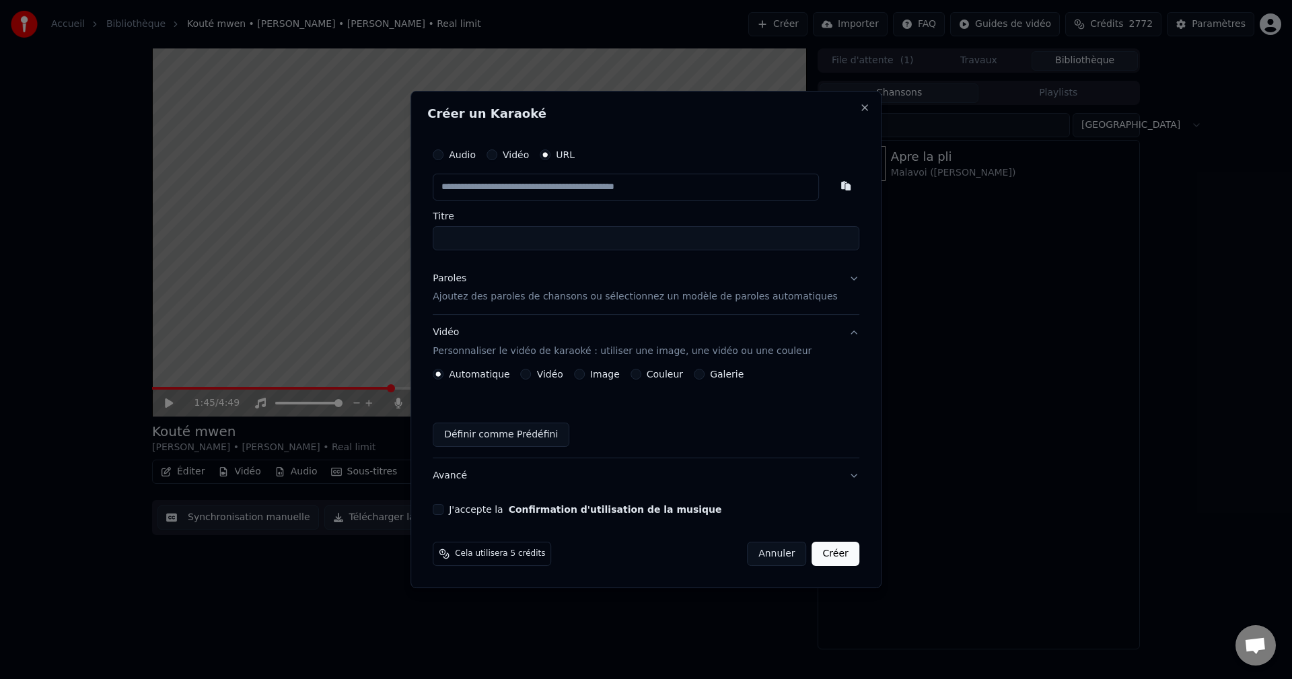
click at [508, 192] on input "text" at bounding box center [626, 187] width 386 height 27
paste input "**********"
type input "**********"
click at [466, 279] on div "Paroles" at bounding box center [450, 278] width 34 height 13
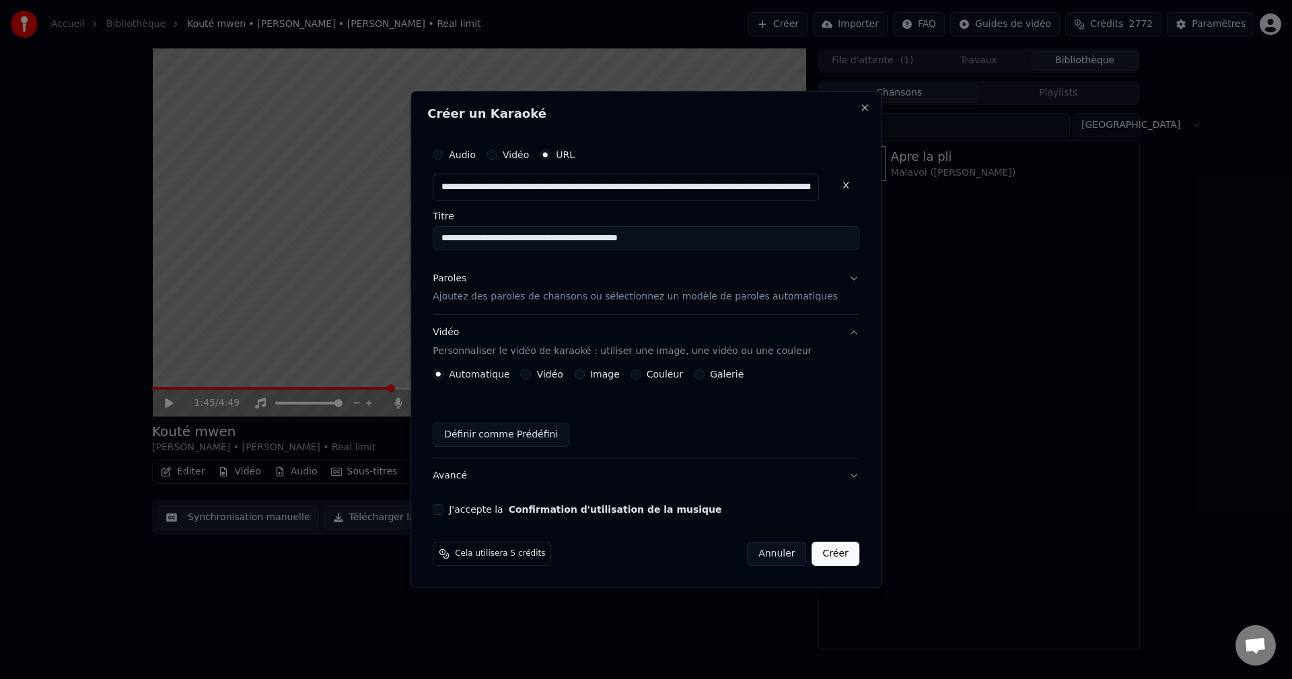
type input "**********"
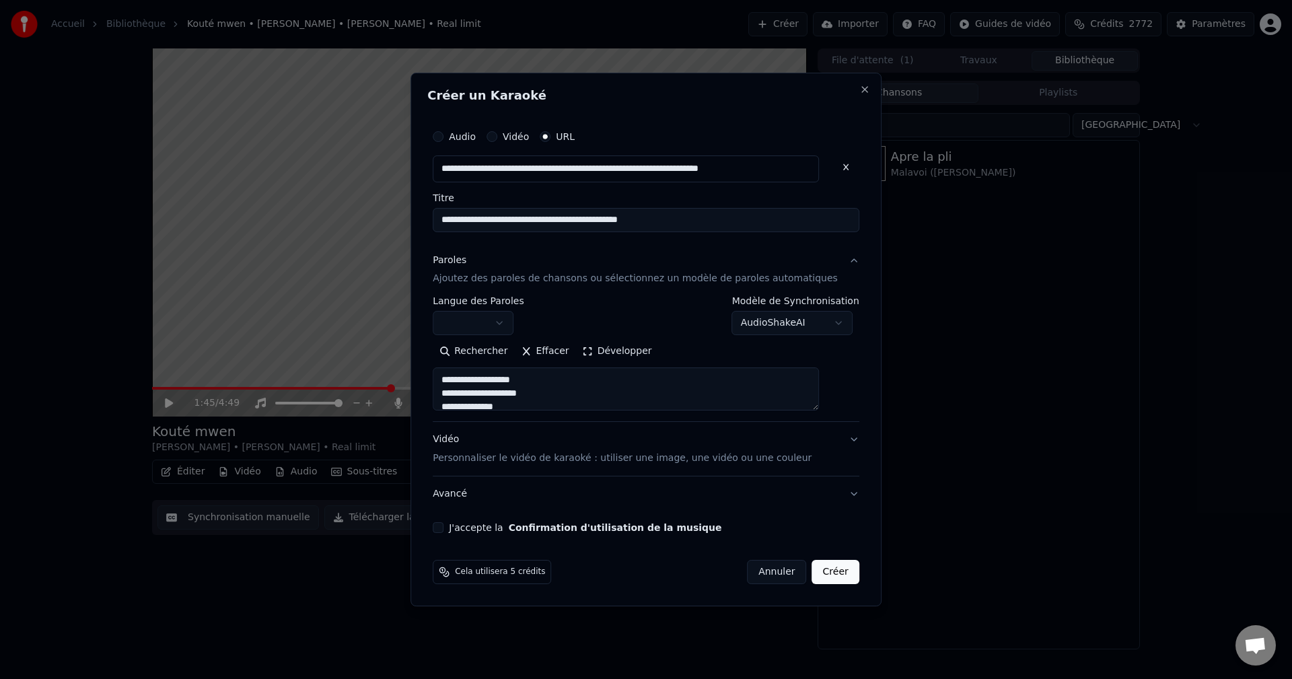
click at [497, 318] on body "**********" at bounding box center [646, 339] width 1292 height 679
drag, startPoint x: 535, startPoint y: 216, endPoint x: 593, endPoint y: 222, distance: 58.2
click at [593, 222] on input "**********" at bounding box center [646, 220] width 427 height 24
click at [468, 219] on input "**********" at bounding box center [646, 220] width 427 height 24
paste input "**********"
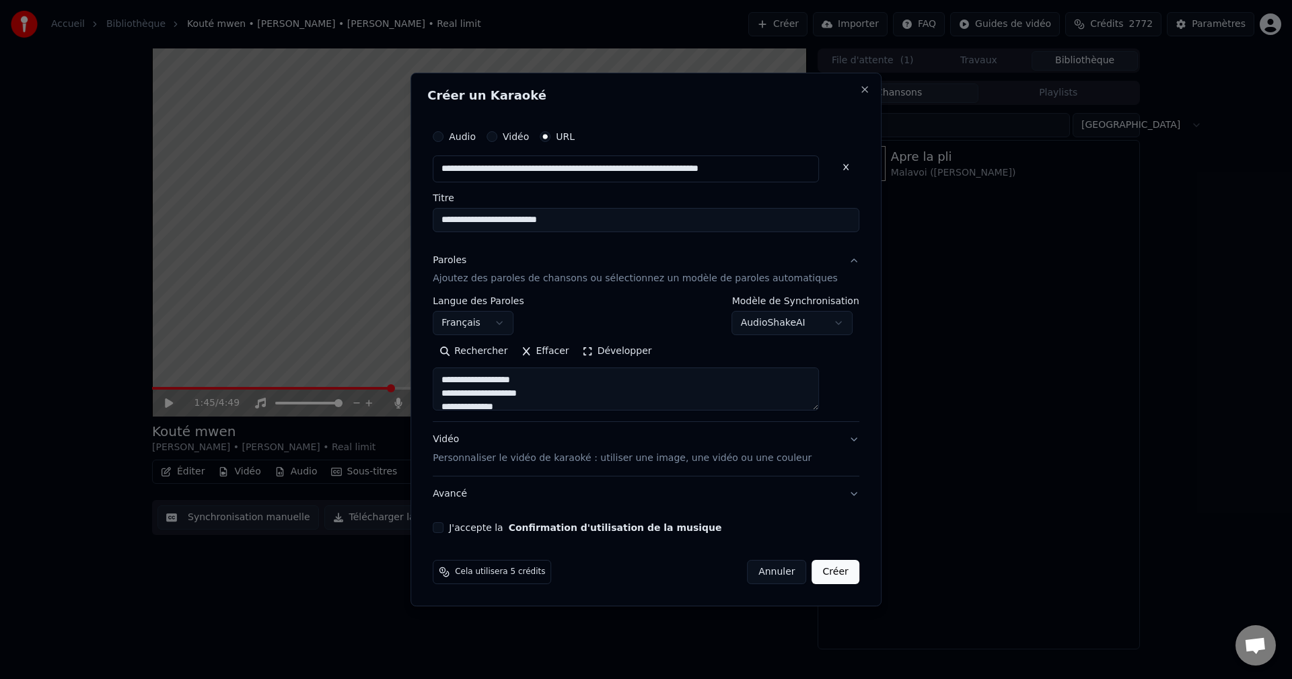
drag, startPoint x: 697, startPoint y: 214, endPoint x: 584, endPoint y: 217, distance: 113.1
click at [584, 217] on input "**********" at bounding box center [646, 220] width 427 height 24
type input "**********"
click at [443, 527] on button "J'accepte la Confirmation d'utilisation de la musique" at bounding box center [438, 527] width 11 height 11
click at [466, 438] on div "Vidéo Personnaliser le vidéo de karaoké : utiliser une image, une vidéo ou une …" at bounding box center [622, 449] width 379 height 32
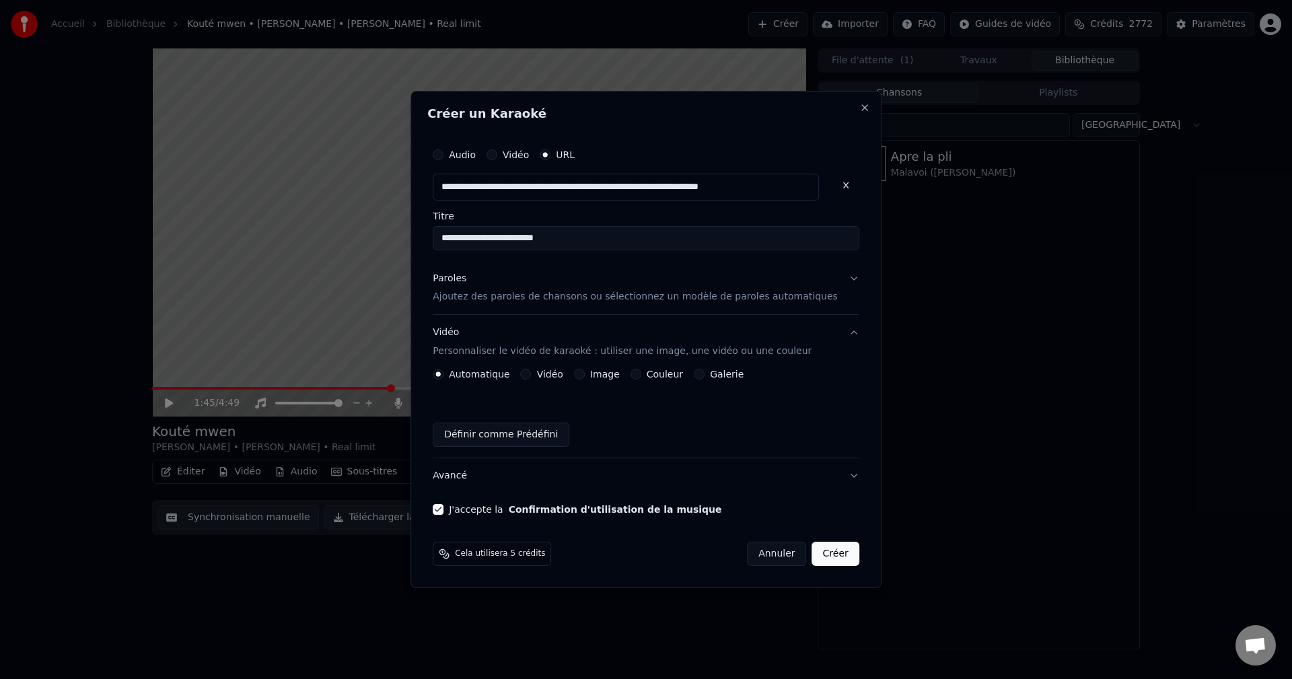
click at [585, 369] on button "Image" at bounding box center [579, 374] width 11 height 11
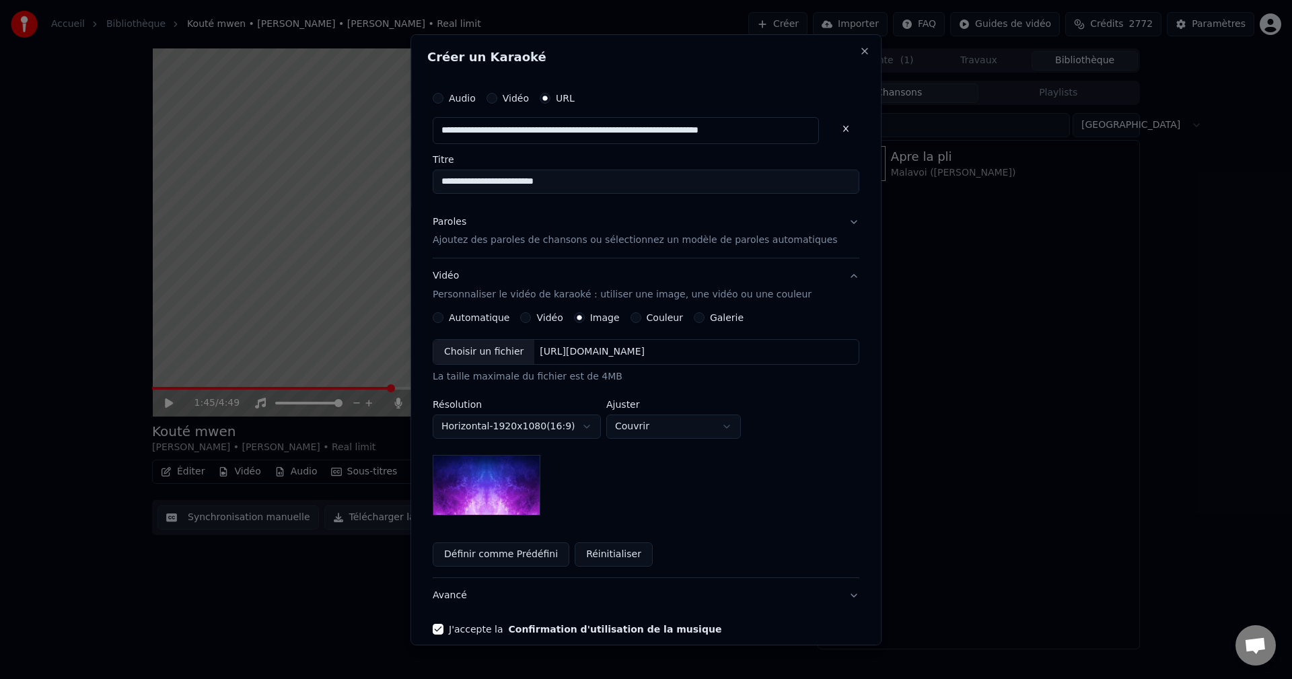
click at [492, 357] on div "Choisir un fichier" at bounding box center [483, 352] width 101 height 24
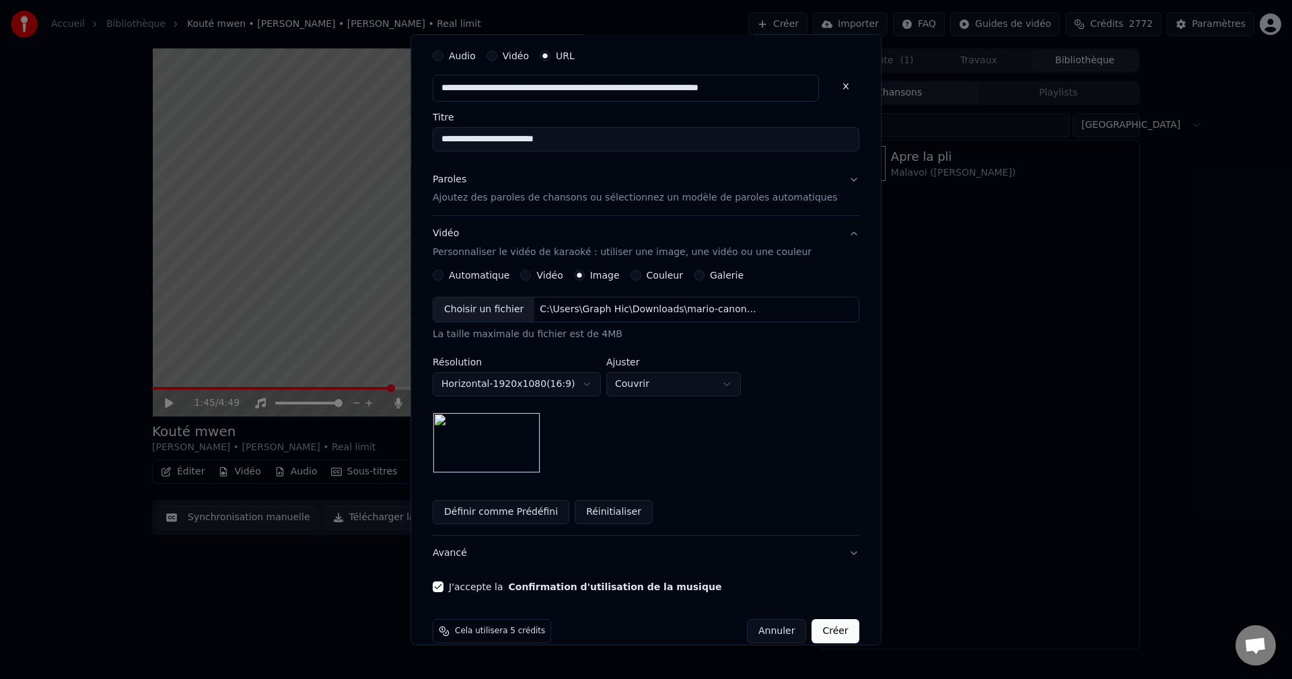
scroll to position [63, 0]
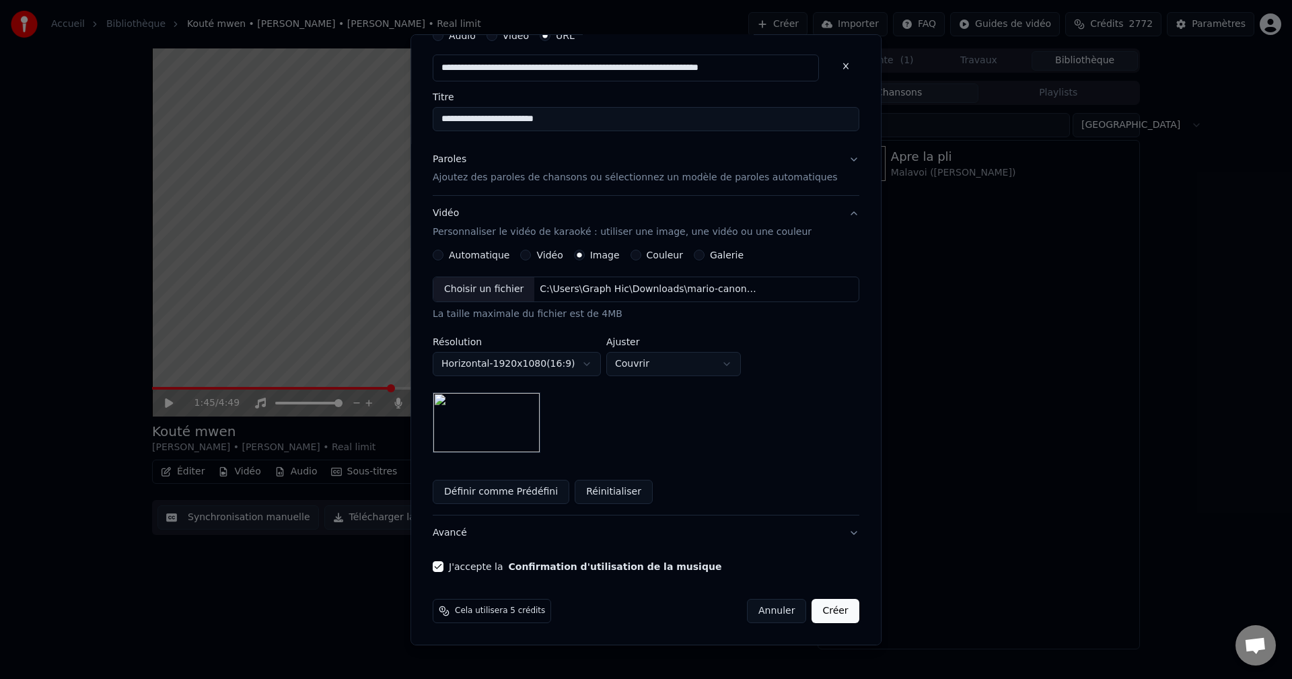
click at [832, 610] on button "Créer" at bounding box center [835, 611] width 47 height 24
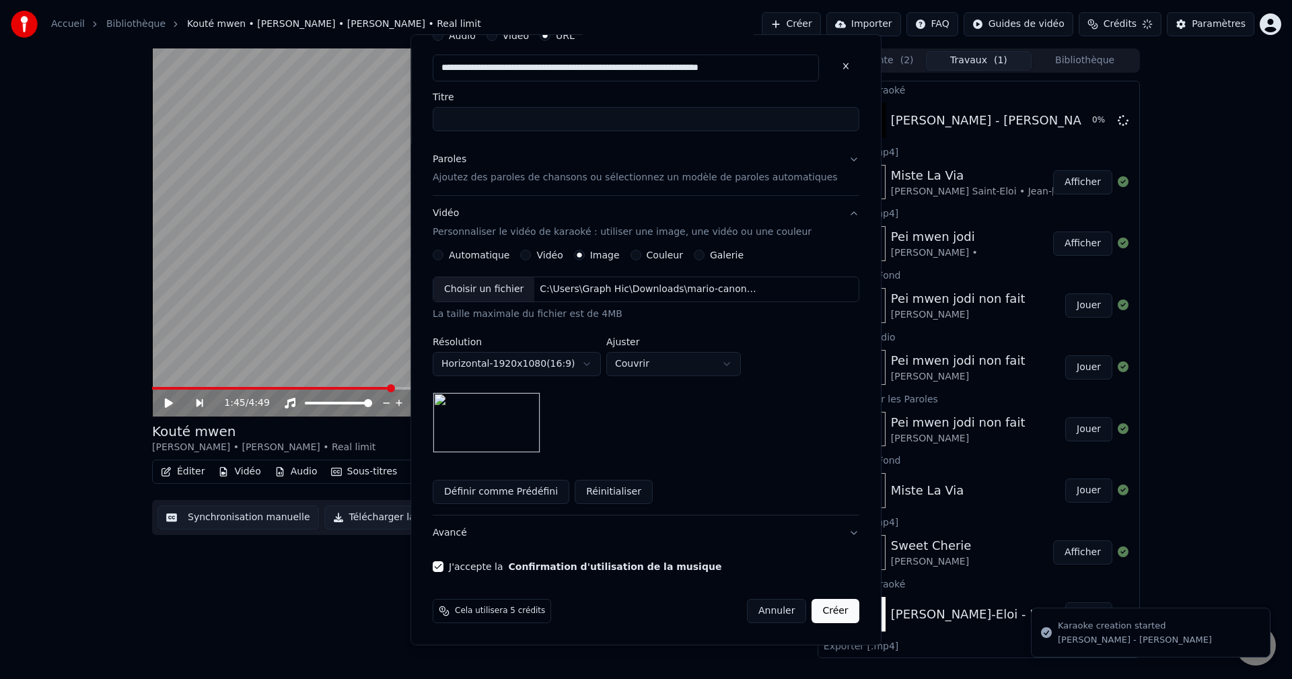
scroll to position [0, 0]
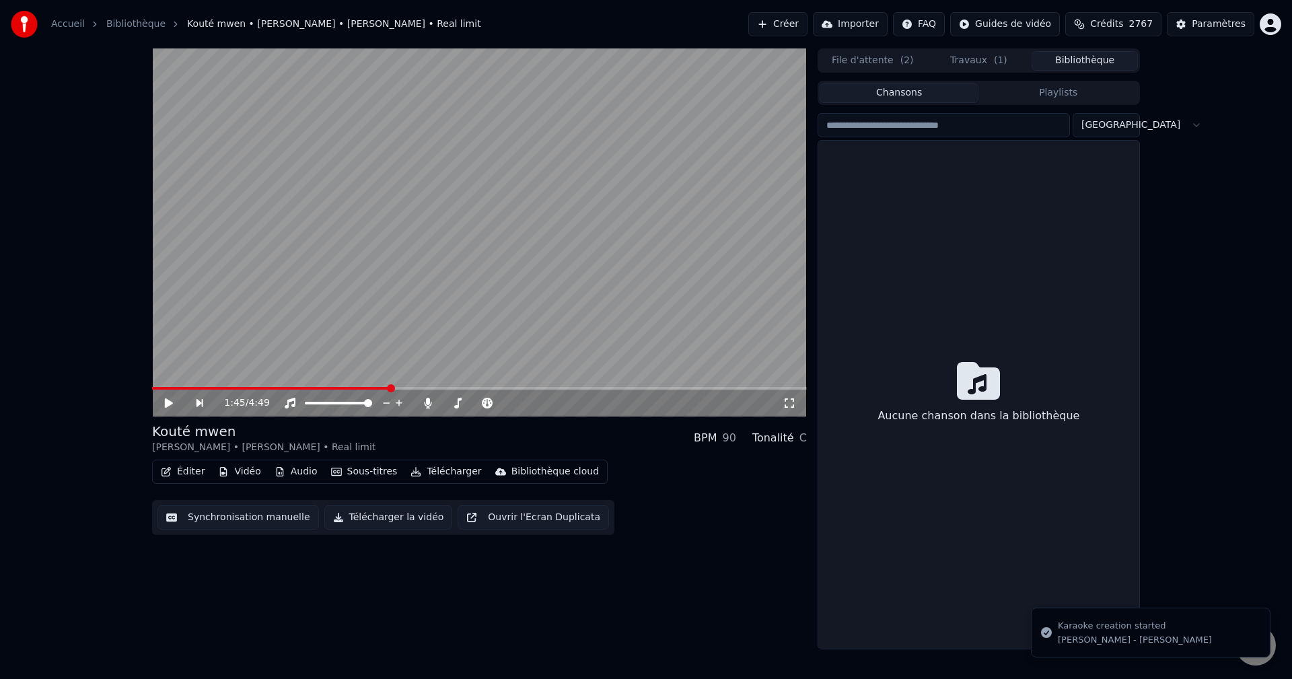
click at [1074, 59] on button "Bibliothèque" at bounding box center [1085, 61] width 106 height 20
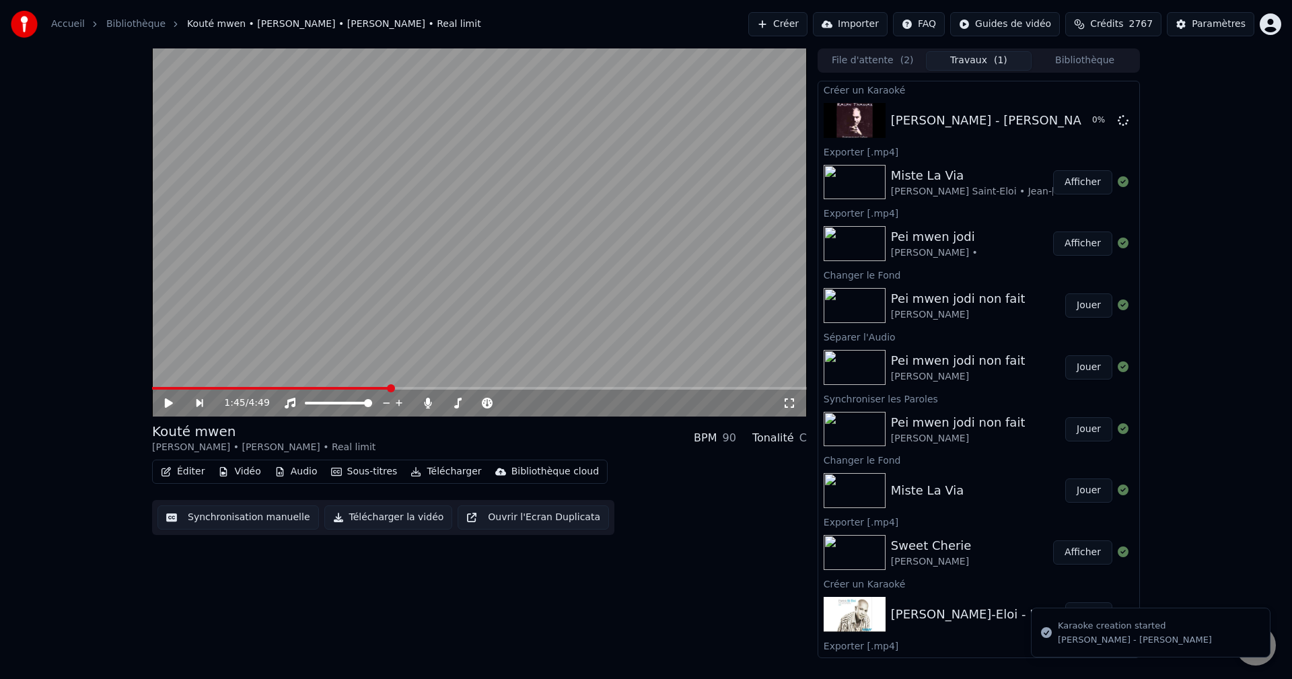
click at [1024, 58] on button "Travaux ( 1 )" at bounding box center [979, 61] width 106 height 20
click at [801, 26] on button "Créer" at bounding box center [777, 24] width 59 height 24
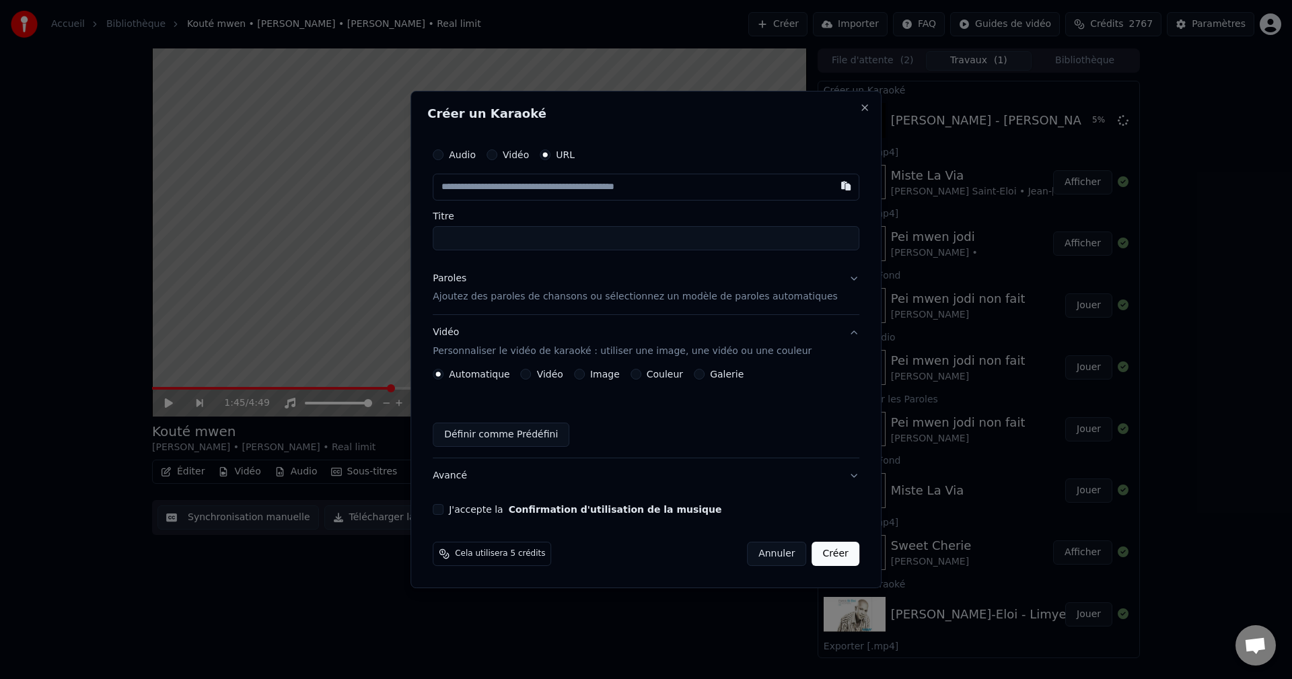
click at [466, 282] on div "Paroles" at bounding box center [450, 278] width 34 height 13
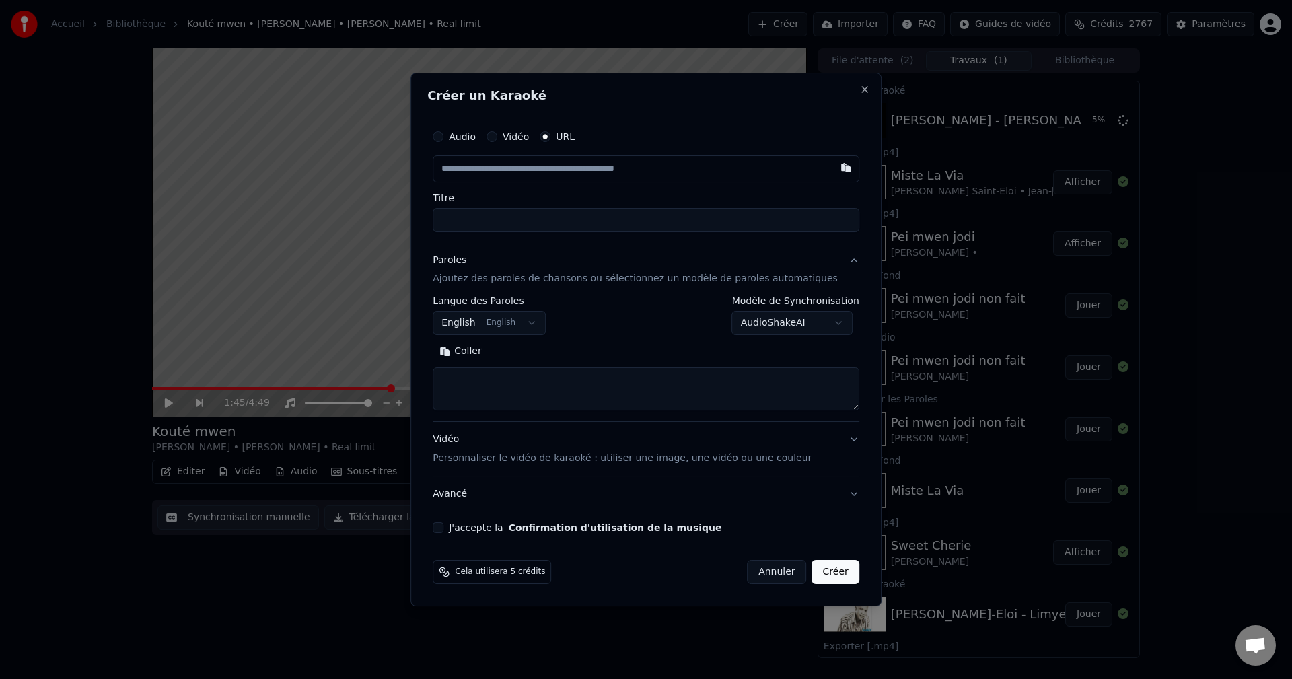
click at [487, 315] on body "Accueil Bibliothèque Kouté mwen • [PERSON_NAME] • [PERSON_NAME] • Real limit Cr…" at bounding box center [646, 339] width 1292 height 679
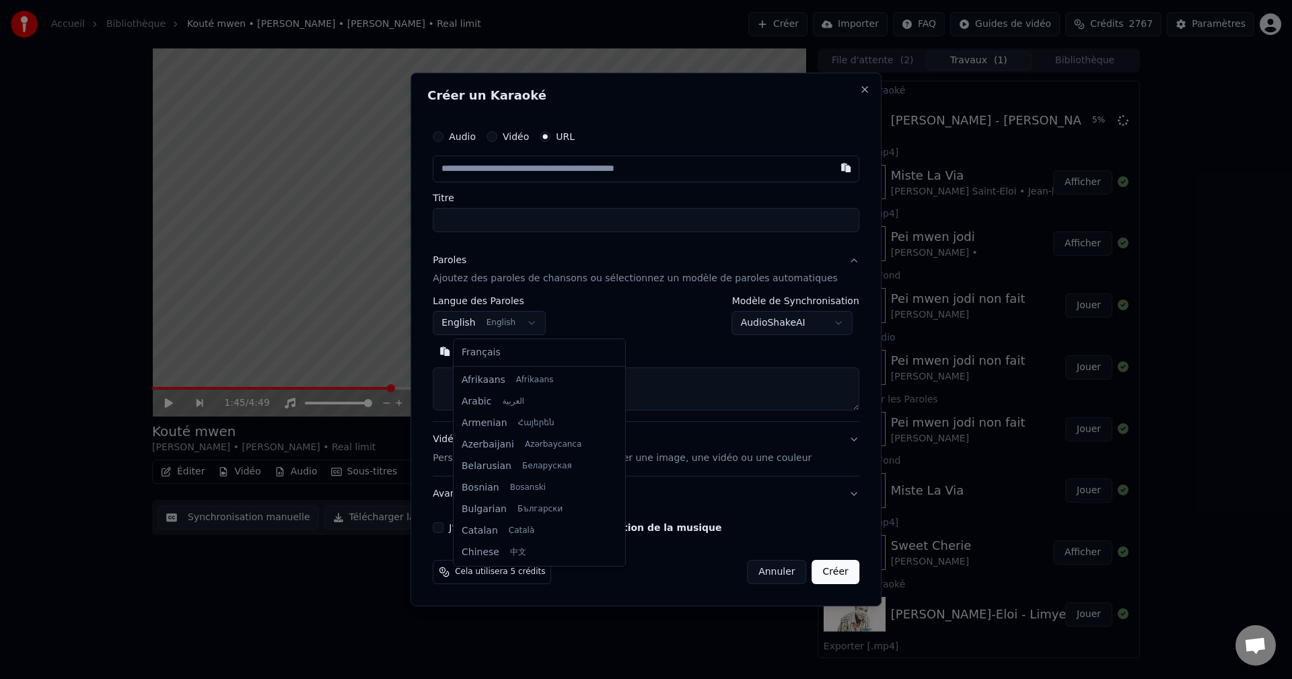
scroll to position [108, 0]
select select "**"
drag, startPoint x: 485, startPoint y: 356, endPoint x: 485, endPoint y: 363, distance: 7.4
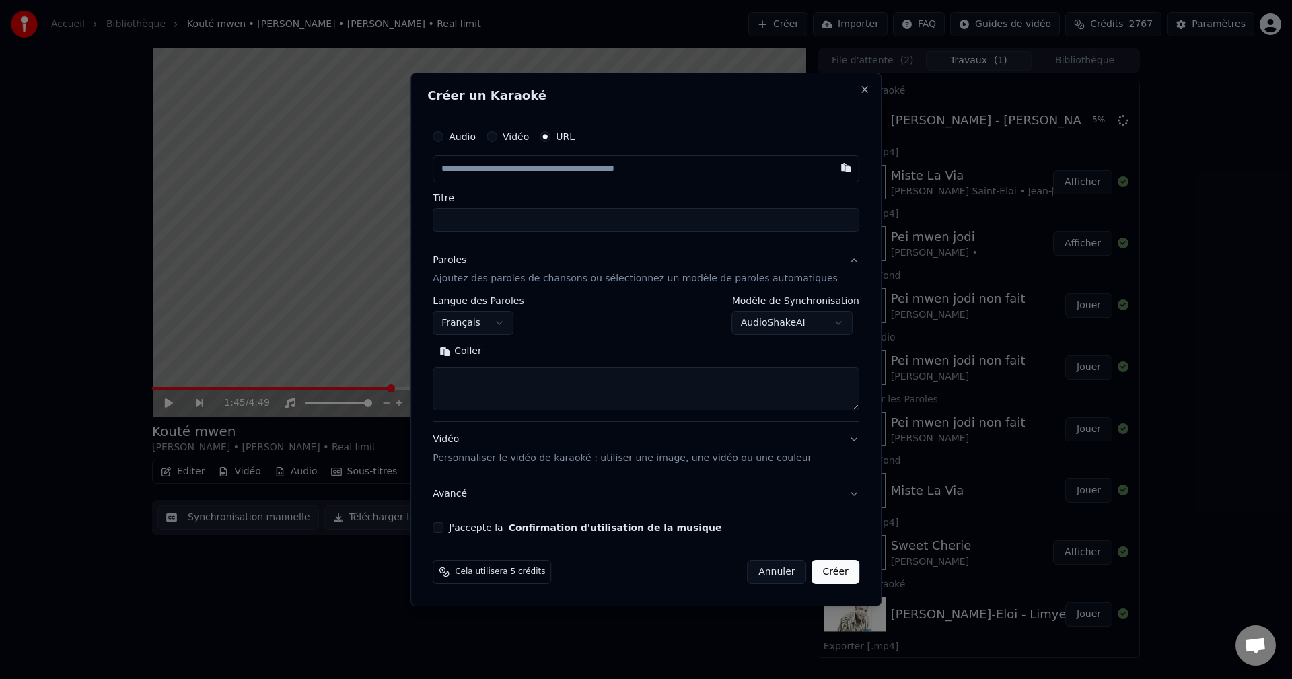
click at [503, 387] on textarea at bounding box center [646, 389] width 427 height 43
paste textarea "**********"
click at [524, 349] on button "Développer" at bounding box center [535, 352] width 83 height 22
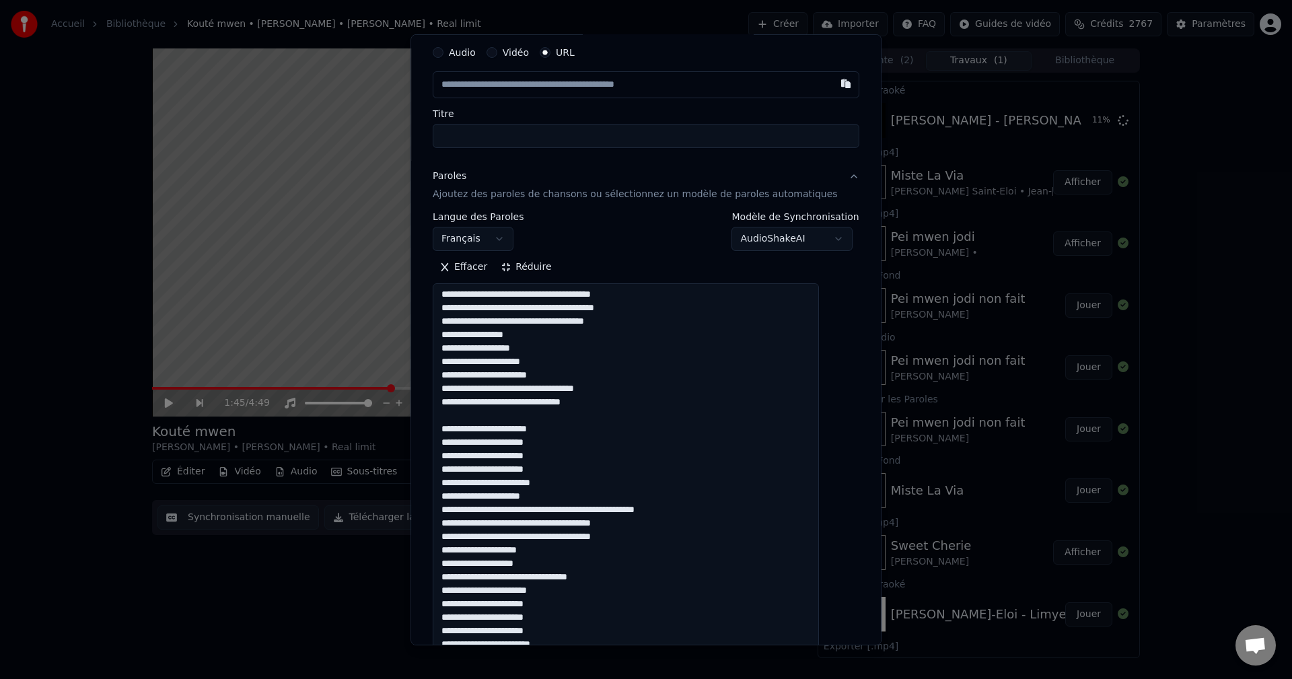
scroll to position [67, 0]
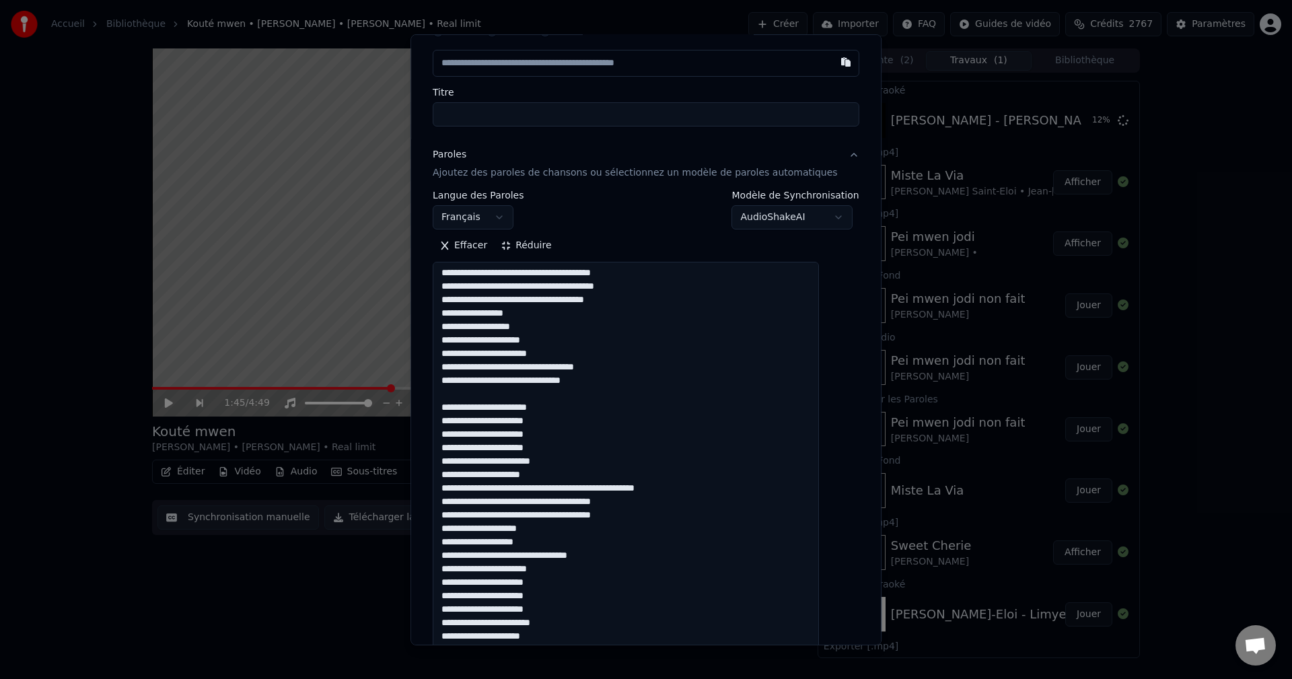
click at [571, 458] on textarea at bounding box center [626, 657] width 386 height 791
click at [570, 481] on textarea at bounding box center [626, 657] width 386 height 791
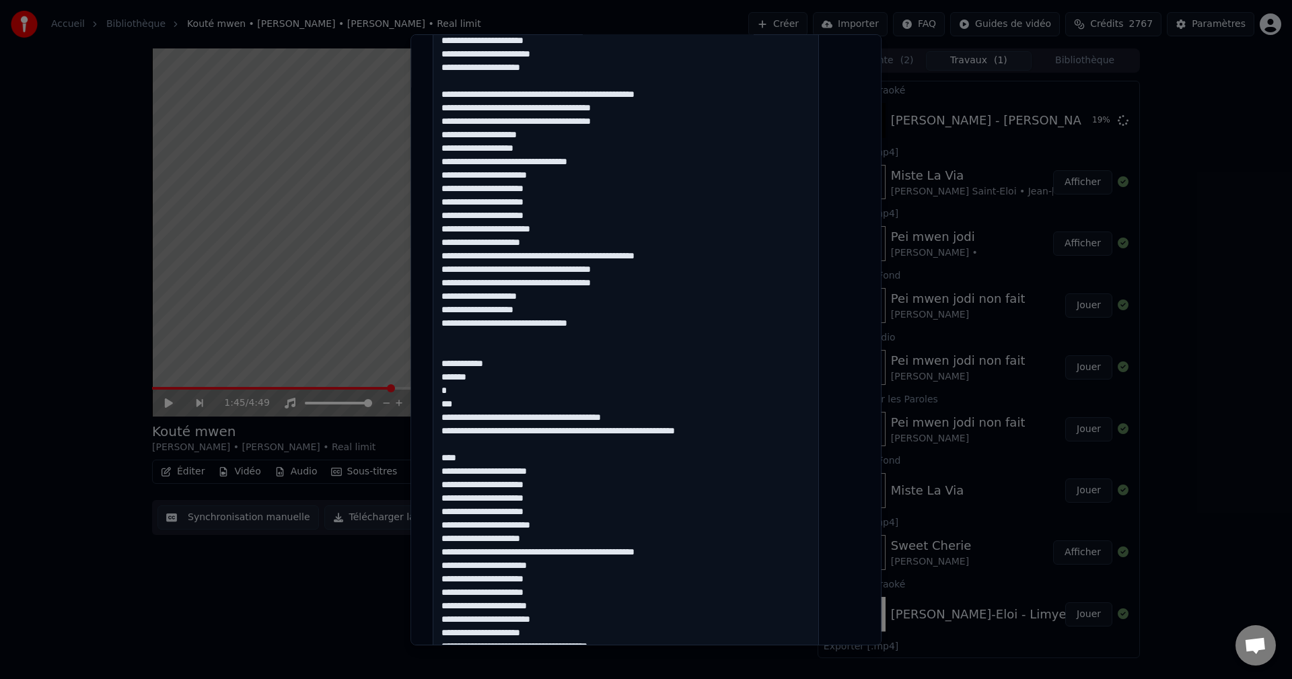
scroll to position [471, 0]
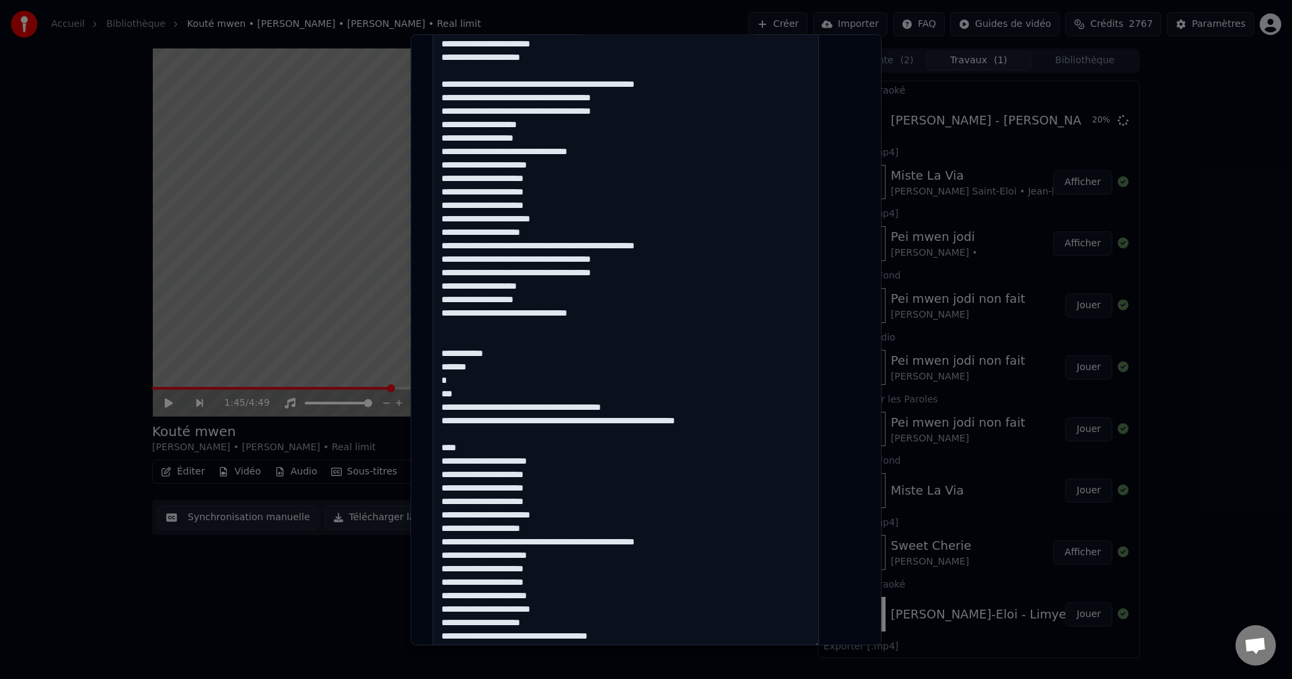
drag, startPoint x: 460, startPoint y: 344, endPoint x: 708, endPoint y: 447, distance: 268.2
click at [708, 447] on textarea at bounding box center [626, 253] width 386 height 791
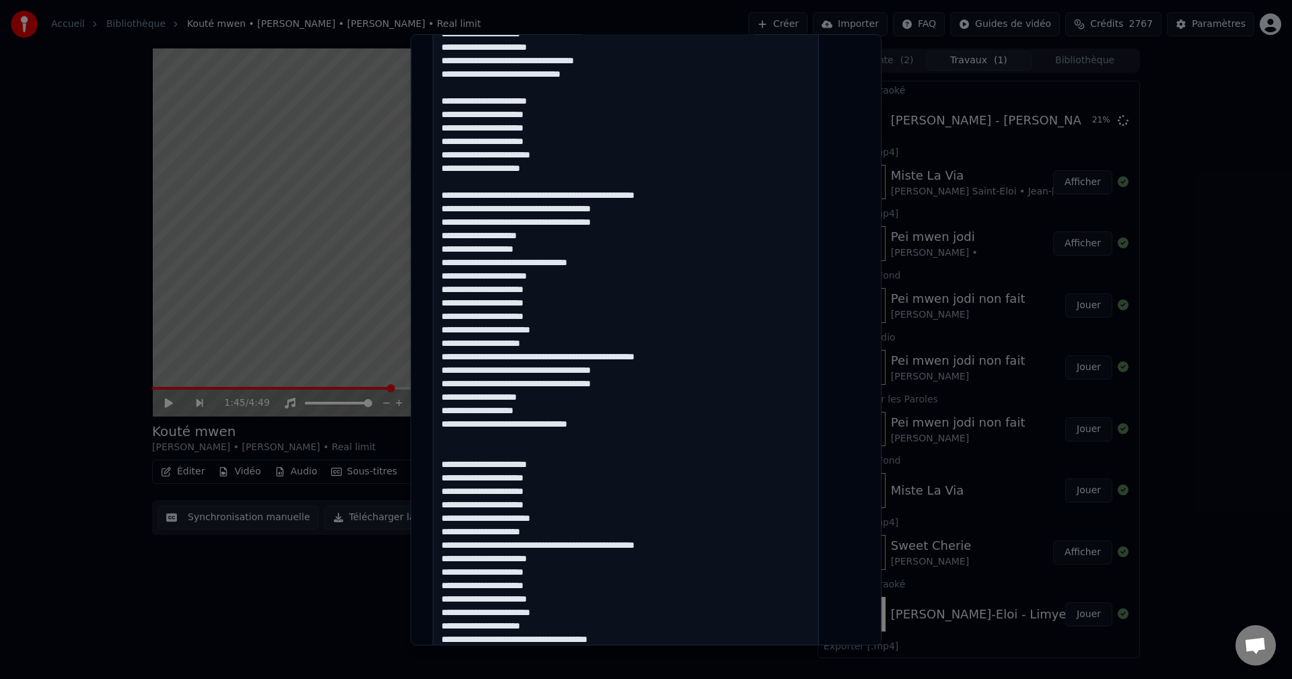
scroll to position [365, 0]
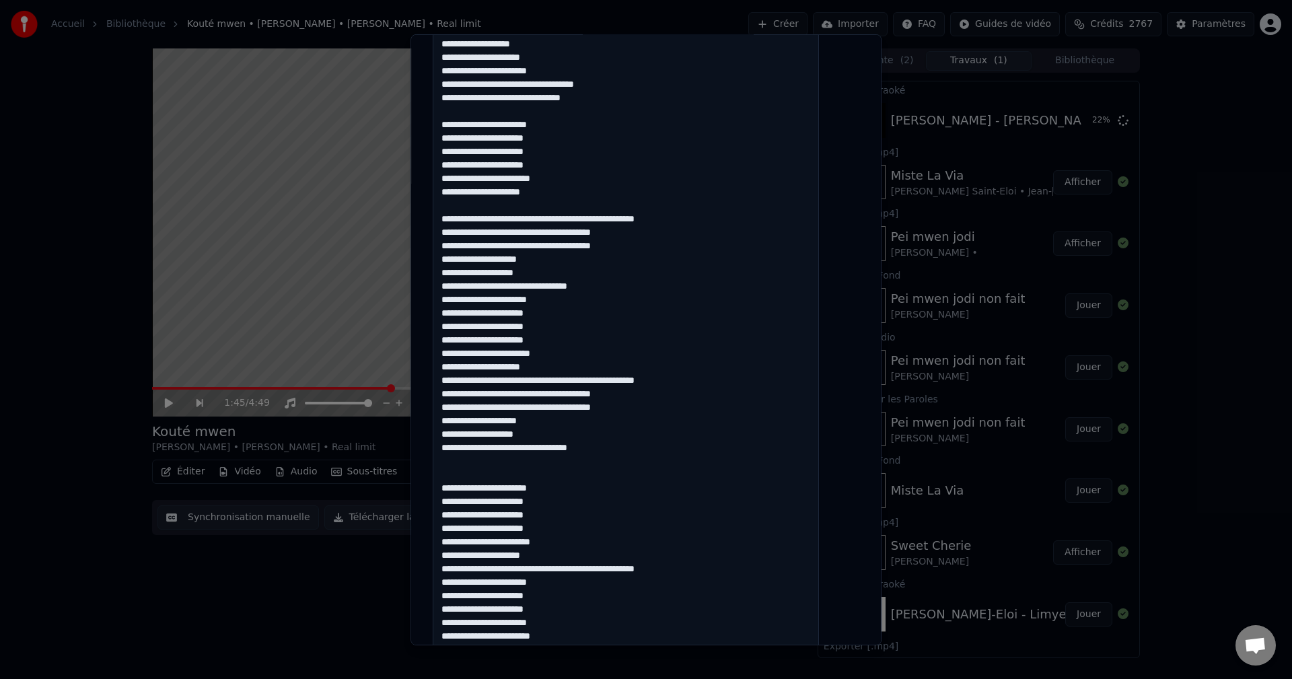
click at [620, 284] on textarea at bounding box center [626, 359] width 386 height 791
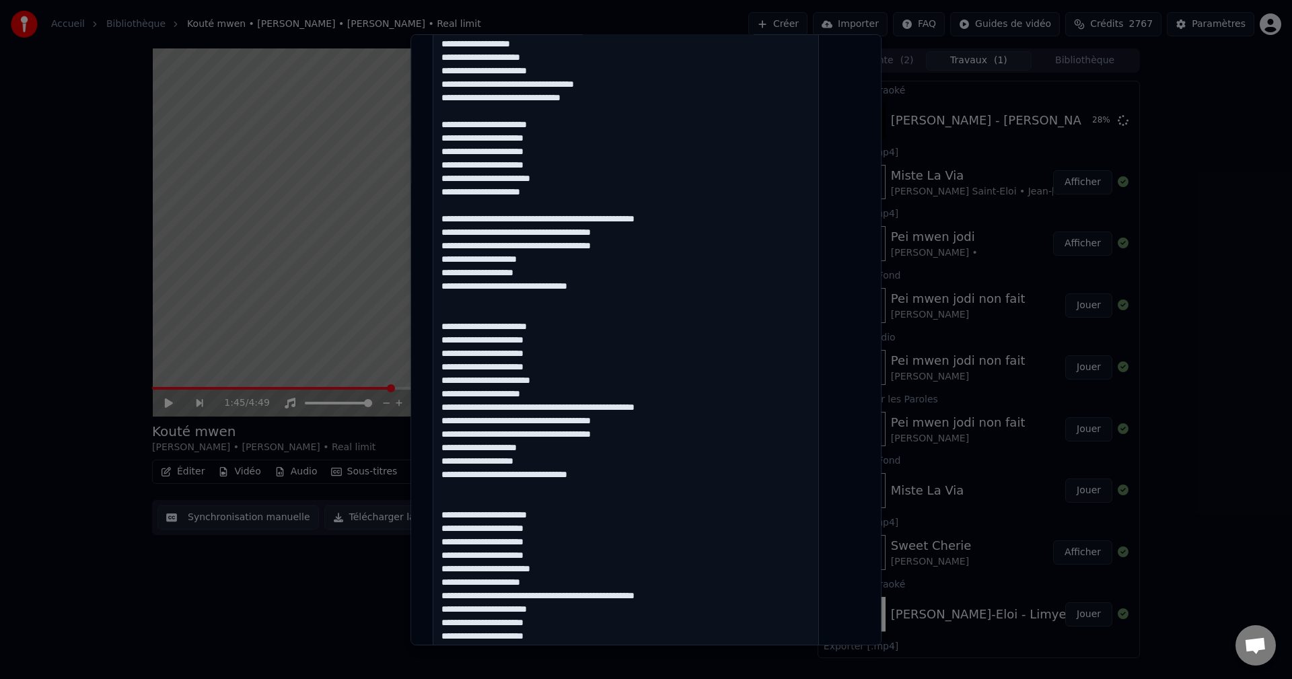
click at [710, 410] on textarea at bounding box center [626, 359] width 386 height 791
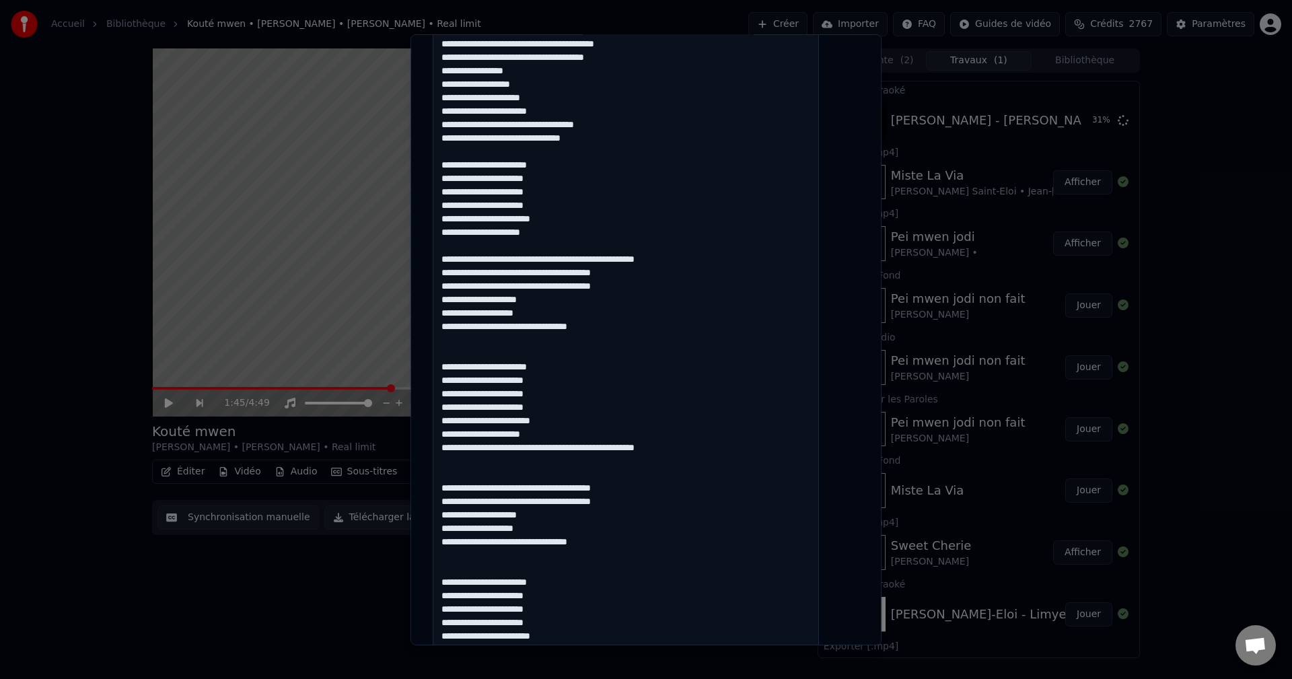
scroll to position [0, 0]
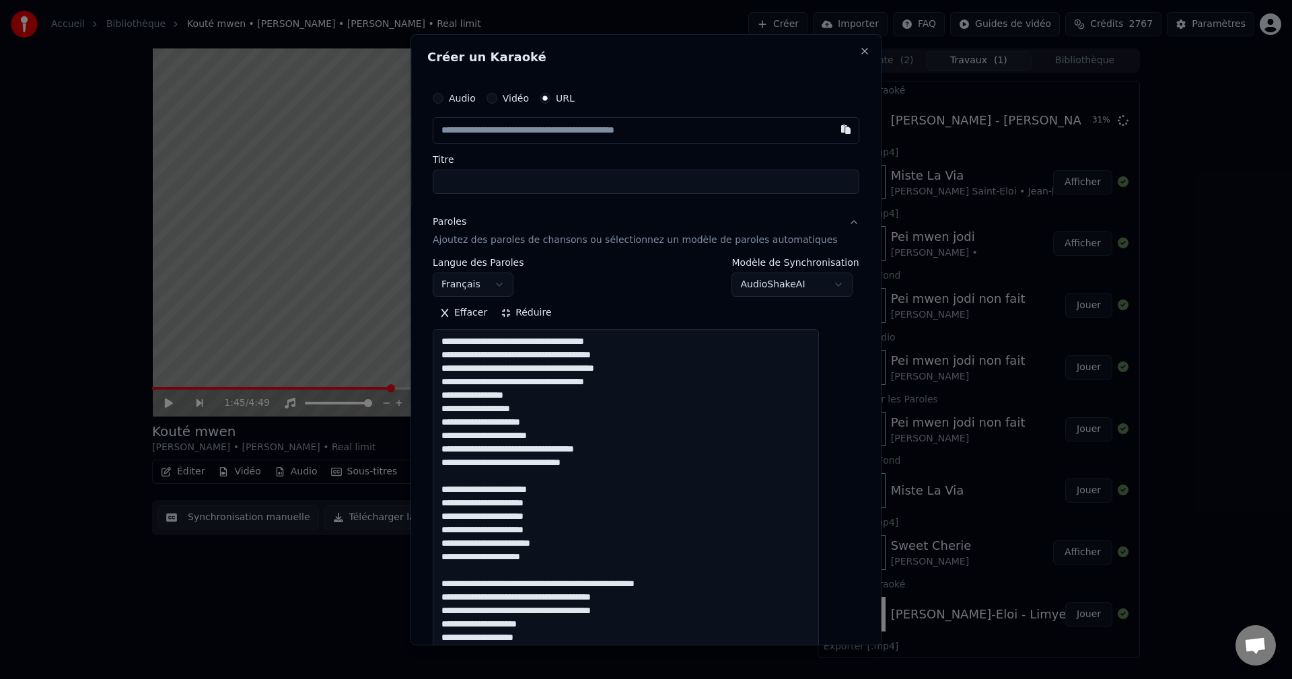
drag, startPoint x: 661, startPoint y: 464, endPoint x: 410, endPoint y: 19, distance: 511.0
click at [409, 15] on body "Accueil Bibliothèque Kouté mwen • [PERSON_NAME] • [PERSON_NAME] • Real limit Cr…" at bounding box center [646, 339] width 1292 height 679
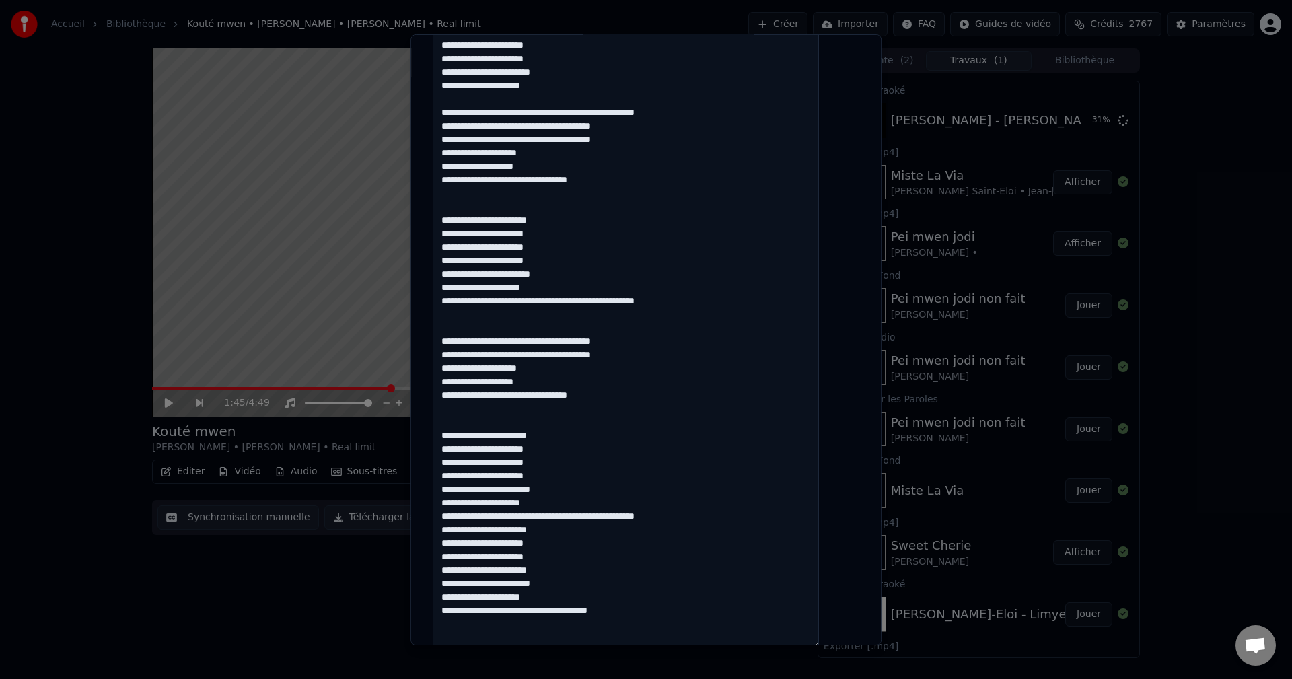
scroll to position [538, 0]
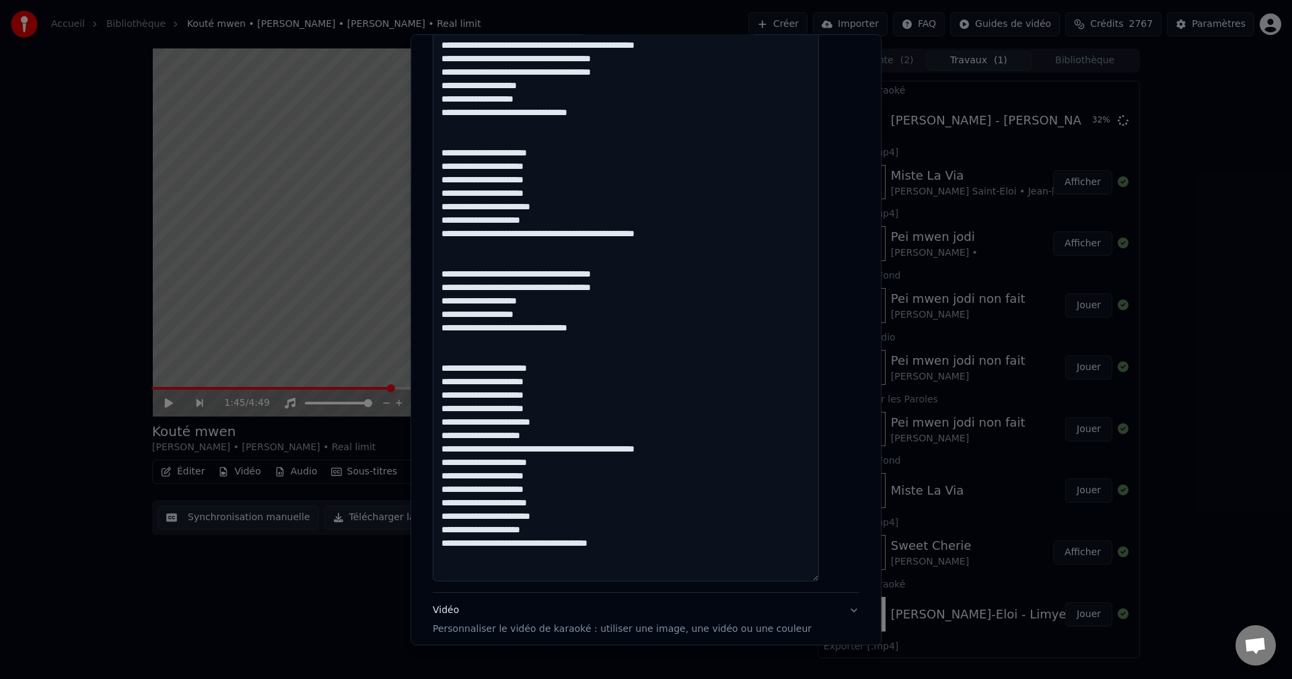
click at [639, 327] on textarea at bounding box center [626, 186] width 386 height 791
click at [515, 335] on textarea at bounding box center [626, 186] width 386 height 791
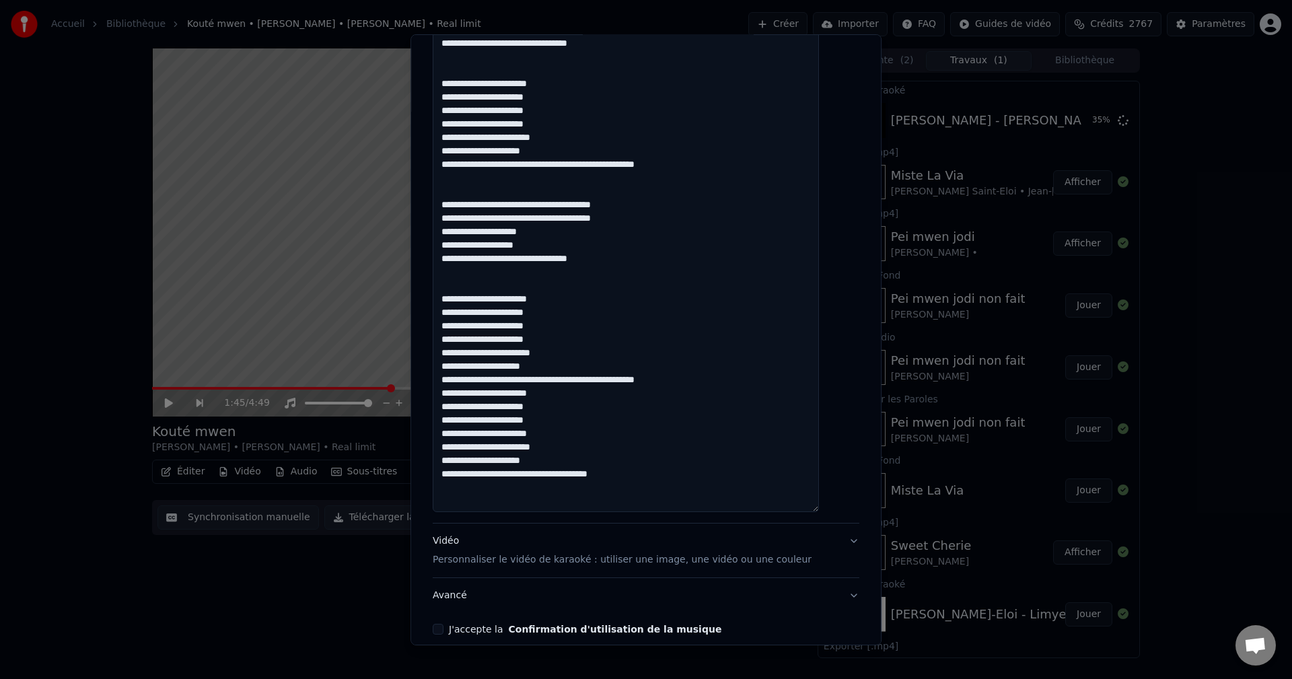
scroll to position [670, 0]
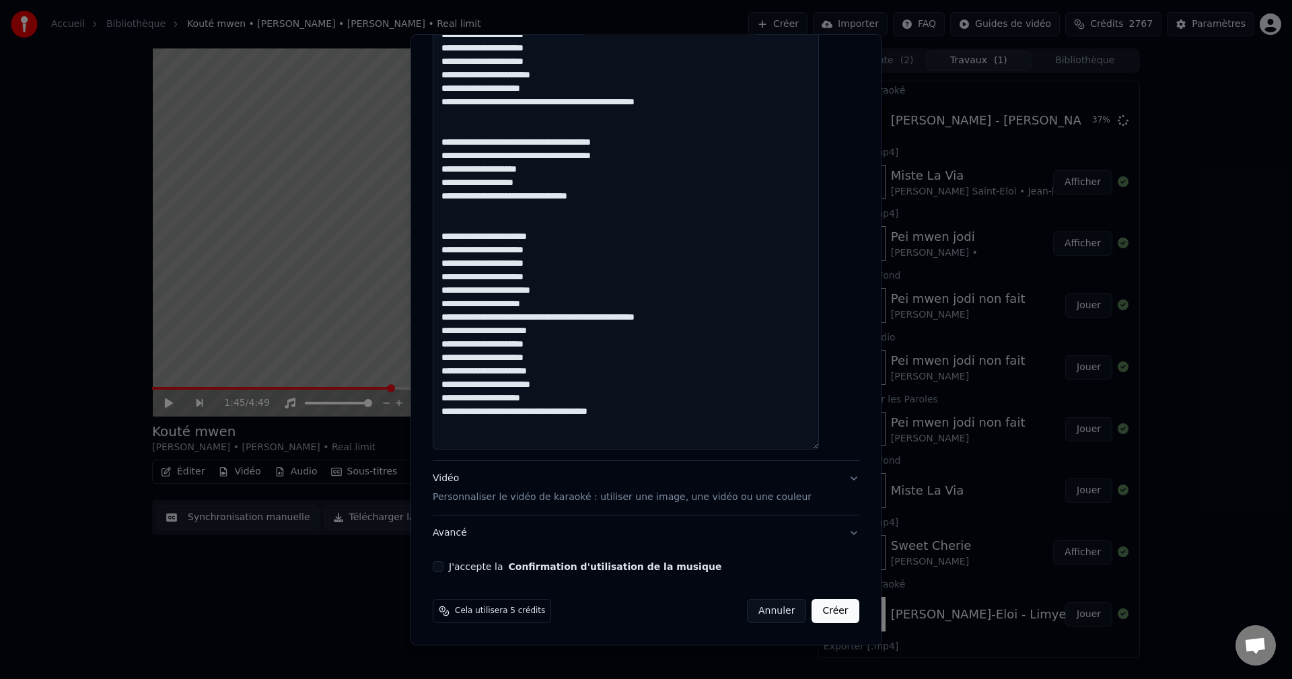
drag, startPoint x: 570, startPoint y: 250, endPoint x: 570, endPoint y: 243, distance: 7.4
click at [570, 246] on textarea at bounding box center [626, 54] width 386 height 791
drag, startPoint x: 578, startPoint y: 270, endPoint x: 577, endPoint y: 257, distance: 12.9
click at [578, 262] on textarea at bounding box center [626, 54] width 386 height 791
click at [566, 270] on textarea at bounding box center [626, 54] width 386 height 791
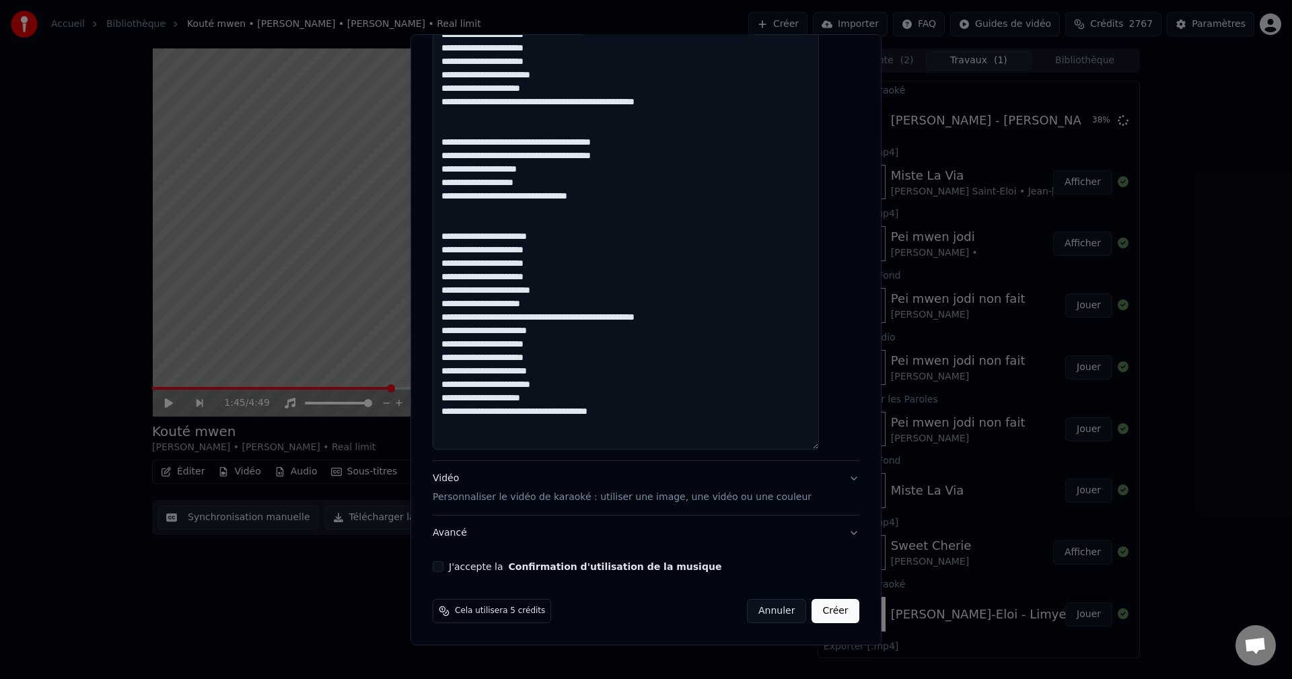
click at [567, 270] on textarea at bounding box center [626, 54] width 386 height 791
click at [566, 275] on textarea at bounding box center [626, 54] width 386 height 791
click at [569, 283] on textarea at bounding box center [626, 54] width 386 height 791
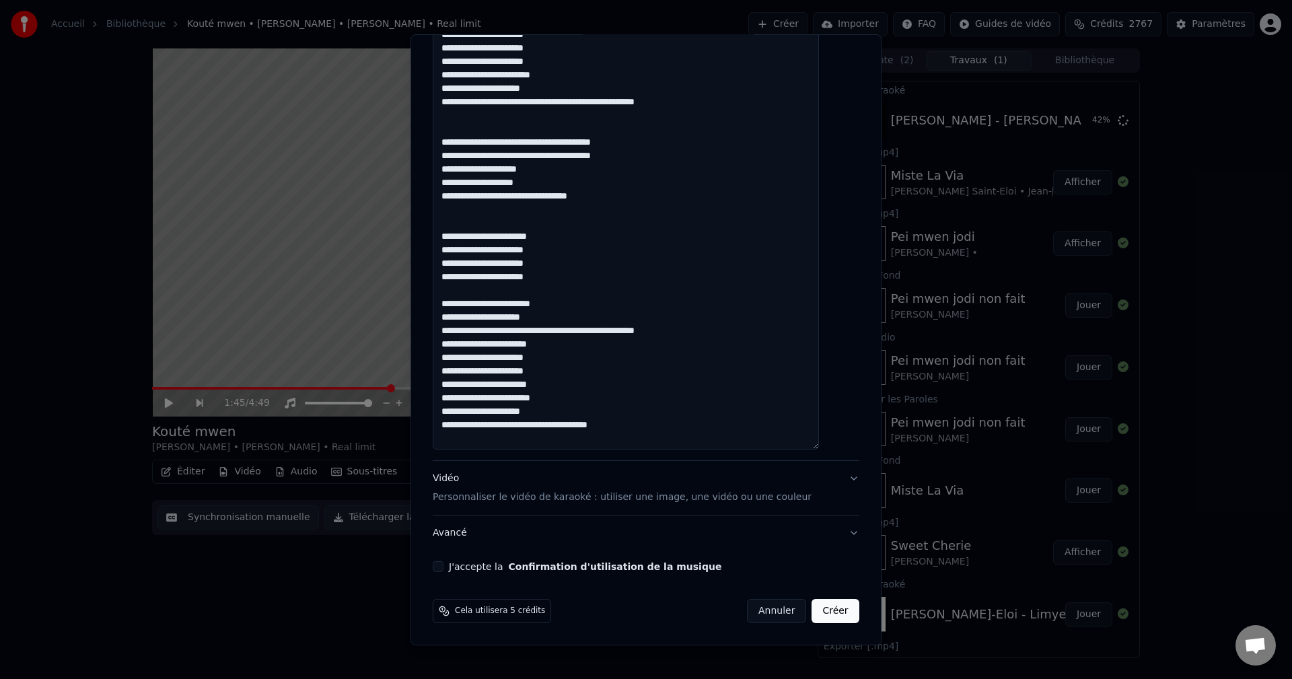
drag, startPoint x: 731, startPoint y: 318, endPoint x: 730, endPoint y: 329, distance: 10.8
click at [731, 325] on textarea at bounding box center [626, 54] width 386 height 791
click at [730, 331] on textarea at bounding box center [626, 54] width 386 height 791
click at [592, 398] on textarea at bounding box center [626, 54] width 386 height 791
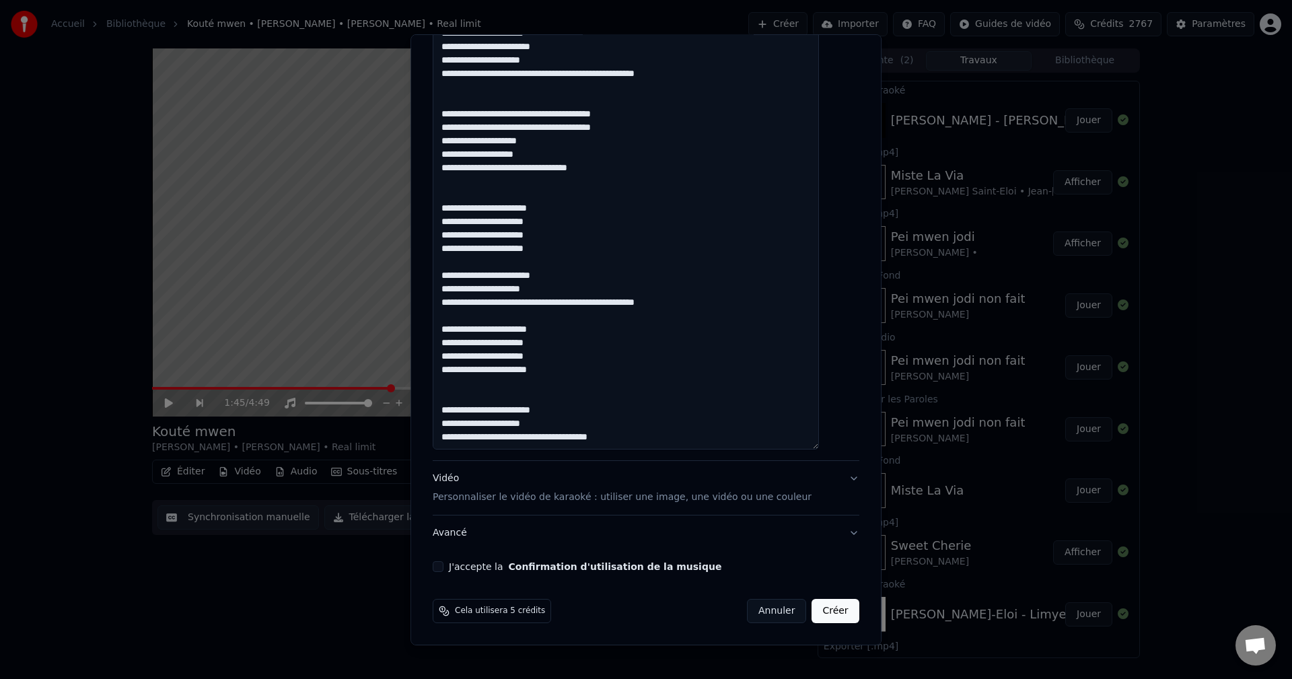
drag, startPoint x: 575, startPoint y: 421, endPoint x: 640, endPoint y: 443, distance: 68.7
click at [640, 443] on textarea at bounding box center [626, 54] width 386 height 791
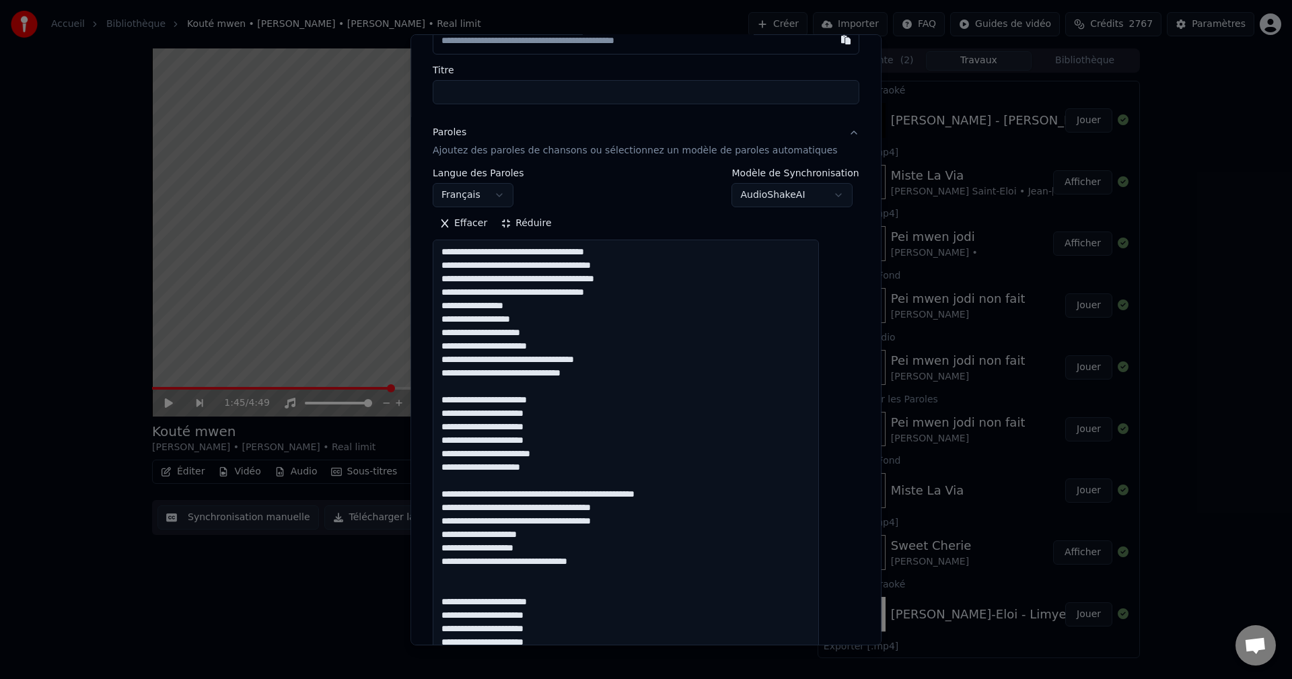
scroll to position [0, 0]
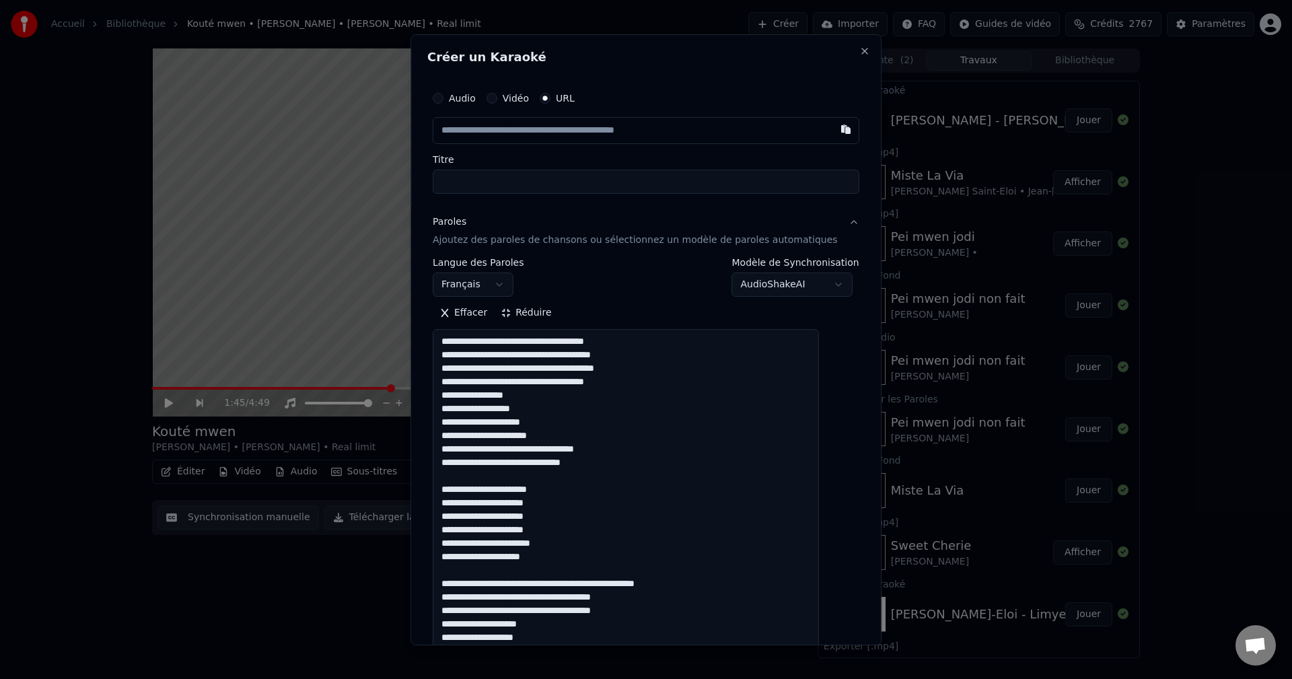
type textarea "**********"
click at [531, 133] on input "text" at bounding box center [646, 129] width 427 height 27
paste input "**********"
type input "**********"
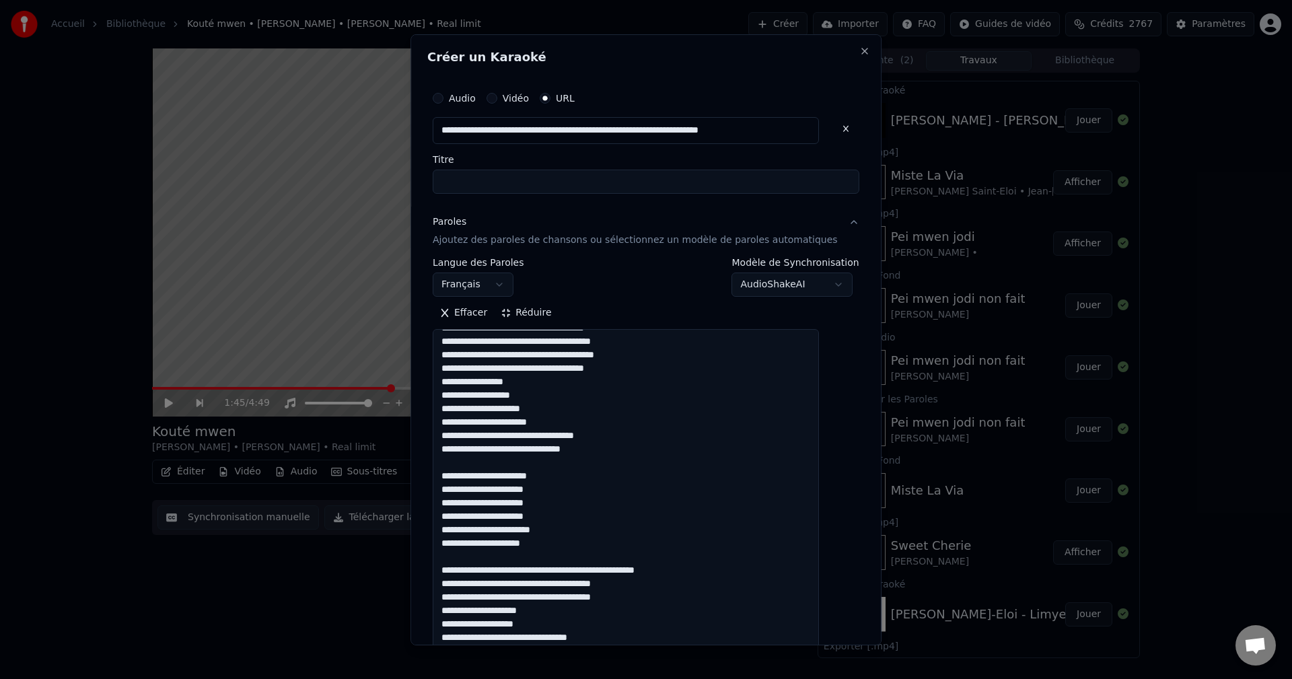
scroll to position [15, 0]
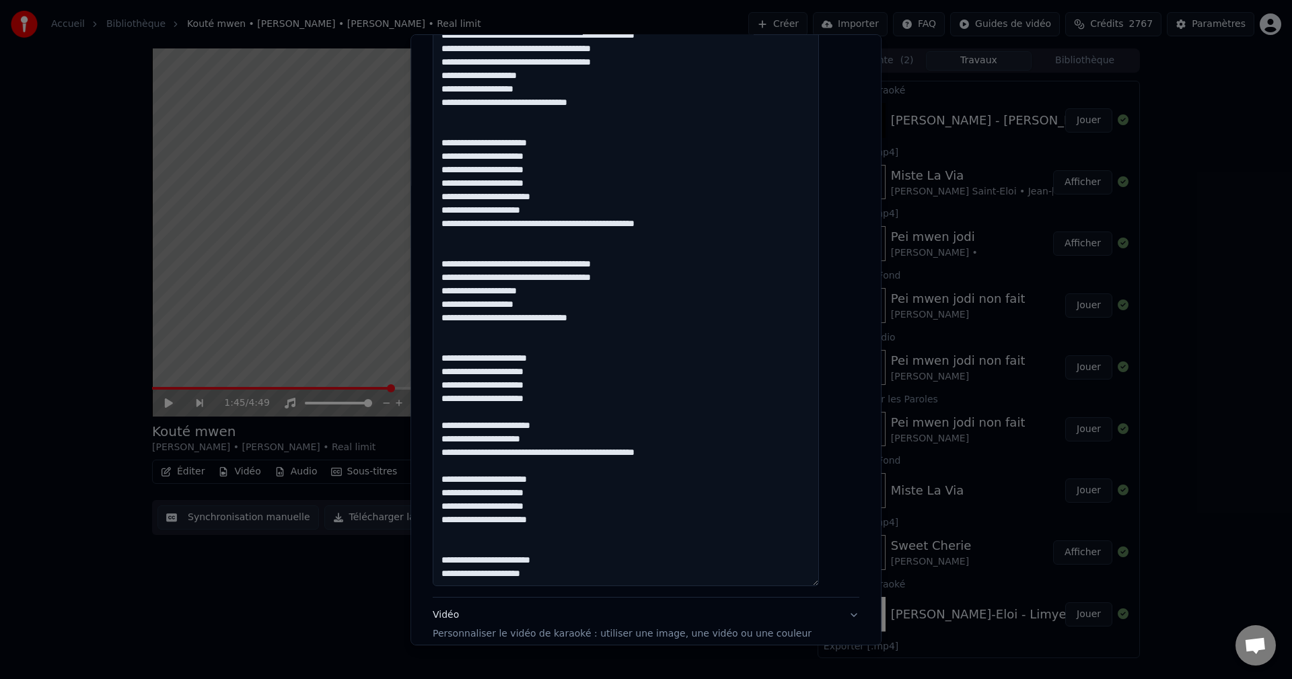
type input "**********"
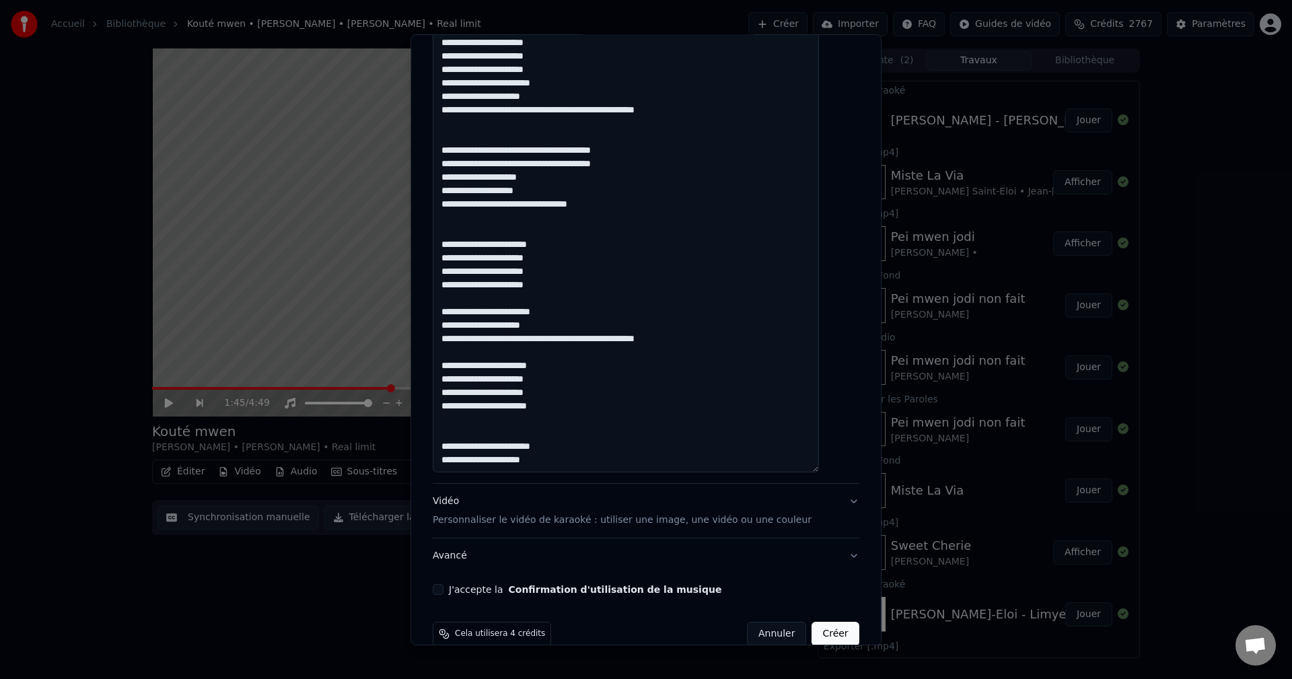
scroll to position [670, 0]
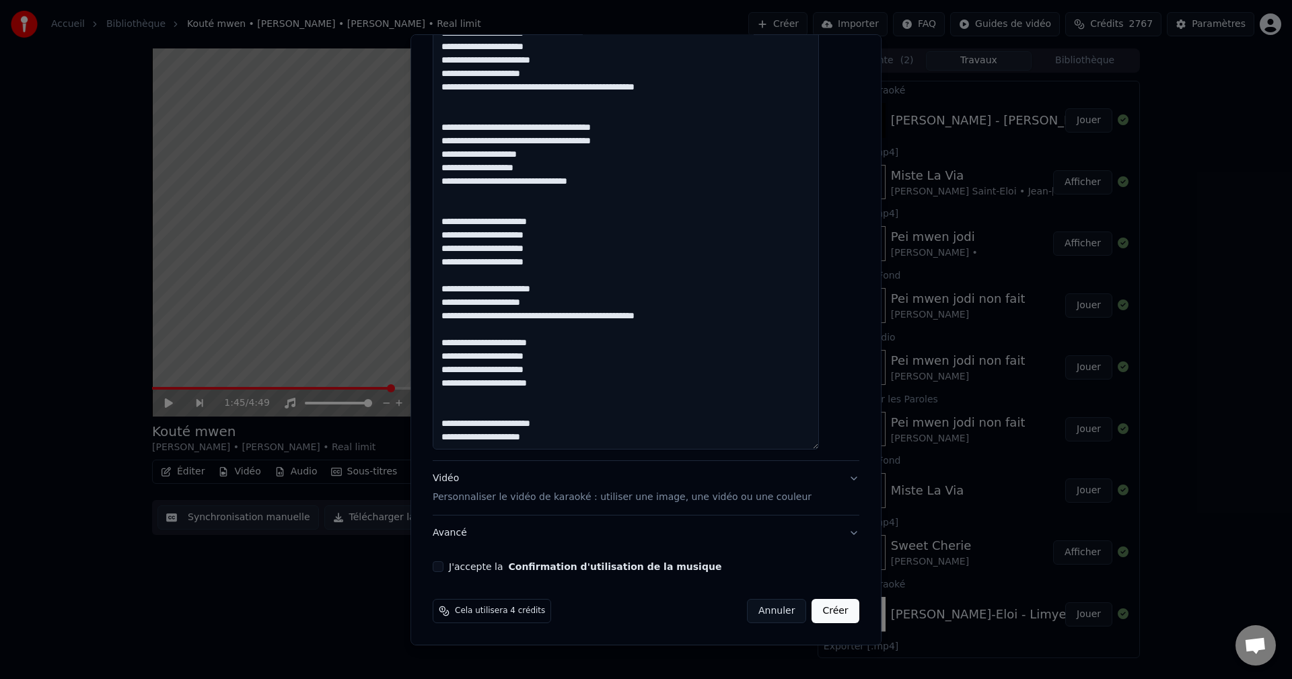
type input "**********"
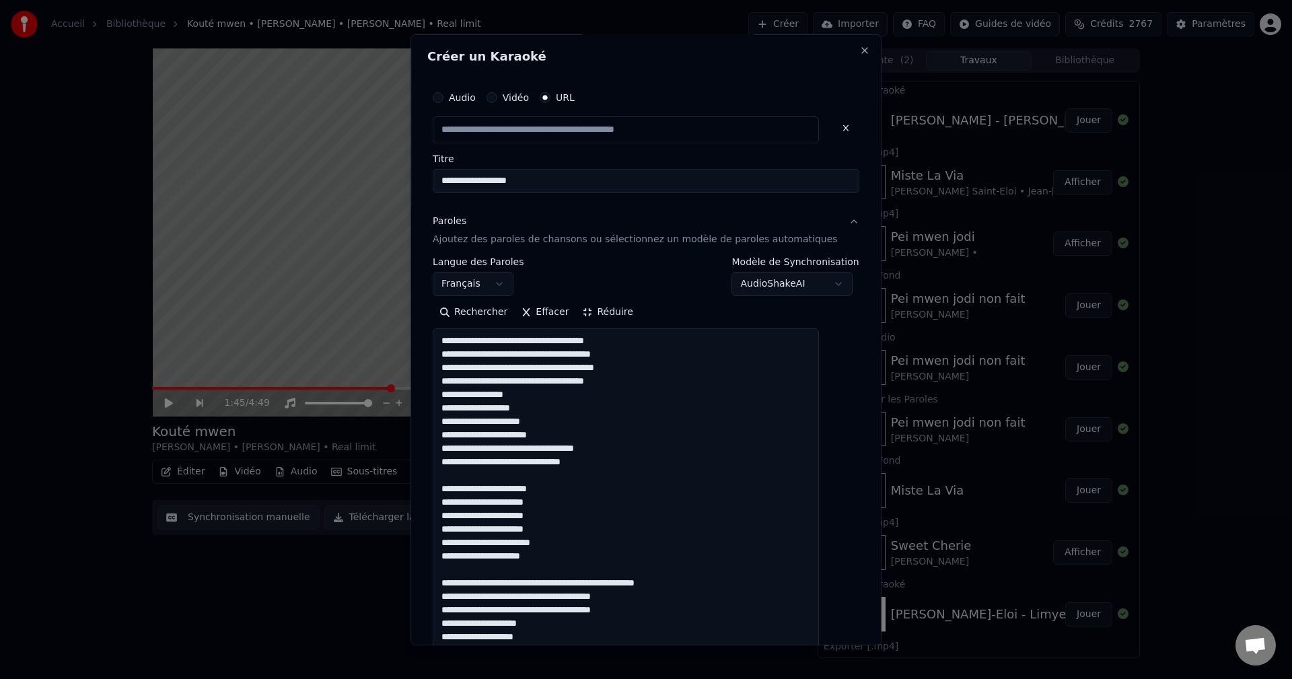
scroll to position [0, 0]
click at [595, 131] on input "text" at bounding box center [626, 129] width 386 height 27
paste input "**********"
type input "**********"
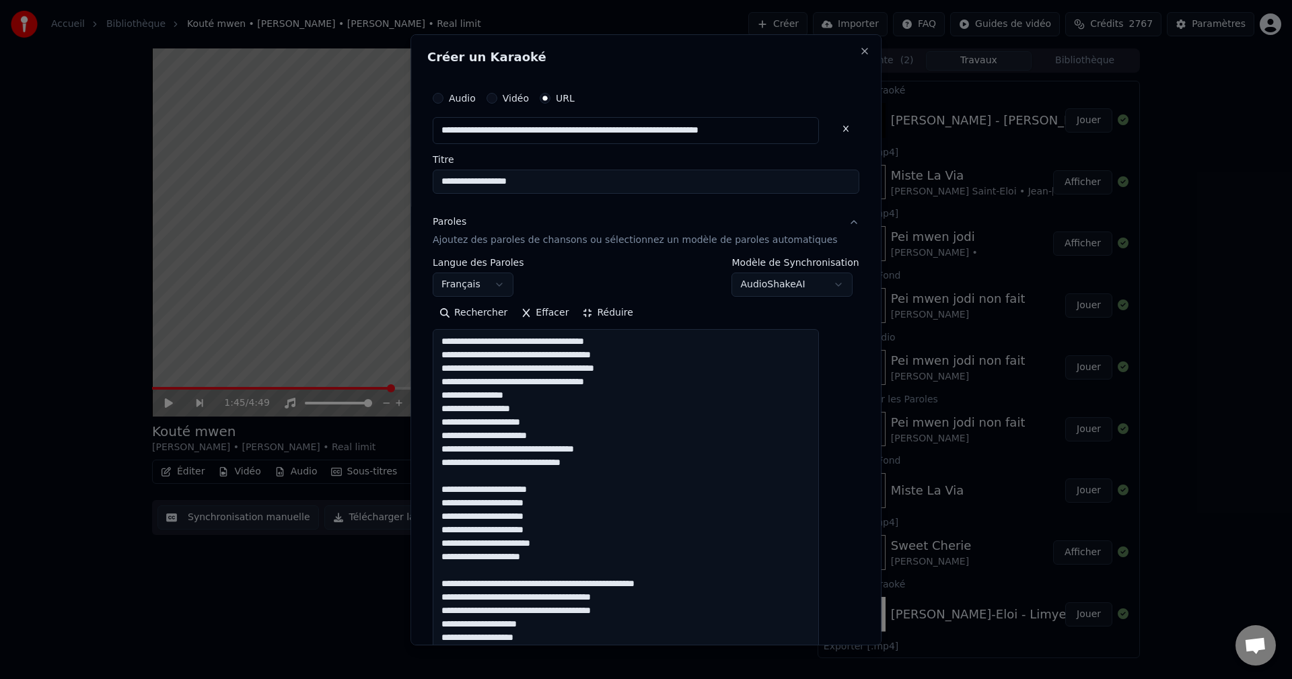
type input "****"
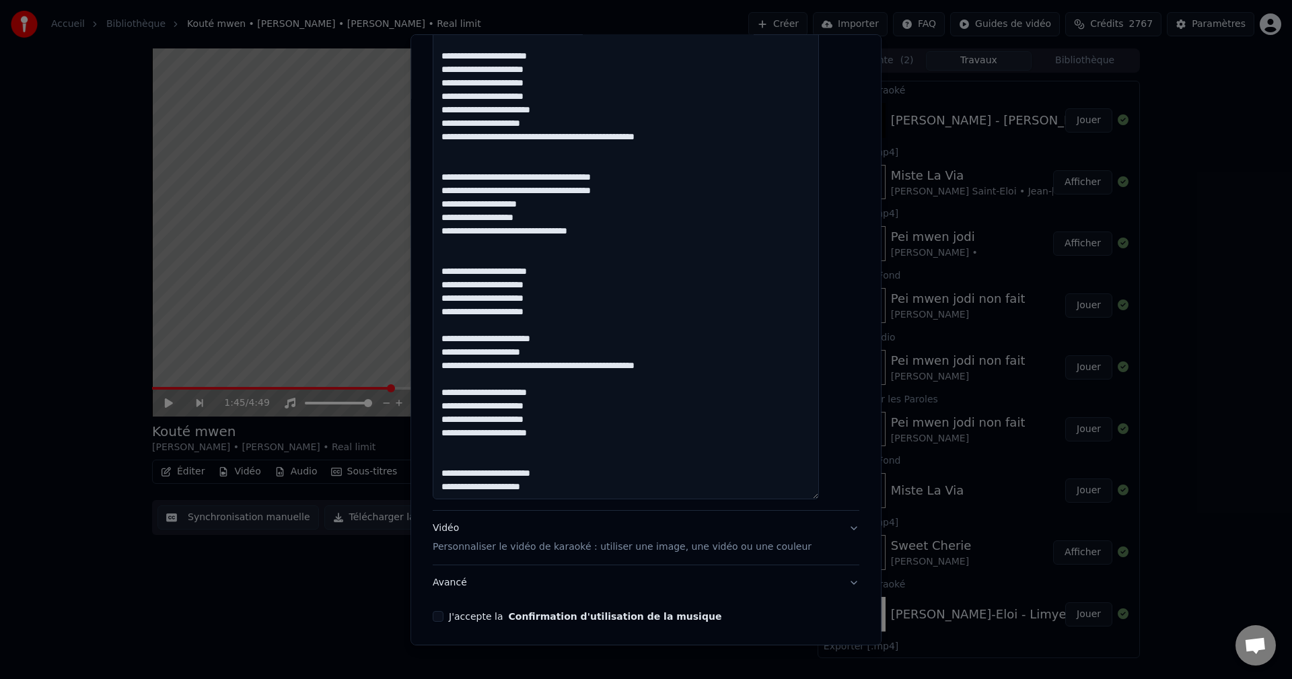
scroll to position [670, 0]
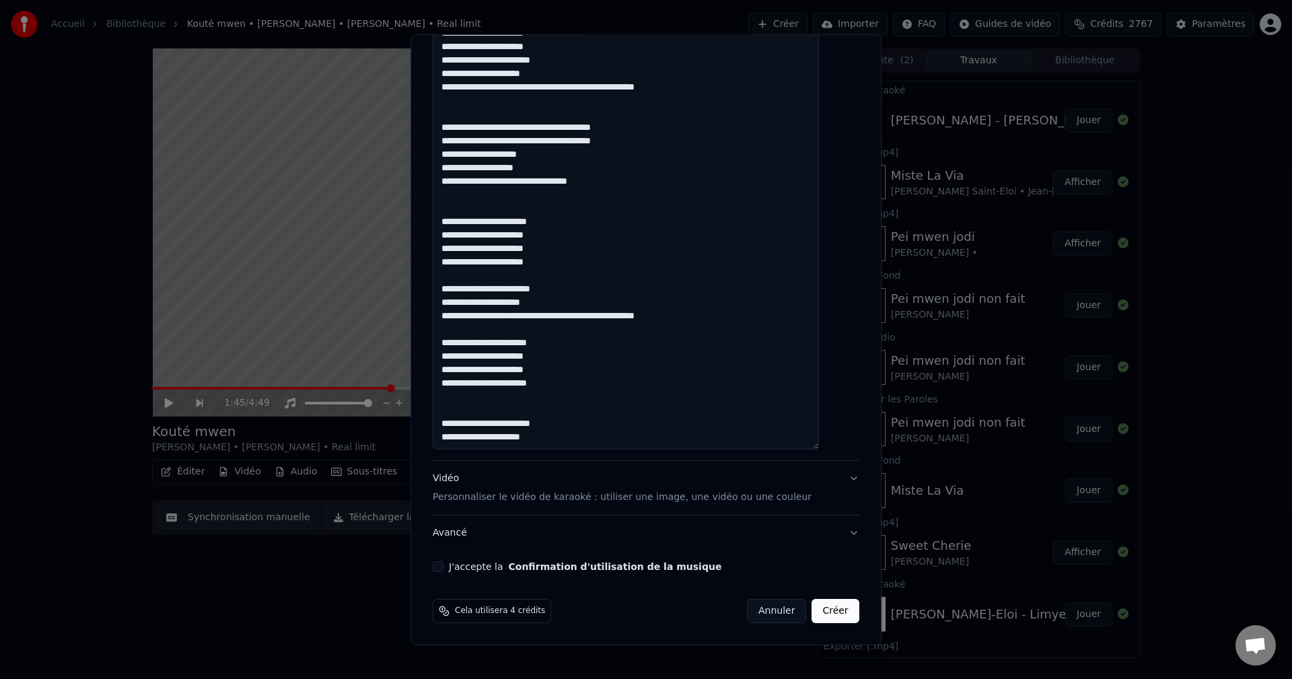
type input "**********"
click at [464, 478] on div "Vidéo Personnaliser le vidéo de karaoké : utiliser une image, une vidéo ou une …" at bounding box center [622, 488] width 379 height 32
type input "**********"
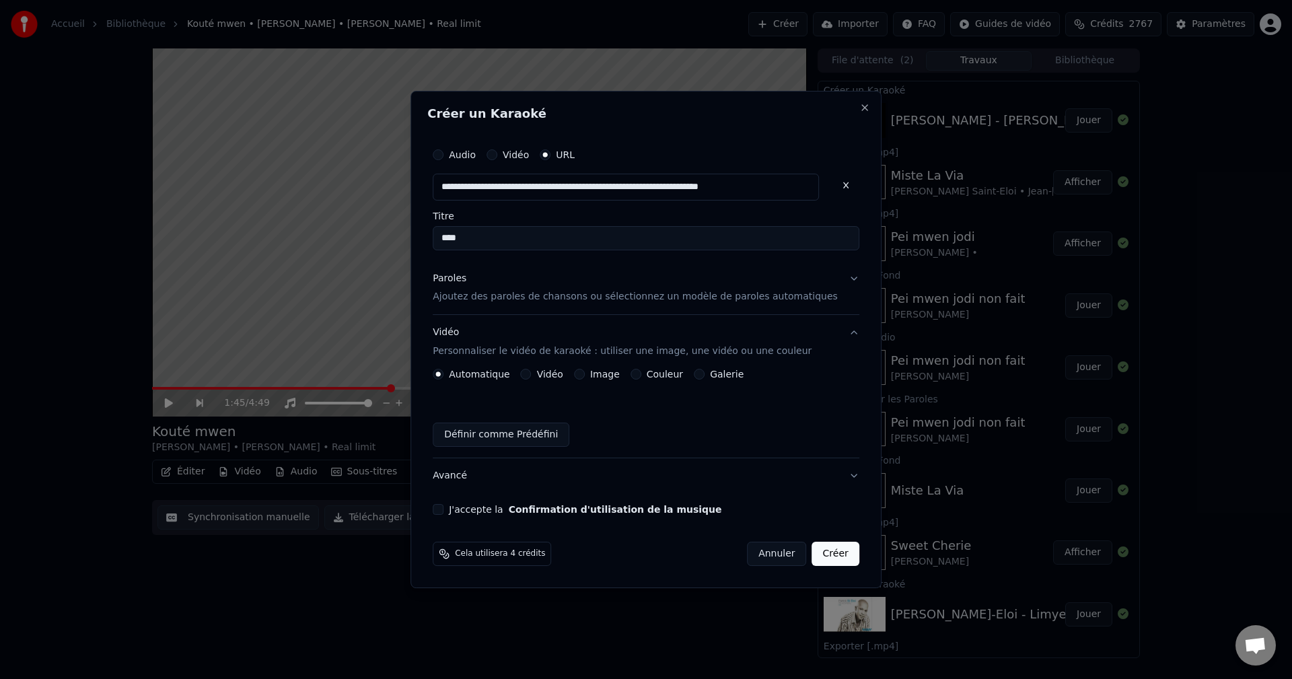
click at [585, 374] on button "Image" at bounding box center [579, 374] width 11 height 11
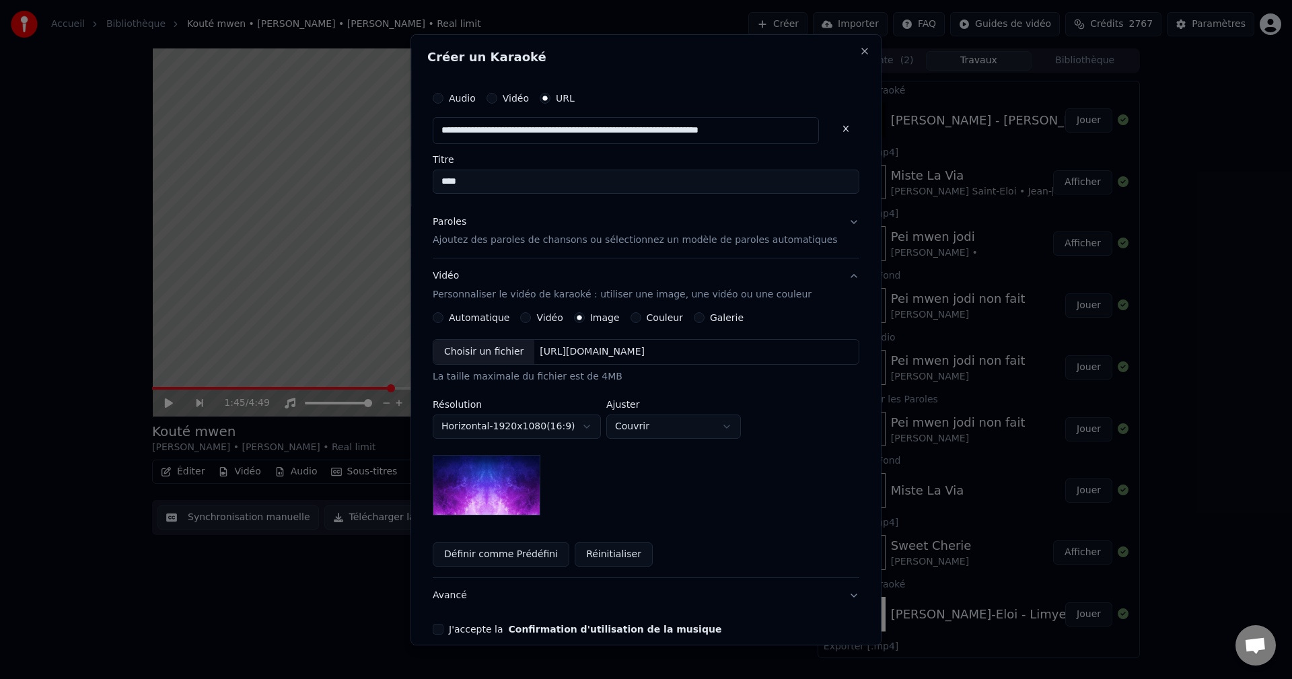
click at [491, 355] on div "Choisir un fichier" at bounding box center [483, 352] width 101 height 24
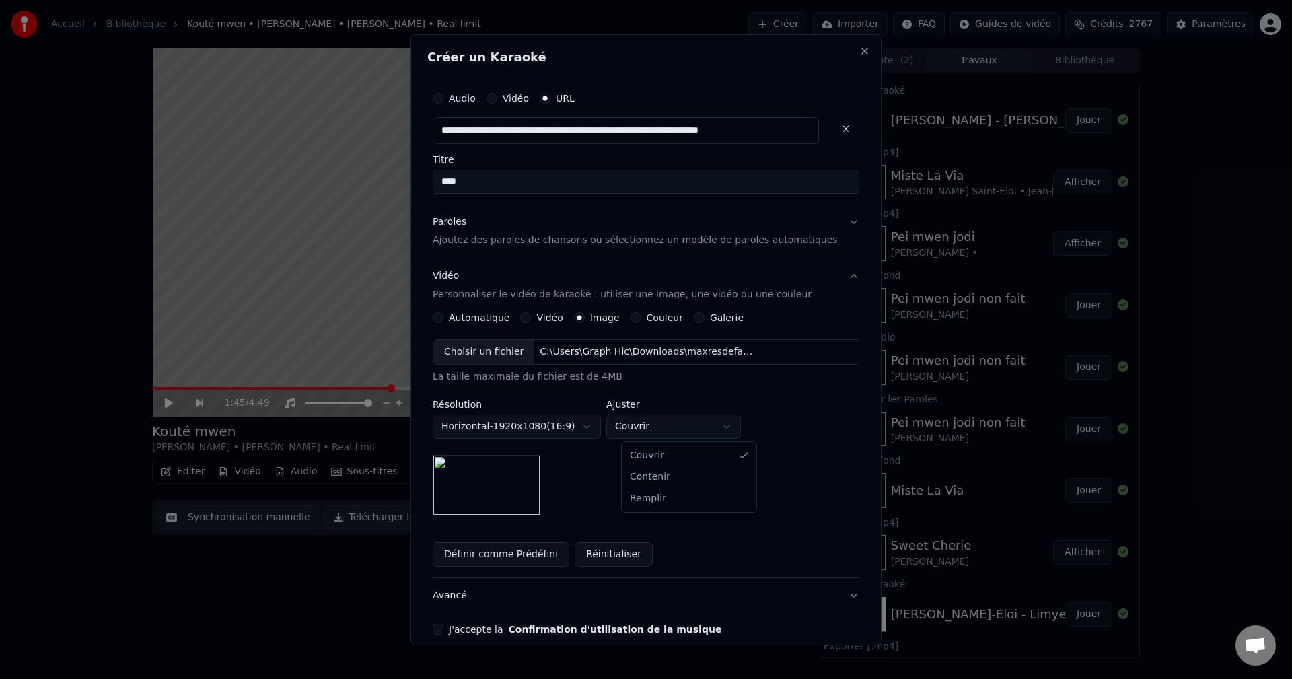
click at [678, 421] on body "Accueil Bibliothèque Kouté mwen • [PERSON_NAME] • [PERSON_NAME] • Real limit Cr…" at bounding box center [646, 339] width 1292 height 679
select select "****"
click at [452, 637] on div "**********" at bounding box center [645, 359] width 437 height 561
click at [443, 627] on button "J'accepte la Confirmation d'utilisation de la musique" at bounding box center [438, 629] width 11 height 11
click at [465, 598] on button "Avancé" at bounding box center [646, 595] width 427 height 35
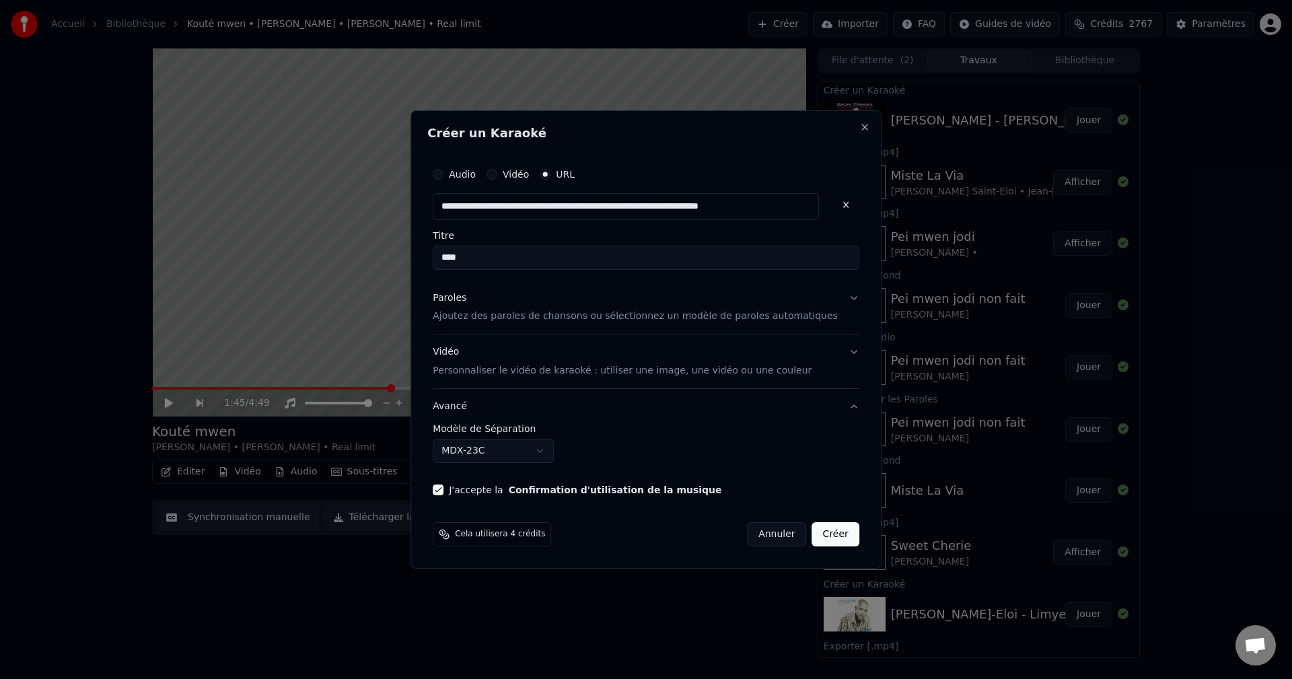
click at [503, 454] on body "Accueil Bibliothèque Kouté mwen • [PERSON_NAME] • [PERSON_NAME] • Real limit Cr…" at bounding box center [646, 339] width 1292 height 679
click at [821, 538] on button "Créer" at bounding box center [835, 534] width 47 height 24
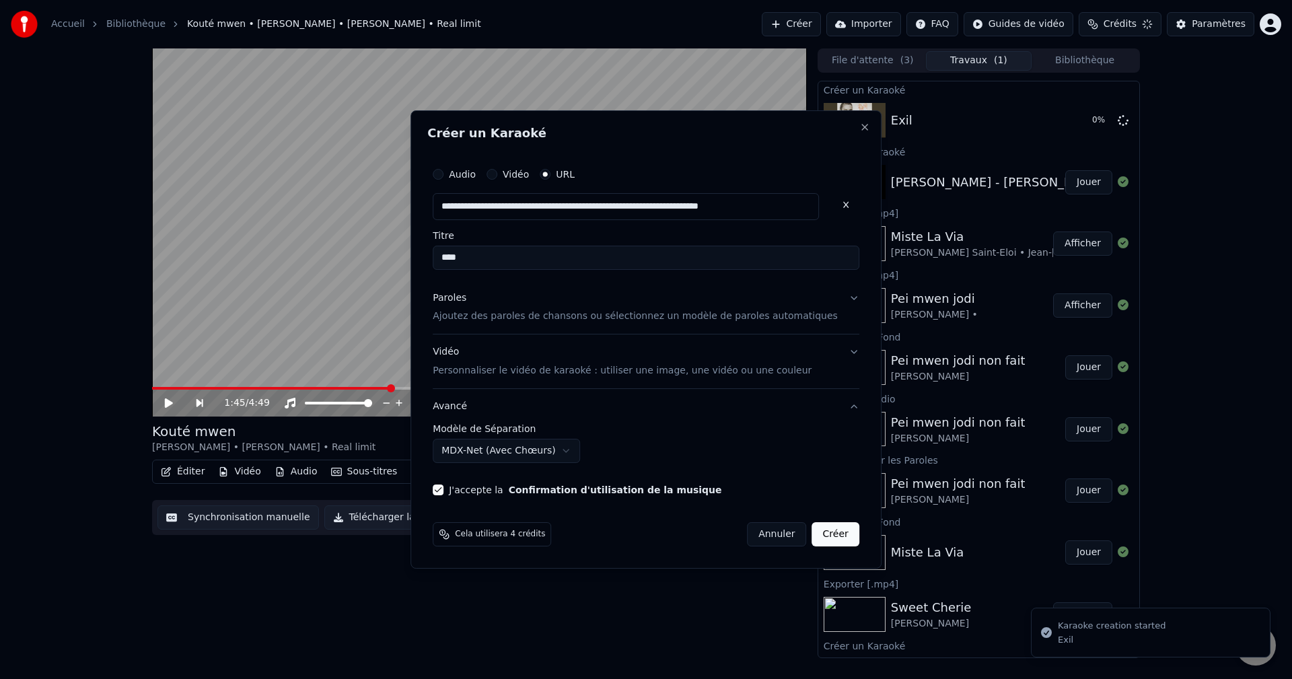
select select "******"
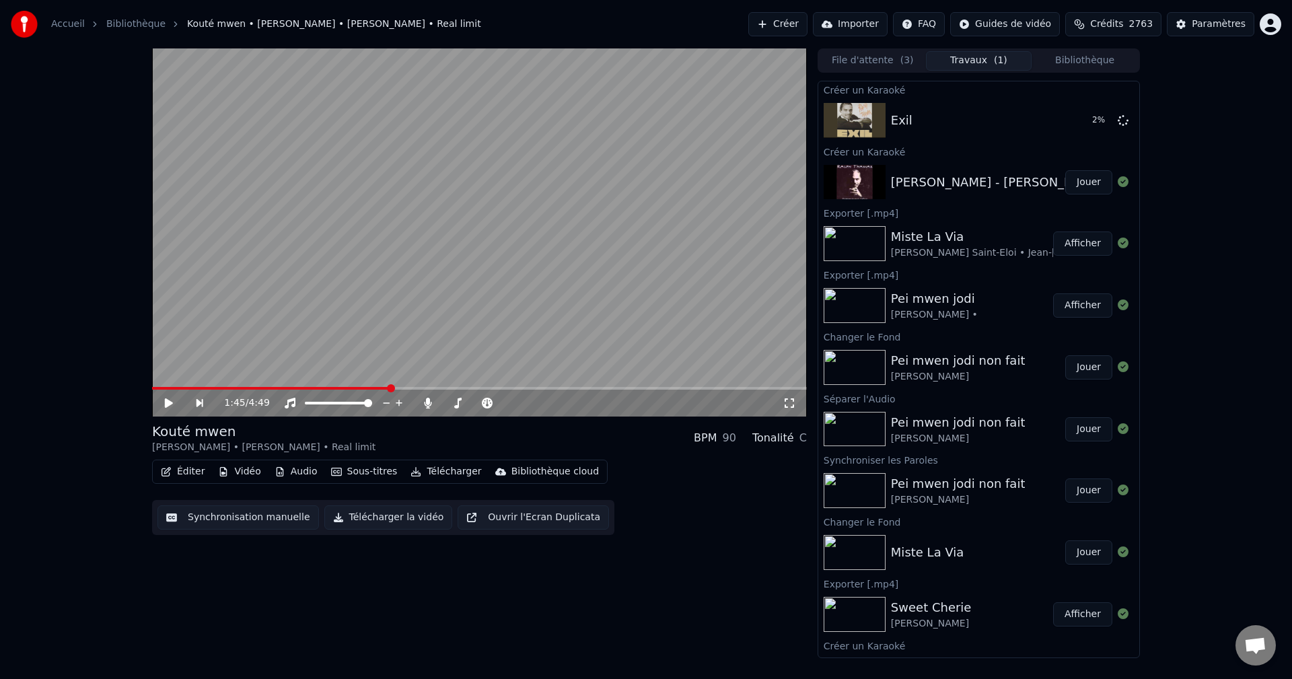
click at [1119, 23] on span "Crédits" at bounding box center [1106, 23] width 33 height 13
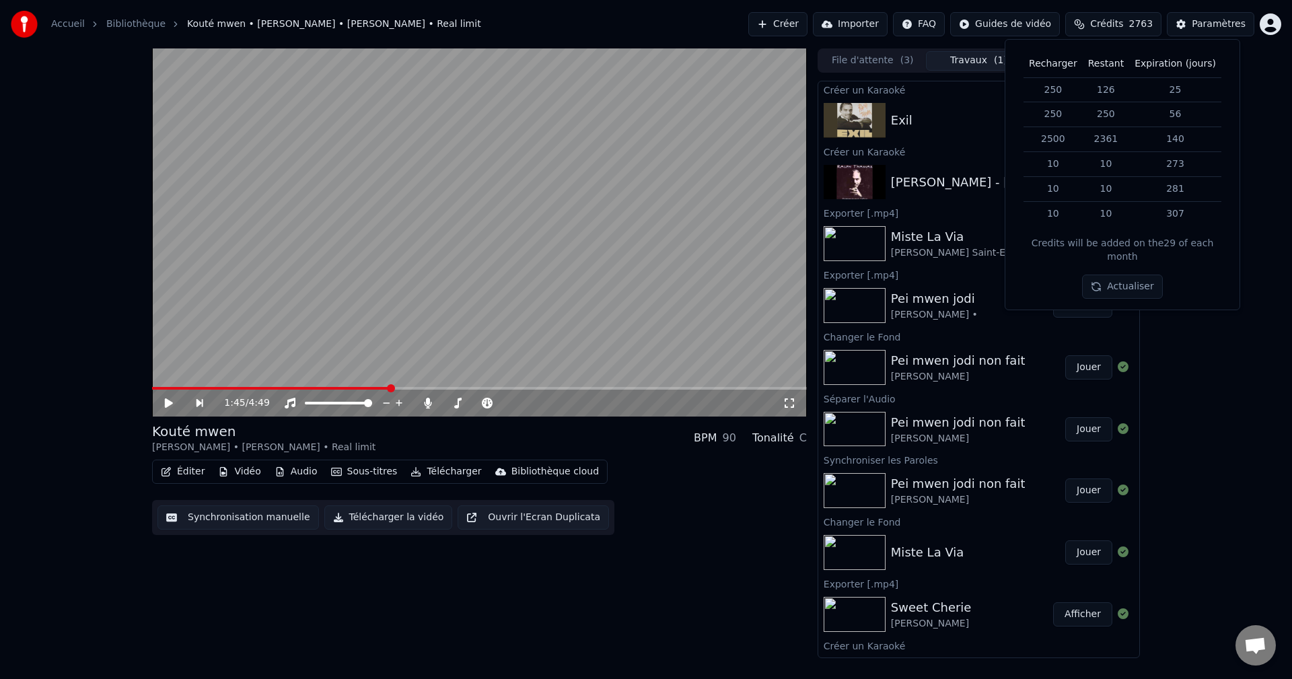
click at [929, 189] on div "[PERSON_NAME] - [PERSON_NAME]" at bounding box center [997, 182] width 213 height 19
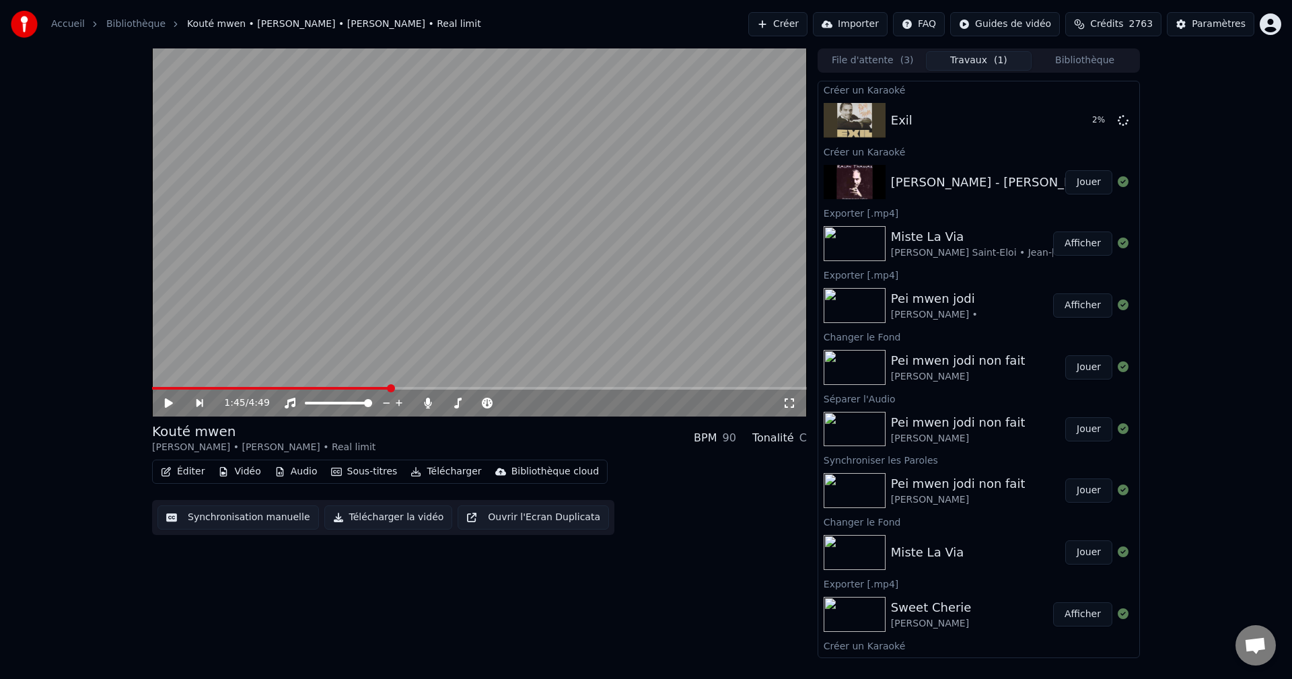
click at [953, 178] on div "[PERSON_NAME] - [PERSON_NAME]" at bounding box center [997, 182] width 213 height 19
click at [1091, 55] on button "Bibliothèque" at bounding box center [1085, 61] width 106 height 20
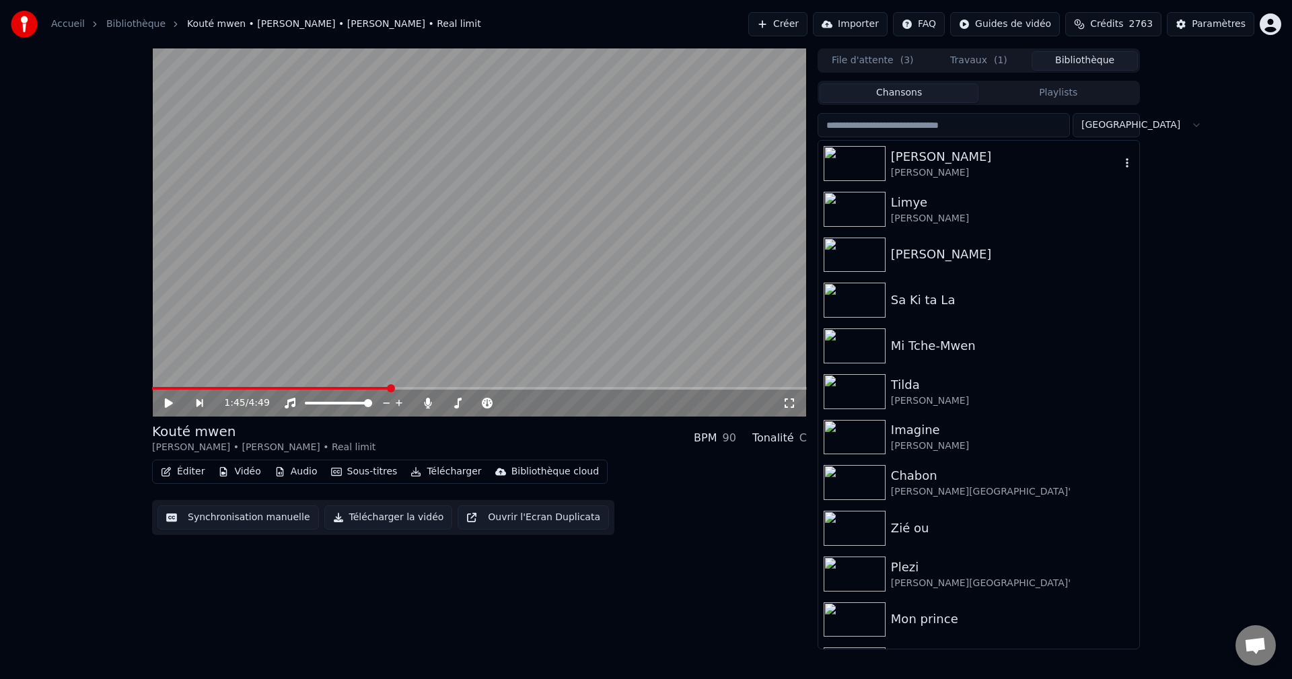
click at [927, 159] on div "[PERSON_NAME]" at bounding box center [1005, 156] width 229 height 19
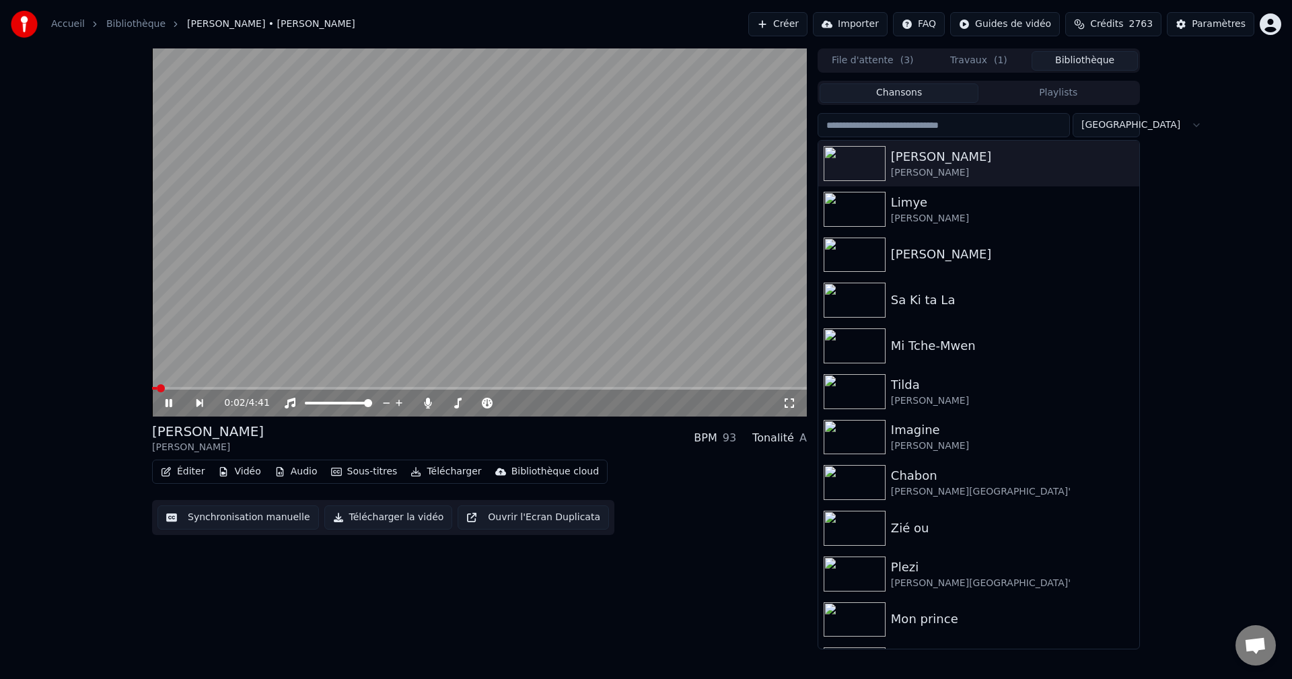
click at [297, 472] on button "Audio" at bounding box center [296, 471] width 54 height 19
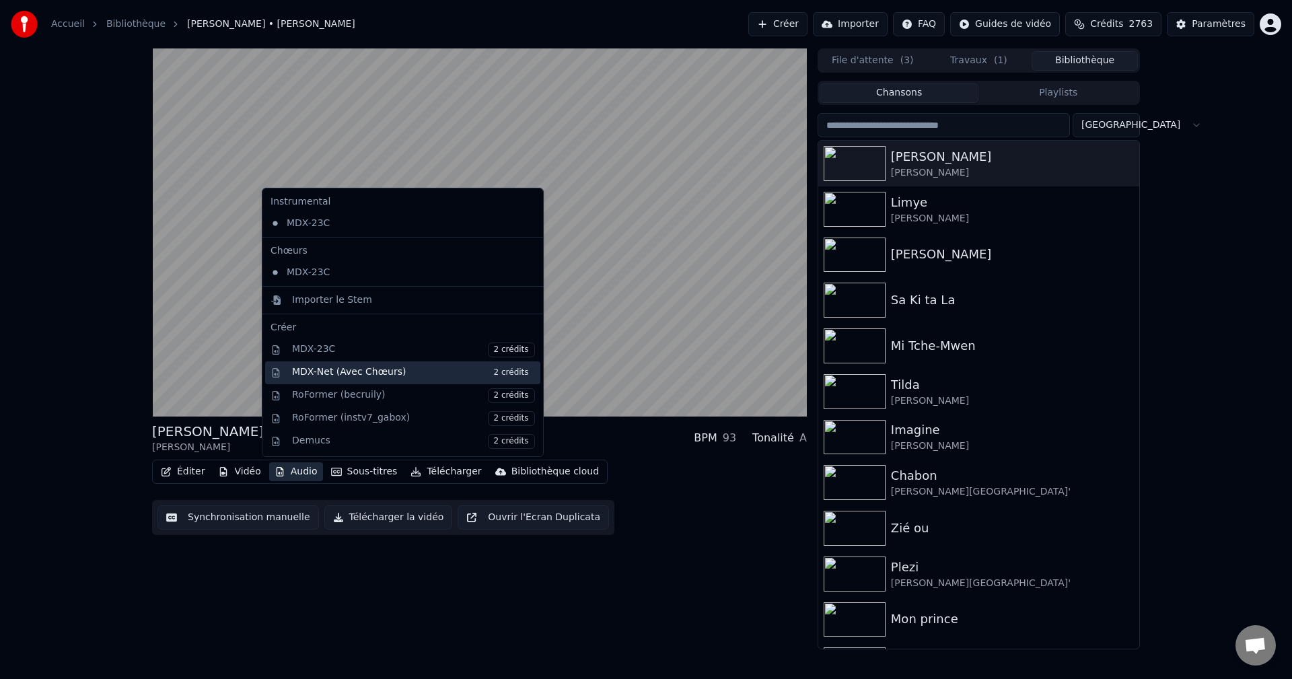
click at [345, 369] on div "MDX-Net (Avec Chœurs) 2 crédits" at bounding box center [413, 372] width 243 height 15
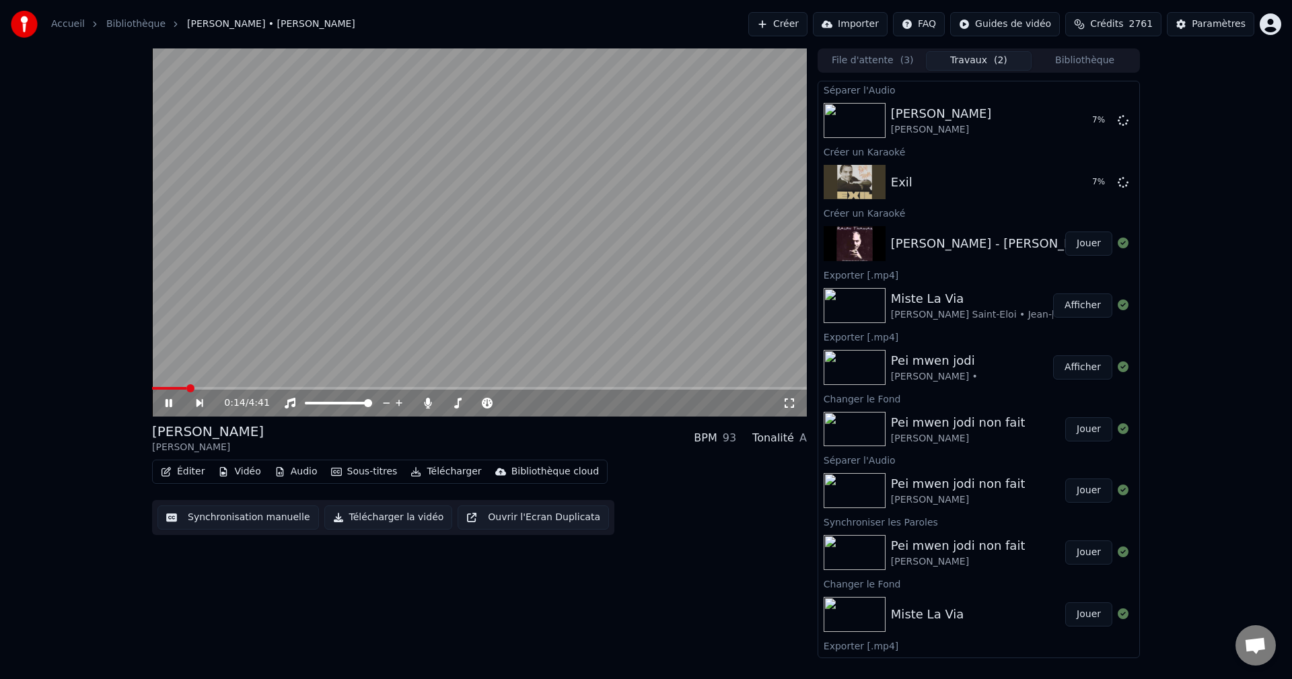
click at [169, 403] on icon at bounding box center [178, 403] width 31 height 11
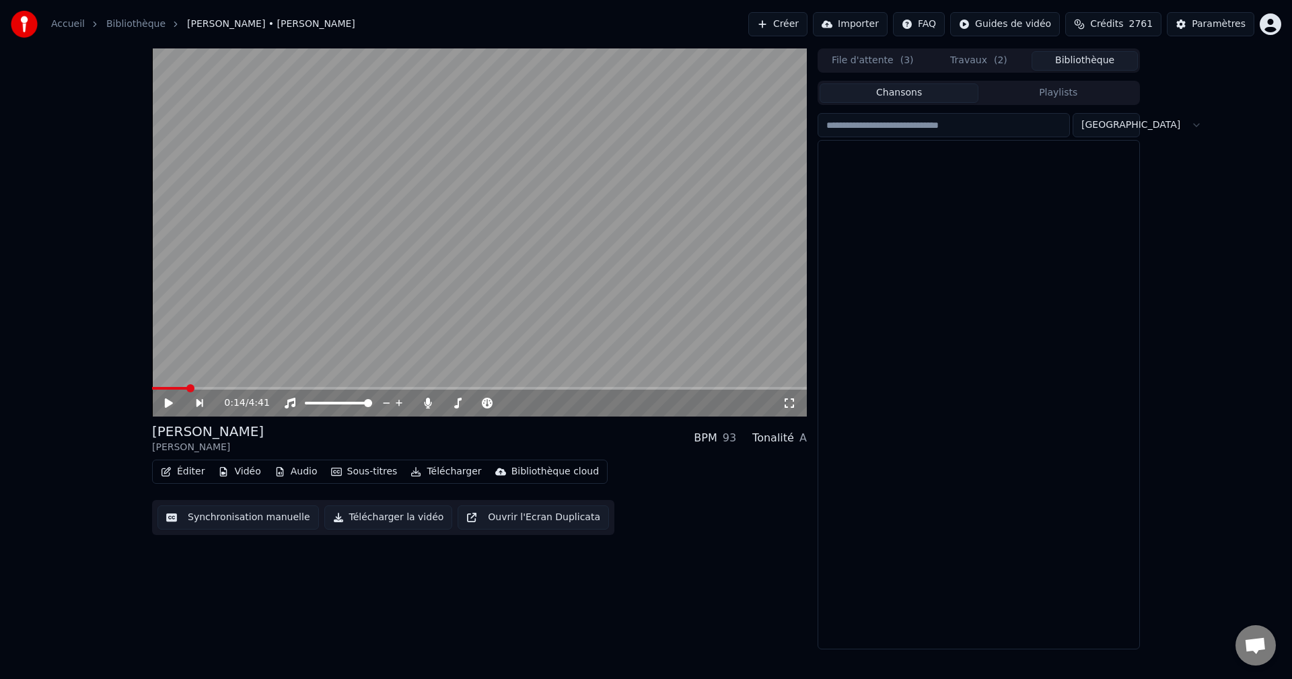
click at [1061, 63] on button "Bibliothèque" at bounding box center [1085, 61] width 106 height 20
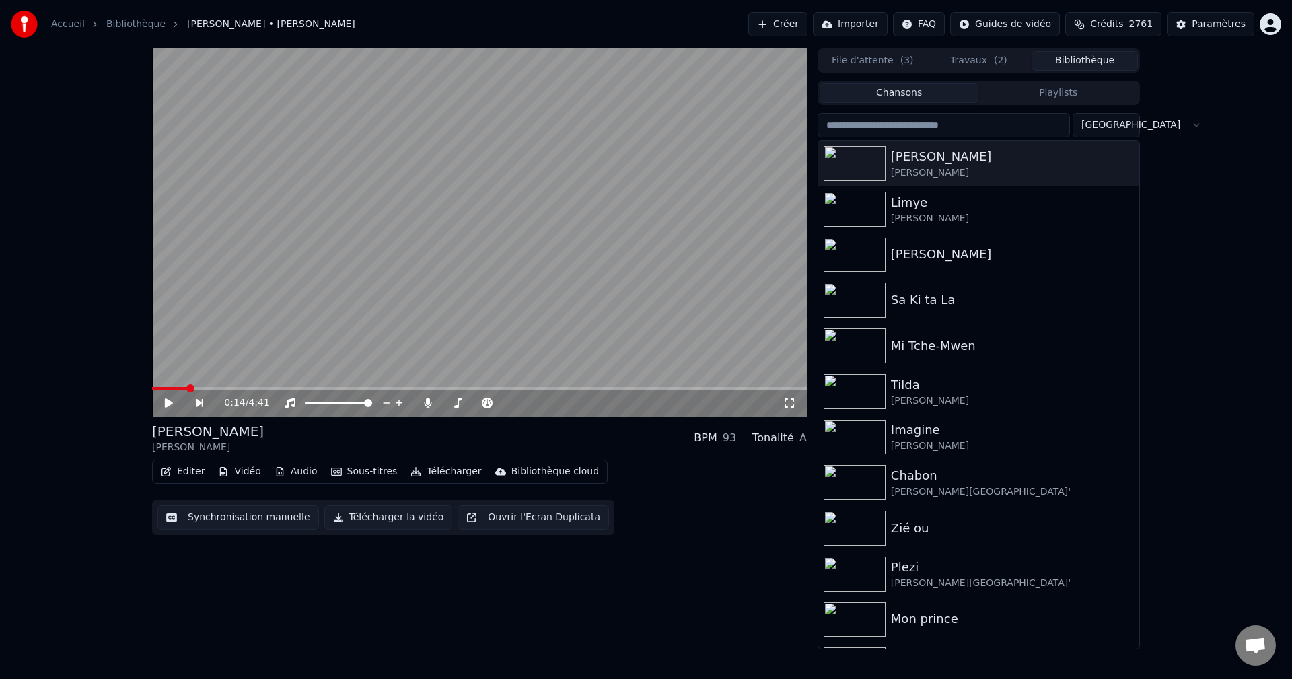
click at [969, 118] on input "search" at bounding box center [944, 125] width 252 height 24
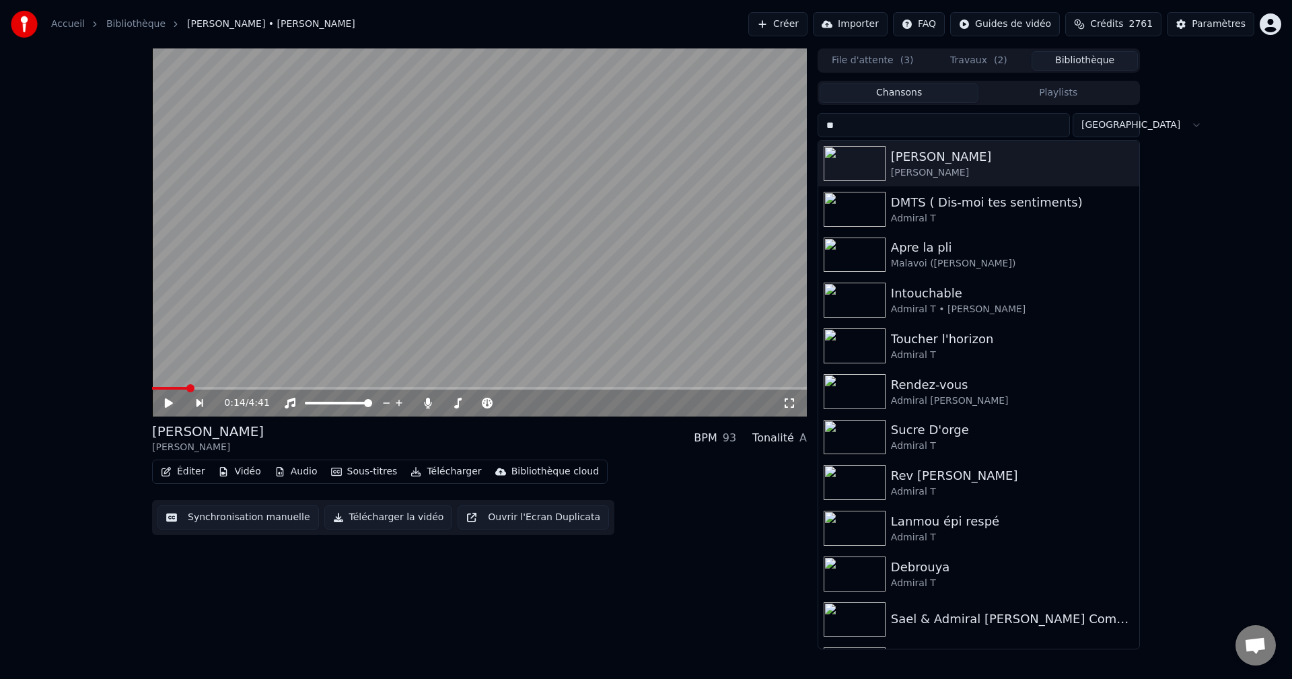
type input "*"
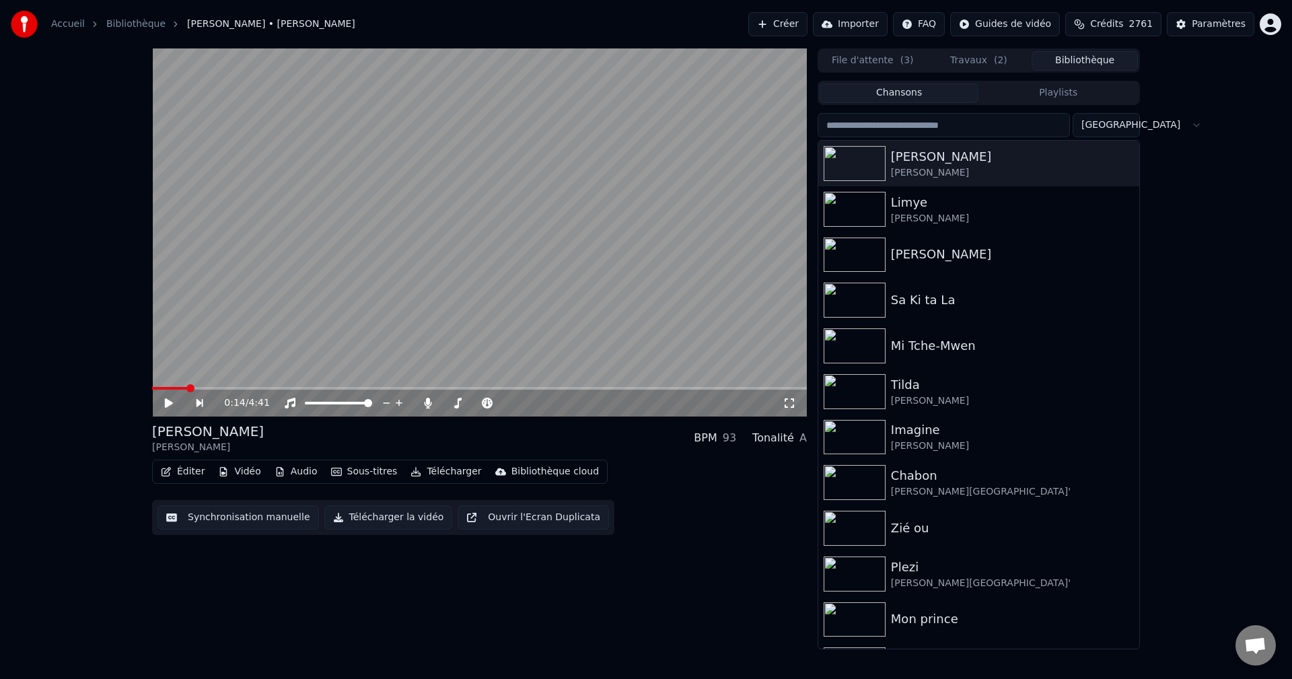
click at [817, 11] on div "Accueil Bibliothèque Bel Ziwondel • [PERSON_NAME] Importer FAQ Guides de vidéo …" at bounding box center [646, 24] width 1292 height 48
click at [808, 25] on button "Créer" at bounding box center [777, 24] width 59 height 24
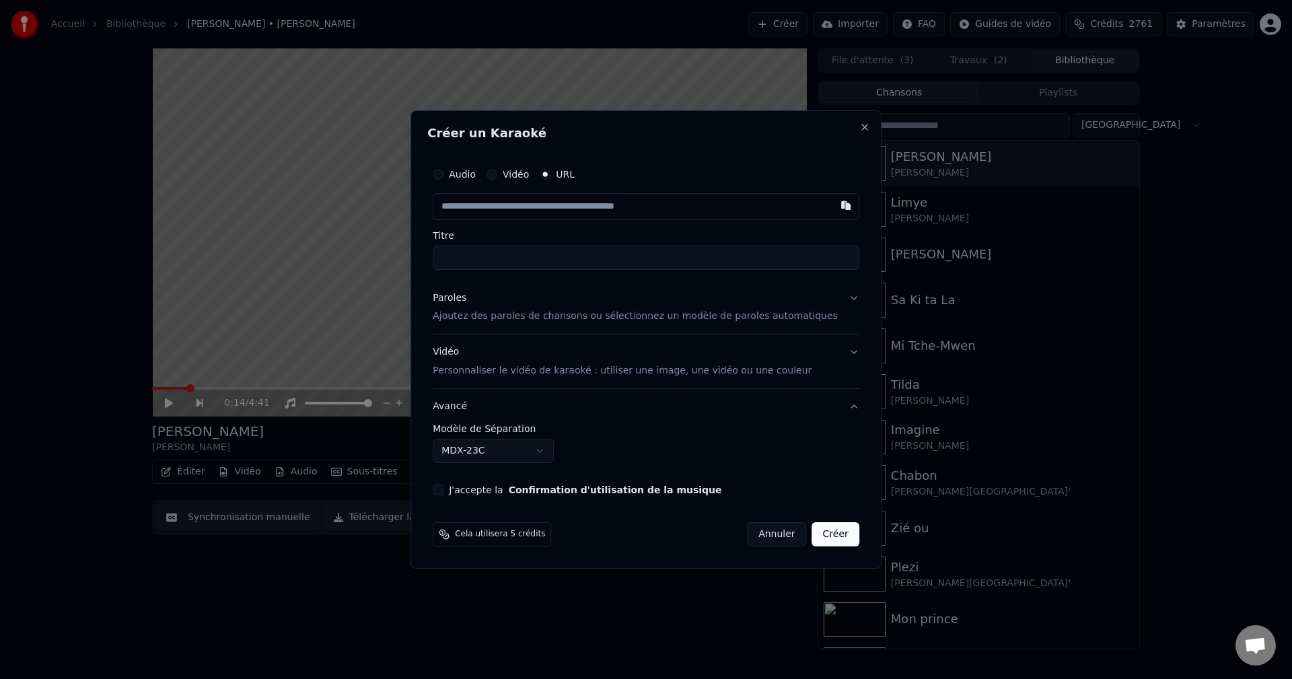
click at [527, 207] on input "text" at bounding box center [646, 206] width 427 height 27
click at [503, 258] on input "Titre" at bounding box center [646, 258] width 427 height 24
click at [466, 299] on div "Paroles" at bounding box center [450, 297] width 34 height 13
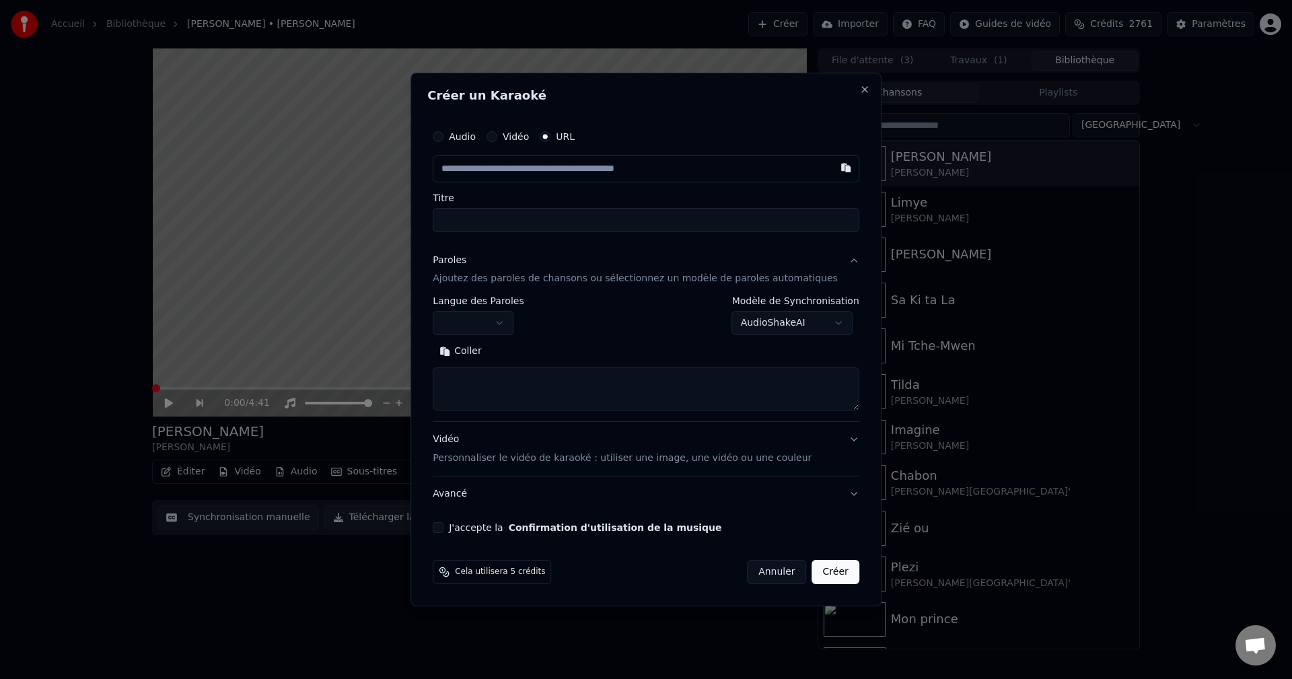
click at [489, 320] on body "**********" at bounding box center [646, 339] width 1292 height 679
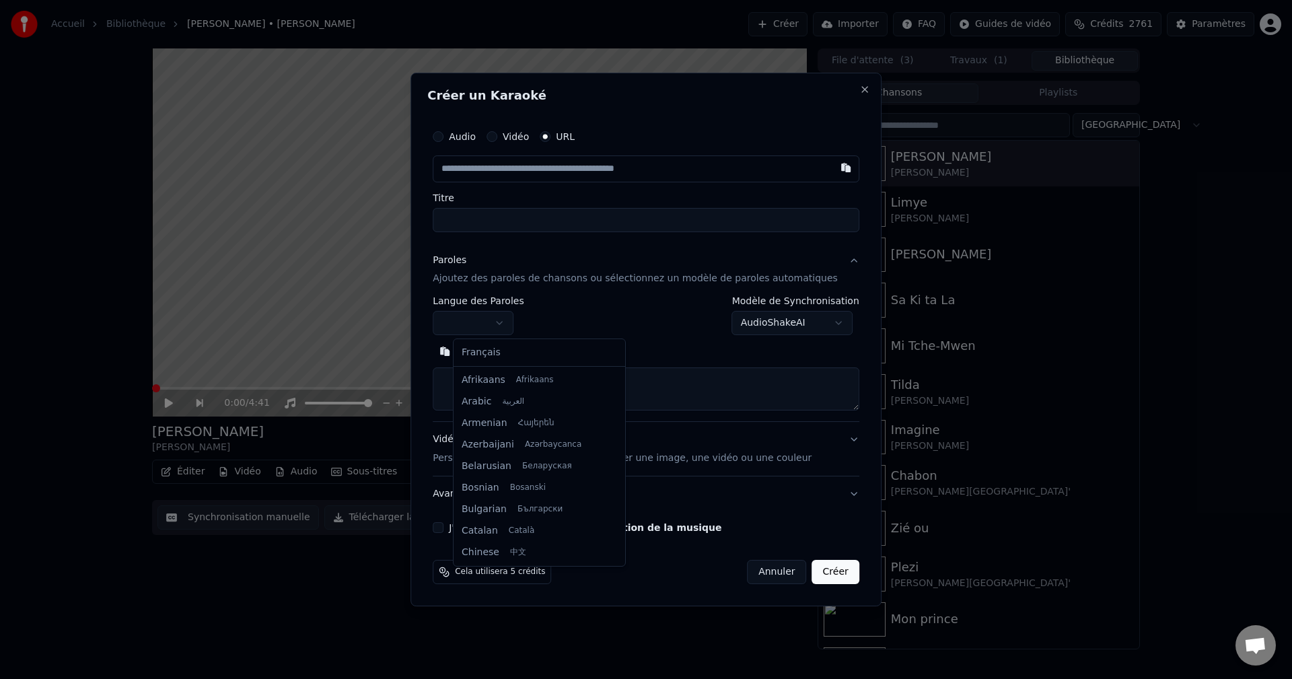
select select "**"
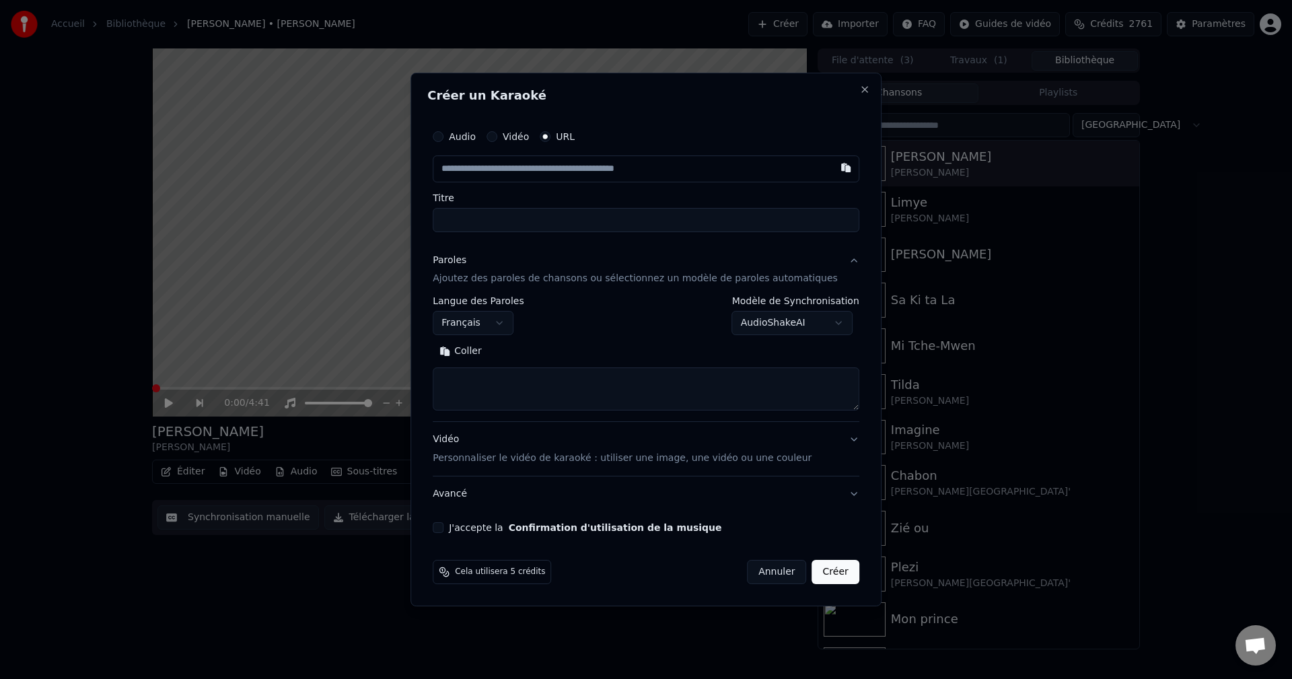
click at [507, 386] on textarea at bounding box center [646, 389] width 427 height 43
paste textarea "**********"
type textarea "**********"
click at [551, 350] on button "Développer" at bounding box center [535, 352] width 83 height 22
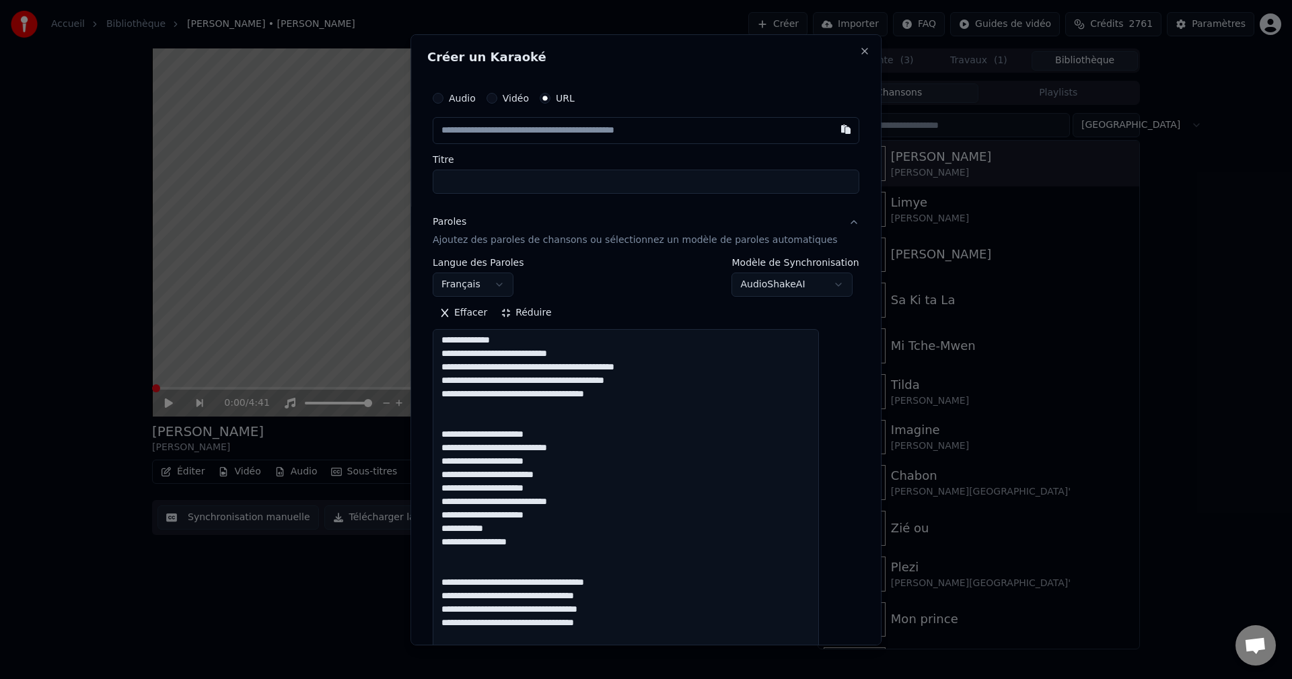
scroll to position [1, 0]
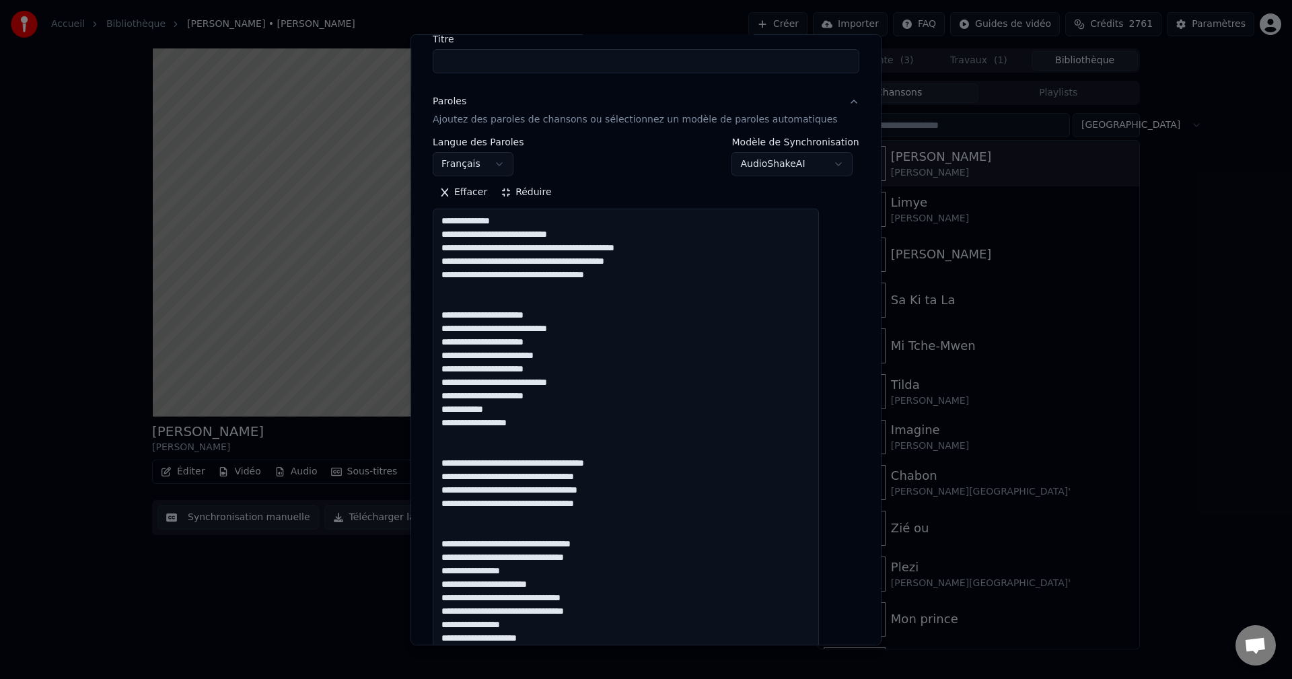
scroll to position [0, 0]
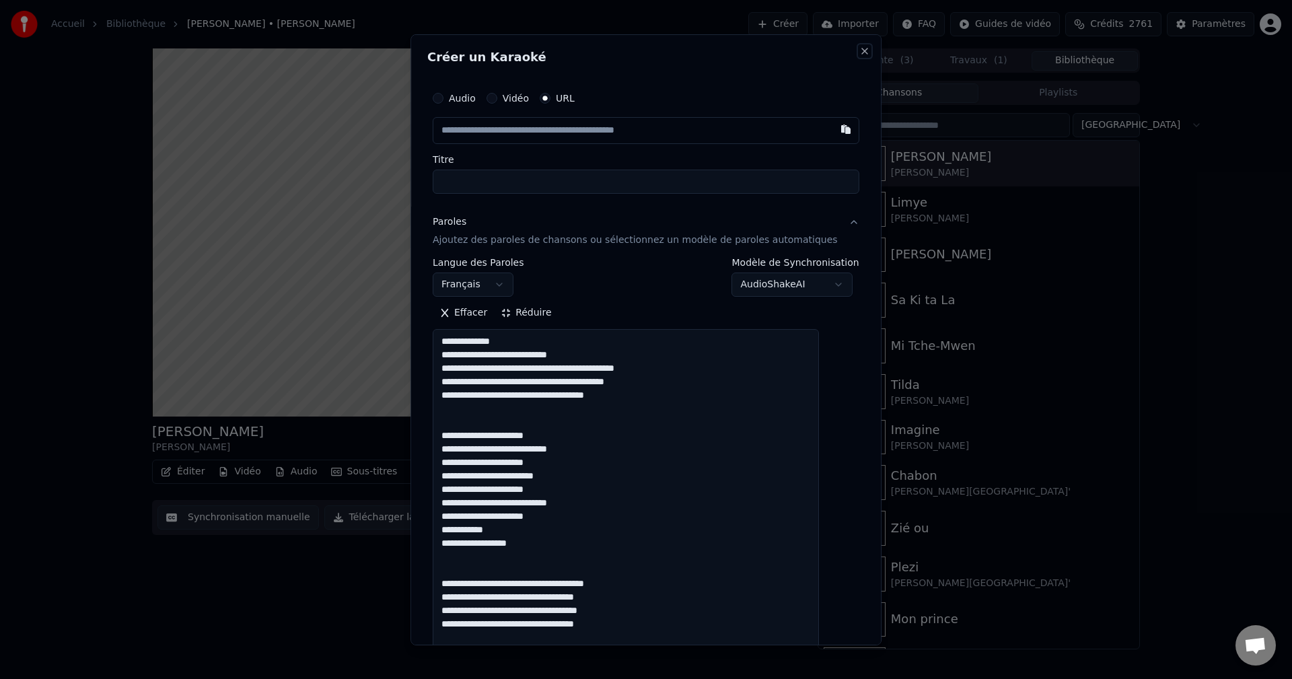
click at [859, 54] on button "Close" at bounding box center [864, 50] width 11 height 11
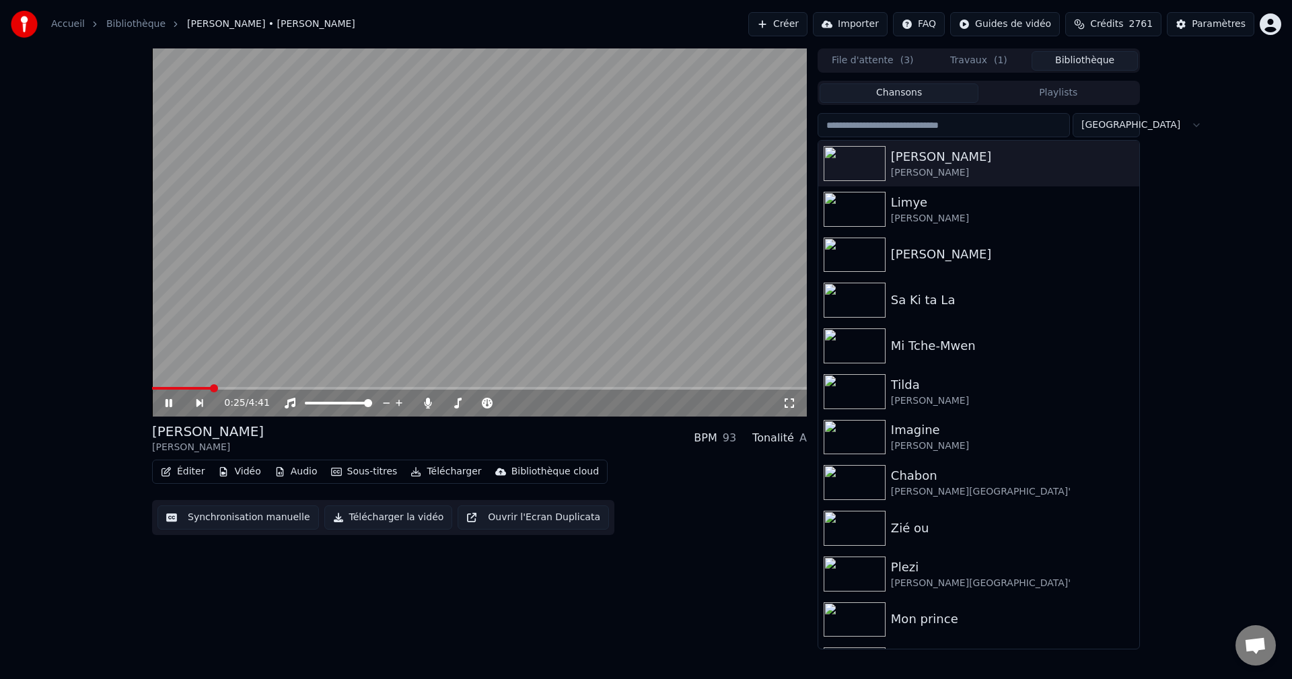
click at [168, 404] on icon at bounding box center [169, 403] width 7 height 8
click at [808, 24] on button "Créer" at bounding box center [777, 24] width 59 height 24
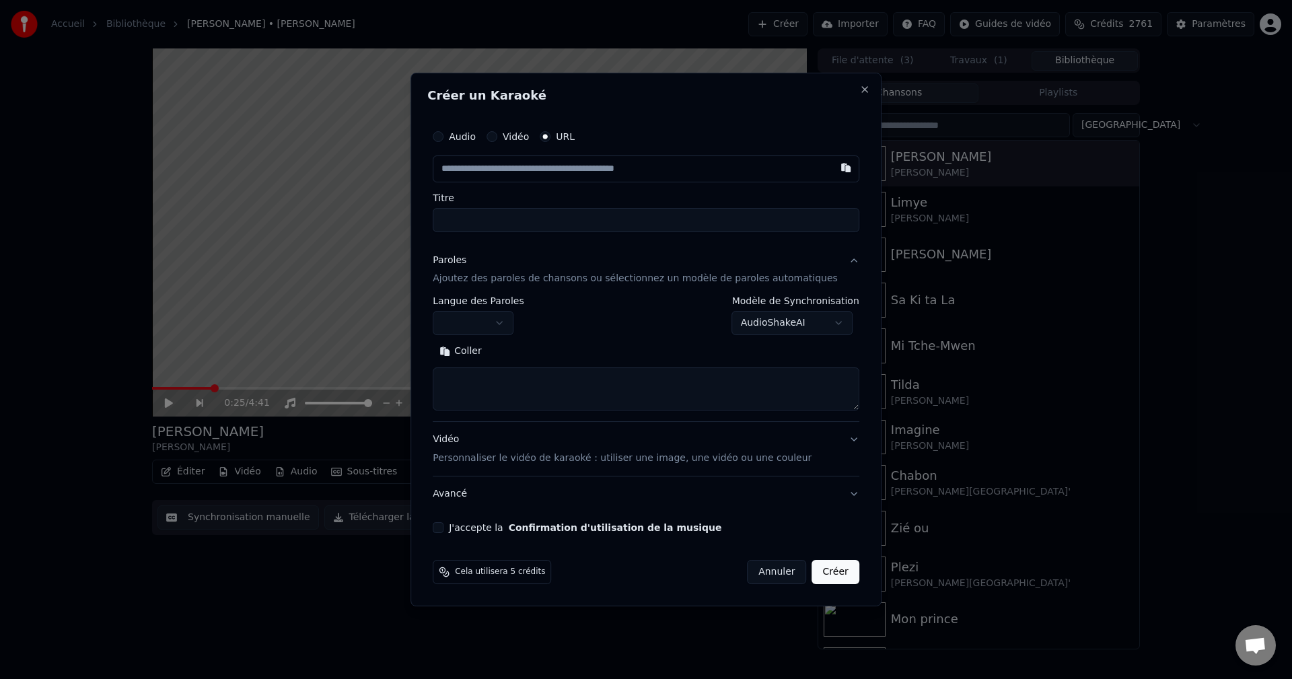
click at [480, 329] on body "**********" at bounding box center [646, 339] width 1292 height 679
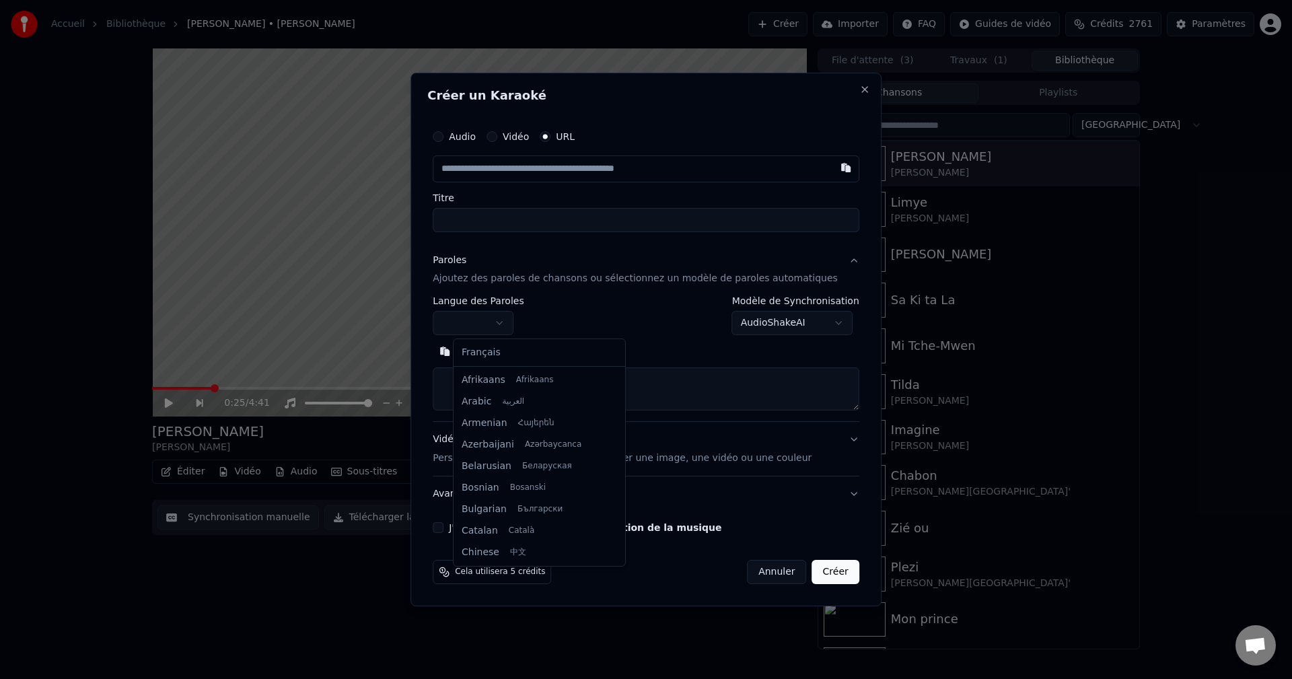
select select "**"
drag, startPoint x: 487, startPoint y: 354, endPoint x: 478, endPoint y: 275, distance: 79.1
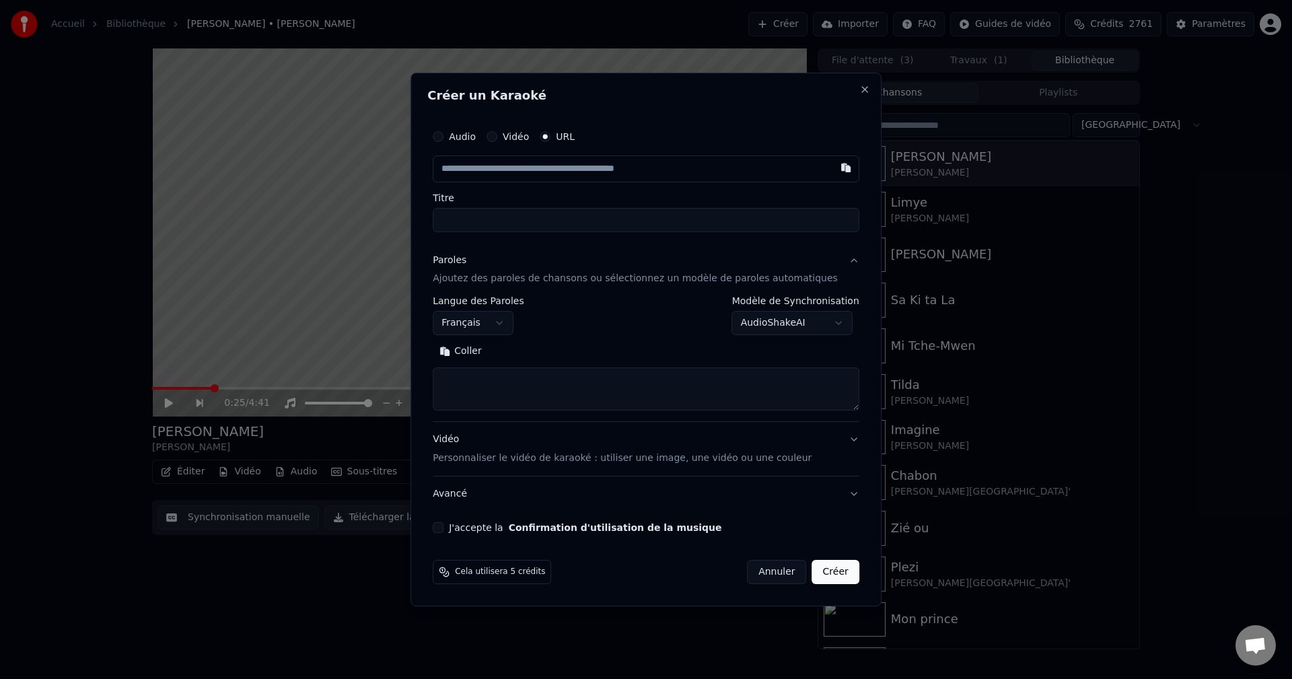
click at [466, 263] on div "Paroles" at bounding box center [450, 260] width 34 height 13
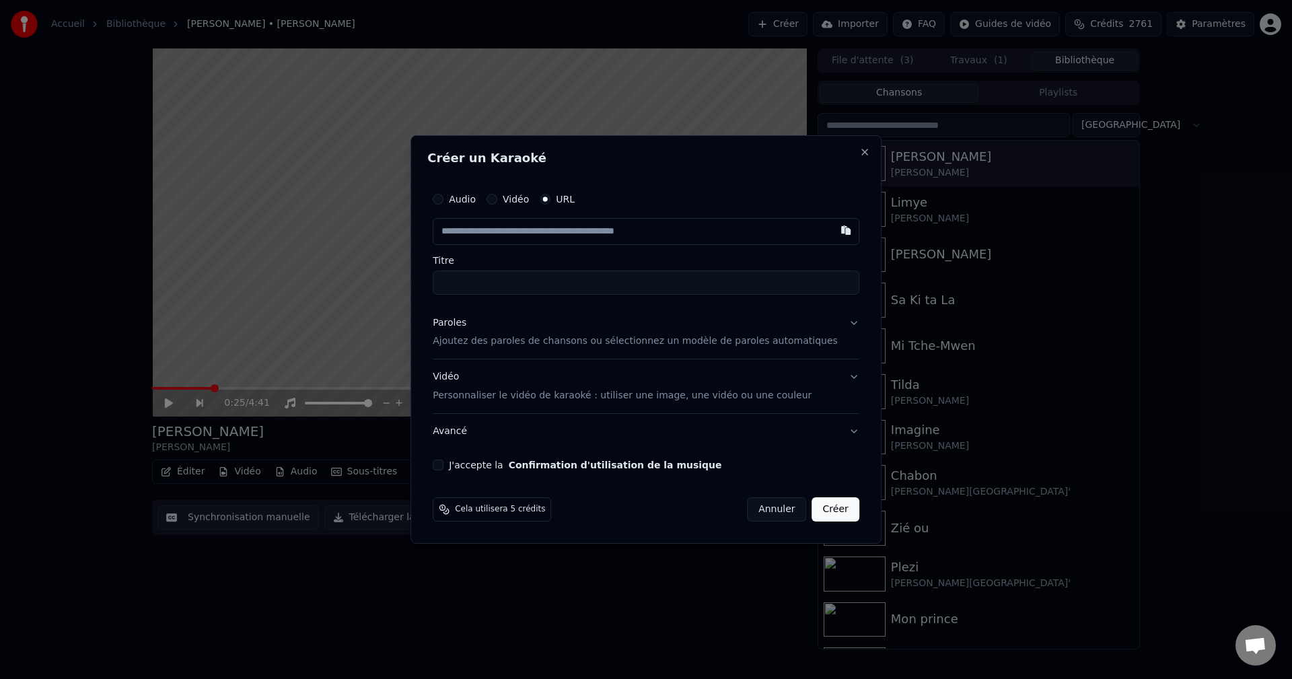
click at [466, 324] on div "Paroles" at bounding box center [450, 322] width 34 height 13
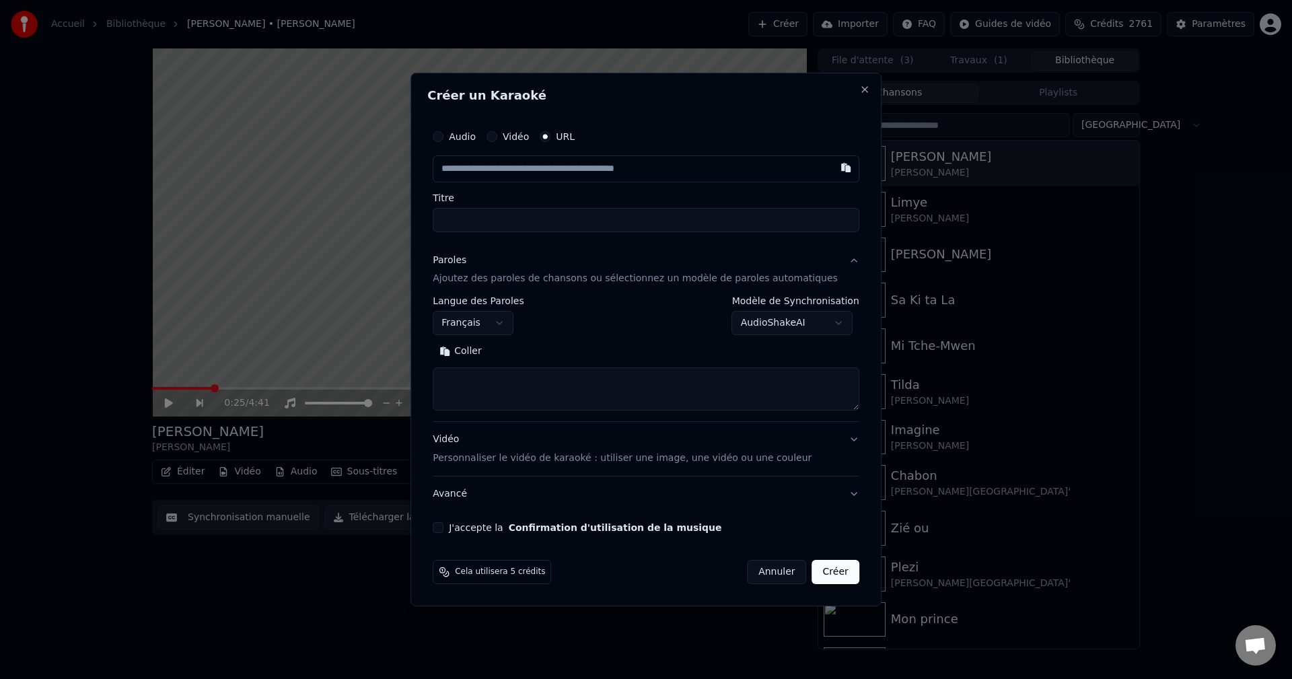
click at [492, 394] on textarea at bounding box center [646, 389] width 427 height 43
paste textarea "**********"
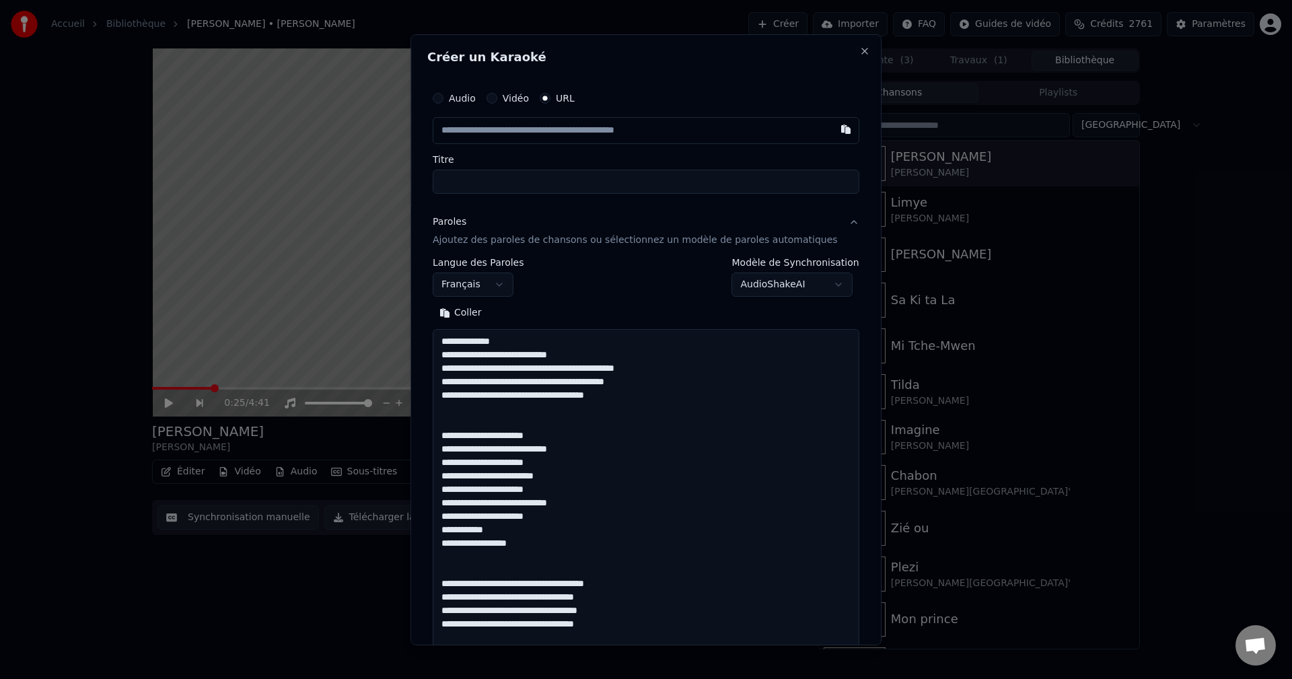
scroll to position [1228, 0]
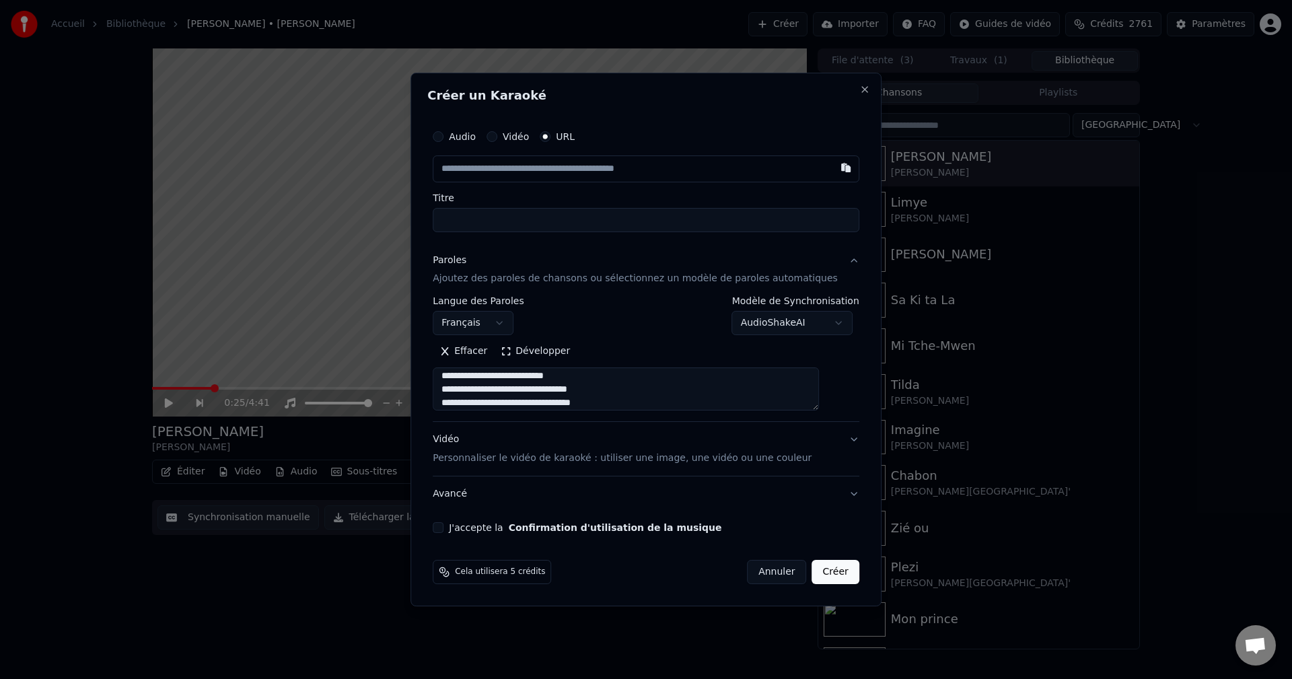
click at [536, 345] on button "Développer" at bounding box center [535, 352] width 83 height 22
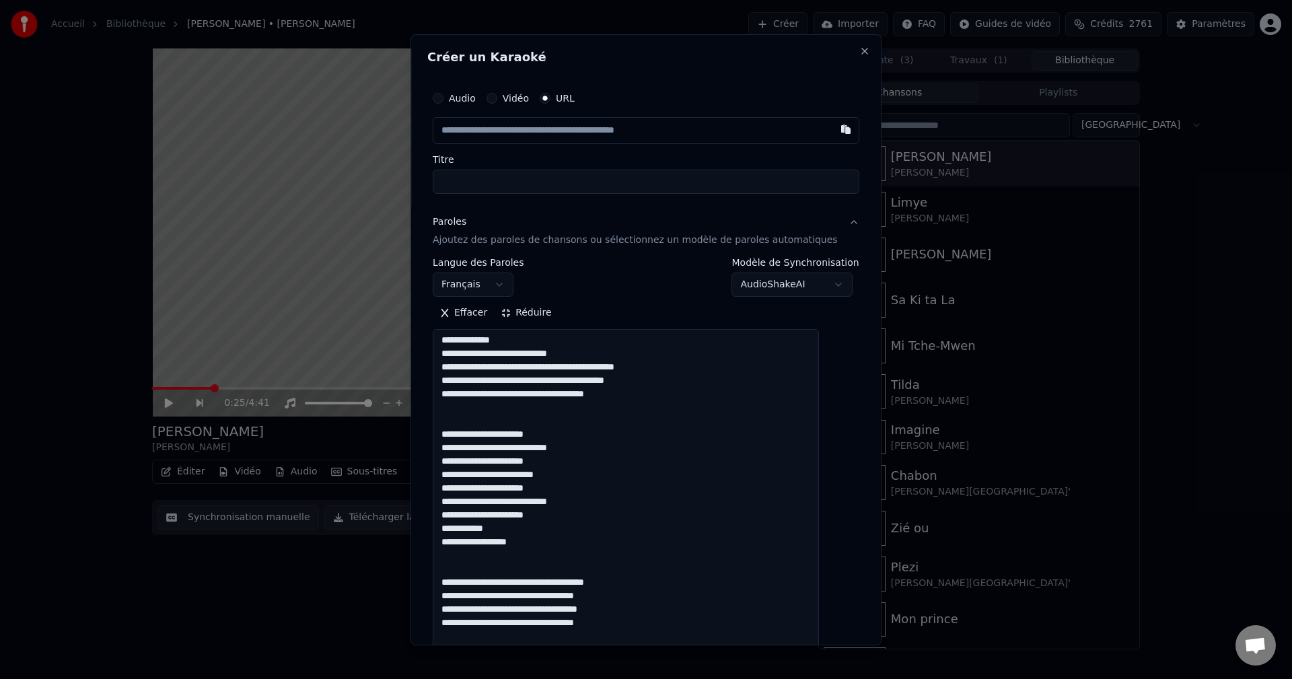
scroll to position [0, 0]
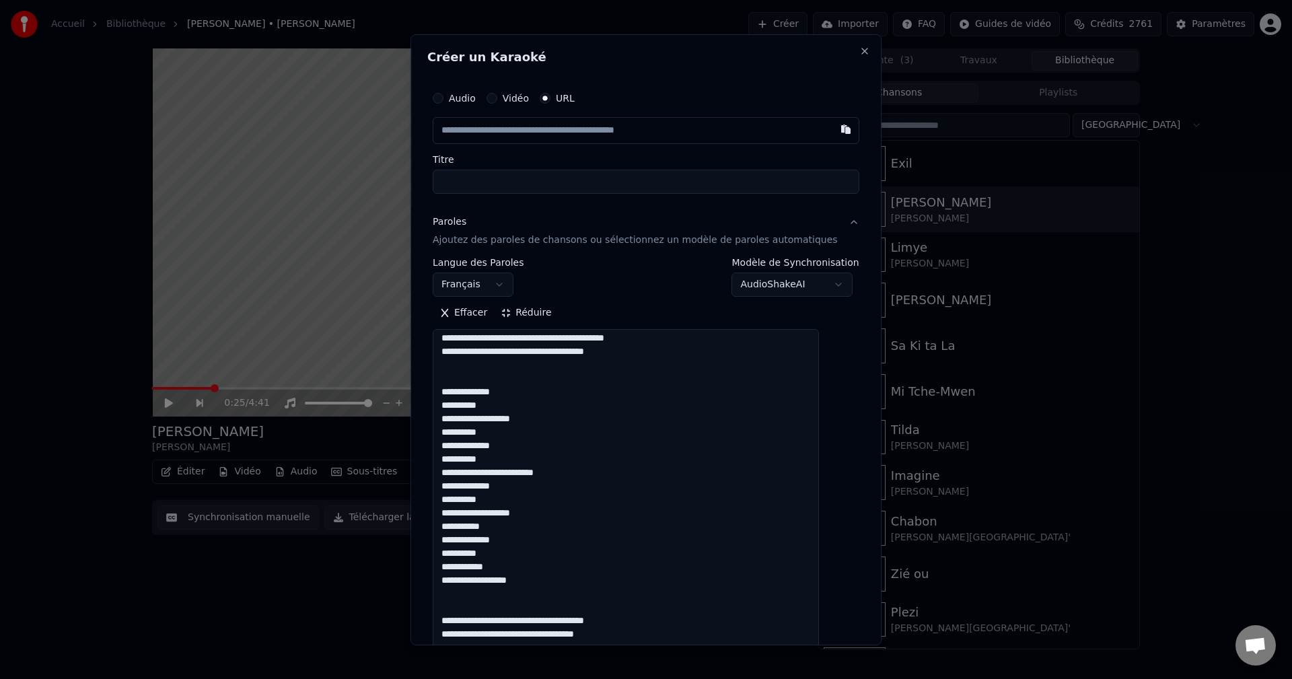
scroll to position [81, 0]
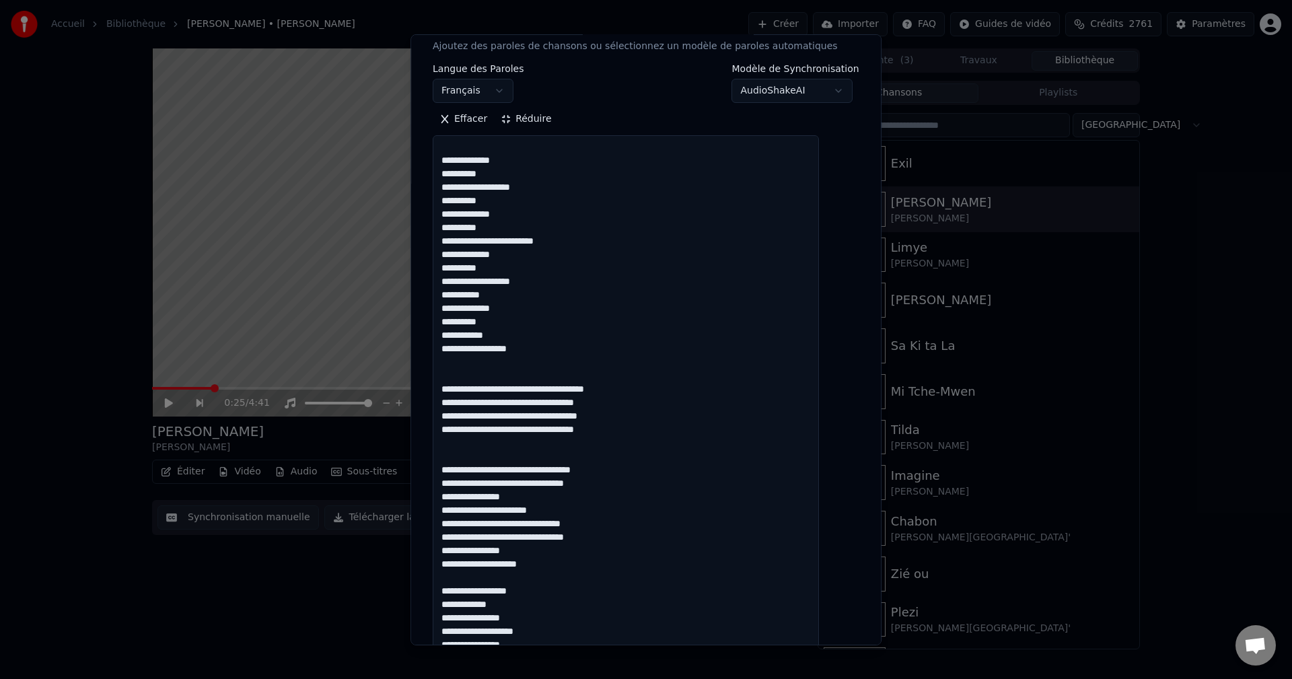
scroll to position [202, 0]
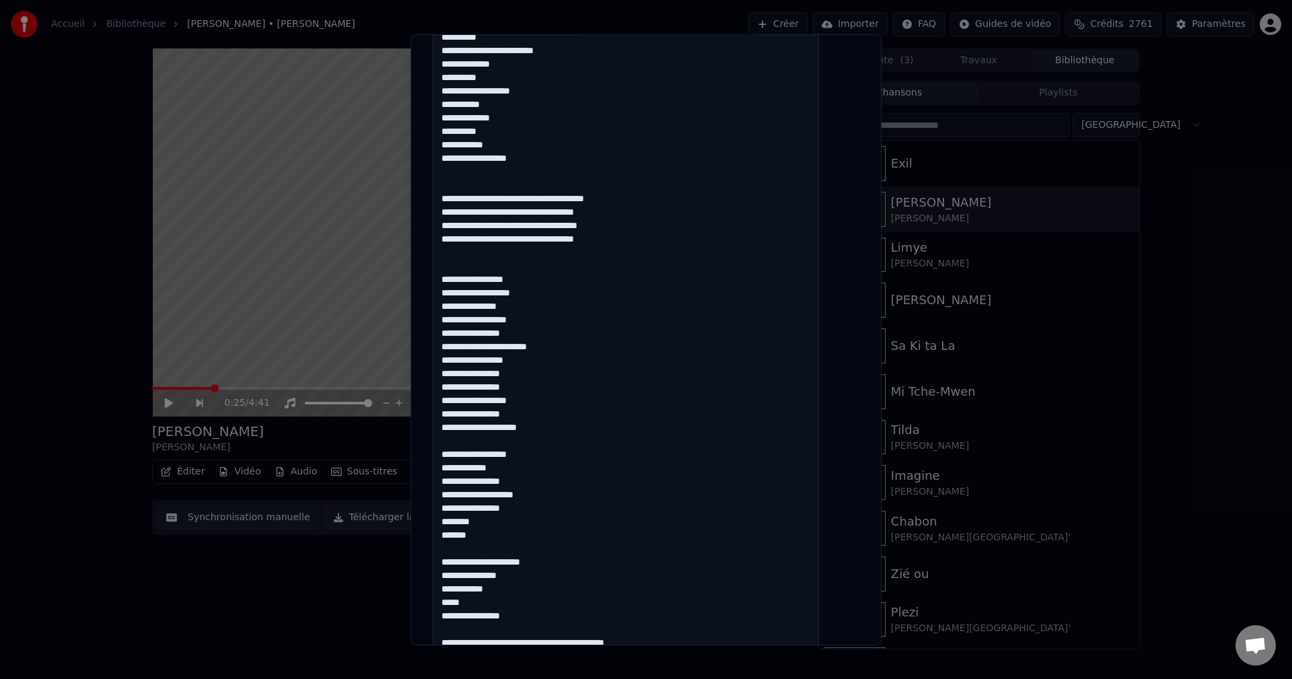
scroll to position [336, 0]
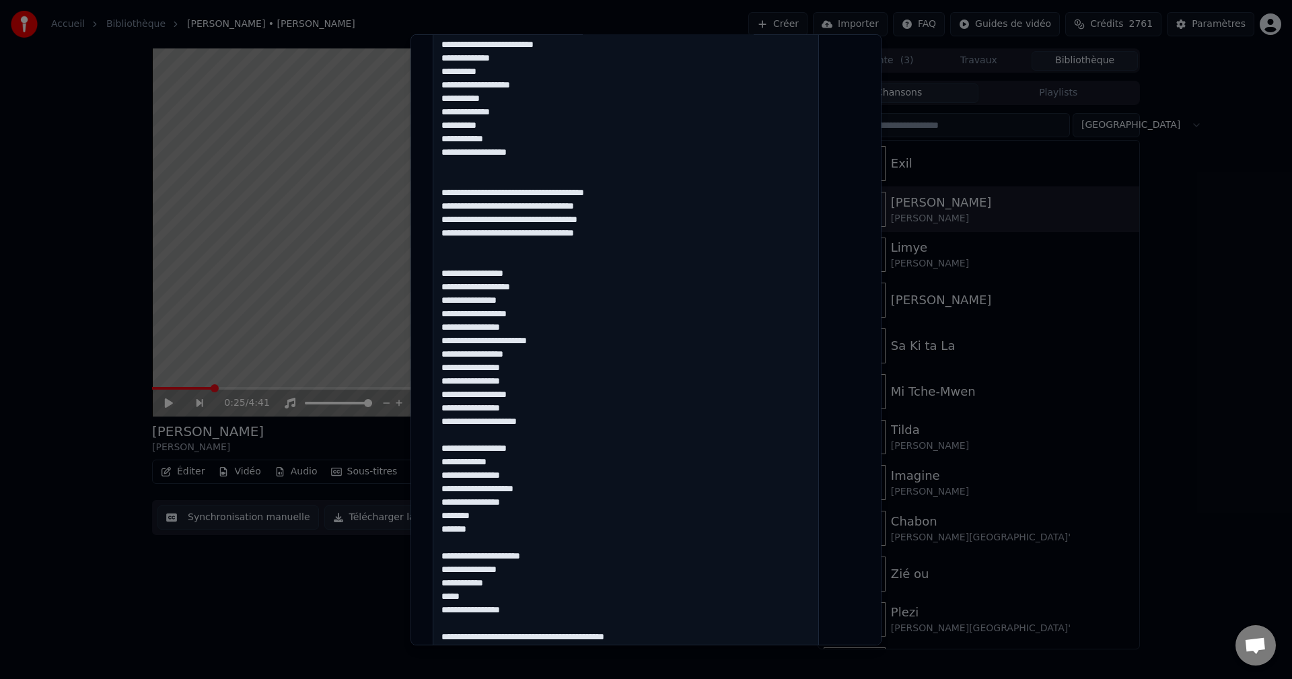
drag, startPoint x: 459, startPoint y: 448, endPoint x: 550, endPoint y: 531, distance: 123.9
click at [550, 531] on textarea at bounding box center [626, 630] width 386 height 1275
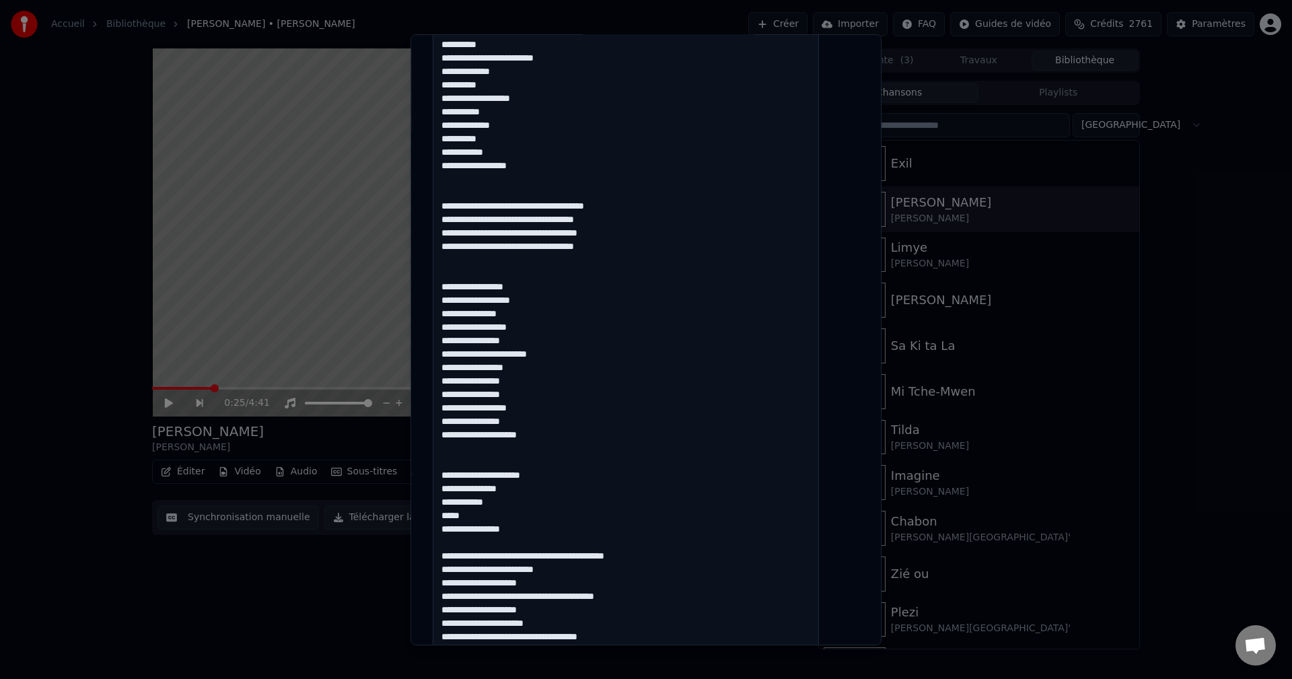
scroll to position [431, 0]
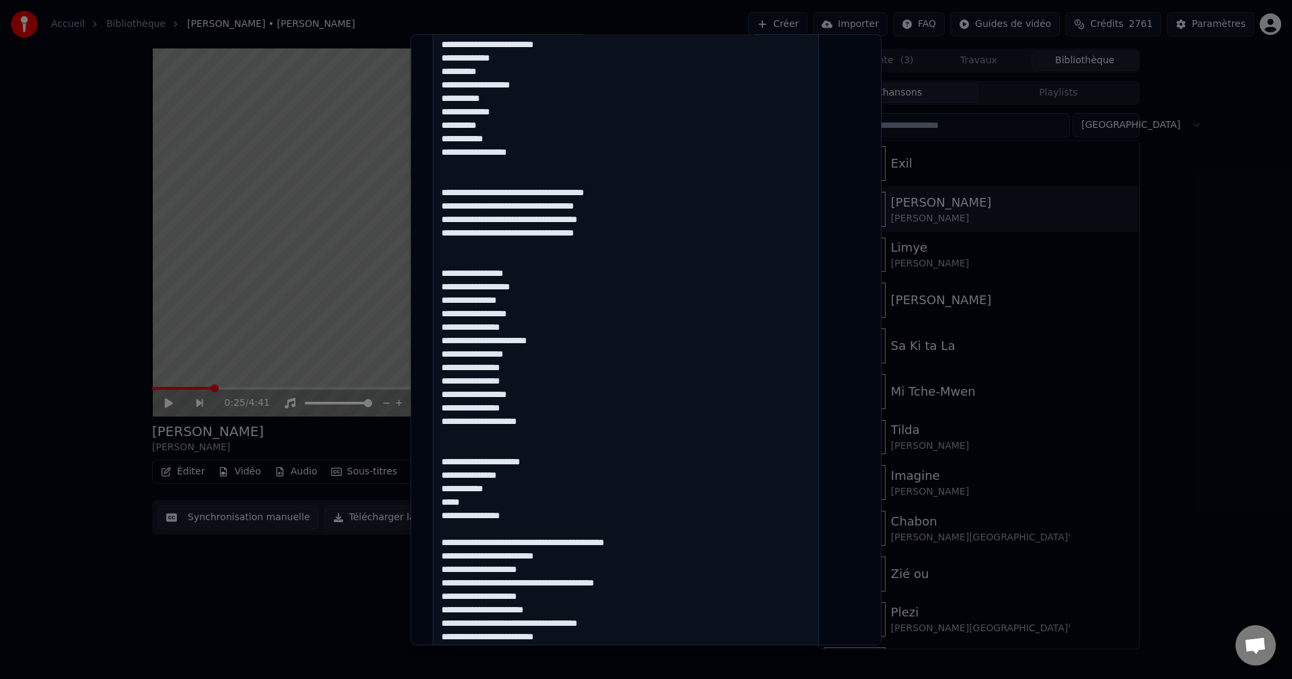
click at [548, 517] on textarea at bounding box center [626, 535] width 386 height 1275
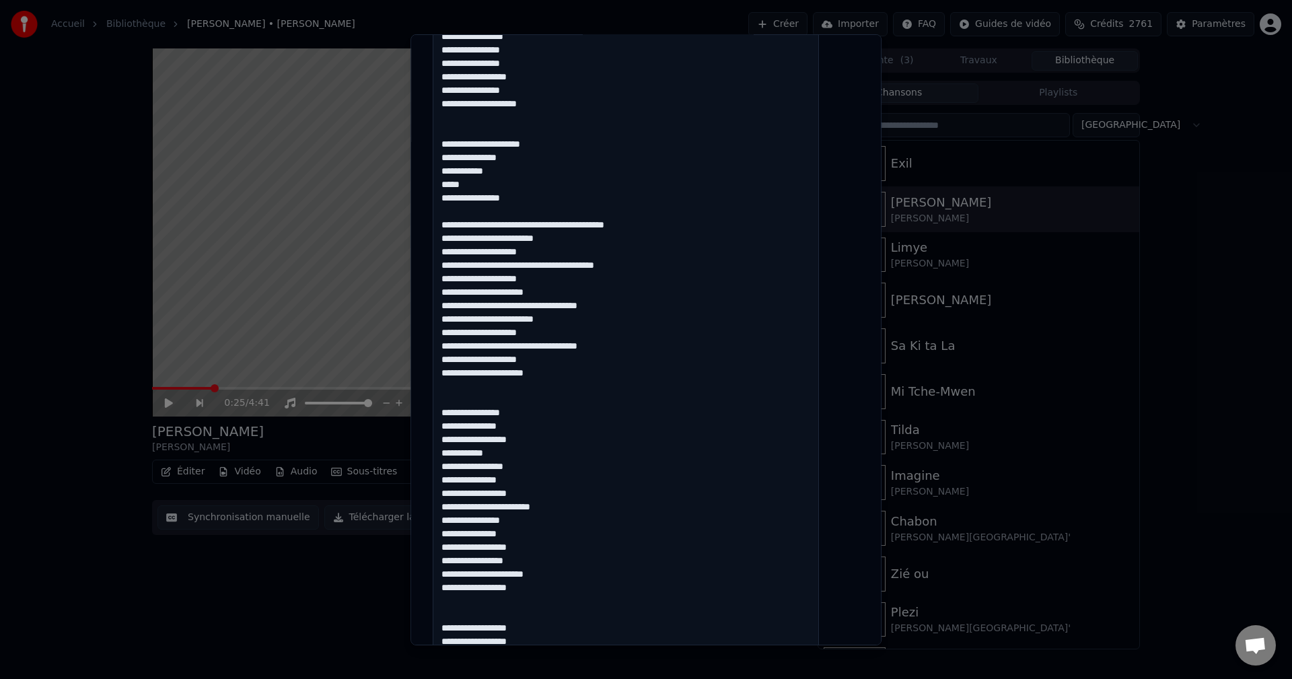
scroll to position [767, 0]
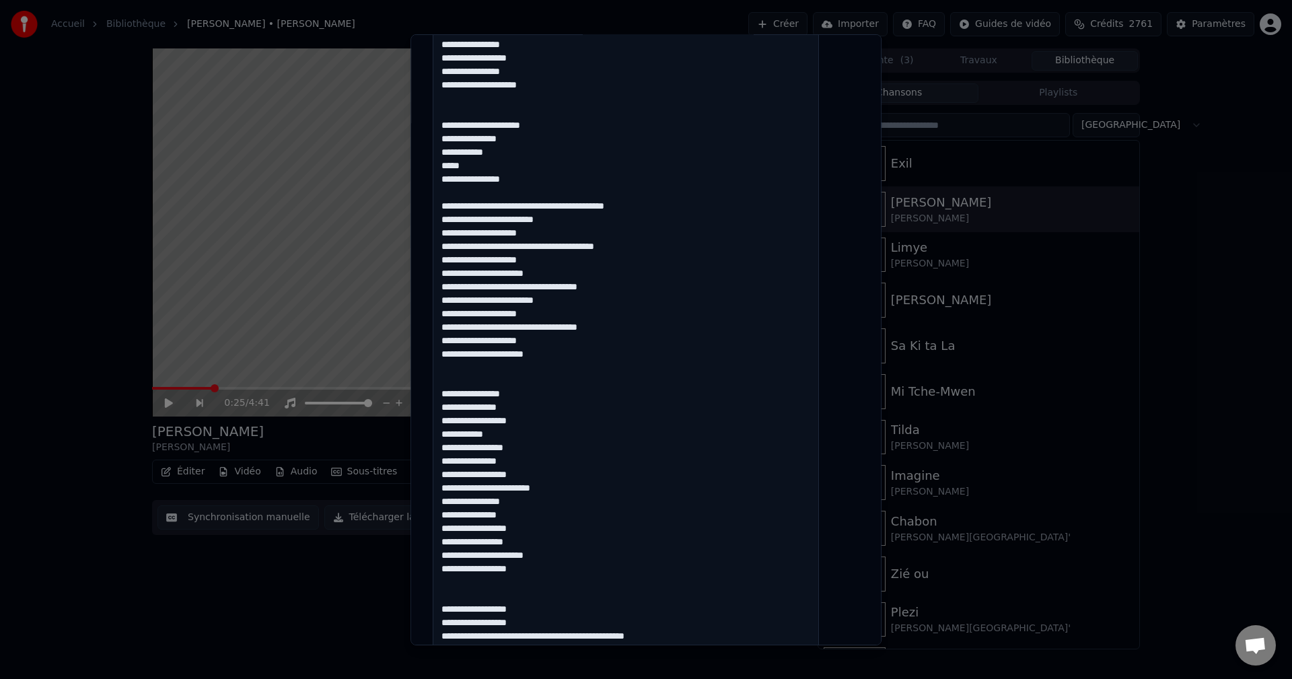
click at [495, 487] on textarea at bounding box center [626, 199] width 386 height 1275
click at [493, 487] on textarea at bounding box center [626, 199] width 386 height 1275
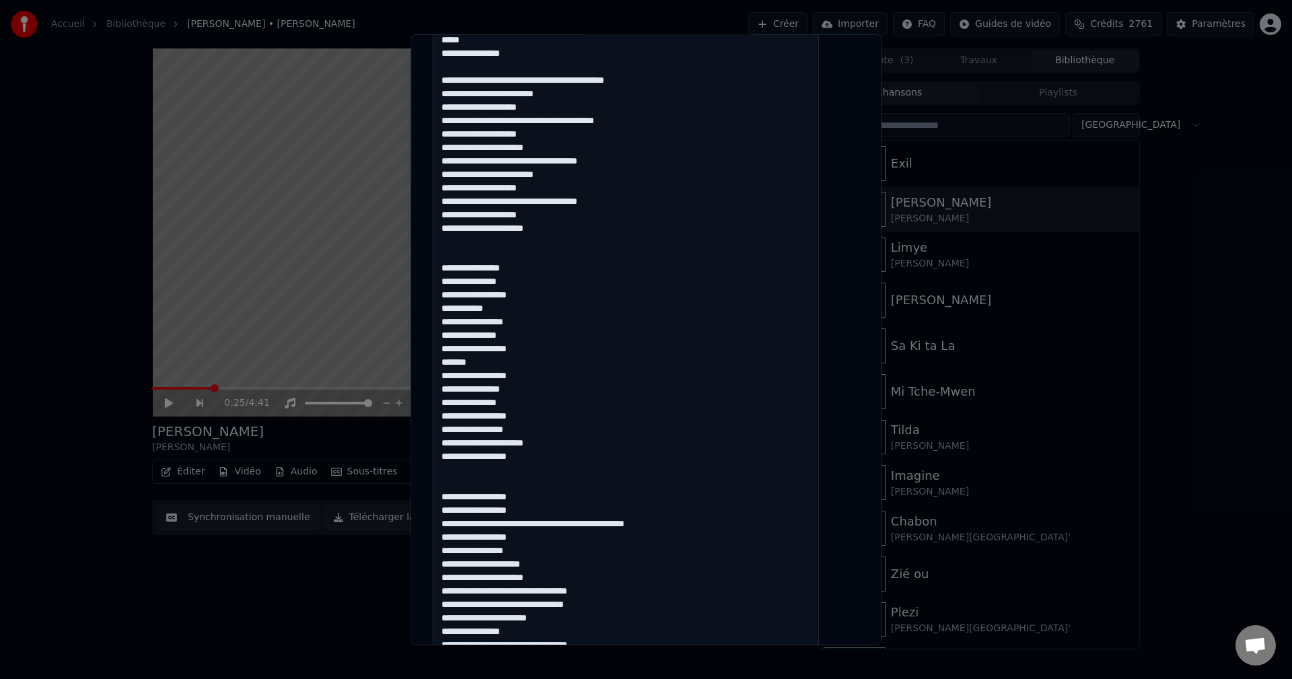
scroll to position [902, 0]
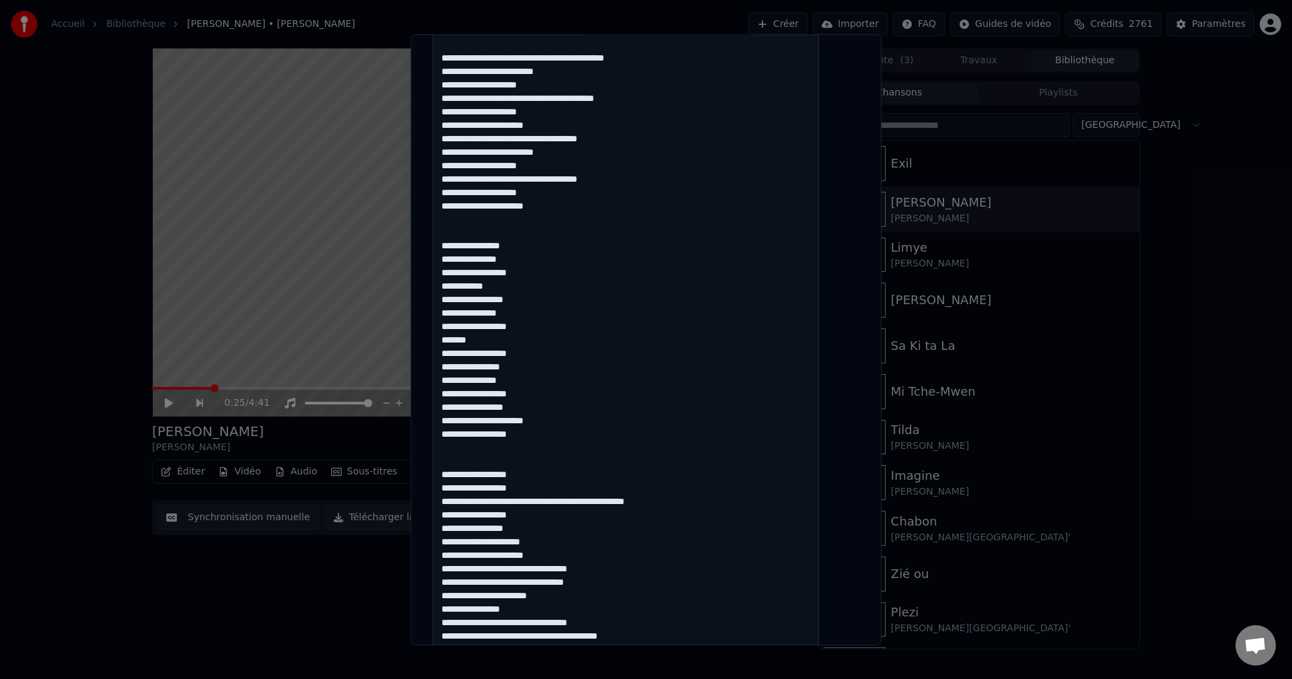
click at [542, 566] on textarea at bounding box center [626, 64] width 386 height 1275
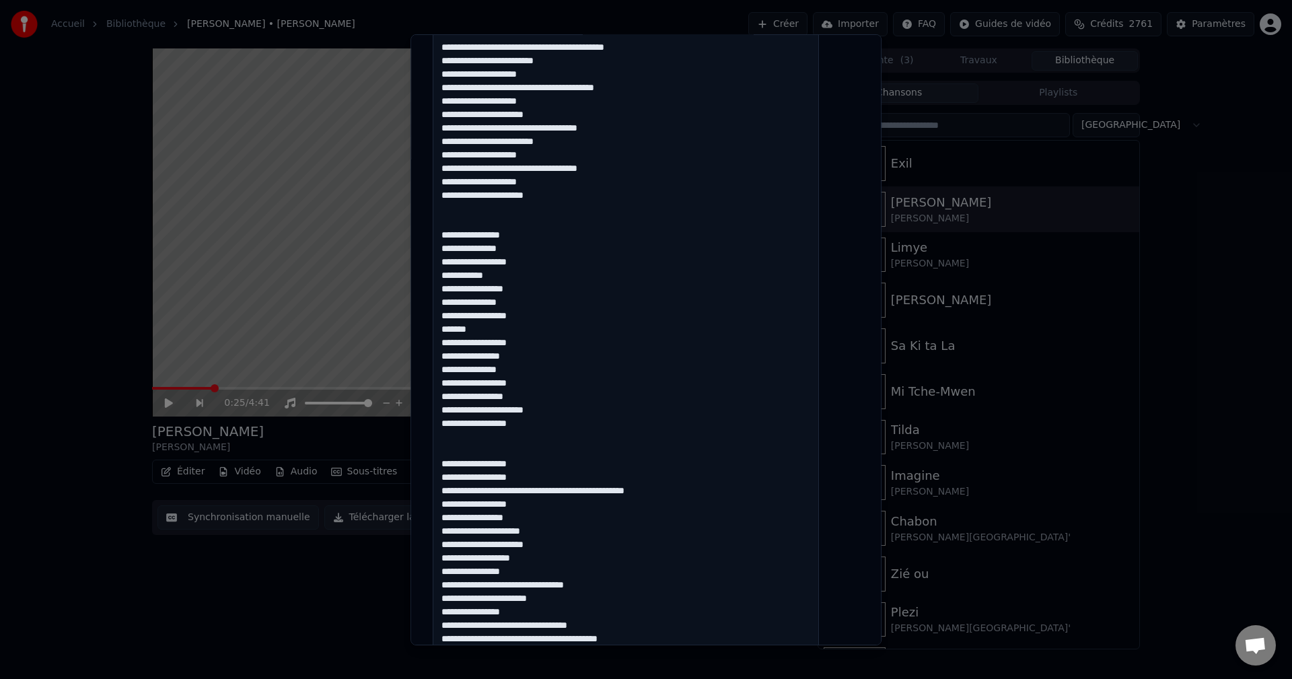
scroll to position [68, 0]
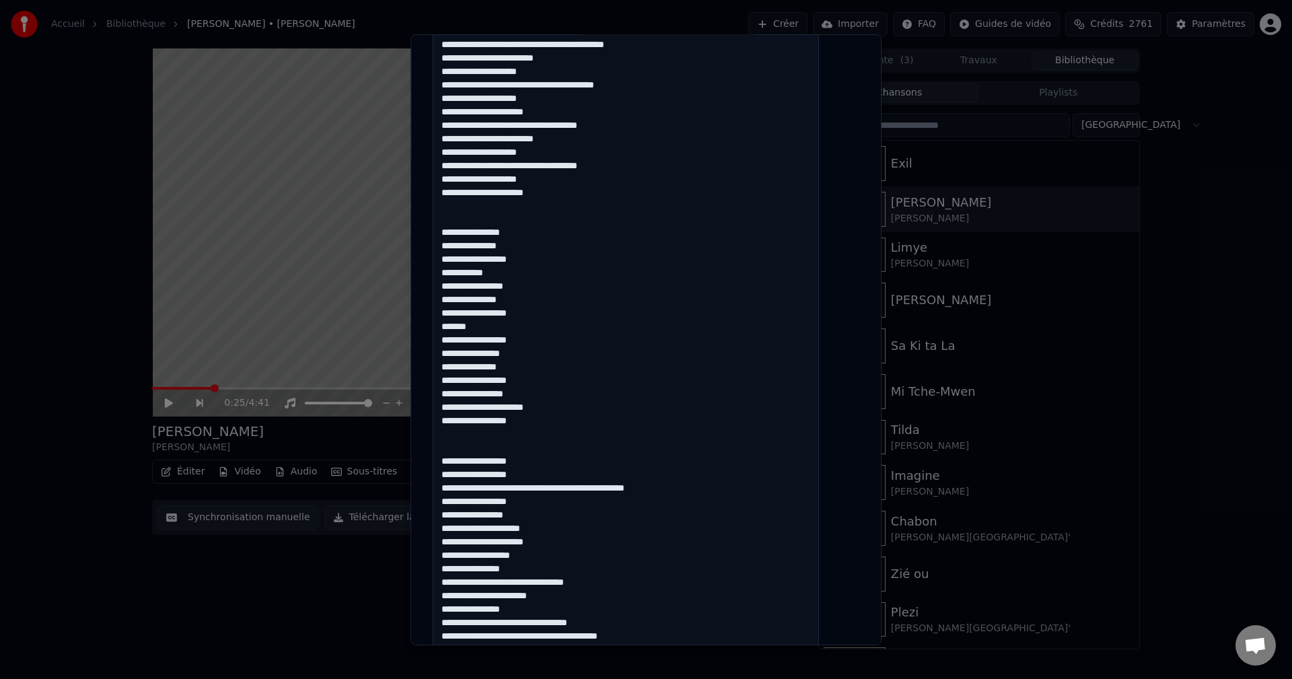
click at [534, 575] on textarea at bounding box center [626, 64] width 386 height 1275
click at [530, 581] on textarea at bounding box center [626, 64] width 386 height 1275
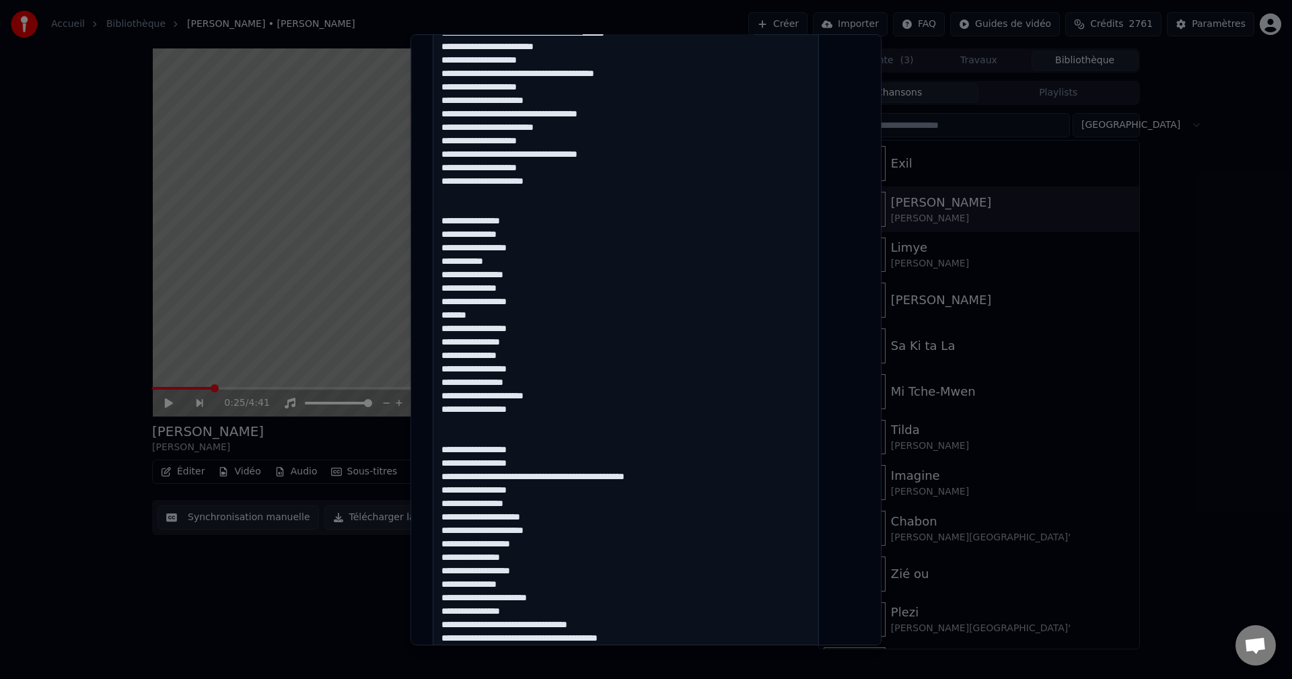
scroll to position [81, 0]
click at [530, 638] on textarea at bounding box center [626, 64] width 386 height 1275
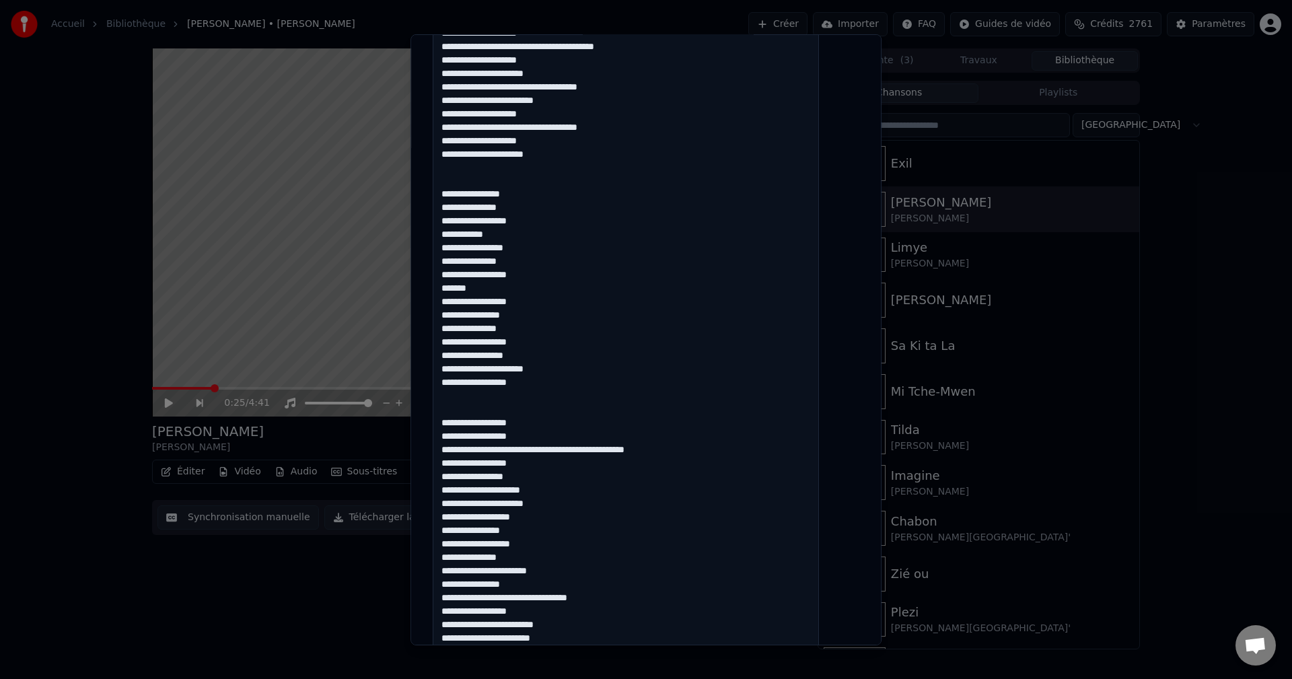
scroll to position [1155, 0]
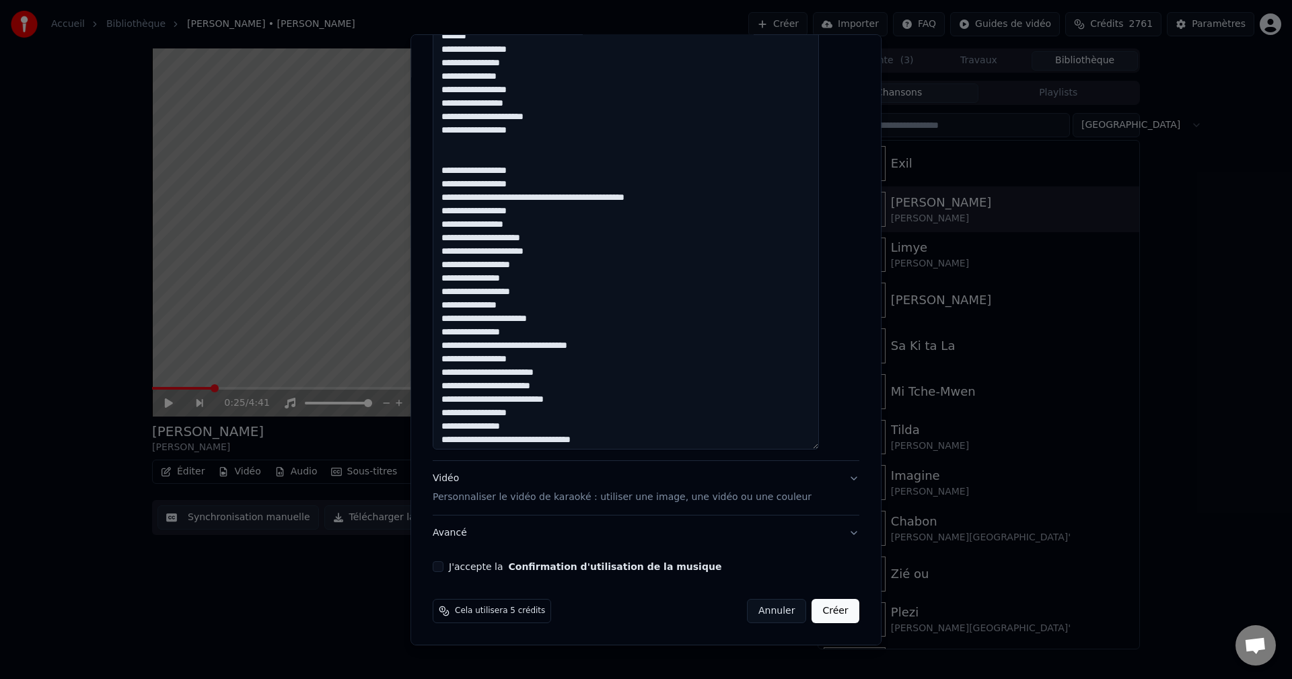
scroll to position [108, 0]
type textarea "**********"
click at [460, 479] on div "Vidéo Personnaliser le vidéo de karaoké : utiliser une image, une vidéo ou une …" at bounding box center [622, 488] width 379 height 32
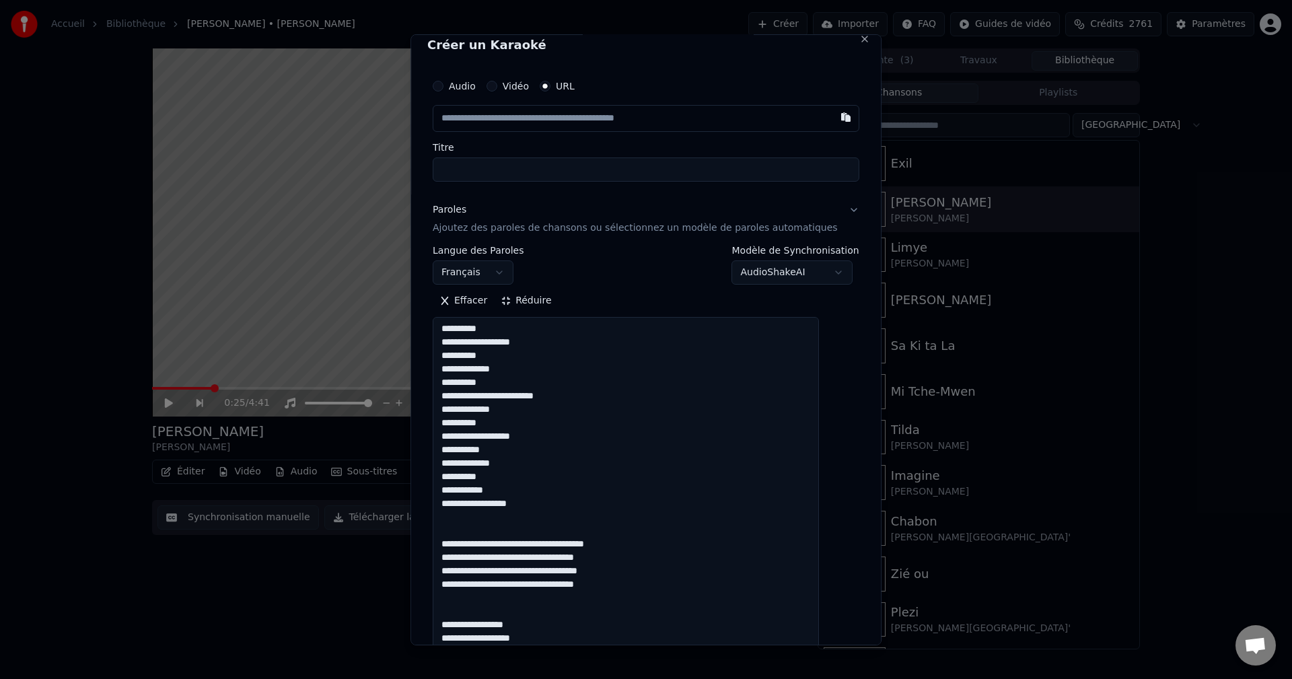
scroll to position [0, 0]
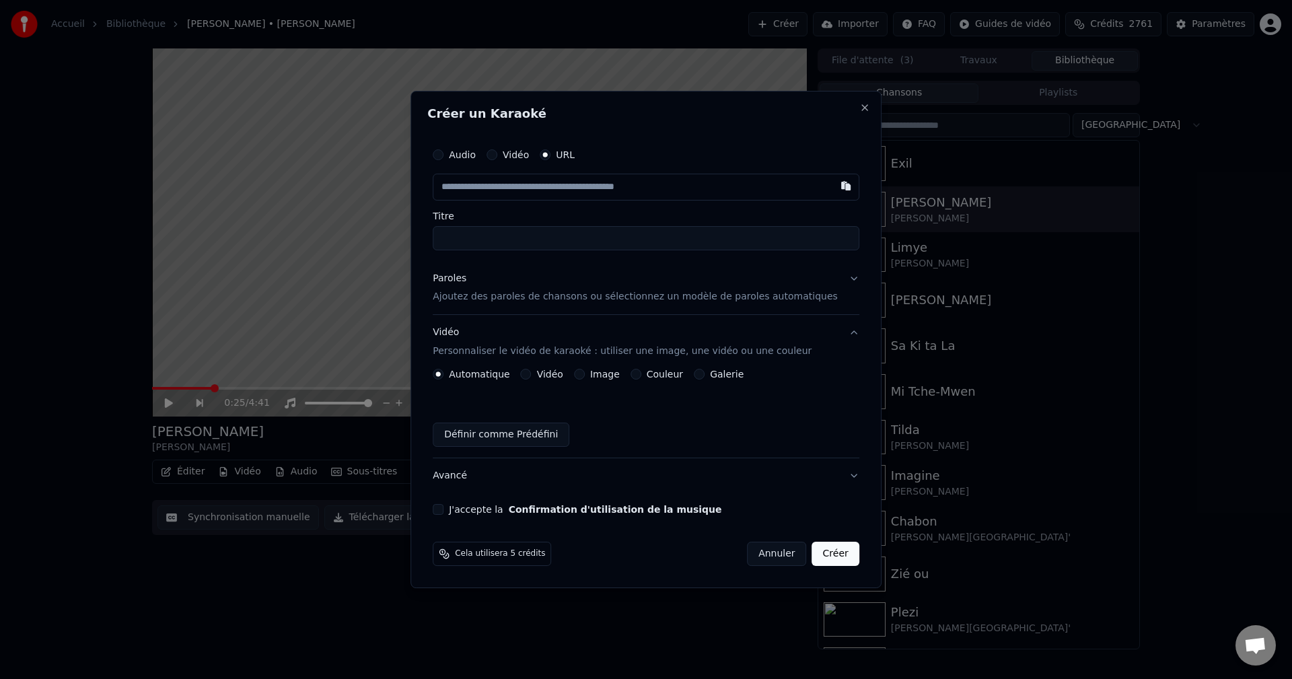
click at [585, 372] on button "Image" at bounding box center [579, 374] width 11 height 11
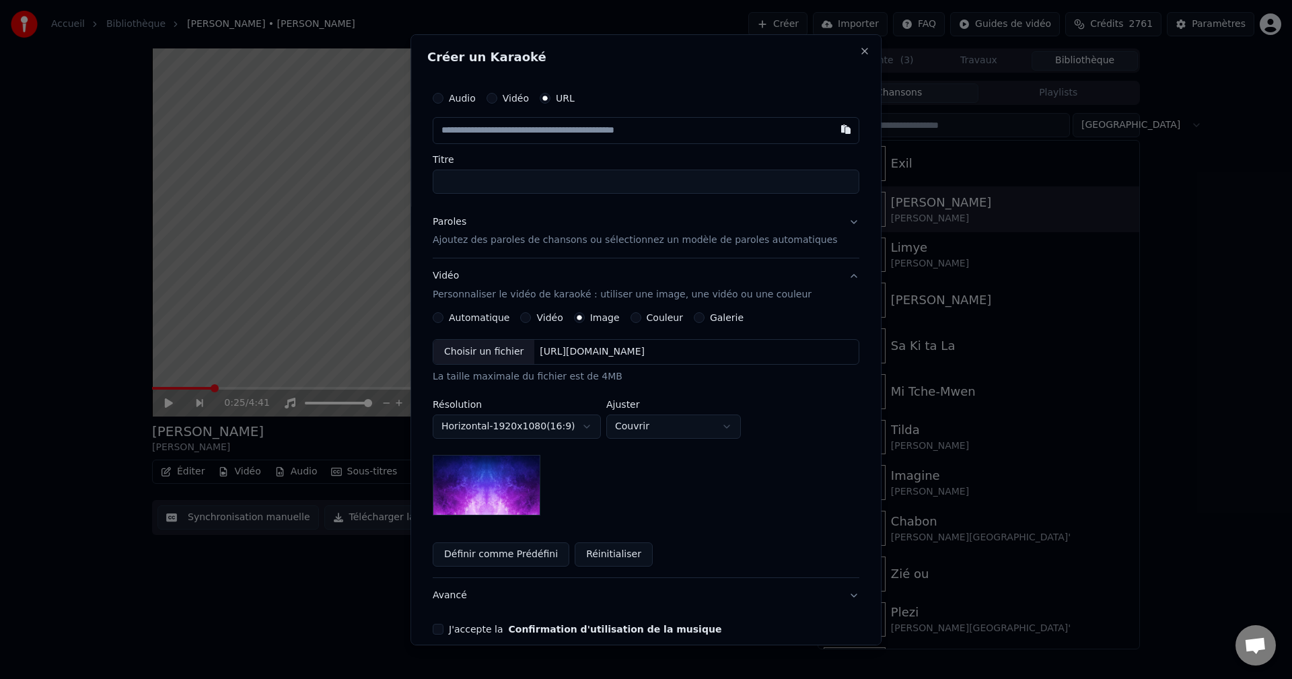
click at [507, 359] on div "Choisir un fichier" at bounding box center [483, 352] width 101 height 24
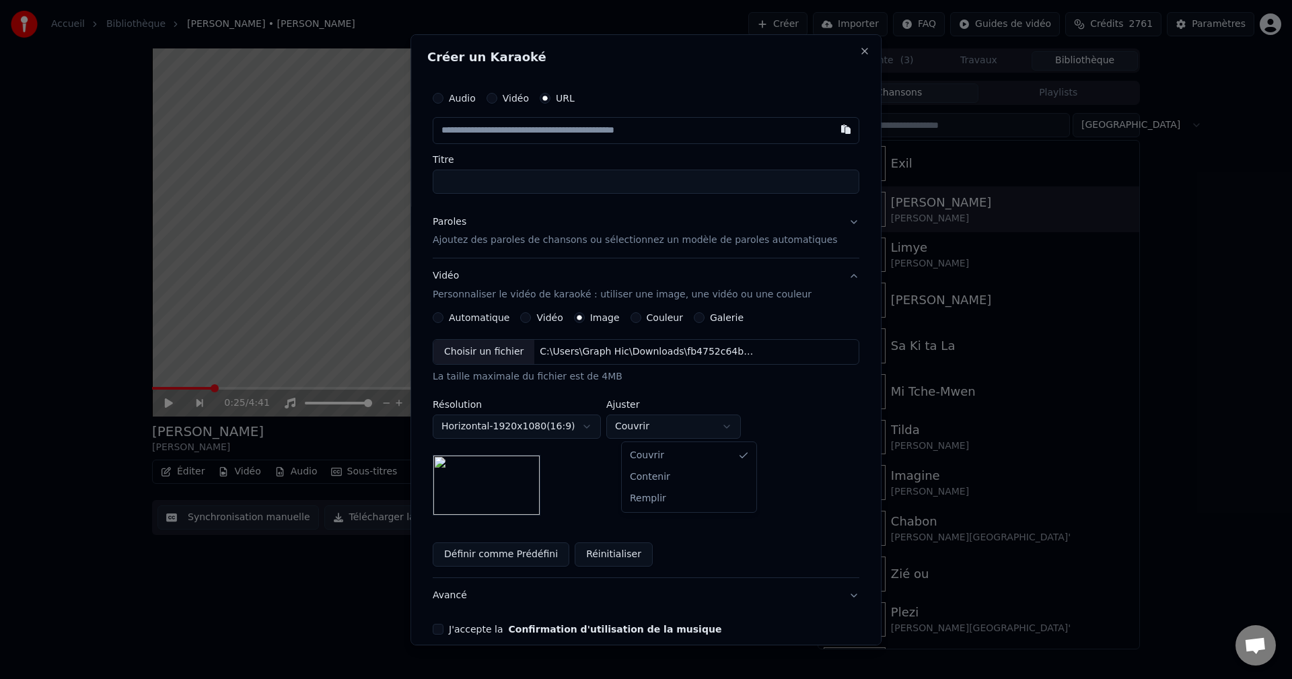
click at [707, 430] on body "Accueil Bibliothèque [PERSON_NAME] • [PERSON_NAME] Importer FAQ Guides de vidéo…" at bounding box center [646, 339] width 1292 height 679
select select "****"
click at [458, 593] on button "Avancé" at bounding box center [646, 595] width 427 height 35
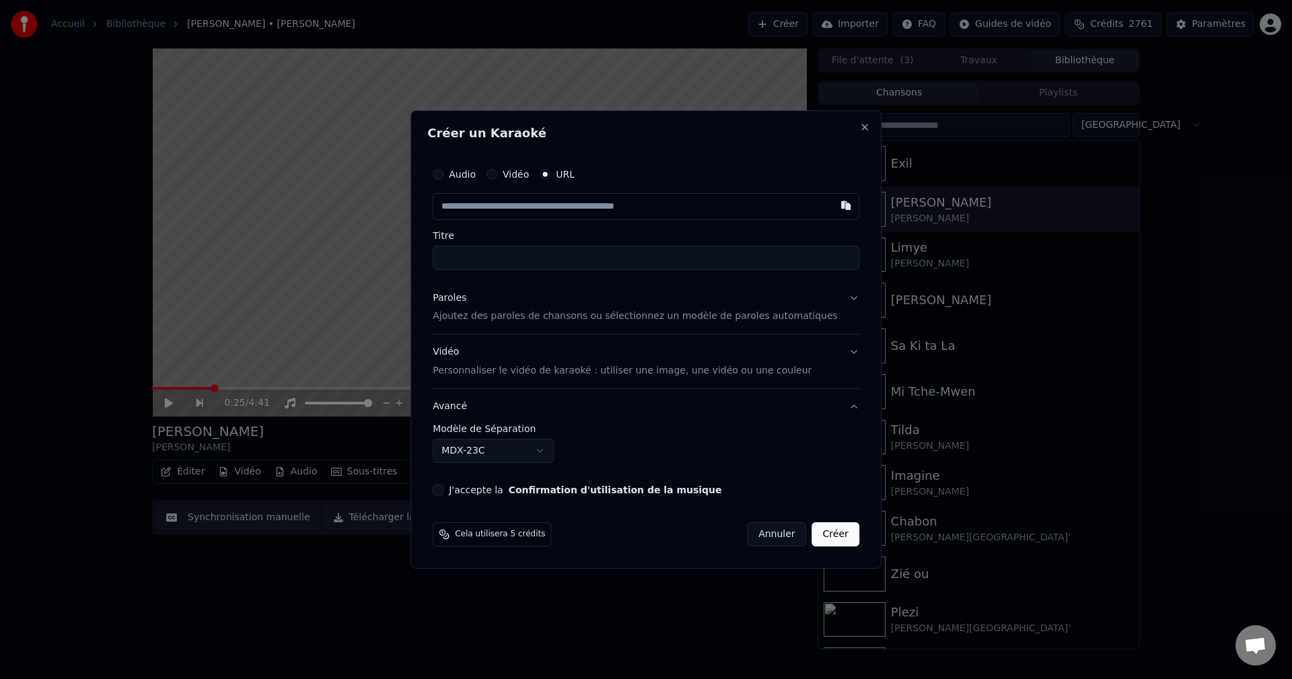
click at [497, 449] on body "**********" at bounding box center [646, 339] width 1292 height 679
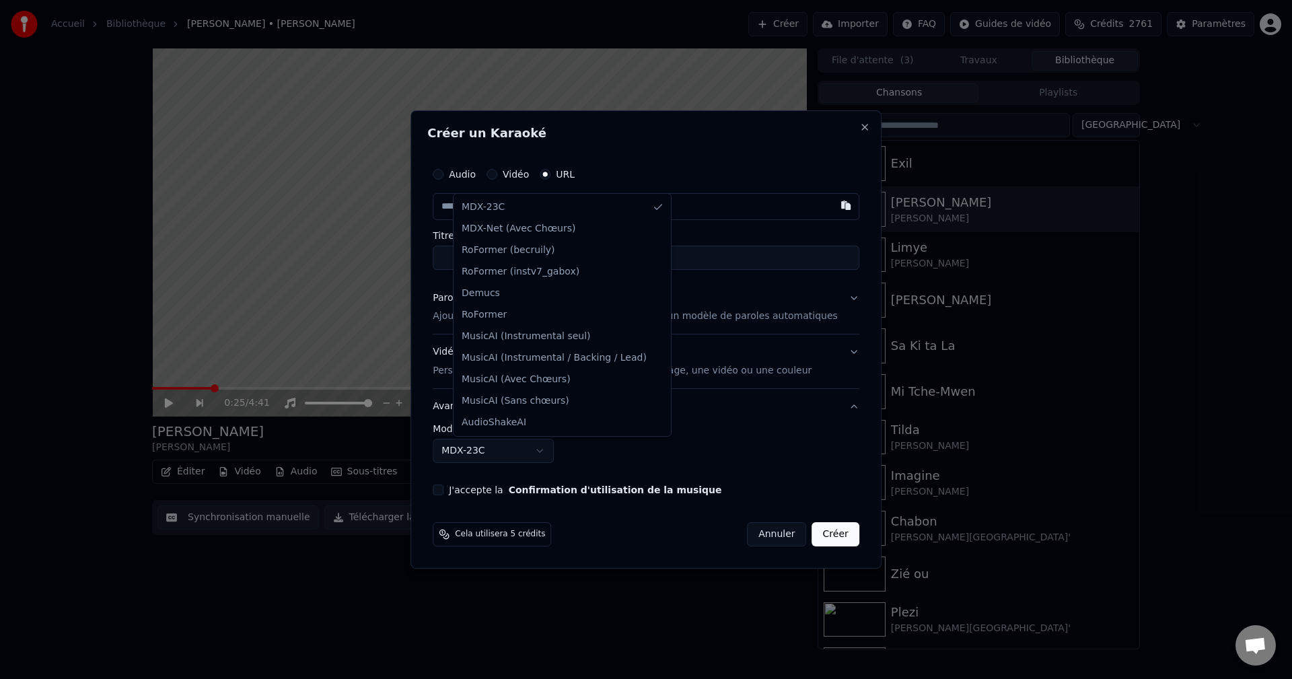
select select "**********"
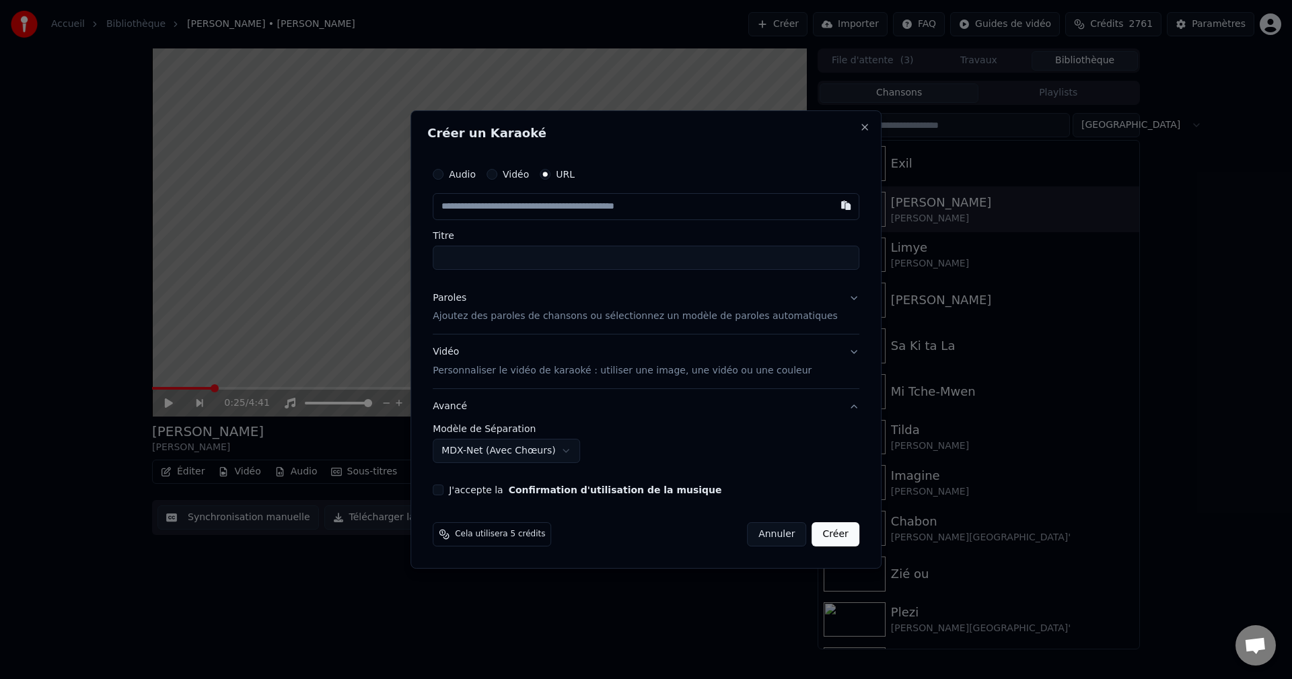
click at [459, 476] on div "**********" at bounding box center [645, 328] width 437 height 346
click at [443, 485] on button "J'accepte la Confirmation d'utilisation de la musique" at bounding box center [438, 490] width 11 height 11
click at [535, 208] on input "text" at bounding box center [646, 206] width 427 height 27
paste input "**********"
type input "**********"
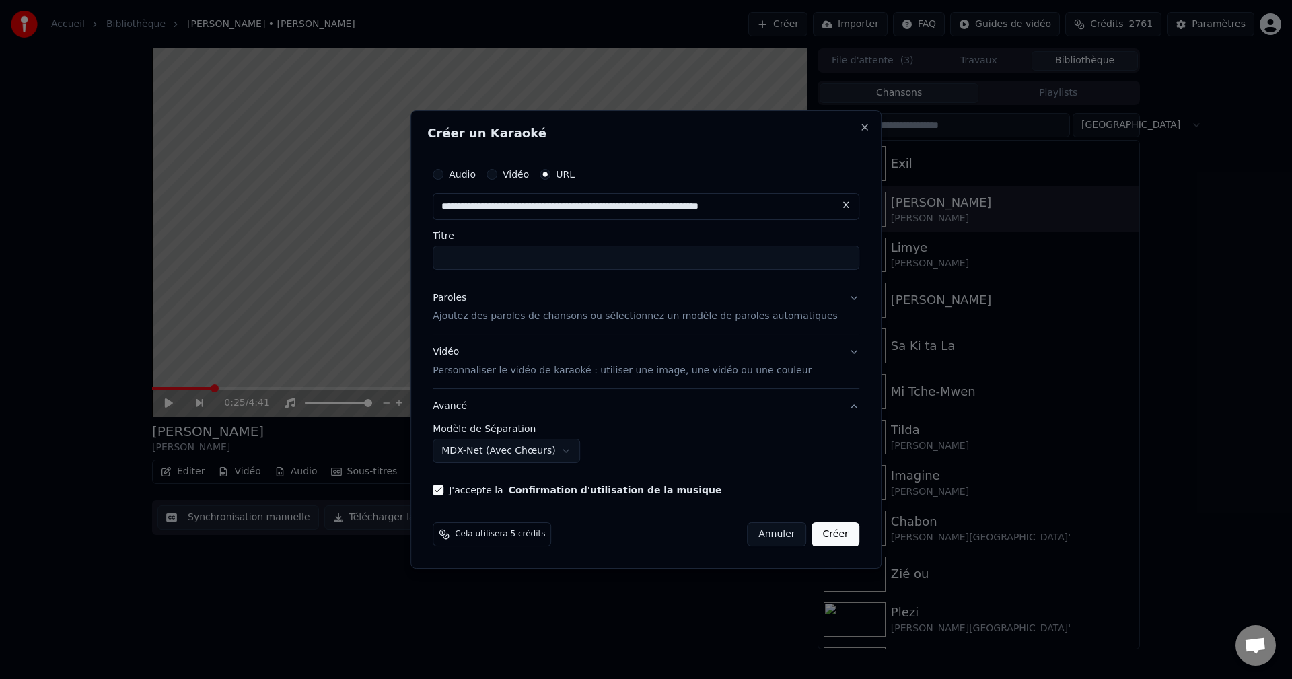
scroll to position [0, 6]
type input "**********"
click at [462, 299] on div "Paroles" at bounding box center [450, 297] width 34 height 13
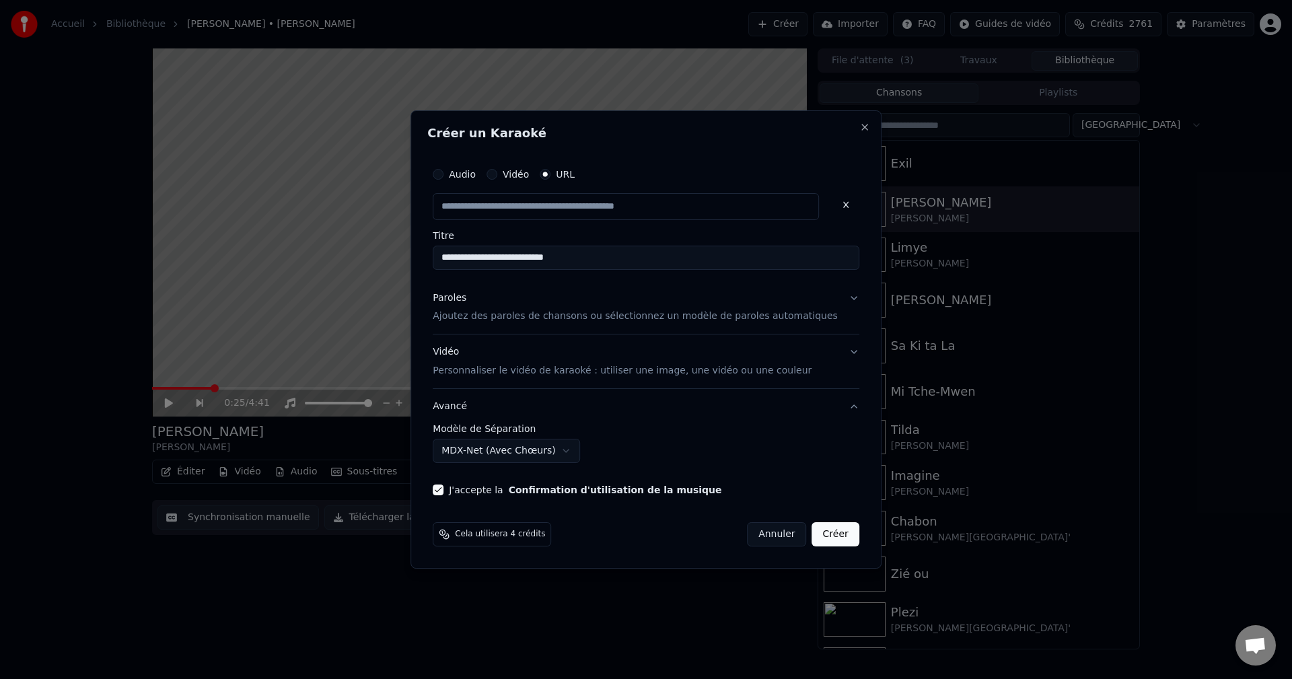
type input "**********"
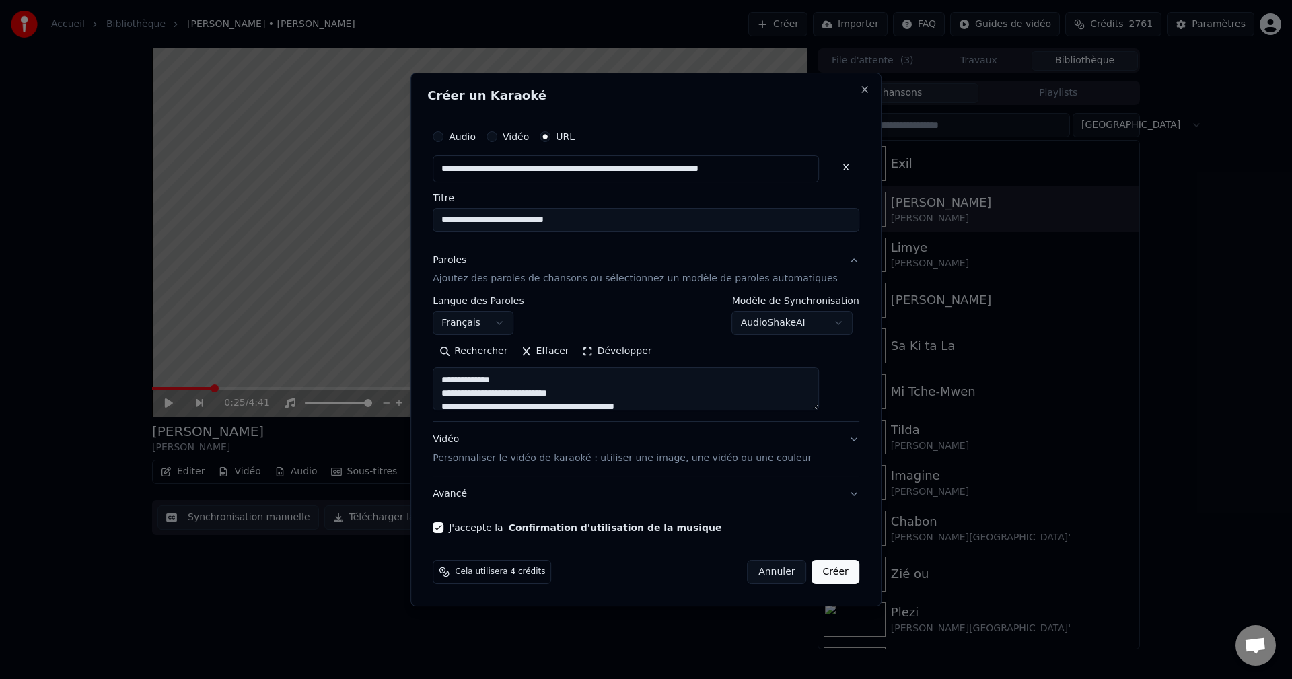
click at [608, 361] on button "Développer" at bounding box center [617, 352] width 83 height 22
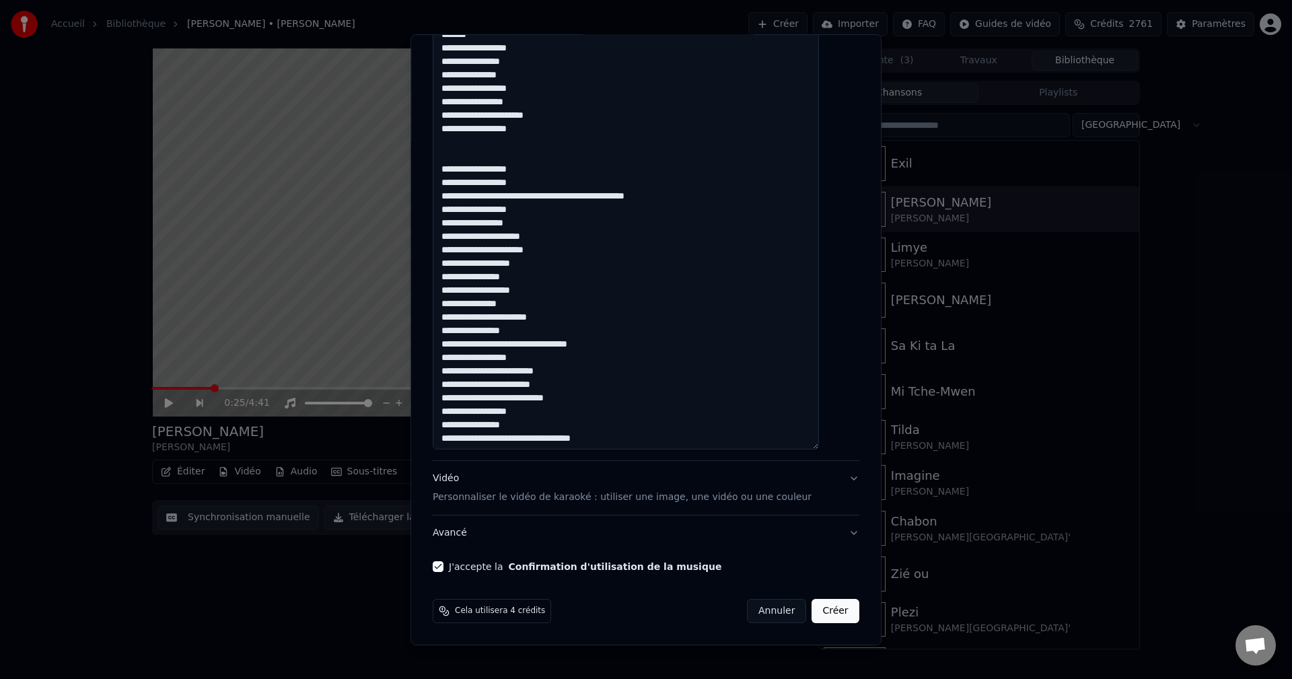
scroll to position [1194, 0]
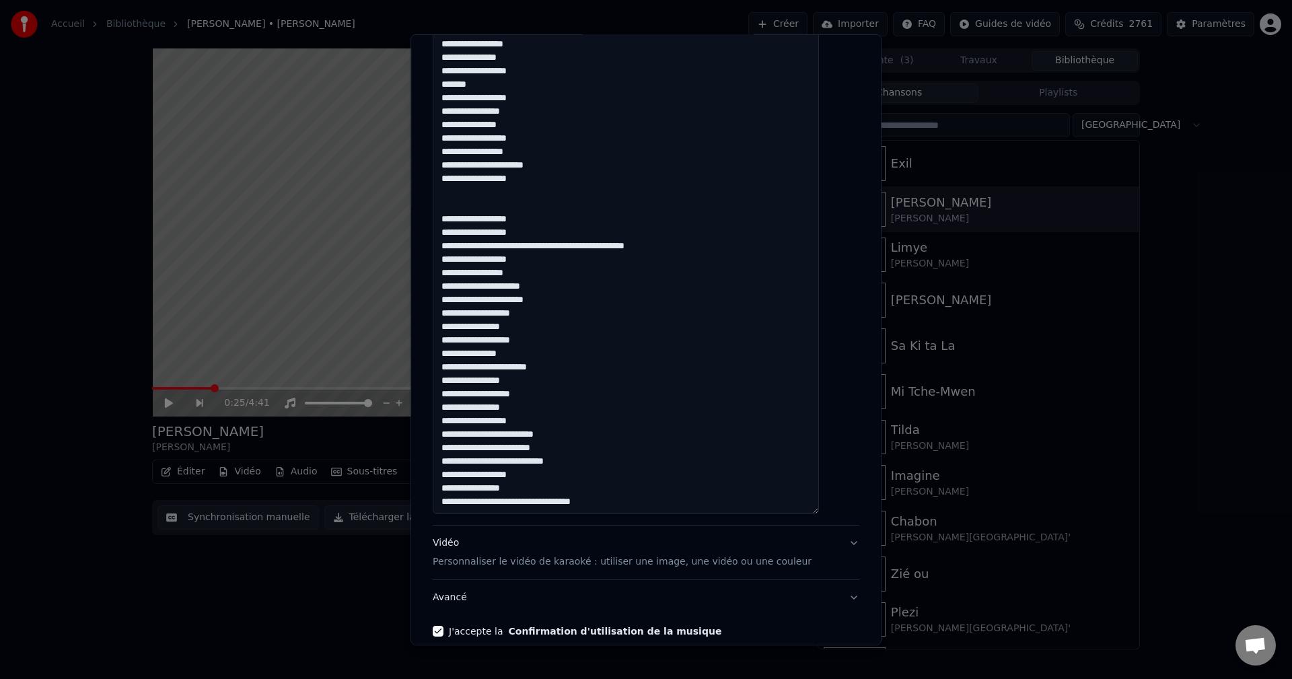
scroll to position [1262, 0]
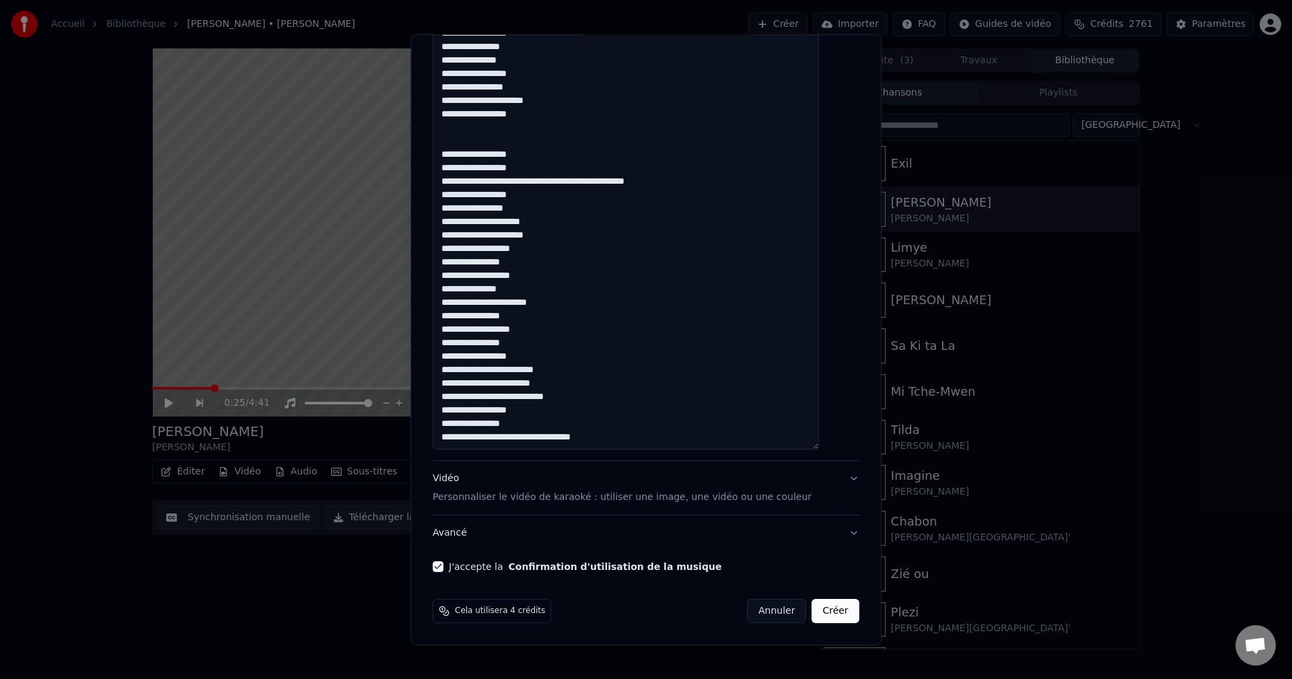
type textarea "**********"
click at [818, 614] on button "Créer" at bounding box center [835, 611] width 47 height 24
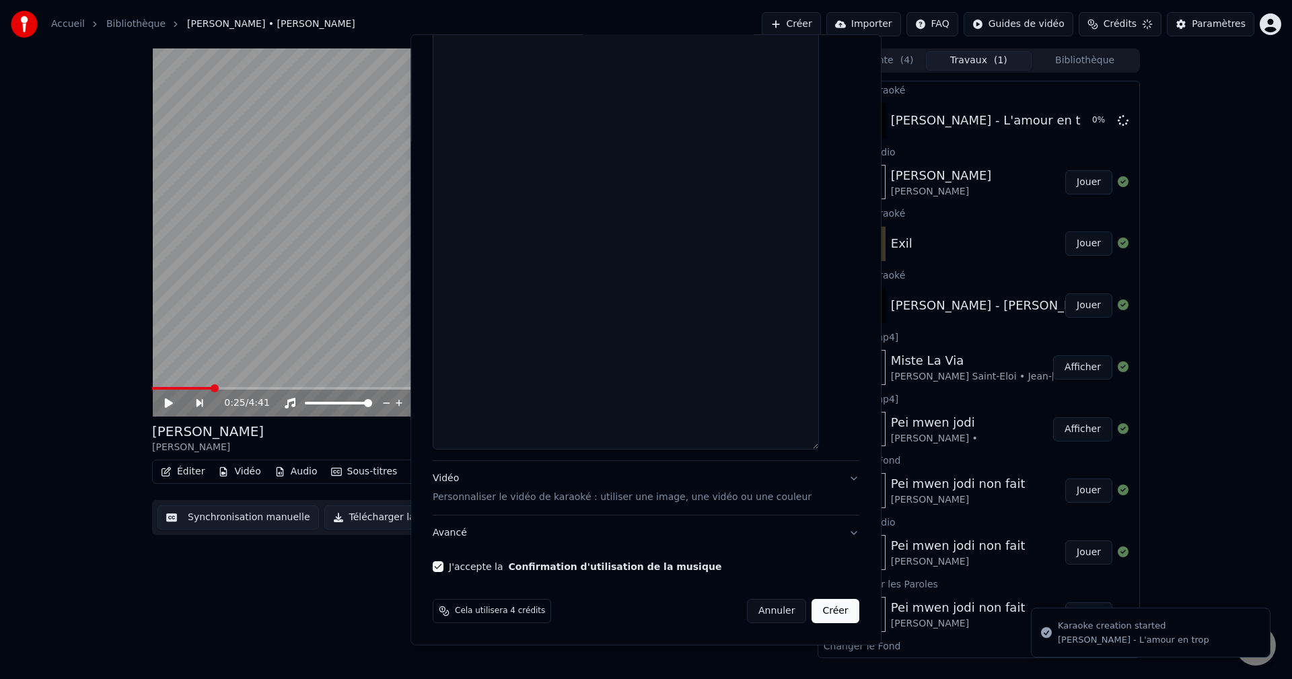
scroll to position [1262, 0]
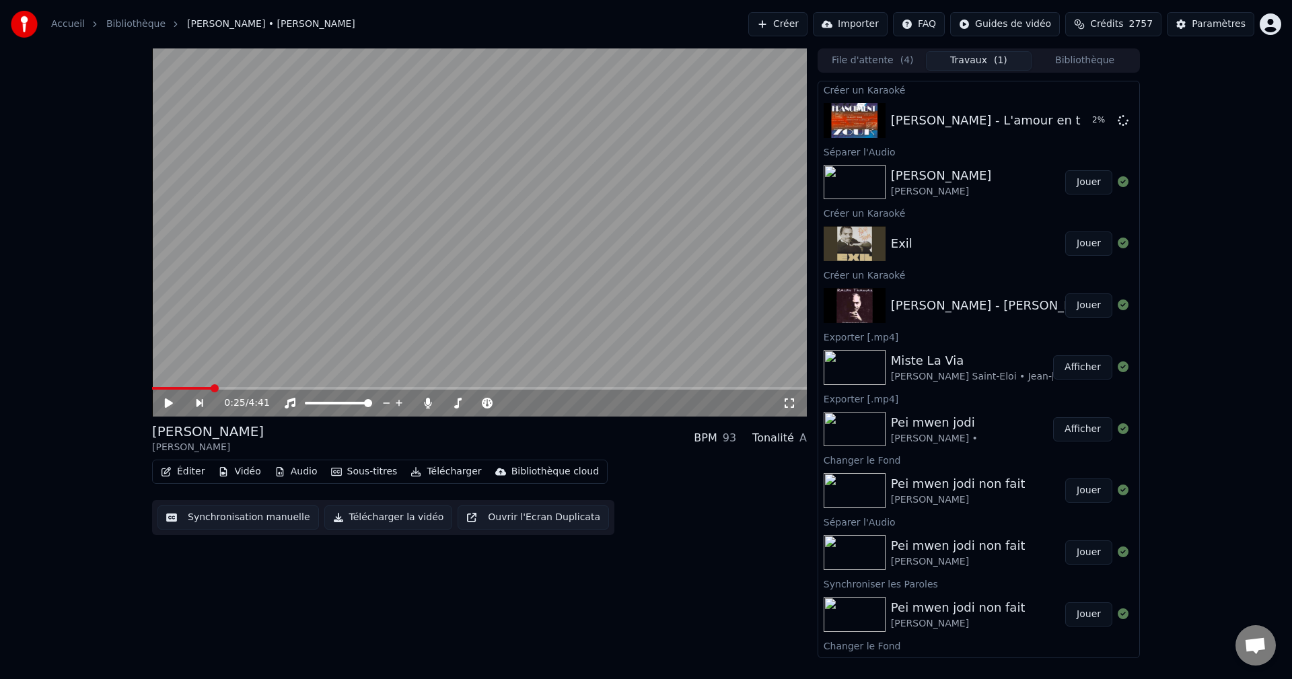
click at [1093, 61] on button "Bibliothèque" at bounding box center [1085, 61] width 106 height 20
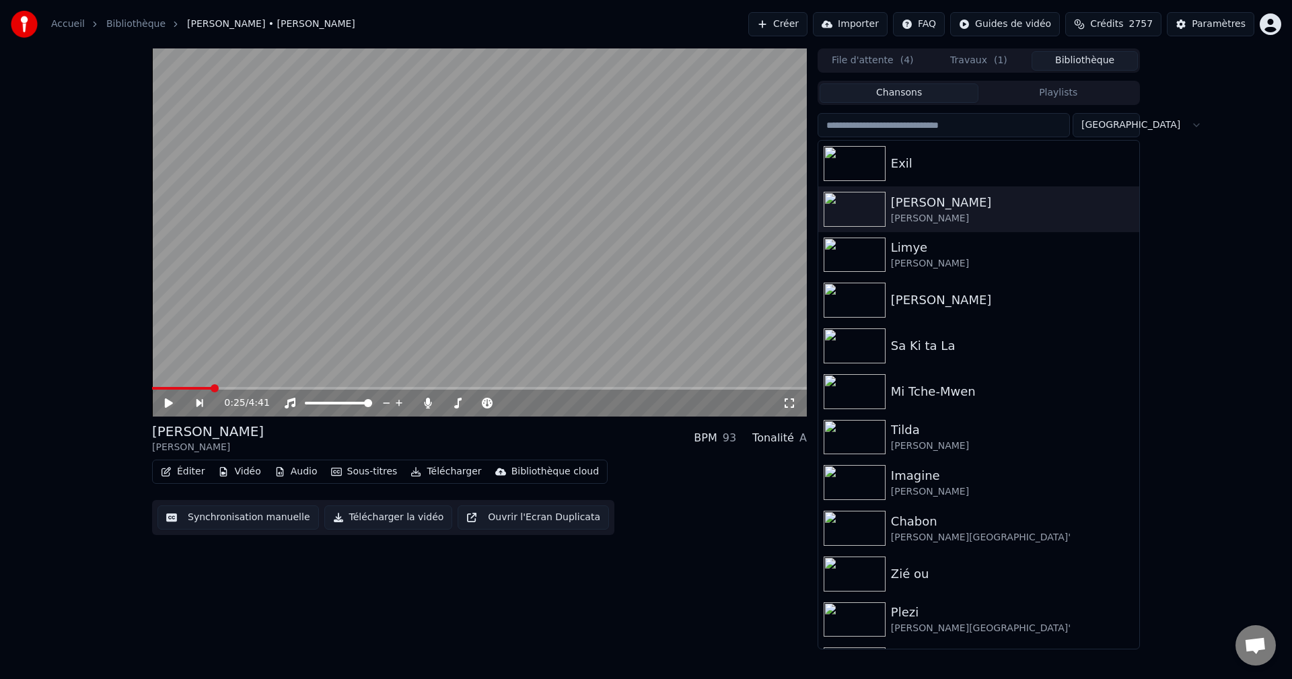
click at [977, 114] on input "search" at bounding box center [944, 125] width 252 height 24
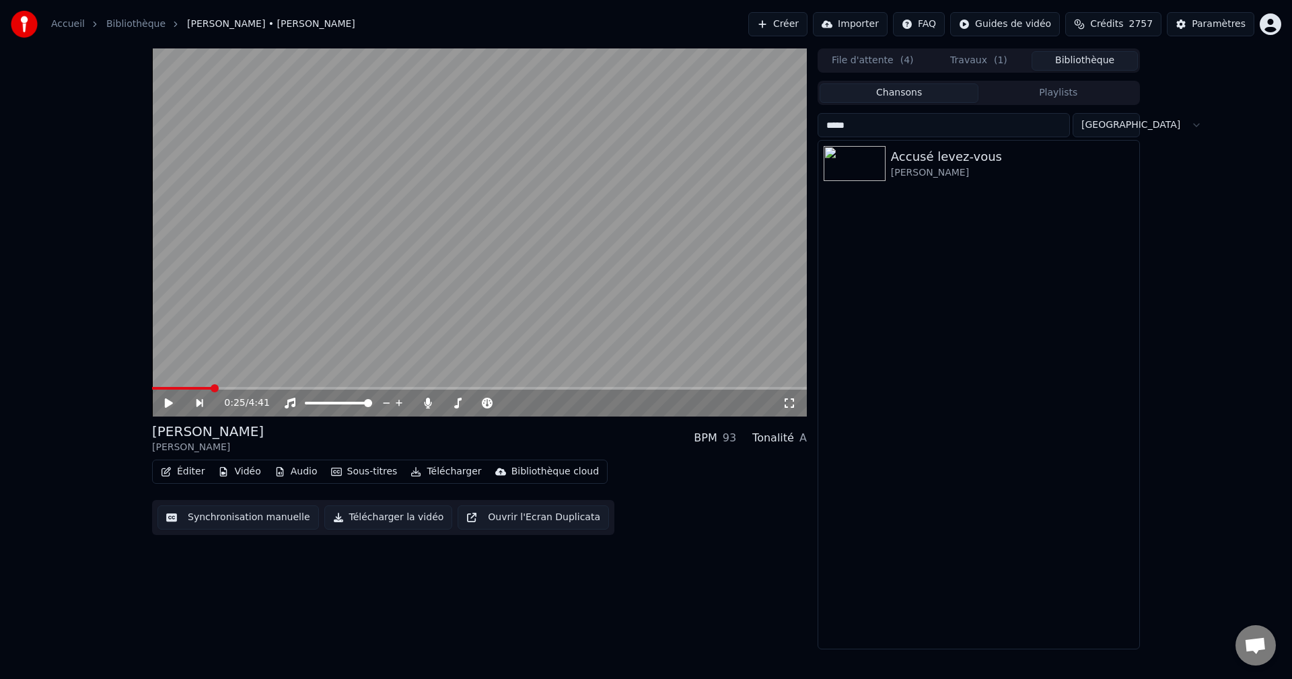
click at [971, 119] on input "*****" at bounding box center [944, 125] width 252 height 24
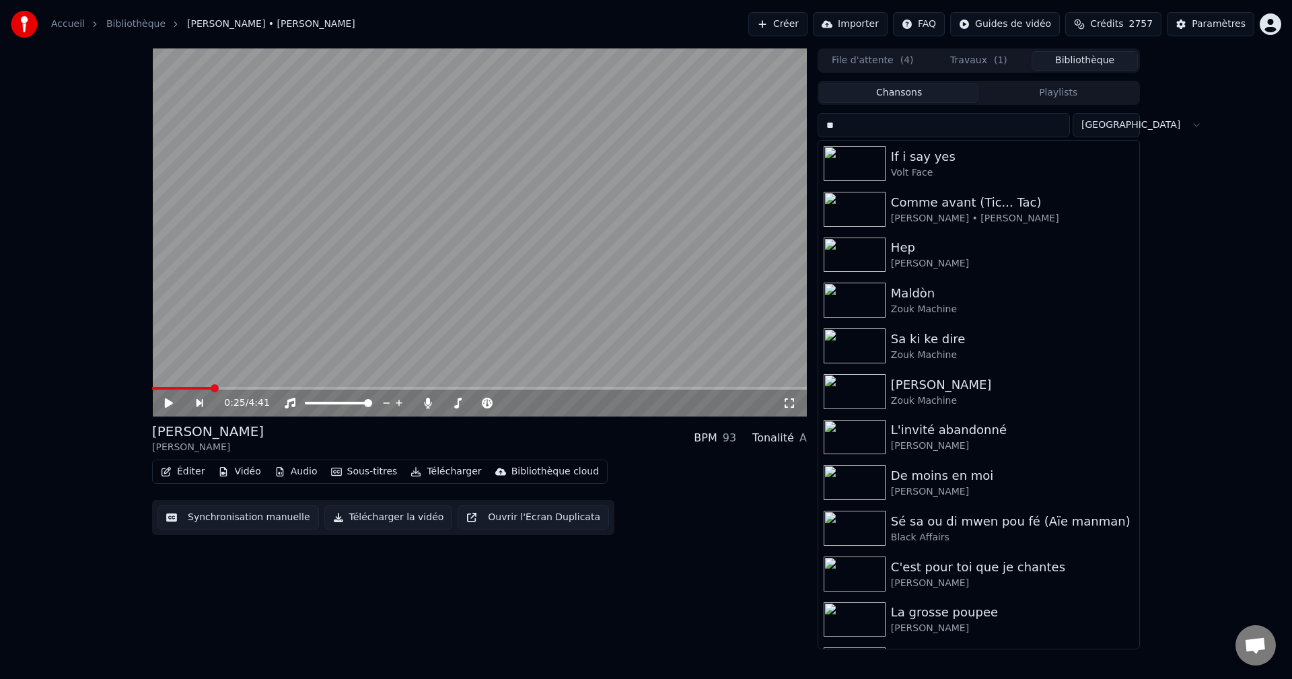
type input "*"
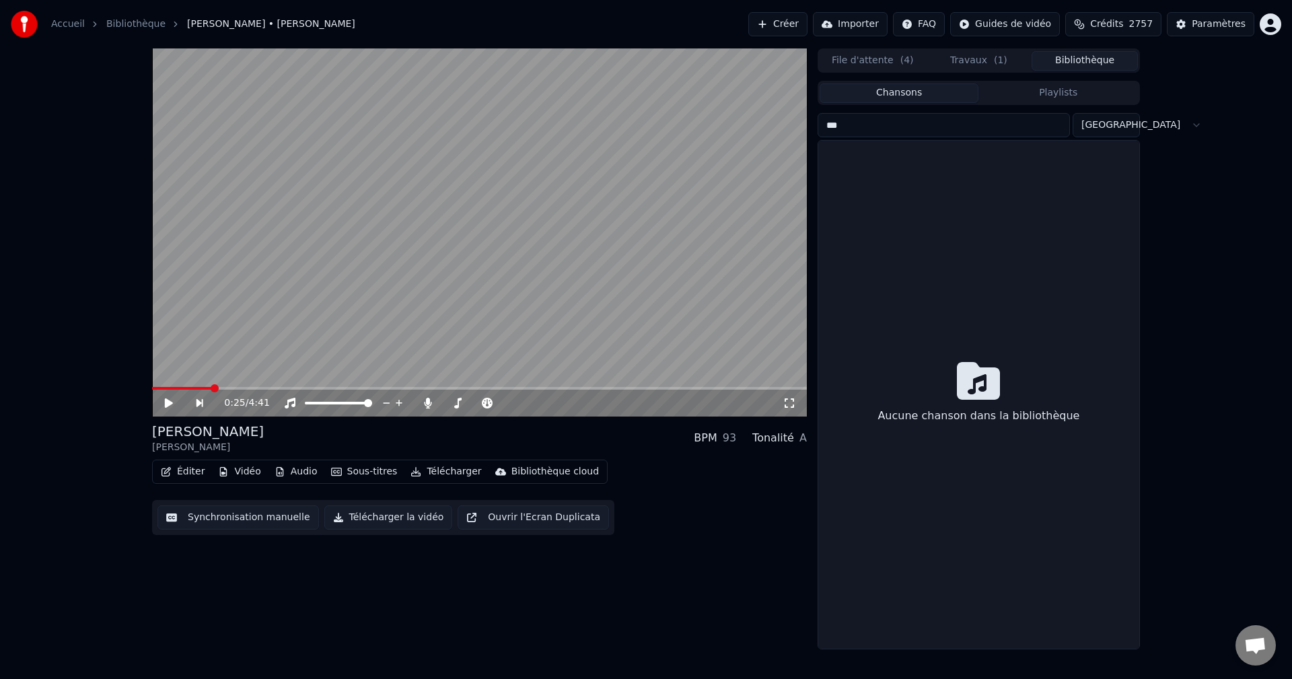
drag, startPoint x: 872, startPoint y: 135, endPoint x: 798, endPoint y: 135, distance: 74.0
click at [799, 135] on div "0:25 / 4:41 Bel Ziwondel [PERSON_NAME] BPM 93 Tonalité A Éditer Vidéo Audio Sou…" at bounding box center [645, 348] width 1009 height 601
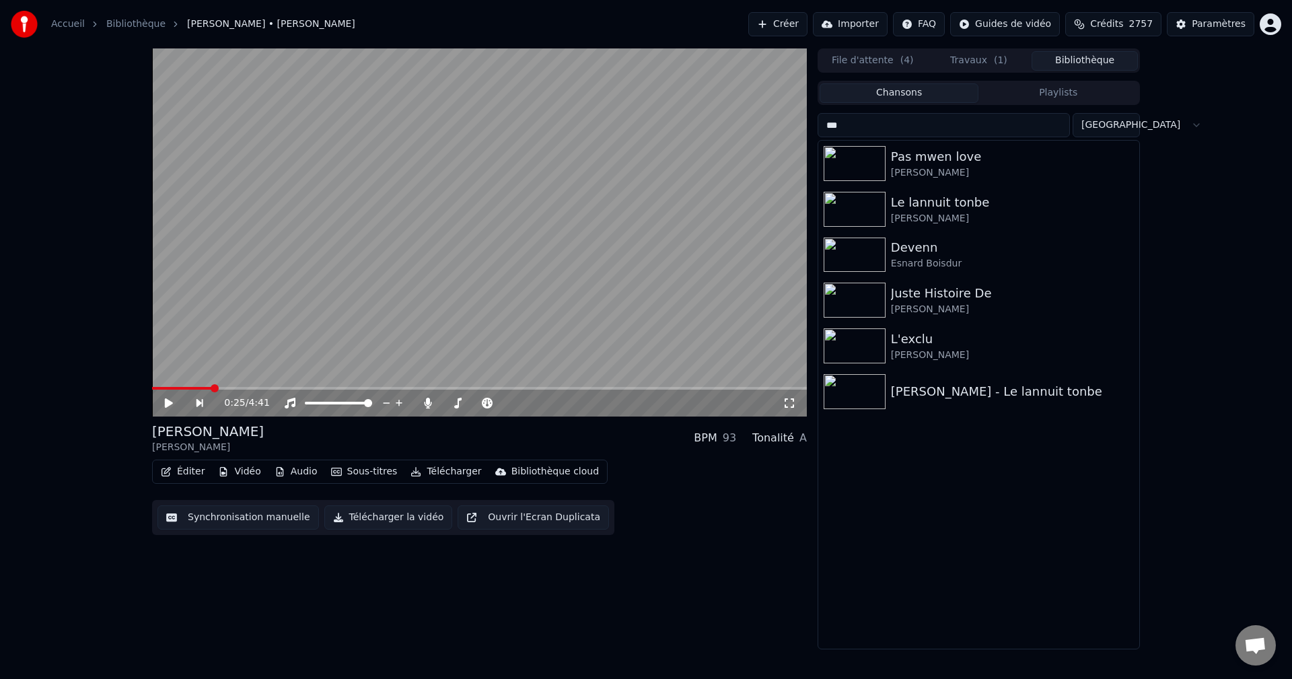
type input "****"
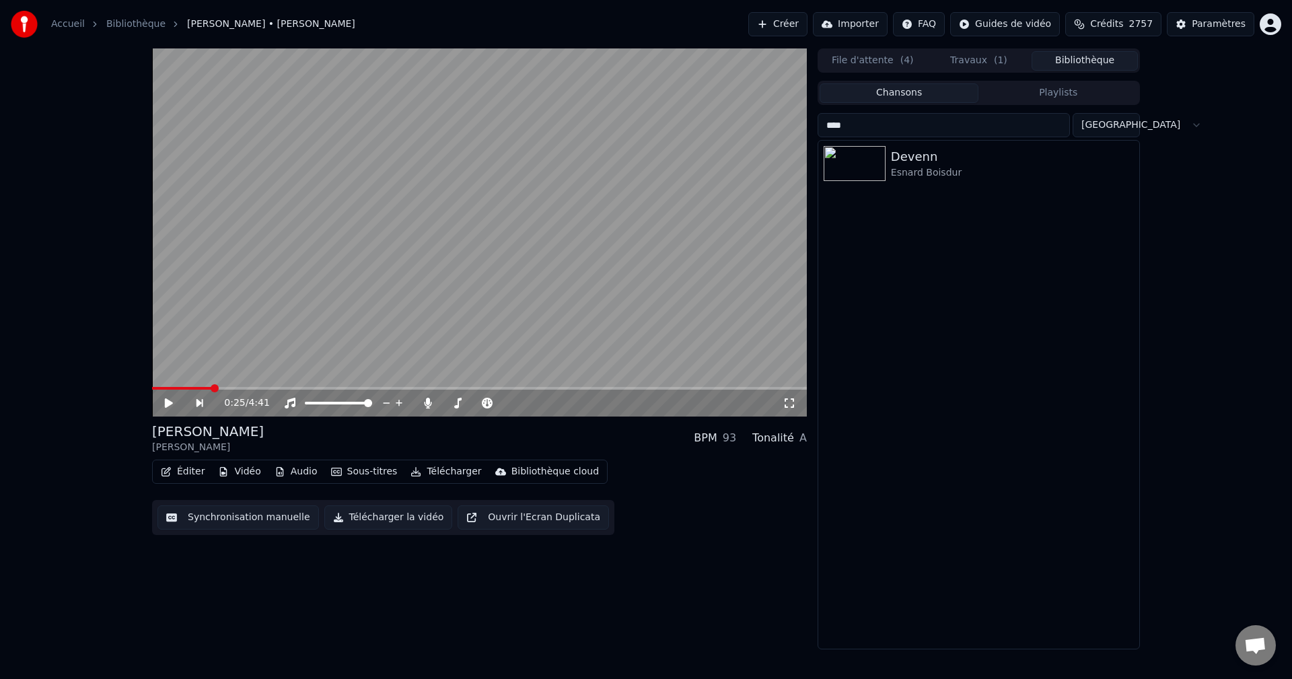
click at [1002, 60] on span "( 1 )" at bounding box center [1000, 60] width 13 height 13
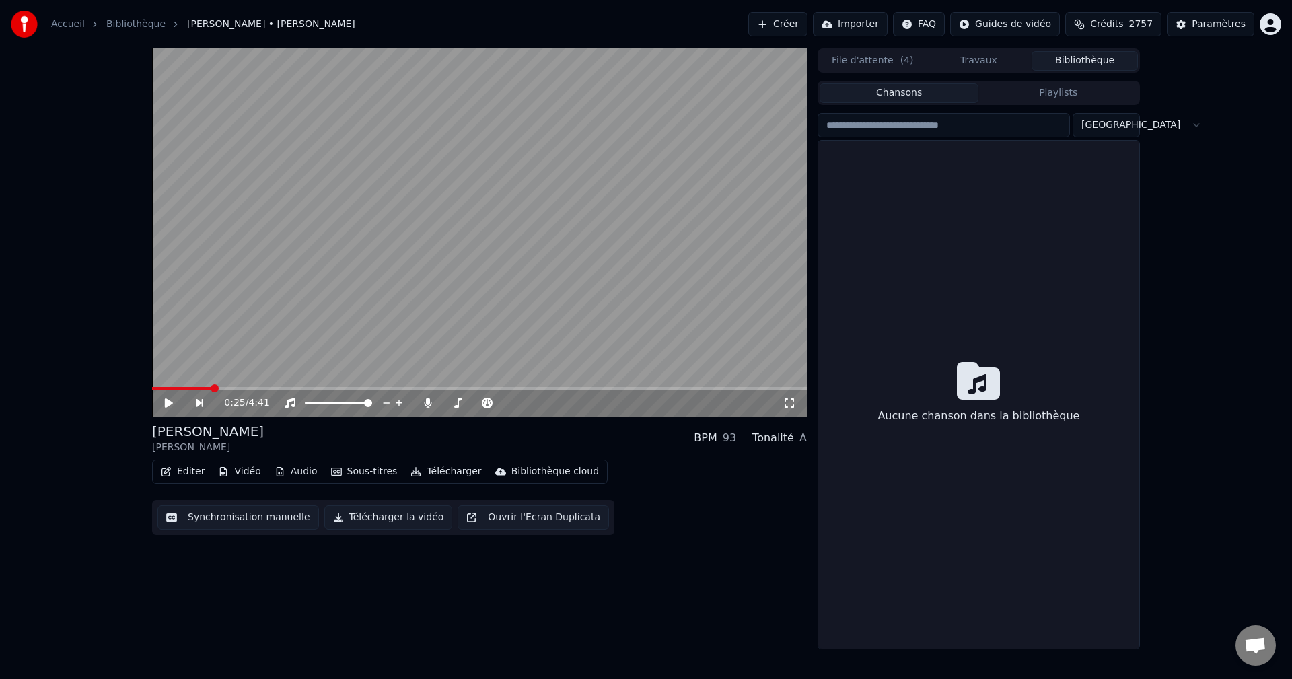
click at [1087, 59] on button "Bibliothèque" at bounding box center [1085, 61] width 106 height 20
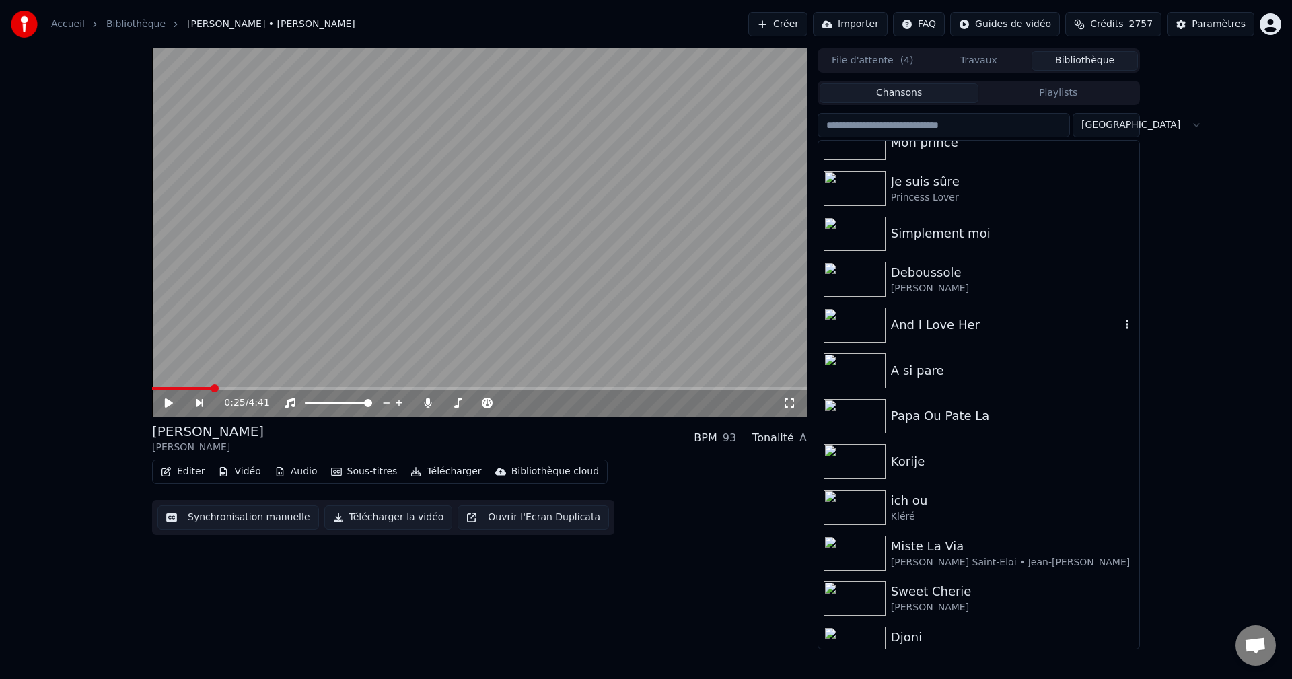
scroll to position [673, 0]
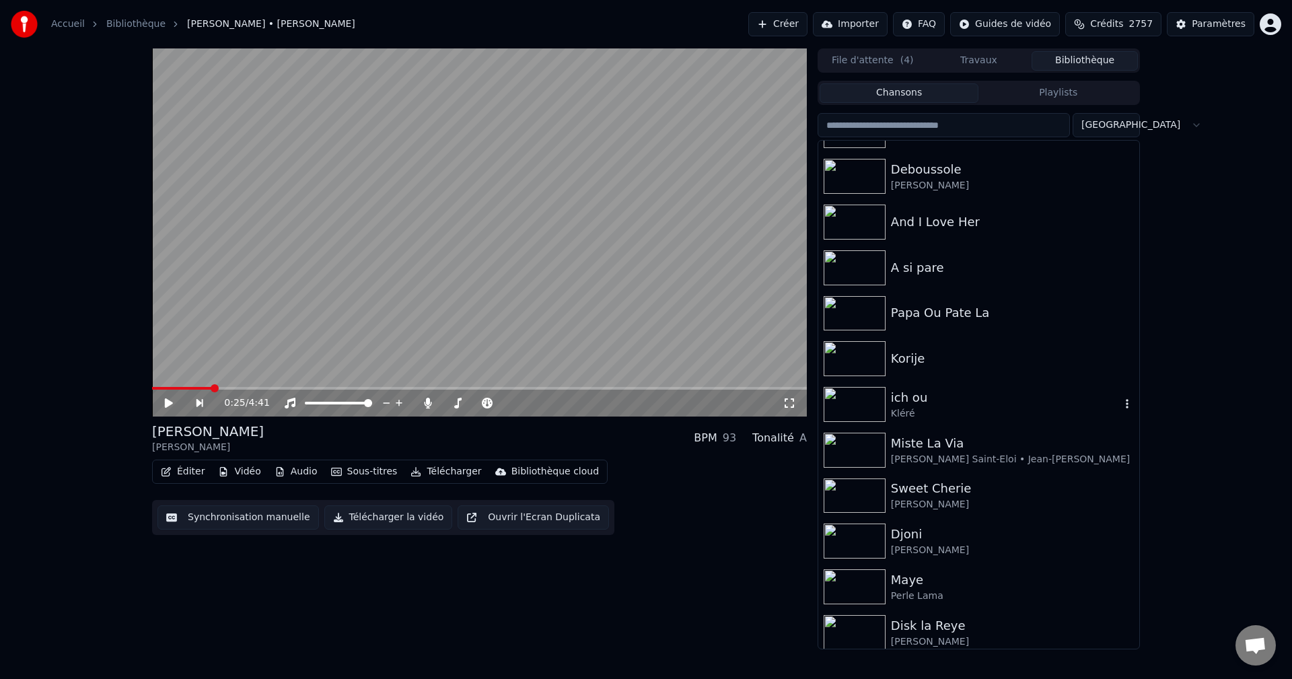
click at [937, 417] on div "Kléré" at bounding box center [1005, 413] width 229 height 13
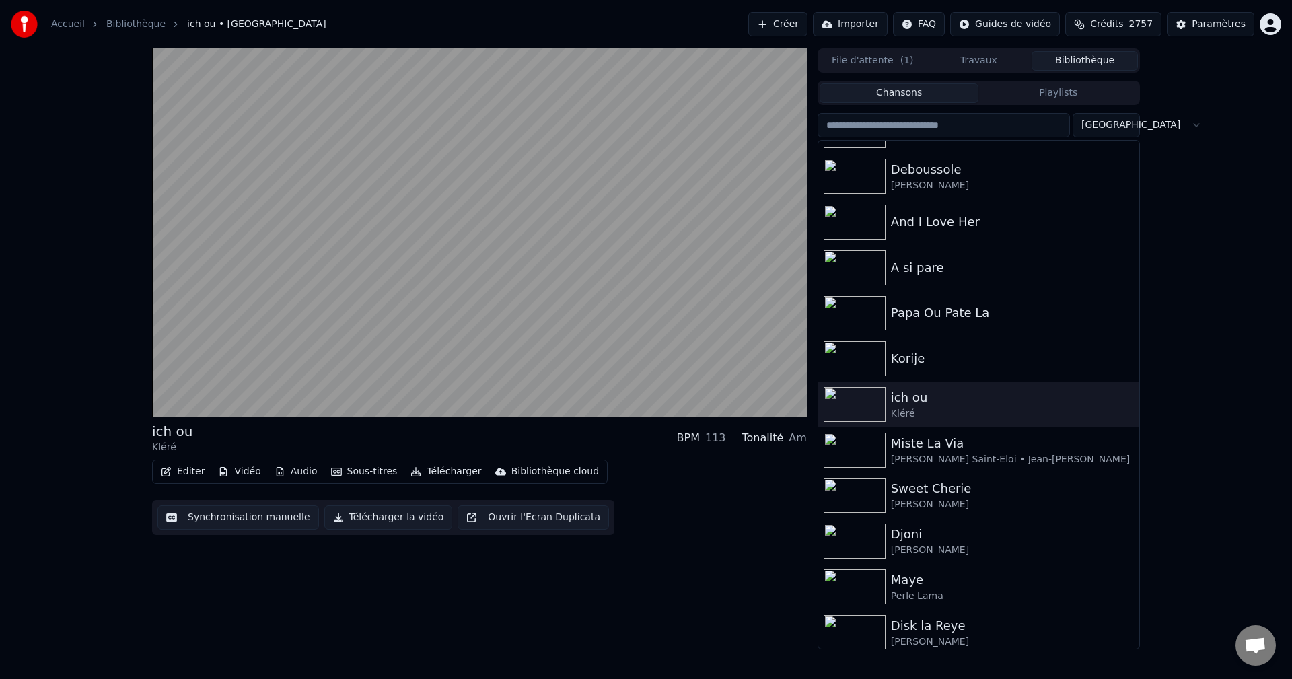
click at [169, 472] on icon "button" at bounding box center [166, 471] width 11 height 9
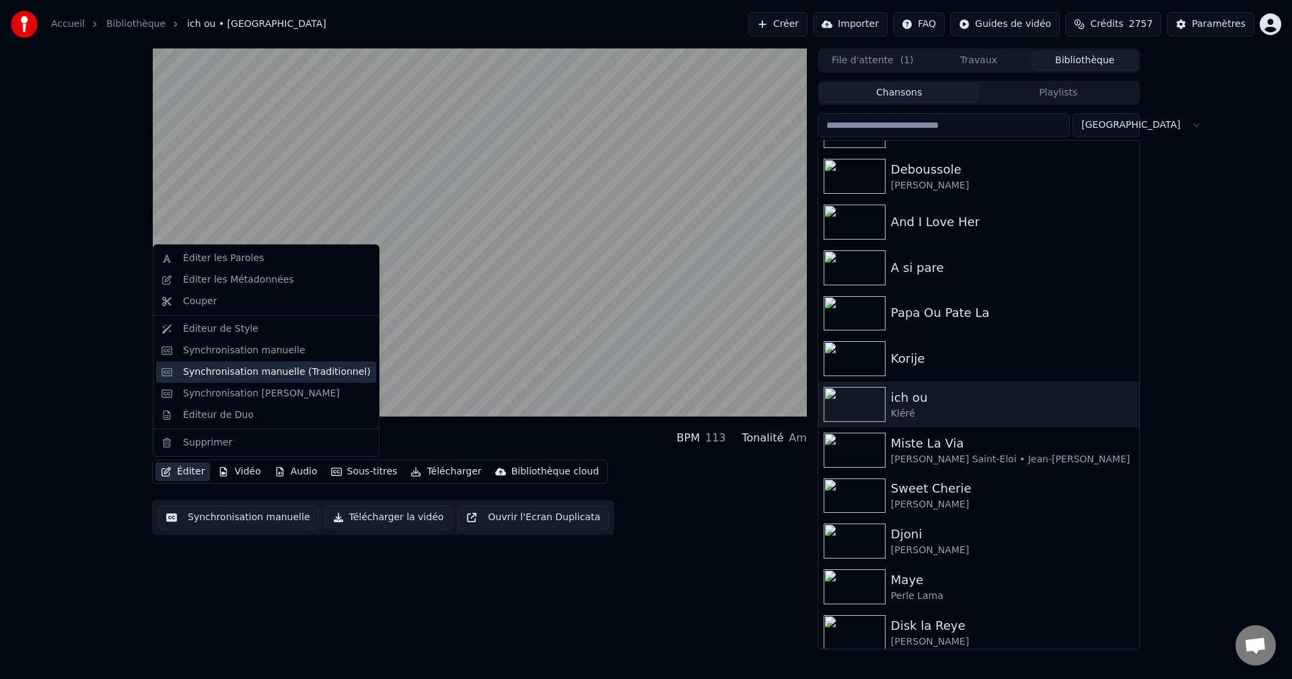
click at [253, 368] on div "Synchronisation manuelle (Traditionnel)" at bounding box center [277, 371] width 188 height 13
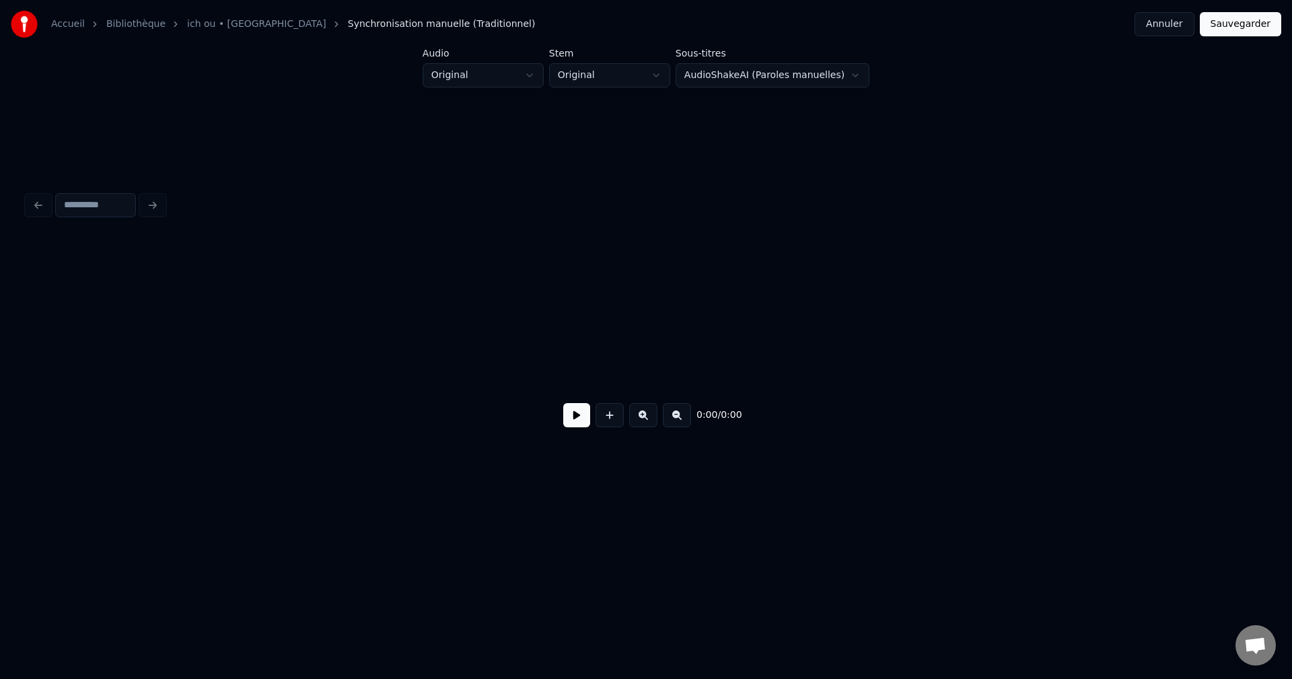
scroll to position [0, 3512]
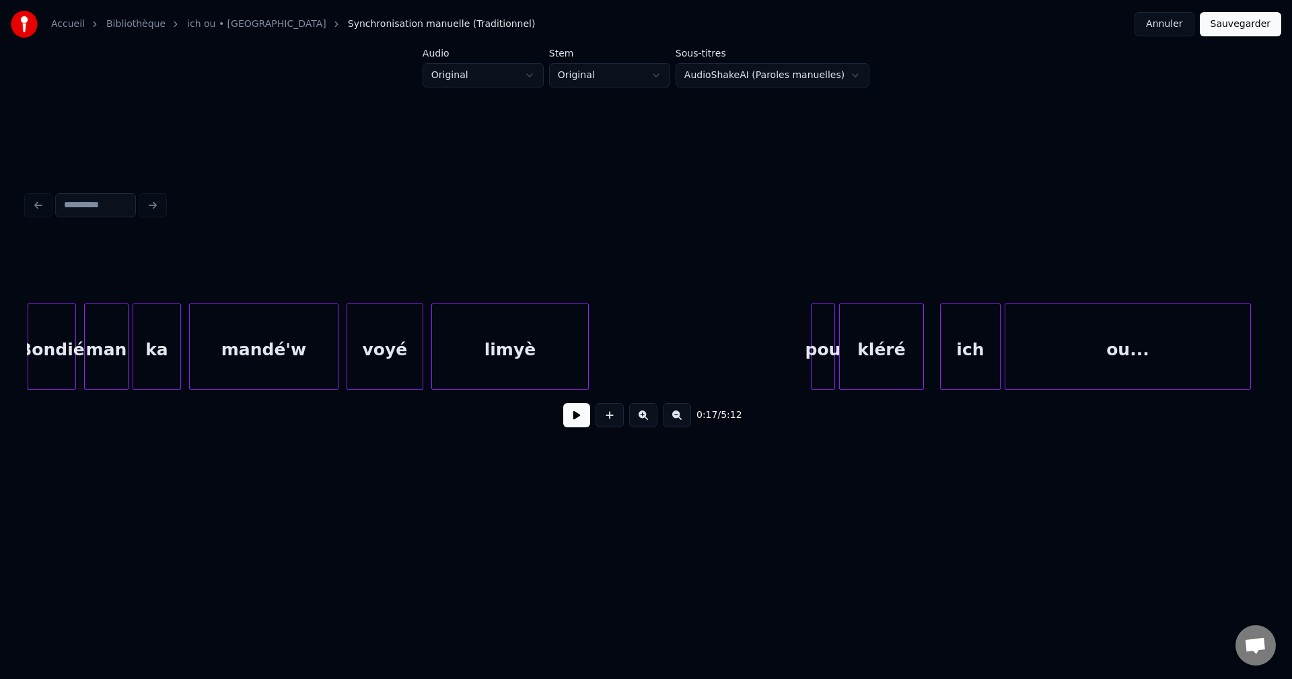
click at [576, 419] on button at bounding box center [576, 415] width 27 height 24
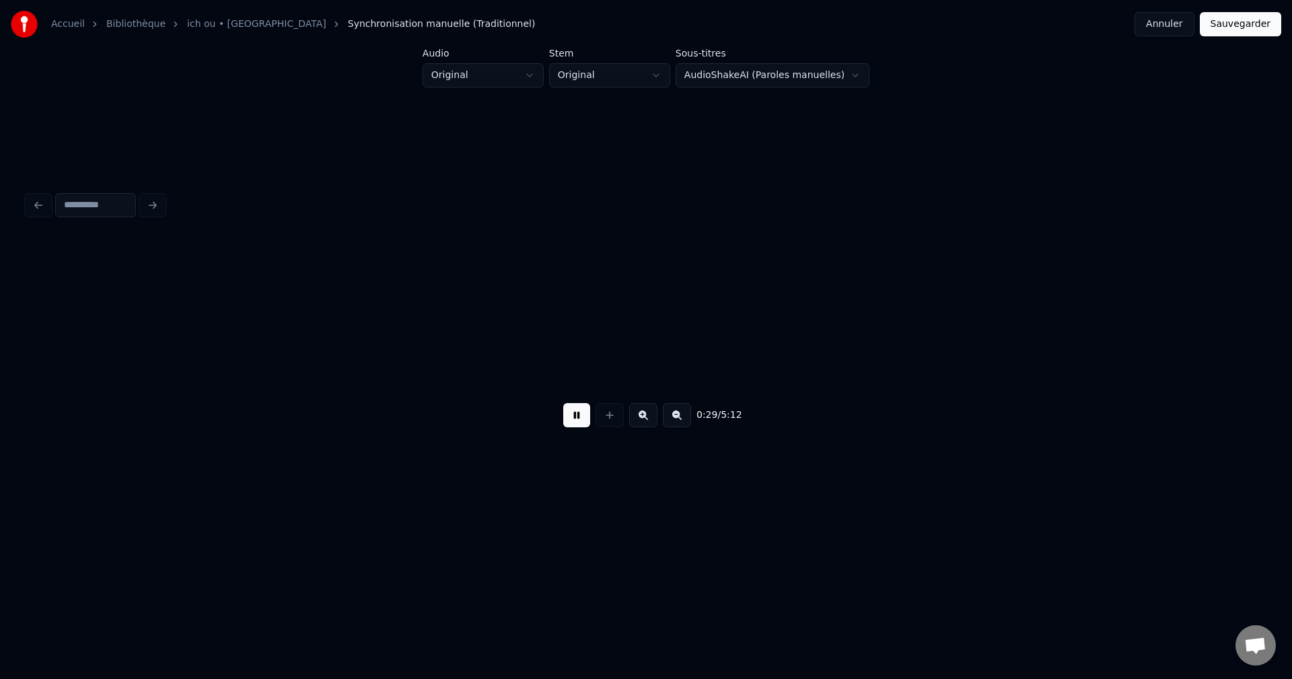
scroll to position [0, 5994]
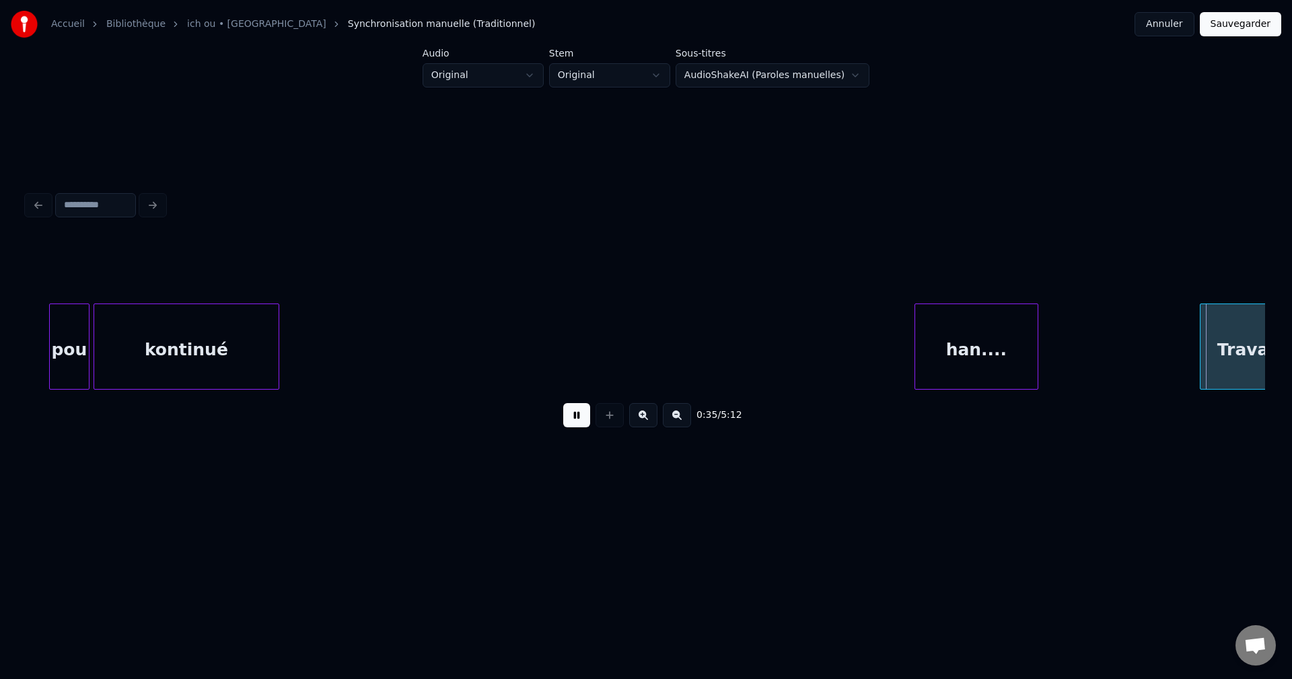
click at [915, 359] on div at bounding box center [917, 346] width 4 height 85
click at [272, 345] on div "kontinué" at bounding box center [186, 350] width 184 height 92
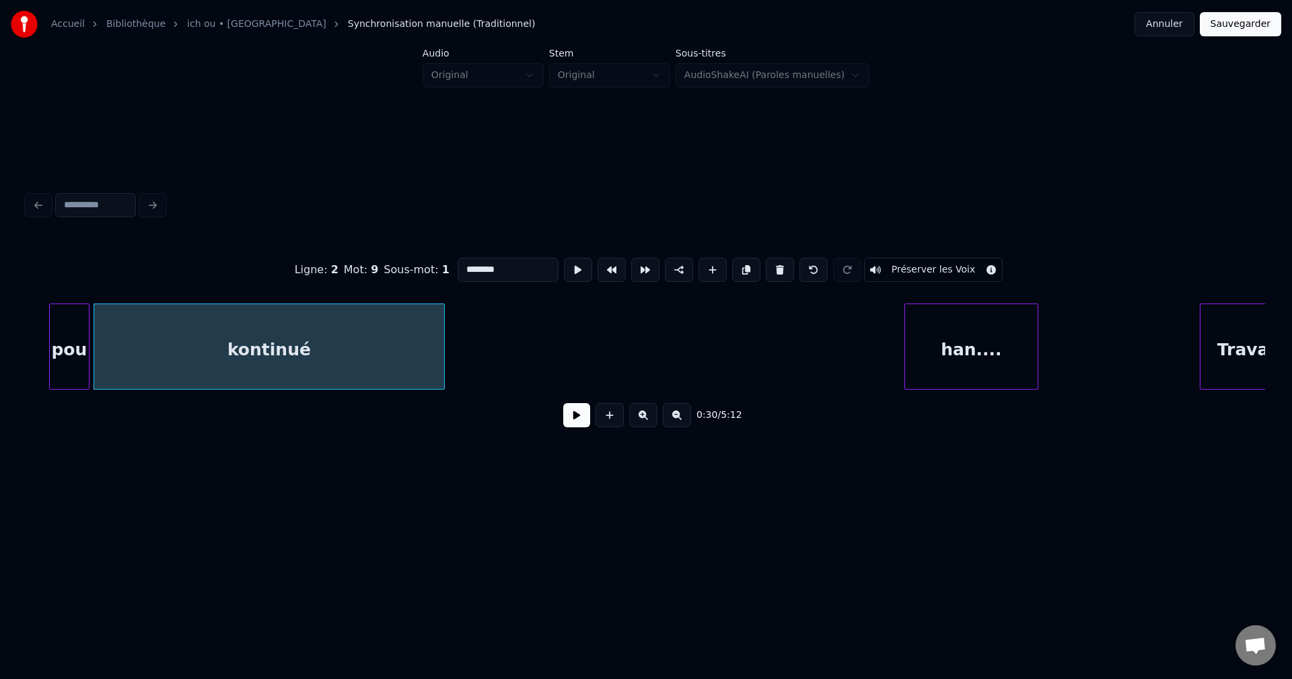
click at [442, 351] on div at bounding box center [442, 346] width 4 height 85
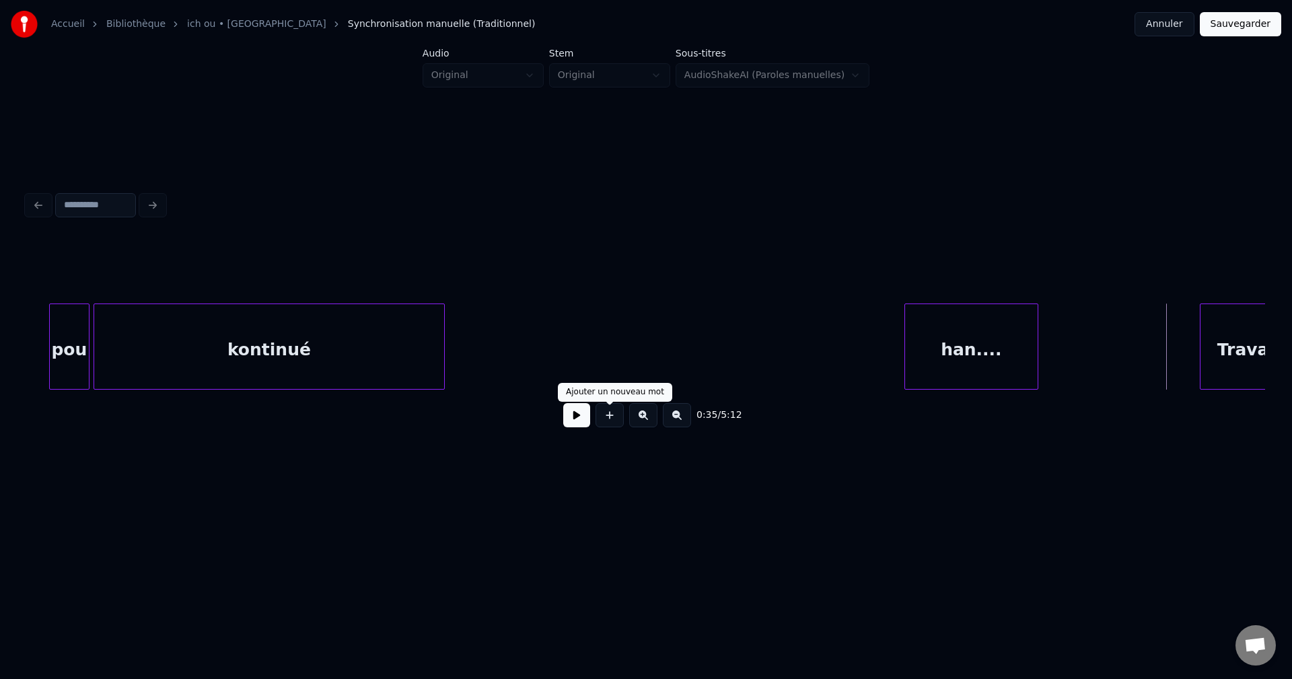
click at [578, 417] on button at bounding box center [576, 415] width 27 height 24
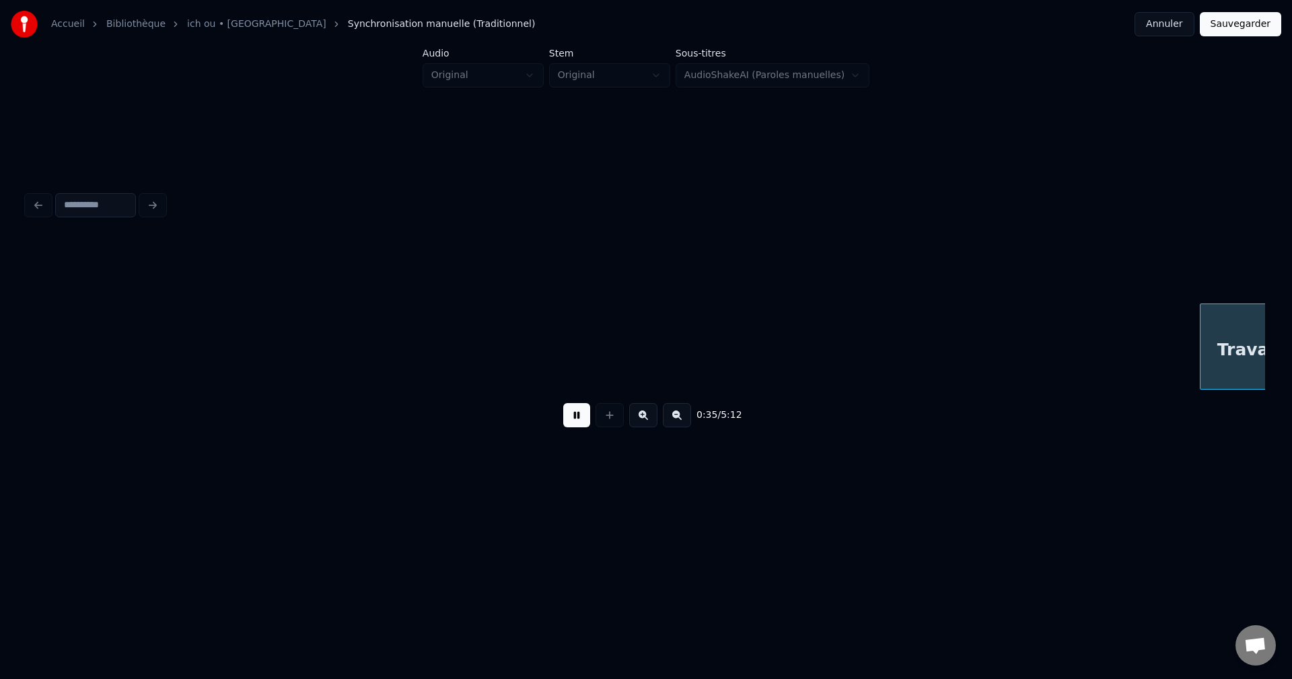
scroll to position [0, 7233]
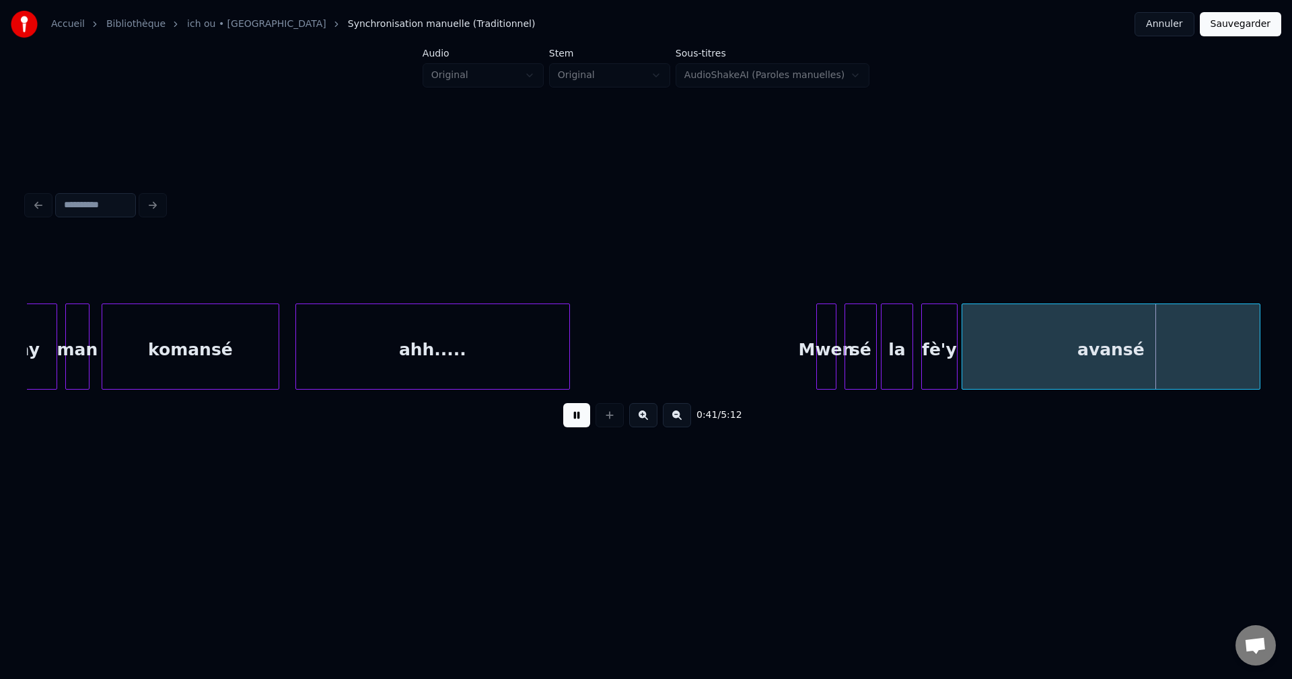
click at [904, 341] on div "la" at bounding box center [897, 350] width 31 height 92
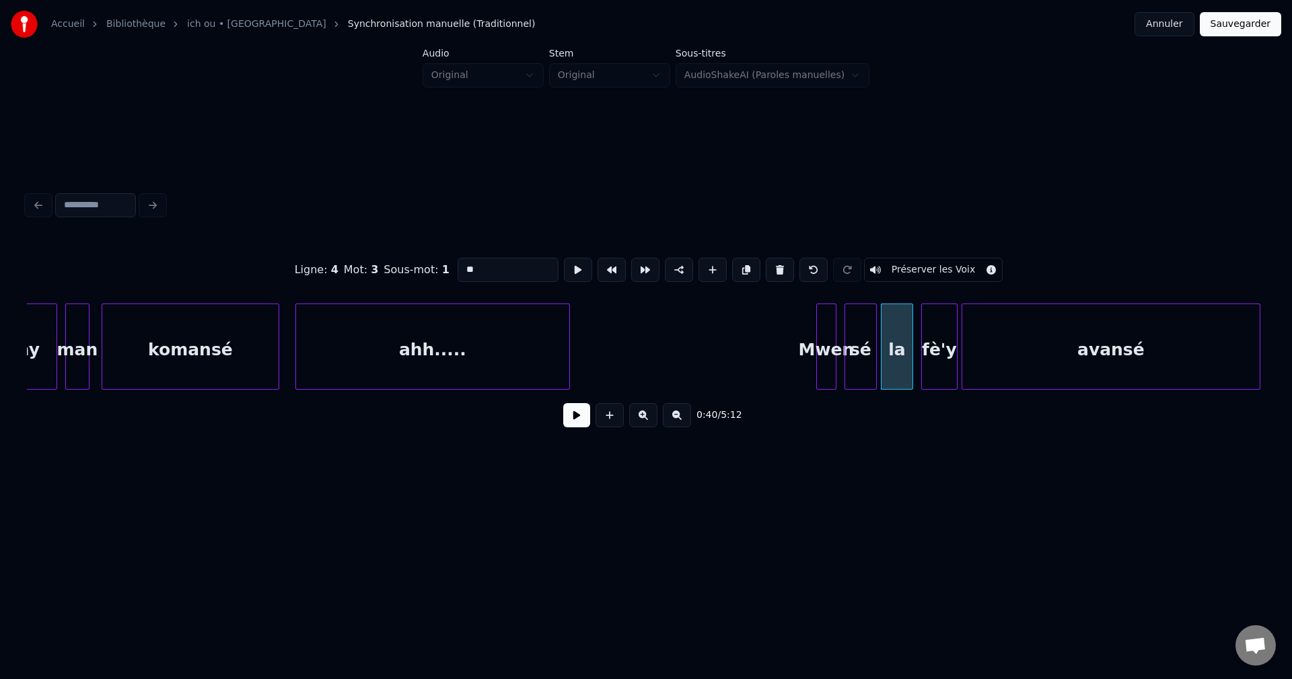
drag, startPoint x: 526, startPoint y: 269, endPoint x: 314, endPoint y: 217, distance: 217.6
click at [371, 248] on div "Ligne : 4 Mot : 3 Sous-mot : 1 ** Préserver les Voix" at bounding box center [646, 269] width 1238 height 67
type input "**"
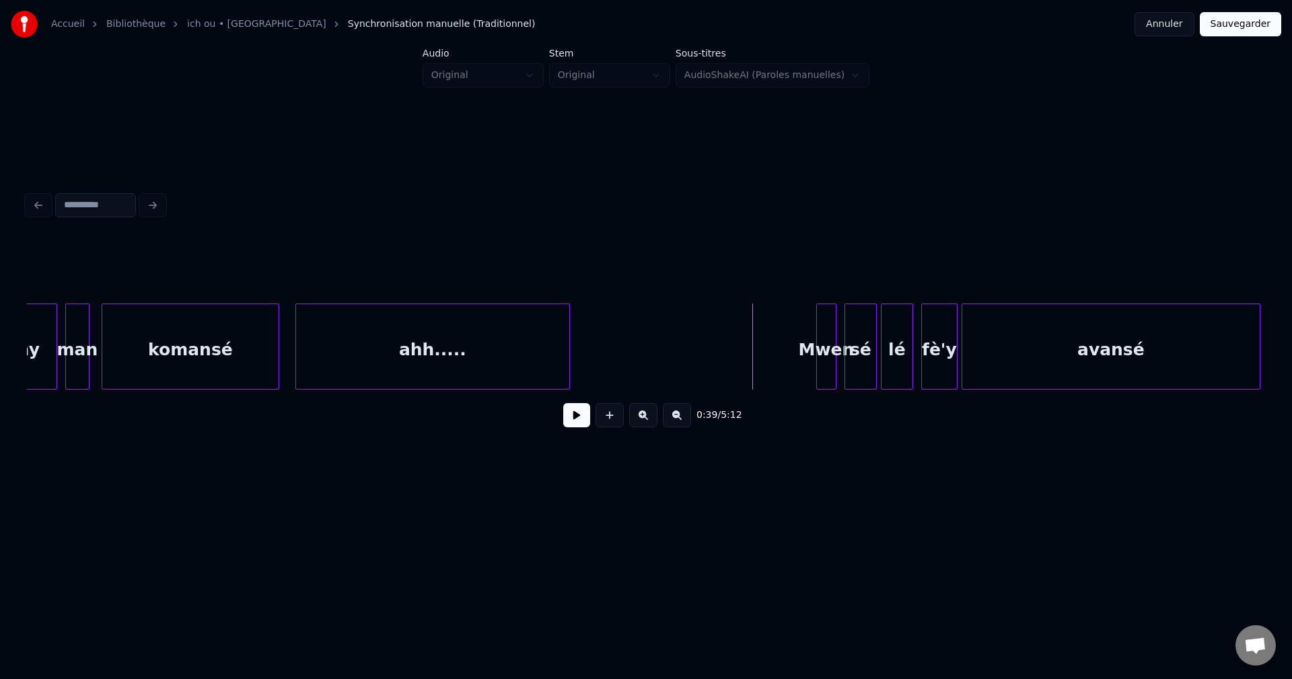
click at [578, 427] on button at bounding box center [576, 415] width 27 height 24
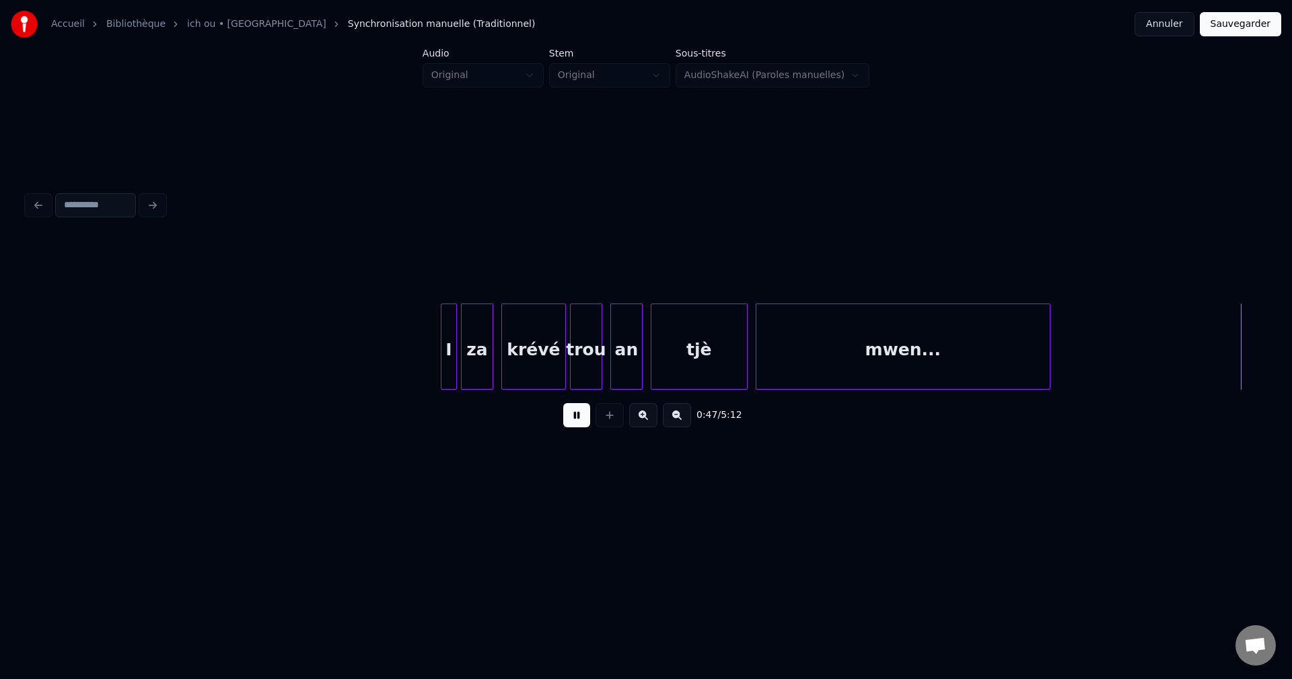
scroll to position [0, 9712]
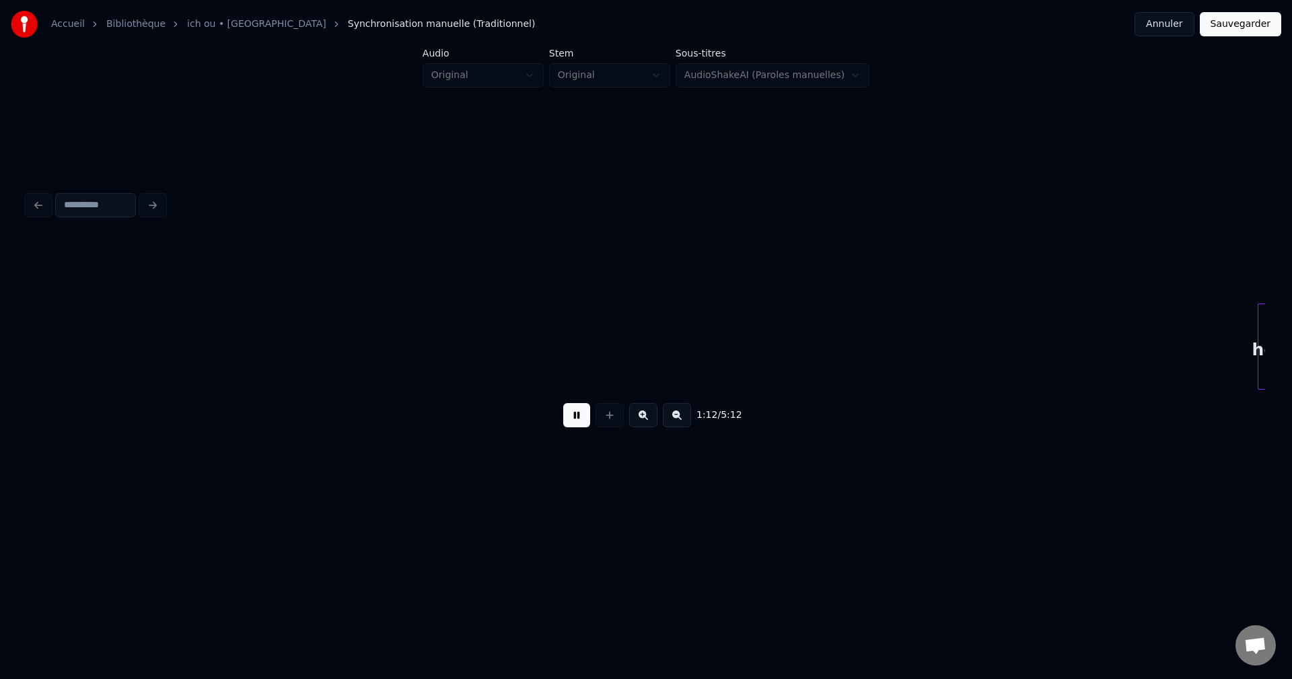
scroll to position [0, 14671]
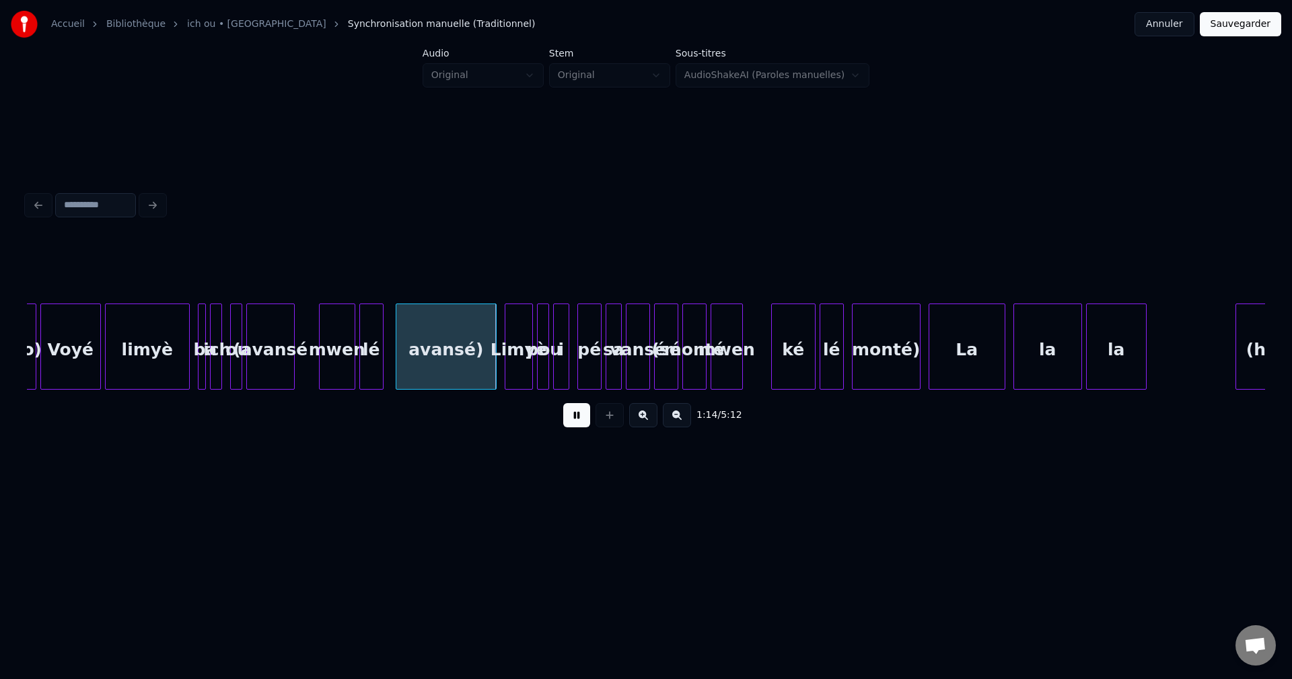
click at [579, 424] on button at bounding box center [576, 415] width 27 height 24
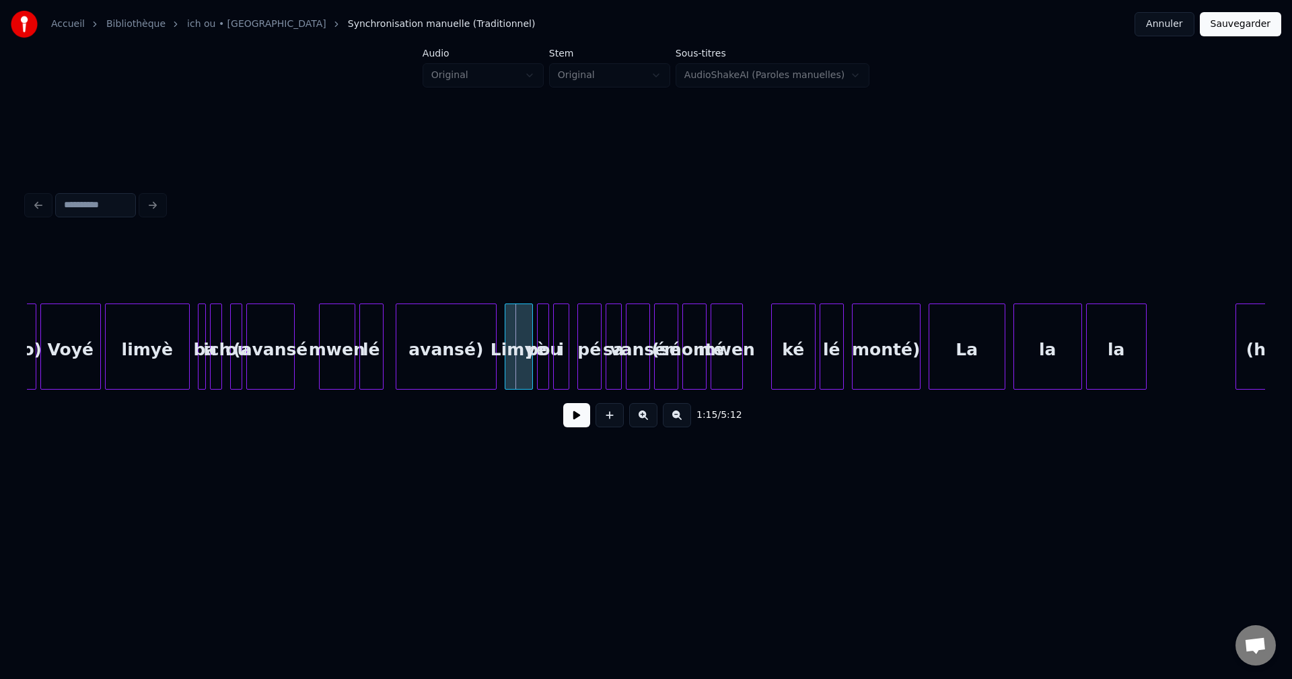
click at [138, 353] on div "limyè" at bounding box center [147, 350] width 83 height 92
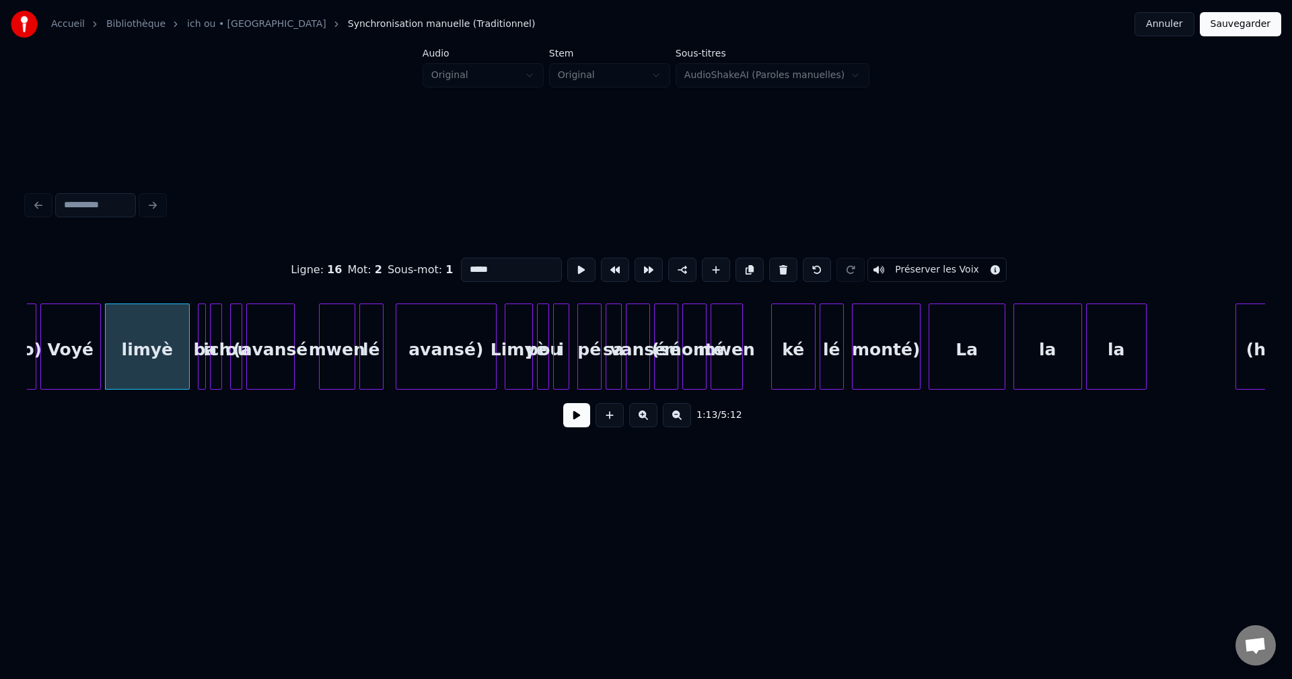
click at [649, 423] on button at bounding box center [643, 415] width 28 height 24
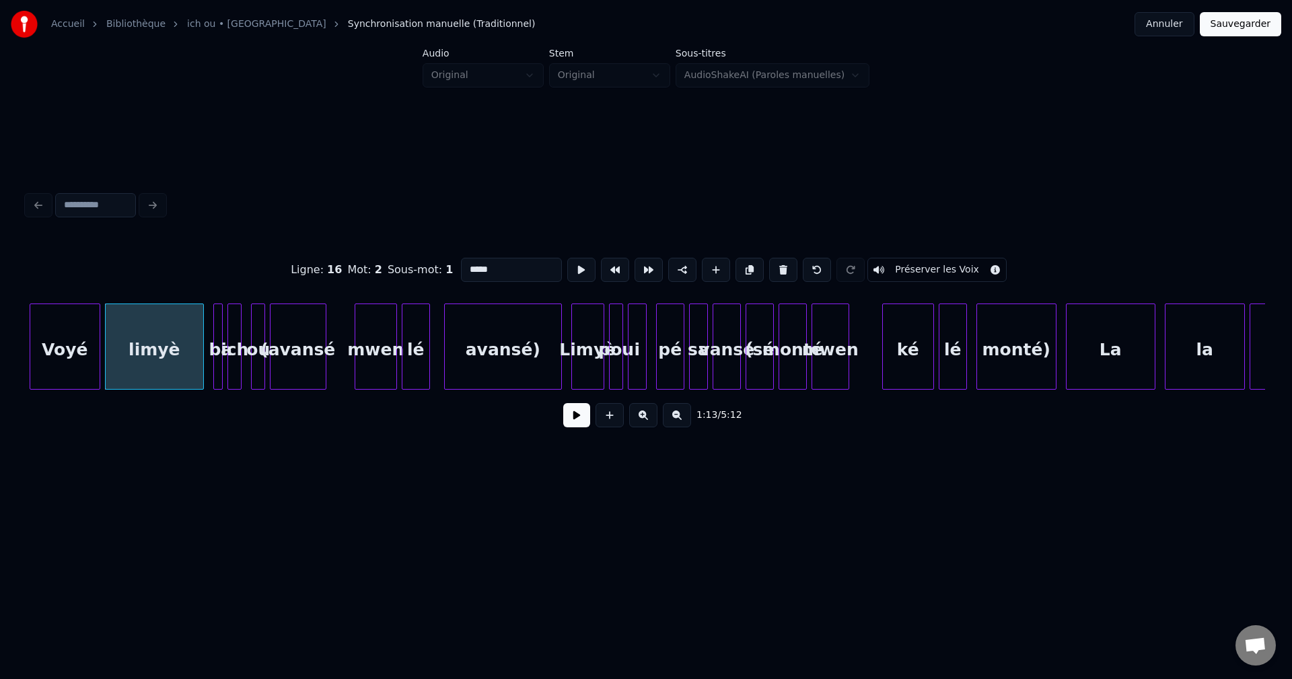
click at [649, 423] on button at bounding box center [643, 415] width 28 height 24
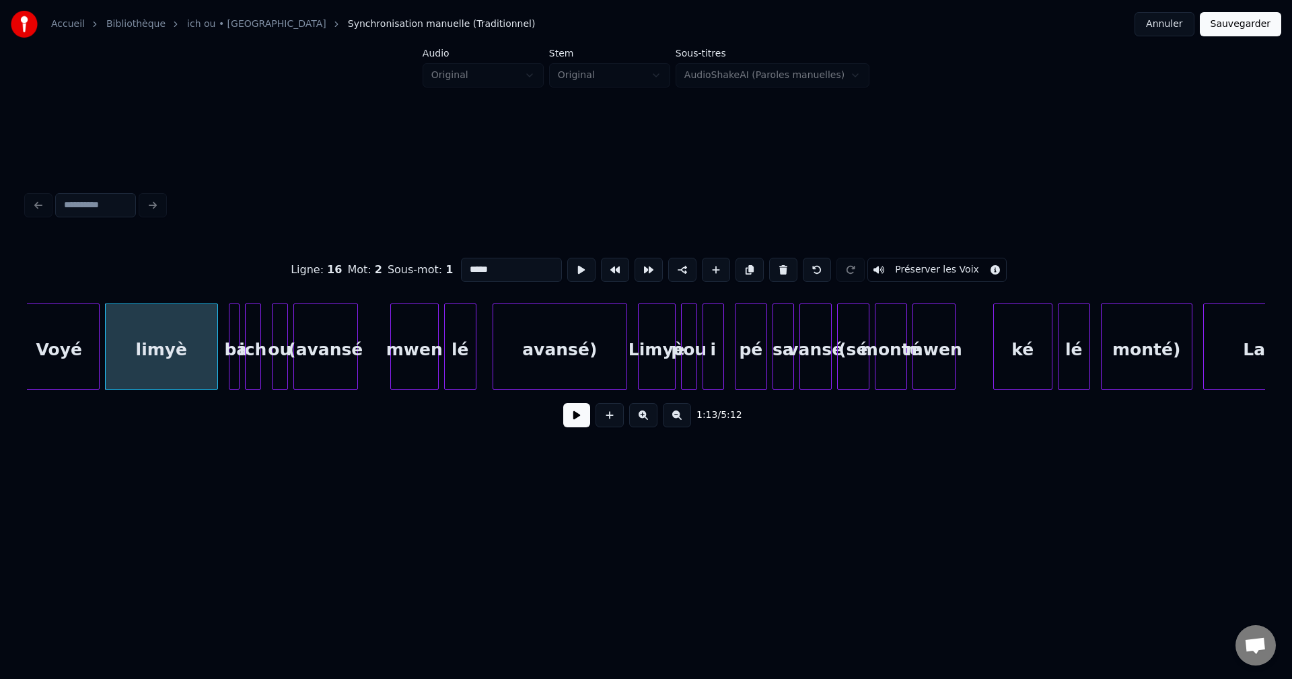
click at [649, 423] on button at bounding box center [643, 415] width 28 height 24
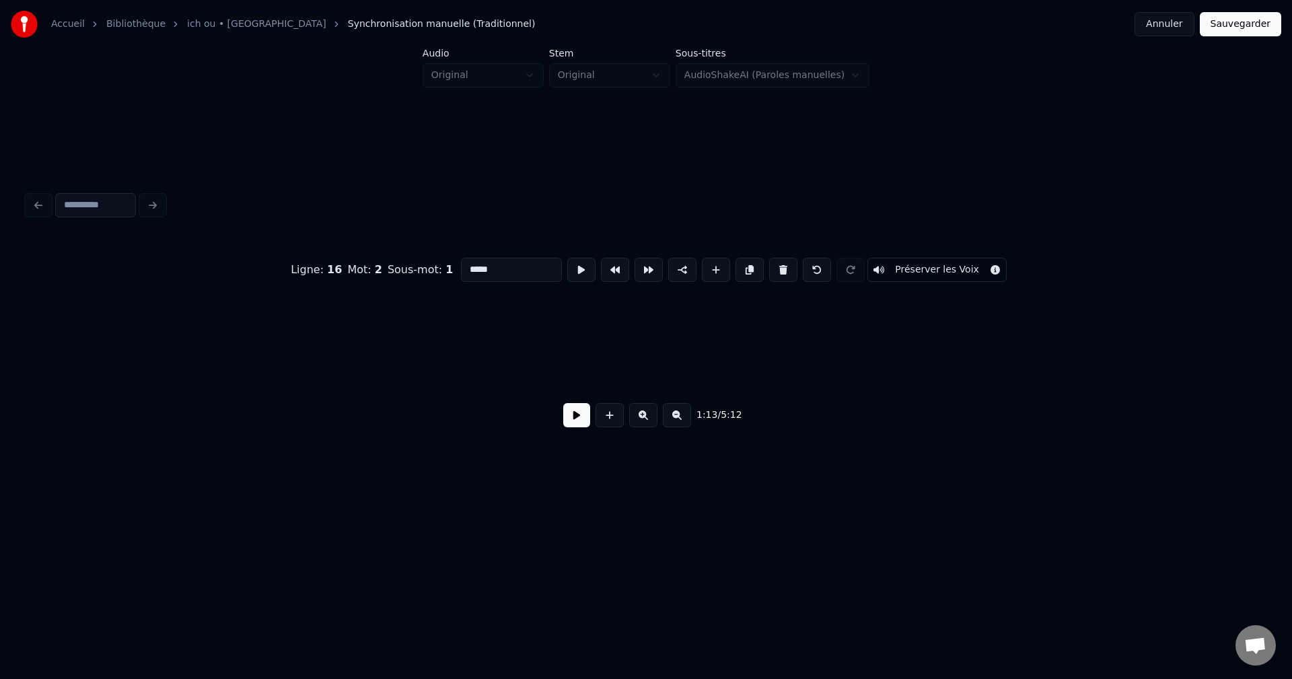
click at [649, 423] on button at bounding box center [643, 415] width 28 height 24
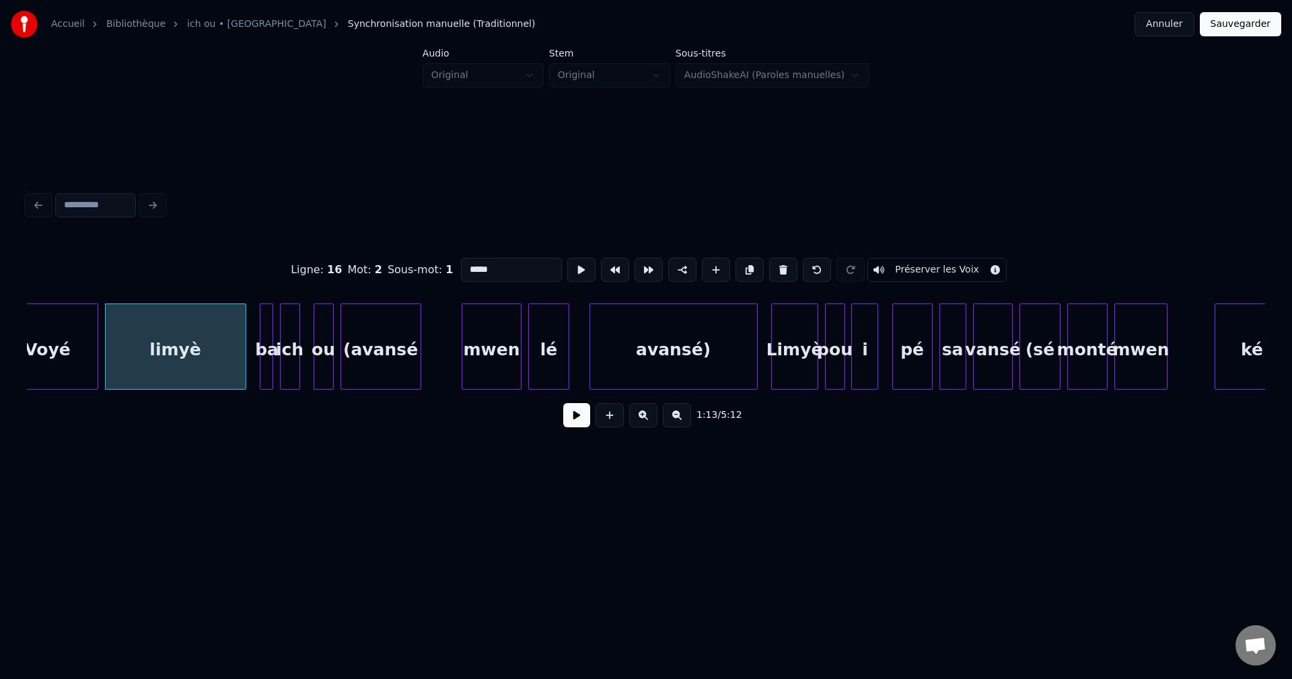
click at [649, 423] on button at bounding box center [643, 415] width 28 height 24
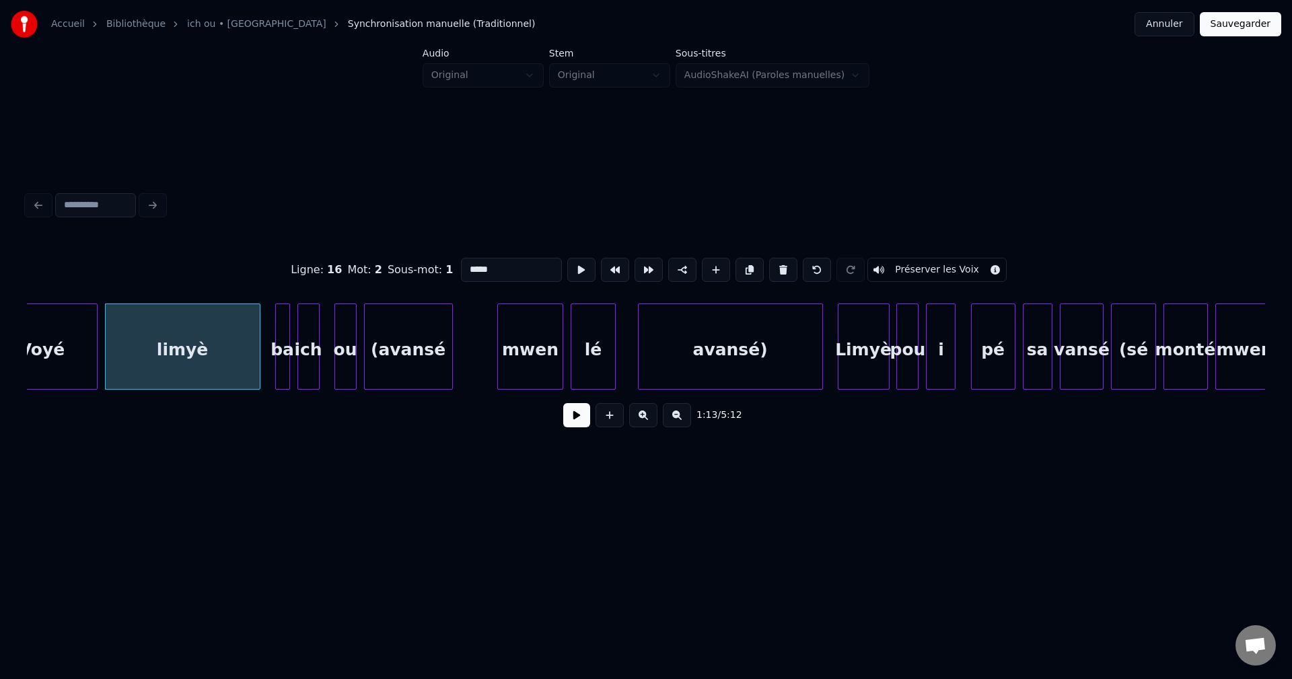
click at [649, 423] on button at bounding box center [643, 415] width 28 height 24
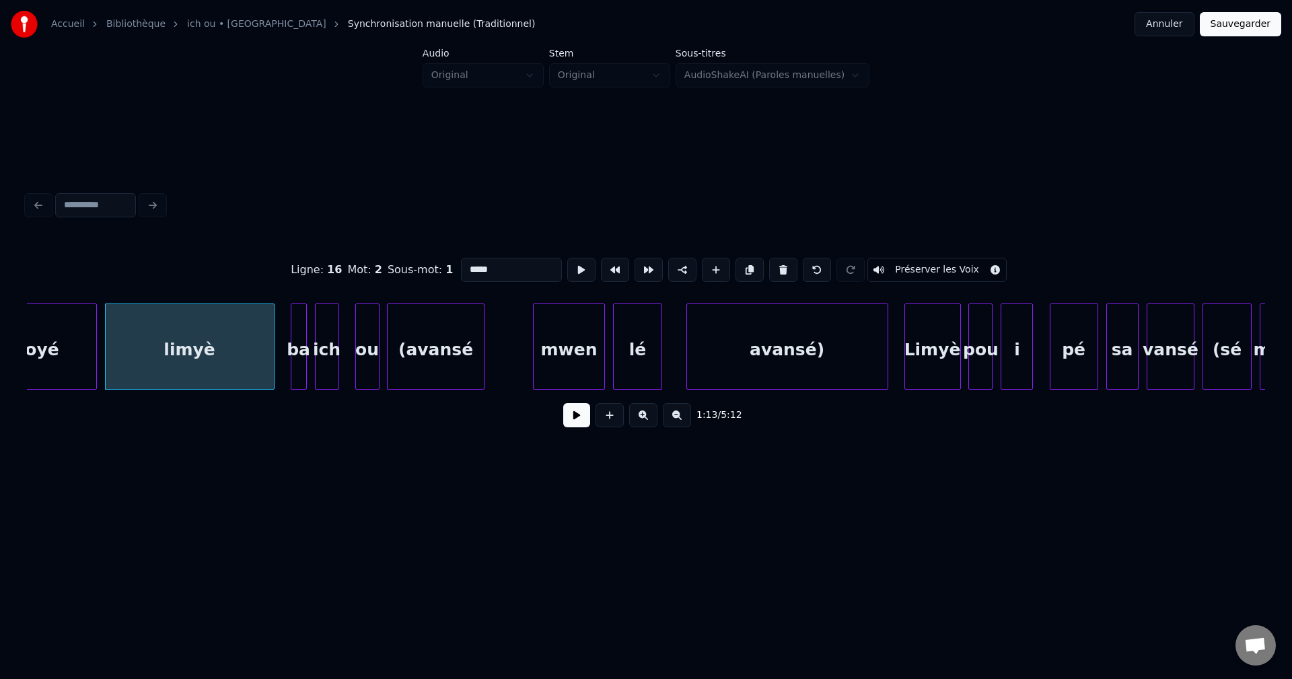
click at [649, 423] on button at bounding box center [643, 415] width 28 height 24
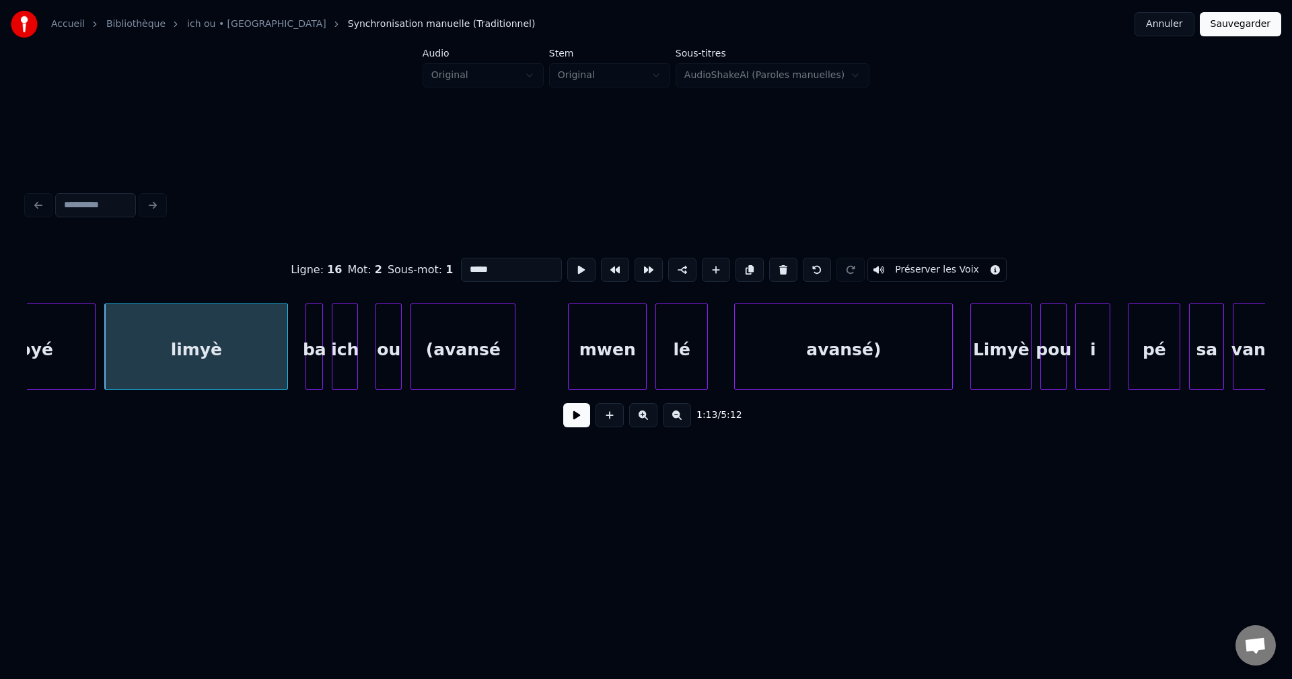
click at [573, 424] on button at bounding box center [576, 415] width 27 height 24
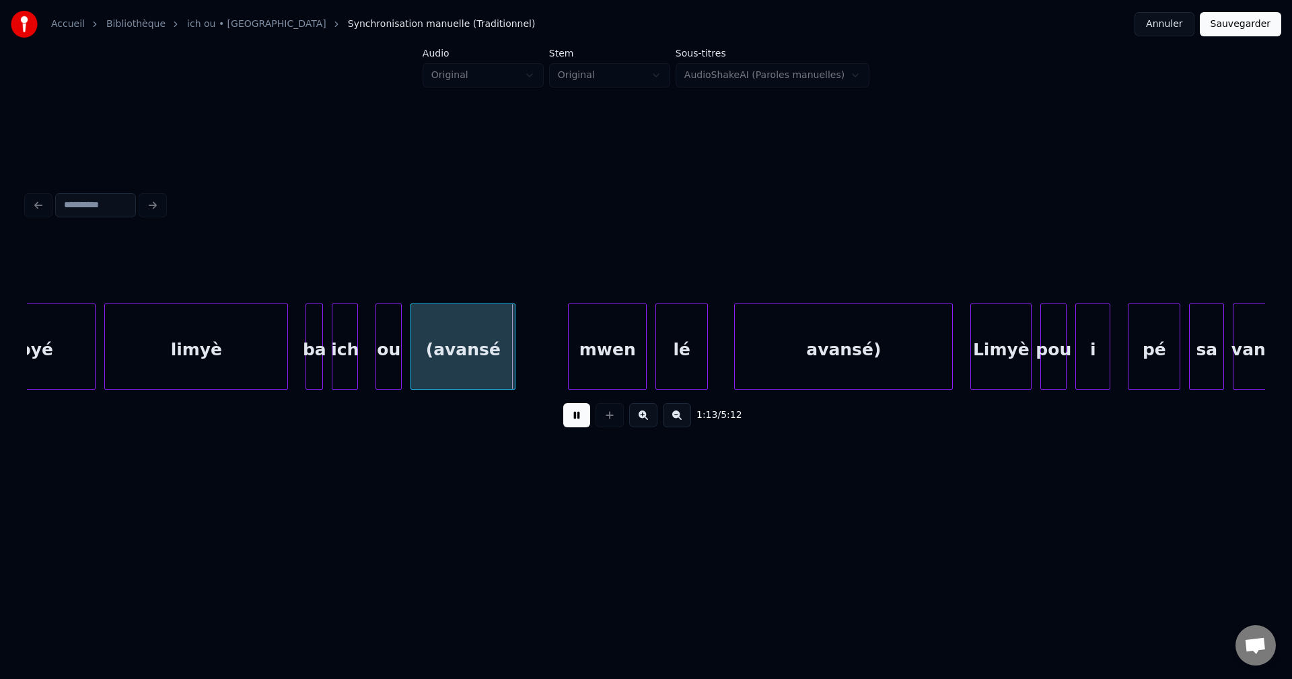
click at [573, 423] on button at bounding box center [576, 415] width 27 height 24
click at [246, 373] on div "limyè" at bounding box center [196, 350] width 182 height 92
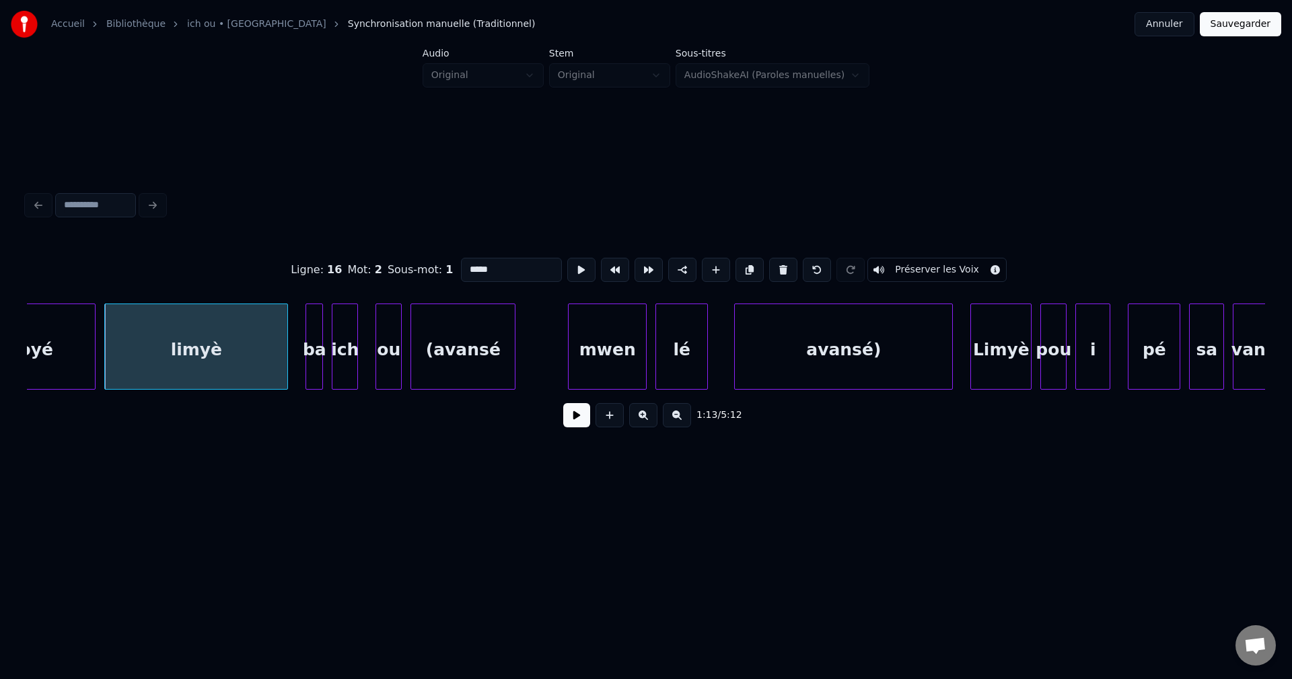
click at [583, 422] on button at bounding box center [576, 415] width 27 height 24
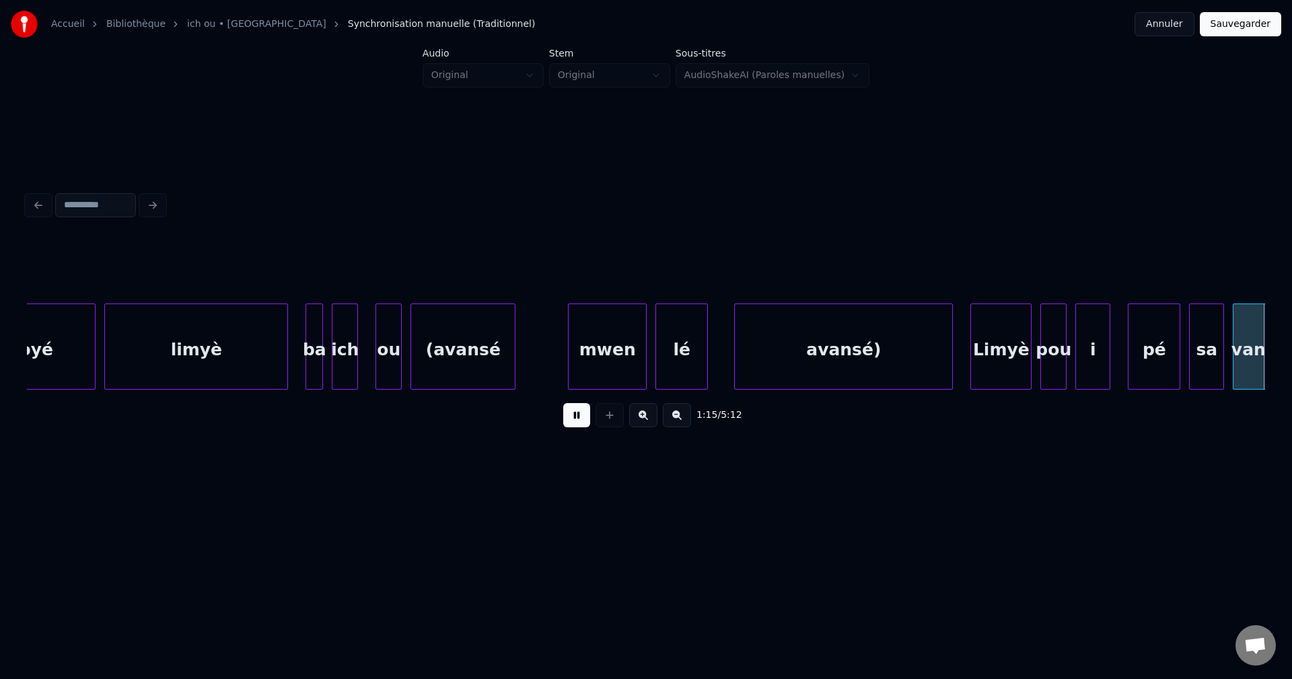
scroll to position [0, 33124]
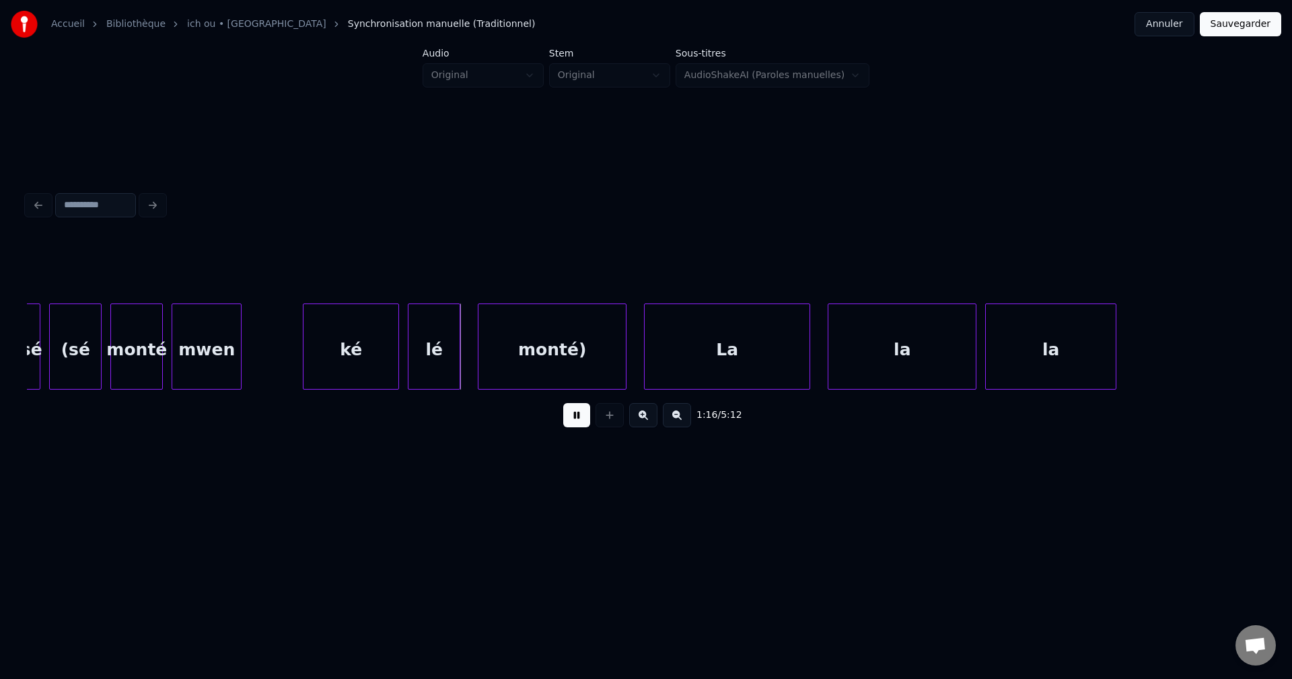
click at [585, 420] on button at bounding box center [576, 415] width 27 height 24
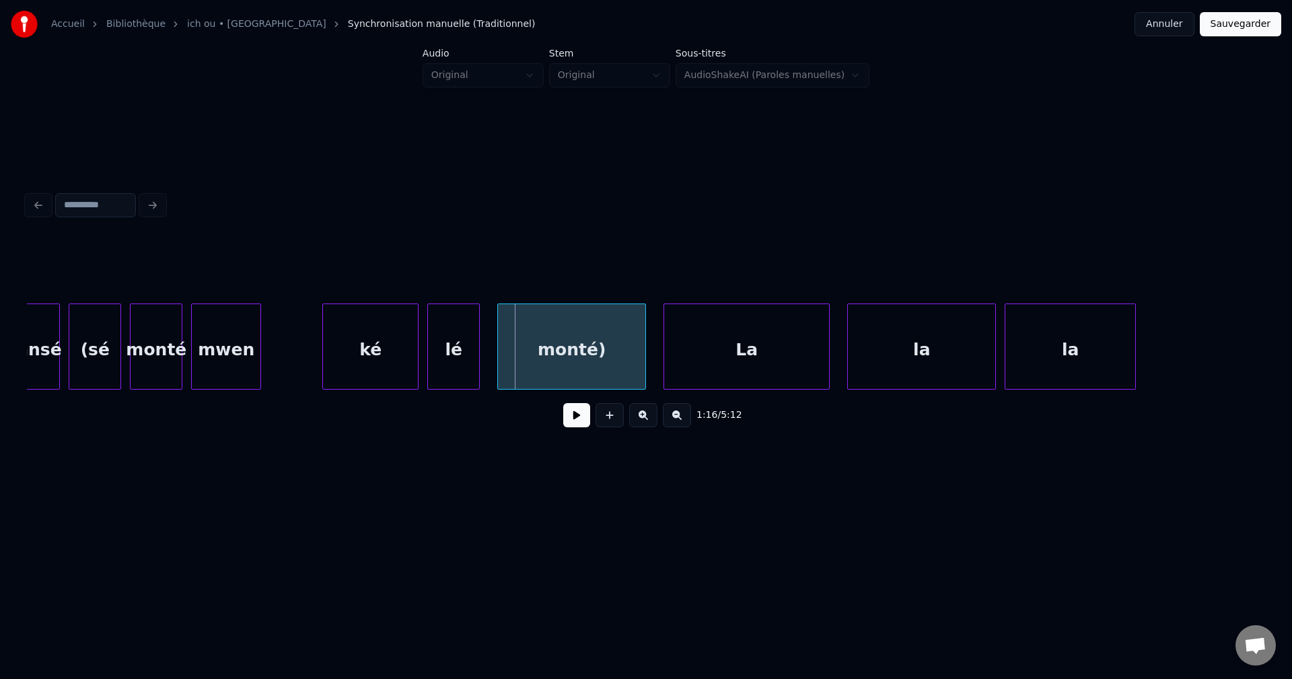
scroll to position [0, 33097]
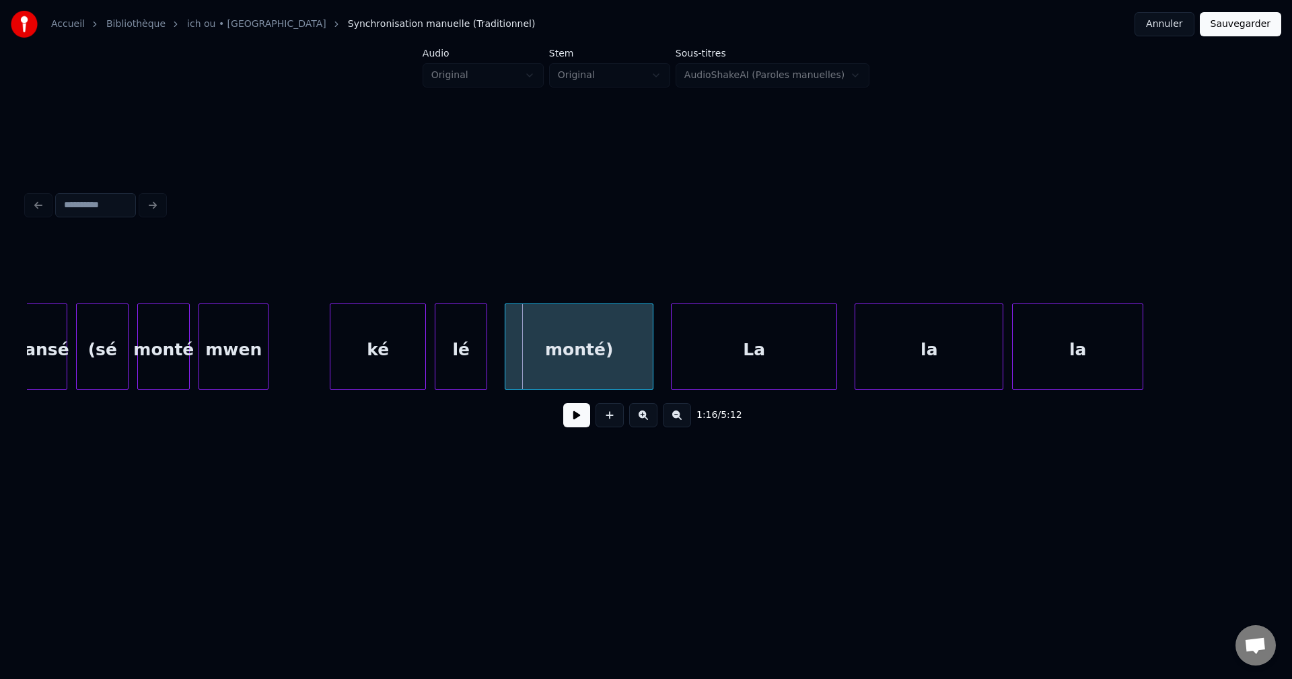
click at [102, 371] on div "(sé" at bounding box center [102, 350] width 51 height 92
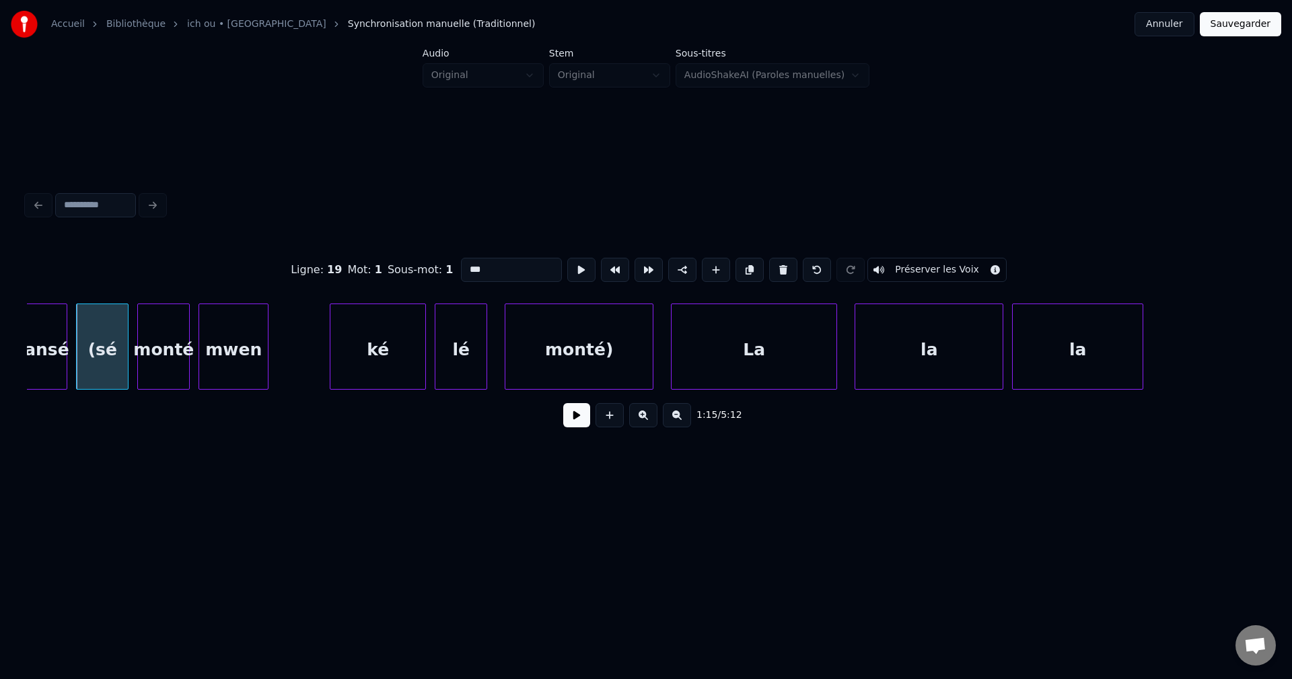
click at [583, 426] on button at bounding box center [576, 415] width 27 height 24
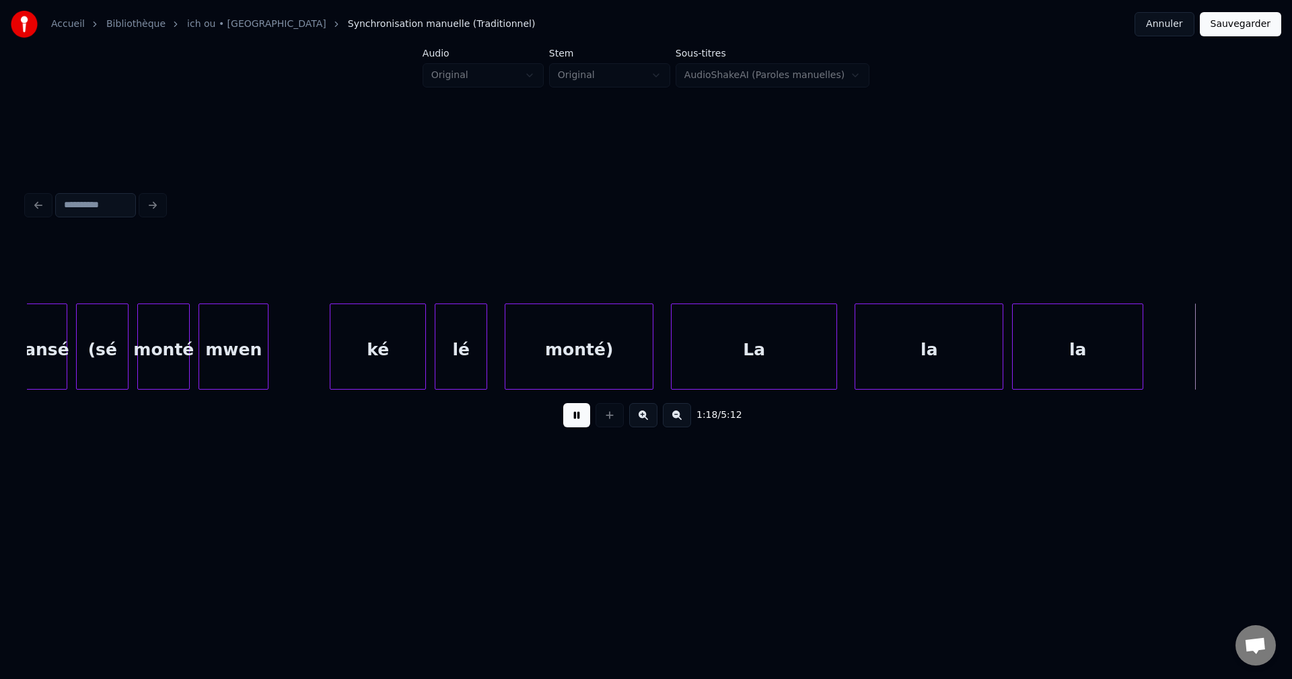
click at [581, 425] on button at bounding box center [576, 415] width 27 height 24
click at [91, 361] on div "(sé" at bounding box center [102, 350] width 51 height 92
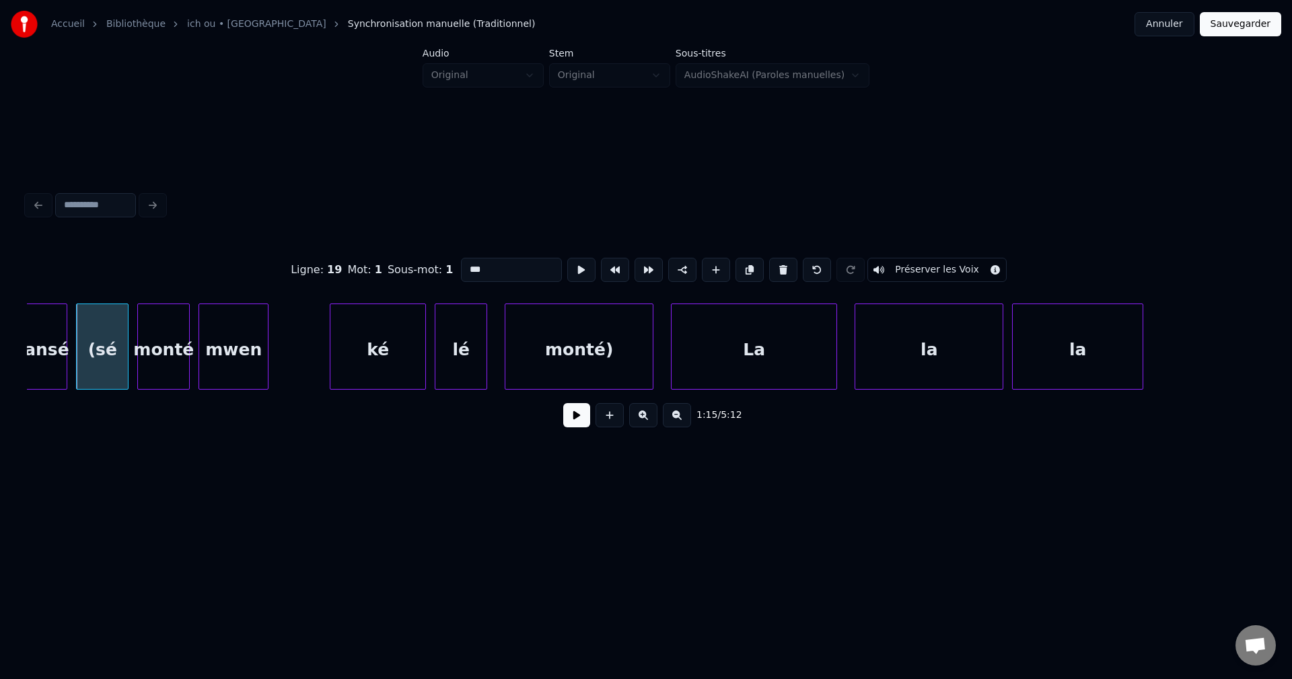
click at [575, 427] on button at bounding box center [576, 415] width 27 height 24
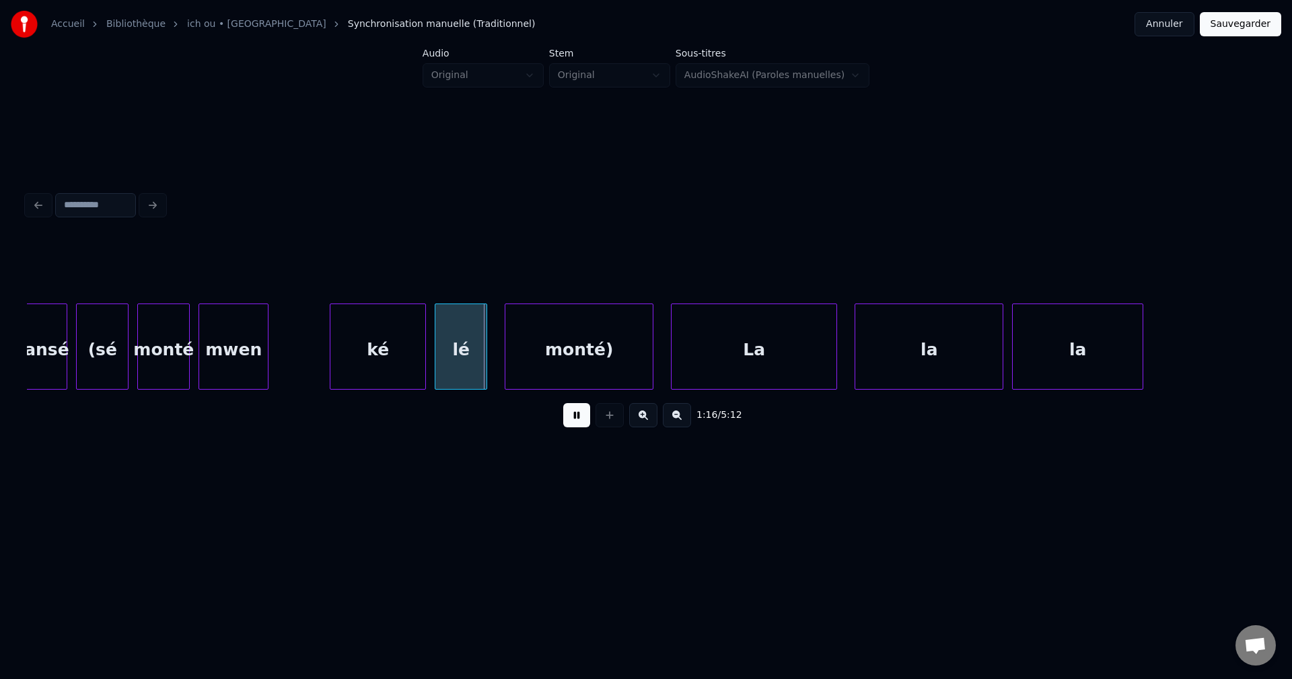
click at [575, 427] on button at bounding box center [576, 415] width 27 height 24
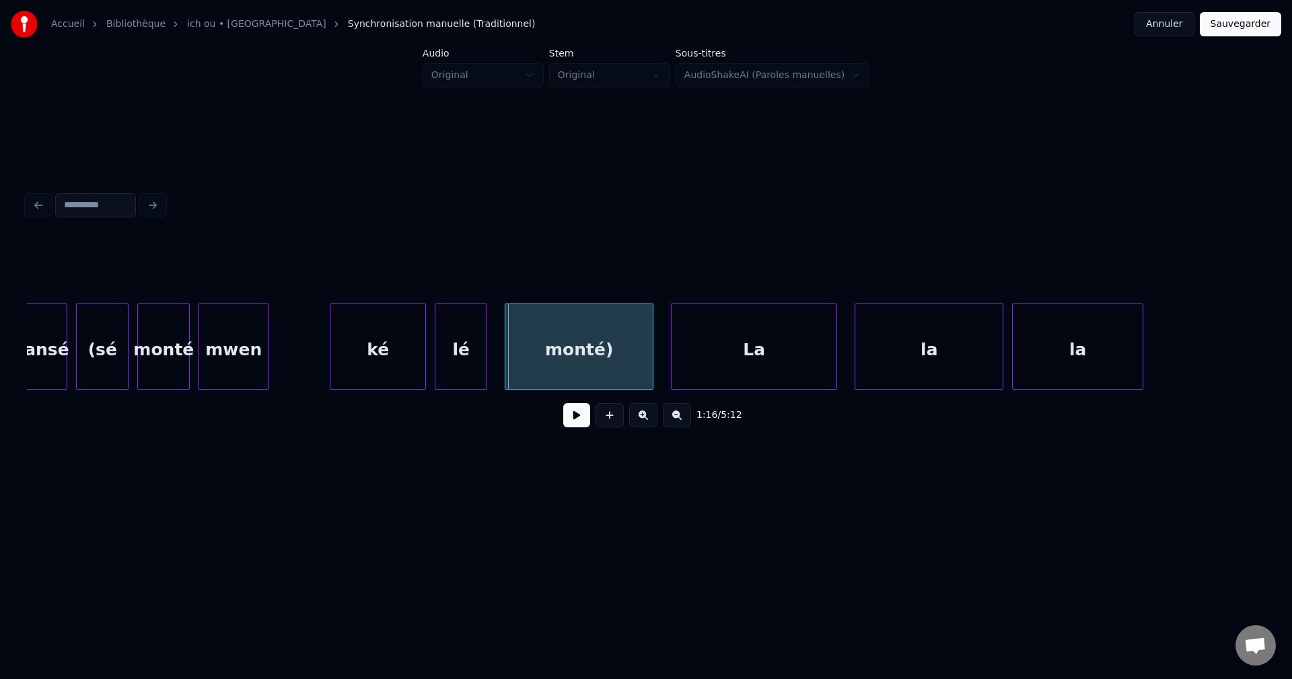
click at [94, 351] on div "(sé" at bounding box center [102, 350] width 51 height 92
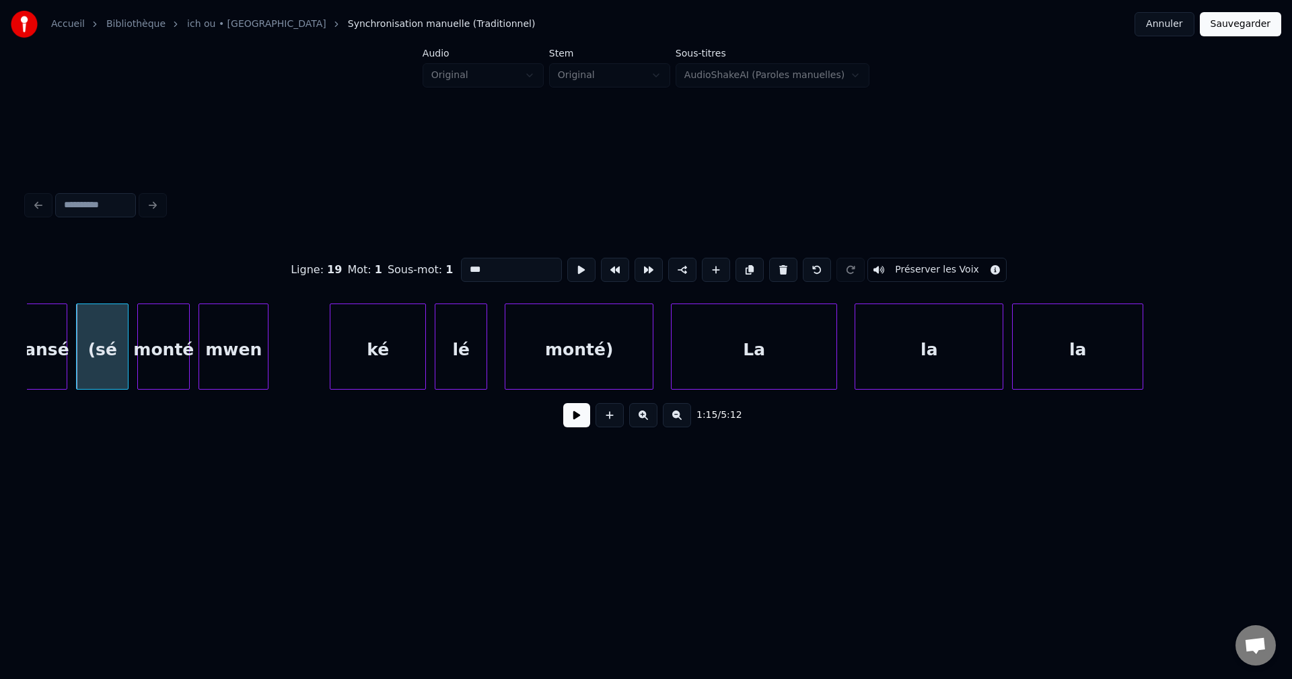
click at [571, 421] on button at bounding box center [576, 415] width 27 height 24
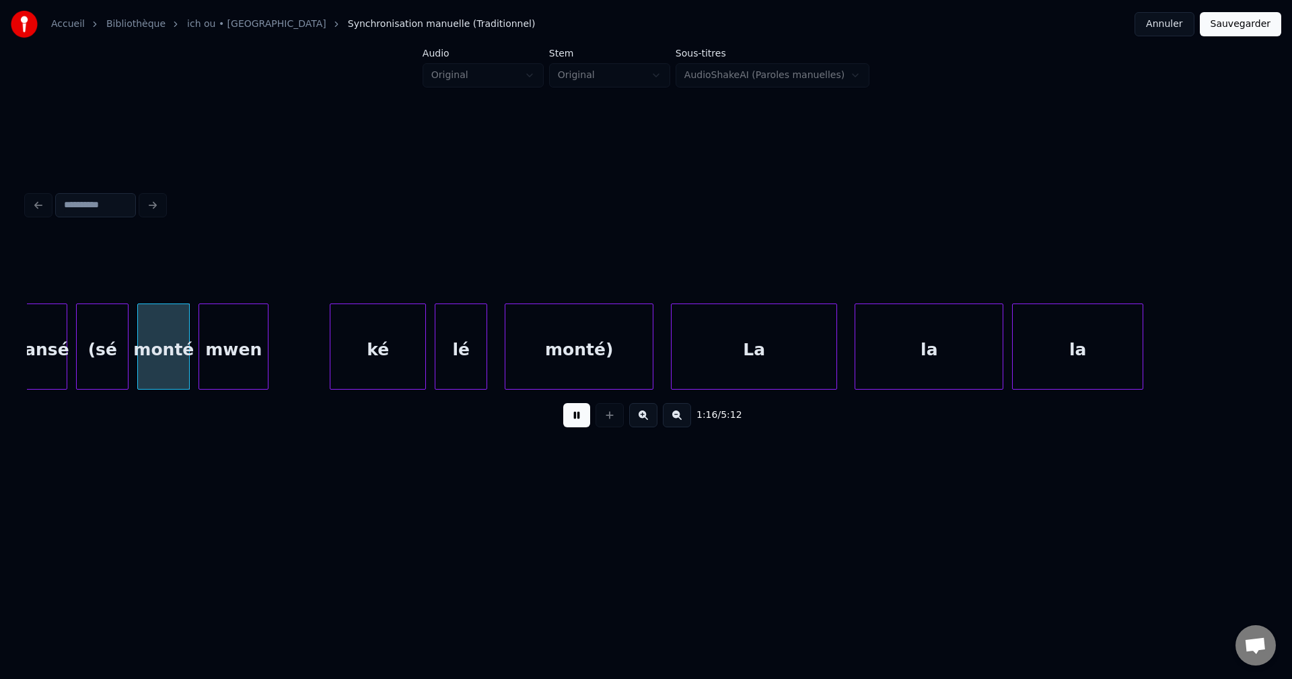
click at [571, 421] on button at bounding box center [576, 415] width 27 height 24
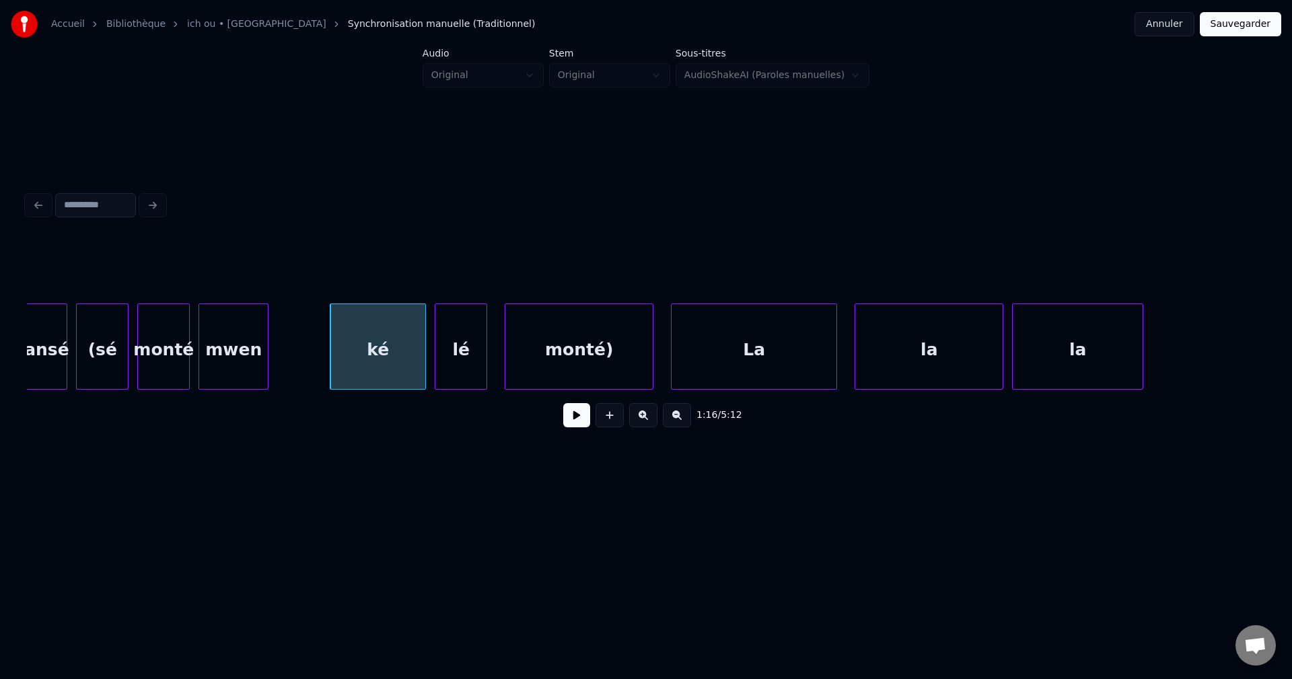
click at [571, 421] on button at bounding box center [576, 415] width 27 height 24
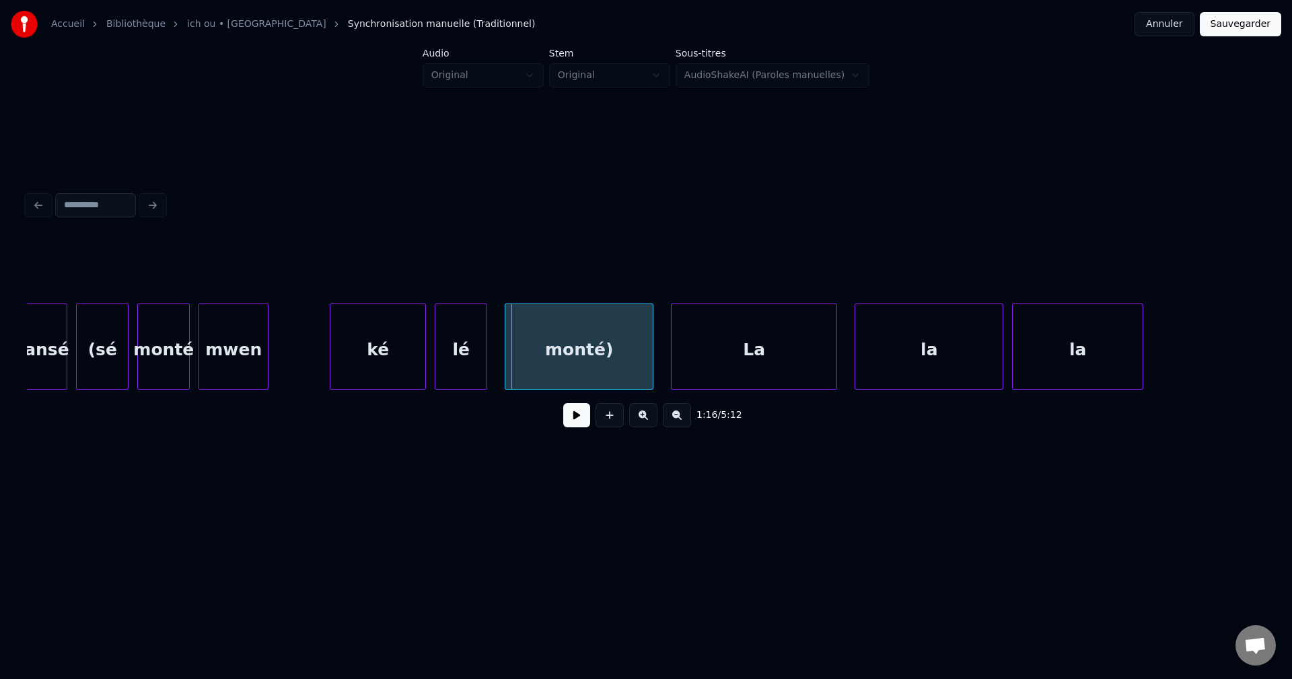
click at [571, 421] on button at bounding box center [576, 415] width 27 height 24
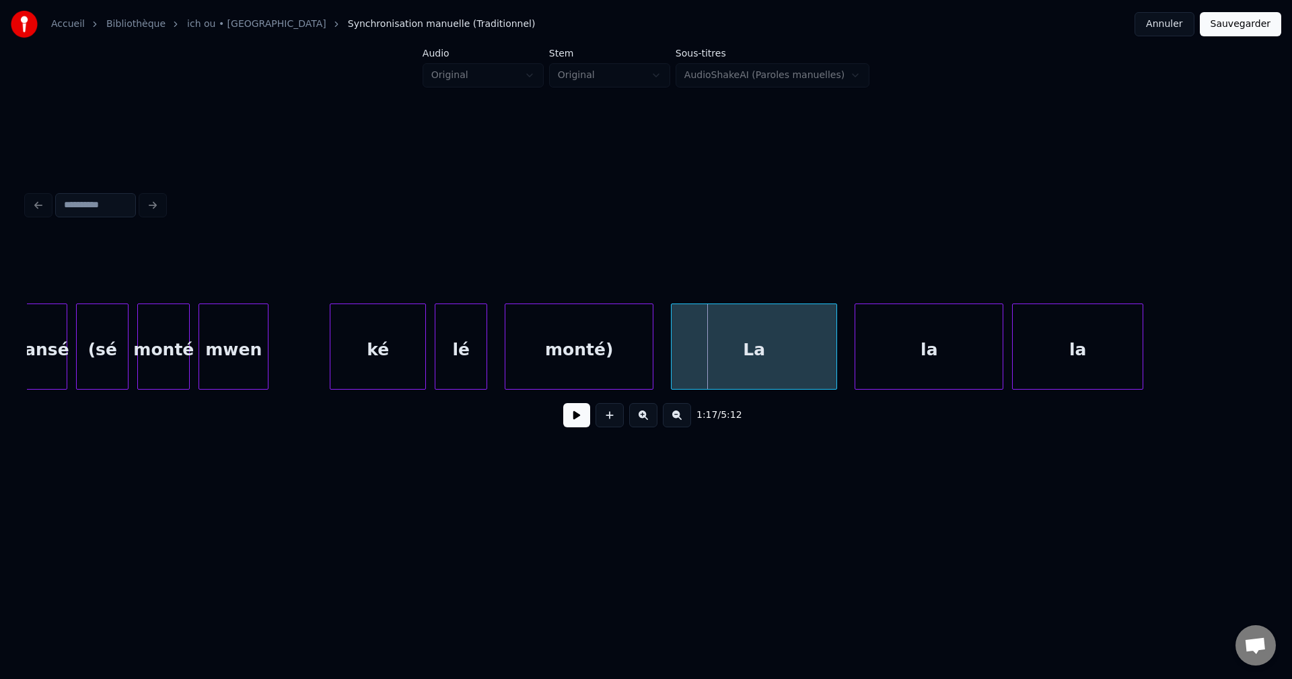
click at [571, 421] on button at bounding box center [576, 415] width 27 height 24
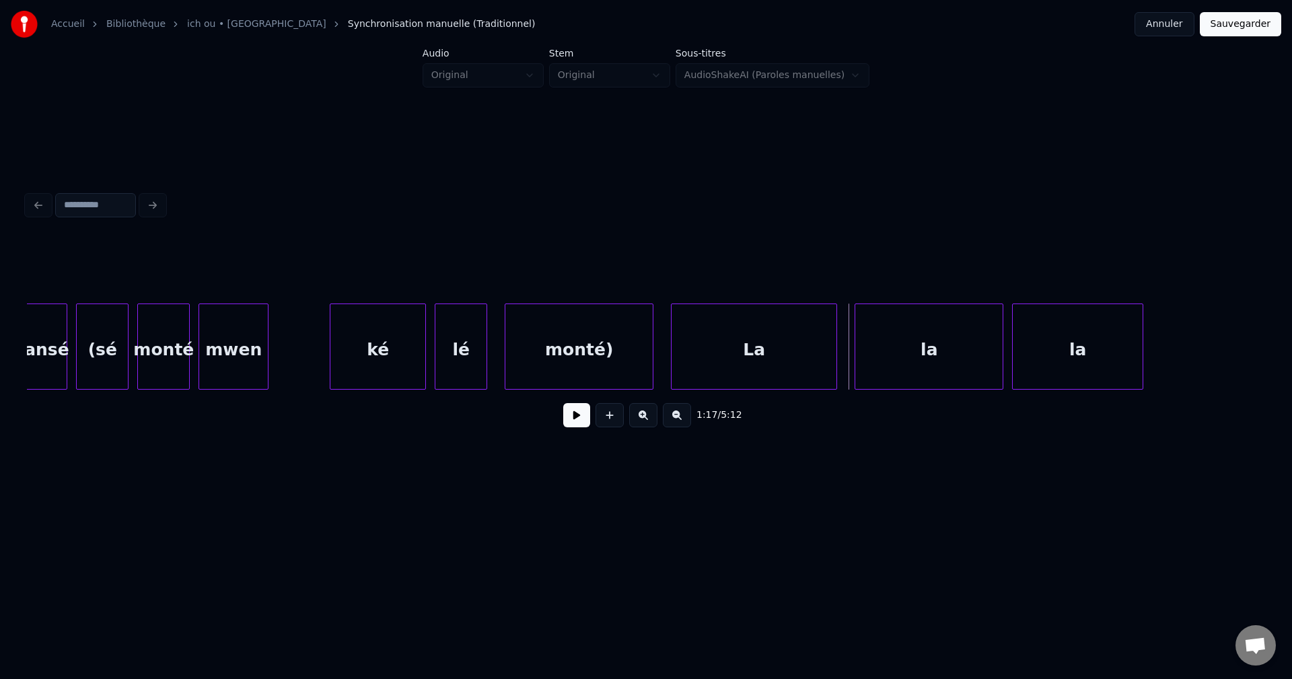
click at [106, 348] on div "(sé" at bounding box center [102, 350] width 51 height 92
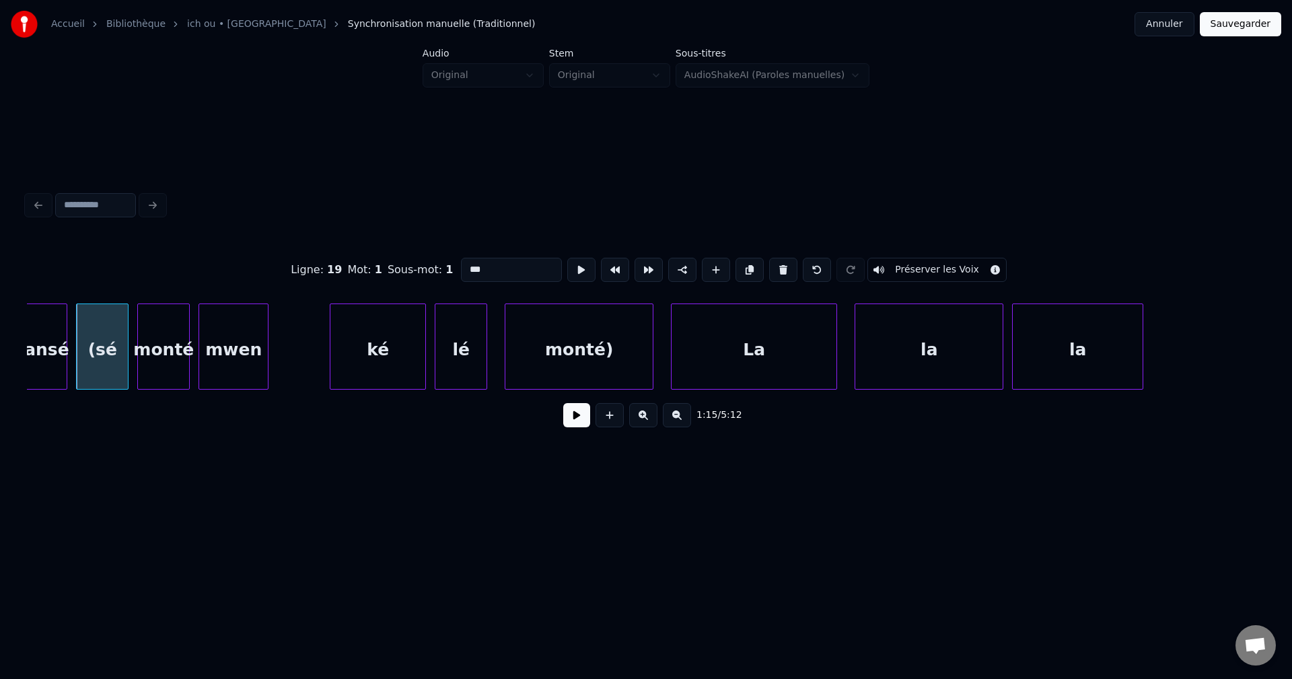
click at [574, 425] on button at bounding box center [576, 415] width 27 height 24
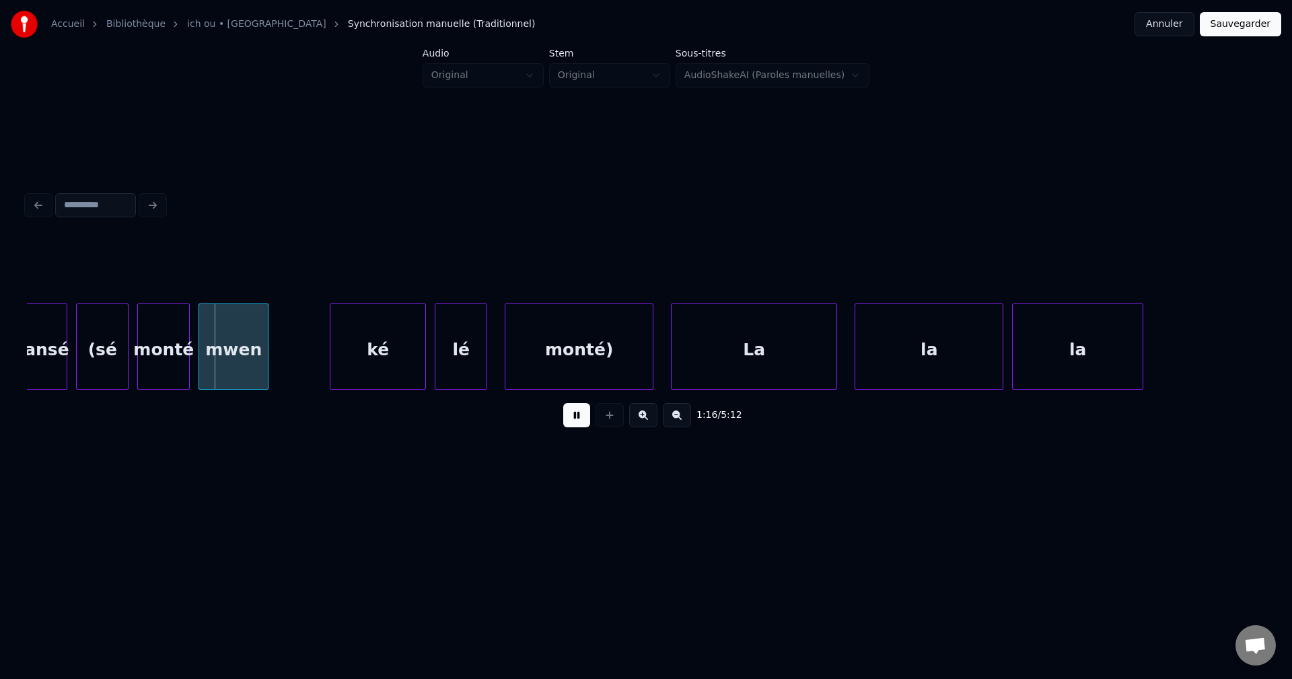
click at [575, 425] on button at bounding box center [576, 415] width 27 height 24
click at [236, 352] on div "mwen" at bounding box center [233, 350] width 69 height 92
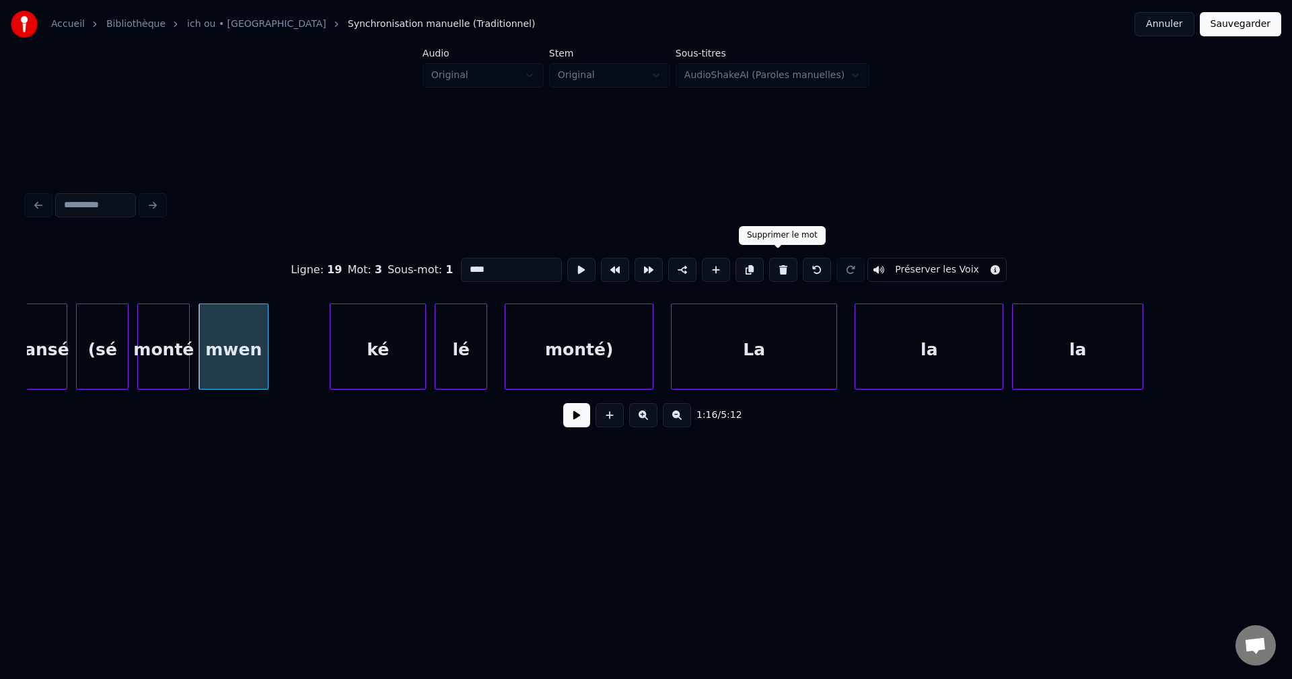
click at [777, 258] on button at bounding box center [783, 270] width 28 height 24
type input "*****"
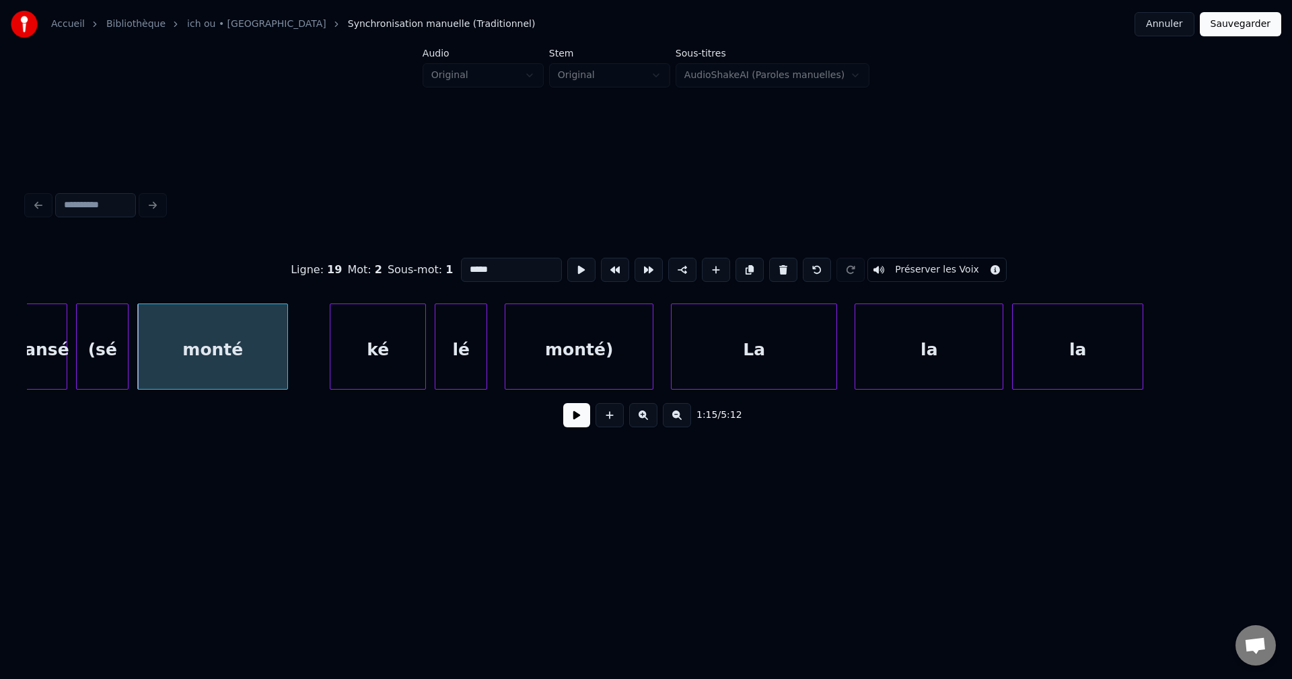
click at [286, 357] on div at bounding box center [285, 346] width 4 height 85
click at [275, 353] on div "monté" at bounding box center [214, 350] width 152 height 92
click at [569, 418] on button at bounding box center [576, 415] width 27 height 24
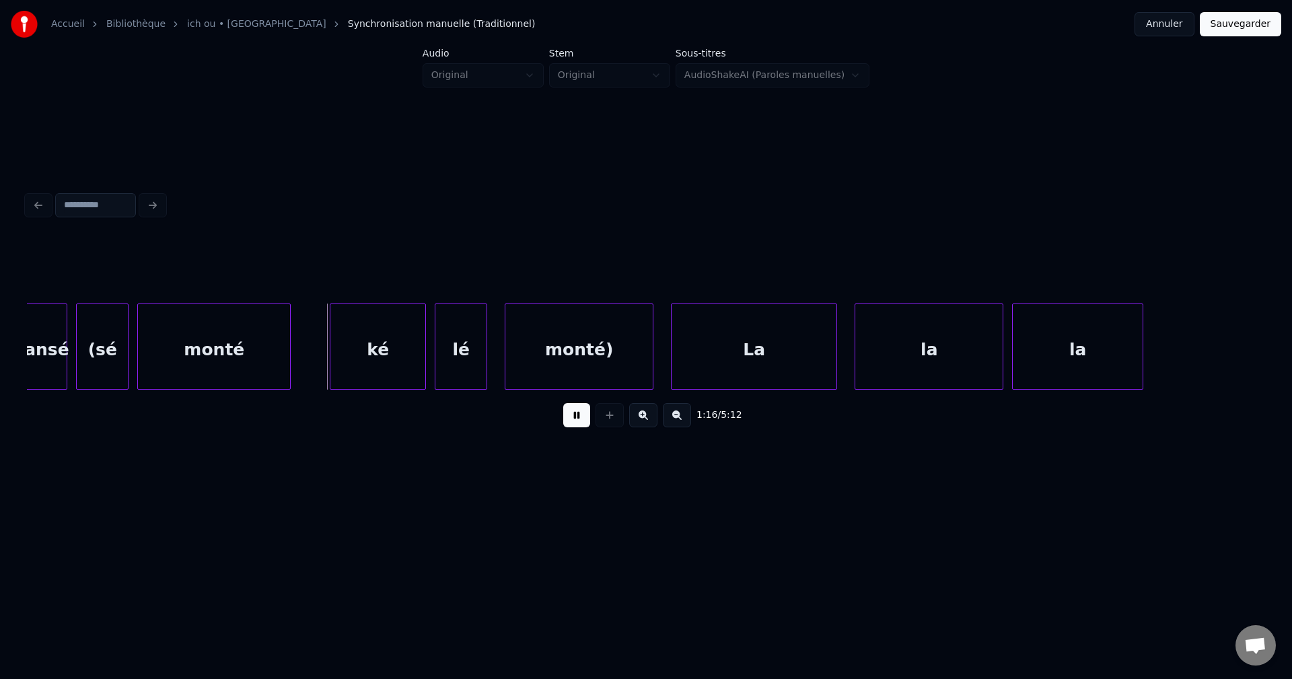
click at [569, 418] on button at bounding box center [576, 415] width 27 height 24
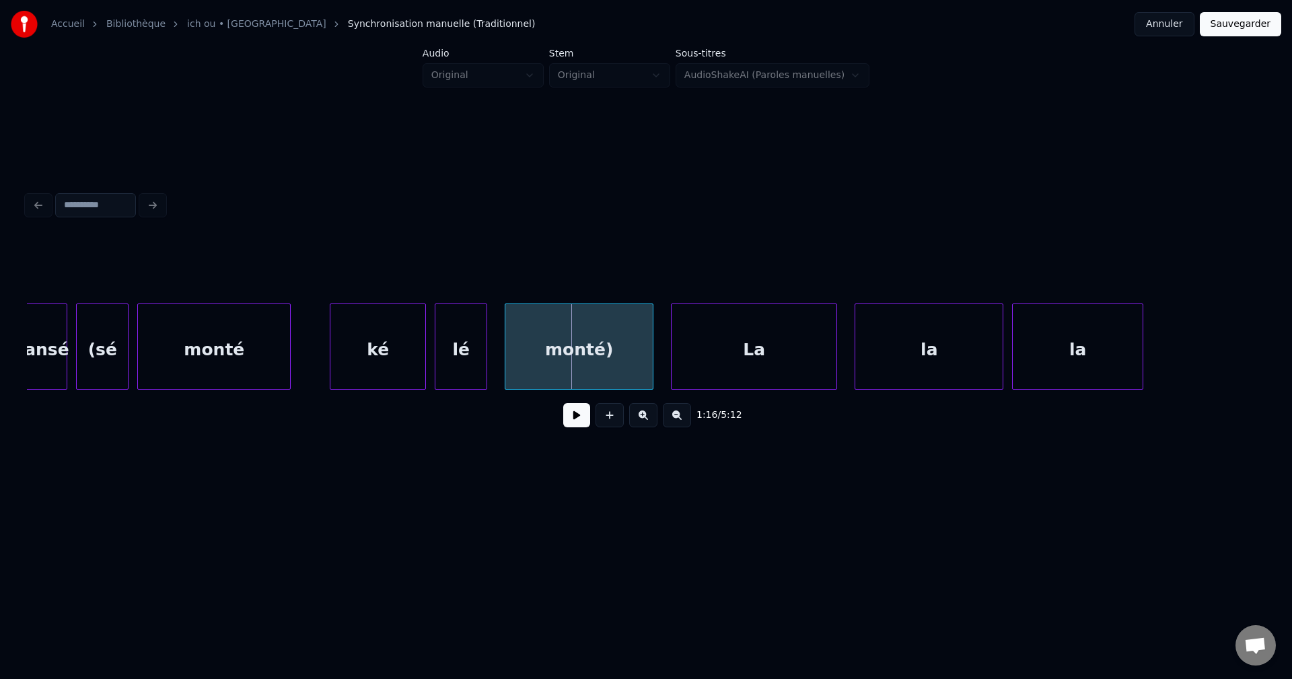
click at [397, 353] on div "ké" at bounding box center [377, 350] width 95 height 92
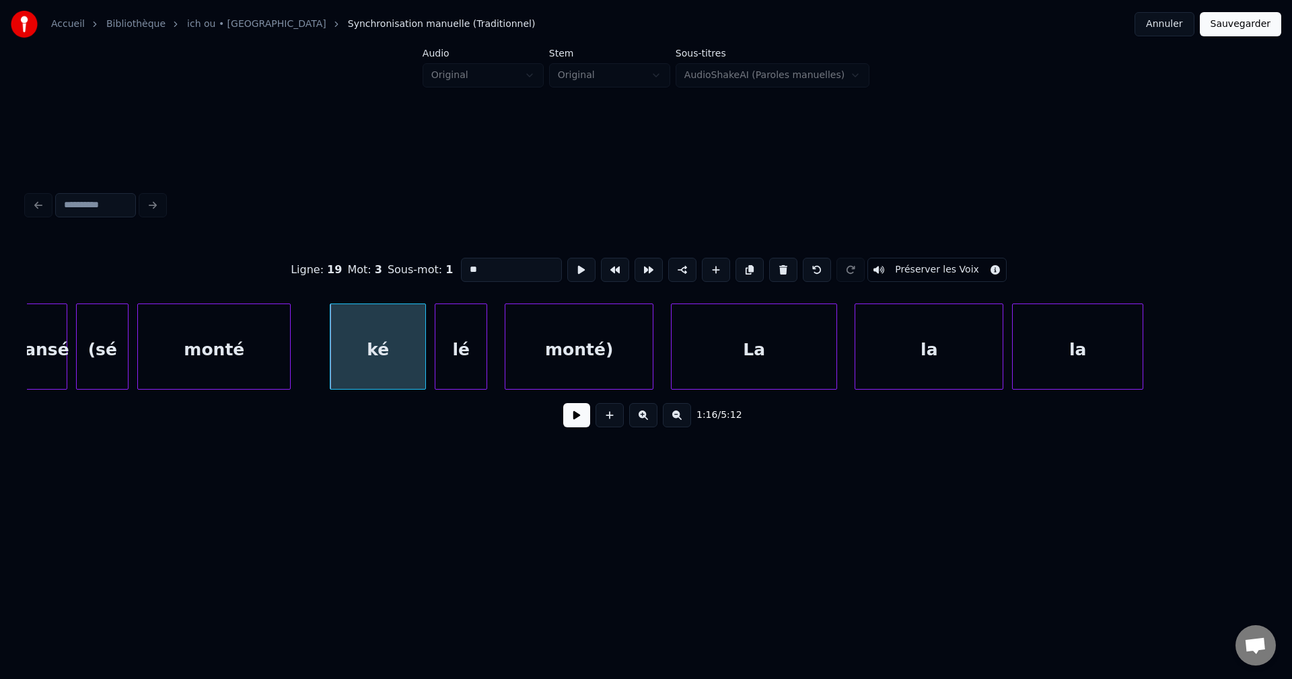
click at [106, 355] on div "(sé" at bounding box center [102, 350] width 51 height 92
type input "***"
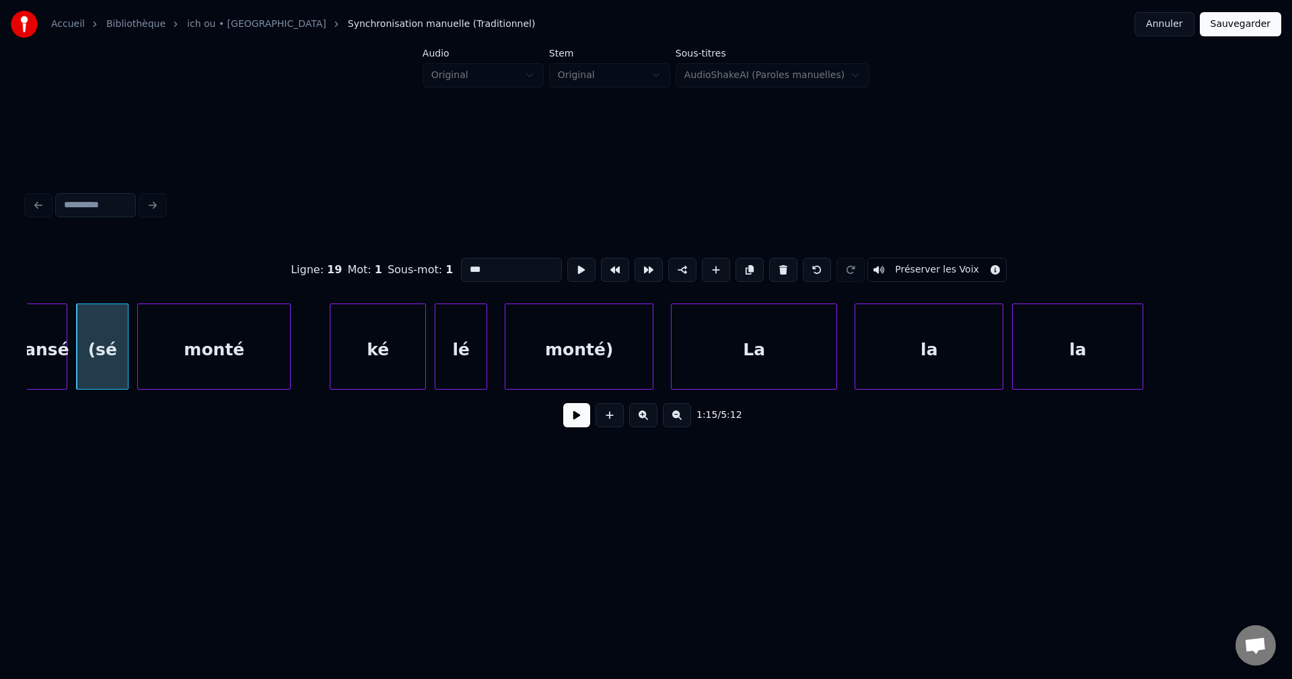
click at [579, 421] on button at bounding box center [576, 415] width 27 height 24
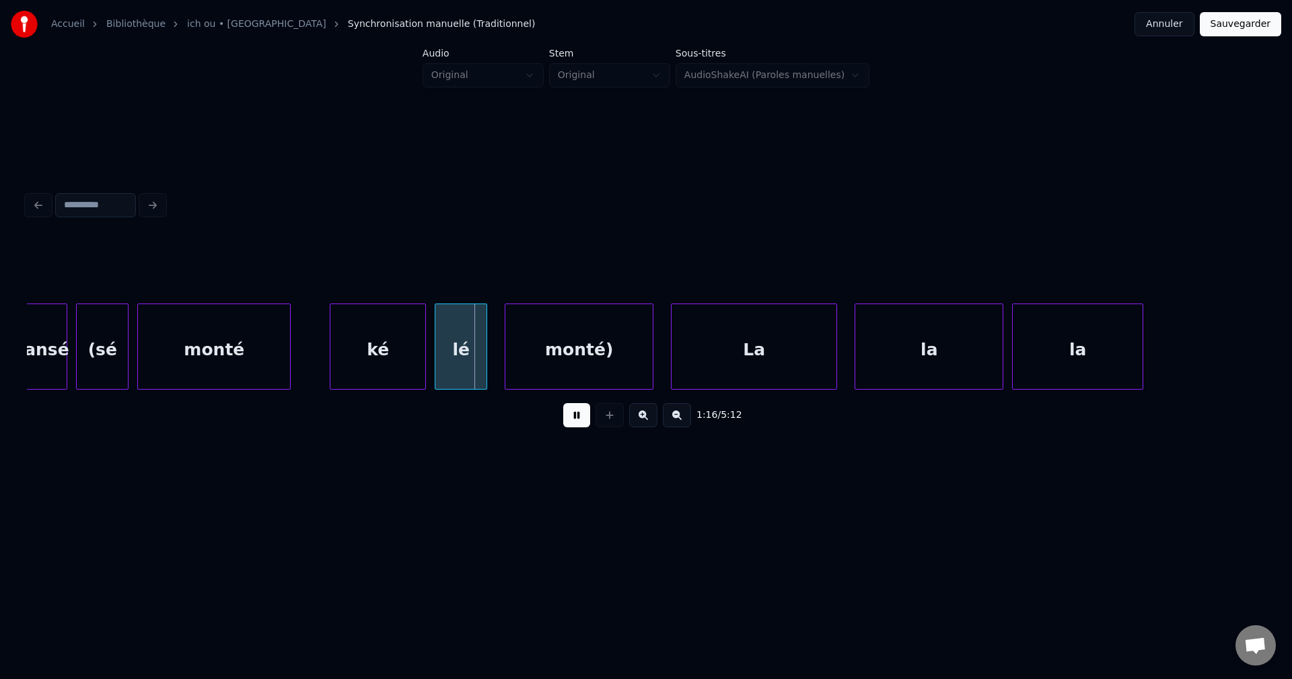
click at [579, 421] on button at bounding box center [576, 415] width 27 height 24
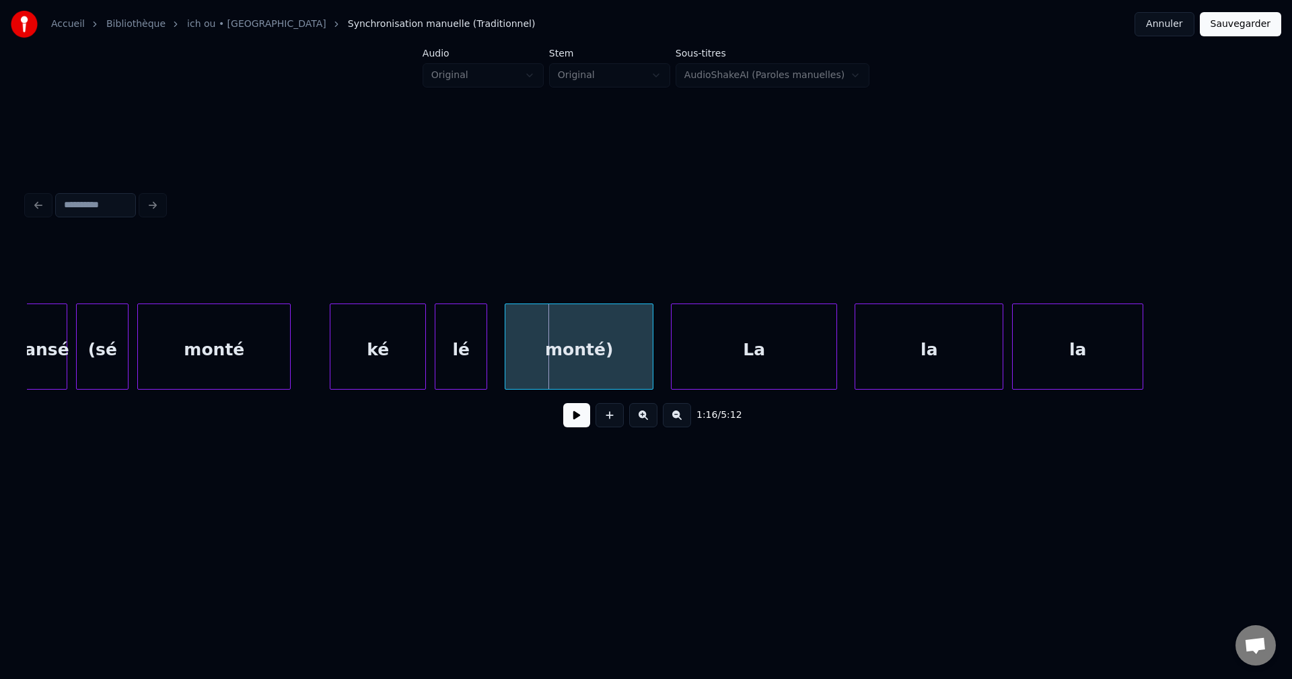
click at [407, 357] on div "ké" at bounding box center [377, 350] width 95 height 92
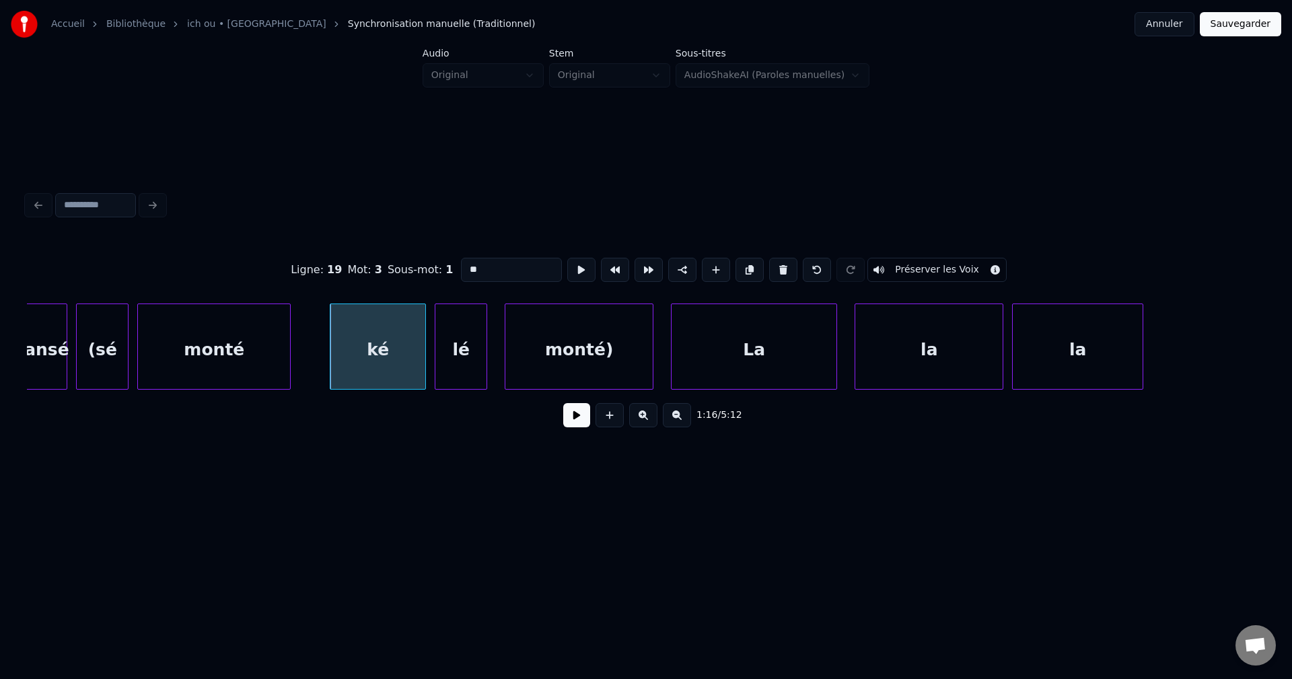
click at [581, 421] on button at bounding box center [576, 415] width 27 height 24
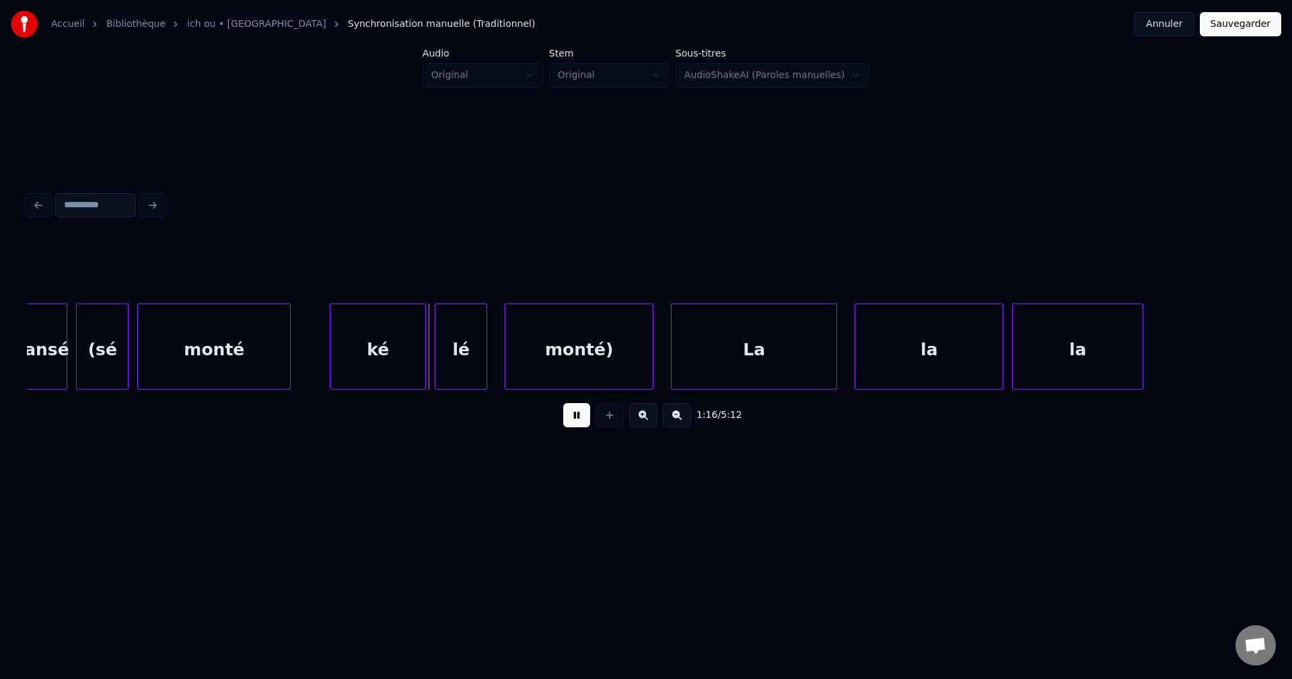
click at [581, 421] on button at bounding box center [576, 415] width 27 height 24
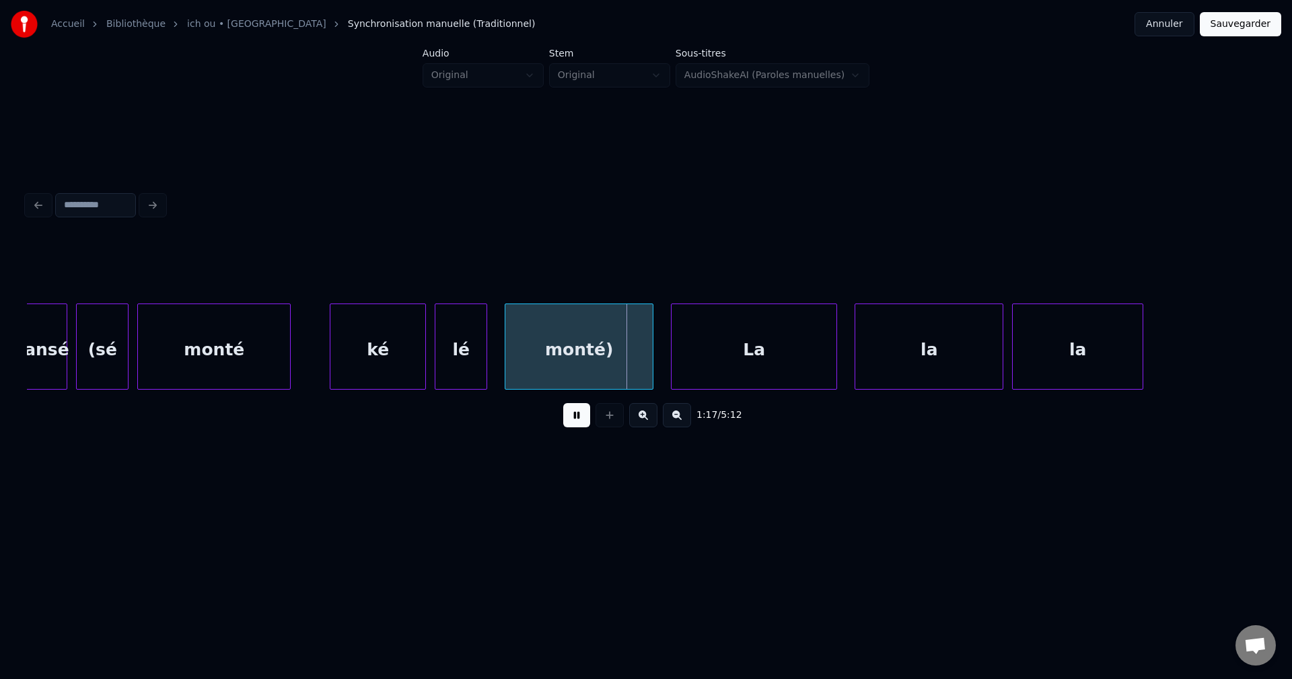
click at [581, 421] on button at bounding box center [576, 415] width 27 height 24
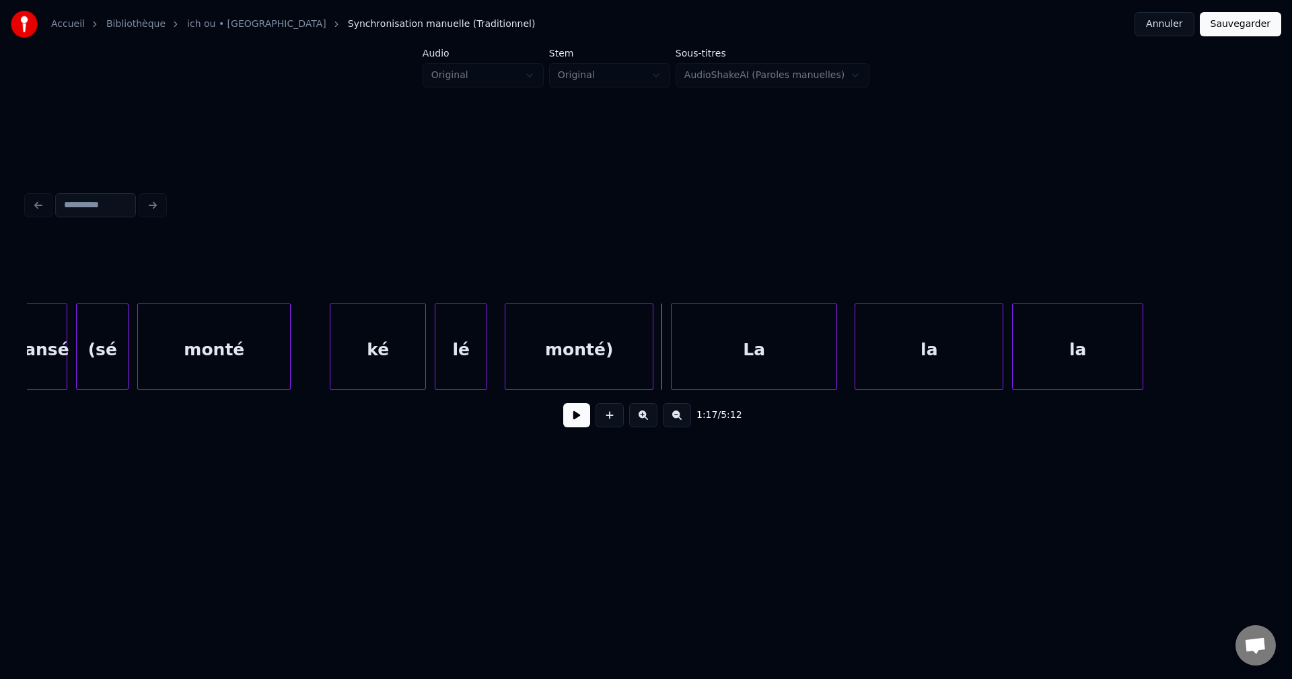
click at [184, 335] on div "monté" at bounding box center [214, 350] width 152 height 92
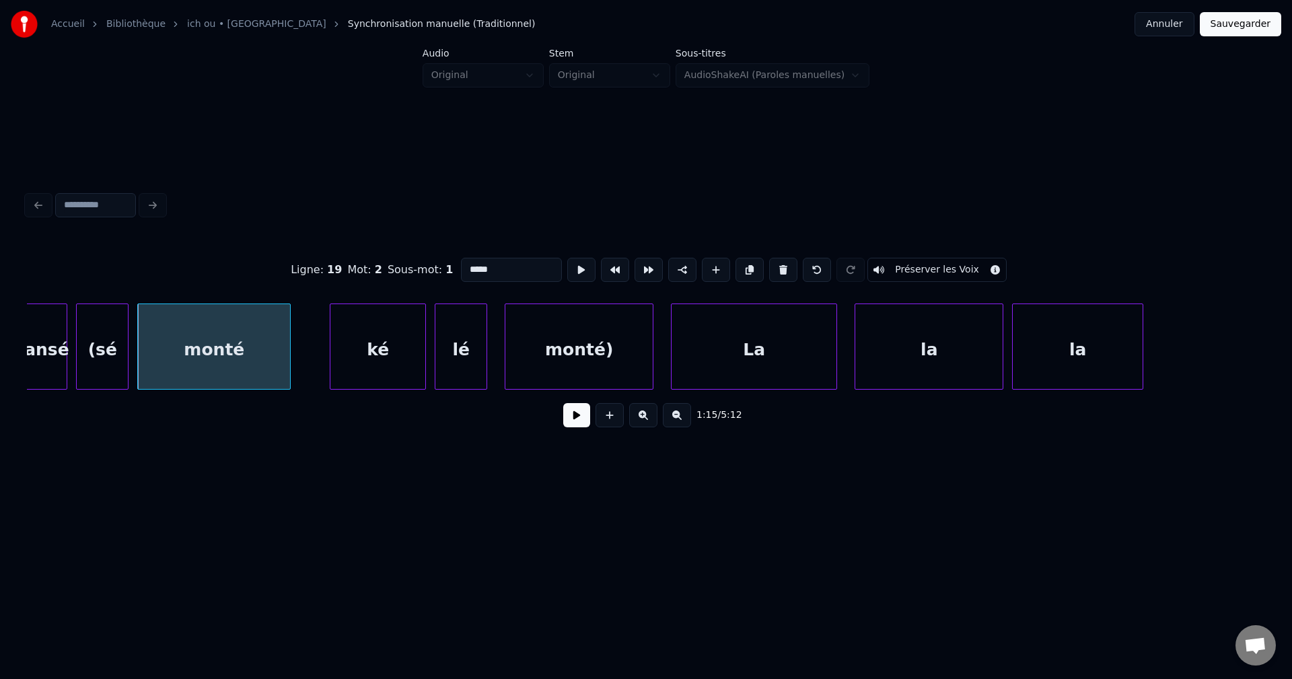
click at [575, 427] on button at bounding box center [576, 415] width 27 height 24
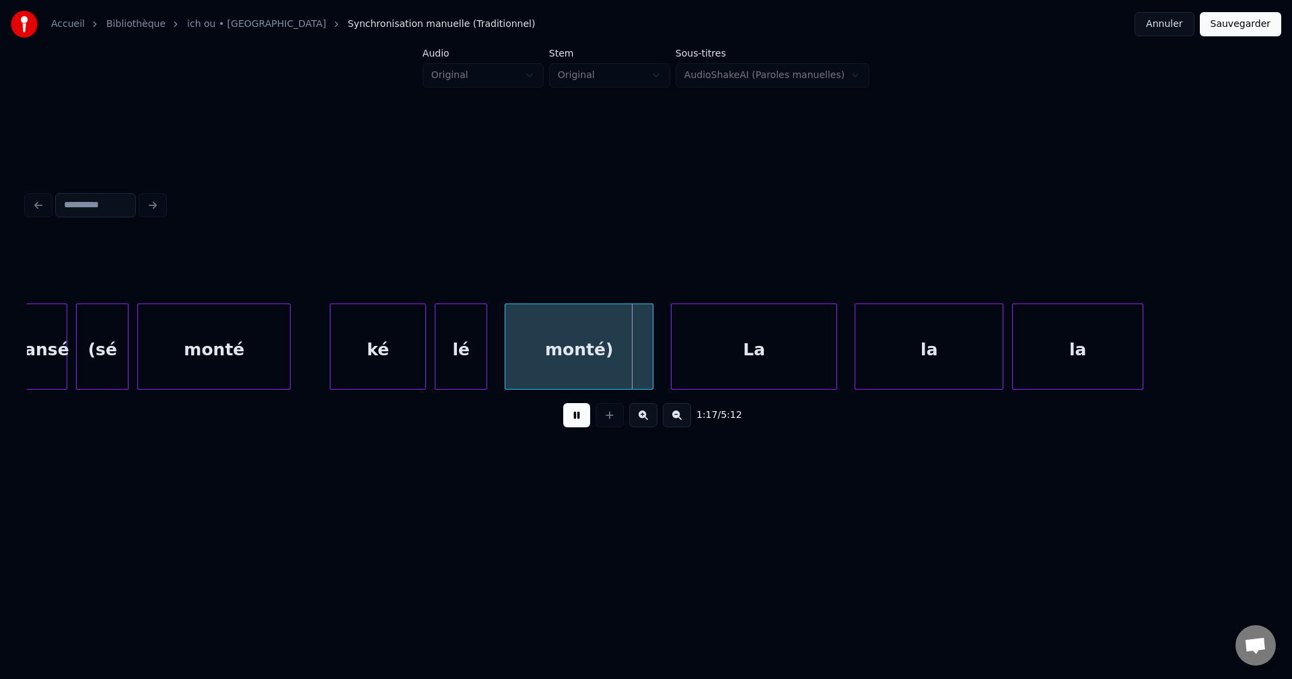
click at [571, 424] on button at bounding box center [576, 415] width 27 height 24
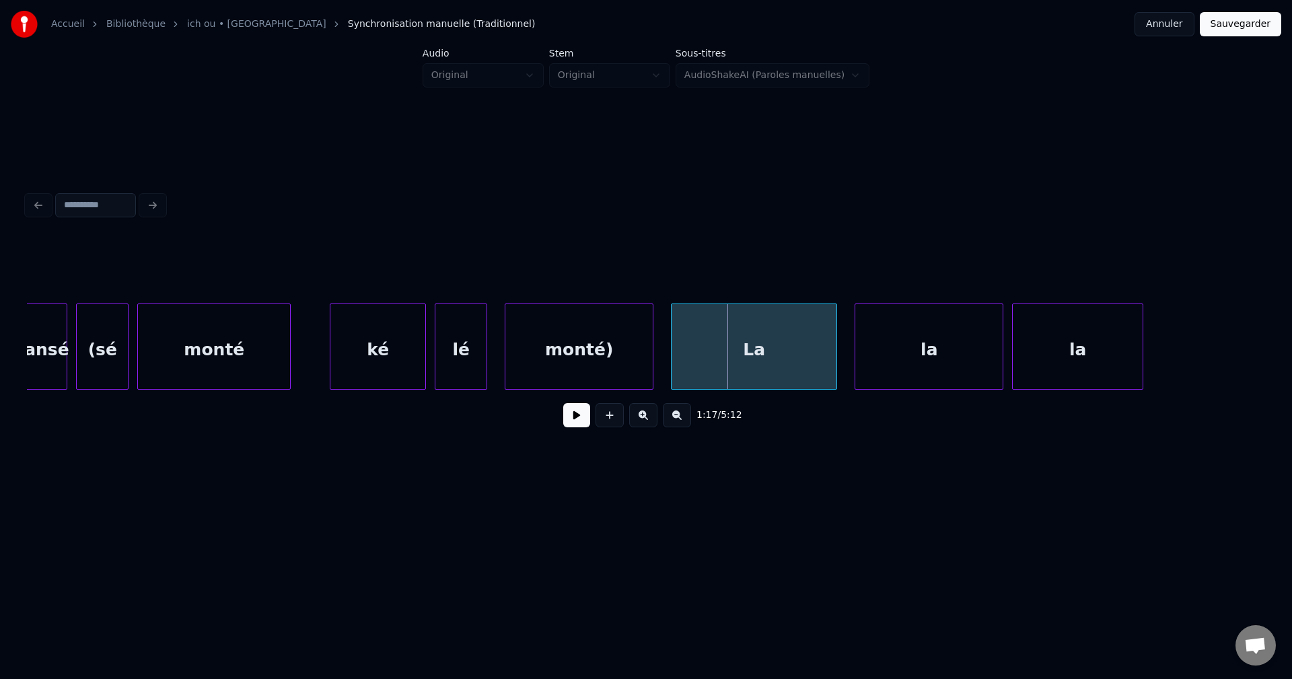
click at [180, 359] on div "monté" at bounding box center [214, 350] width 152 height 92
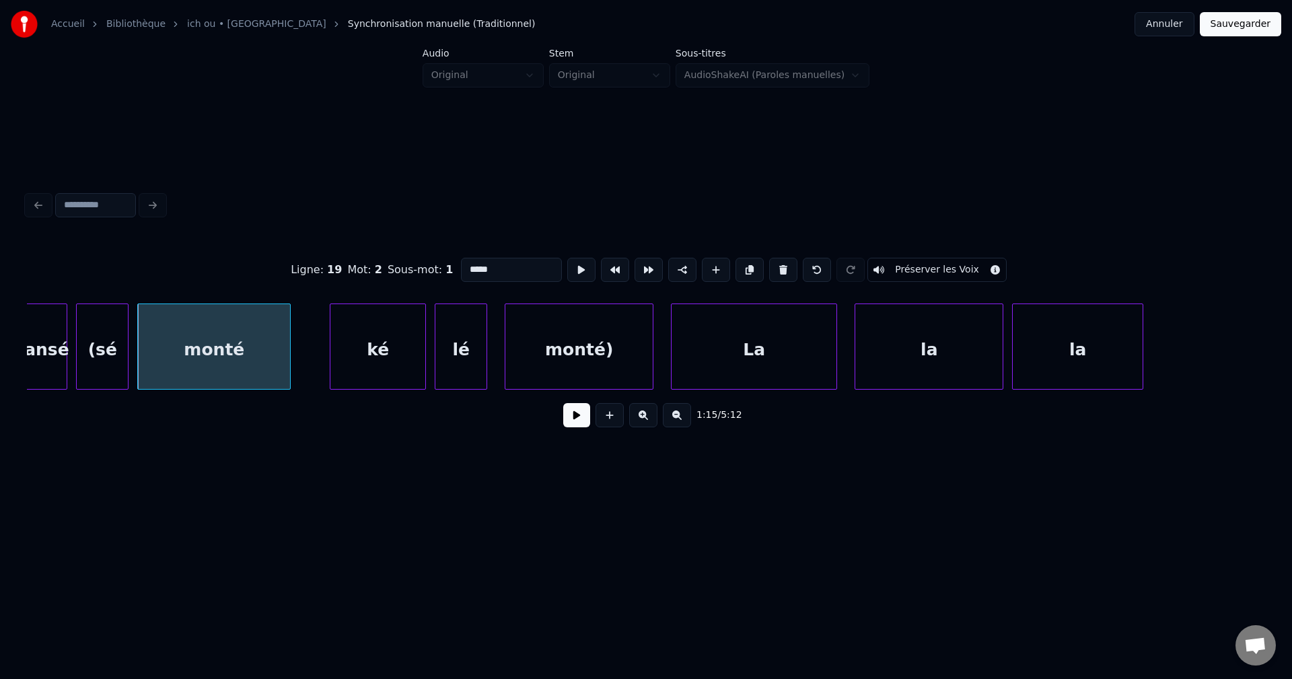
click at [579, 416] on button at bounding box center [576, 415] width 27 height 24
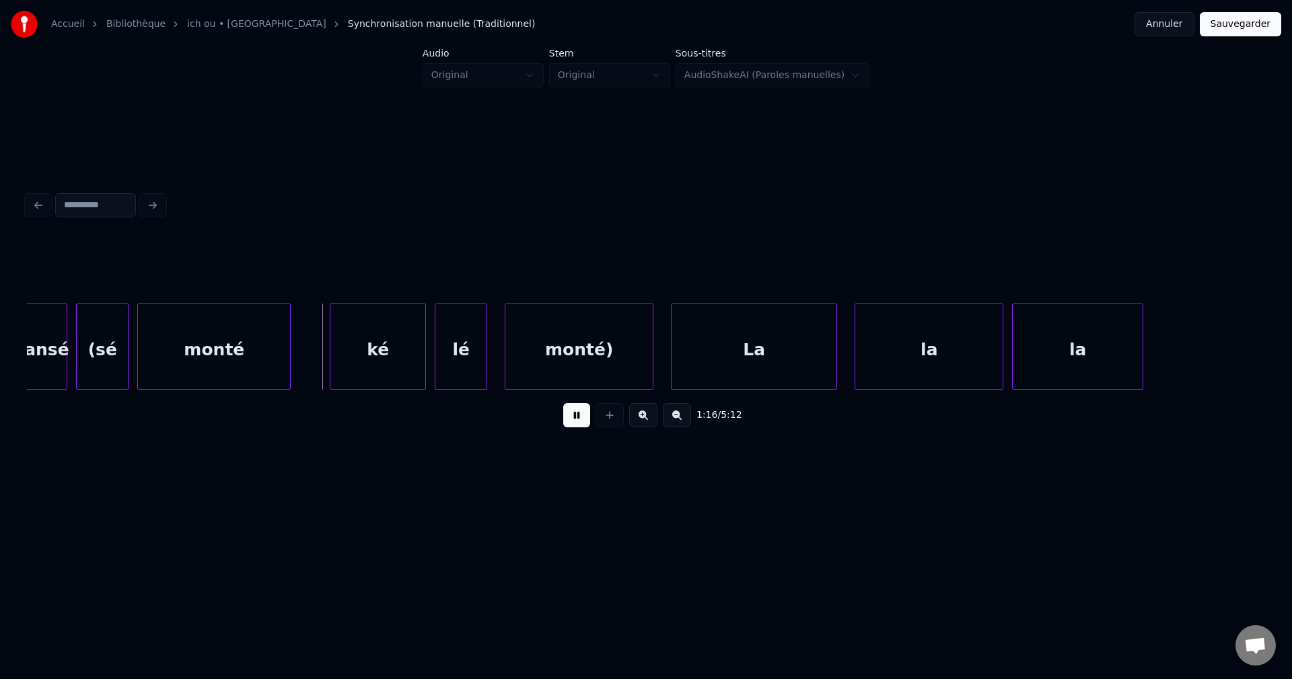
click at [579, 416] on button at bounding box center [576, 415] width 27 height 24
click at [415, 357] on div "ké" at bounding box center [377, 350] width 95 height 92
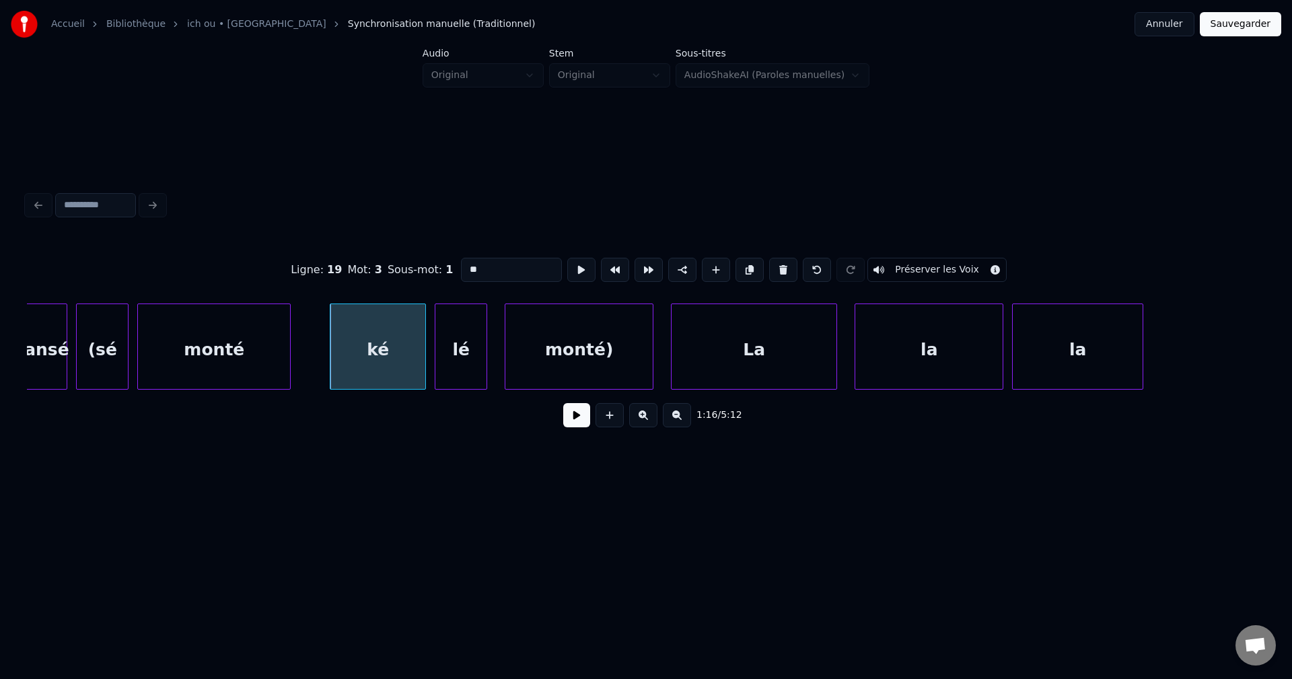
click at [499, 271] on input "**" at bounding box center [511, 270] width 101 height 24
type input "*******"
click at [573, 421] on button at bounding box center [576, 415] width 27 height 24
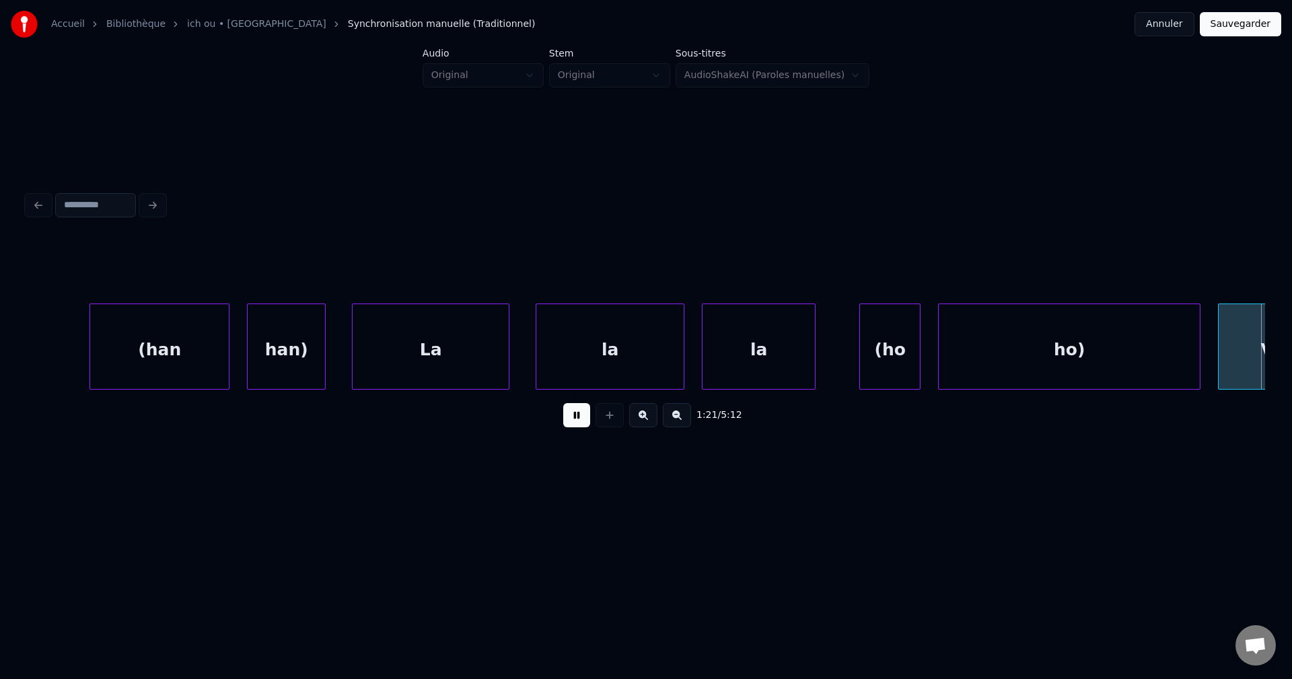
scroll to position [0, 35584]
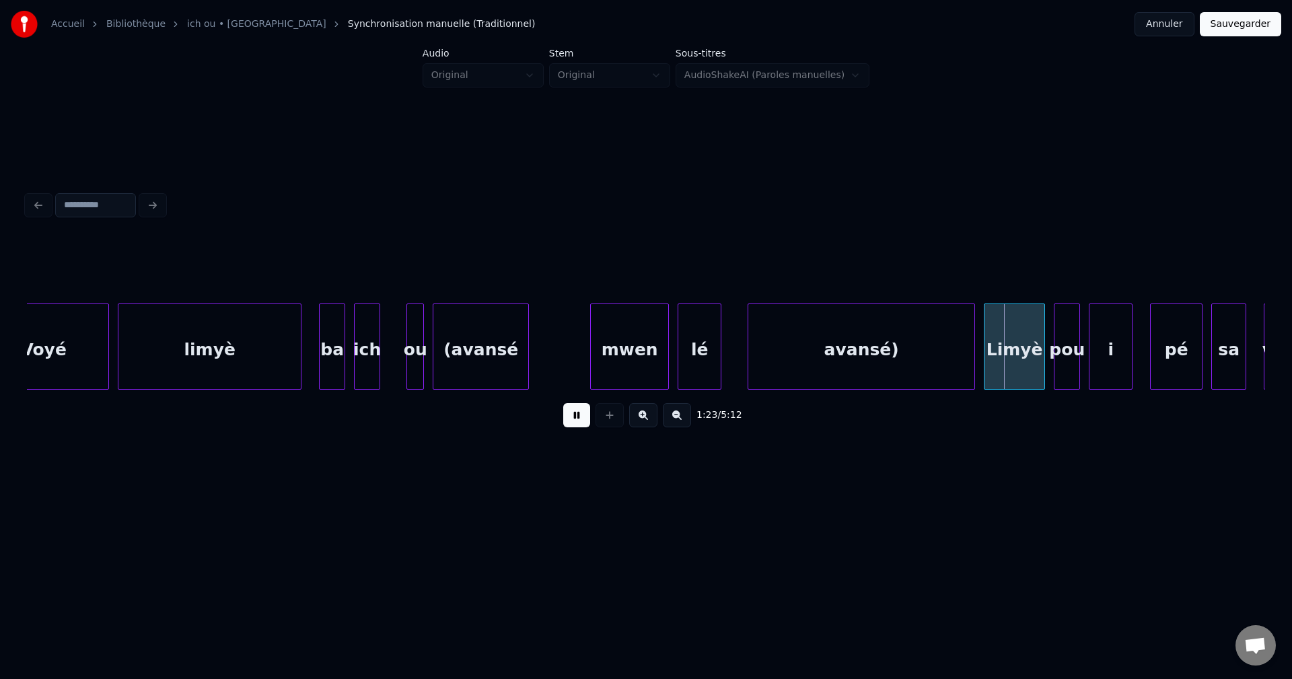
click at [562, 421] on div "1:23 / 5:12" at bounding box center [646, 415] width 1217 height 30
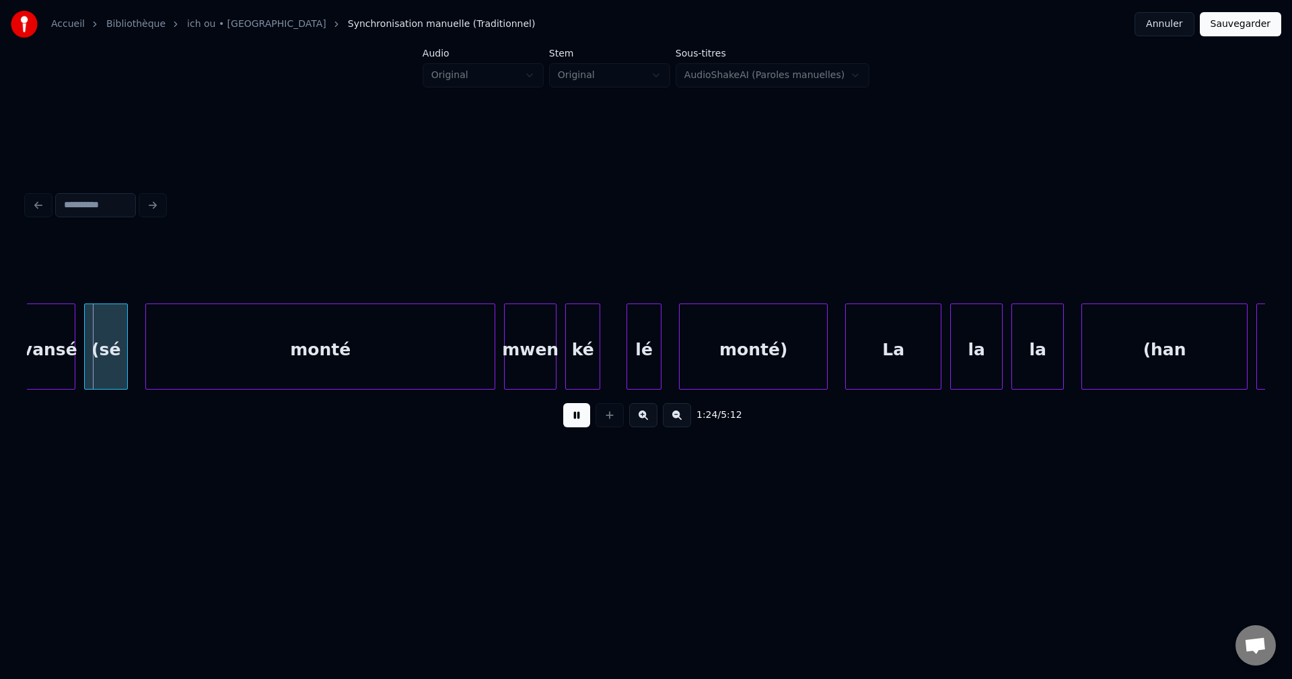
click at [565, 418] on button at bounding box center [576, 415] width 27 height 24
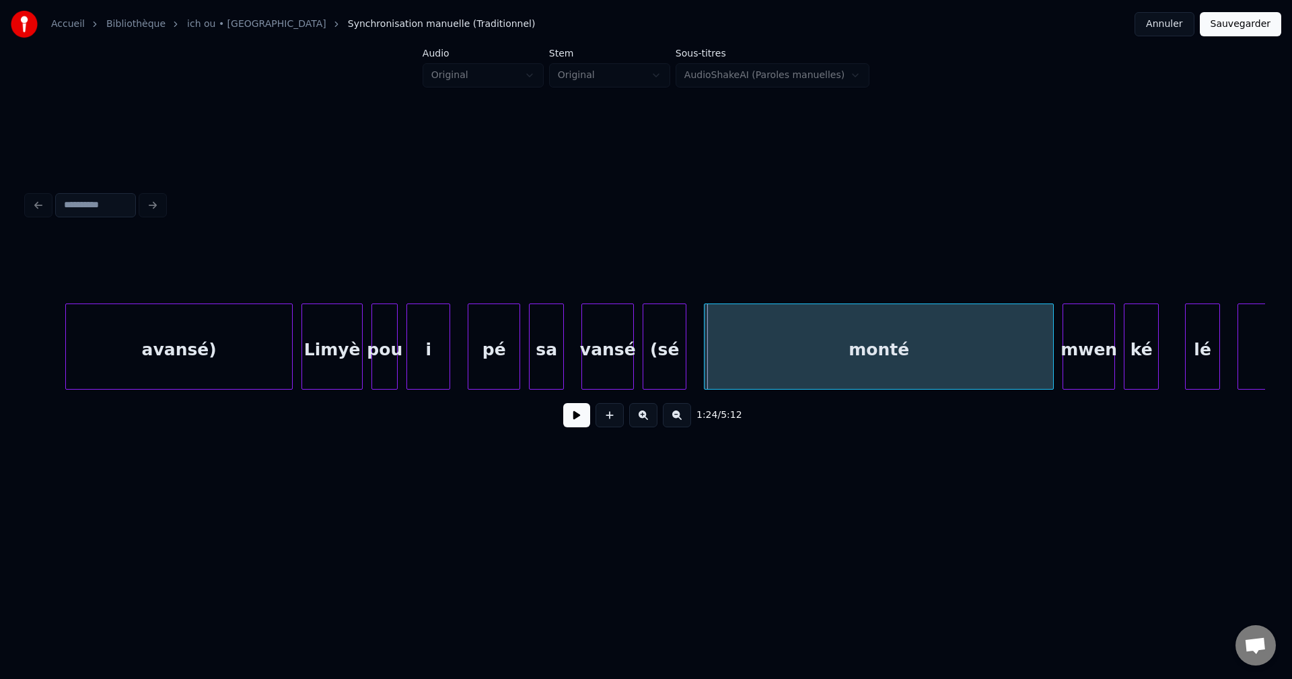
scroll to position [0, 36259]
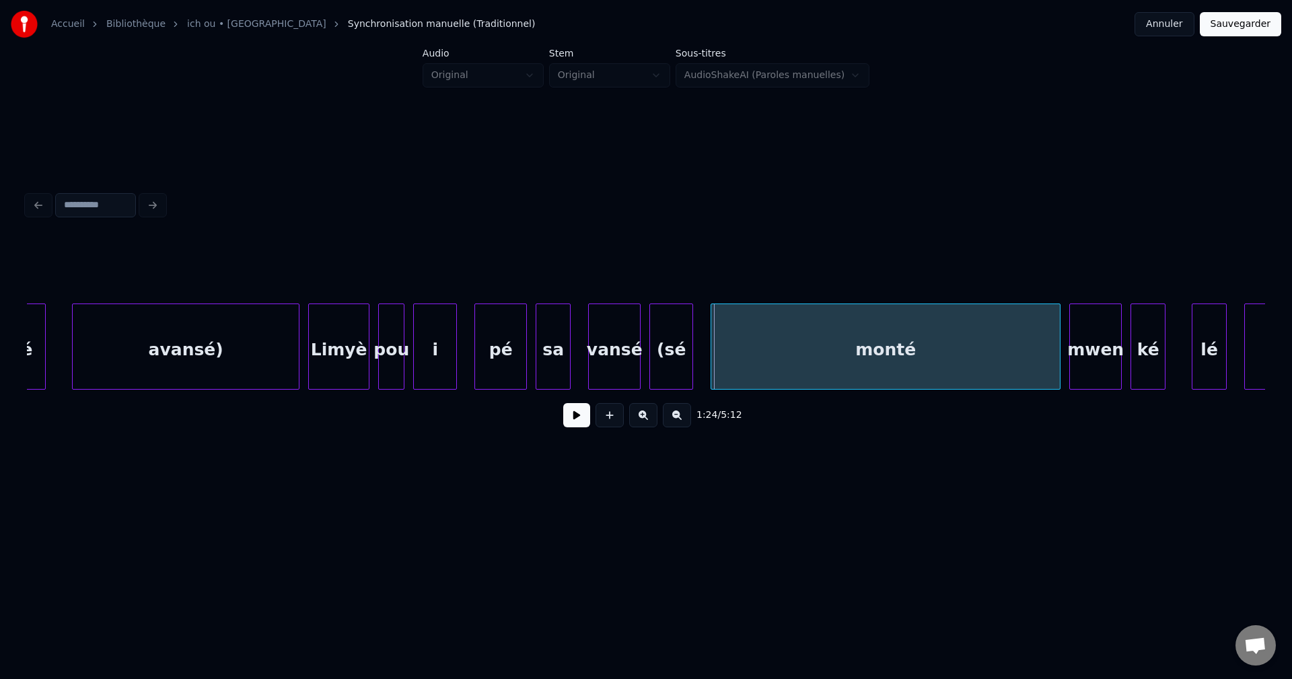
click at [209, 353] on div "avansé)" at bounding box center [186, 350] width 226 height 92
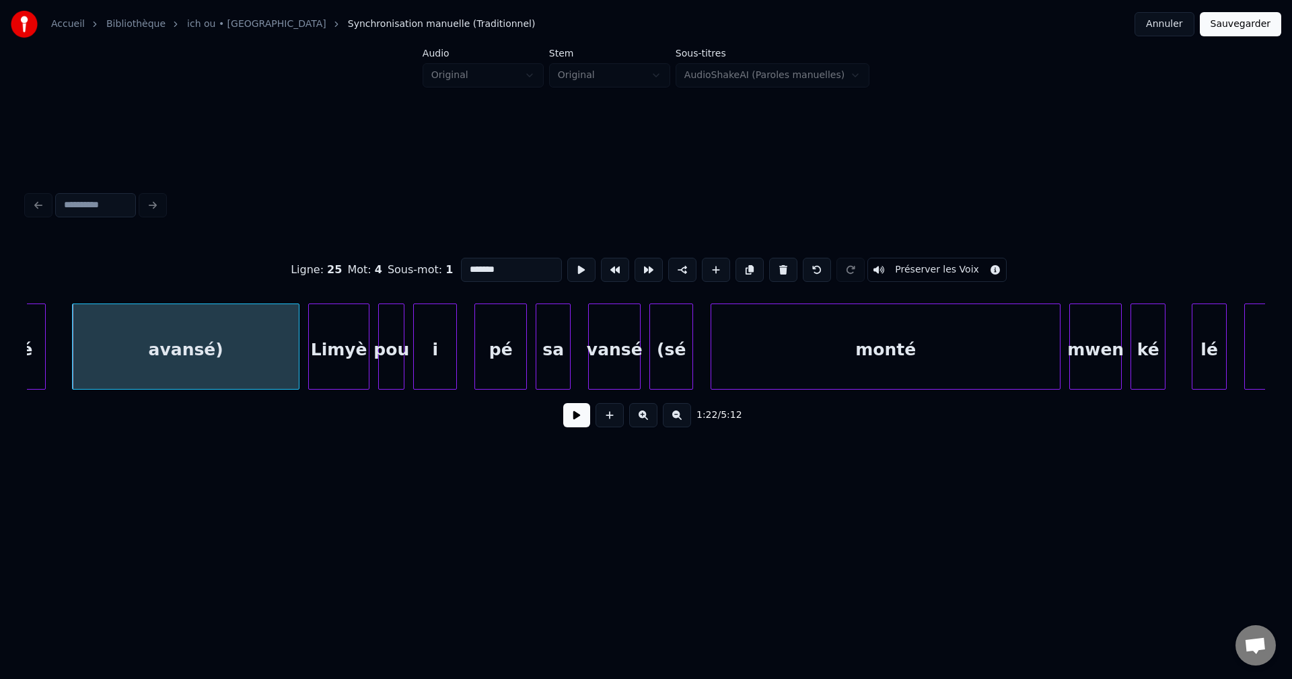
click at [579, 415] on button at bounding box center [576, 415] width 27 height 24
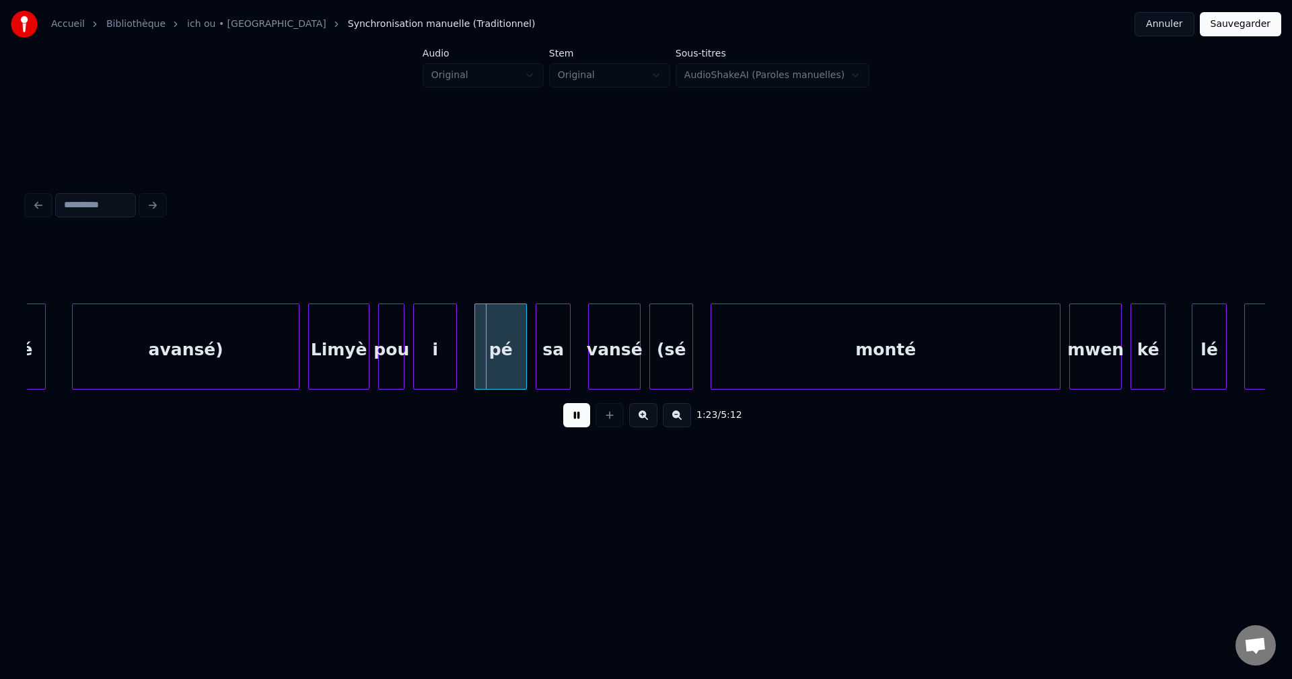
click at [573, 416] on button at bounding box center [576, 415] width 27 height 24
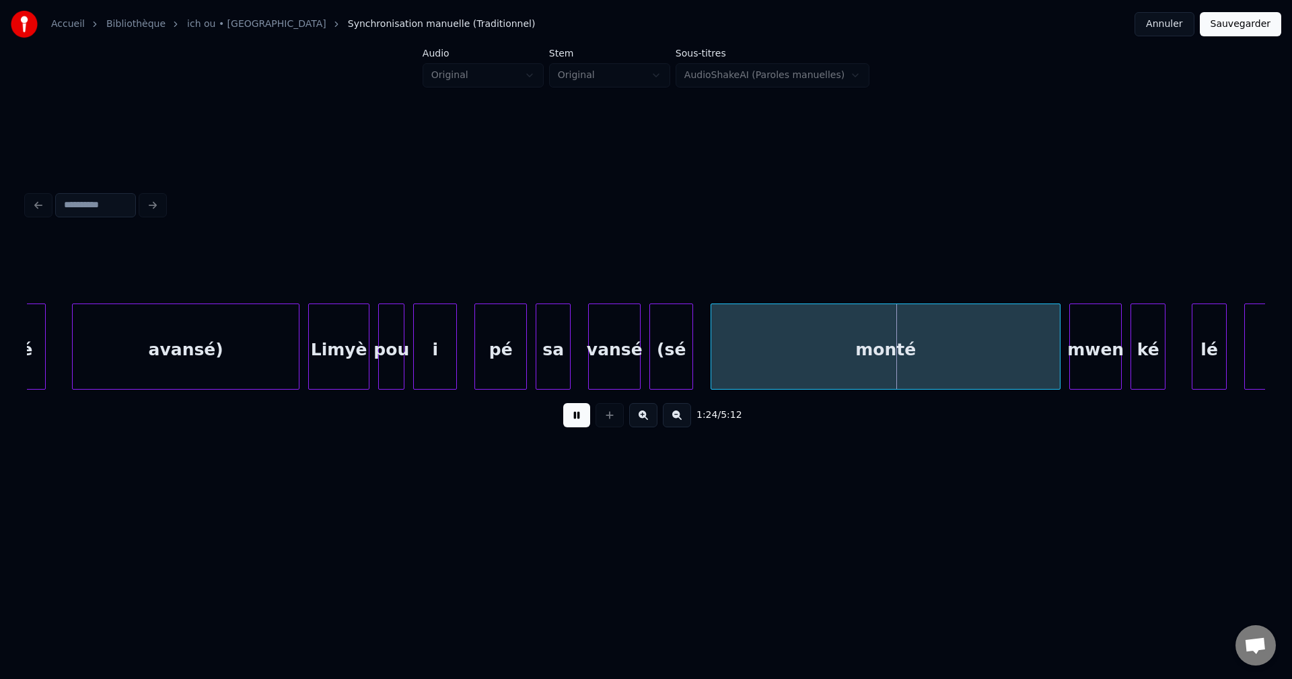
click at [573, 416] on button at bounding box center [576, 415] width 27 height 24
click at [351, 367] on div "Limyè" at bounding box center [339, 350] width 60 height 92
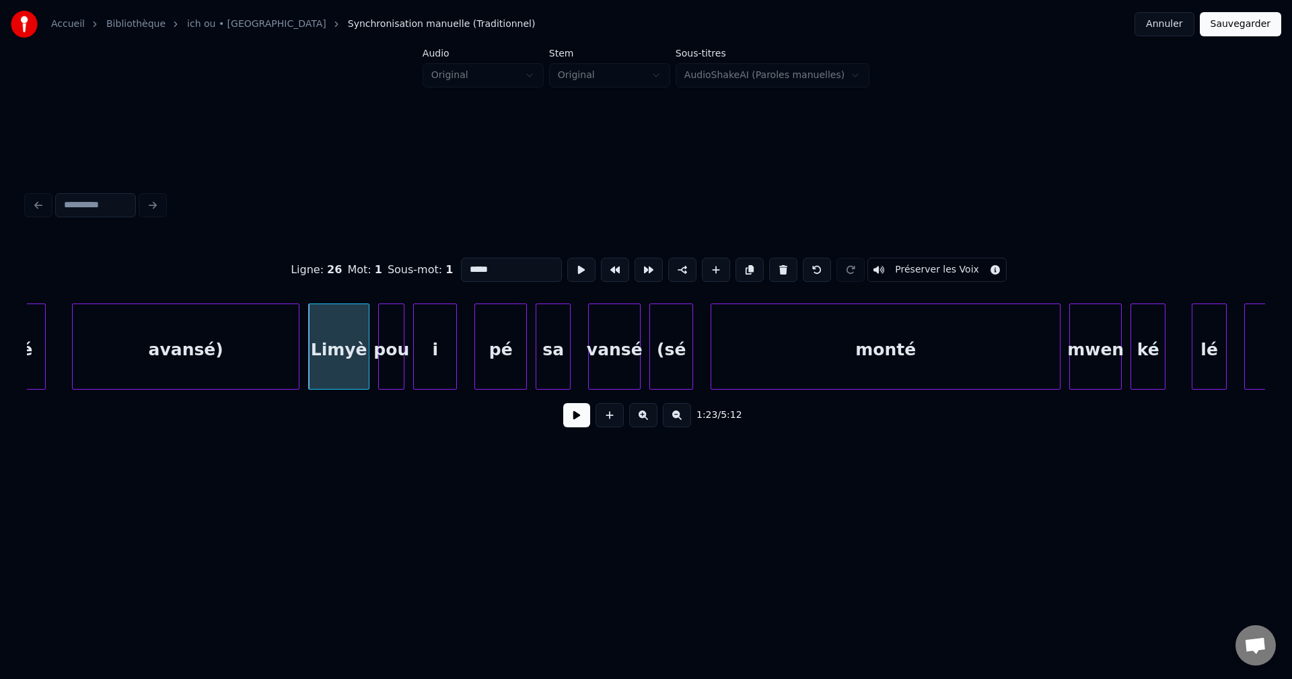
click at [572, 417] on button at bounding box center [576, 415] width 27 height 24
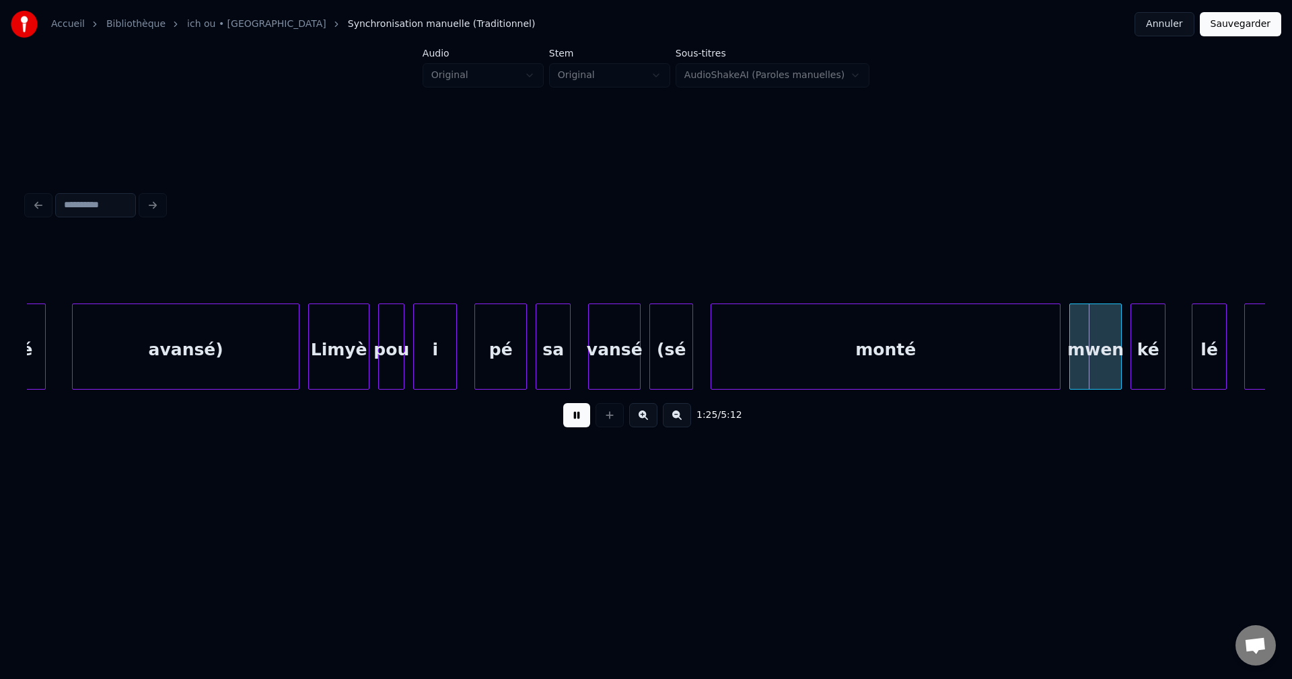
click at [568, 417] on button at bounding box center [576, 415] width 27 height 24
click at [614, 347] on div "vansé" at bounding box center [614, 350] width 51 height 92
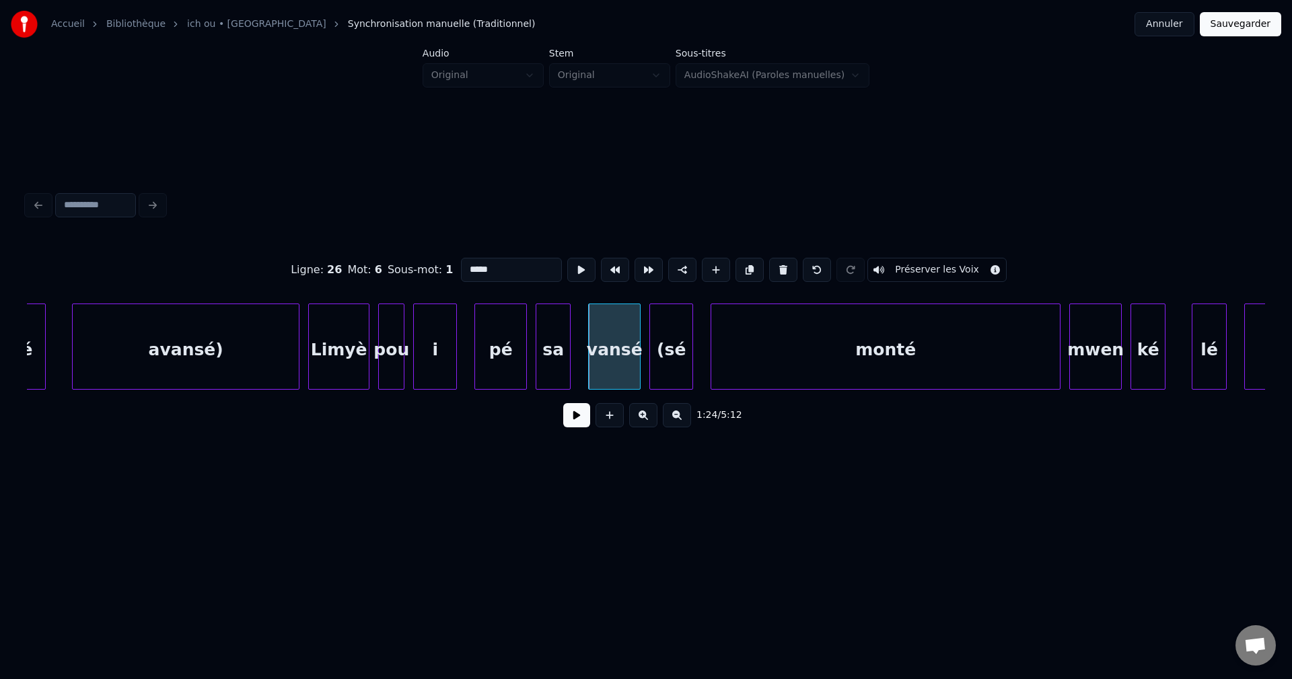
drag, startPoint x: 494, startPoint y: 265, endPoint x: 379, endPoint y: 279, distance: 115.9
click at [386, 279] on div "Ligne : 26 Mot : 6 Sous-mot : 1 ***** Préserver les Voix" at bounding box center [646, 269] width 1238 height 67
click at [328, 373] on div "Limyè" at bounding box center [339, 350] width 60 height 92
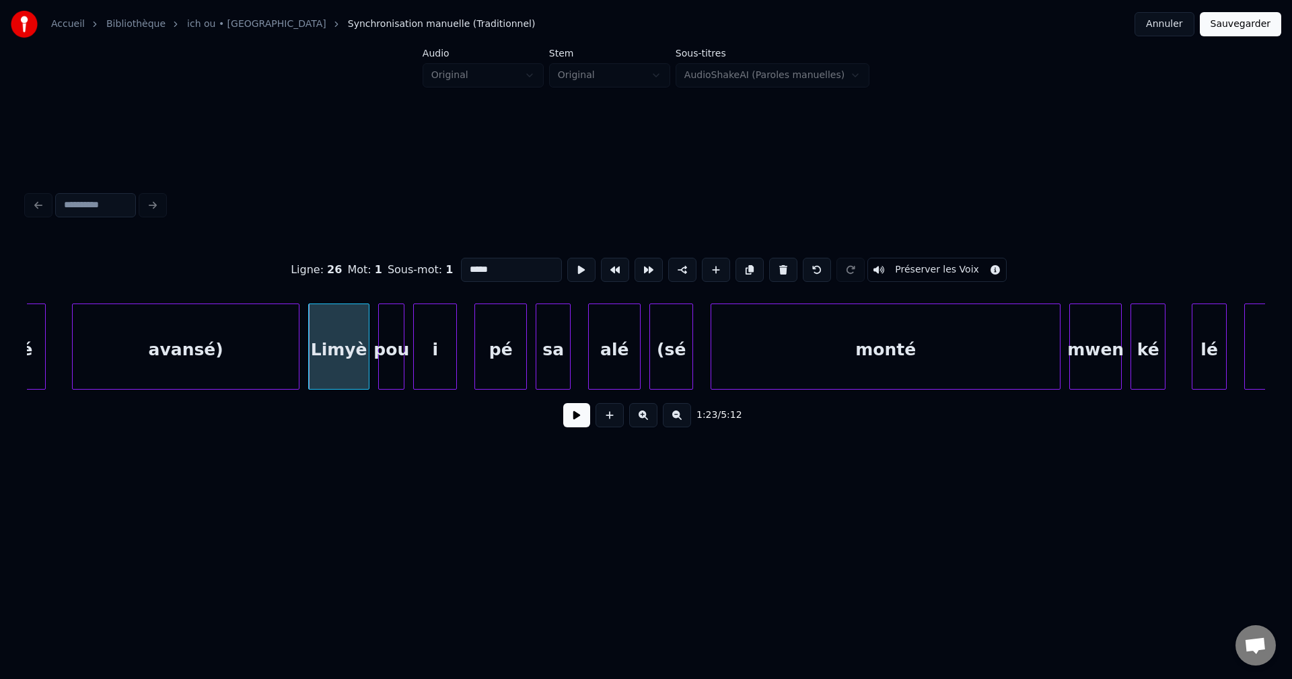
type input "*****"
click at [574, 420] on button at bounding box center [576, 415] width 27 height 24
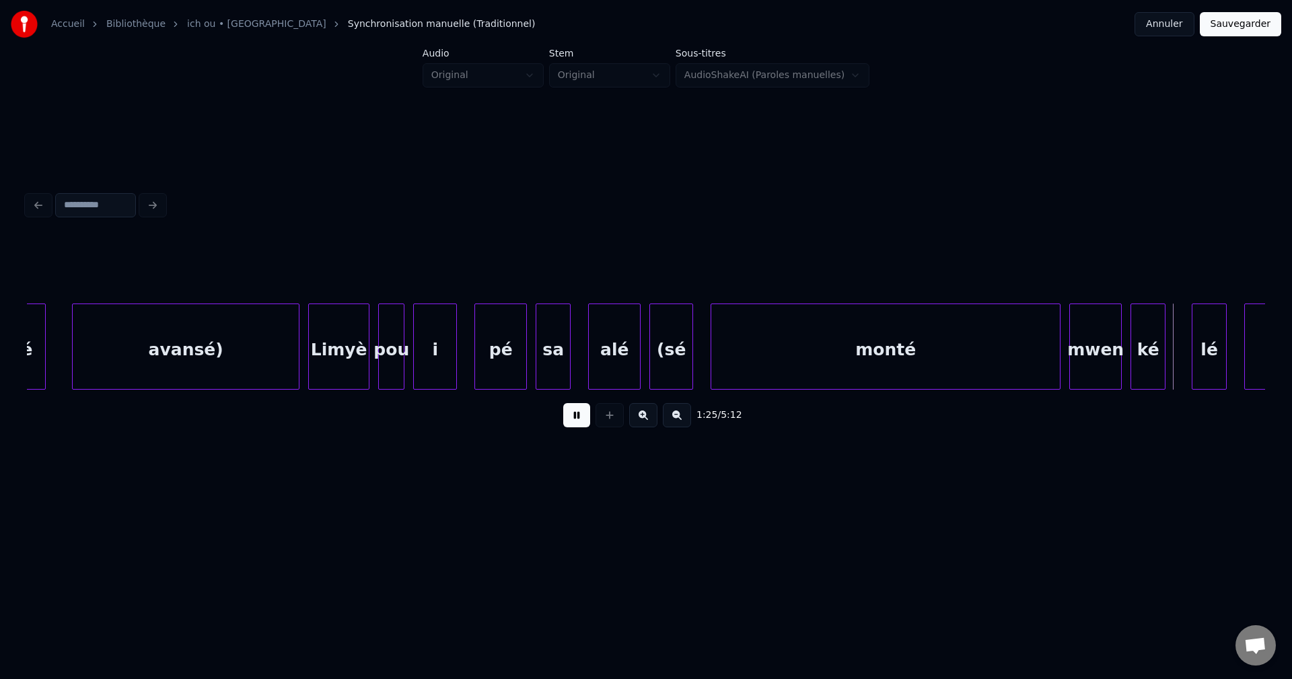
click at [574, 418] on button at bounding box center [576, 415] width 27 height 24
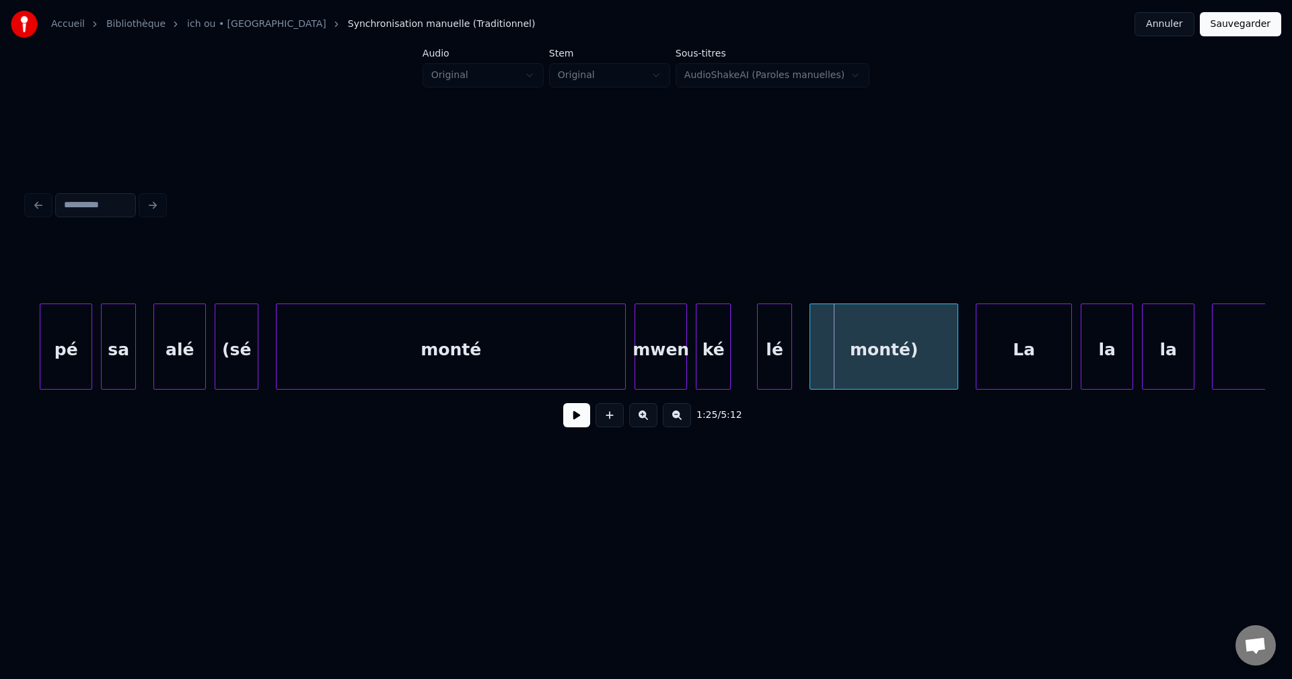
scroll to position [0, 36693]
click at [234, 349] on div "(sé" at bounding box center [238, 350] width 42 height 92
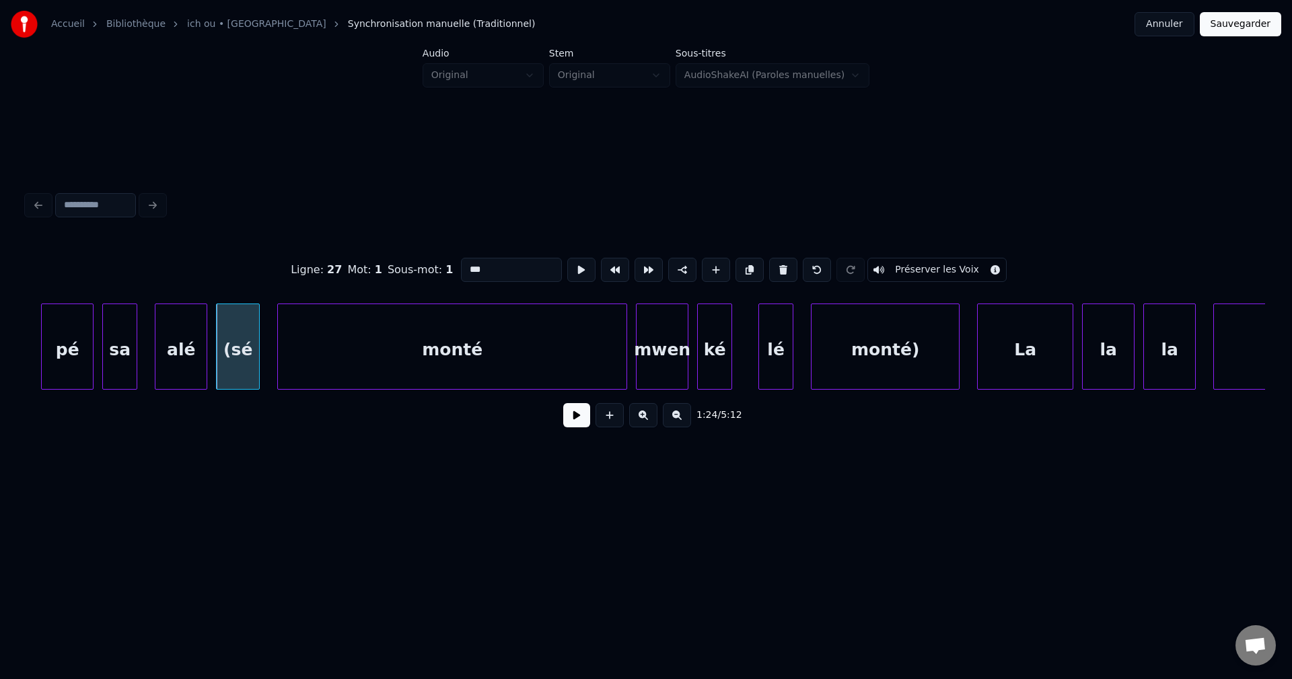
click at [585, 419] on button at bounding box center [576, 415] width 27 height 24
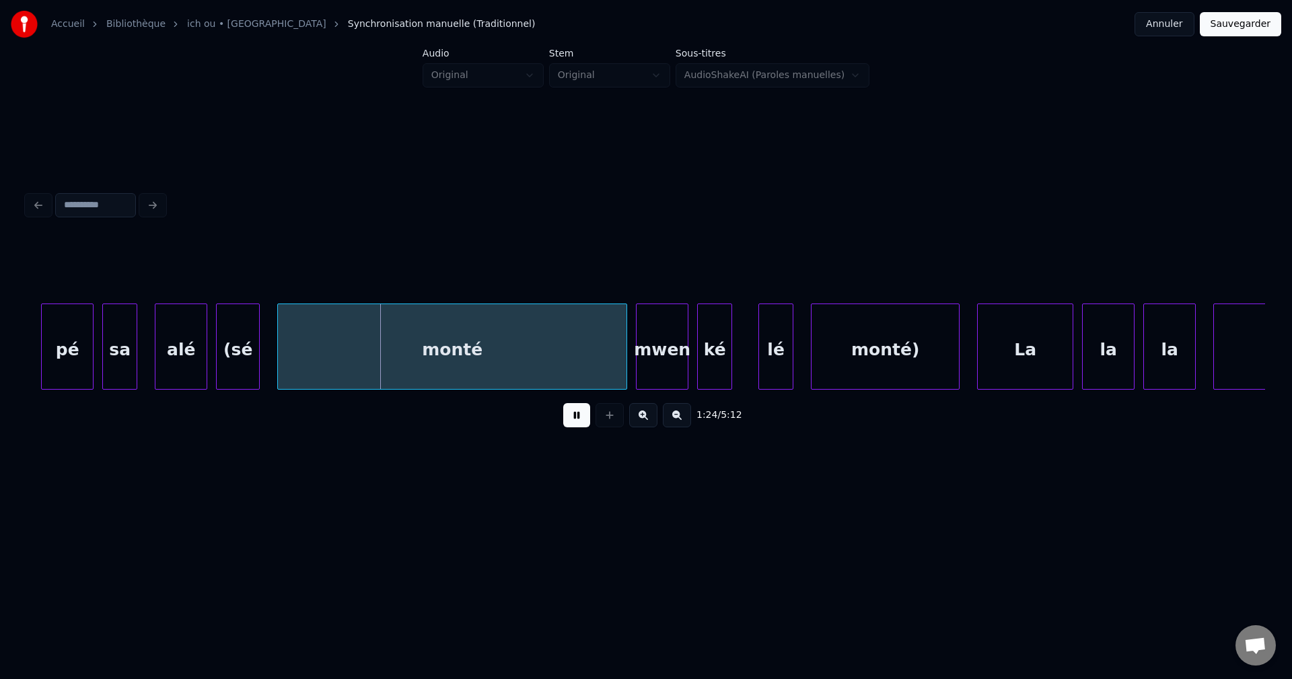
click at [585, 419] on button at bounding box center [576, 415] width 27 height 24
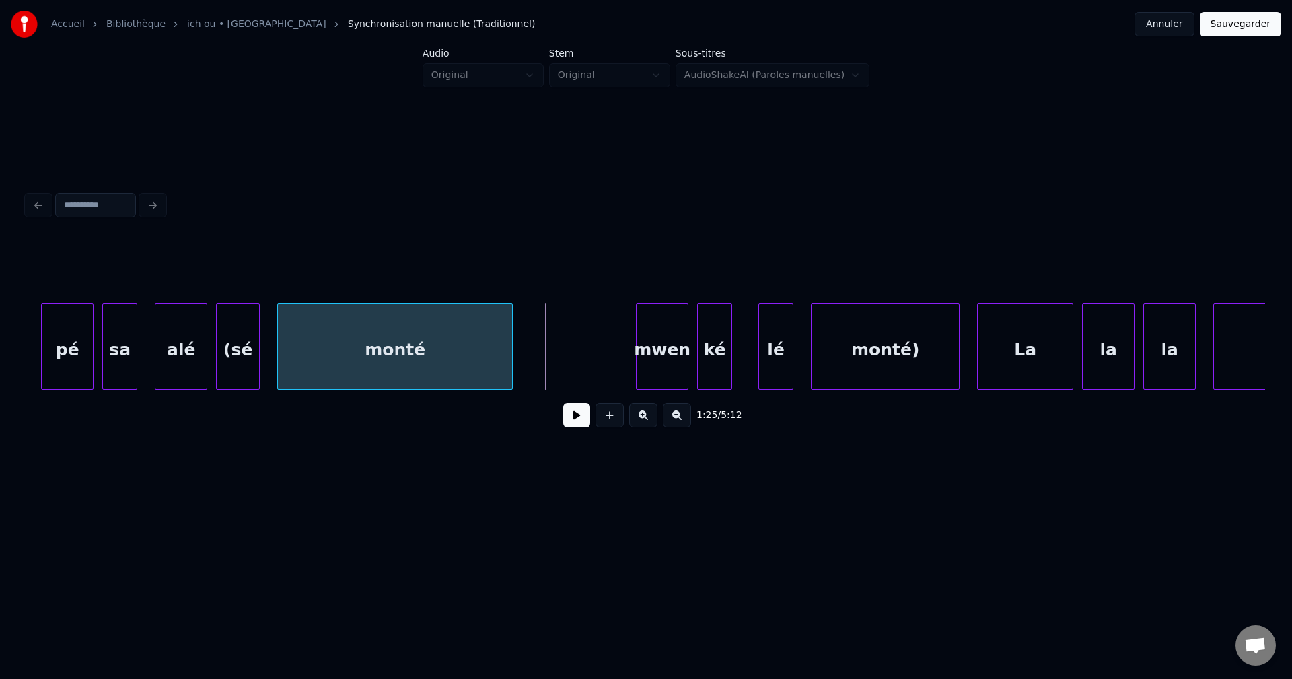
click at [510, 350] on div at bounding box center [510, 346] width 4 height 85
click at [489, 361] on div "monté" at bounding box center [395, 350] width 234 height 92
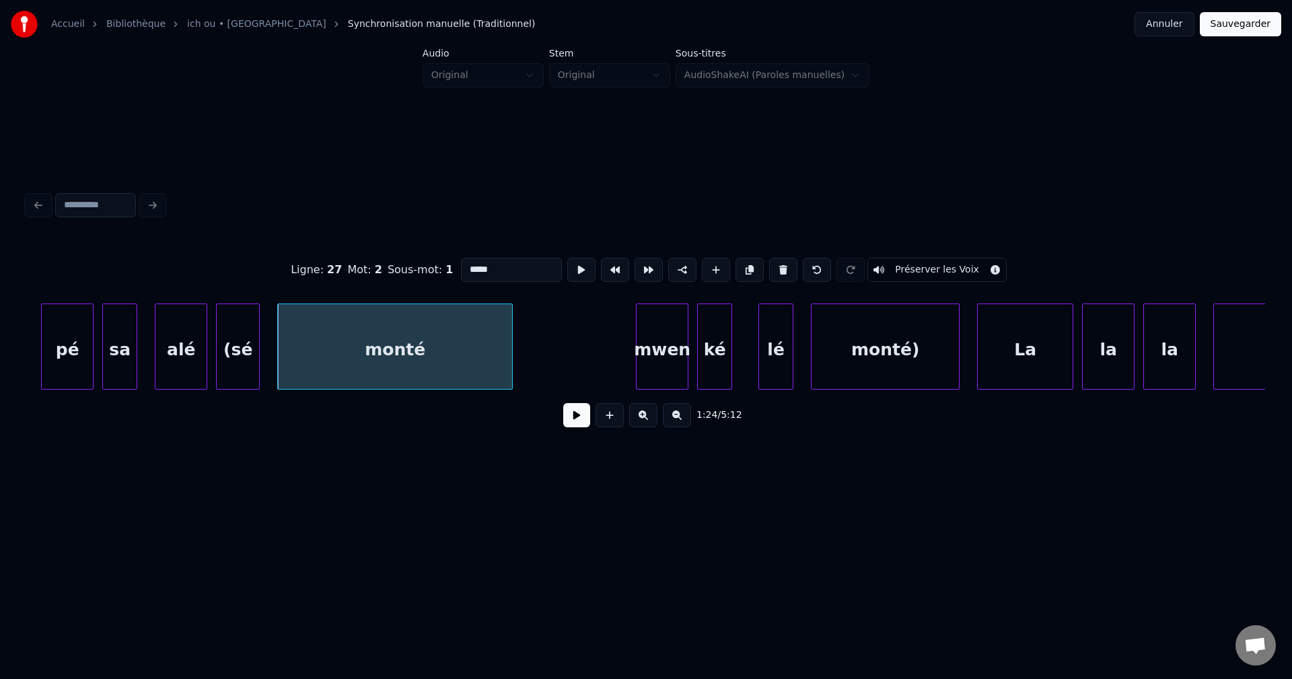
click at [573, 426] on button at bounding box center [576, 415] width 27 height 24
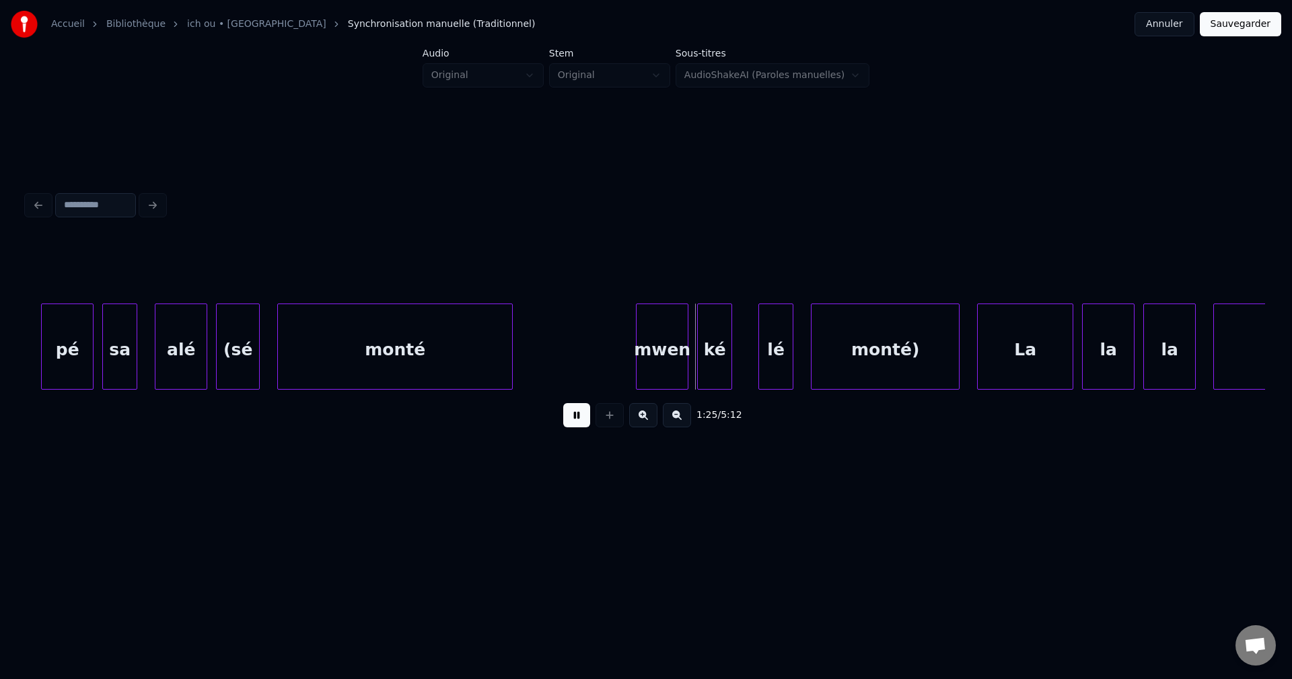
click at [573, 421] on button at bounding box center [576, 415] width 27 height 24
click at [421, 352] on div "monté" at bounding box center [395, 350] width 234 height 92
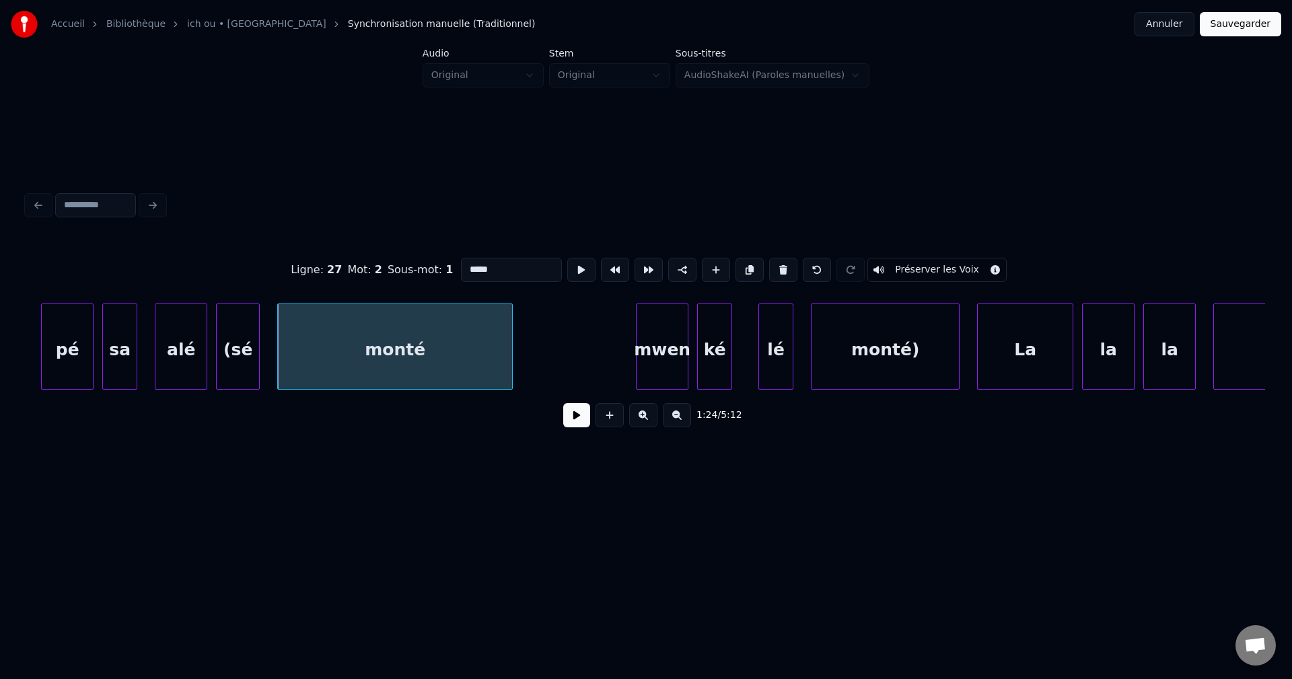
click at [569, 418] on button at bounding box center [576, 415] width 27 height 24
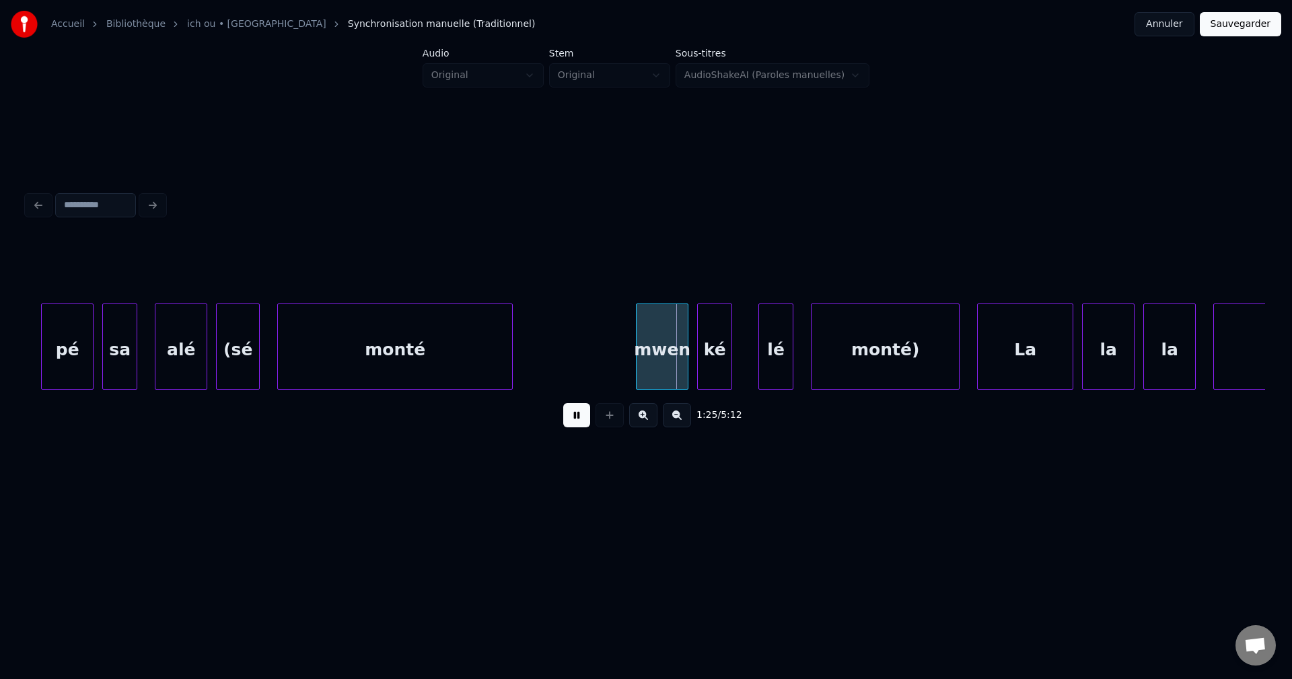
click at [569, 417] on button at bounding box center [576, 415] width 27 height 24
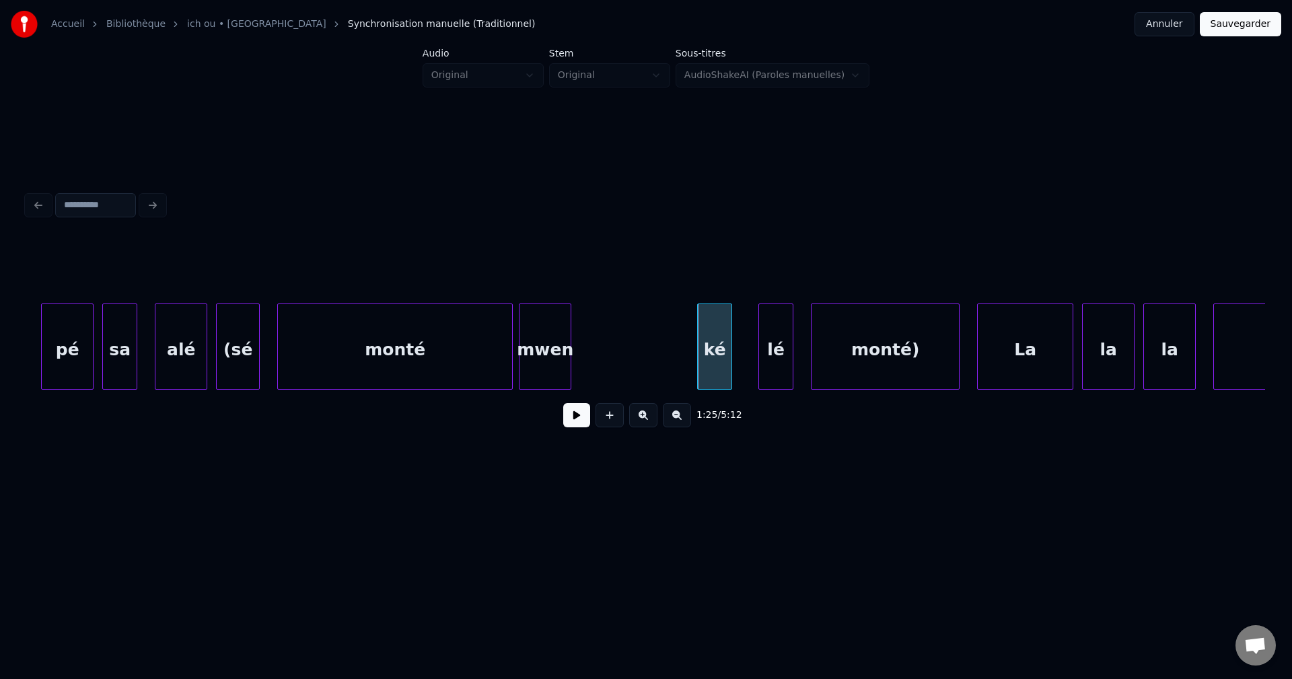
click at [535, 339] on div "mwen" at bounding box center [545, 350] width 51 height 92
click at [559, 342] on div at bounding box center [559, 346] width 4 height 85
click at [594, 345] on div "ké" at bounding box center [589, 350] width 34 height 92
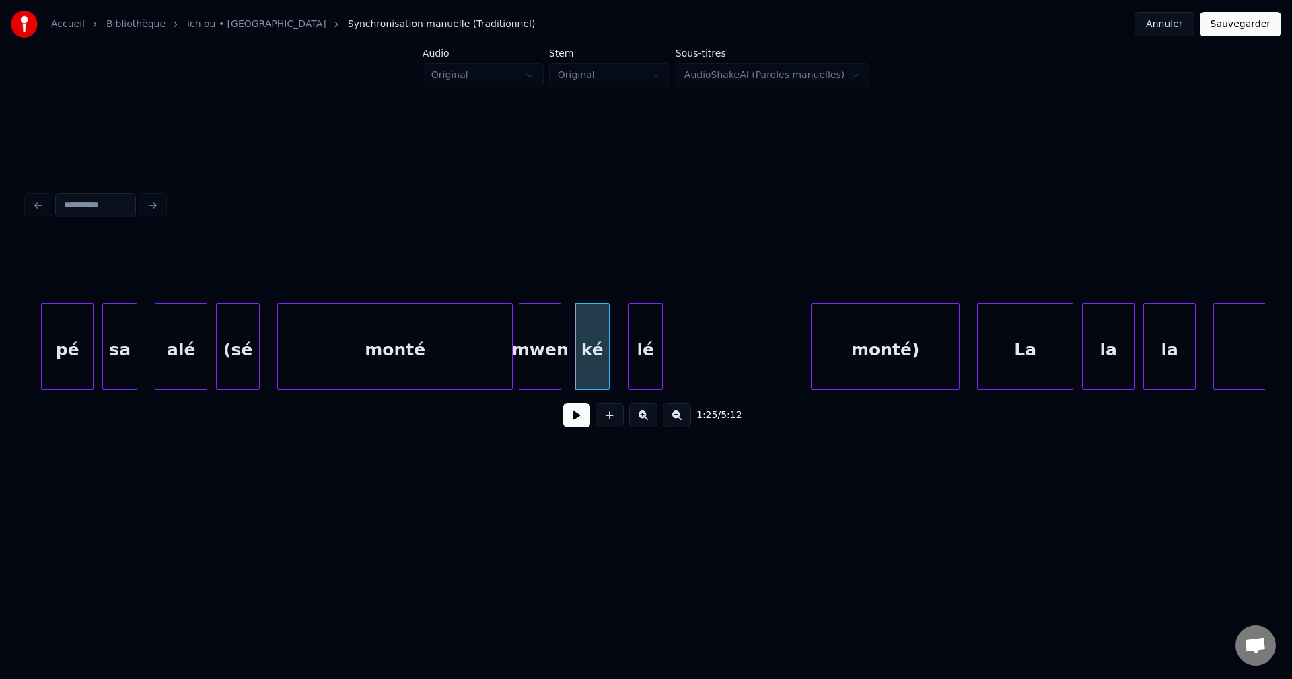
click at [648, 345] on div "lé" at bounding box center [646, 350] width 34 height 92
click at [573, 425] on button at bounding box center [576, 415] width 27 height 24
click at [572, 424] on button at bounding box center [576, 415] width 27 height 24
click at [698, 347] on div at bounding box center [696, 346] width 4 height 85
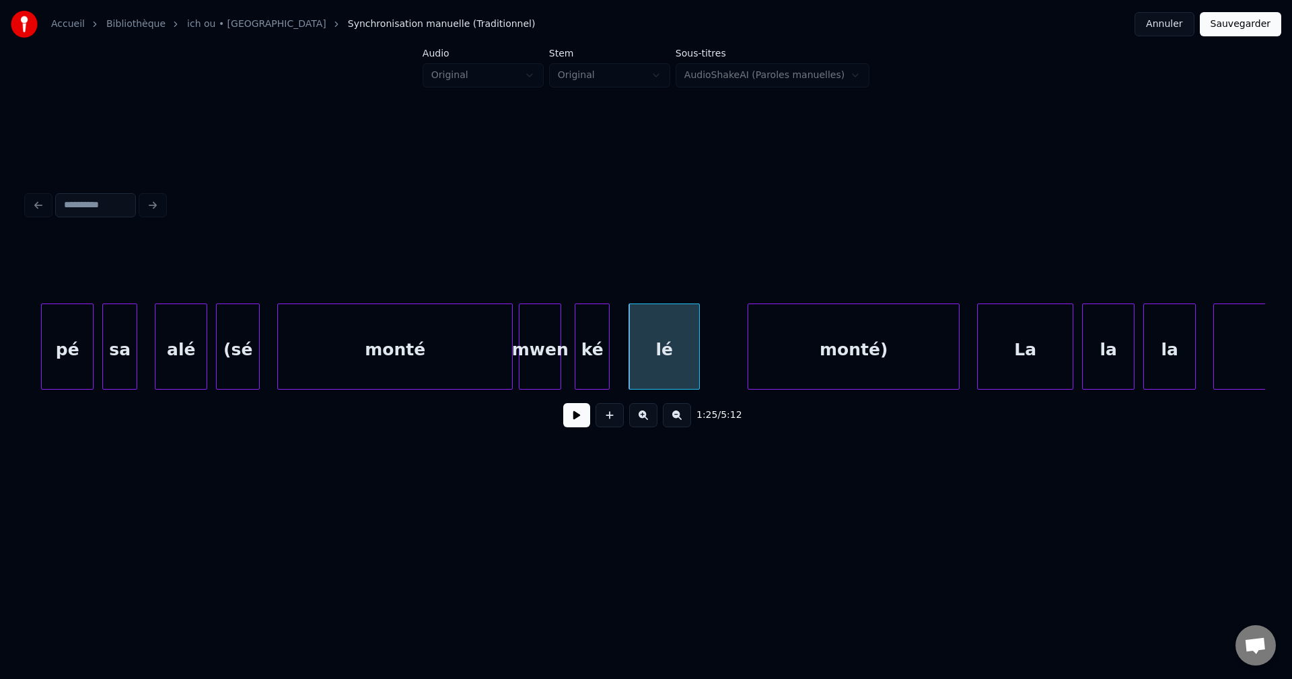
click at [749, 344] on div at bounding box center [750, 346] width 4 height 85
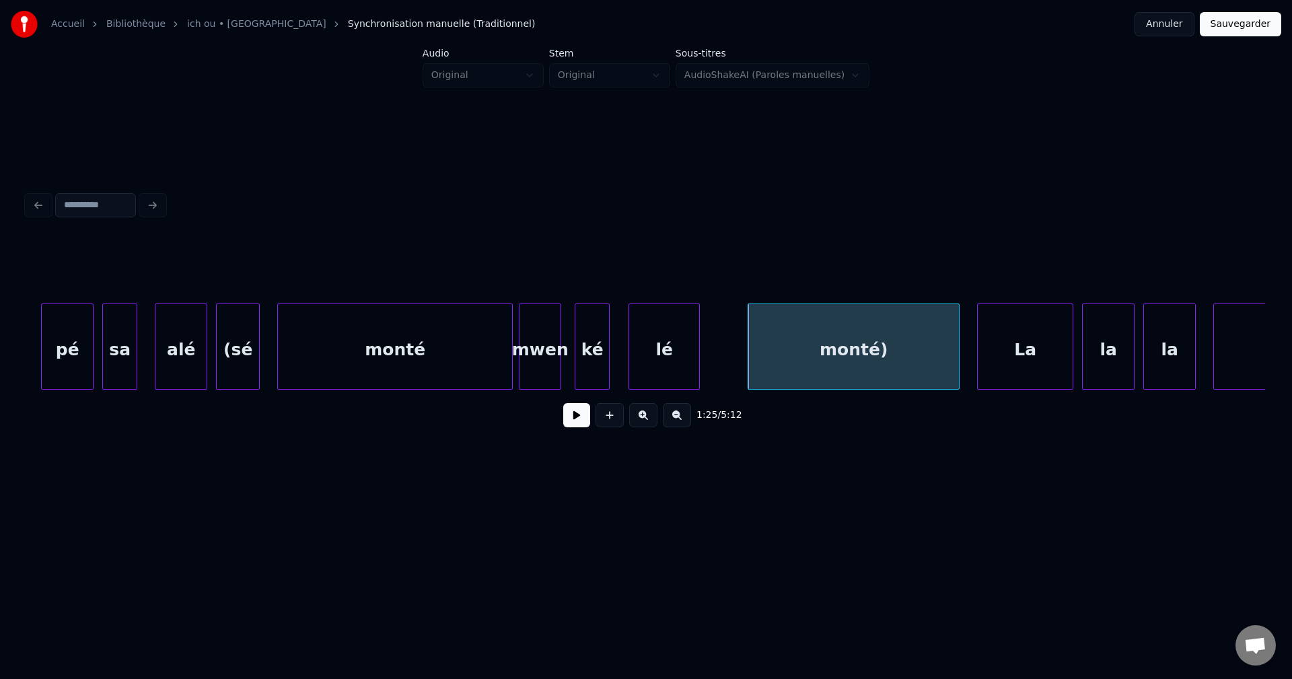
click at [552, 358] on div "mwen" at bounding box center [540, 350] width 41 height 92
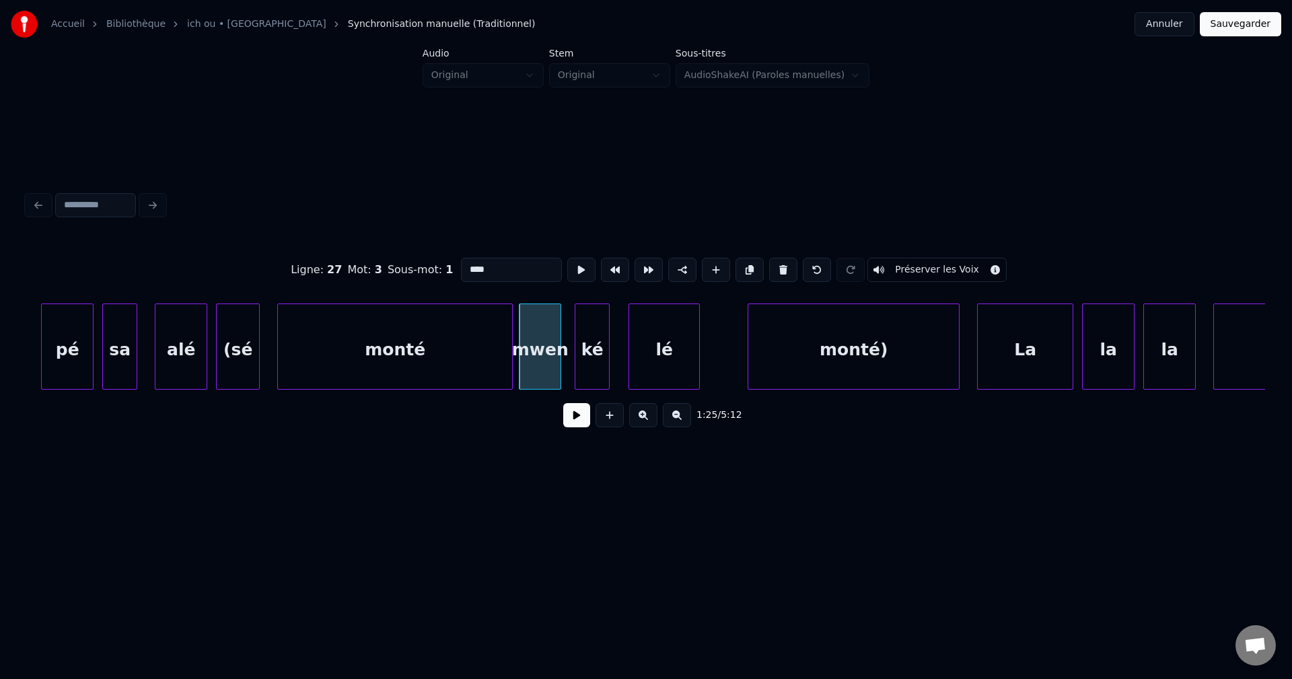
click at [577, 421] on button at bounding box center [576, 415] width 27 height 24
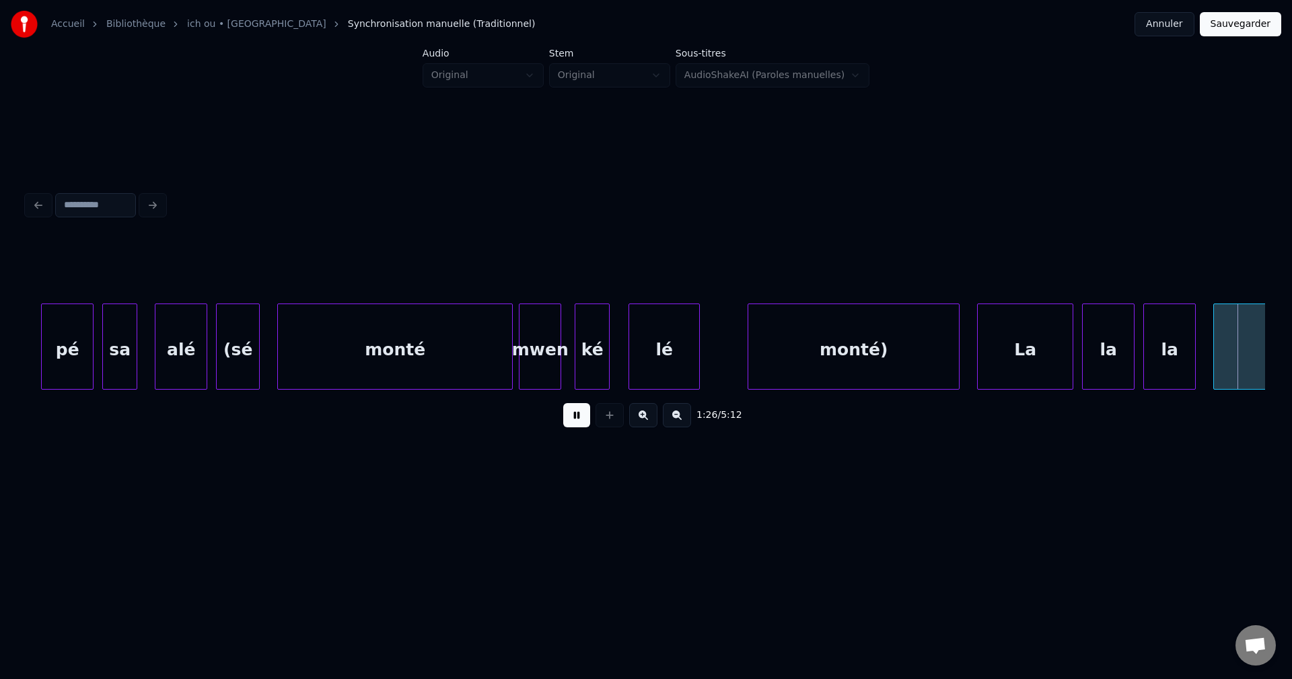
scroll to position [0, 37931]
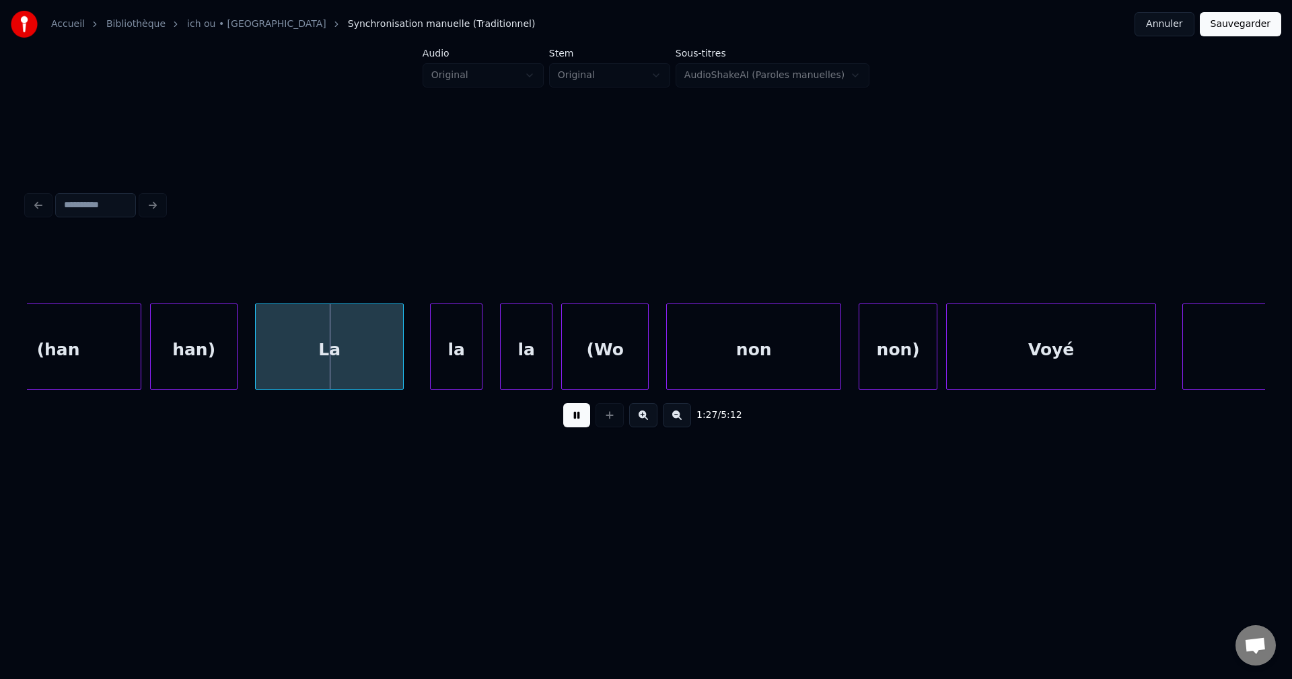
click at [573, 415] on button at bounding box center [576, 415] width 27 height 24
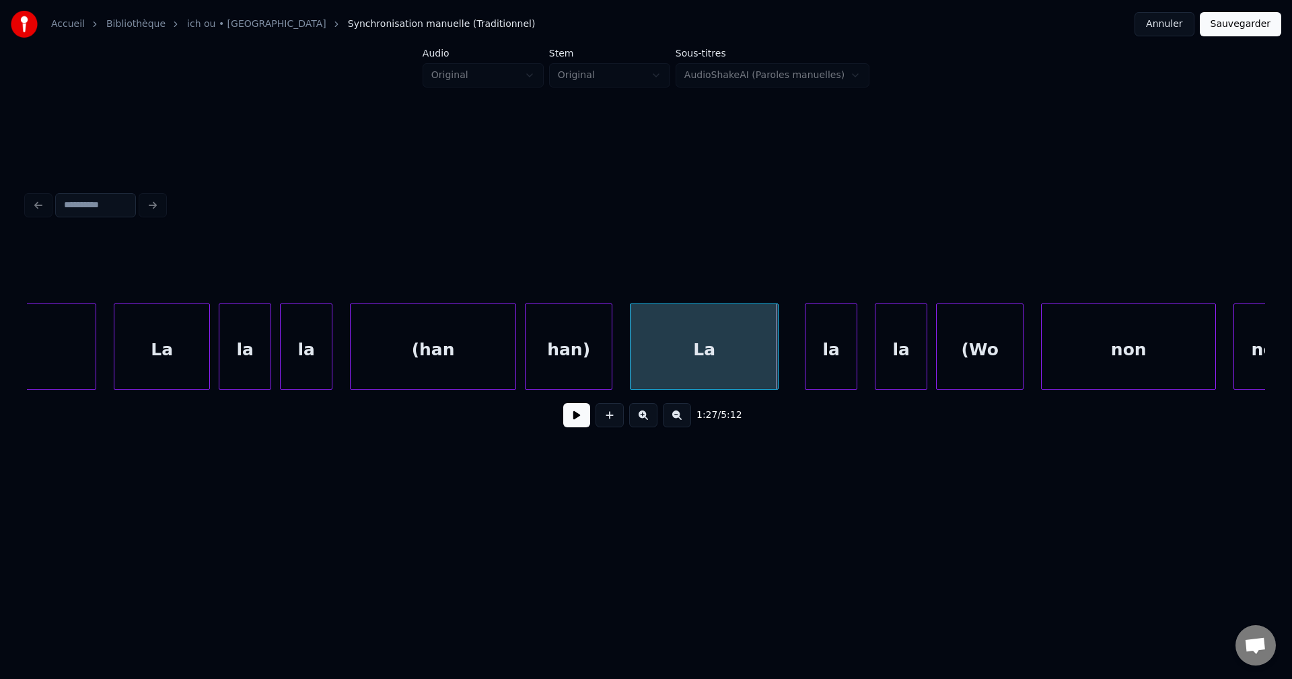
scroll to position [0, 37554]
click at [136, 356] on div "La" at bounding box center [163, 350] width 95 height 92
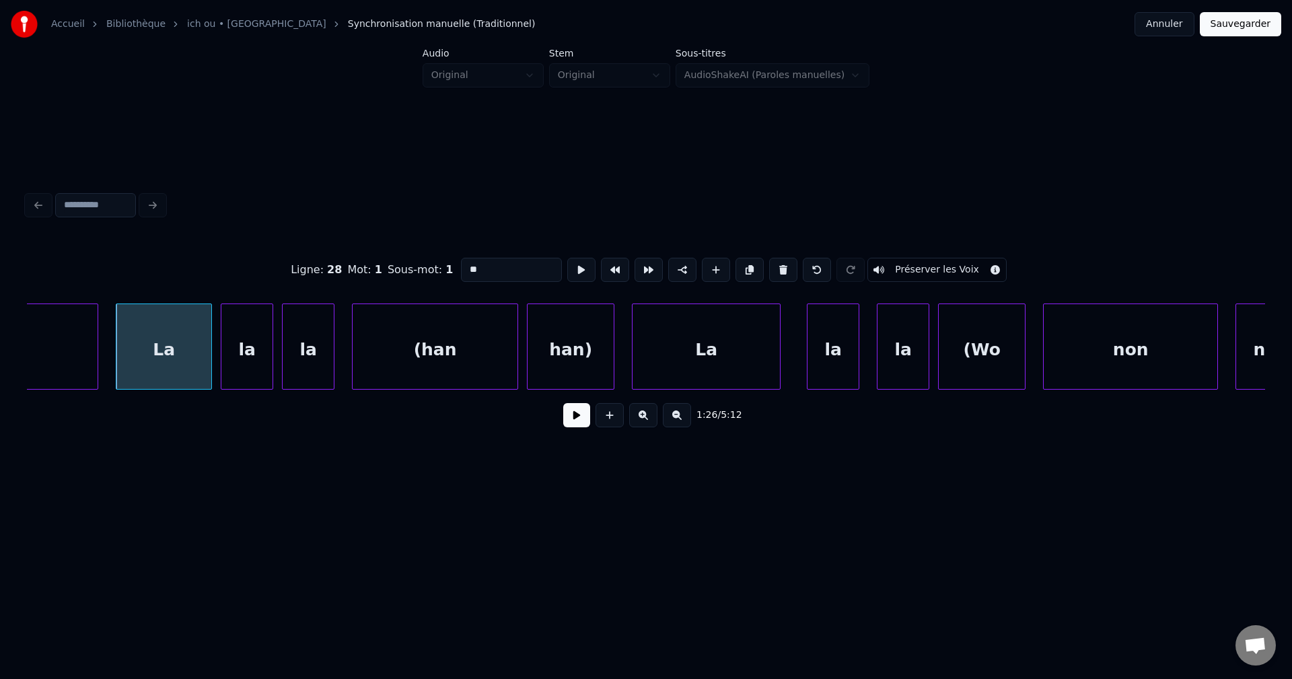
click at [571, 417] on button at bounding box center [576, 415] width 27 height 24
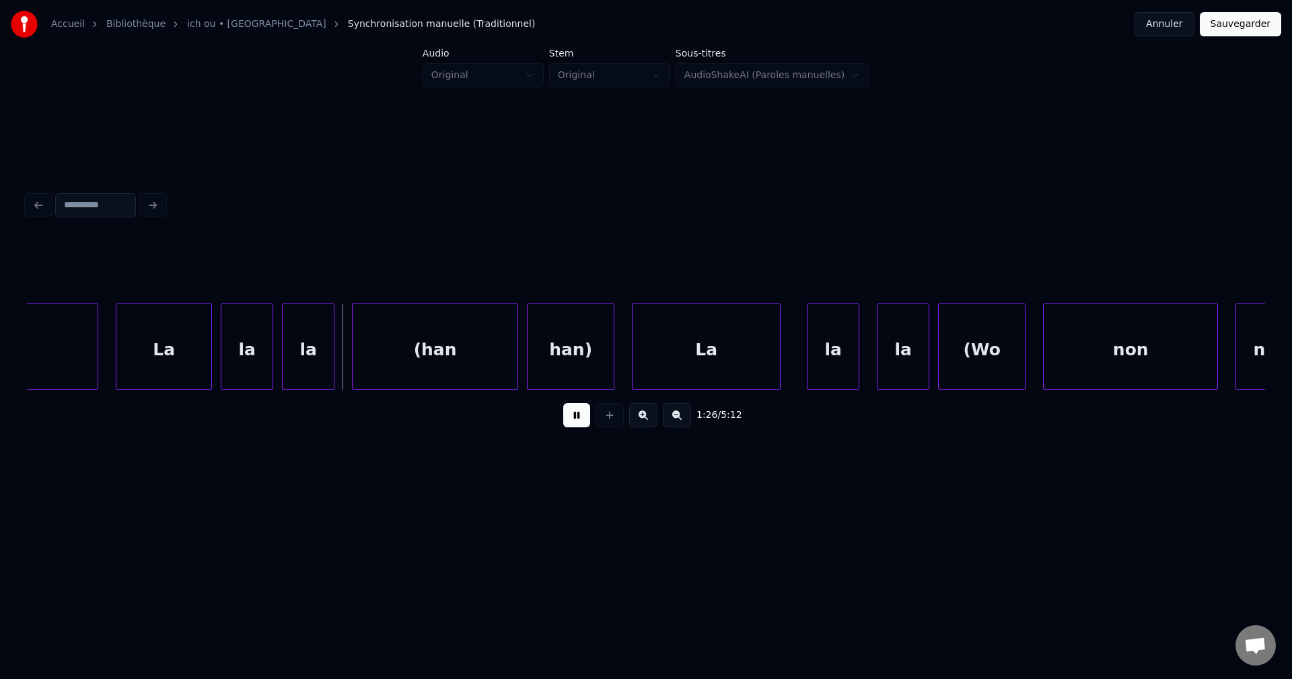
click at [573, 417] on button at bounding box center [576, 415] width 27 height 24
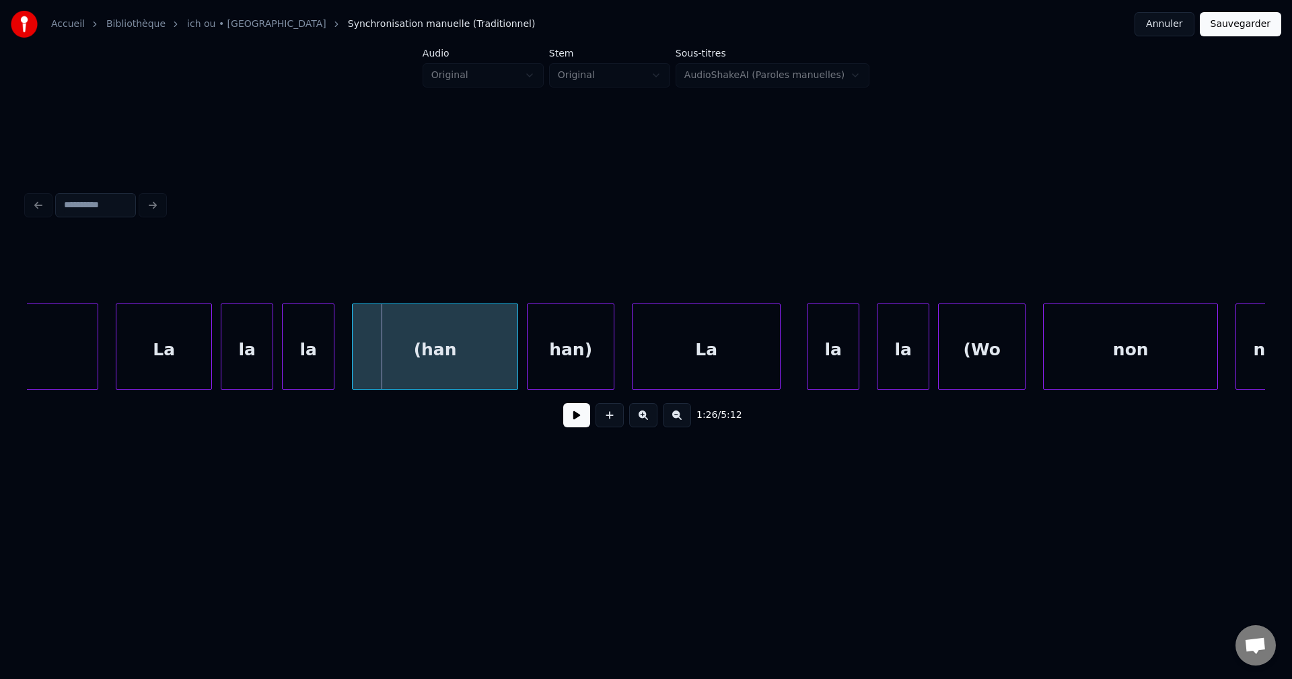
click at [573, 417] on button at bounding box center [576, 415] width 27 height 24
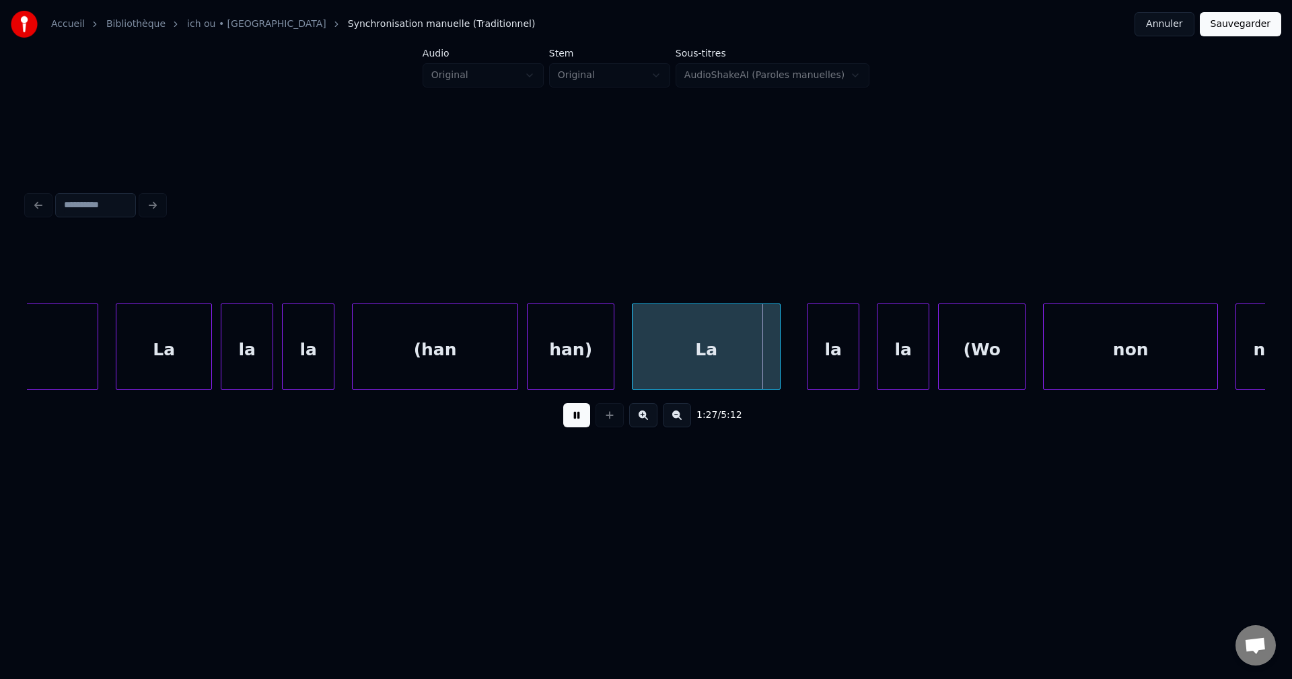
click at [573, 417] on button at bounding box center [576, 415] width 27 height 24
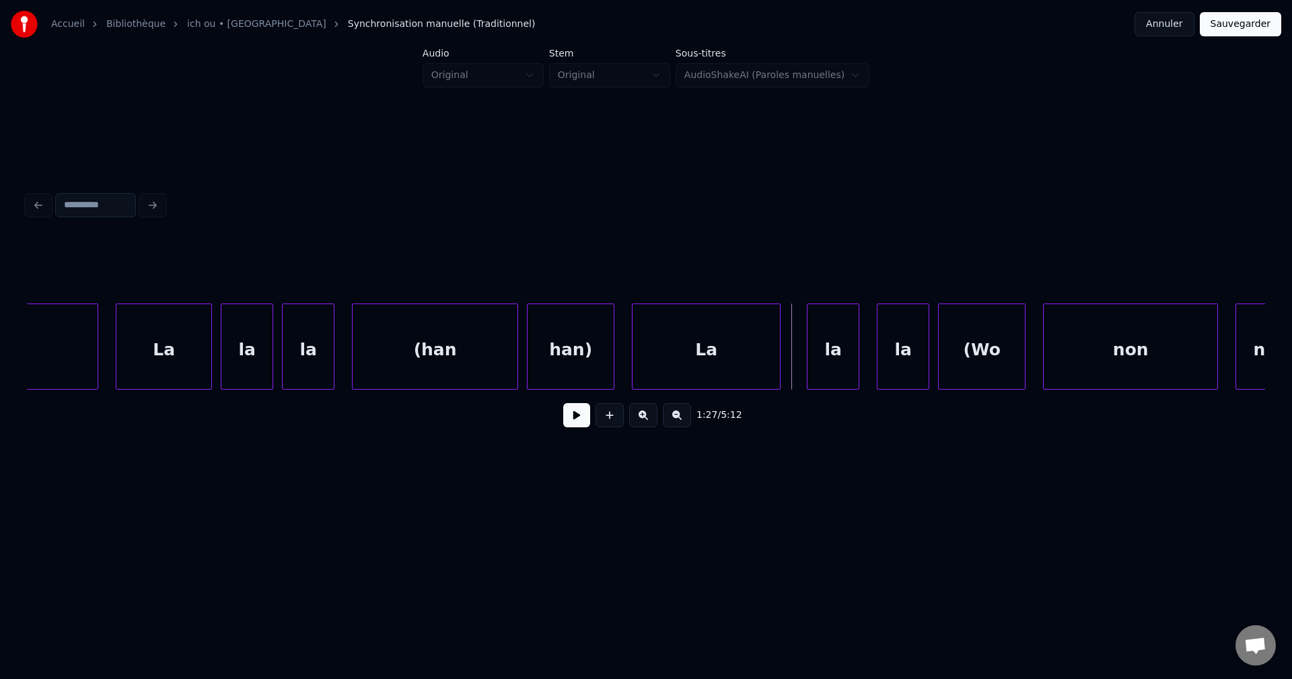
click at [573, 417] on button at bounding box center [576, 415] width 27 height 24
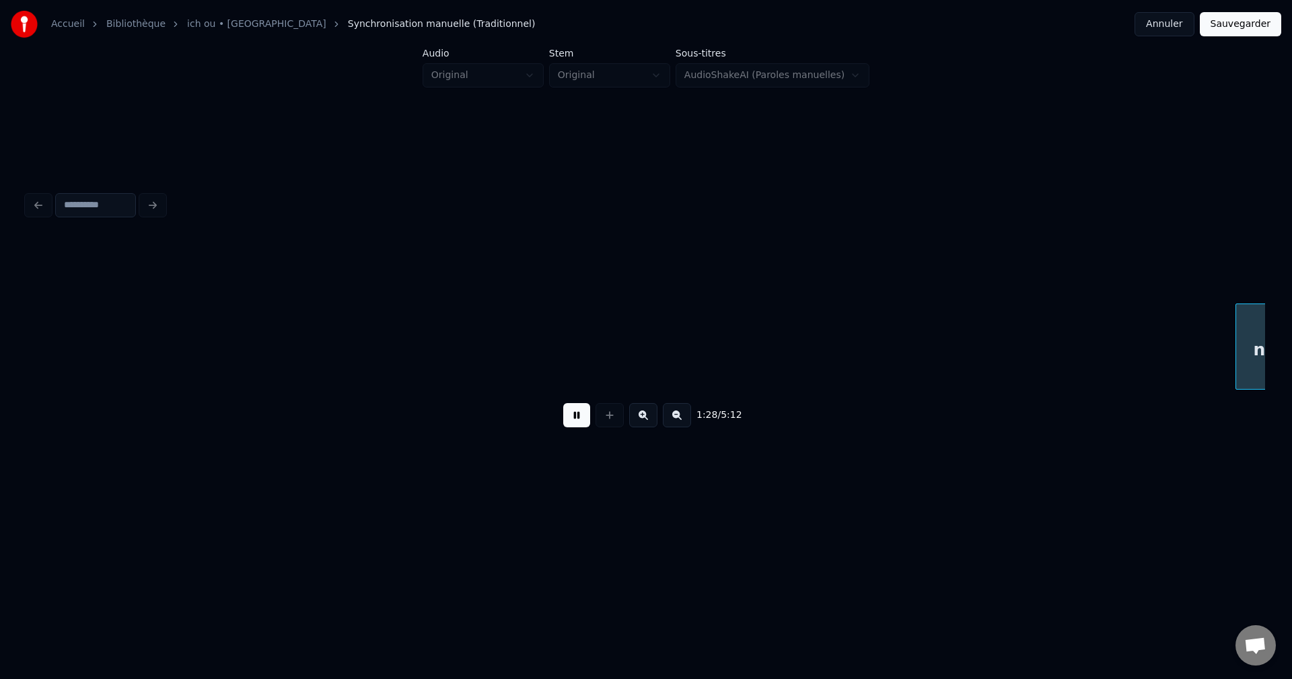
click at [573, 417] on button at bounding box center [576, 415] width 27 height 24
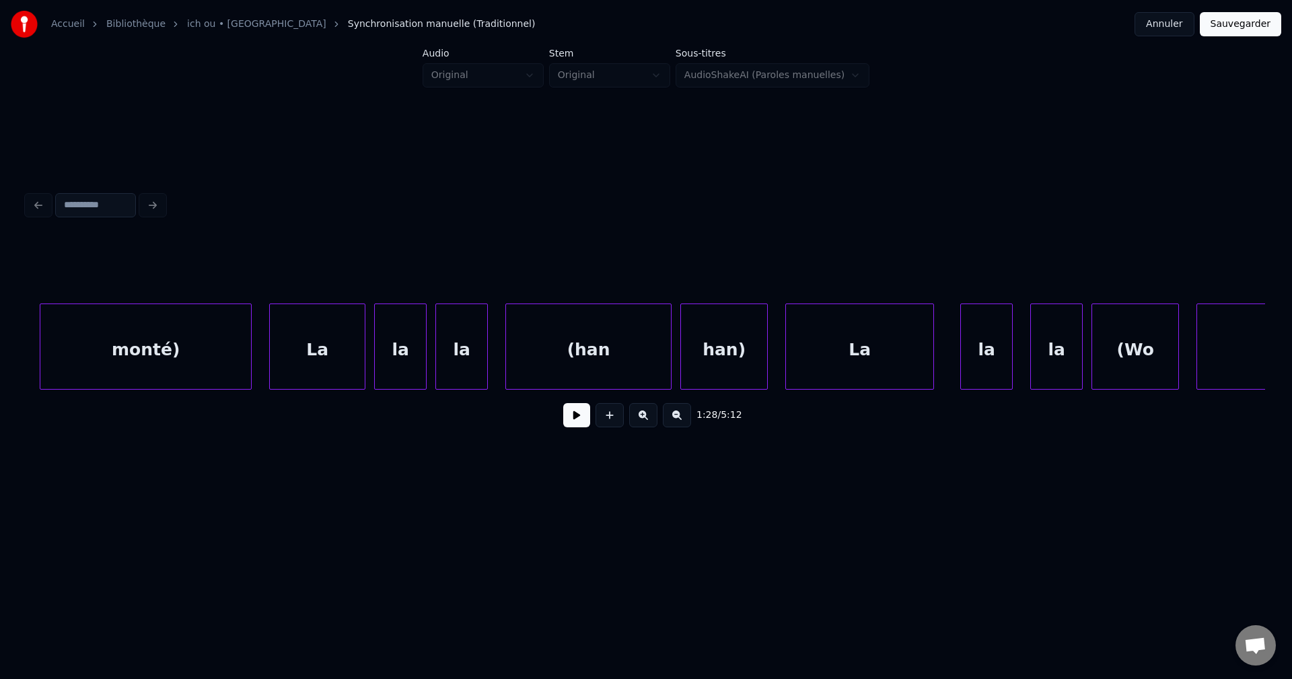
scroll to position [0, 37399]
click at [302, 353] on div "La" at bounding box center [318, 350] width 95 height 92
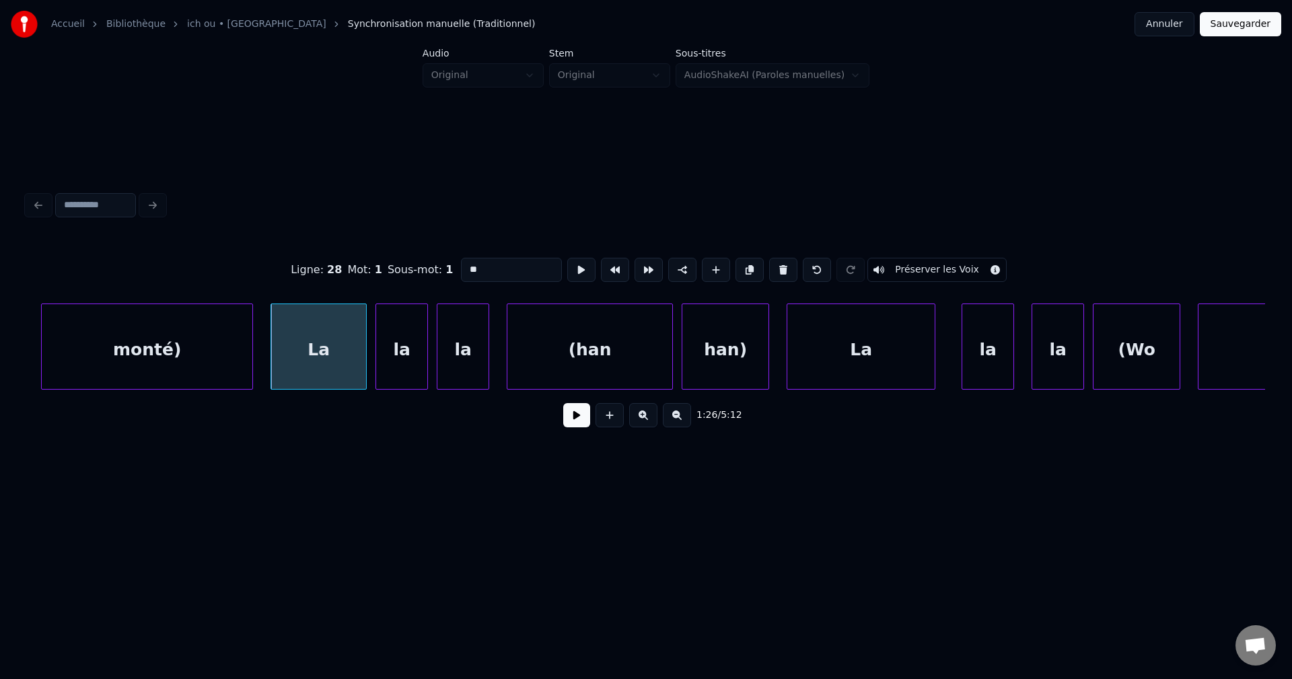
click at [567, 418] on button at bounding box center [576, 415] width 27 height 24
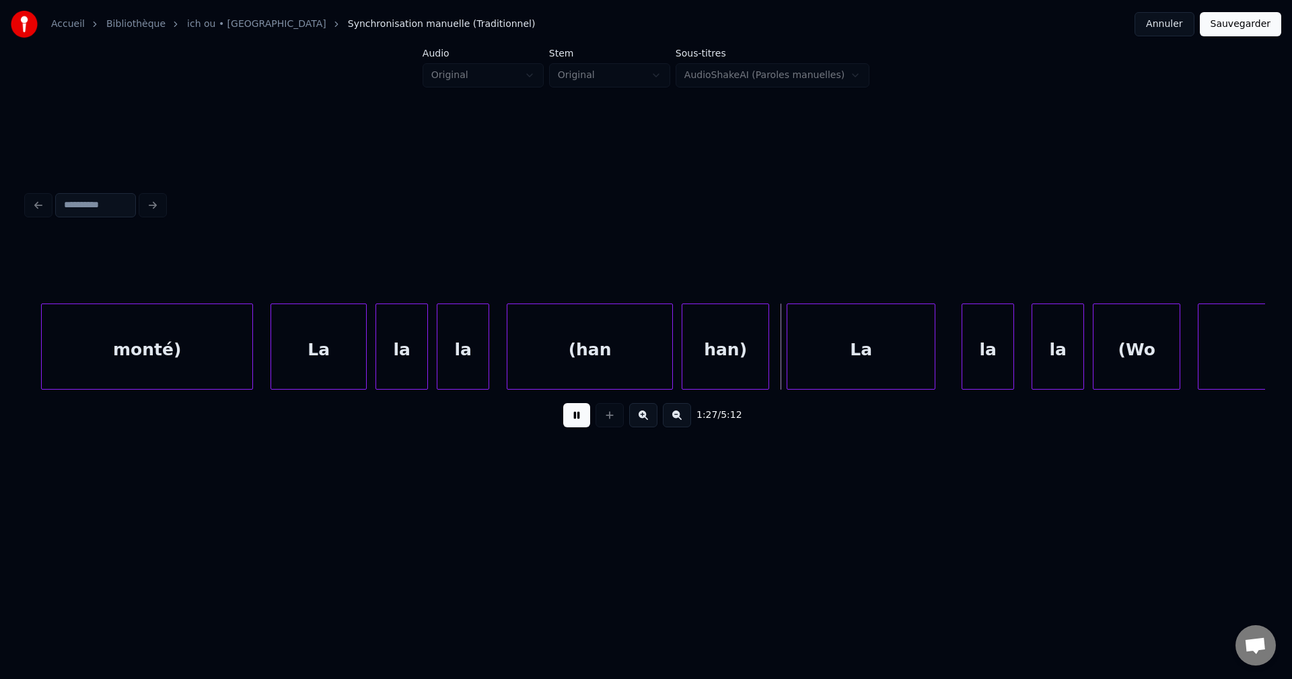
click at [575, 416] on button at bounding box center [576, 415] width 27 height 24
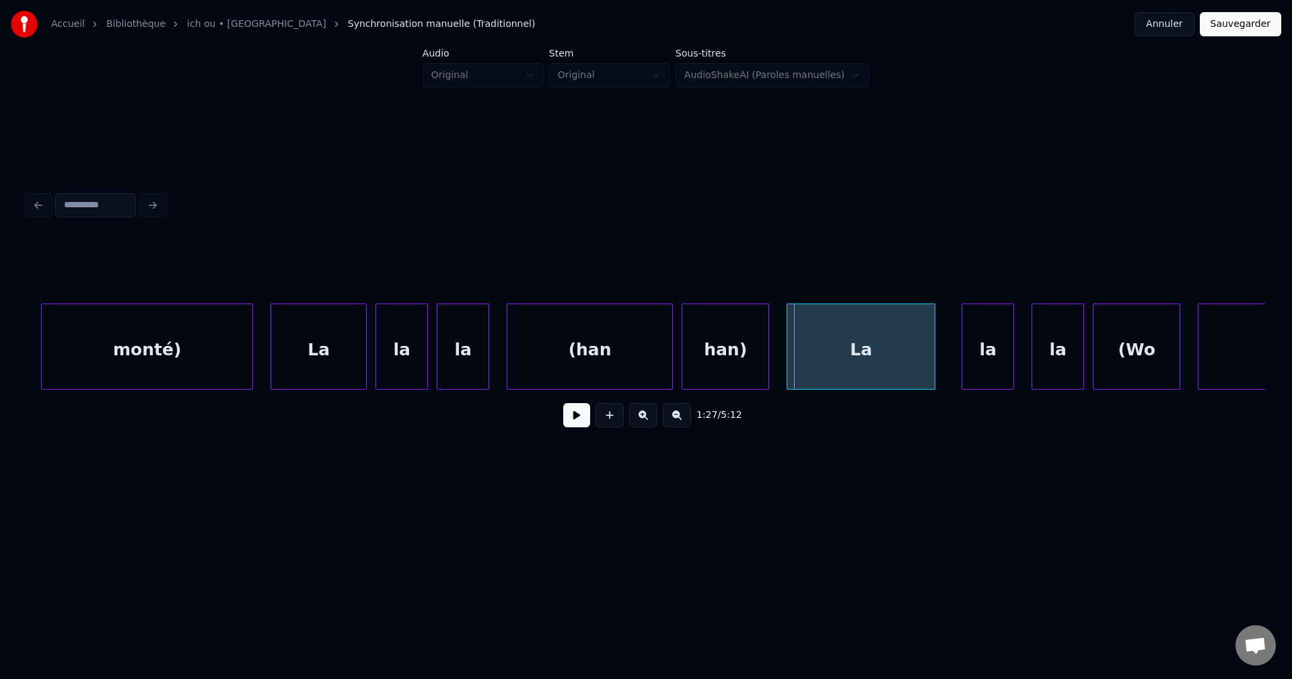
click at [559, 346] on div "(han" at bounding box center [589, 350] width 165 height 92
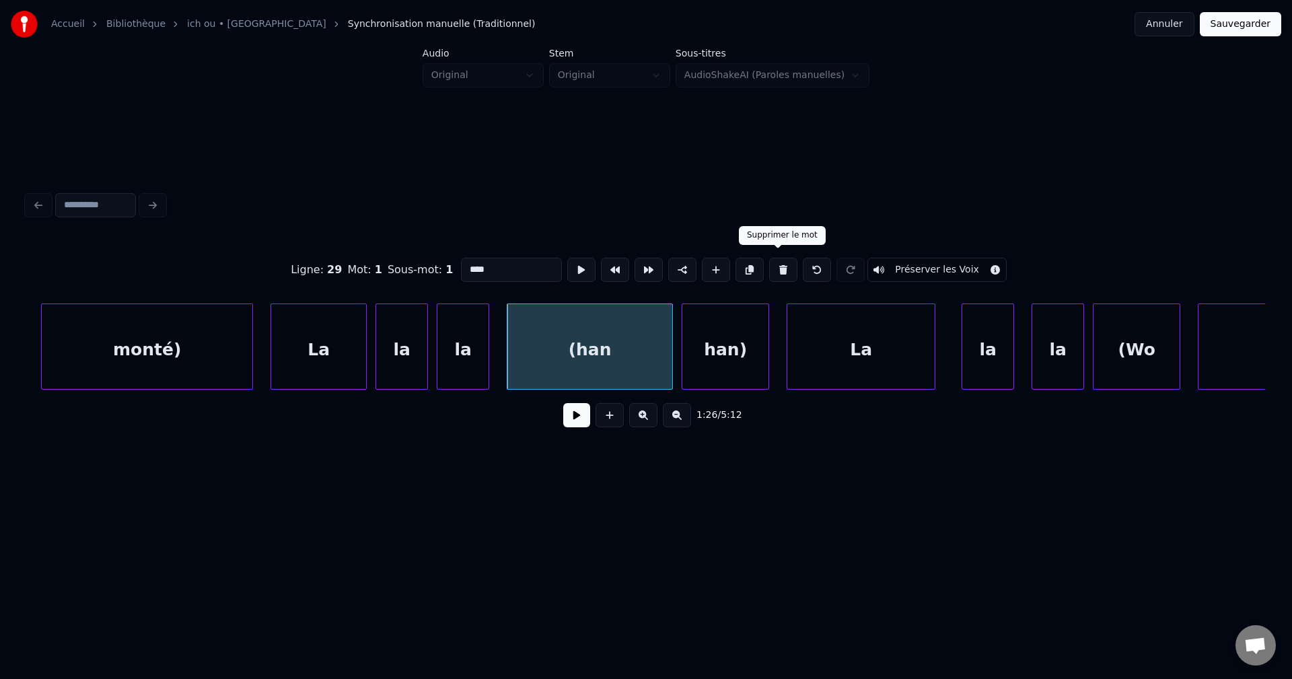
click at [777, 266] on button at bounding box center [783, 270] width 28 height 24
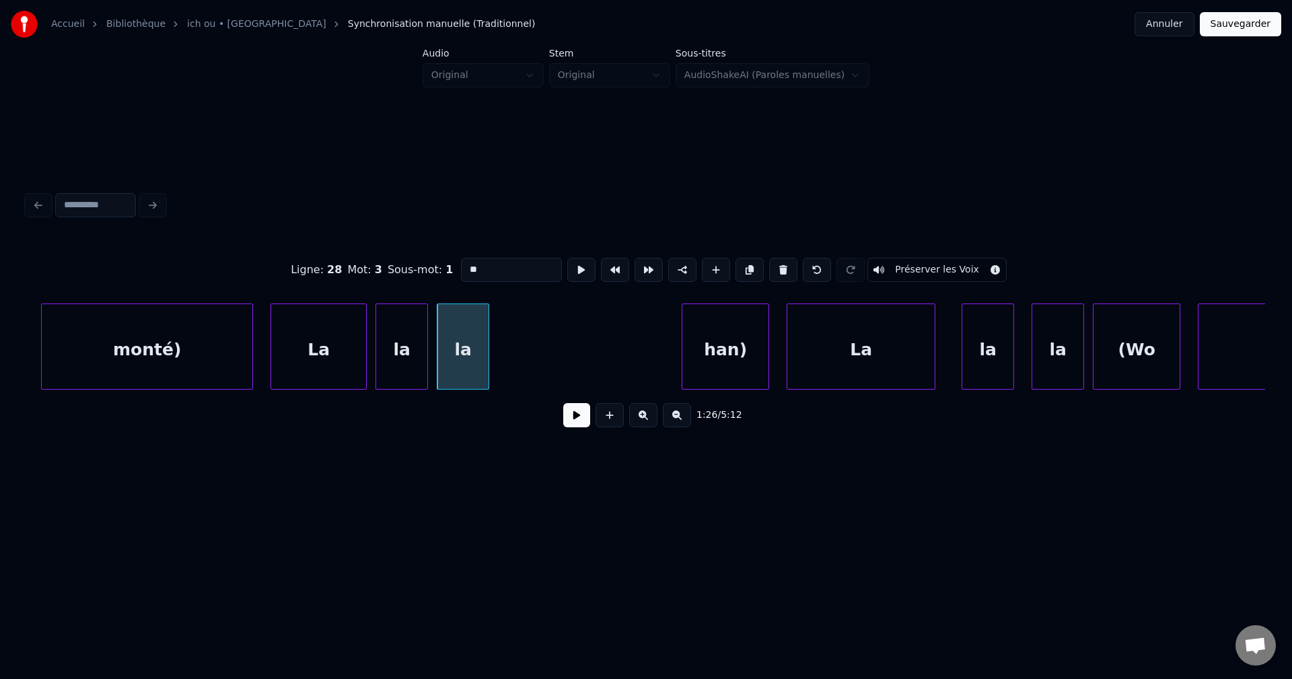
click at [733, 351] on div "han)" at bounding box center [725, 350] width 86 height 92
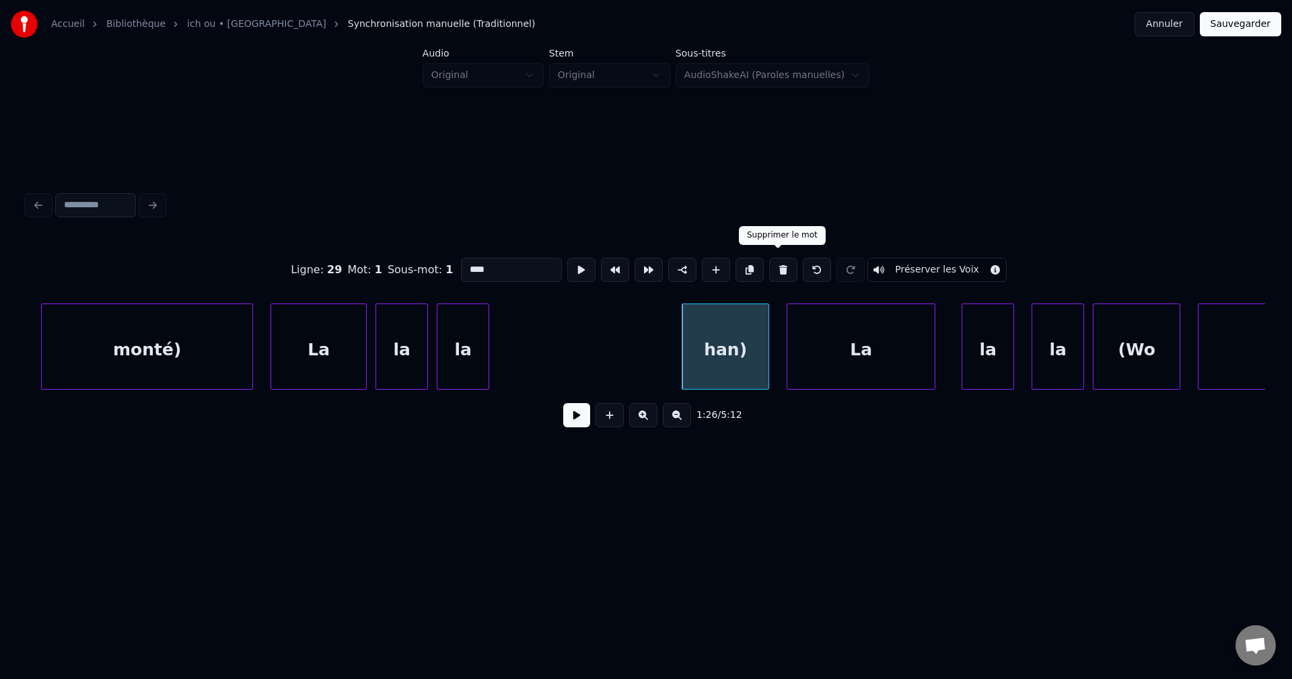
click at [773, 259] on button at bounding box center [783, 270] width 28 height 24
type input "**"
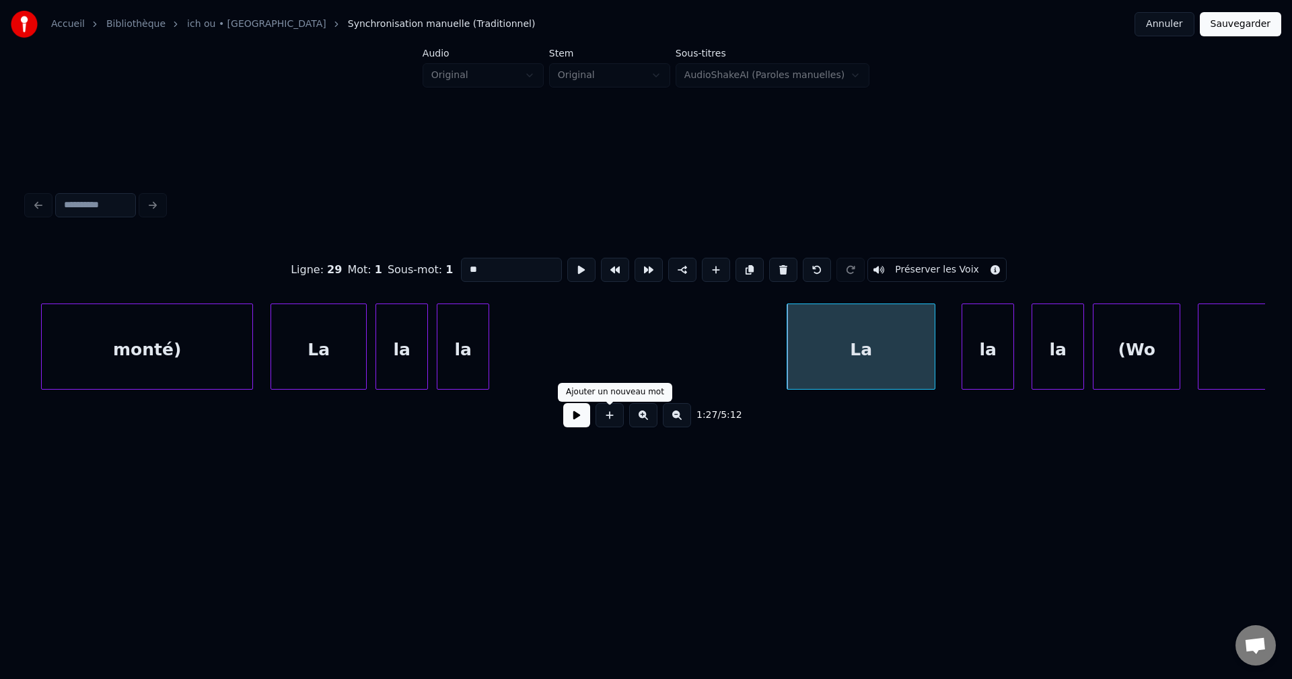
click at [579, 414] on button at bounding box center [576, 415] width 27 height 24
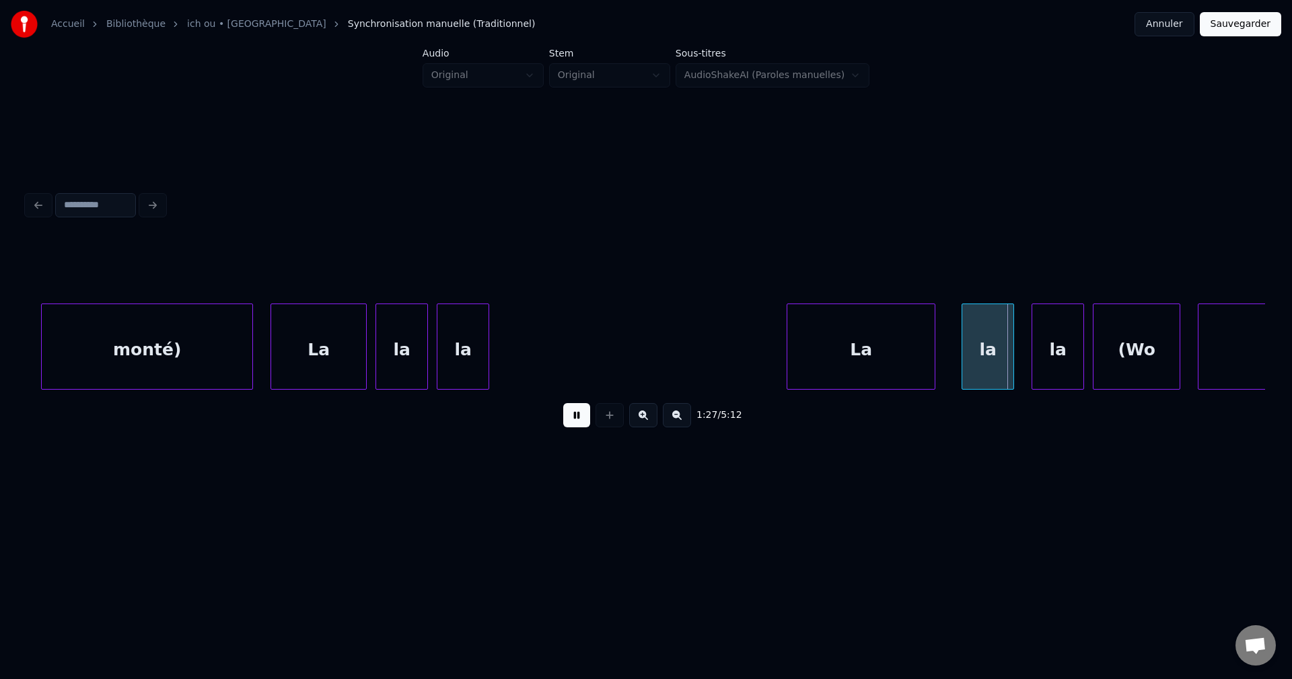
click at [579, 414] on button at bounding box center [576, 415] width 27 height 24
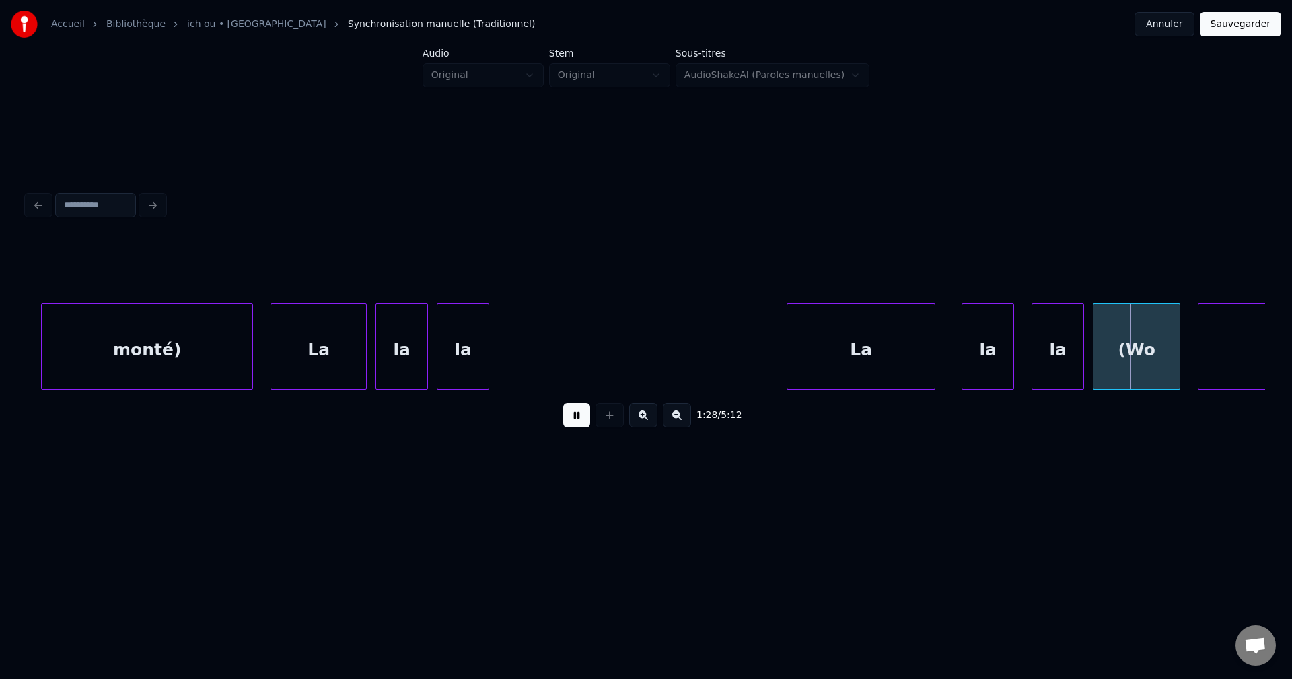
click at [579, 414] on button at bounding box center [576, 415] width 27 height 24
click at [348, 365] on div "La" at bounding box center [318, 350] width 95 height 92
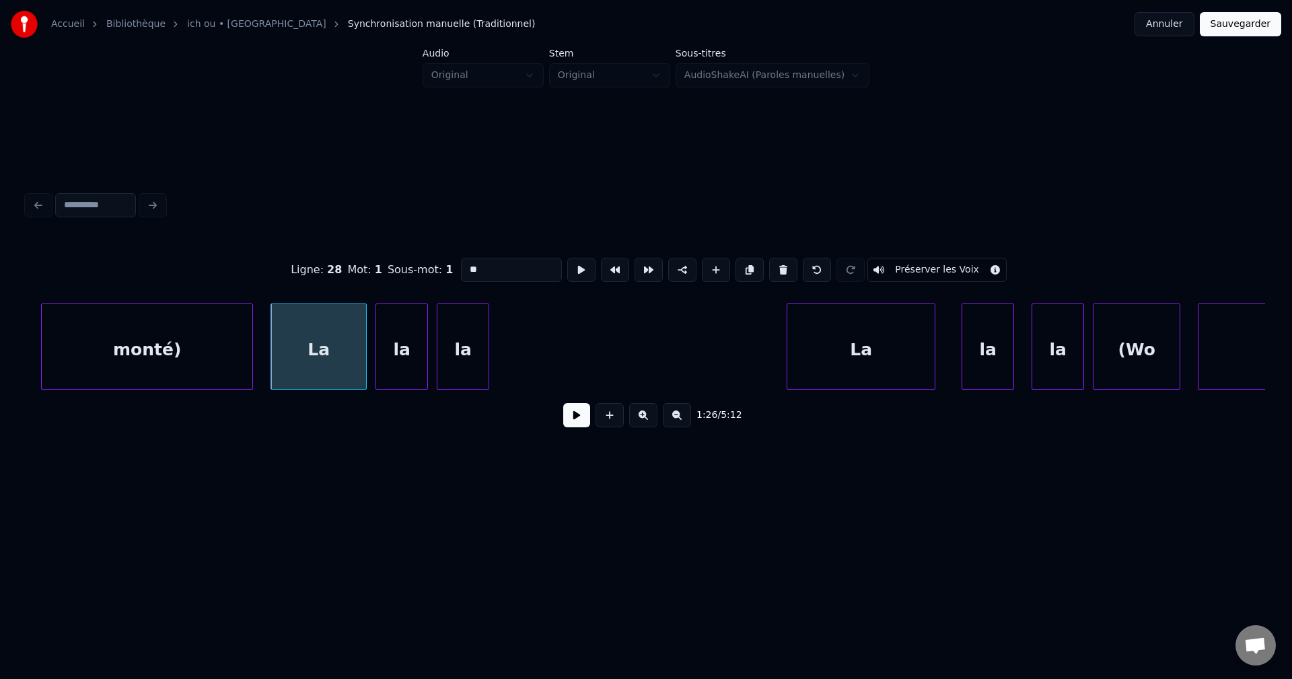
click at [587, 424] on button at bounding box center [576, 415] width 27 height 24
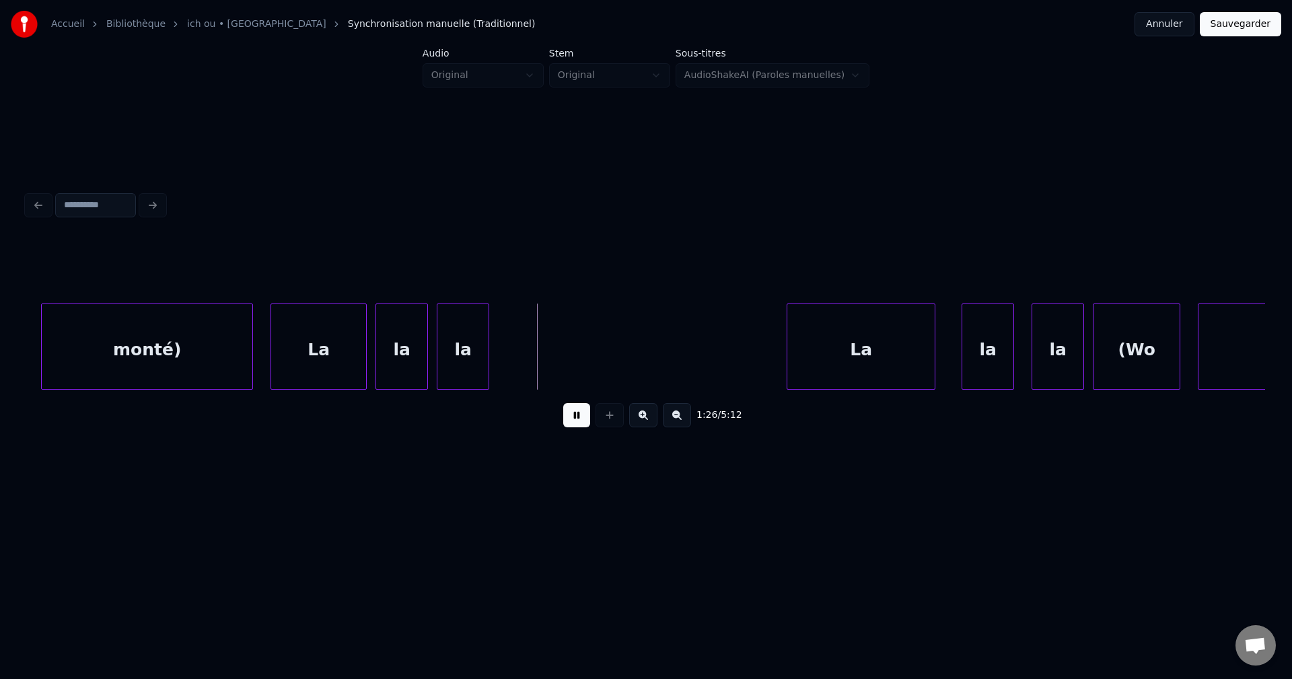
drag, startPoint x: 584, startPoint y: 421, endPoint x: 576, endPoint y: 416, distance: 9.7
click at [583, 421] on button at bounding box center [576, 415] width 27 height 24
click at [561, 351] on div at bounding box center [559, 346] width 4 height 85
click at [571, 423] on button at bounding box center [576, 415] width 27 height 24
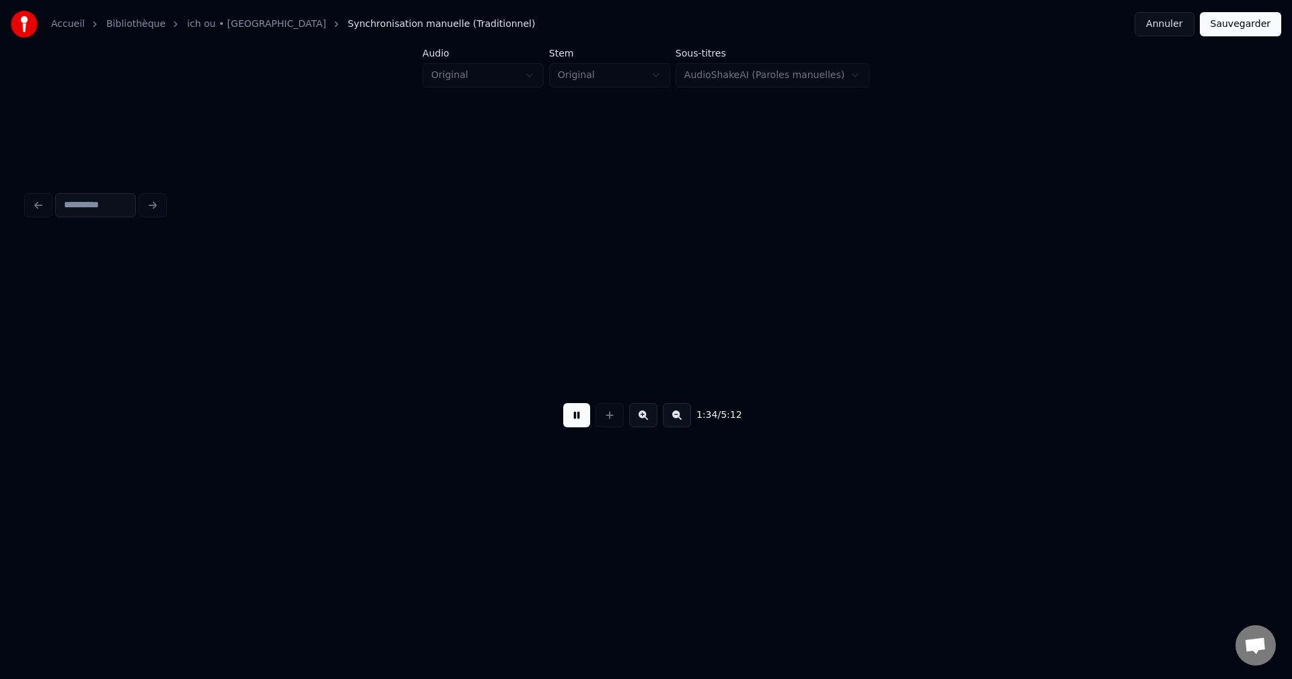
scroll to position [0, 41125]
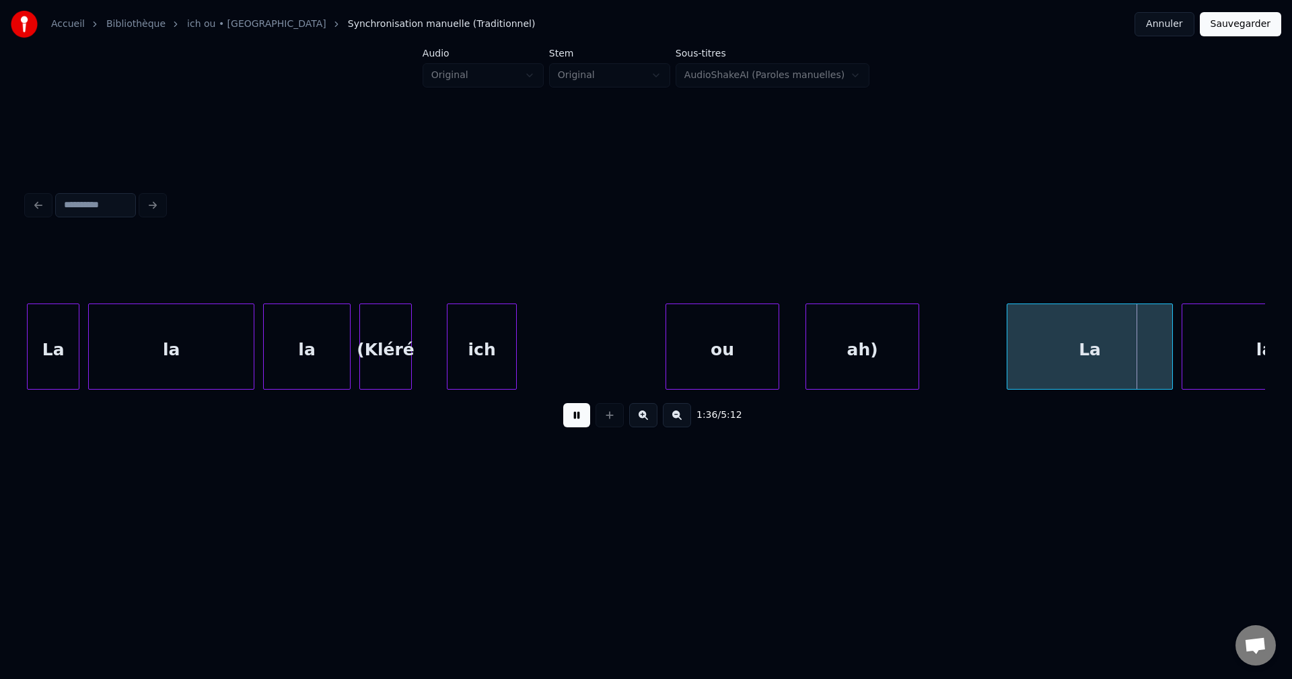
click at [1249, 26] on button "Sauvegarder" at bounding box center [1240, 24] width 81 height 24
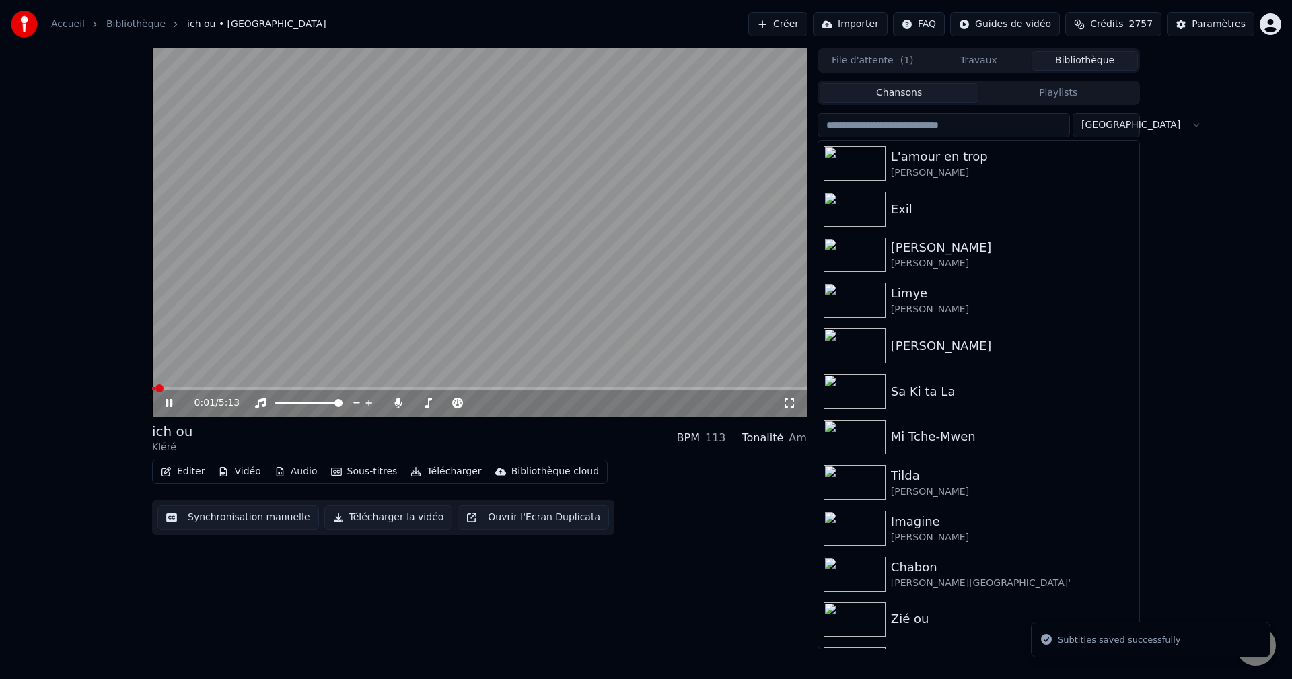
click at [169, 402] on icon at bounding box center [179, 403] width 32 height 11
